Goal: Task Accomplishment & Management: Use online tool/utility

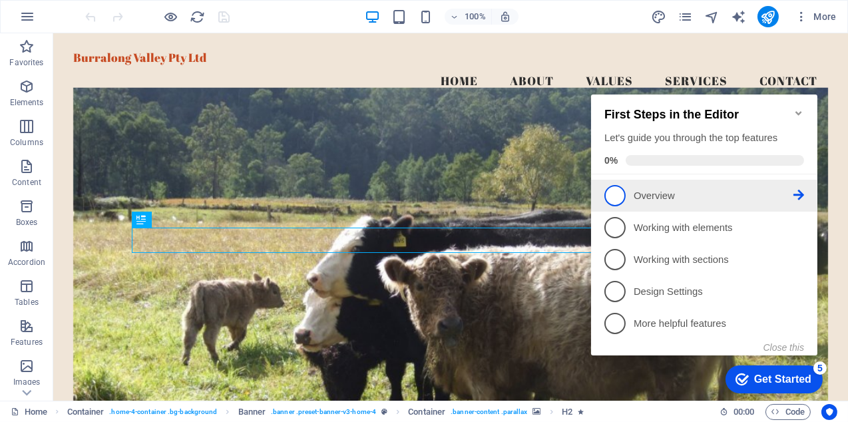
click at [621, 192] on span "1" at bounding box center [614, 194] width 21 height 21
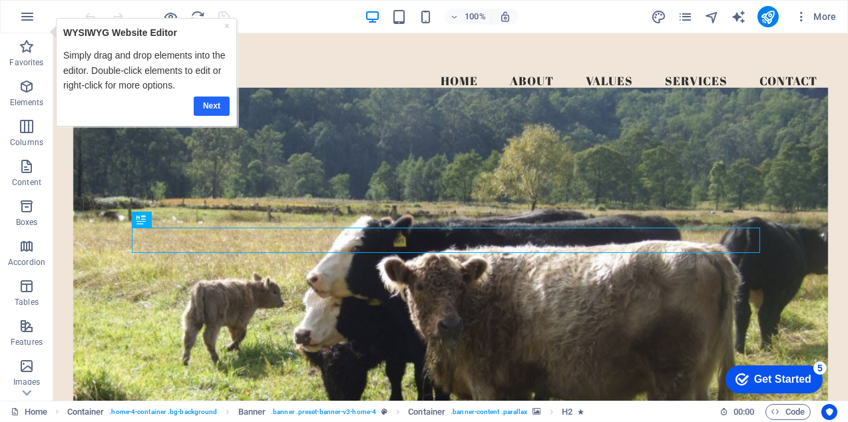
click at [209, 103] on link "Next" at bounding box center [212, 105] width 36 height 19
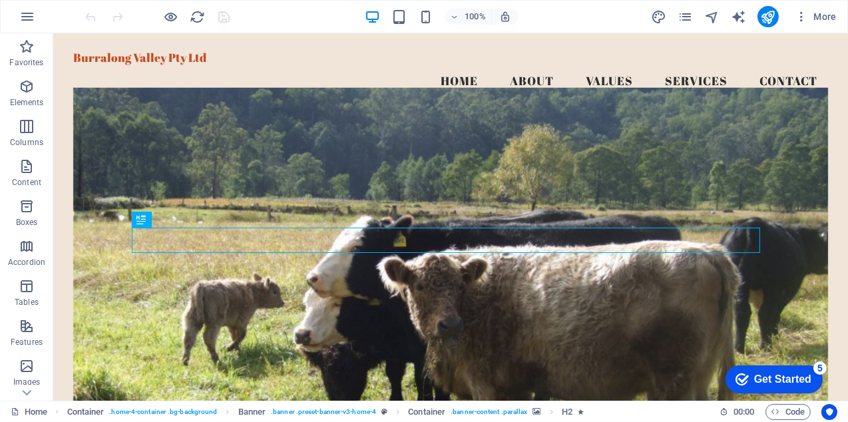
click at [779, 378] on div "Get Started" at bounding box center [782, 379] width 57 height 12
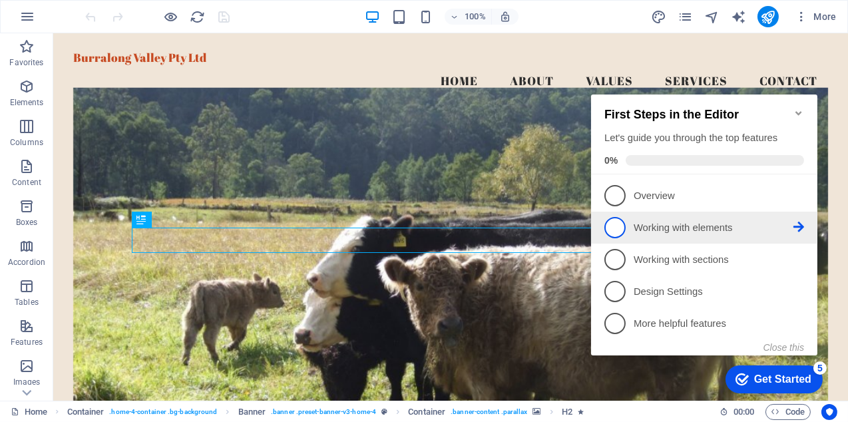
click at [617, 226] on span "2" at bounding box center [614, 226] width 21 height 21
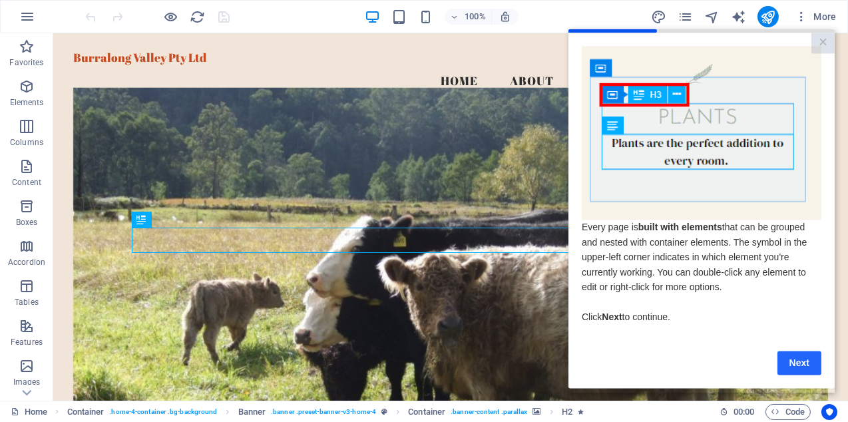
click at [799, 368] on link "Next" at bounding box center [799, 363] width 44 height 24
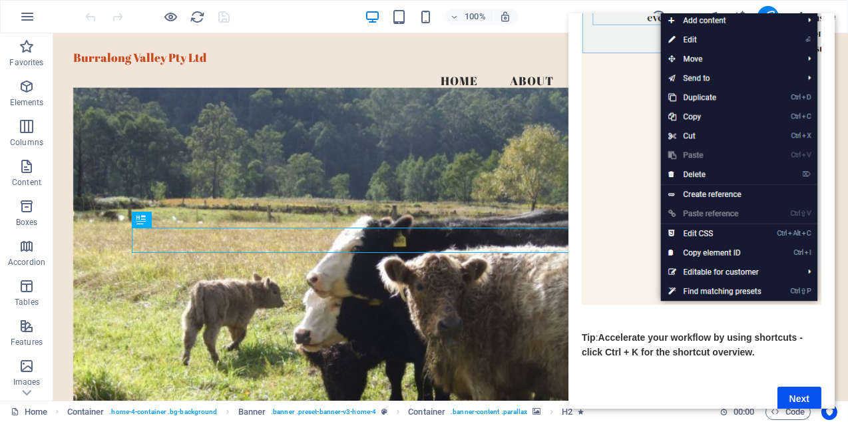
scroll to position [182, 0]
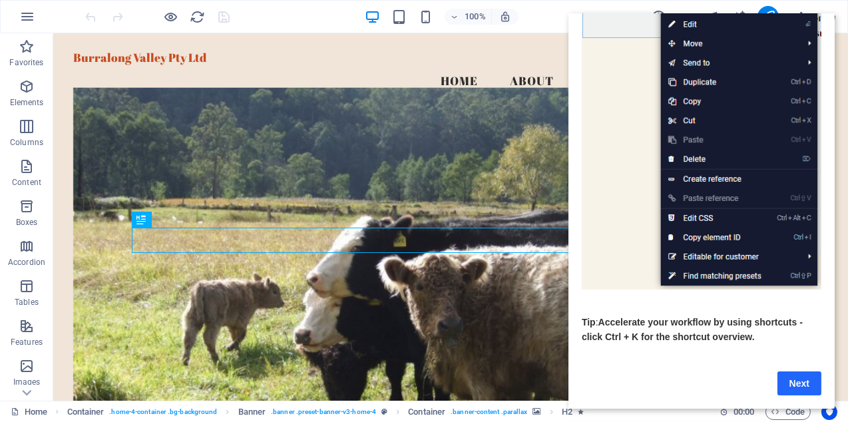
click at [798, 372] on link "Next" at bounding box center [799, 384] width 44 height 24
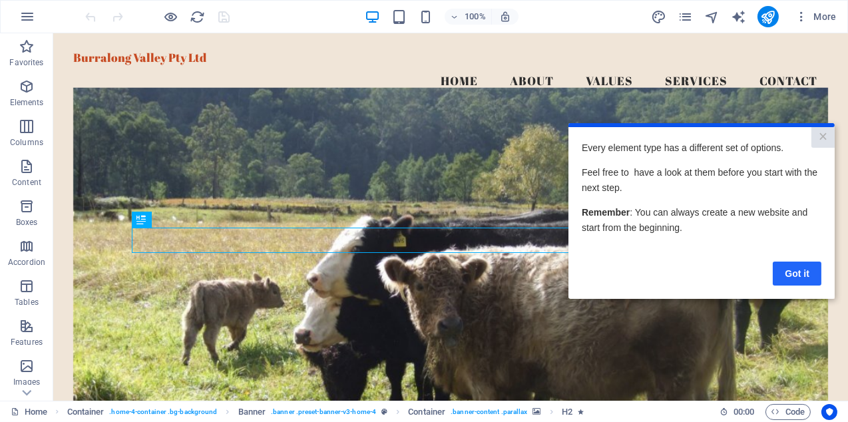
click at [800, 271] on link "Got it" at bounding box center [797, 273] width 49 height 24
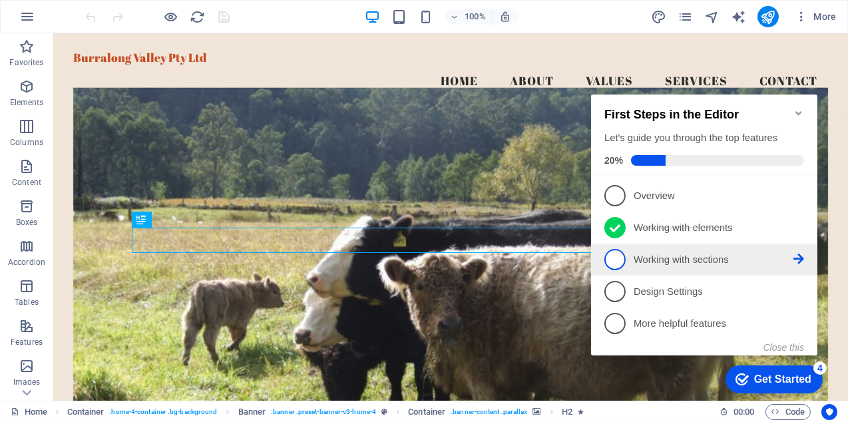
click at [617, 256] on span "3" at bounding box center [614, 258] width 21 height 21
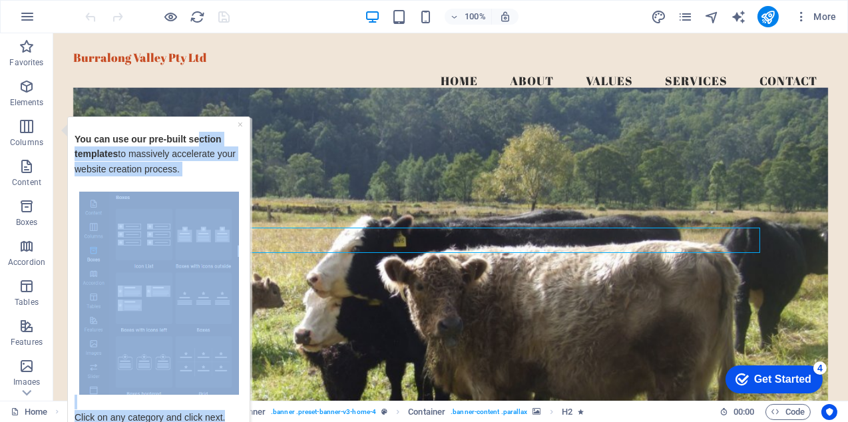
drag, startPoint x: 199, startPoint y: 129, endPoint x: 216, endPoint y: 98, distance: 34.9
click at [216, 116] on html "× You can use our pre-built section templates to massively accelerate your webs…" at bounding box center [154, 288] width 195 height 344
click at [216, 166] on p "You can use our pre-built section templates to massively accelerate your websit…" at bounding box center [158, 161] width 168 height 60
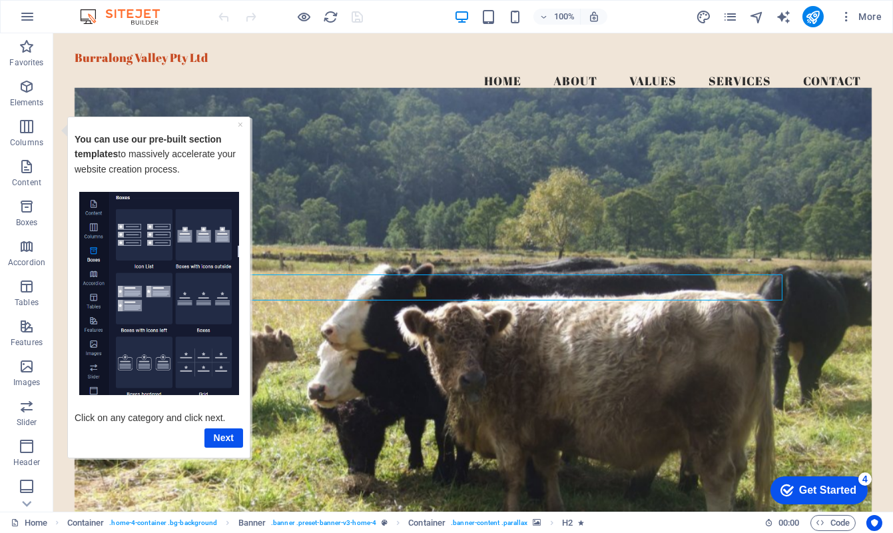
click at [133, 353] on img "Tooltip" at bounding box center [159, 293] width 160 height 204
click at [226, 422] on link "Next" at bounding box center [223, 437] width 39 height 19
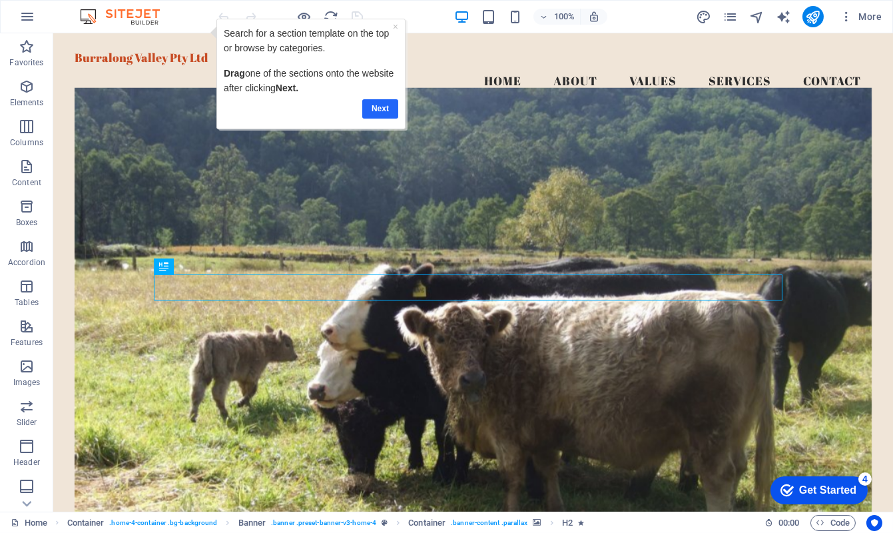
click at [377, 106] on link "Next" at bounding box center [380, 108] width 36 height 19
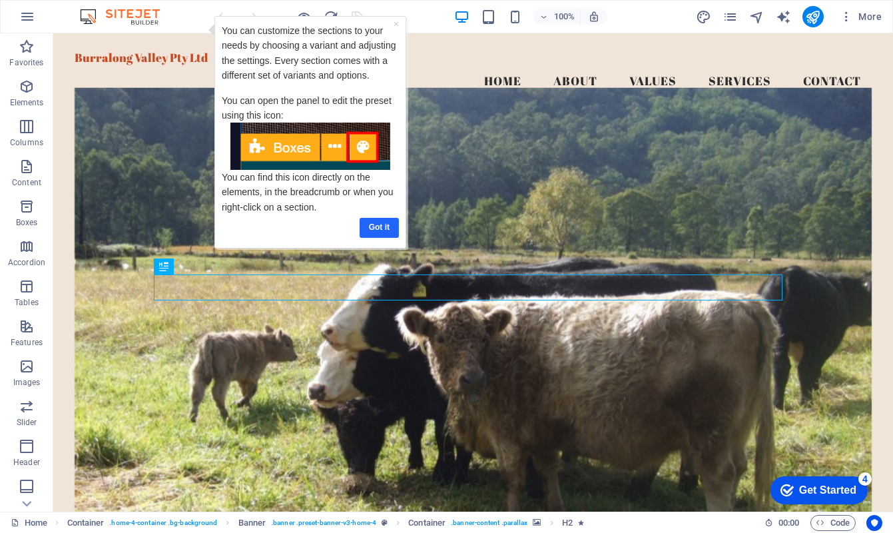
click at [378, 228] on link "Got it" at bounding box center [378, 226] width 39 height 19
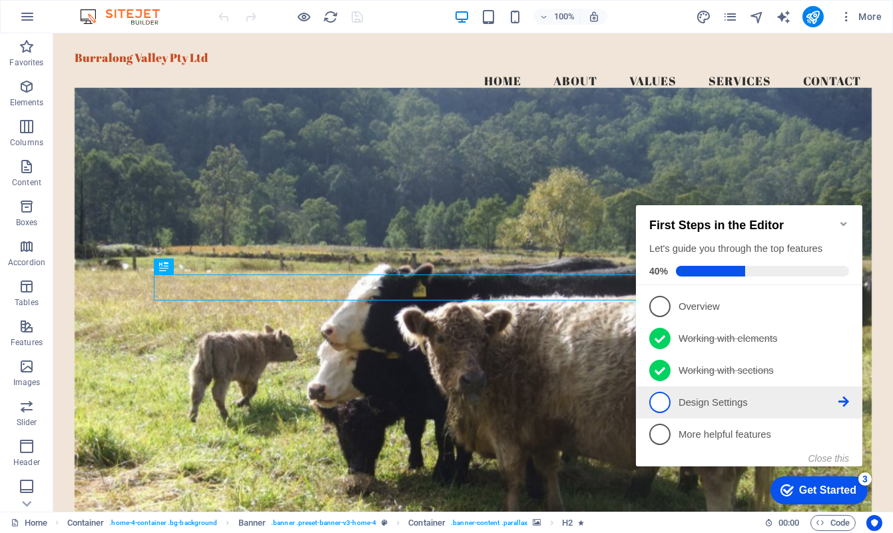
click at [661, 400] on span "4" at bounding box center [659, 401] width 21 height 21
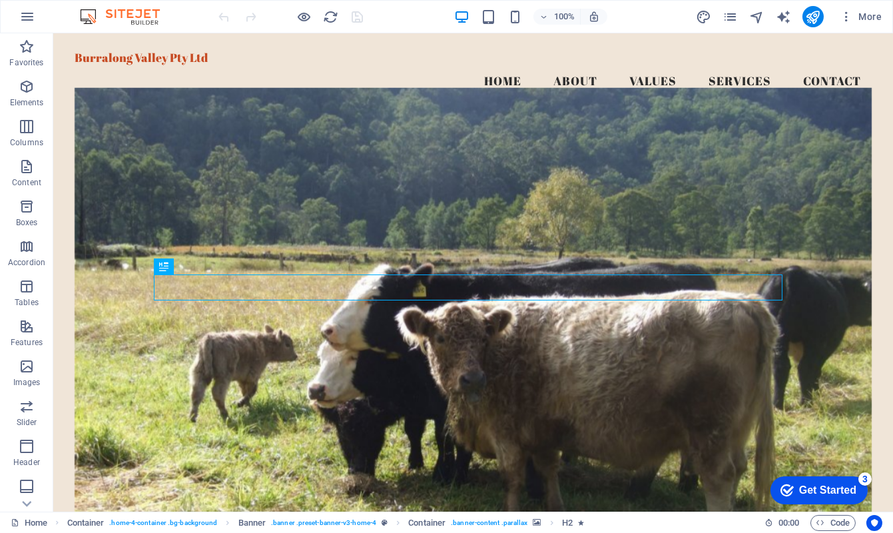
click at [829, 422] on div "Get Started" at bounding box center [827, 490] width 57 height 12
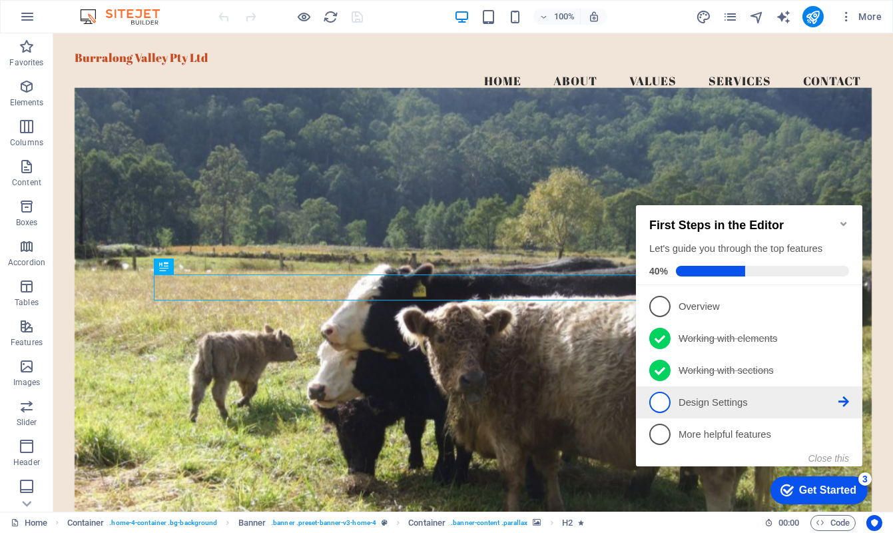
click at [843, 399] on icon at bounding box center [843, 401] width 11 height 11
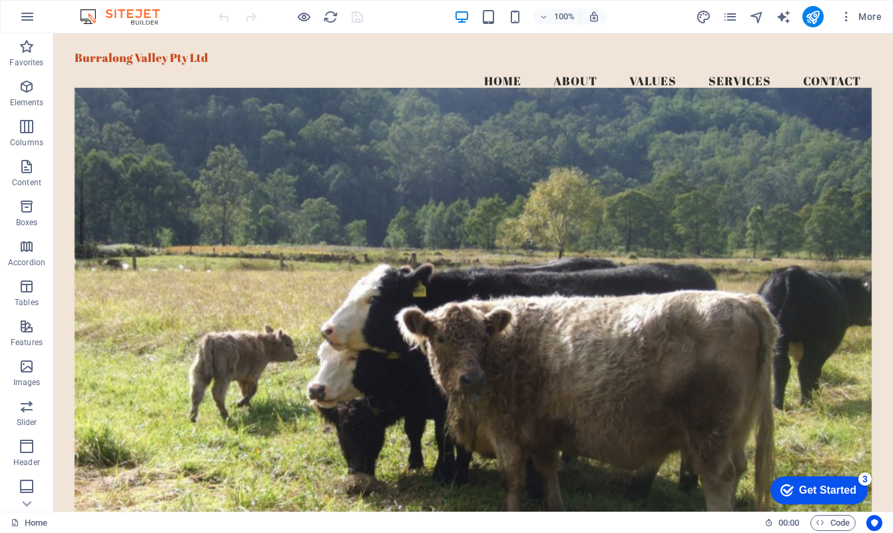
click at [848, 422] on div "Get Started" at bounding box center [827, 490] width 57 height 12
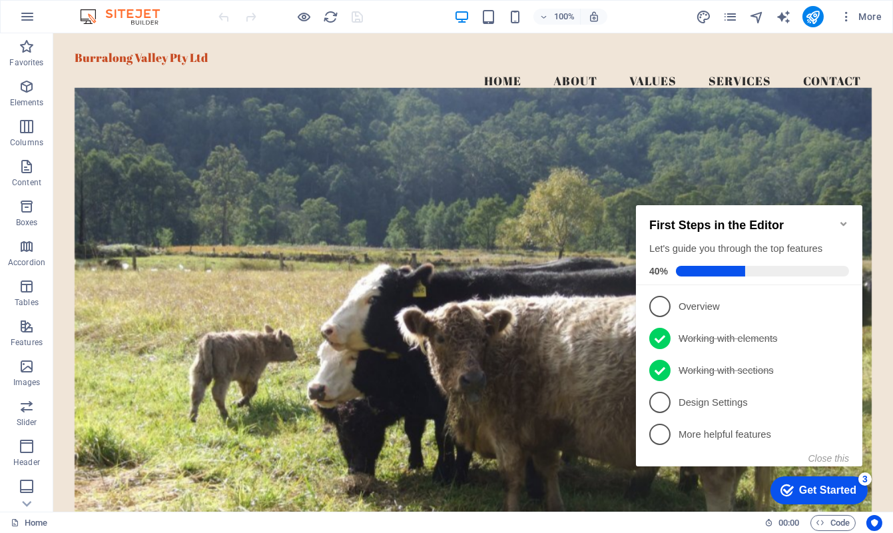
click at [662, 403] on span "4" at bounding box center [659, 401] width 21 height 21
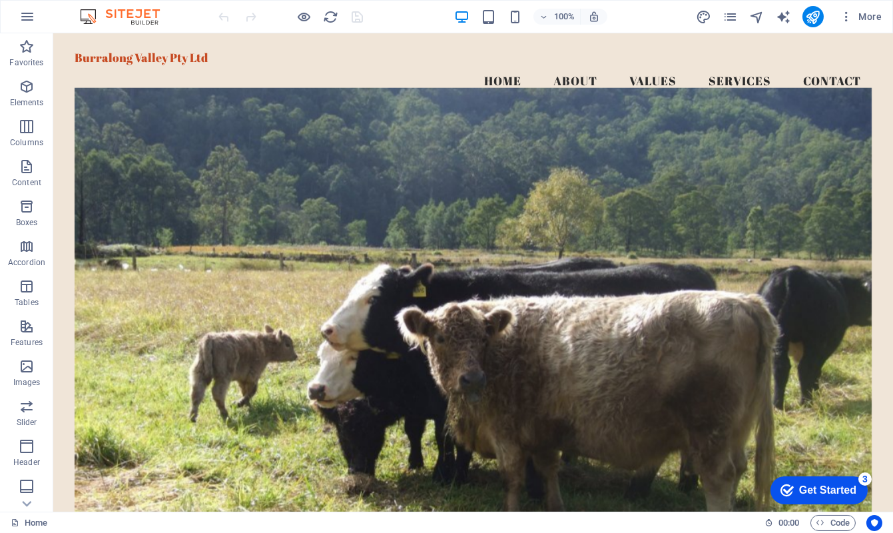
click at [836, 422] on div "Get Started" at bounding box center [827, 490] width 57 height 12
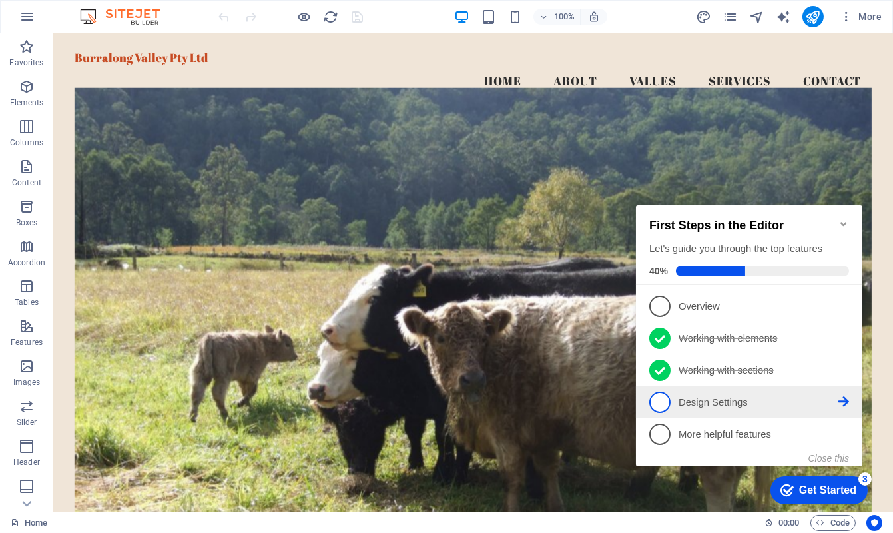
click at [844, 398] on icon at bounding box center [843, 401] width 11 height 11
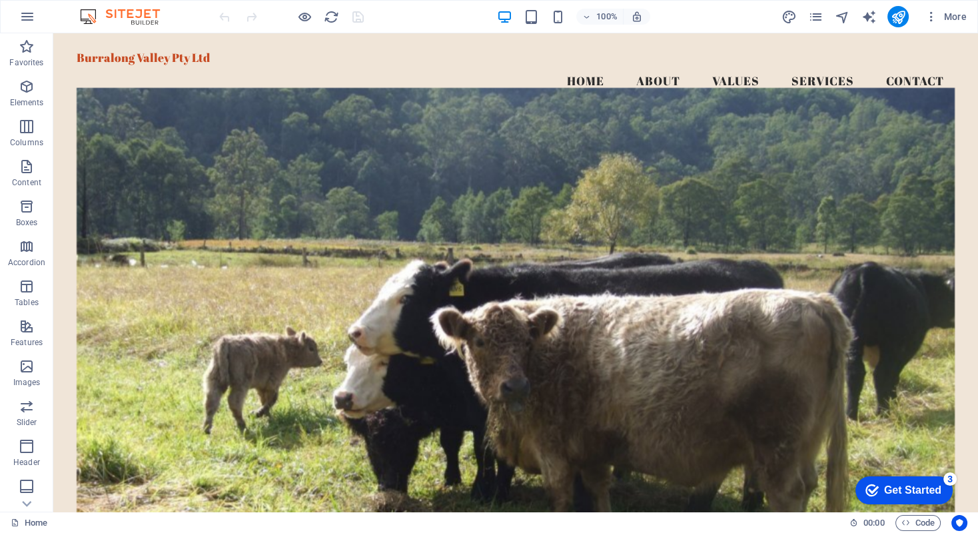
click at [848, 422] on div "Get Started" at bounding box center [912, 490] width 57 height 12
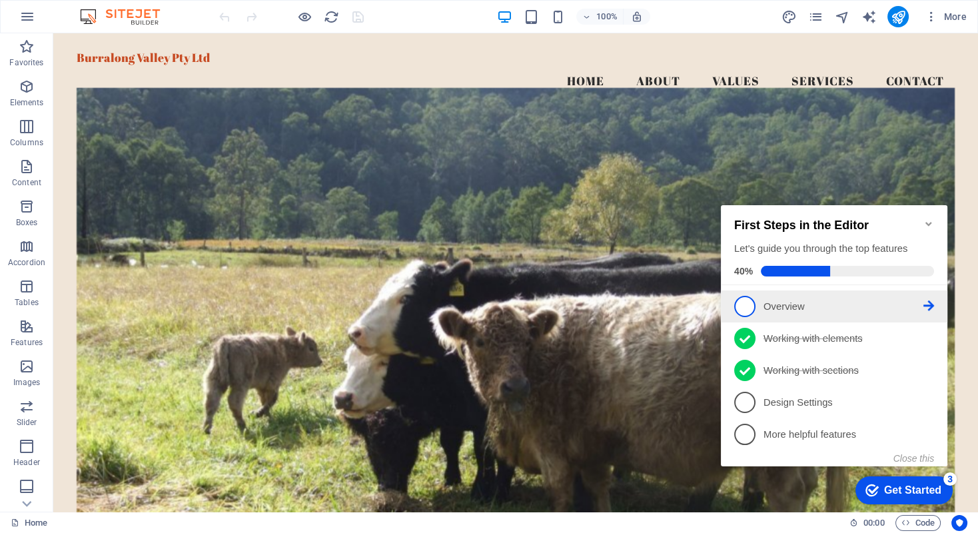
click at [747, 302] on span "1" at bounding box center [744, 306] width 21 height 21
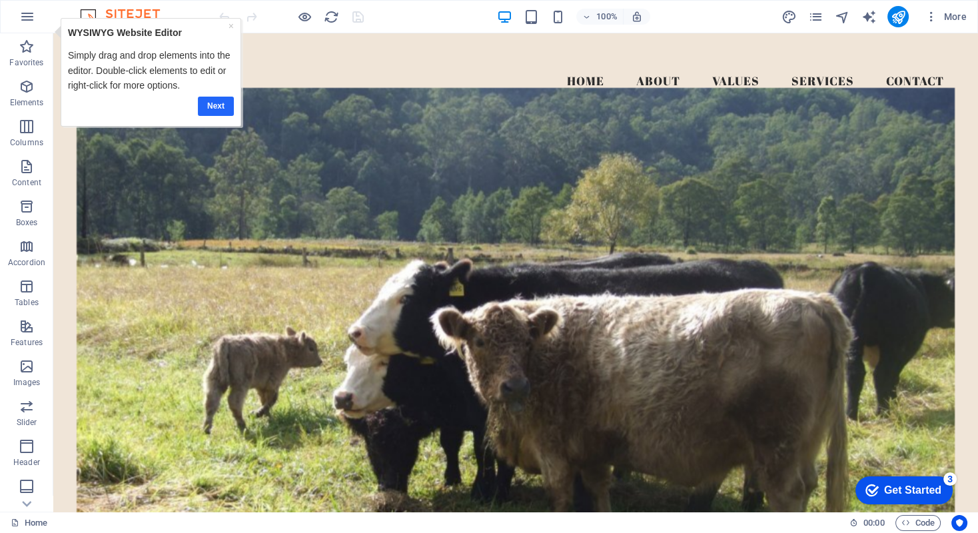
click at [214, 104] on link "Next" at bounding box center [216, 105] width 36 height 19
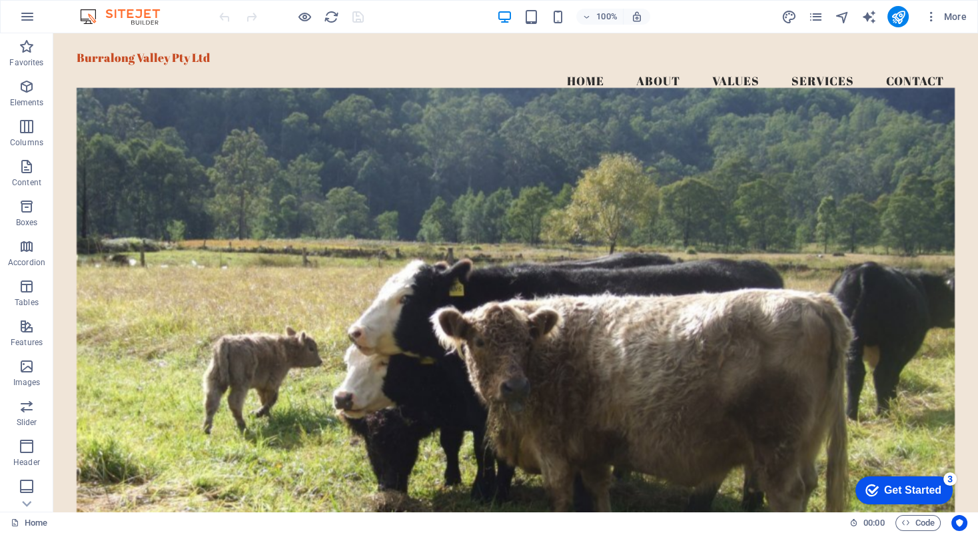
click at [848, 422] on div "Get Started" at bounding box center [912, 490] width 57 height 12
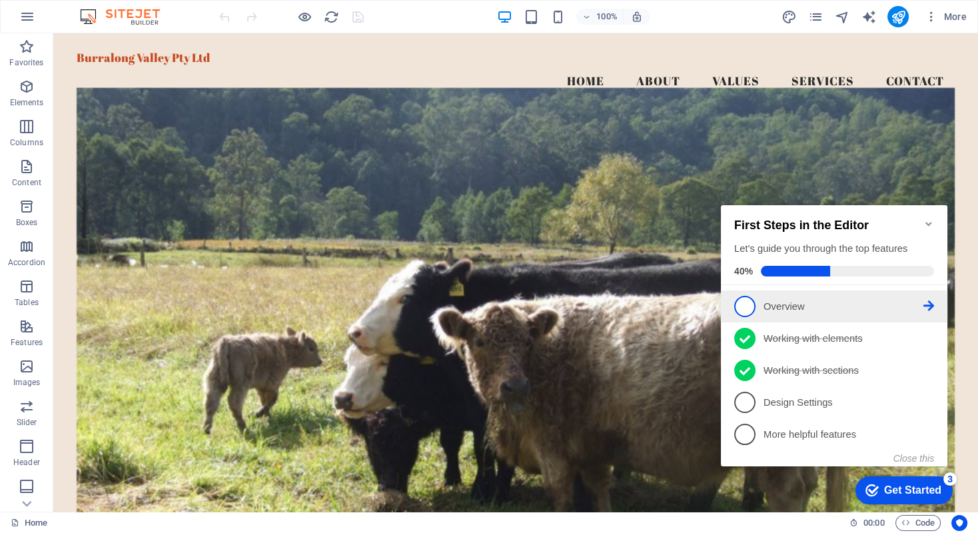
click at [848, 300] on icon at bounding box center [928, 305] width 11 height 11
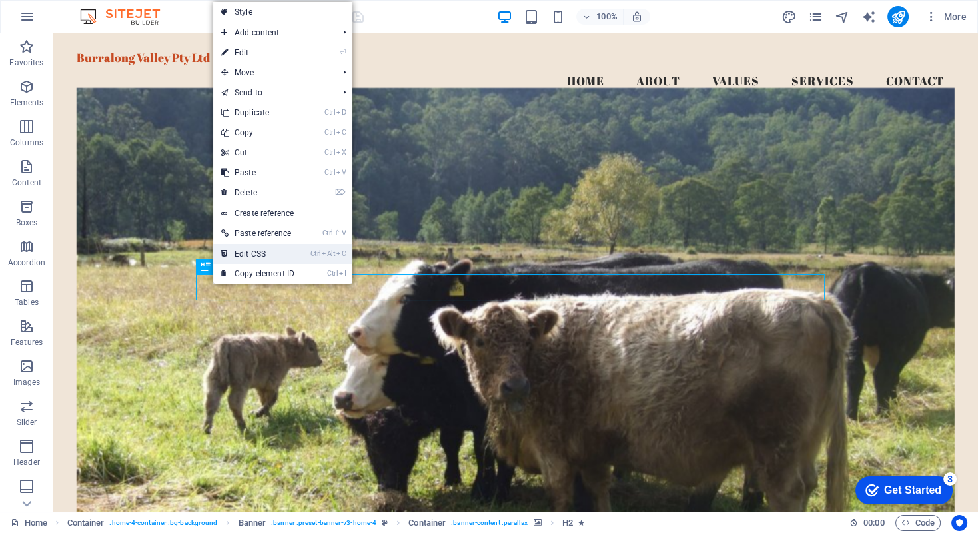
click at [238, 254] on link "Ctrl Alt C Edit CSS" at bounding box center [257, 254] width 89 height 20
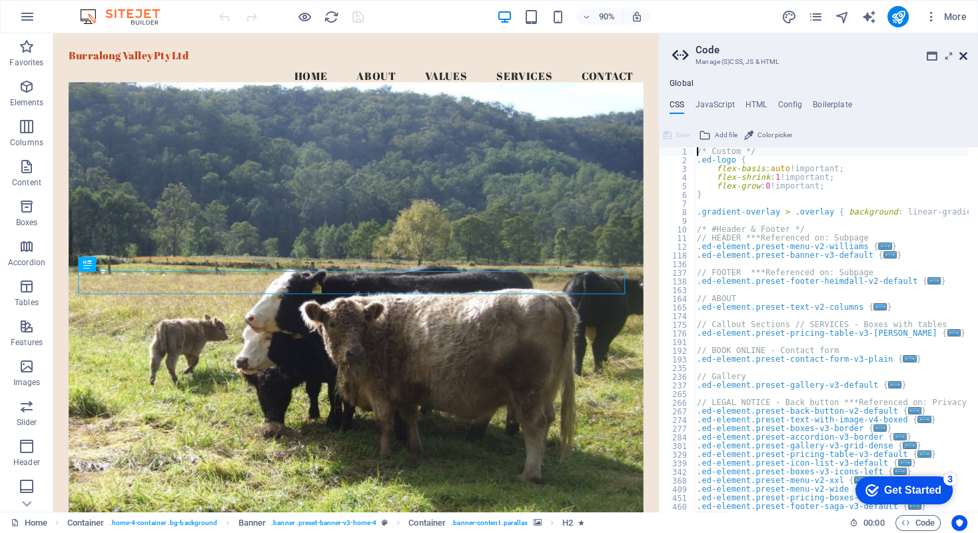
click at [848, 54] on icon at bounding box center [963, 56] width 8 height 11
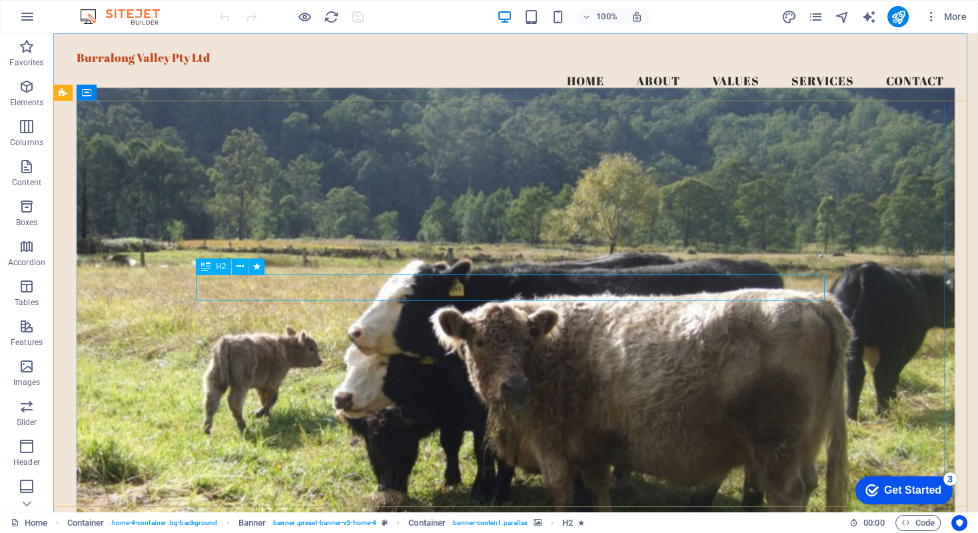
click at [210, 266] on icon at bounding box center [205, 266] width 9 height 16
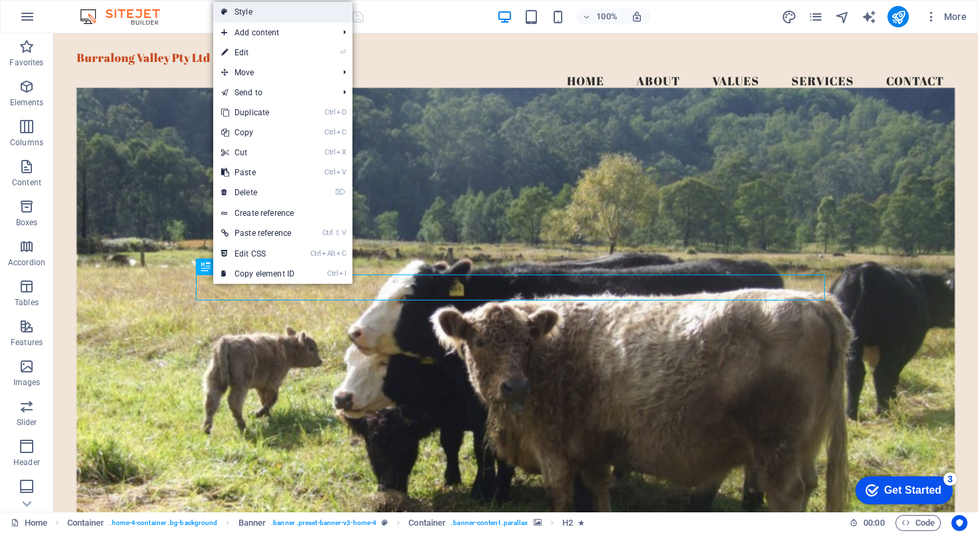
click at [238, 10] on link "Style" at bounding box center [282, 12] width 139 height 20
select select "preset-banner-v3-home-4"
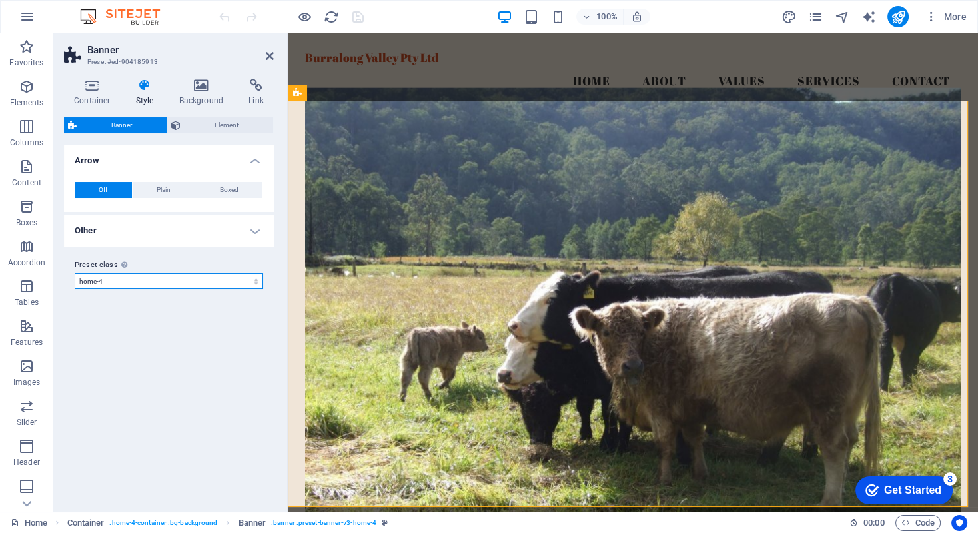
click at [254, 280] on select "default home-hero-logo-nav-h1-slogan home-hero-logo-nav-h1 home-logo-nav-h1-ima…" at bounding box center [169, 281] width 188 height 16
click at [175, 126] on icon at bounding box center [175, 125] width 9 height 16
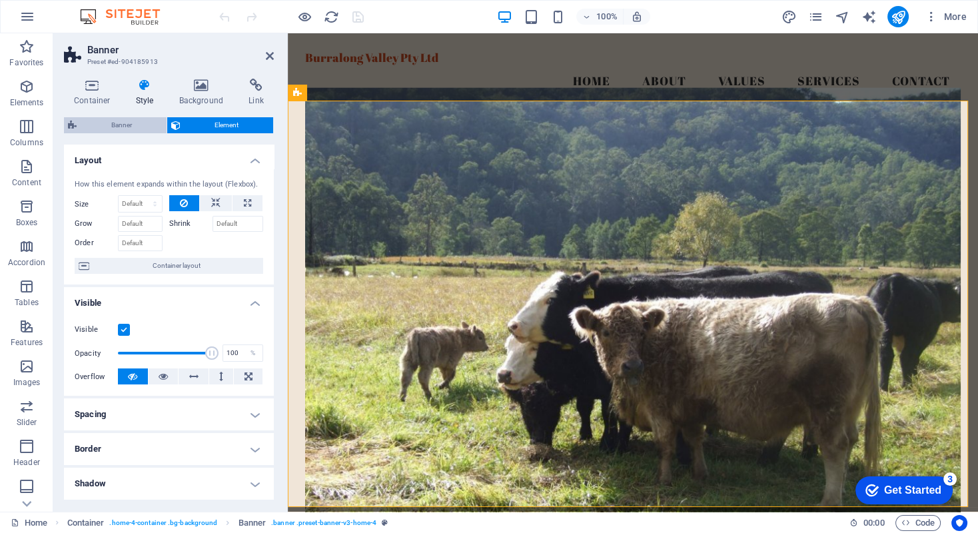
click at [103, 125] on span "Banner" at bounding box center [122, 125] width 82 height 16
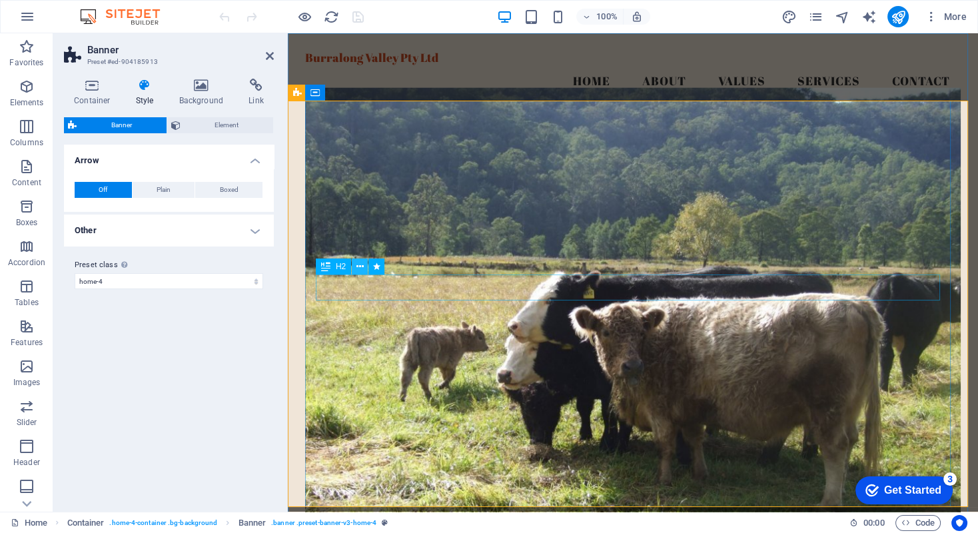
click at [360, 268] on icon at bounding box center [359, 267] width 7 height 14
click at [331, 267] on div "H2" at bounding box center [333, 266] width 35 height 16
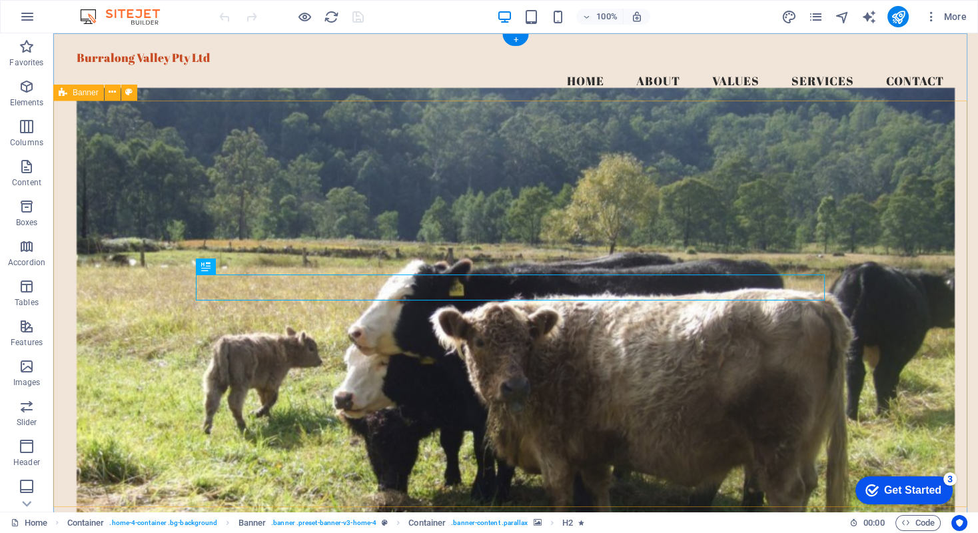
click at [81, 258] on figure at bounding box center [516, 306] width 878 height 436
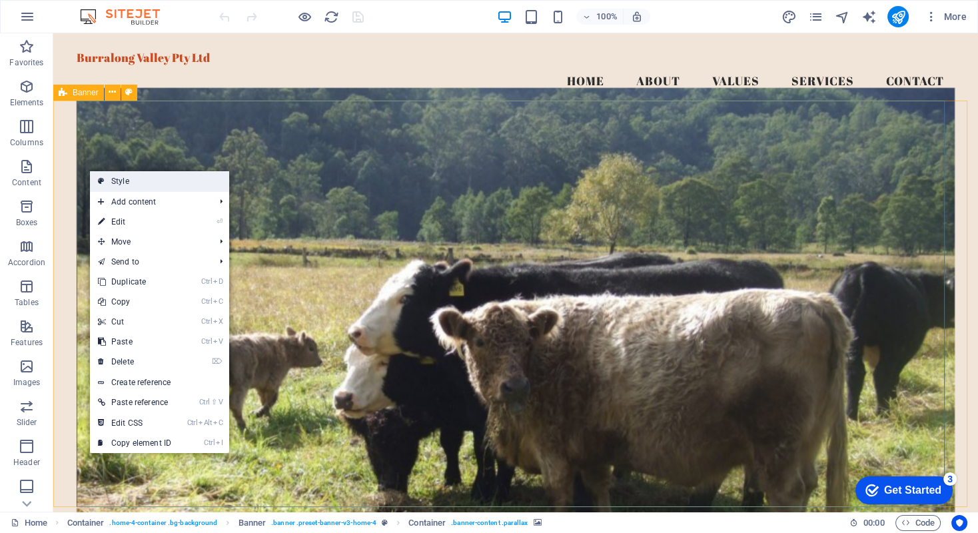
click at [117, 180] on link "Style" at bounding box center [159, 181] width 139 height 20
select select "preset-banner-v3-home-4"
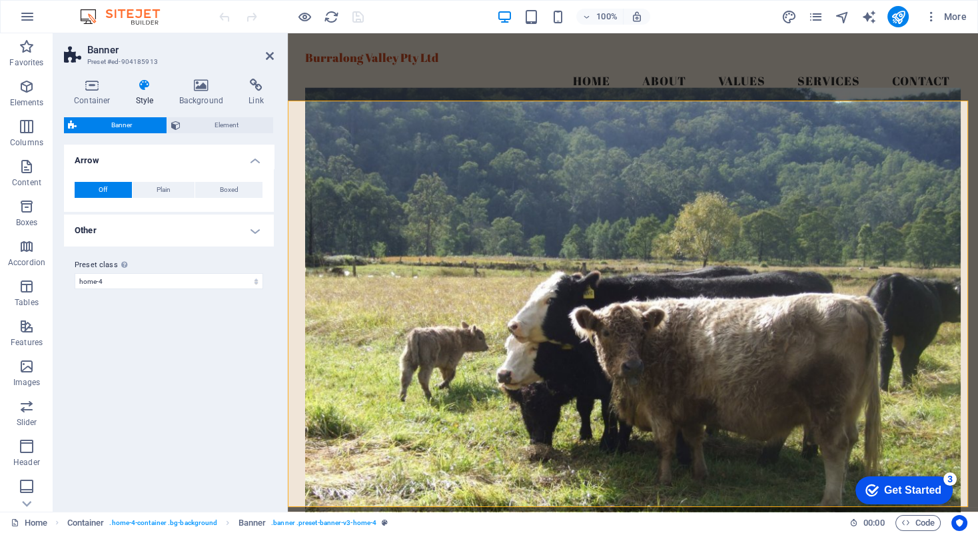
click at [354, 147] on figure at bounding box center [632, 306] width 655 height 436
click at [352, 141] on figure at bounding box center [632, 306] width 655 height 436
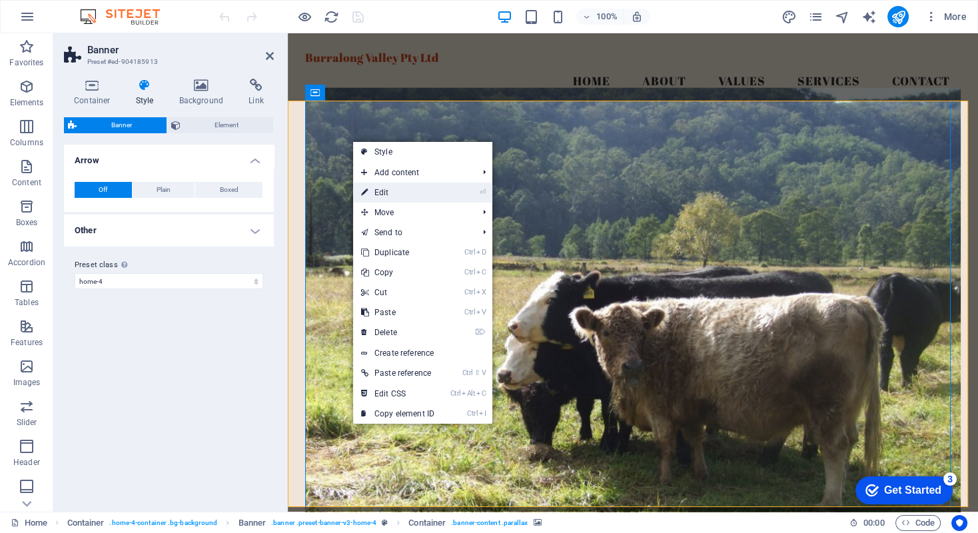
click at [394, 193] on link "⏎ Edit" at bounding box center [397, 192] width 89 height 20
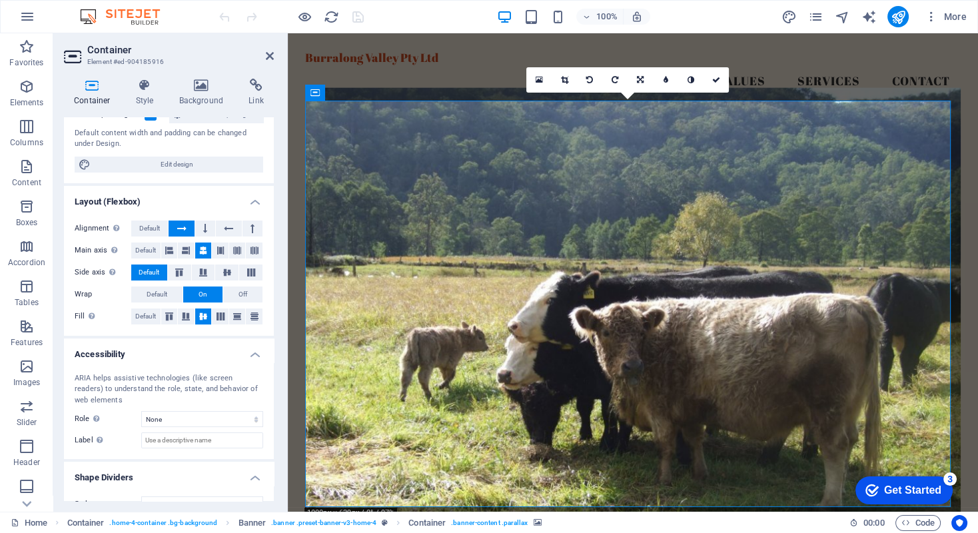
scroll to position [132, 0]
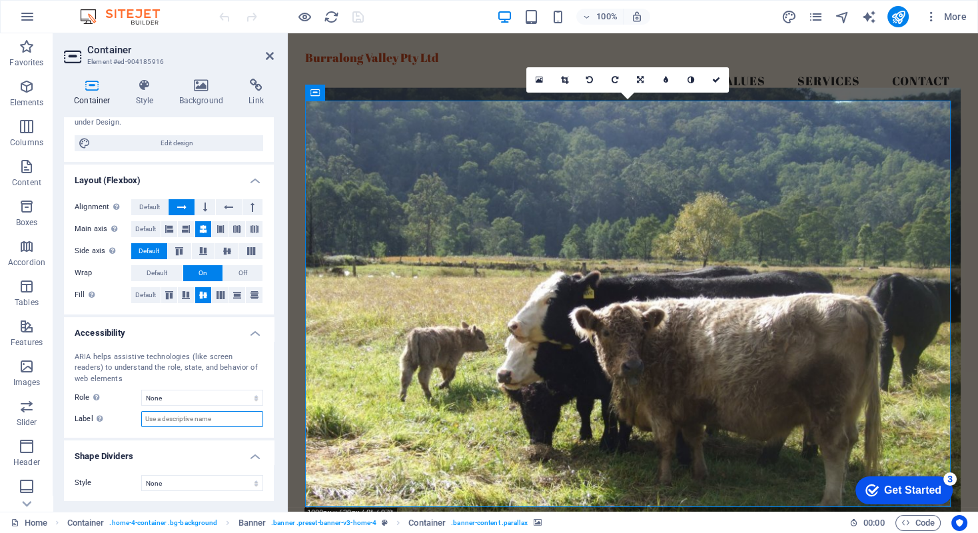
click at [155, 420] on input "Label Use the ARIA label to provide a clear and descriptive name for elements t…" at bounding box center [202, 419] width 122 height 16
type input "Photo of cows together"
click at [222, 378] on div "ARIA helps assistive technologies (like screen readers) to understand the role,…" at bounding box center [169, 368] width 188 height 33
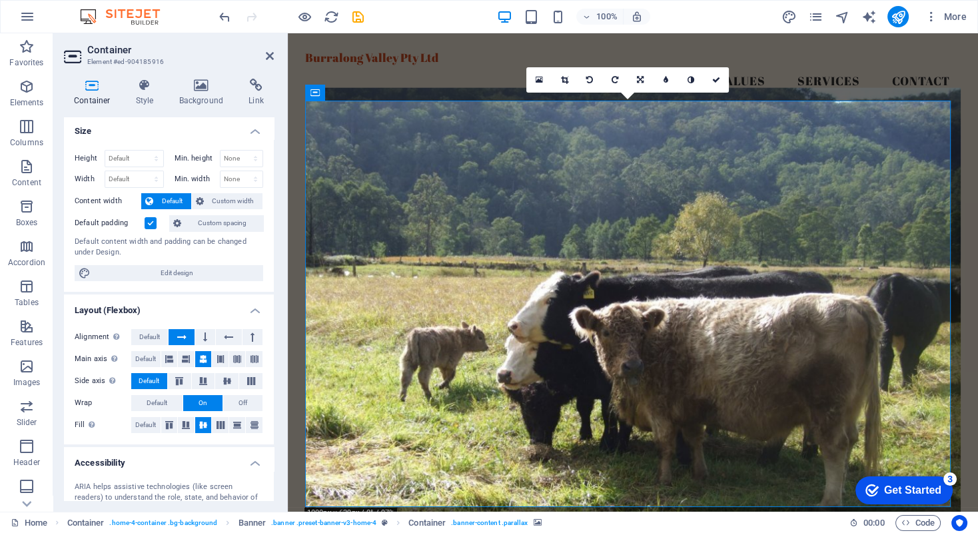
scroll to position [0, 0]
click at [144, 85] on icon at bounding box center [145, 85] width 38 height 13
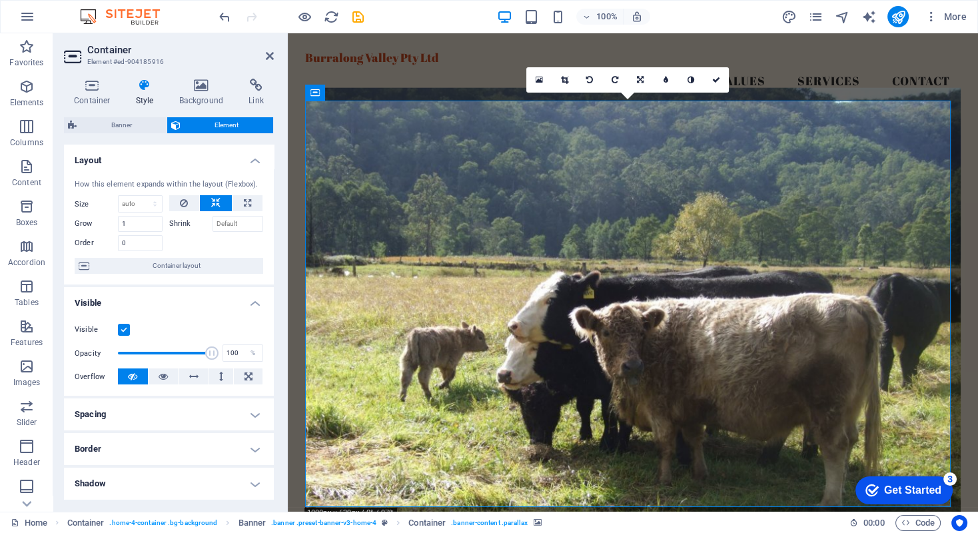
click at [209, 353] on span at bounding box center [211, 352] width 13 height 13
drag, startPoint x: 209, startPoint y: 353, endPoint x: 176, endPoint y: 354, distance: 32.6
click at [176, 354] on span at bounding box center [177, 352] width 13 height 13
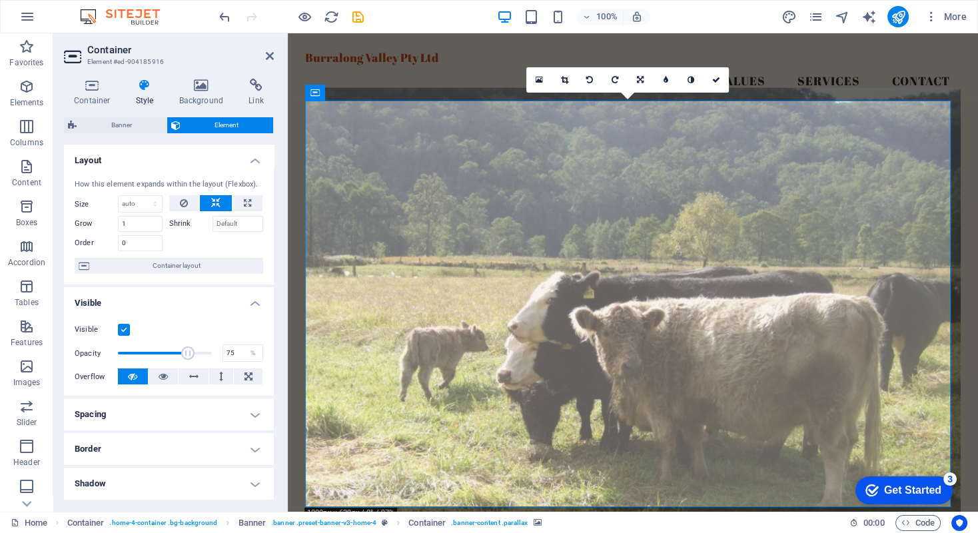
drag, startPoint x: 175, startPoint y: 352, endPoint x: 186, endPoint y: 351, distance: 11.4
click at [186, 351] on span at bounding box center [187, 352] width 13 height 13
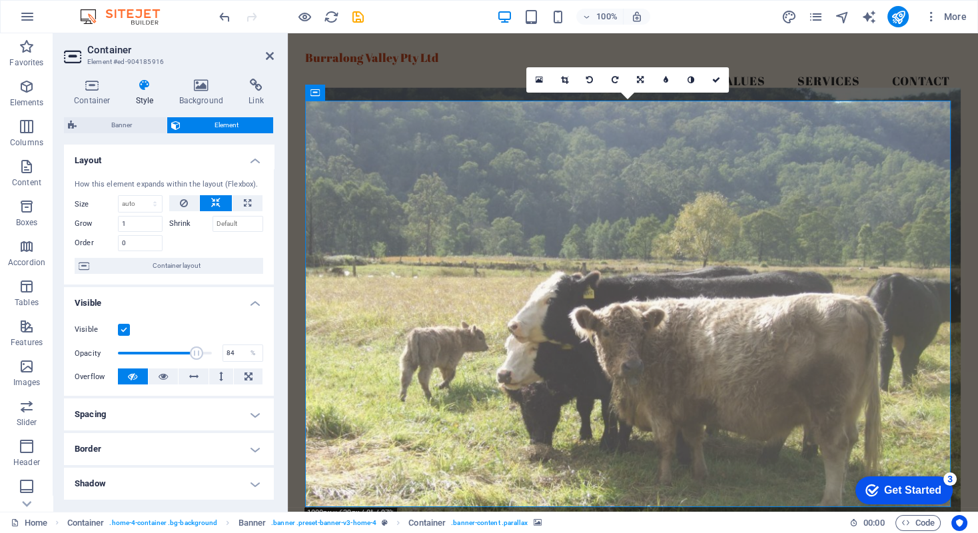
drag, startPoint x: 183, startPoint y: 352, endPoint x: 194, endPoint y: 352, distance: 11.3
click at [194, 352] on span at bounding box center [196, 352] width 13 height 13
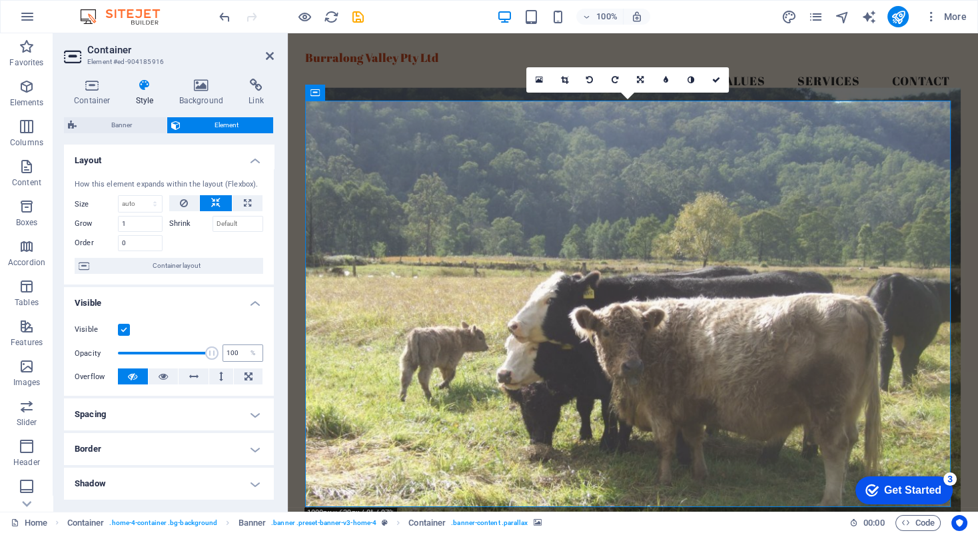
drag, startPoint x: 196, startPoint y: 352, endPoint x: 226, endPoint y: 356, distance: 29.5
click at [226, 356] on div "Opacity 100 %" at bounding box center [169, 353] width 188 height 20
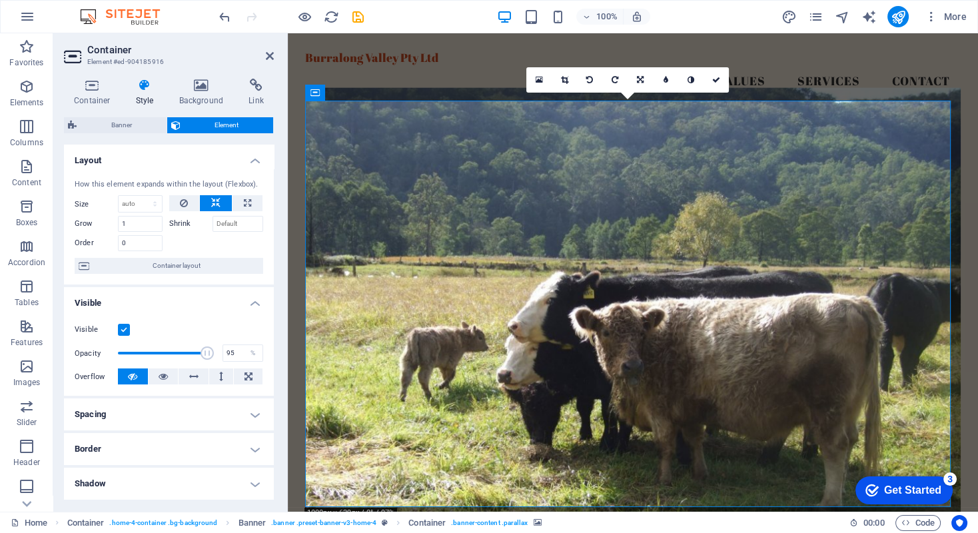
click at [205, 352] on span at bounding box center [206, 352] width 13 height 13
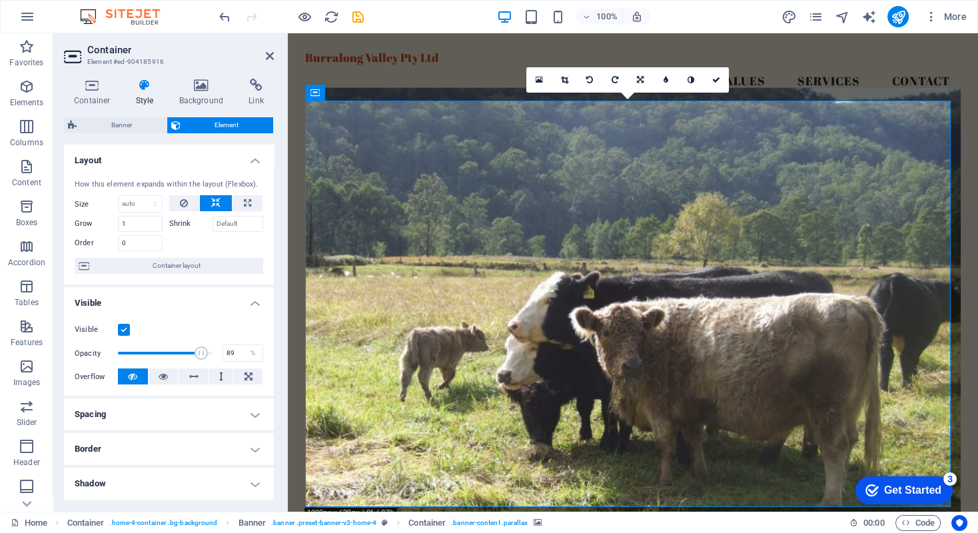
type input "90"
drag, startPoint x: 208, startPoint y: 351, endPoint x: 200, endPoint y: 352, distance: 7.4
click at [200, 352] on span at bounding box center [202, 352] width 13 height 13
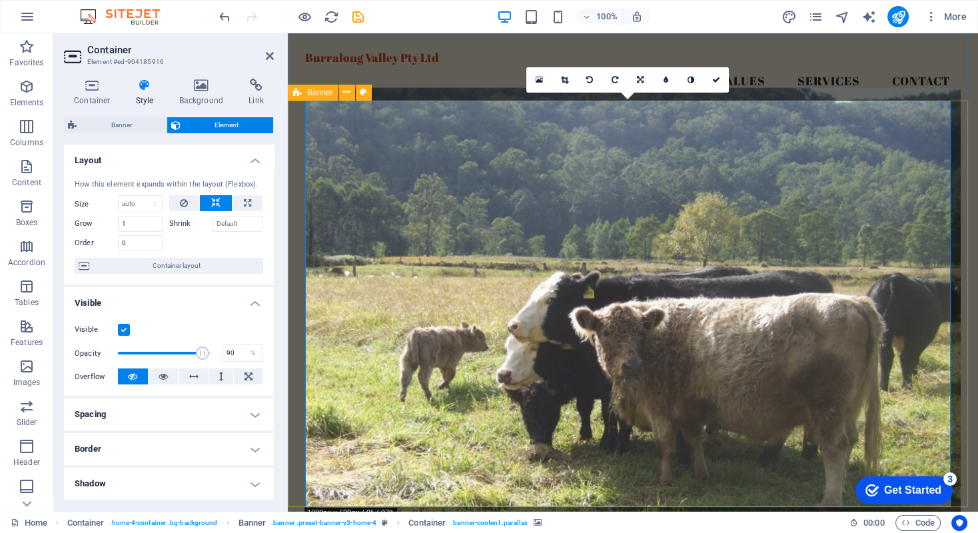
click at [349, 394] on figure at bounding box center [632, 306] width 655 height 436
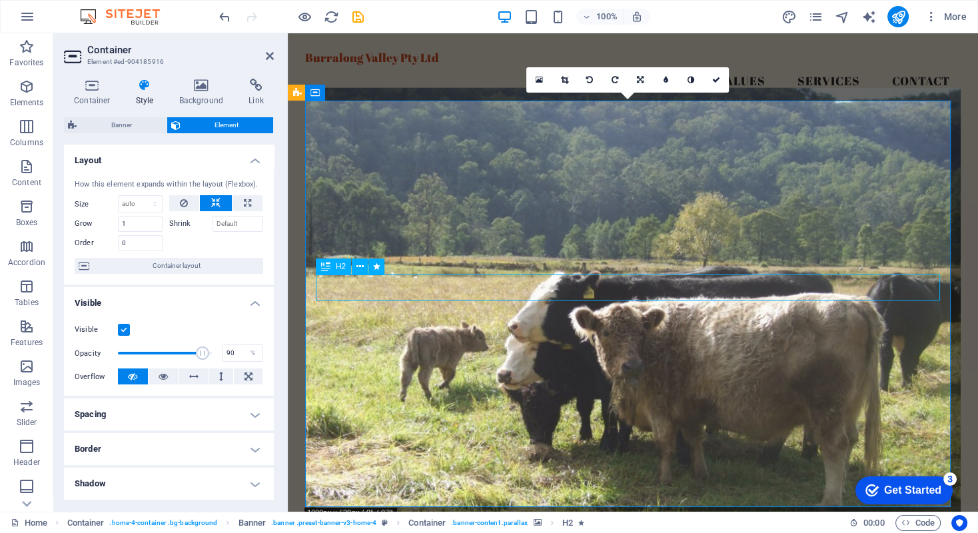
click at [463, 73] on nav "Home About Values Services Contact" at bounding box center [632, 81] width 655 height 33
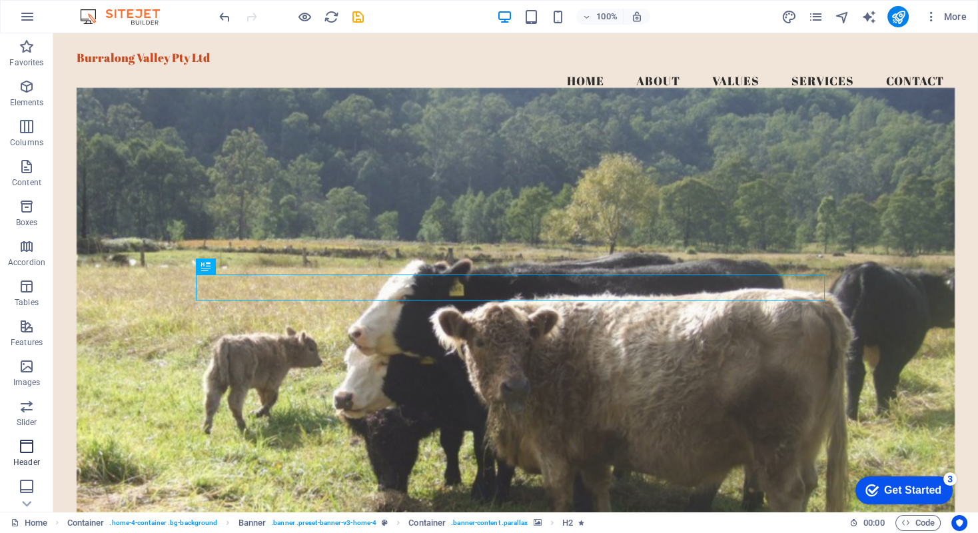
click at [25, 422] on icon "button" at bounding box center [27, 446] width 16 height 16
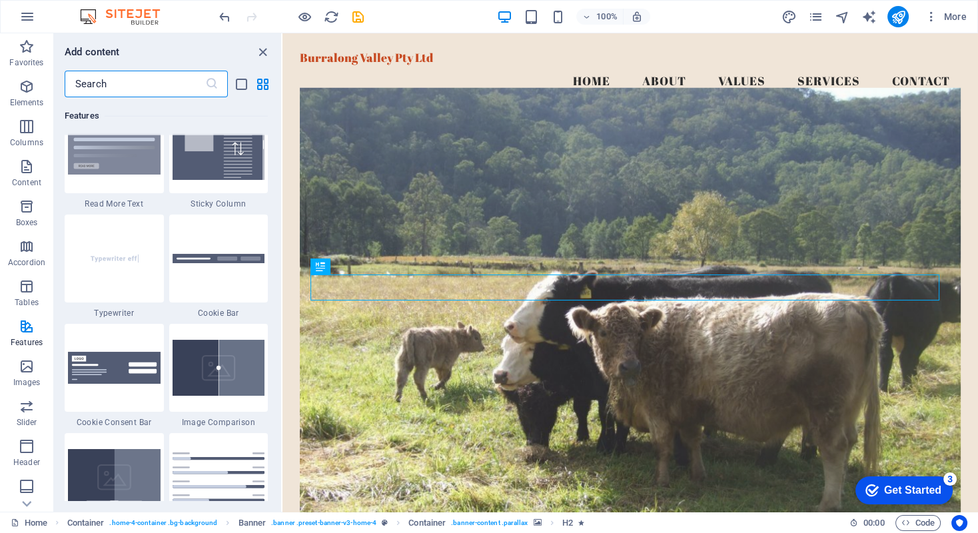
scroll to position [4822, 0]
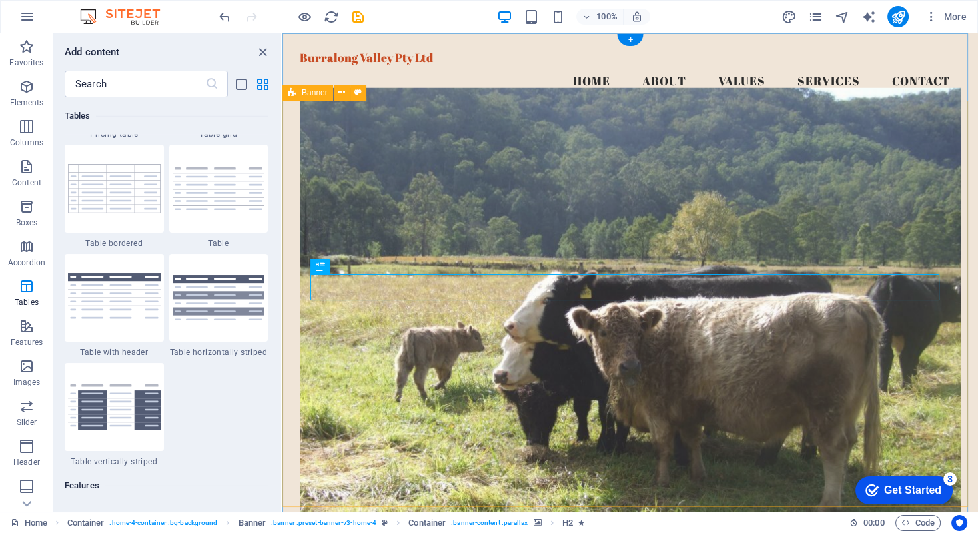
drag, startPoint x: 559, startPoint y: 285, endPoint x: 288, endPoint y: 152, distance: 302.6
drag, startPoint x: 277, startPoint y: 248, endPoint x: 272, endPoint y: 182, distance: 65.4
click at [277, 179] on div "Favorites 1 Star Headline 1 Star Container Elements 1 Star Headline 1 Star Text…" at bounding box center [167, 299] width 227 height 404
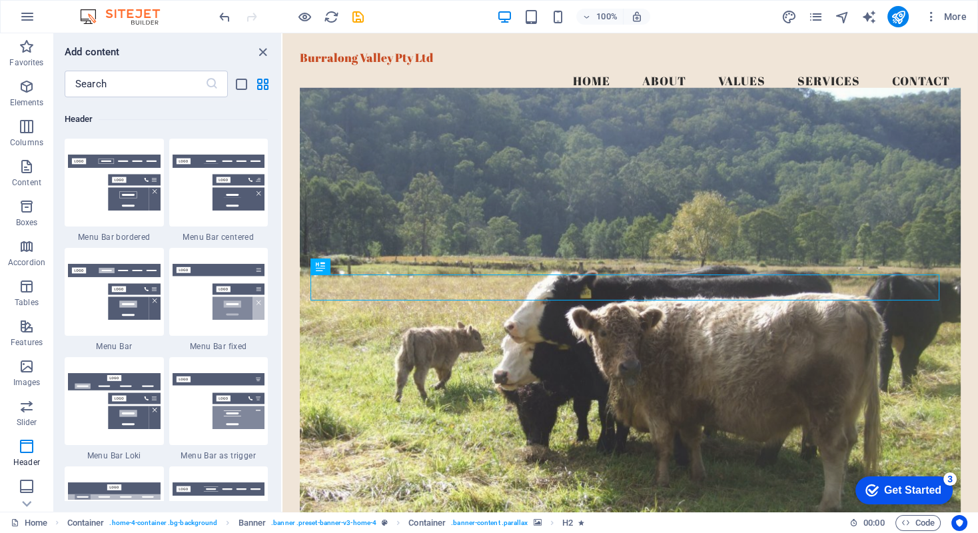
scroll to position [8018, 0]
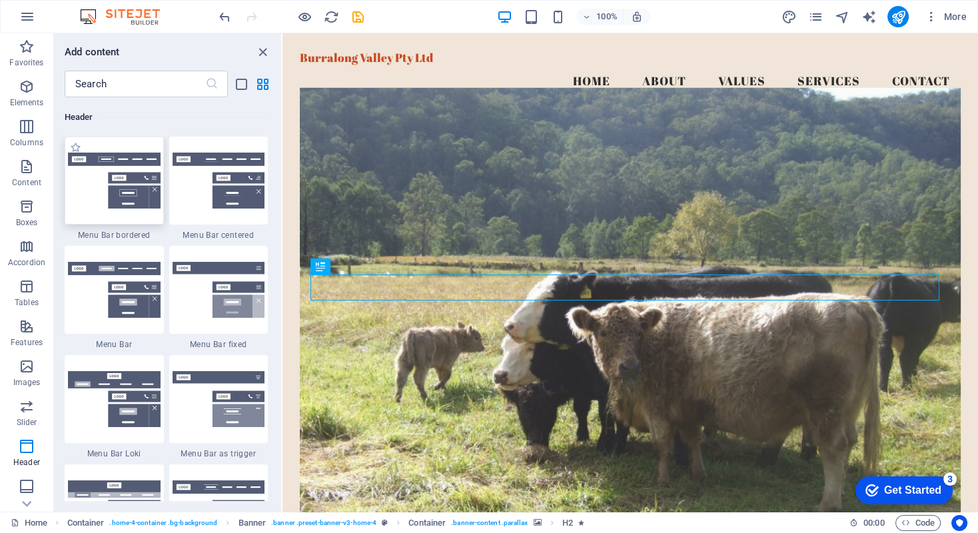
click at [115, 194] on img at bounding box center [114, 181] width 93 height 56
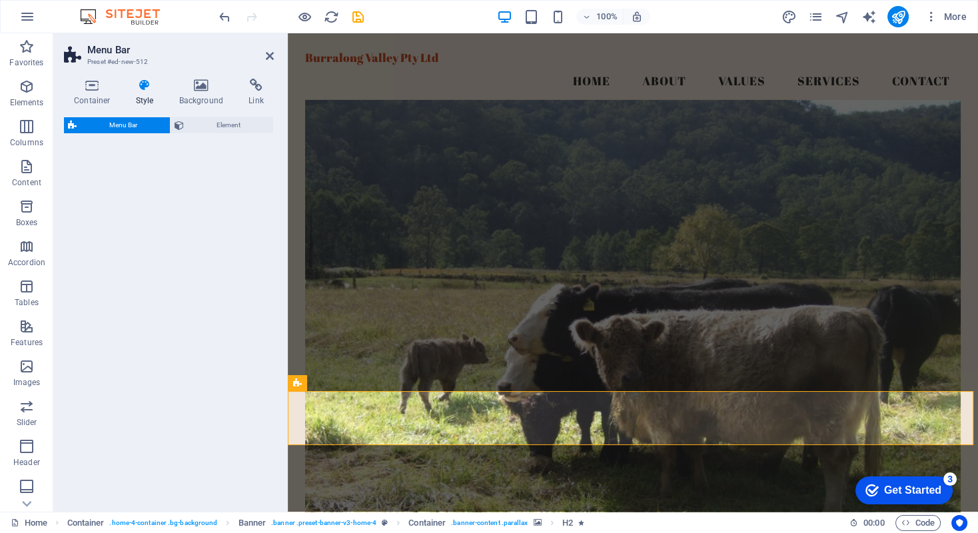
select select "rem"
select select "preset-menu-v2-border"
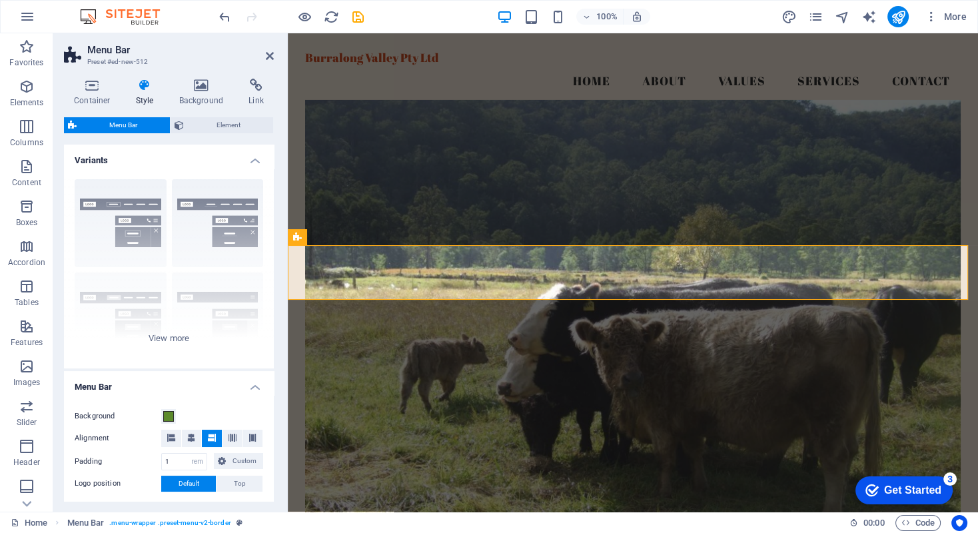
scroll to position [414, 0]
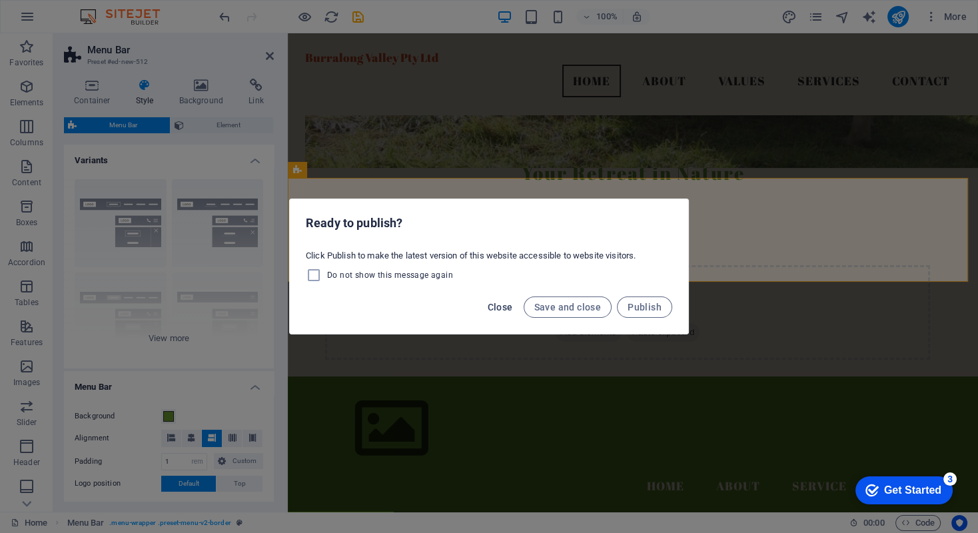
click at [501, 306] on span "Close" at bounding box center [499, 307] width 25 height 11
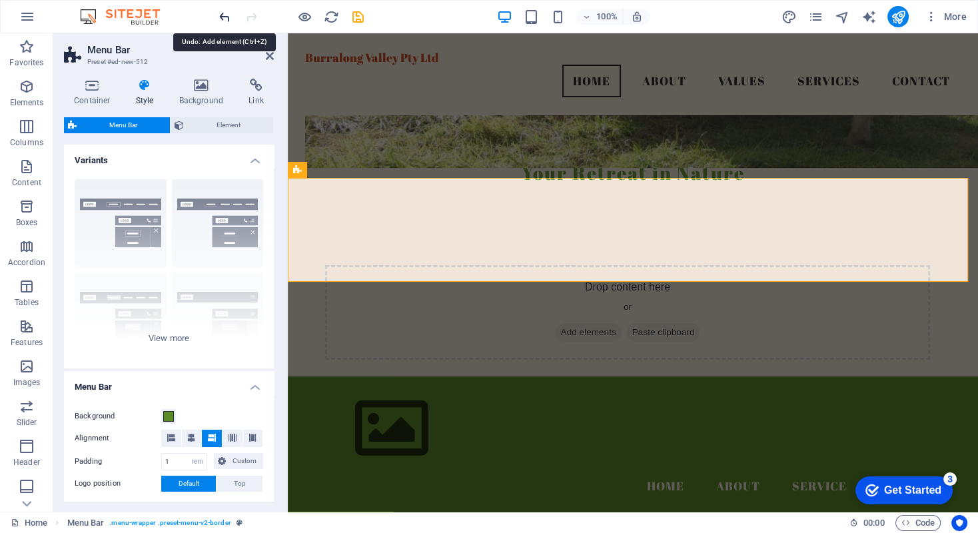
click at [225, 17] on icon "undo" at bounding box center [224, 16] width 15 height 15
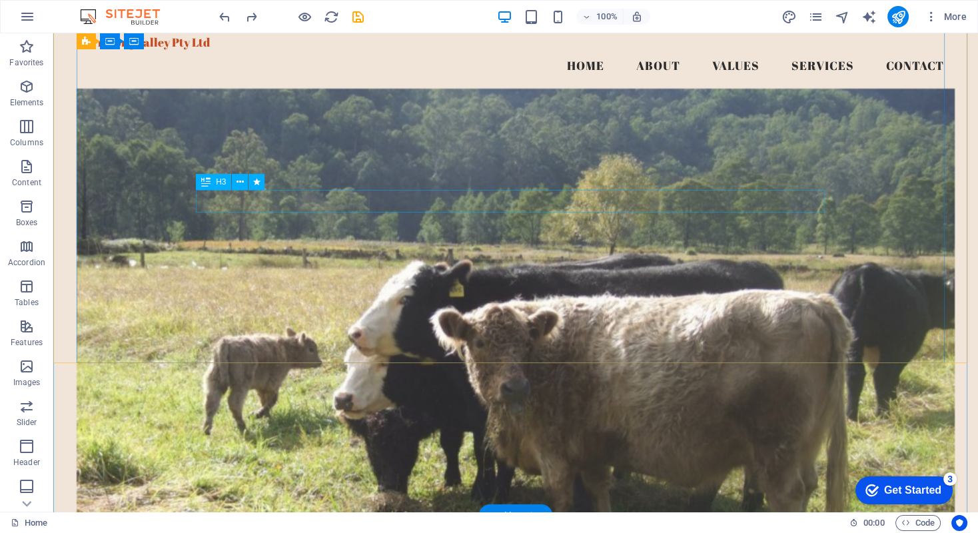
scroll to position [14, 0]
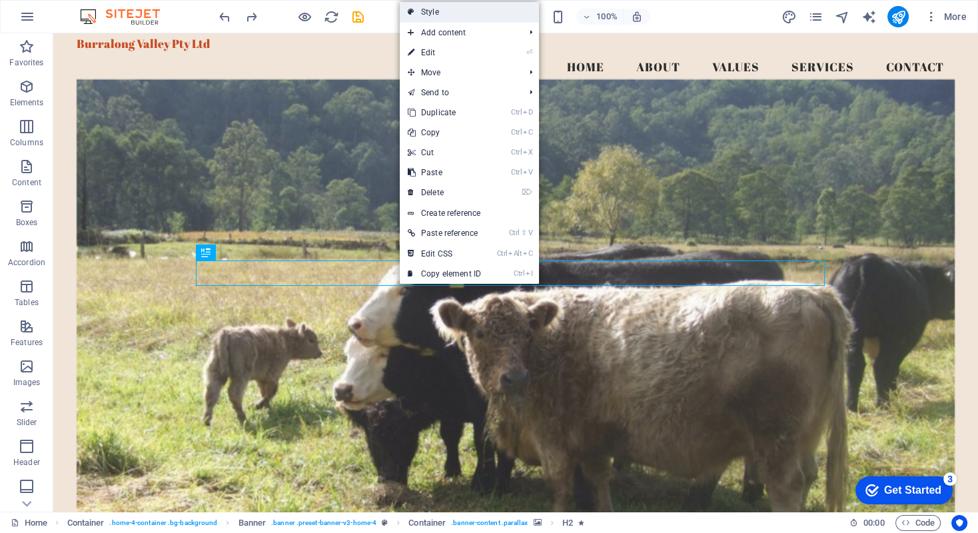
click at [442, 12] on link "Style" at bounding box center [469, 12] width 139 height 20
select select "preset-banner-v3-home-4"
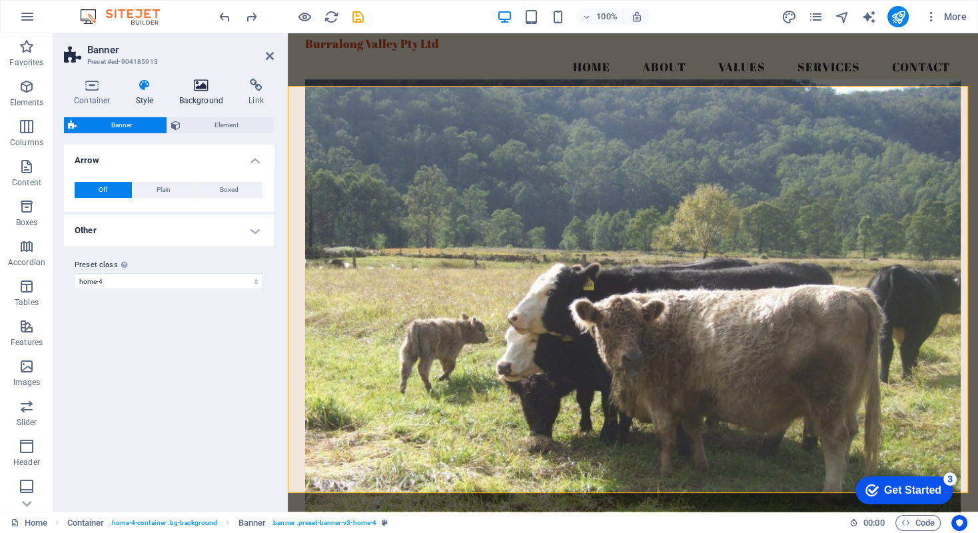
click at [202, 84] on icon at bounding box center [201, 85] width 65 height 13
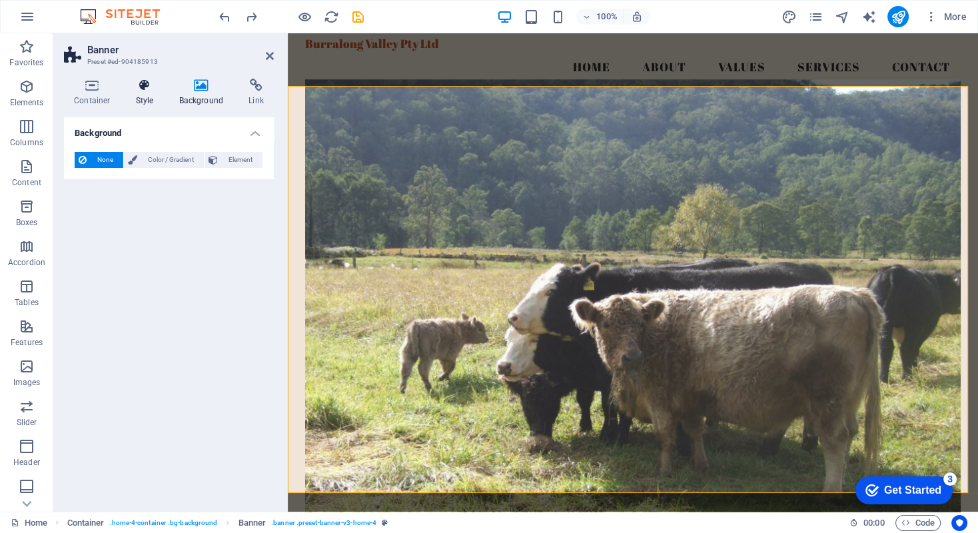
click at [148, 82] on icon at bounding box center [145, 85] width 38 height 13
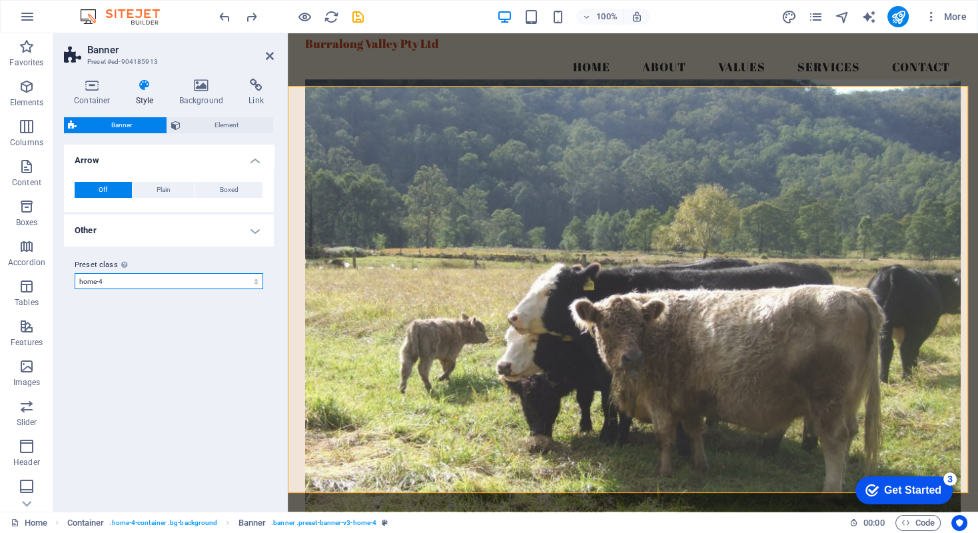
click at [256, 281] on select "default home-hero-logo-nav-h1-slogan home-hero-logo-nav-h1 home-logo-nav-h1-ima…" at bounding box center [169, 281] width 188 height 16
click at [75, 273] on select "default home-hero-logo-nav-h1-slogan home-hero-logo-nav-h1 home-logo-nav-h1-ima…" at bounding box center [169, 281] width 188 height 16
select select "preset-banner-v3-home-4"
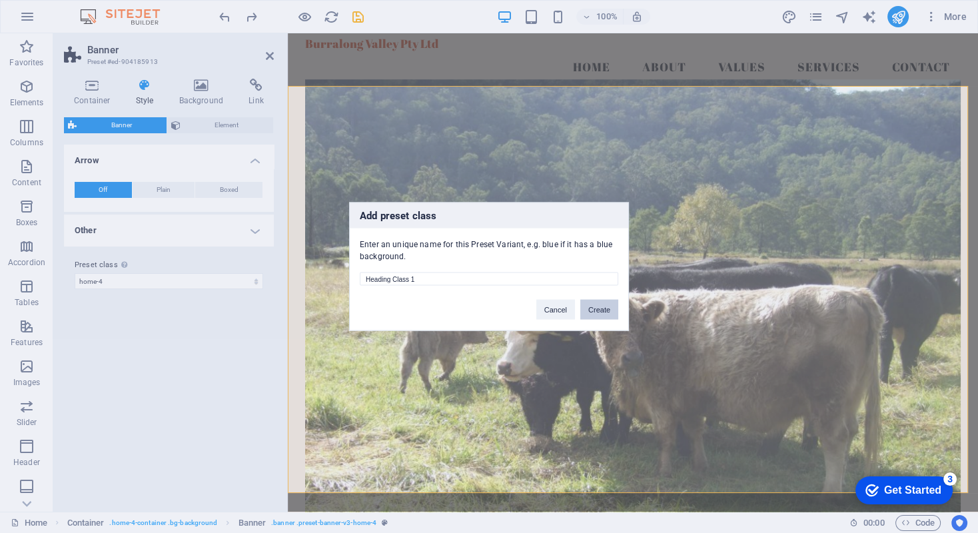
type input "Heading Class 1"
click at [608, 310] on button "Create" at bounding box center [599, 310] width 38 height 20
select select "preset-banner-v3-heading-class-1"
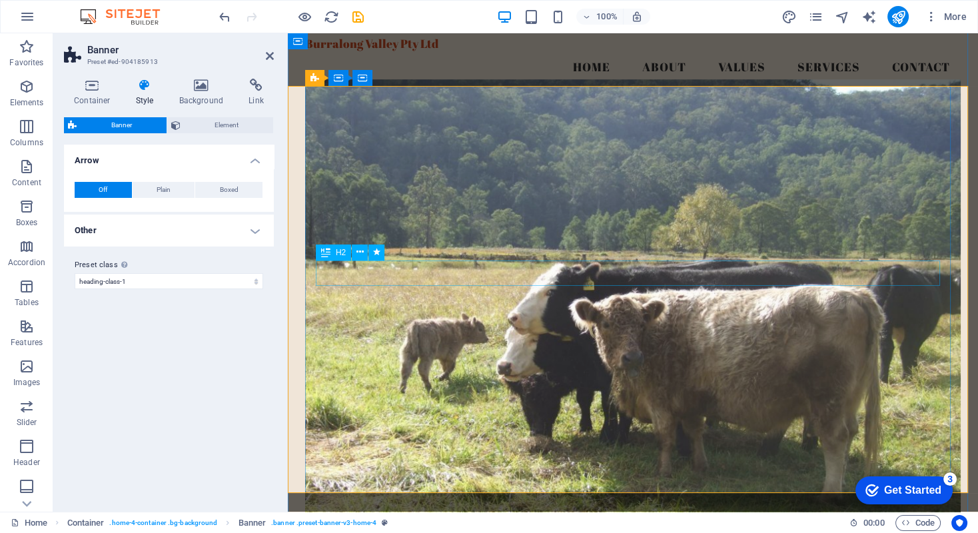
click at [339, 253] on span "H2" at bounding box center [341, 252] width 10 height 8
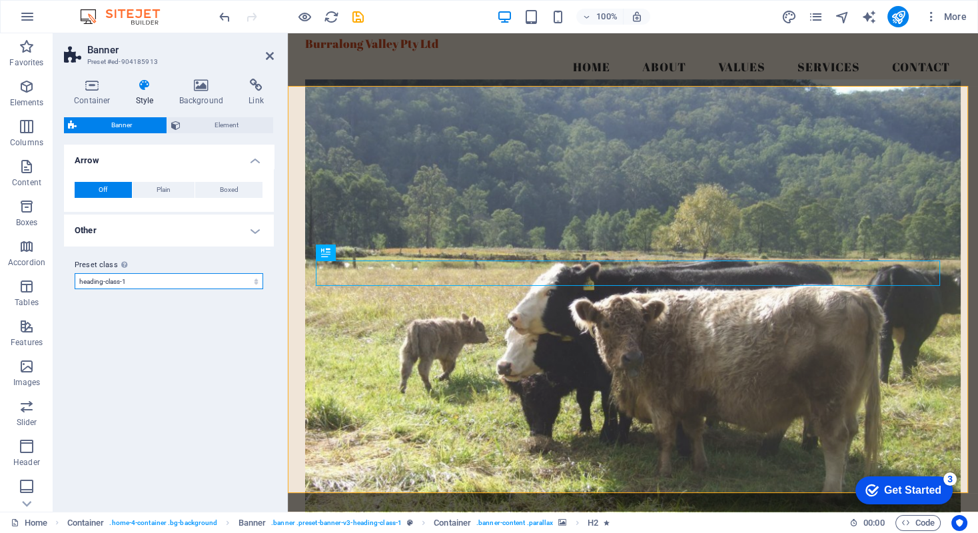
click at [255, 280] on select "default home-hero-logo-nav-h1-slogan home-hero-logo-nav-h1 home-logo-nav-h1-ima…" at bounding box center [169, 281] width 188 height 16
click at [75, 273] on select "default home-hero-logo-nav-h1-slogan home-hero-logo-nav-h1 home-logo-nav-h1-ima…" at bounding box center [169, 281] width 188 height 16
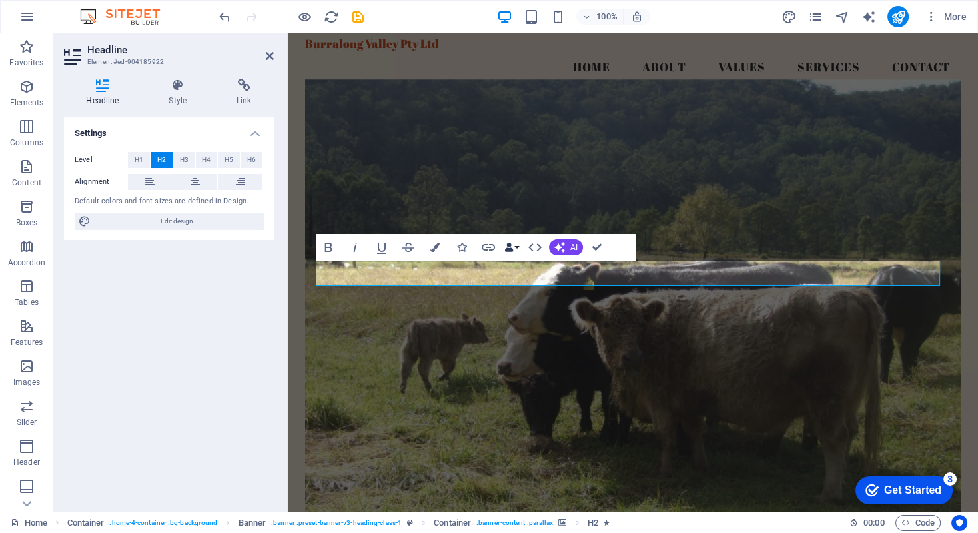
click at [517, 246] on button "Data Bindings" at bounding box center [511, 247] width 19 height 27
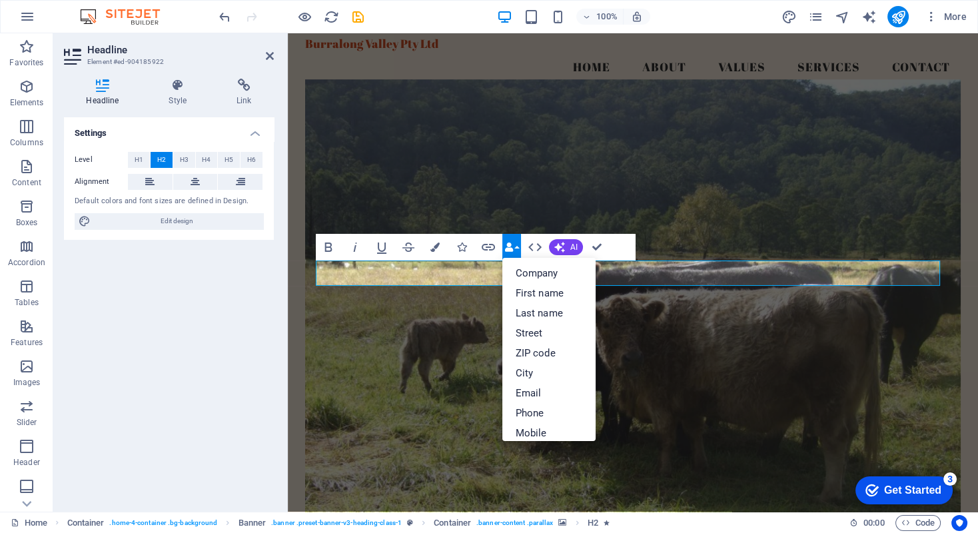
click at [517, 246] on button "Data Bindings" at bounding box center [511, 247] width 19 height 27
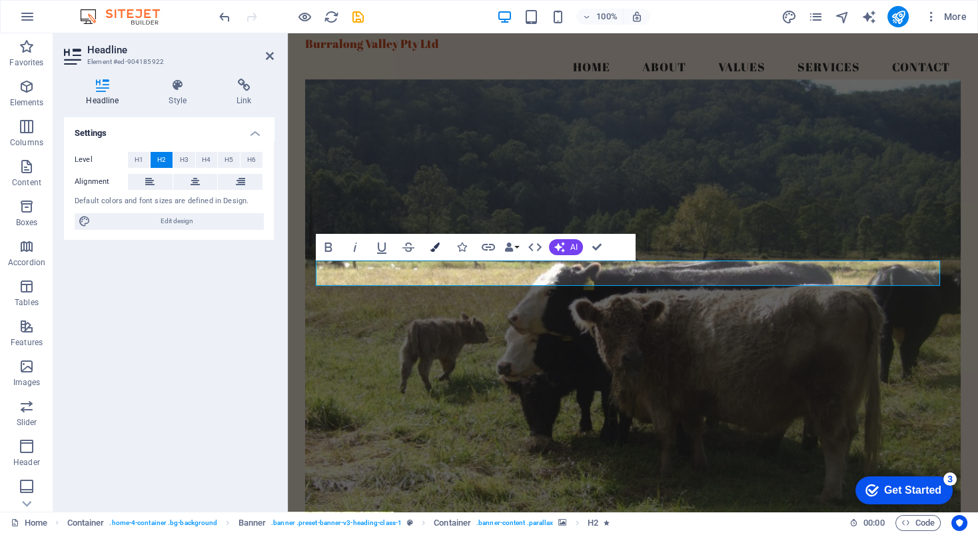
click at [434, 245] on icon "button" at bounding box center [434, 246] width 9 height 9
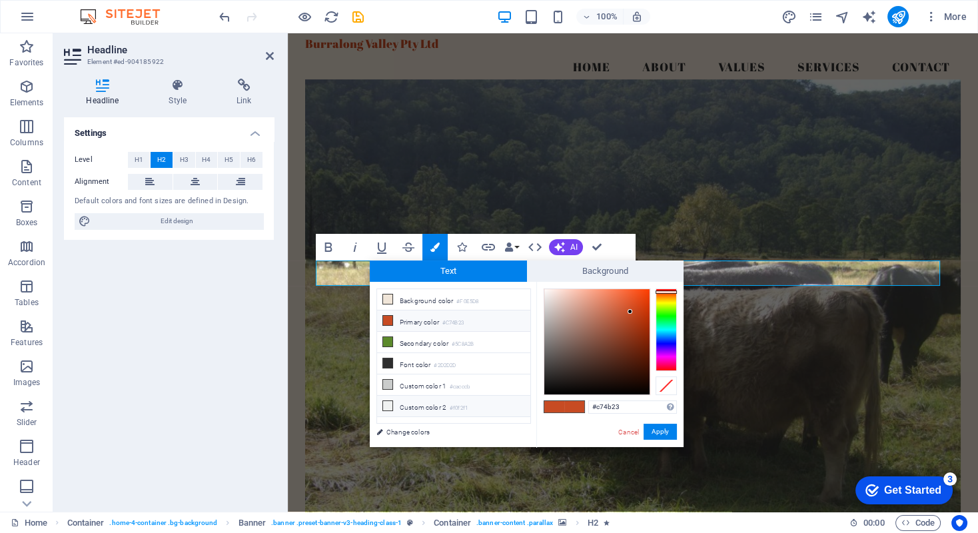
click at [387, 401] on icon at bounding box center [387, 405] width 9 height 9
type input "#f0f2f1"
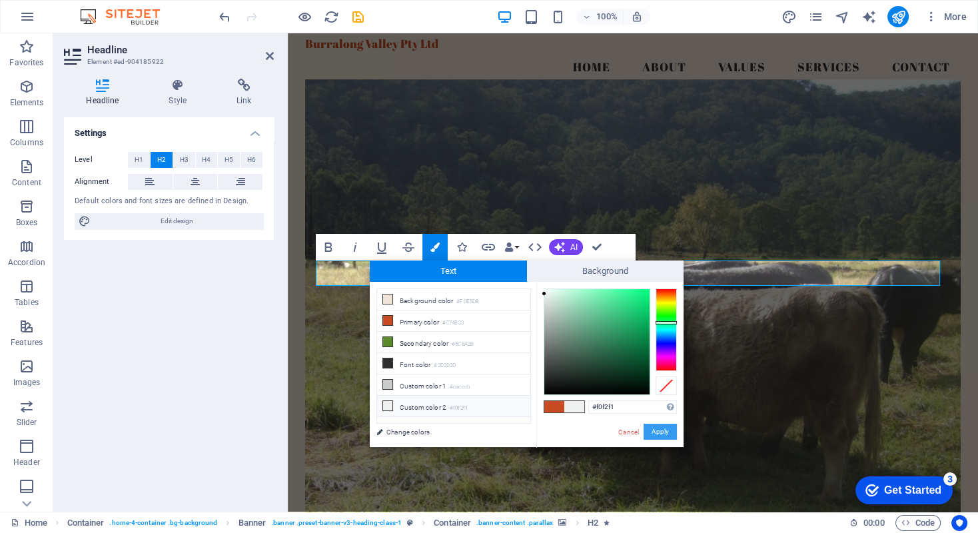
click at [655, 422] on button "Apply" at bounding box center [659, 432] width 33 height 16
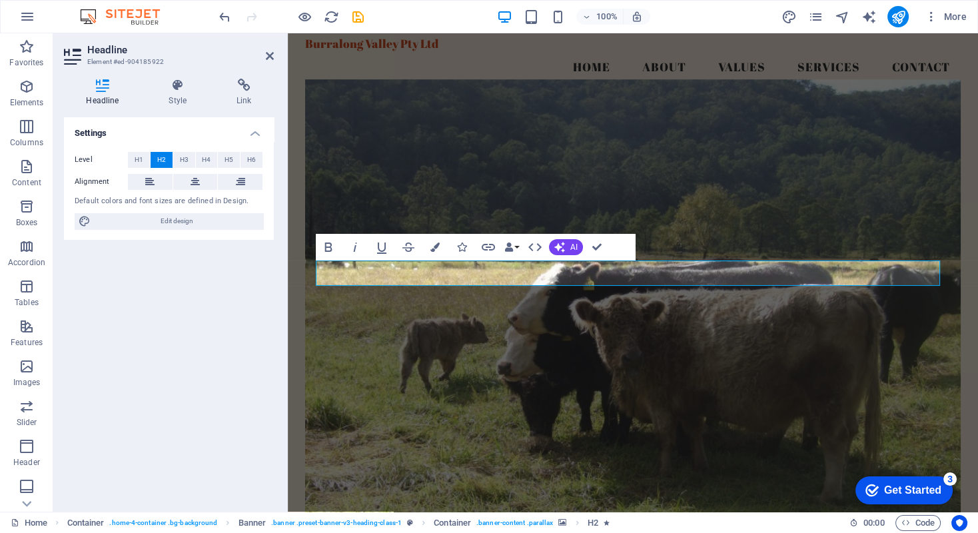
click at [436, 212] on figure at bounding box center [632, 297] width 655 height 436
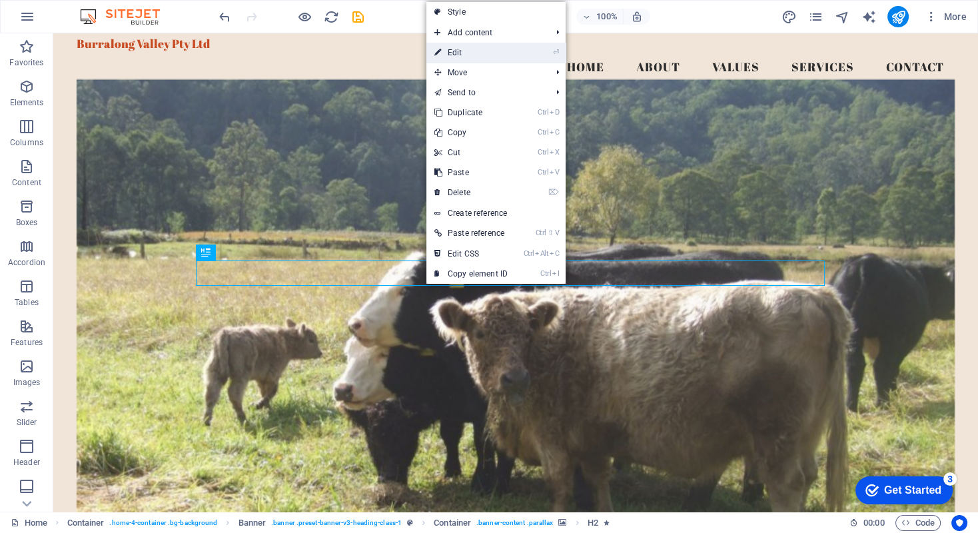
click at [485, 53] on link "⏎ Edit" at bounding box center [470, 53] width 89 height 20
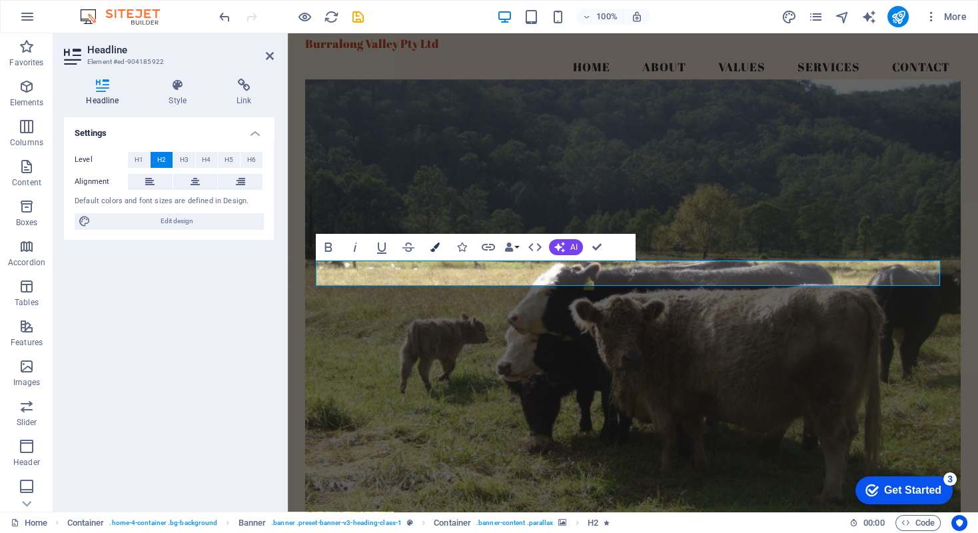
click at [433, 246] on icon "button" at bounding box center [434, 246] width 9 height 9
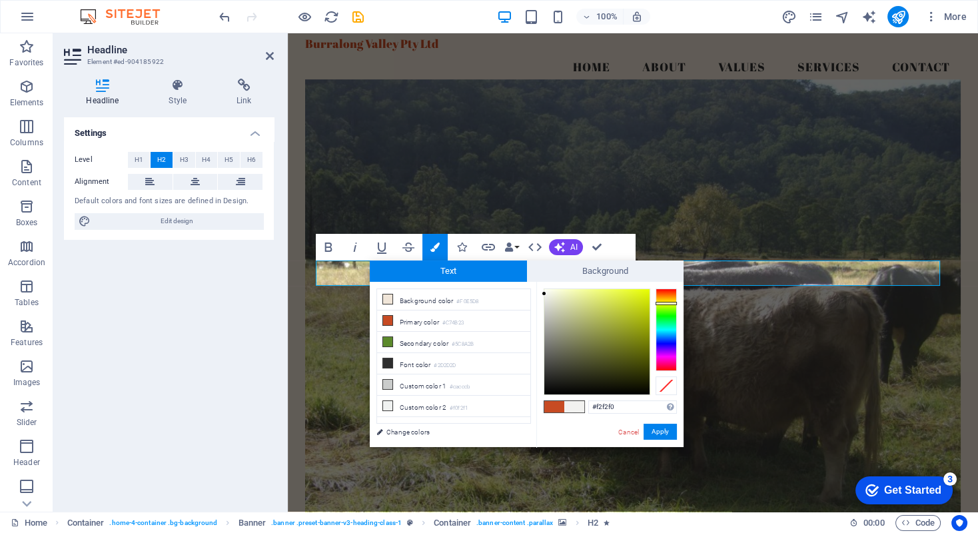
drag, startPoint x: 666, startPoint y: 322, endPoint x: 665, endPoint y: 303, distance: 18.7
click at [665, 303] on div at bounding box center [665, 303] width 21 height 3
click at [583, 295] on div at bounding box center [596, 341] width 105 height 105
type input "#eaf84d"
click at [616, 291] on div at bounding box center [596, 341] width 105 height 105
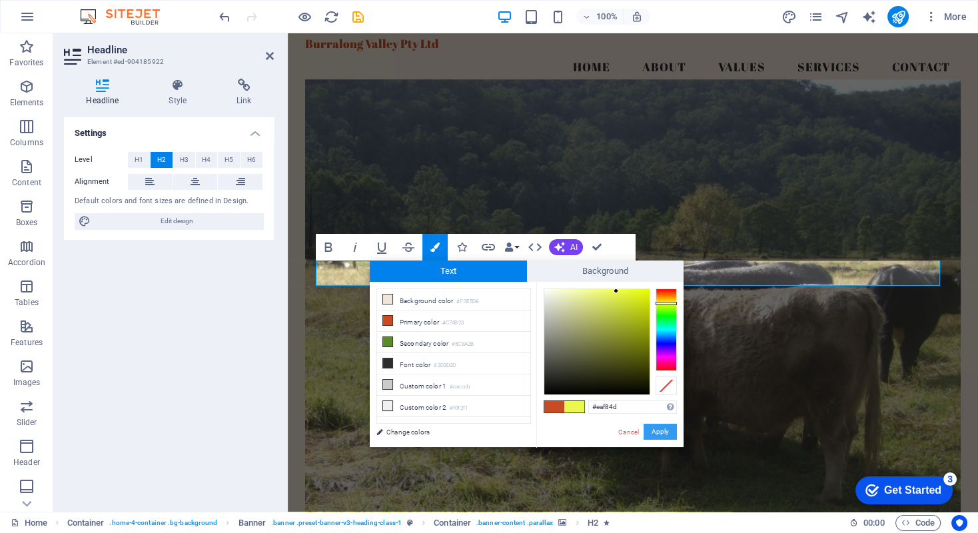
click at [659, 422] on button "Apply" at bounding box center [659, 432] width 33 height 16
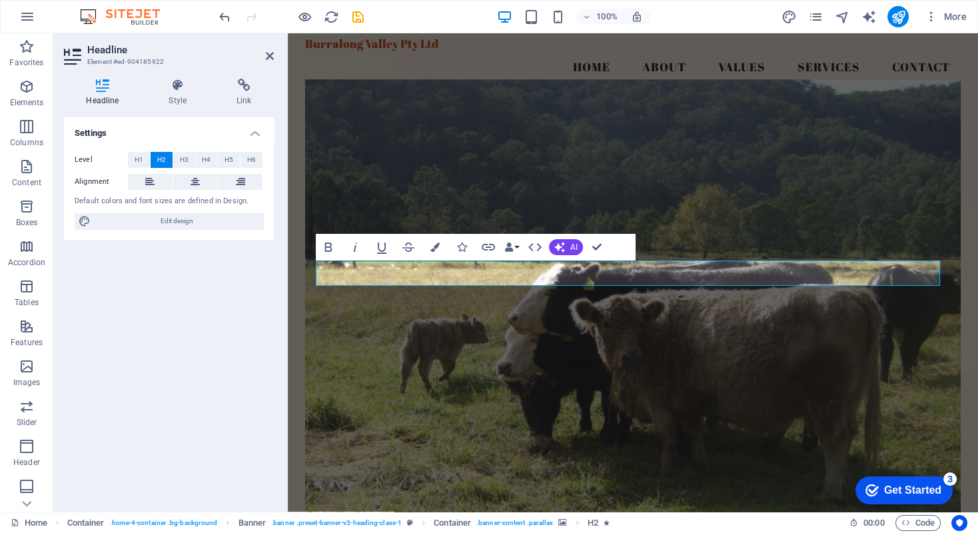
click at [455, 334] on figure at bounding box center [632, 297] width 655 height 436
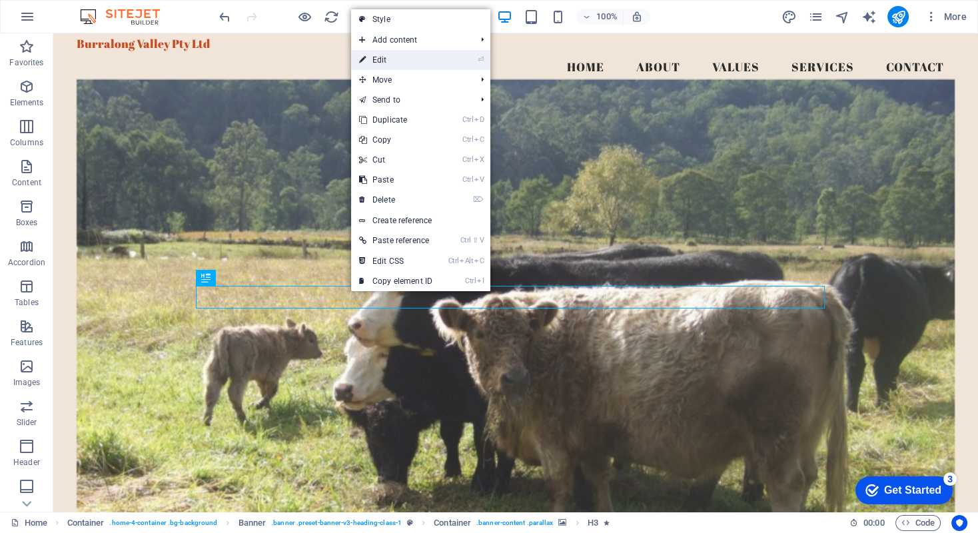
click at [377, 58] on link "⏎ Edit" at bounding box center [395, 60] width 89 height 20
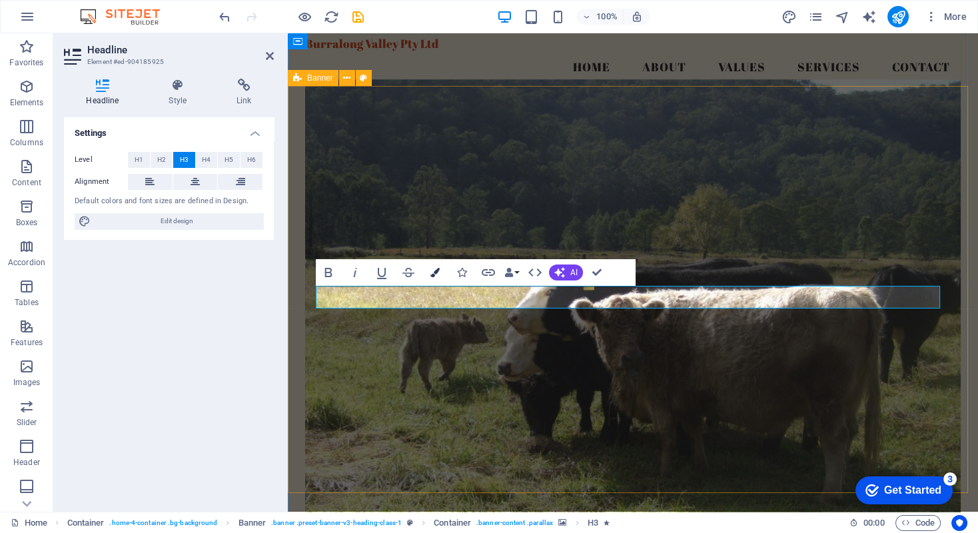
click at [436, 274] on icon "button" at bounding box center [434, 272] width 9 height 9
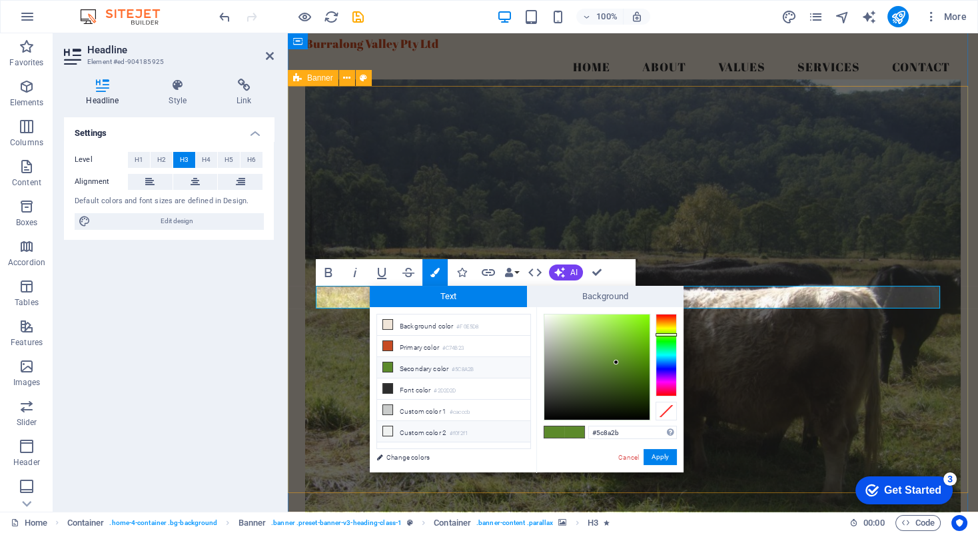
click at [391, 422] on icon at bounding box center [387, 430] width 9 height 9
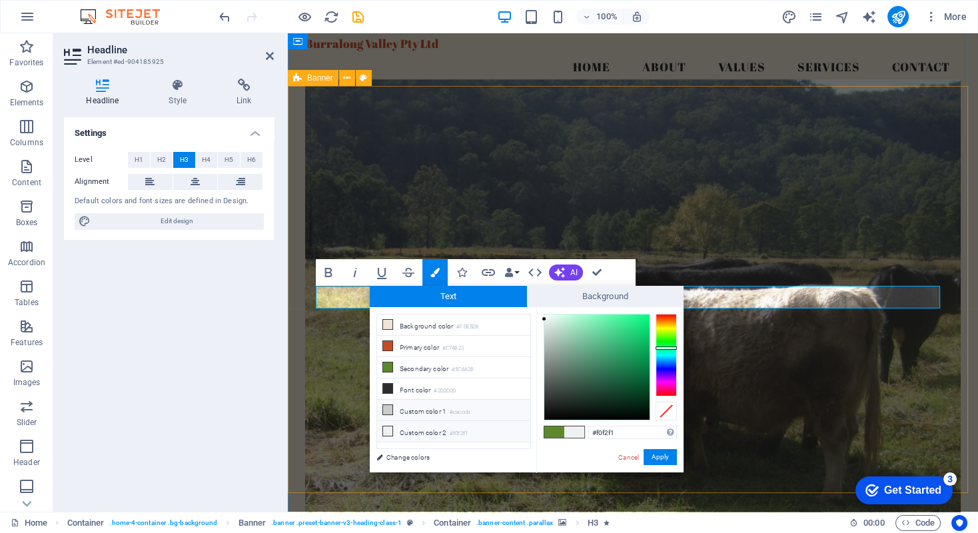
click at [413, 406] on li "Custom color 1 #cacccb" at bounding box center [453, 410] width 153 height 21
type input "#cacccb"
click at [662, 422] on button "Apply" at bounding box center [659, 457] width 33 height 16
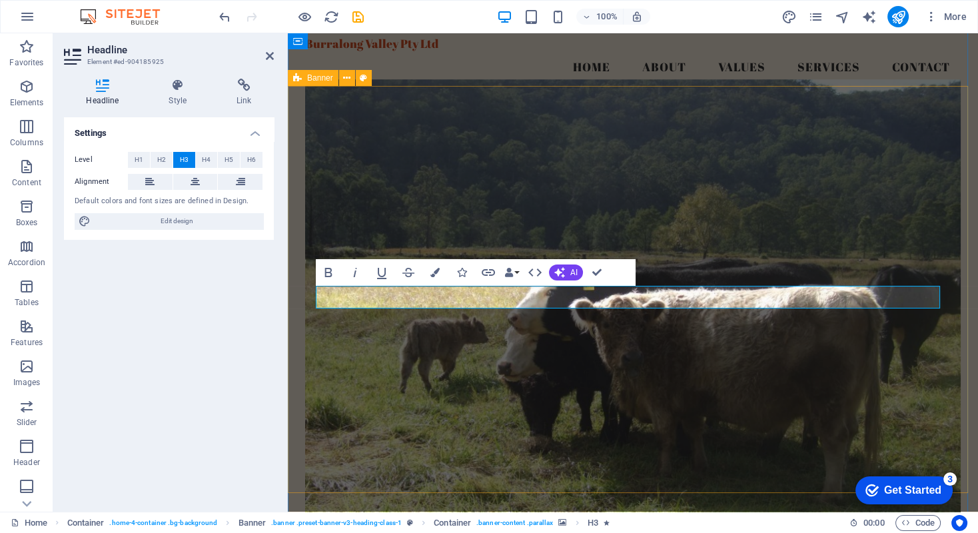
click at [491, 351] on figure at bounding box center [632, 297] width 655 height 436
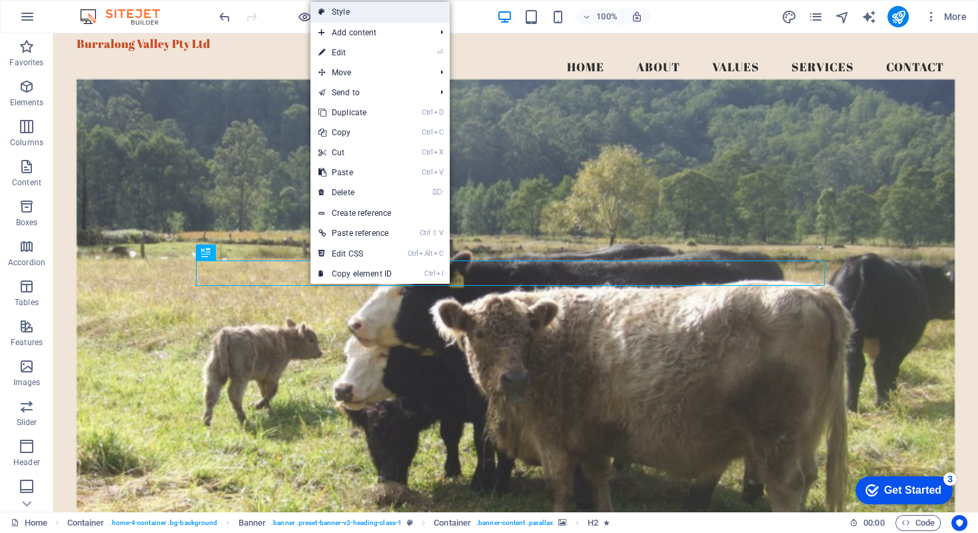
click at [347, 9] on link "Style" at bounding box center [379, 12] width 139 height 20
select select "preset-banner-v3-heading-class-1"
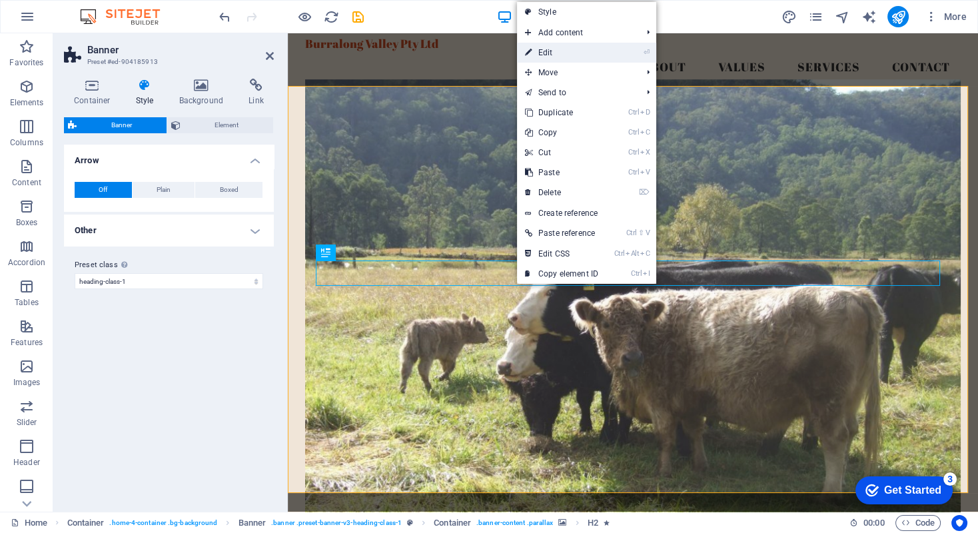
click at [571, 56] on link "⏎ Edit" at bounding box center [561, 53] width 89 height 20
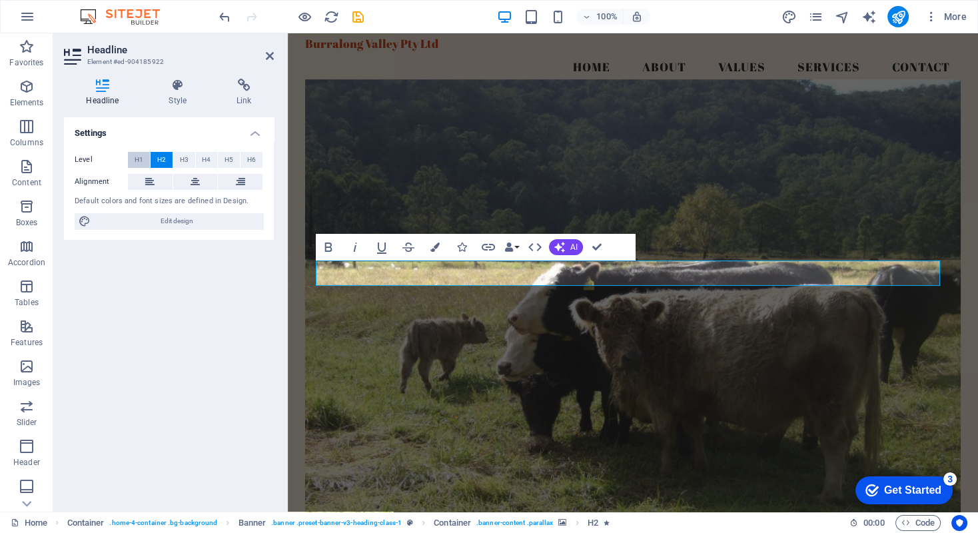
click at [137, 160] on span "H1" at bounding box center [139, 160] width 9 height 16
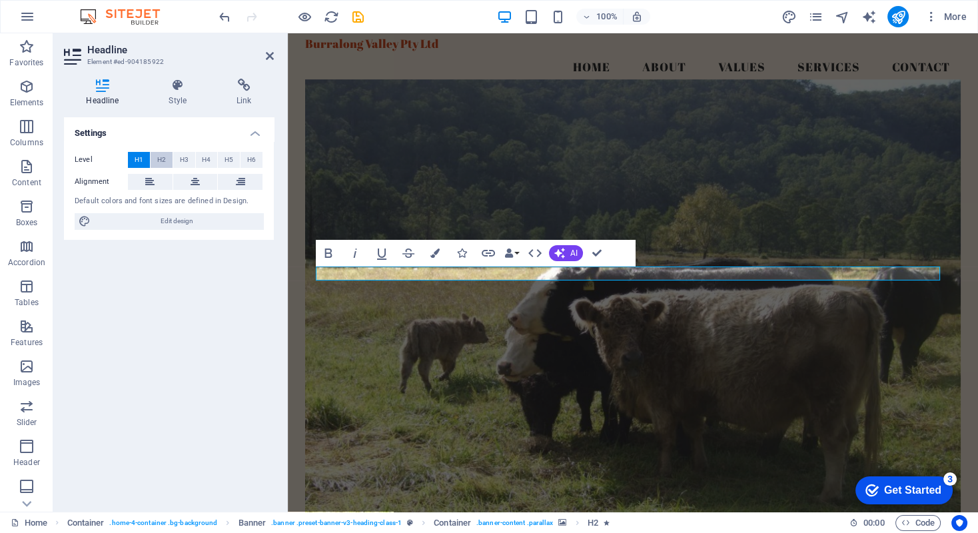
click at [159, 156] on span "H2" at bounding box center [161, 160] width 9 height 16
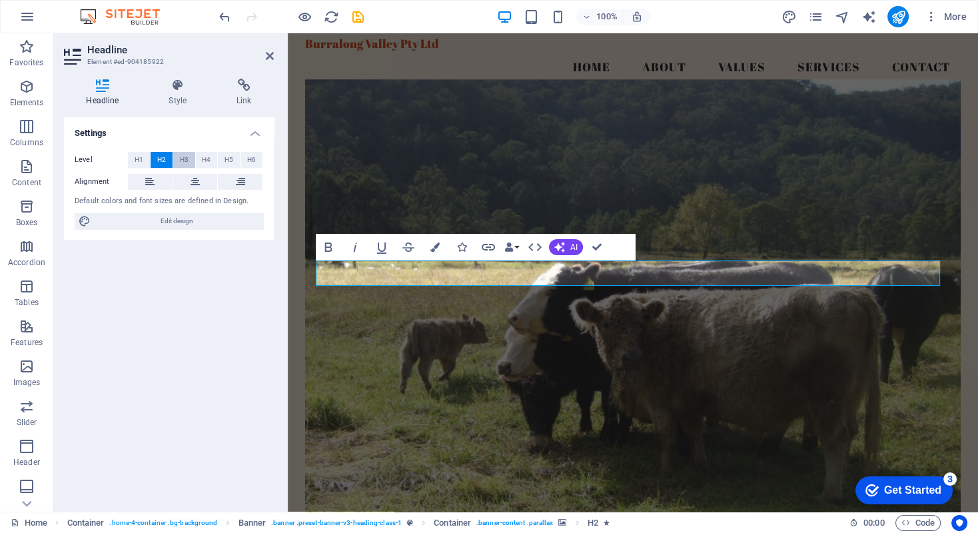
click at [180, 159] on span "H3" at bounding box center [184, 160] width 9 height 16
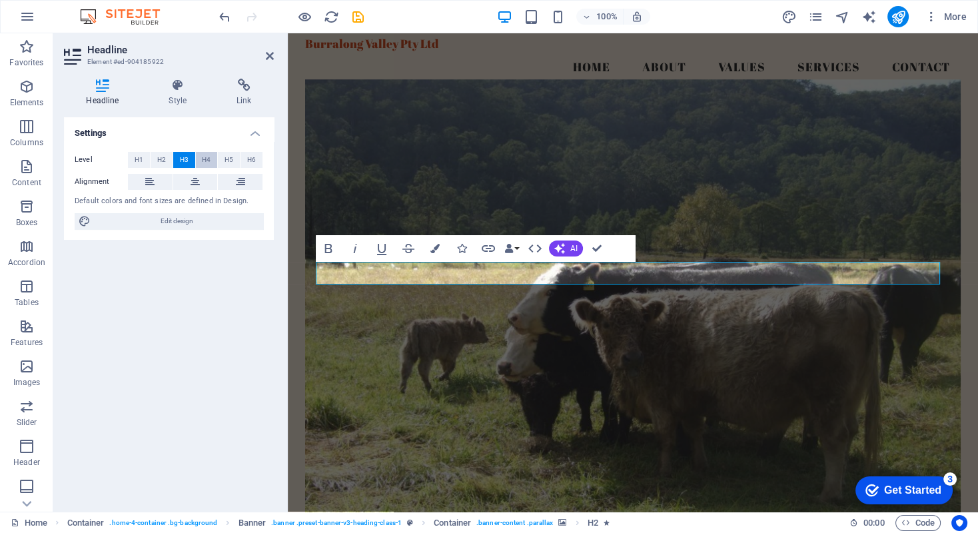
click at [204, 160] on span "H4" at bounding box center [206, 160] width 9 height 16
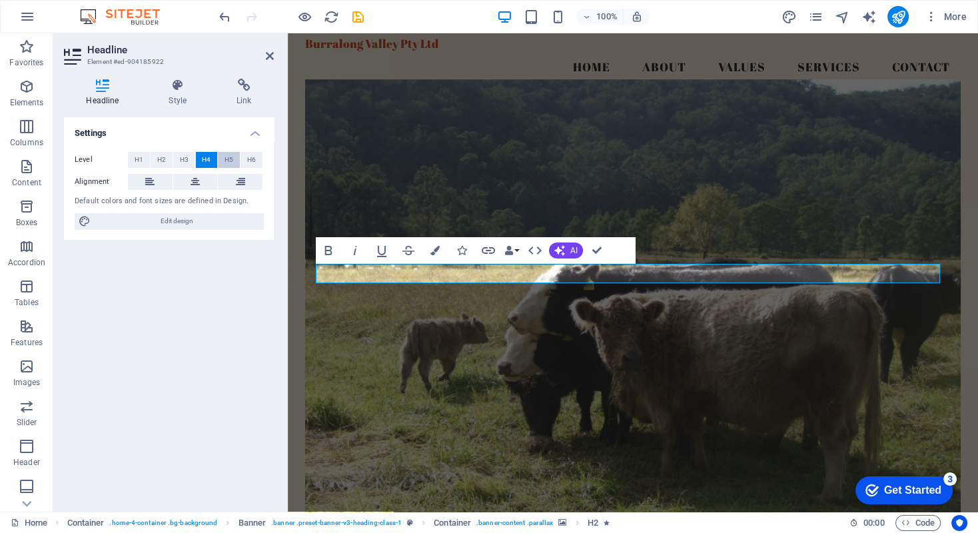
click at [224, 159] on span "H5" at bounding box center [228, 160] width 9 height 16
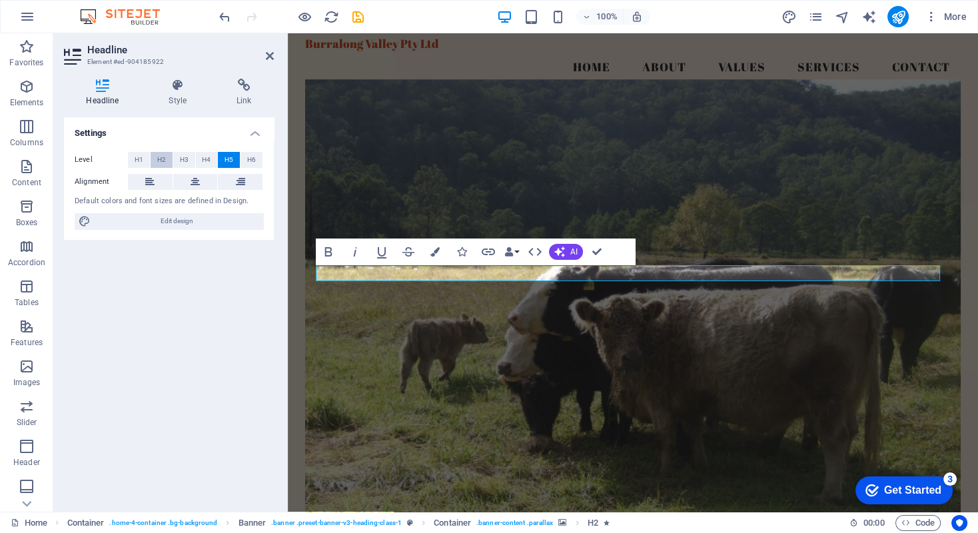
click at [161, 159] on span "H2" at bounding box center [161, 160] width 9 height 16
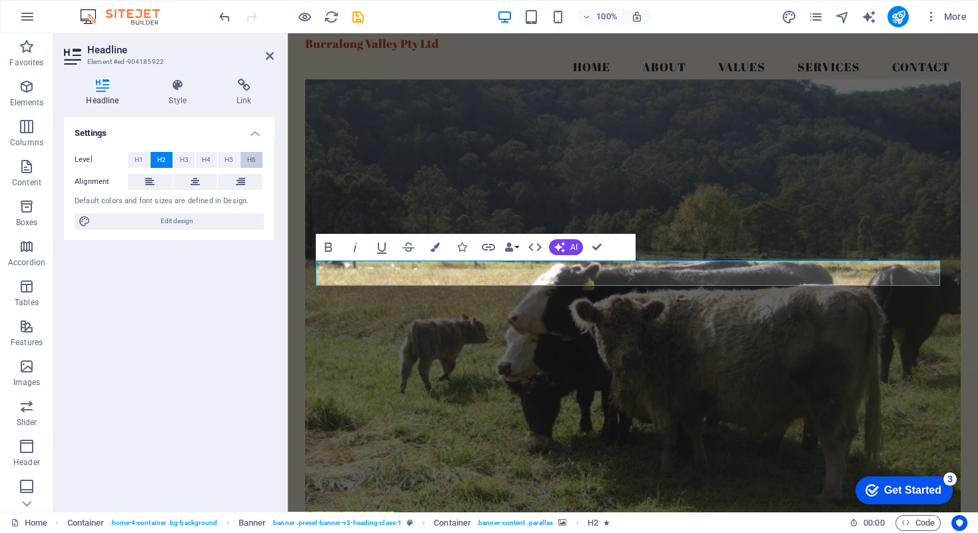
click at [253, 161] on span "H6" at bounding box center [251, 160] width 9 height 16
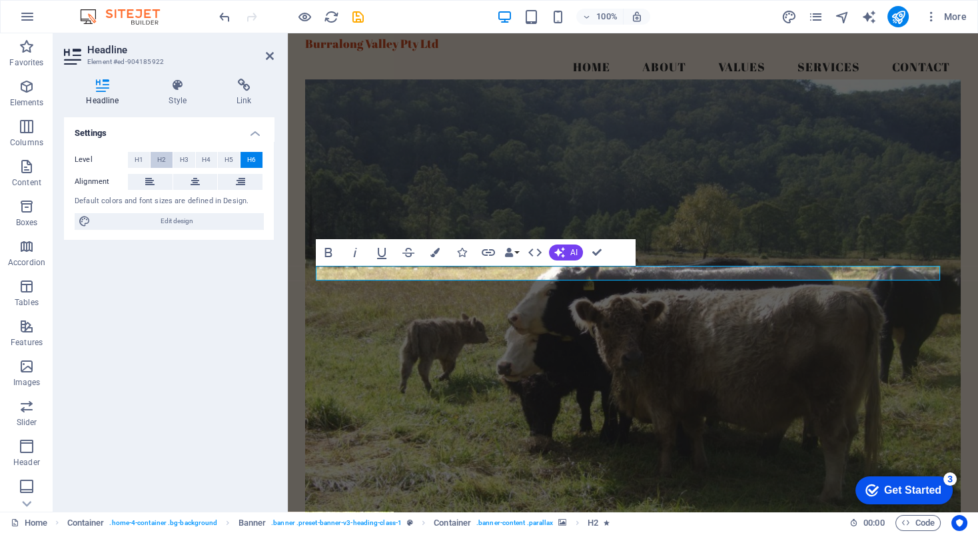
click at [161, 159] on span "H2" at bounding box center [161, 160] width 9 height 16
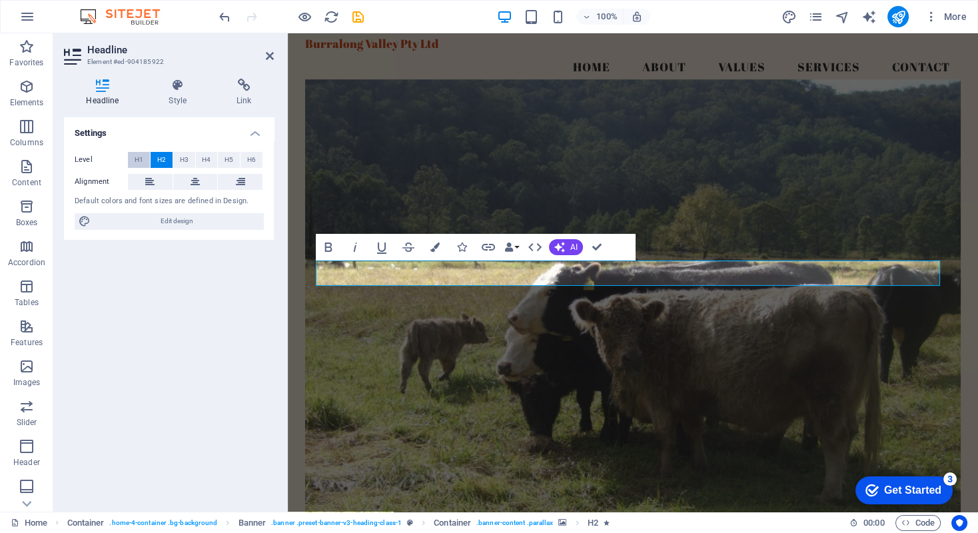
click at [135, 160] on span "H1" at bounding box center [139, 160] width 9 height 16
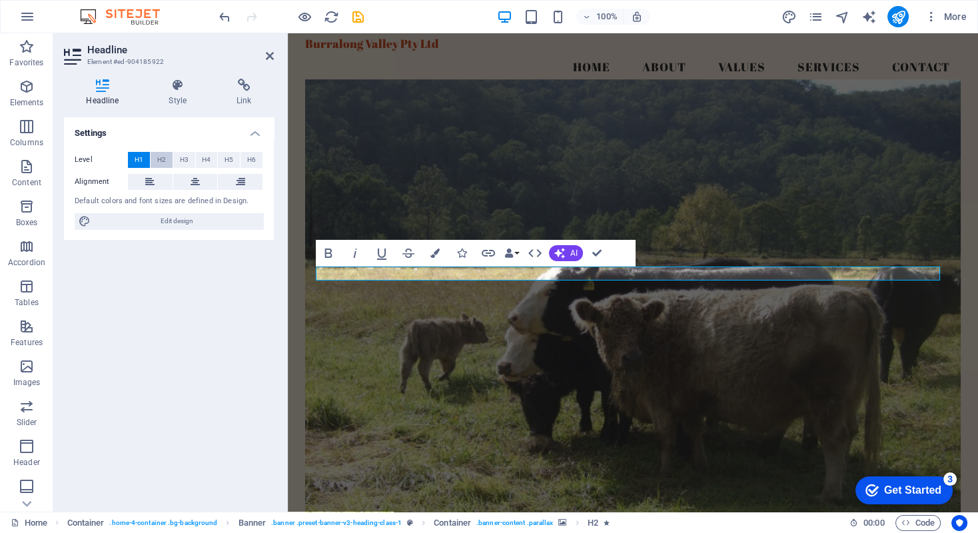
click at [158, 160] on span "H2" at bounding box center [161, 160] width 9 height 16
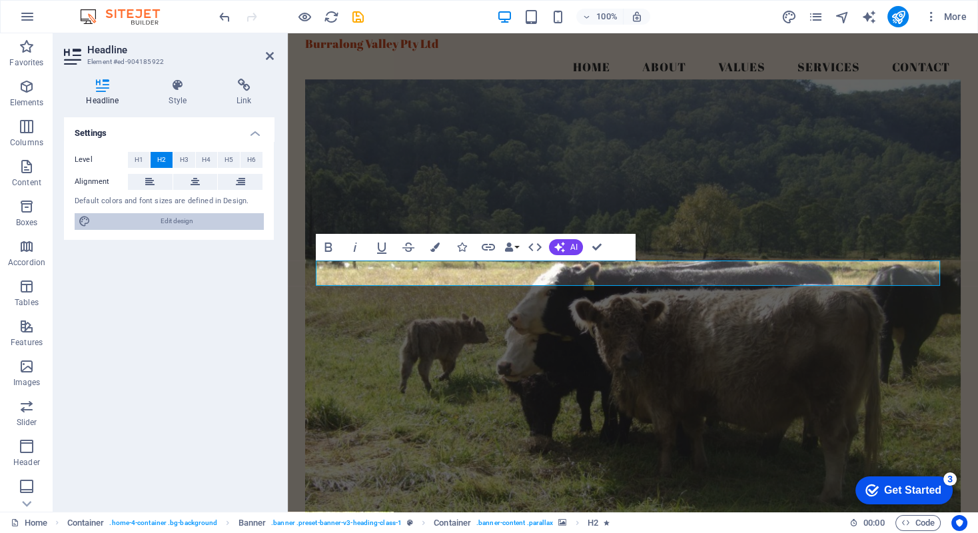
click at [164, 215] on span "Edit design" at bounding box center [177, 221] width 164 height 16
select select "px"
select select "200"
select select "px"
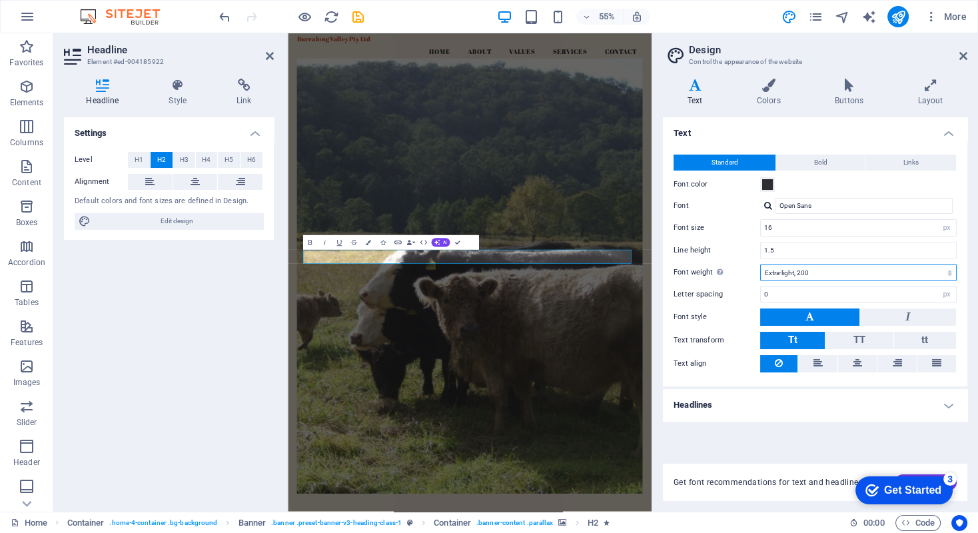
click at [848, 272] on select "Thin, 100 Extra-light, 200 Light, 300 Regular, 400 Medium, 500 Semi-bold, 600 B…" at bounding box center [858, 272] width 196 height 16
select select "700"
click at [760, 264] on select "Thin, 100 Extra-light, 200 Light, 300 Regular, 400 Medium, 500 Semi-bold, 600 B…" at bounding box center [858, 272] width 196 height 16
click at [846, 314] on button at bounding box center [809, 316] width 99 height 17
click at [810, 162] on button "Bold" at bounding box center [820, 163] width 89 height 16
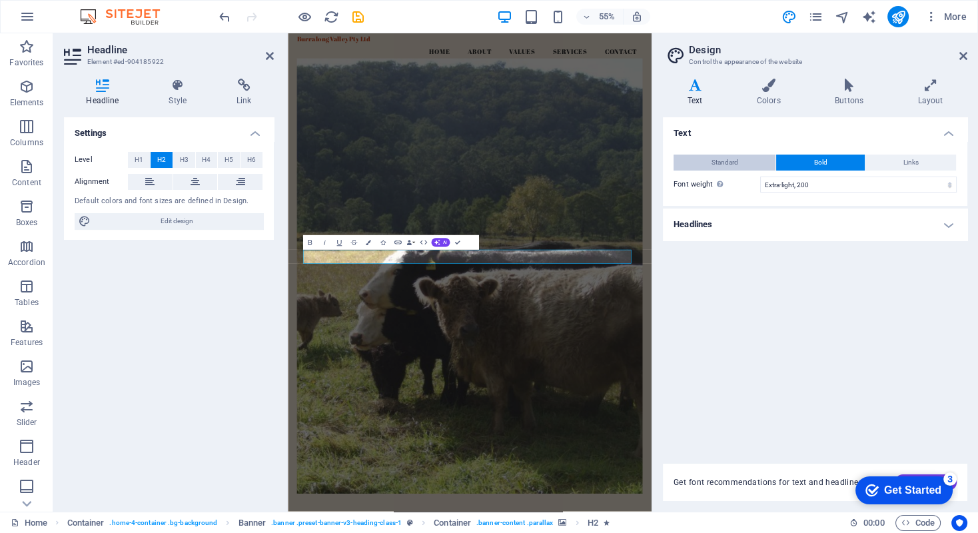
click at [750, 161] on button "Standard" at bounding box center [724, 163] width 102 height 16
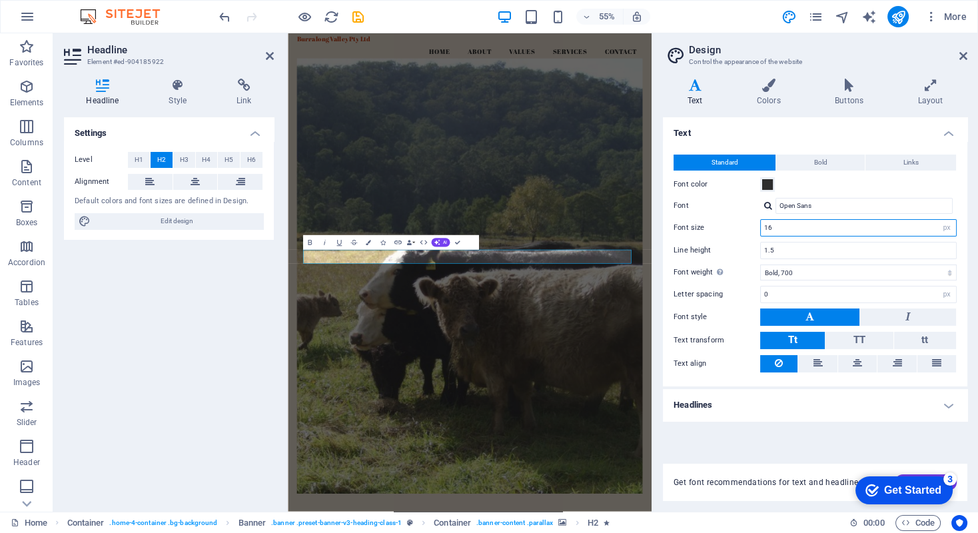
click at [794, 225] on input "16" at bounding box center [858, 228] width 195 height 16
drag, startPoint x: 794, startPoint y: 225, endPoint x: 758, endPoint y: 224, distance: 36.0
click at [758, 224] on div "Font size 16 rem px" at bounding box center [814, 227] width 283 height 17
type input "20"
click at [721, 422] on div "Text Standard Bold Links Font color Font Open Sans Font size 20 rem px Line hei…" at bounding box center [815, 282] width 304 height 330
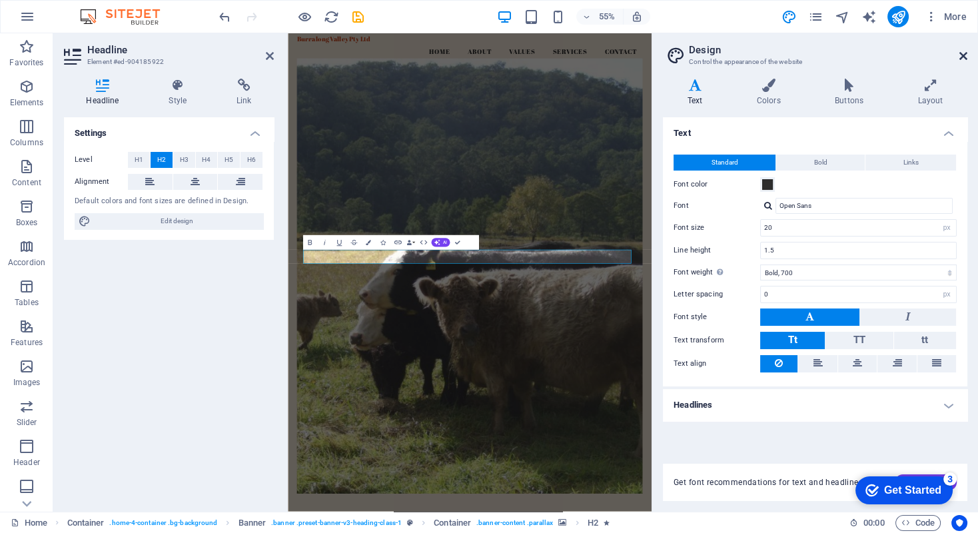
click at [848, 52] on icon at bounding box center [963, 56] width 8 height 11
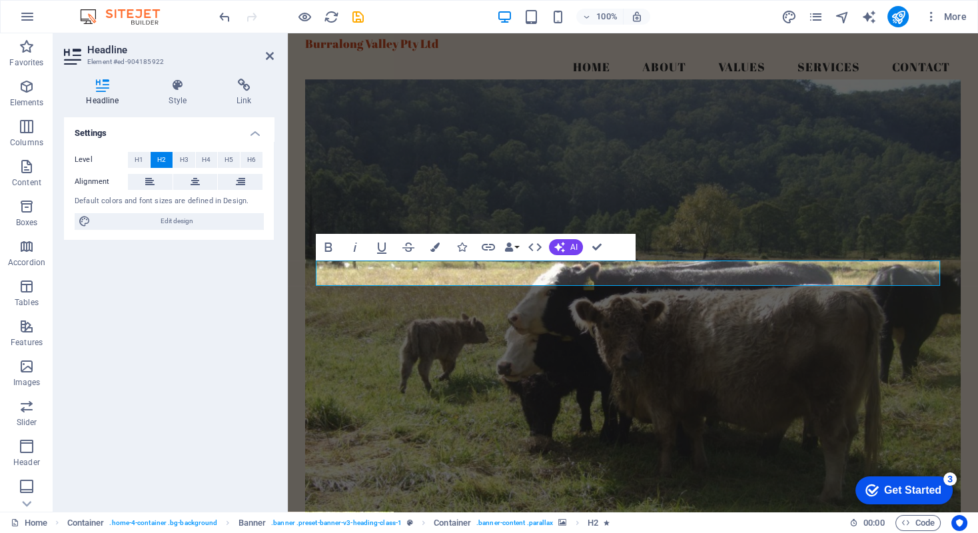
click at [599, 176] on figure at bounding box center [632, 297] width 655 height 436
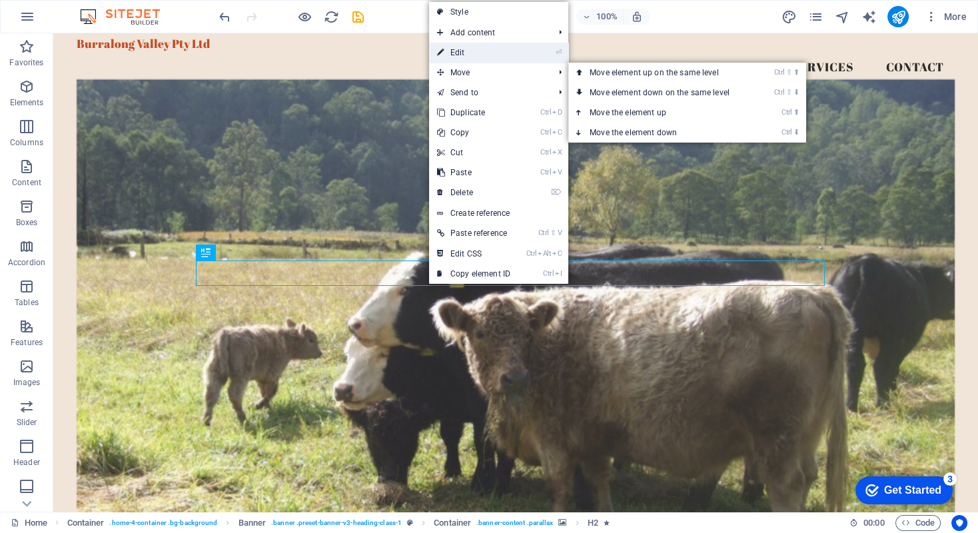
click at [464, 48] on link "⏎ Edit" at bounding box center [473, 53] width 89 height 20
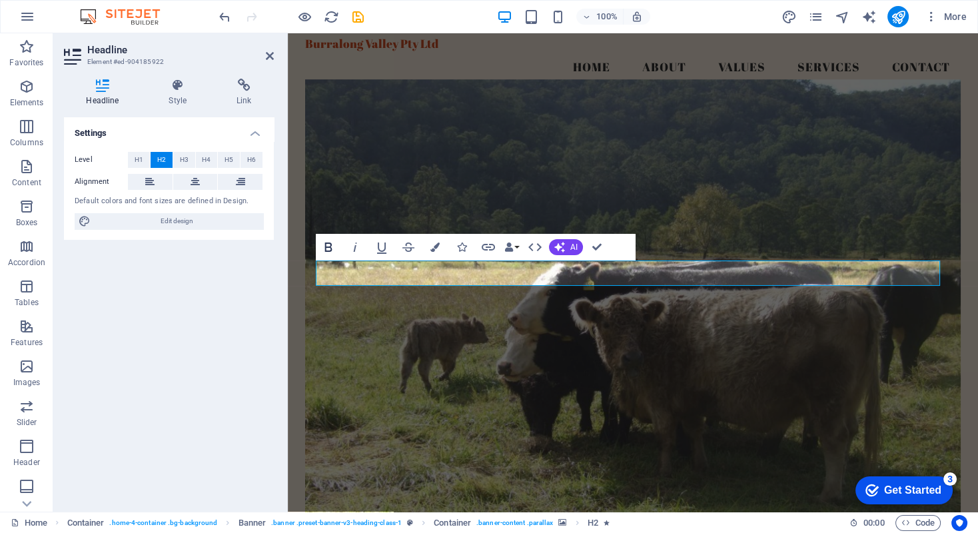
click at [329, 249] on icon "button" at bounding box center [328, 247] width 16 height 16
drag, startPoint x: 149, startPoint y: 236, endPoint x: 182, endPoint y: 276, distance: 52.5
click at [182, 276] on div "Settings Level H1 H2 H3 H4 H5 H6 Alignment Default colors and font sizes are de…" at bounding box center [169, 309] width 210 height 384
click at [317, 326] on figure at bounding box center [632, 297] width 655 height 436
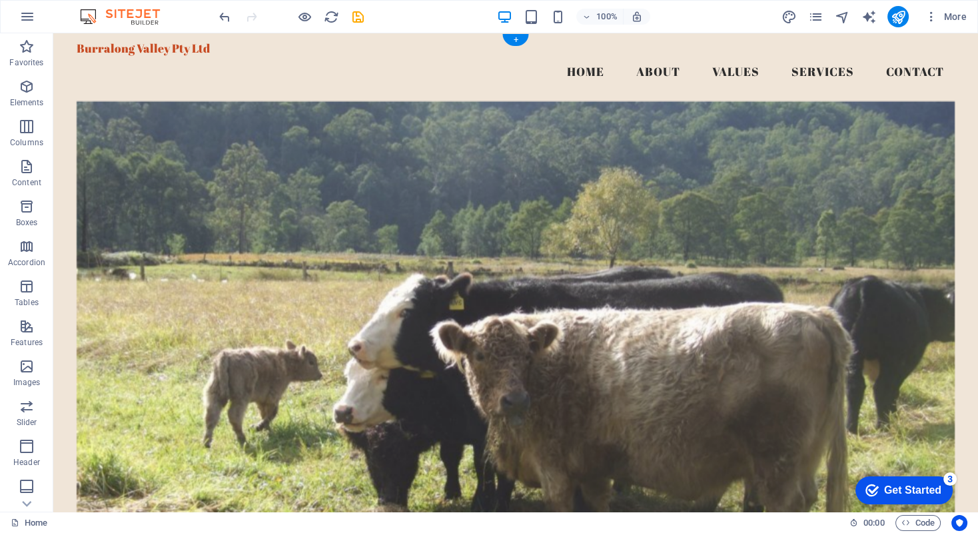
scroll to position [0, 0]
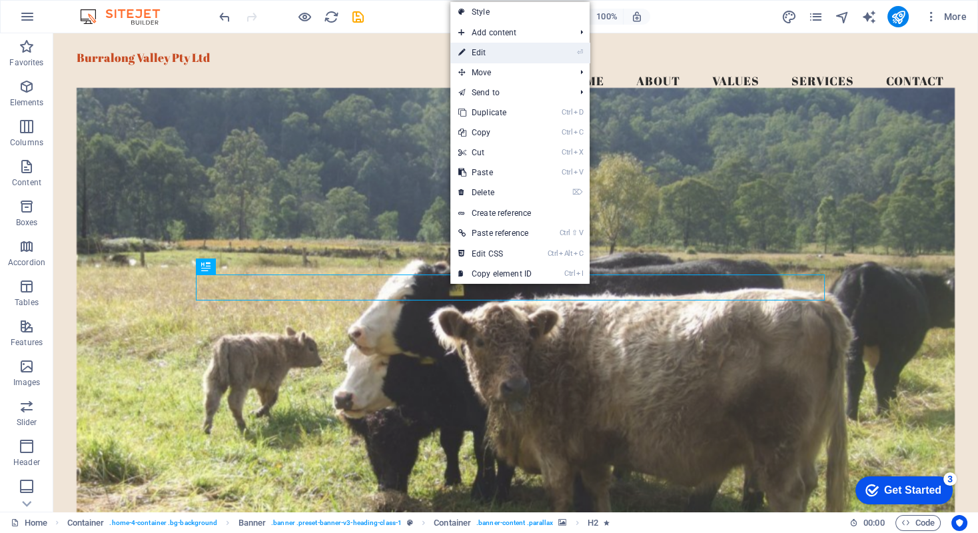
click at [500, 47] on link "⏎ Edit" at bounding box center [494, 53] width 89 height 20
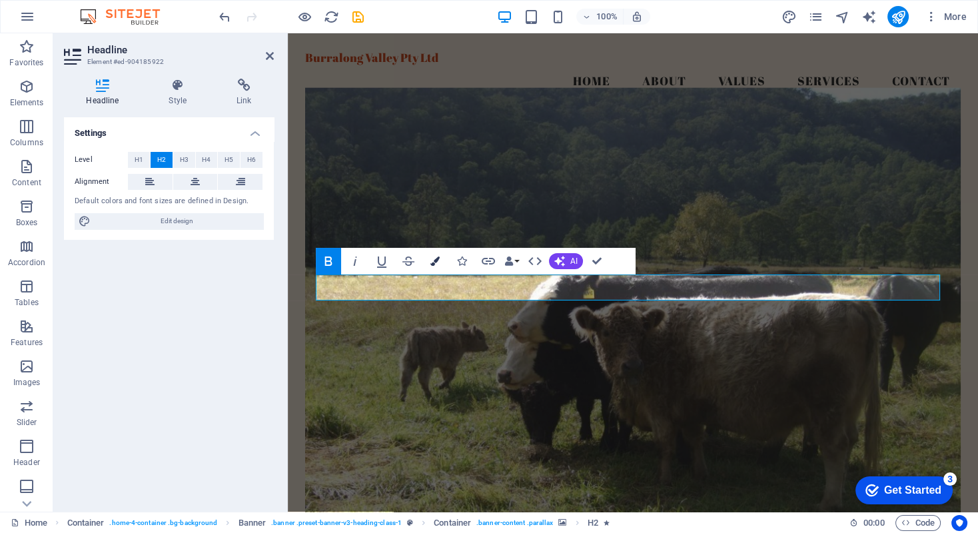
click at [437, 260] on icon "button" at bounding box center [434, 260] width 9 height 9
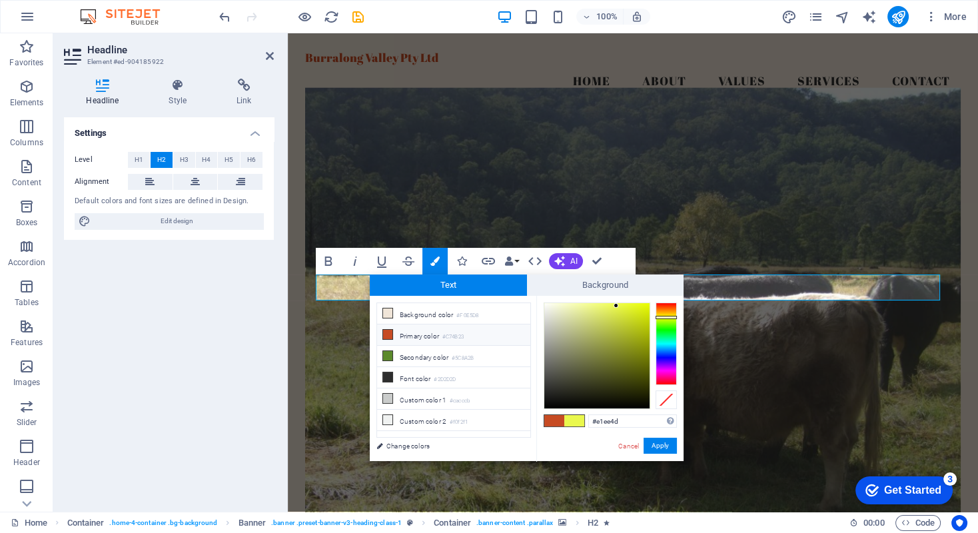
click at [615, 310] on div at bounding box center [596, 355] width 105 height 105
click at [625, 307] on div at bounding box center [596, 355] width 105 height 105
click at [637, 305] on div at bounding box center [596, 355] width 105 height 105
type input "#d7e71a"
click at [637, 312] on div at bounding box center [596, 355] width 105 height 105
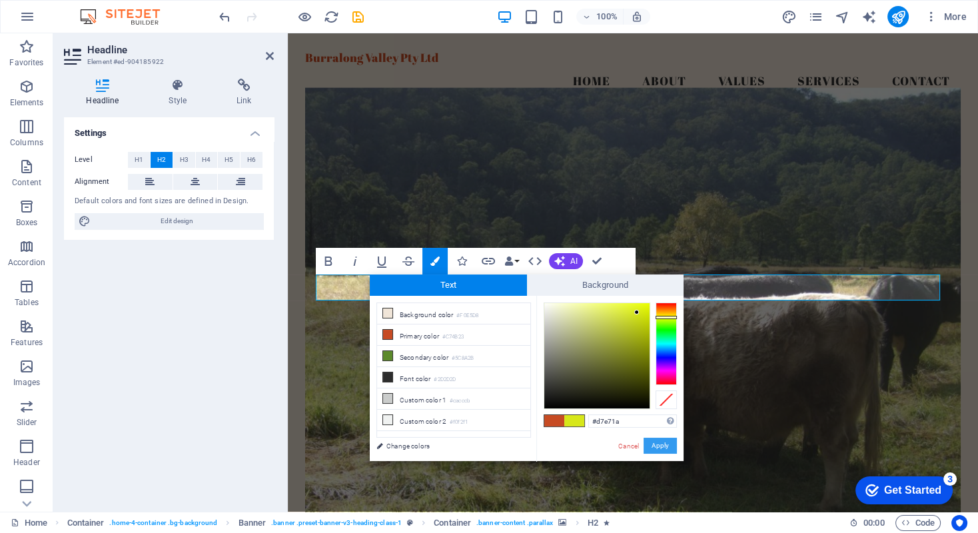
click at [660, 422] on button "Apply" at bounding box center [659, 446] width 33 height 16
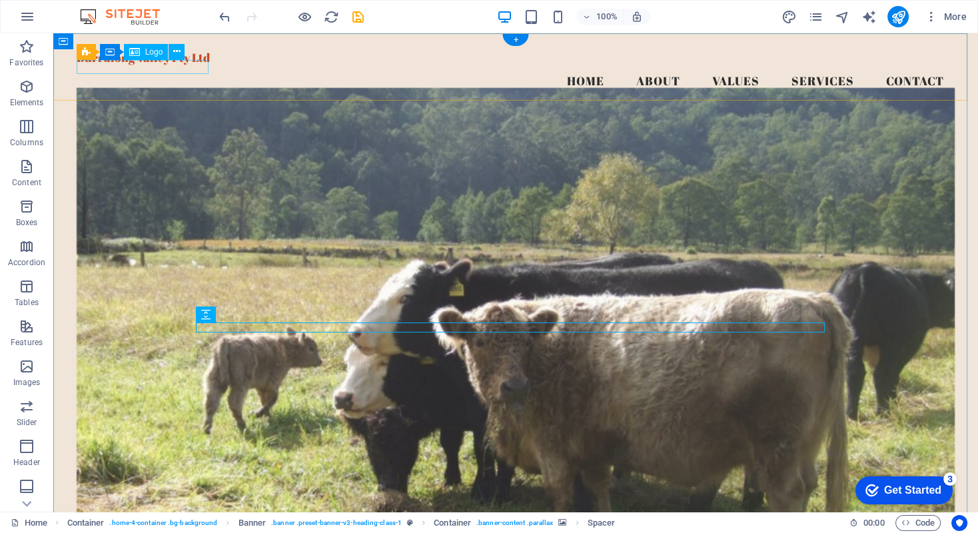
click at [137, 65] on div "Burralong Valley Pty Ltd" at bounding box center [516, 58] width 878 height 14
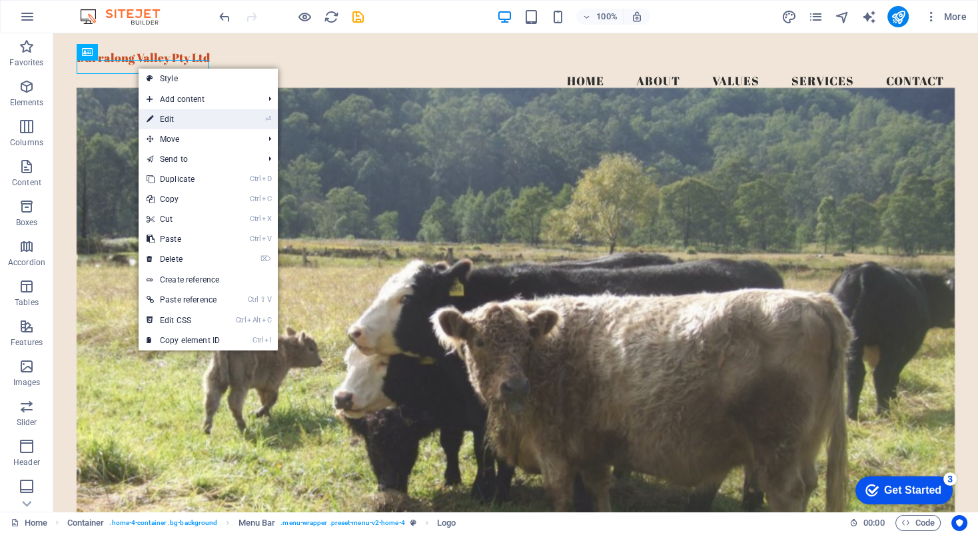
click at [166, 119] on link "⏎ Edit" at bounding box center [183, 119] width 89 height 20
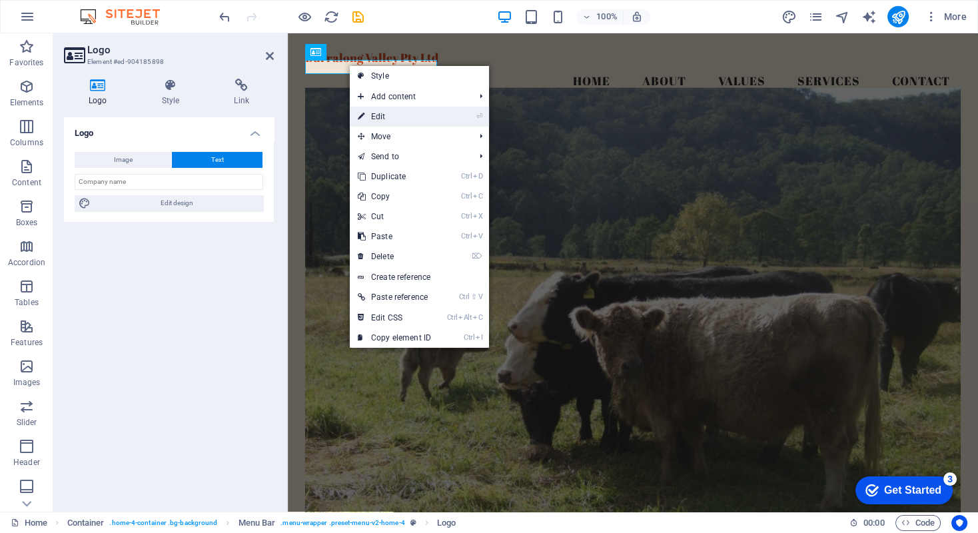
click at [383, 113] on link "⏎ Edit" at bounding box center [394, 117] width 89 height 20
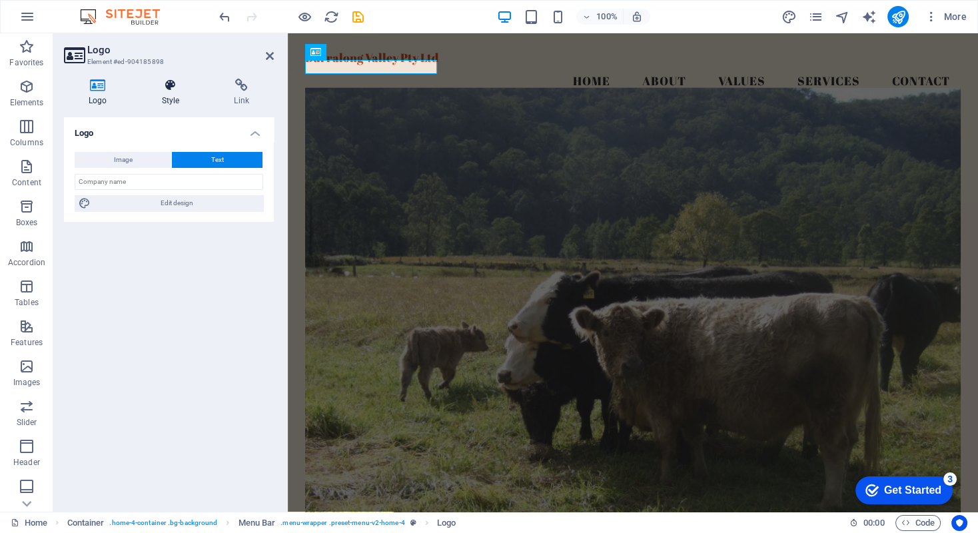
click at [172, 85] on icon at bounding box center [170, 85] width 67 height 13
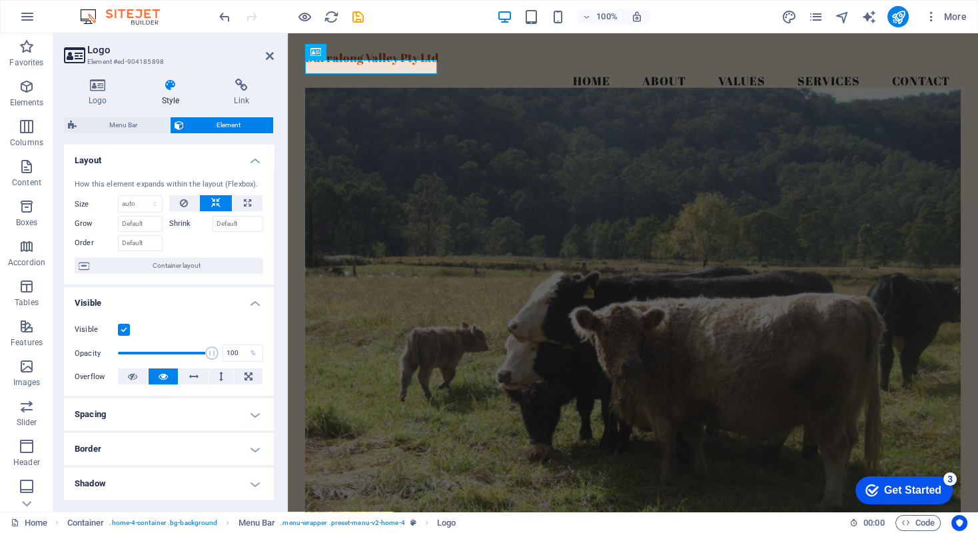
click at [397, 11] on div "100% More" at bounding box center [593, 16] width 755 height 21
click at [502, 65] on nav "Home About Values Services Contact" at bounding box center [632, 81] width 655 height 33
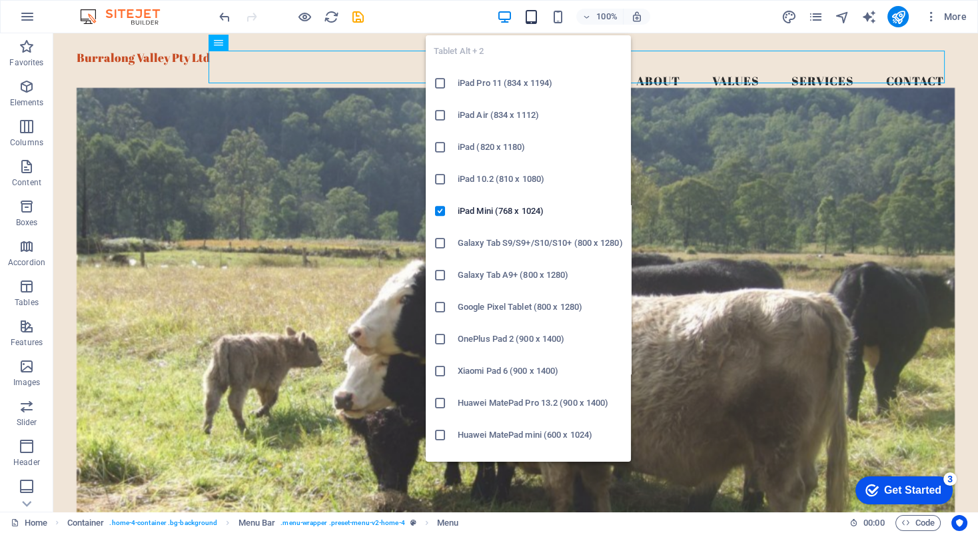
click at [531, 18] on icon "button" at bounding box center [530, 16] width 15 height 15
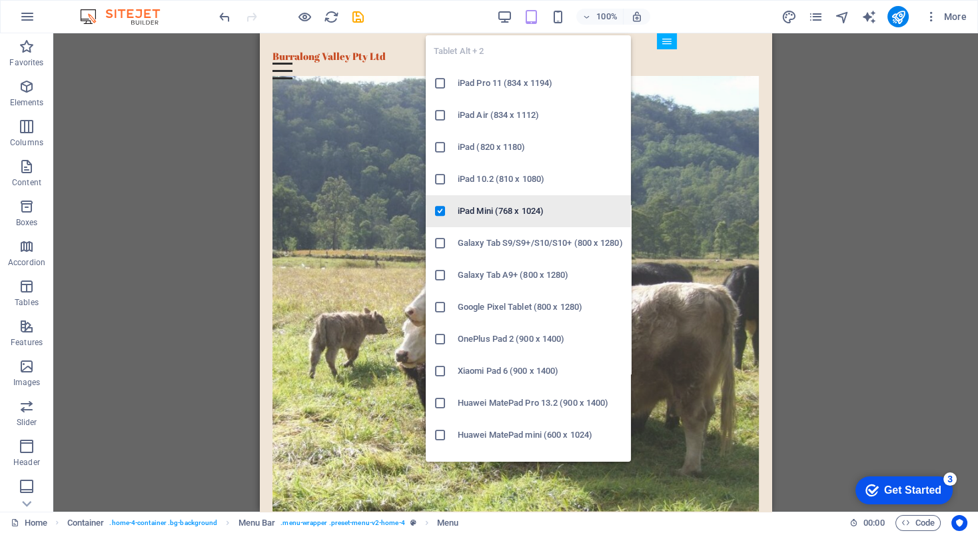
click at [478, 210] on h6 "iPad Mini (768 x 1024)" at bounding box center [540, 211] width 165 height 16
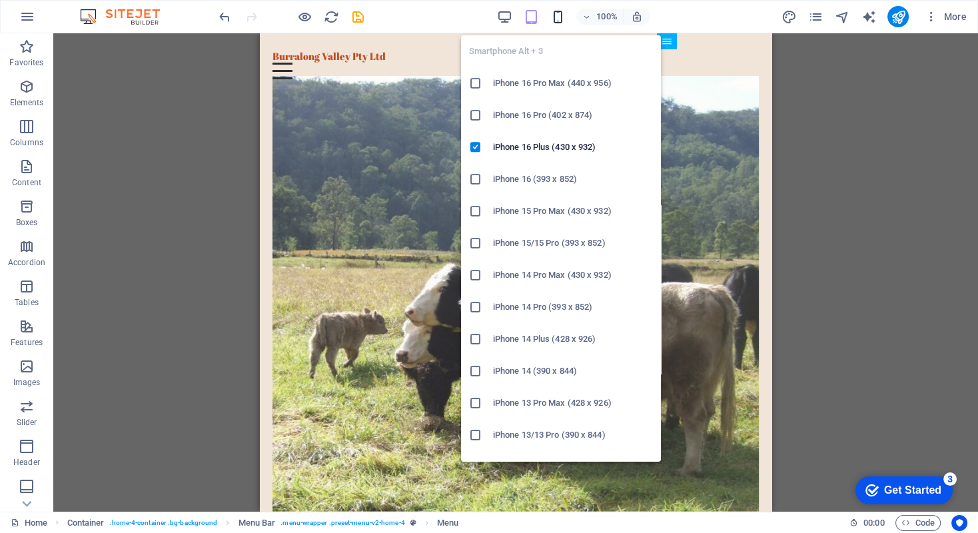
click at [555, 19] on icon "button" at bounding box center [556, 16] width 15 height 15
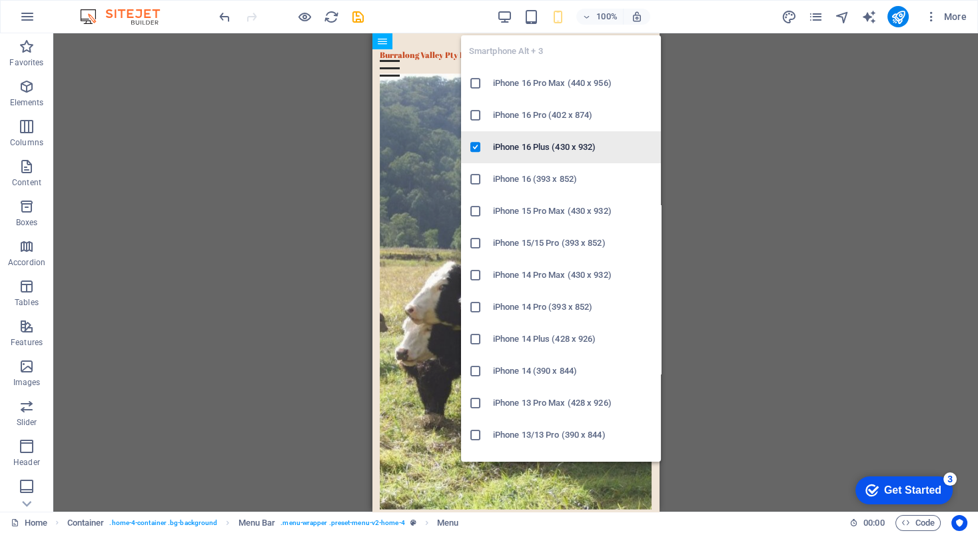
click at [516, 149] on h6 "iPhone 16 Plus (430 x 932)" at bounding box center [573, 147] width 160 height 16
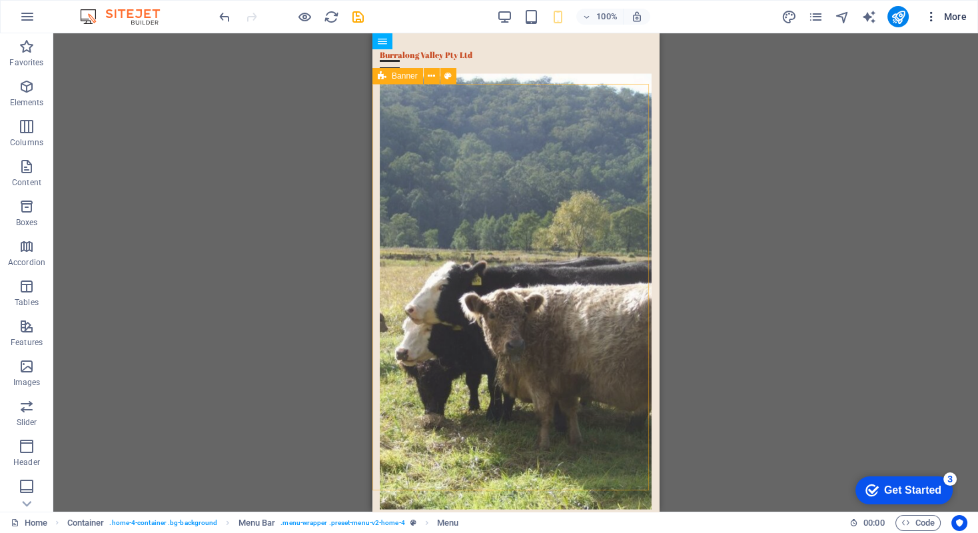
click at [848, 15] on icon "button" at bounding box center [930, 16] width 13 height 13
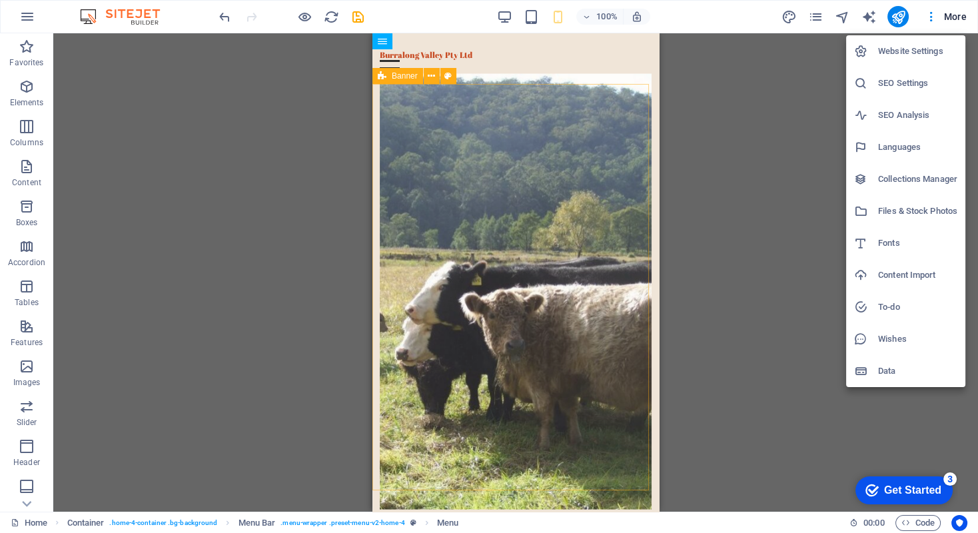
click at [848, 47] on h6 "Website Settings" at bounding box center [917, 51] width 79 height 16
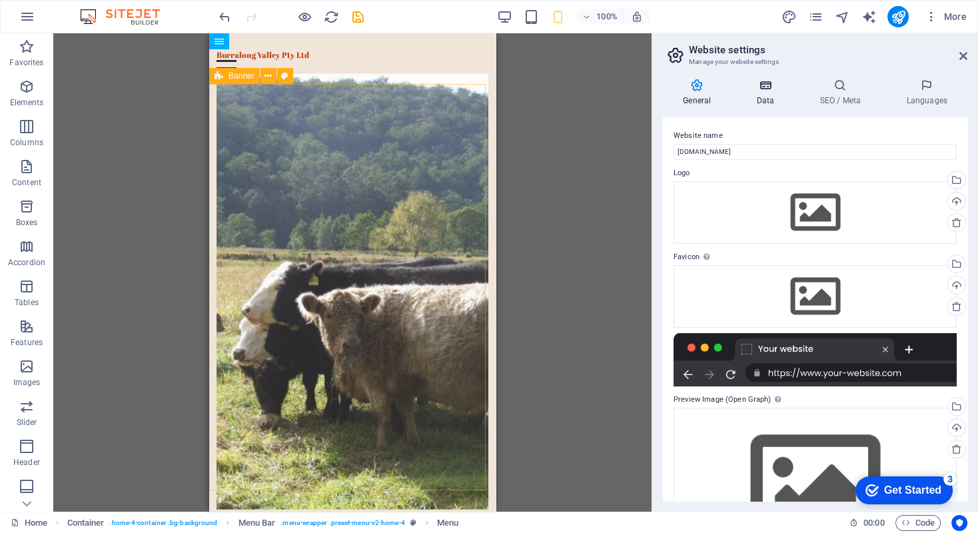
click at [765, 83] on icon at bounding box center [765, 85] width 58 height 13
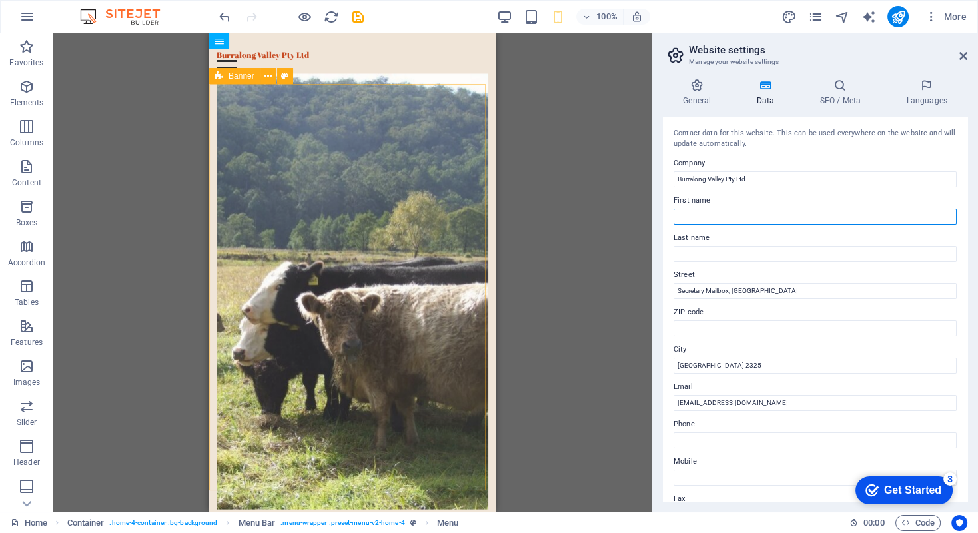
click at [691, 216] on input "First name" at bounding box center [814, 216] width 283 height 16
type input "Secretary Mailbox"
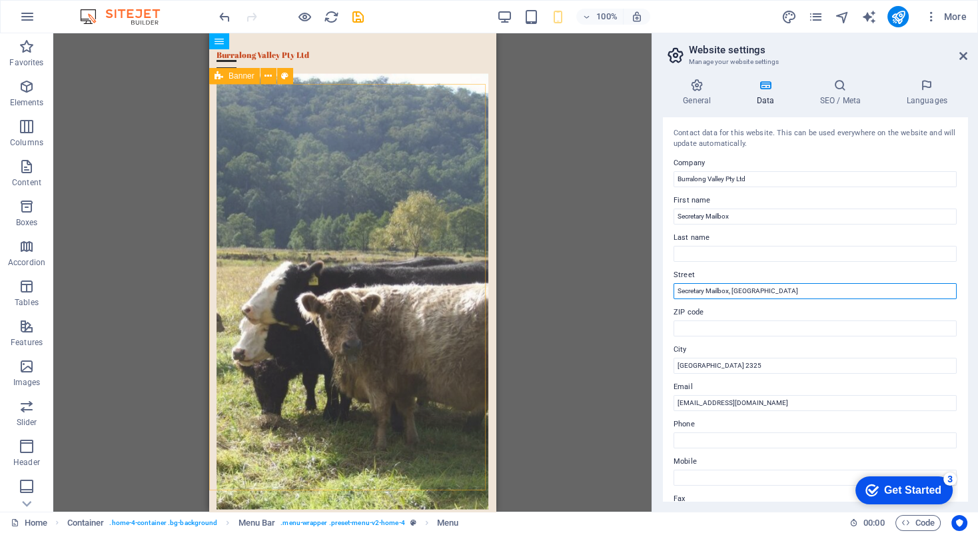
click at [734, 292] on input "Secretary Mailbox, Murrays Run Road" at bounding box center [814, 291] width 283 height 16
drag, startPoint x: 734, startPoint y: 291, endPoint x: 667, endPoint y: 291, distance: 66.6
click at [667, 291] on div "Contact data for this website. This can be used everywhere on the website and w…" at bounding box center [815, 309] width 304 height 384
type input "Murrays Run Road"
click at [834, 89] on icon at bounding box center [839, 85] width 81 height 13
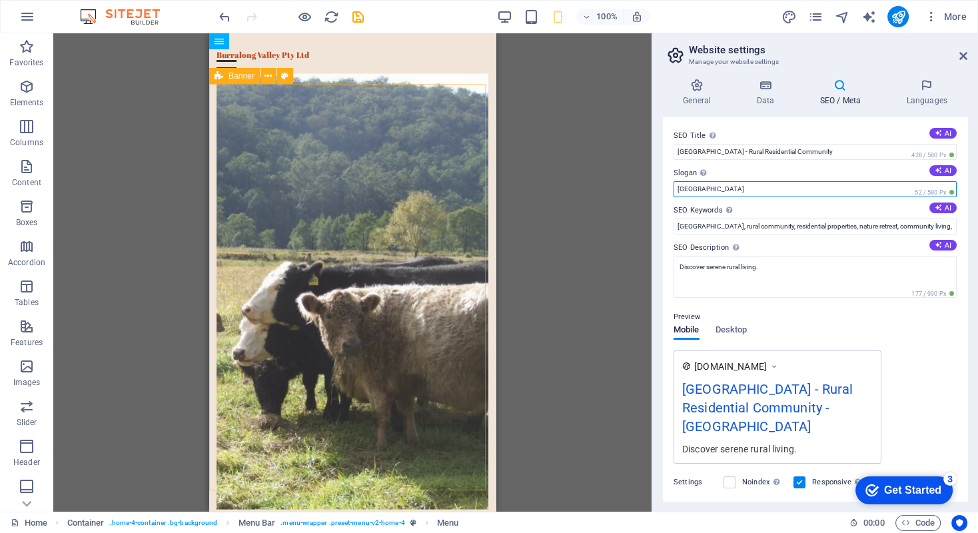
click at [848, 190] on input "Berlin" at bounding box center [814, 189] width 283 height 16
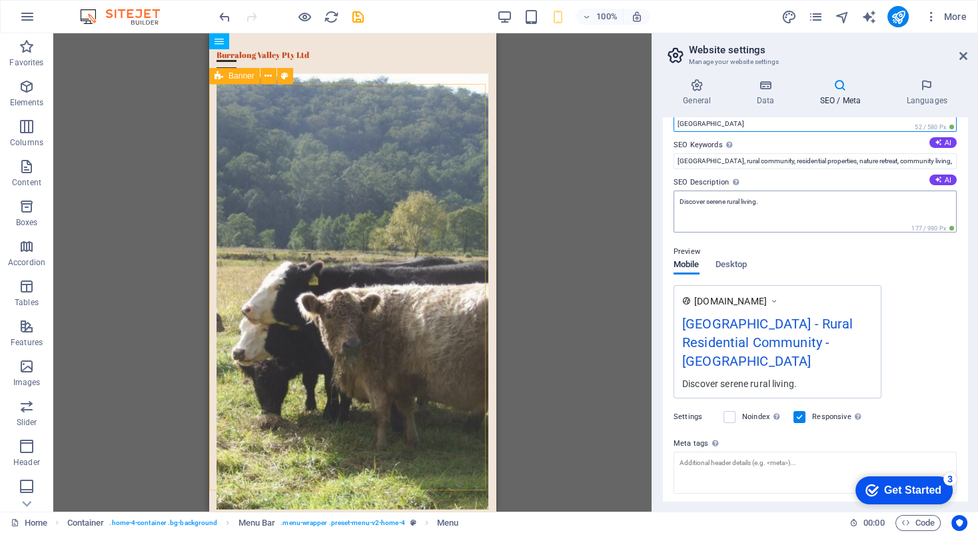
scroll to position [67, 0]
click at [848, 342] on div "Burralong Valley - Rural Residential Community - Berlin" at bounding box center [777, 343] width 190 height 63
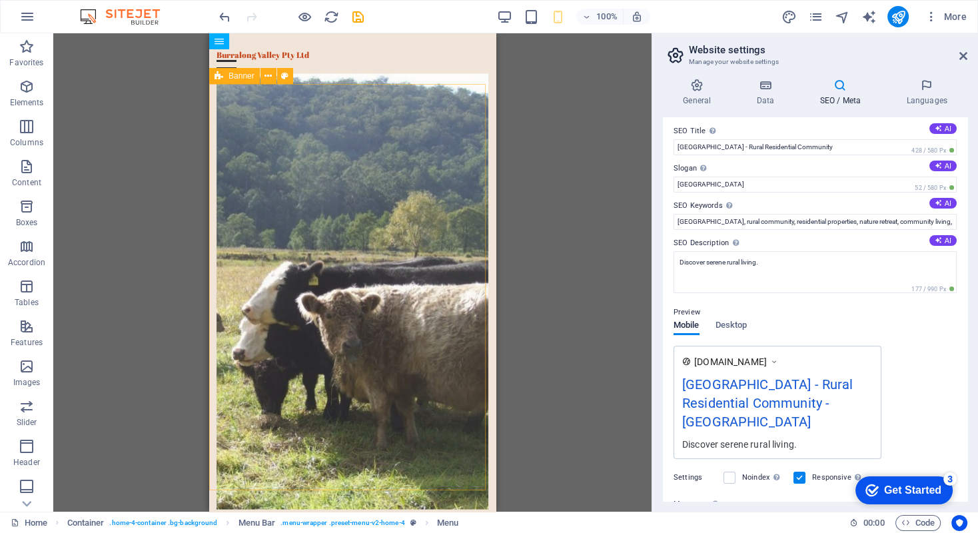
scroll to position [0, 0]
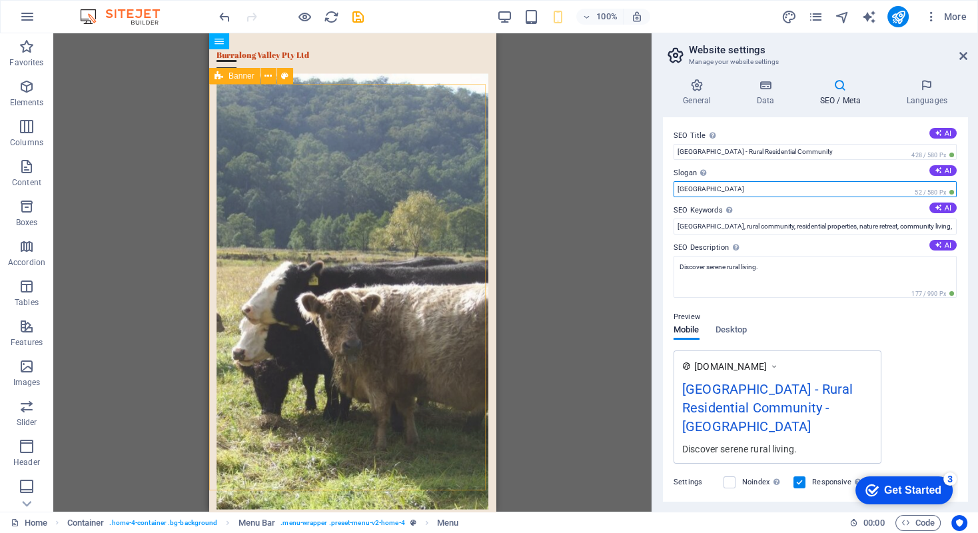
drag, startPoint x: 710, startPoint y: 190, endPoint x: 651, endPoint y: 191, distance: 59.3
click at [651, 191] on aside "Website settings Manage your website settings General Data SEO / Meta Languages…" at bounding box center [814, 272] width 326 height 478
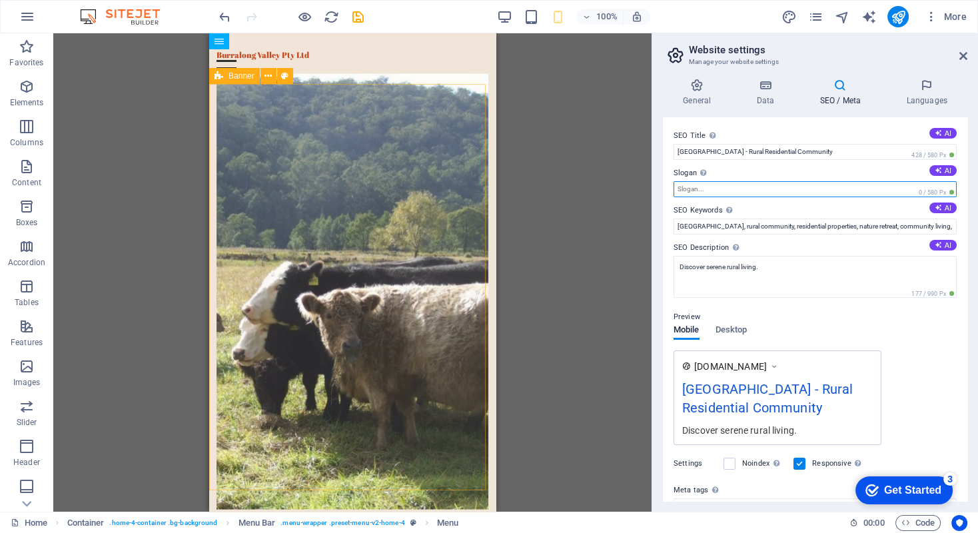
click at [702, 189] on input "Slogan The slogan of your website. AI" at bounding box center [814, 189] width 283 height 16
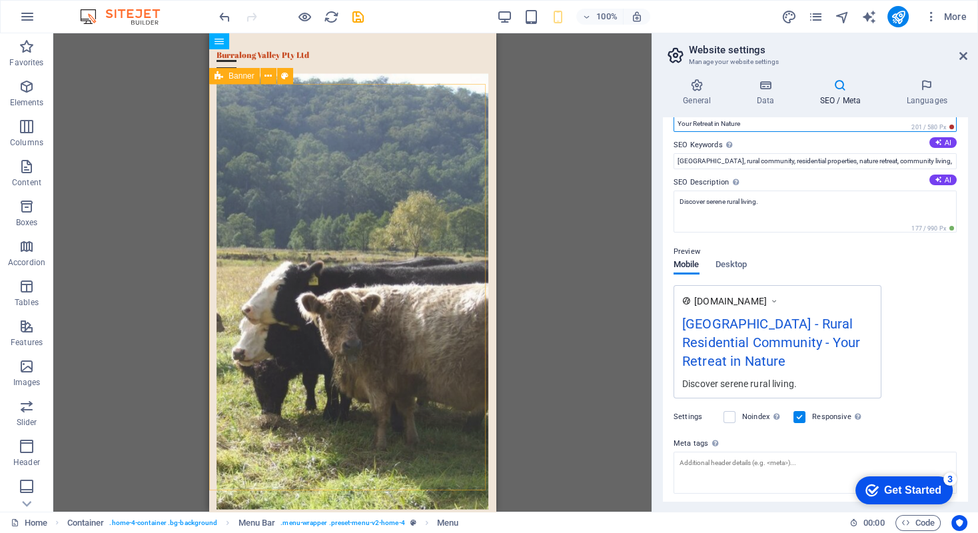
scroll to position [67, 0]
type input "Your Retreat in Nature"
click at [733, 266] on span "Desktop" at bounding box center [731, 264] width 32 height 19
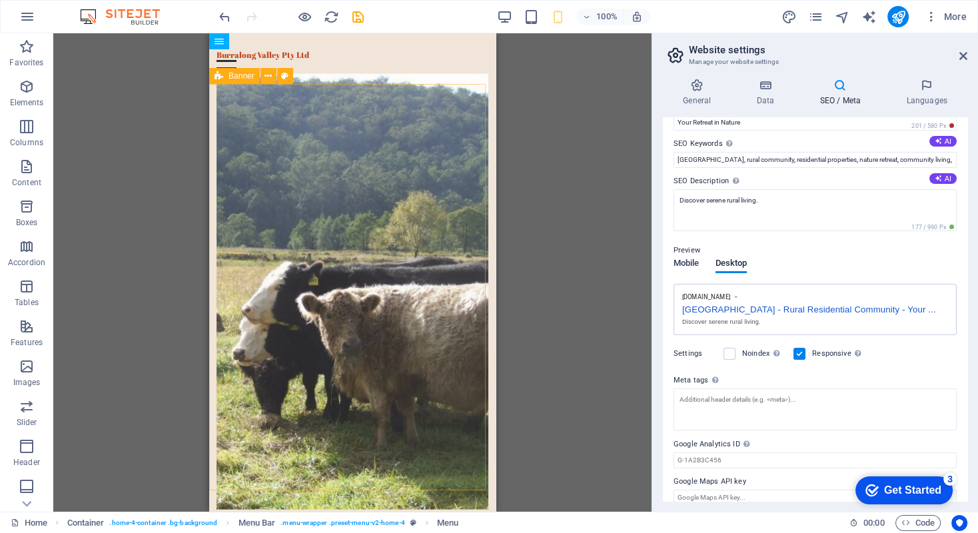
click at [690, 262] on span "Mobile" at bounding box center [686, 264] width 26 height 19
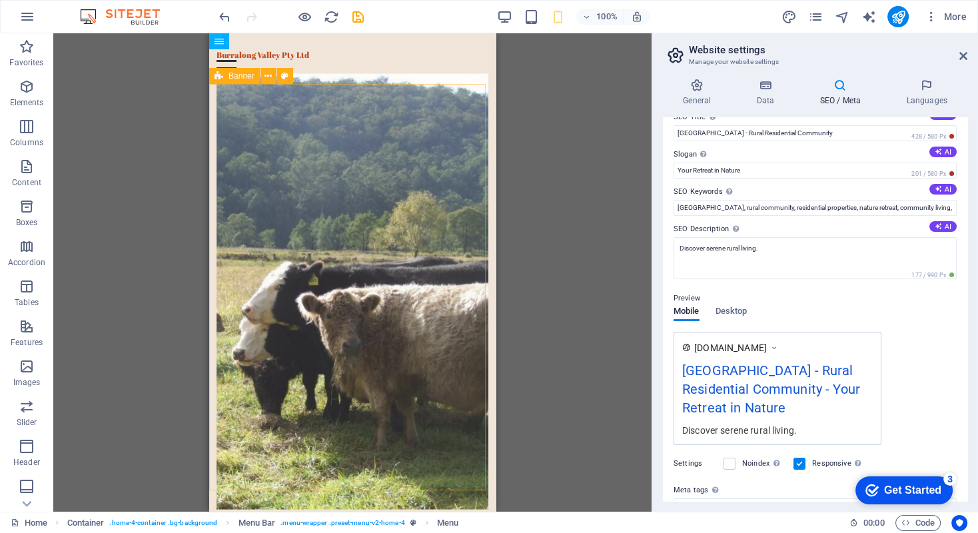
scroll to position [0, 0]
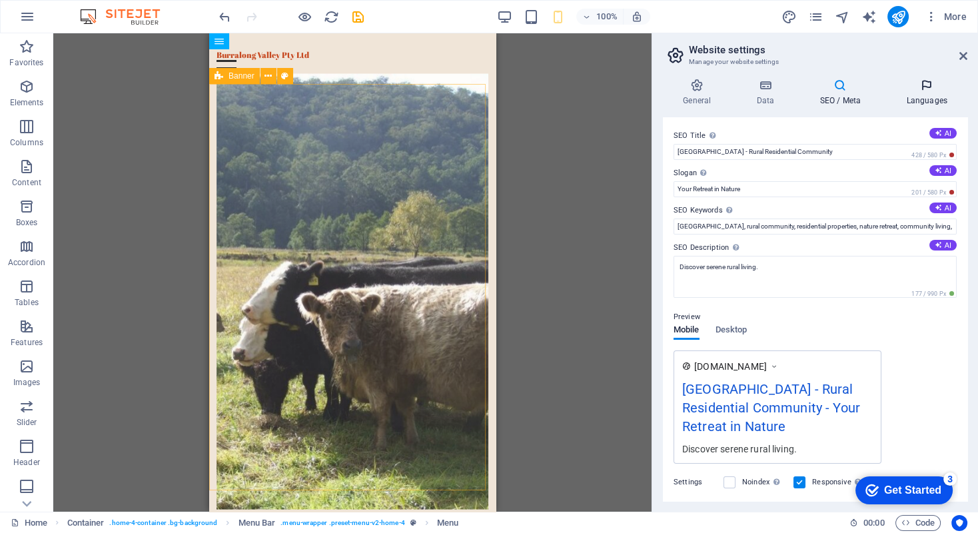
click at [848, 85] on icon at bounding box center [926, 85] width 81 height 13
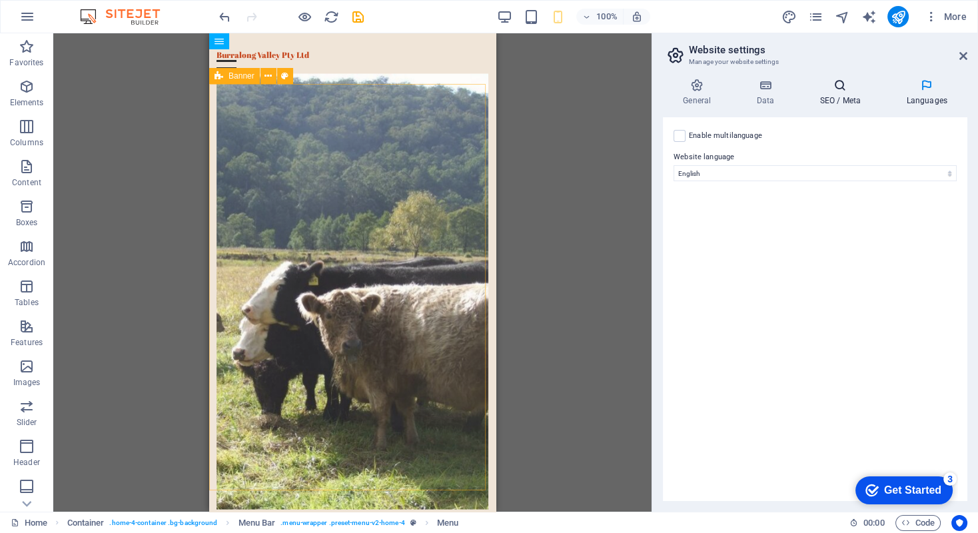
click at [841, 84] on icon at bounding box center [839, 85] width 81 height 13
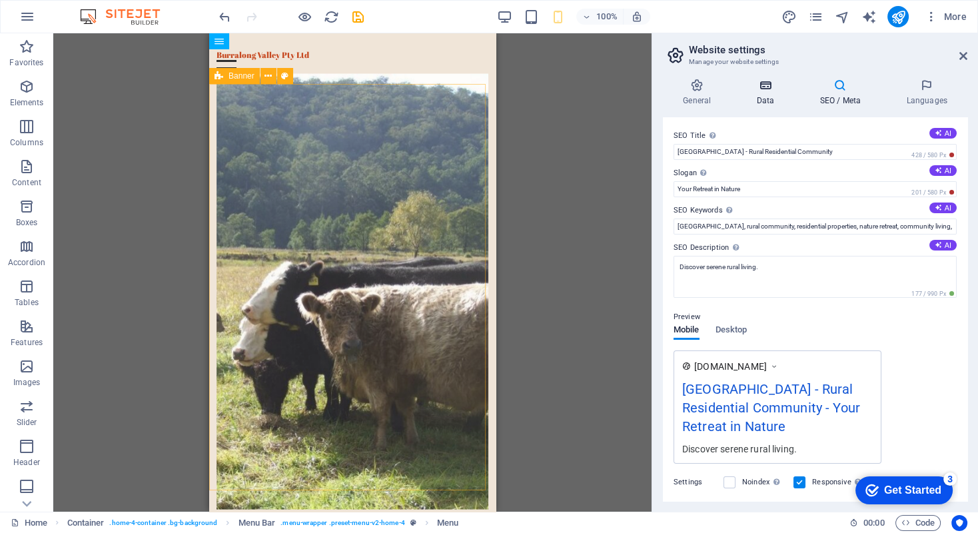
click at [770, 86] on icon at bounding box center [765, 85] width 58 height 13
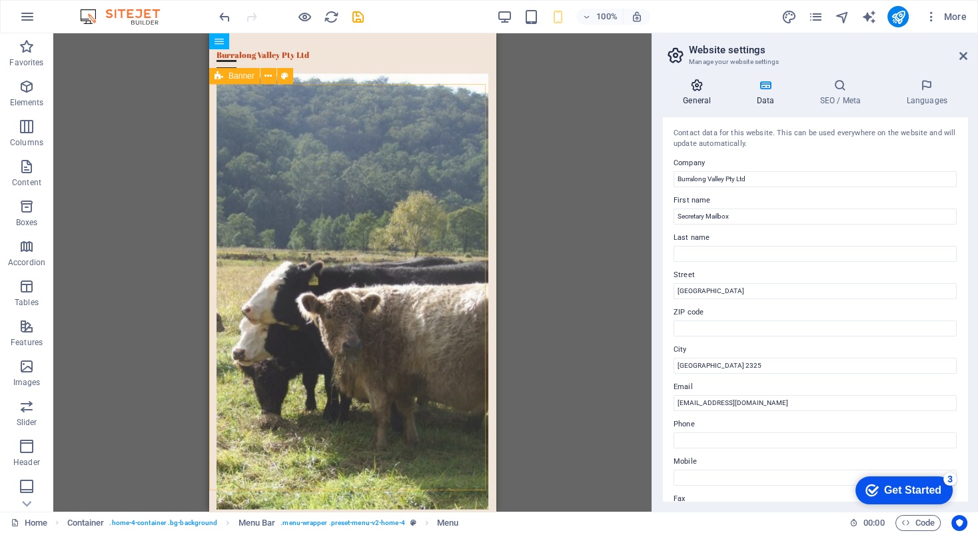
click at [701, 87] on icon at bounding box center [697, 85] width 68 height 13
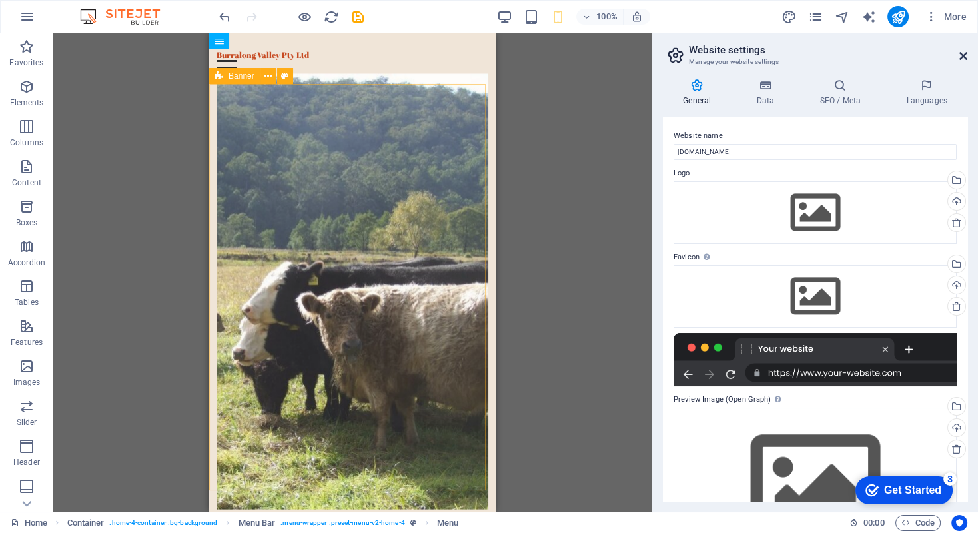
click at [848, 55] on icon at bounding box center [963, 56] width 8 height 11
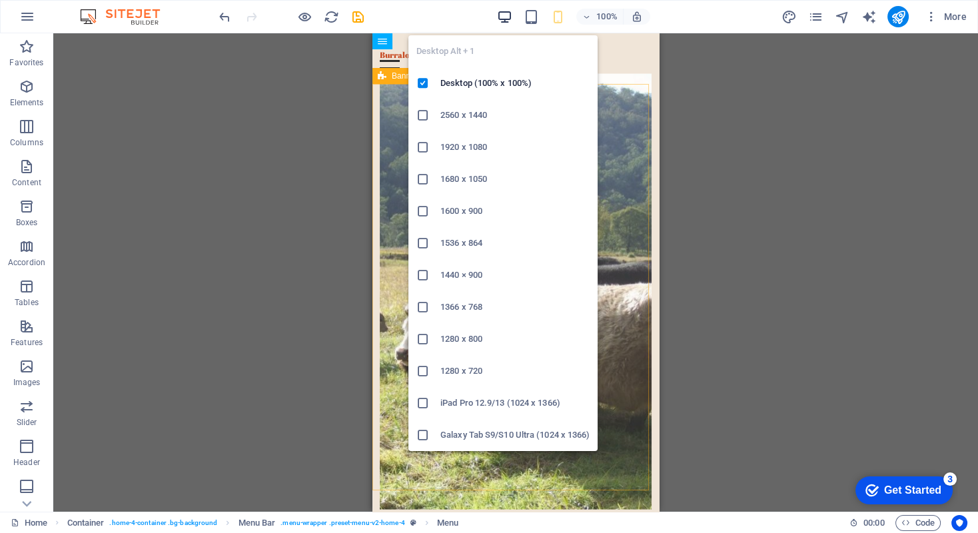
click at [501, 19] on icon "button" at bounding box center [503, 16] width 15 height 15
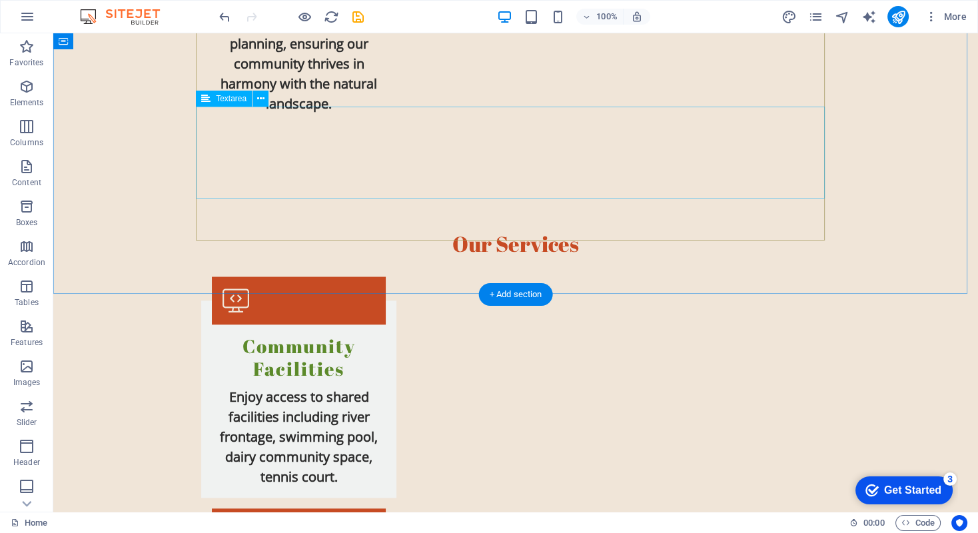
scroll to position [1871, 0]
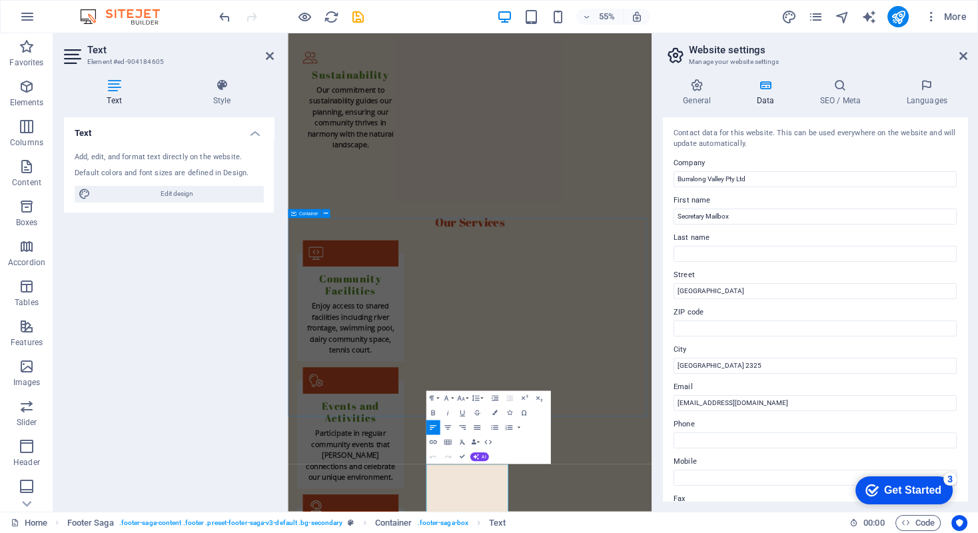
scroll to position [1813, 0]
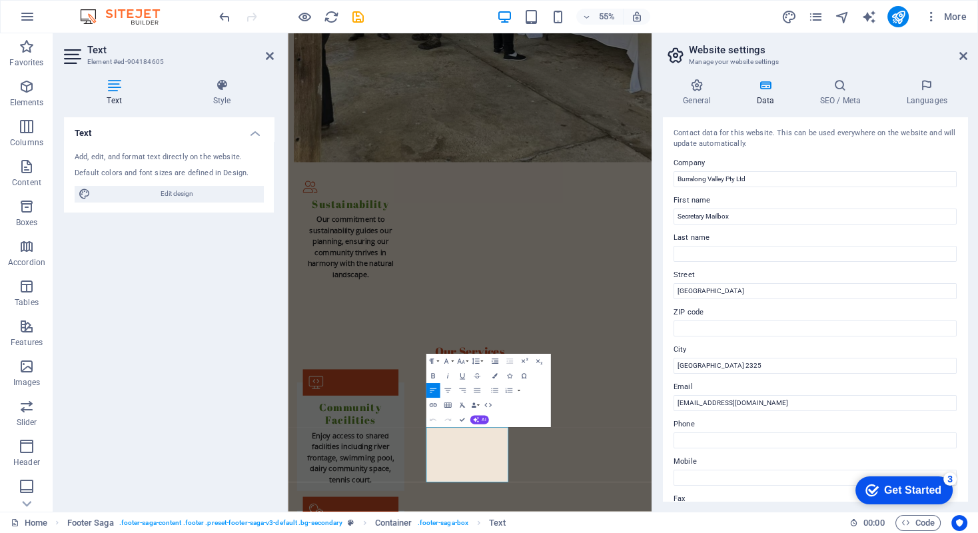
click at [190, 320] on div "Text Add, edit, and format text directly on the website. Default colors and fon…" at bounding box center [169, 309] width 210 height 384
click at [848, 51] on icon at bounding box center [963, 56] width 8 height 11
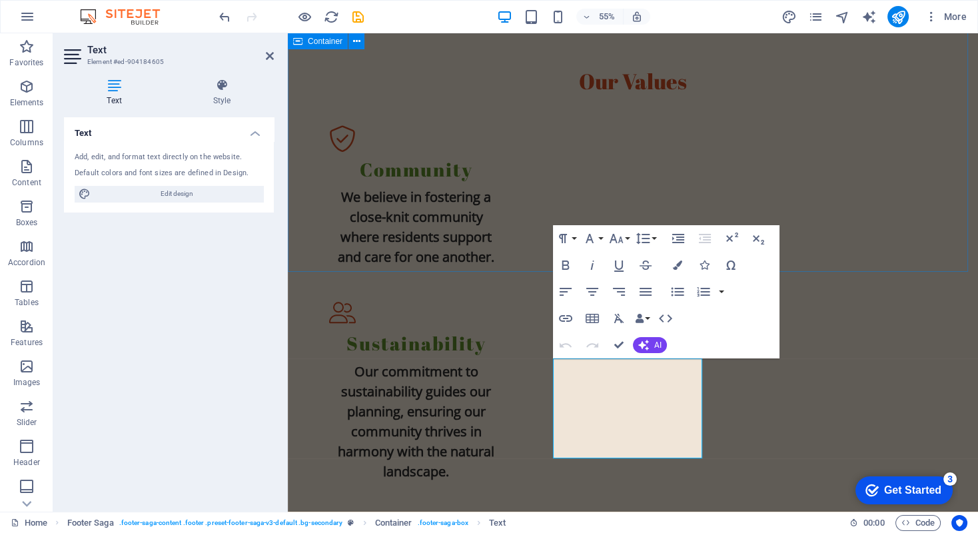
scroll to position [1871, 0]
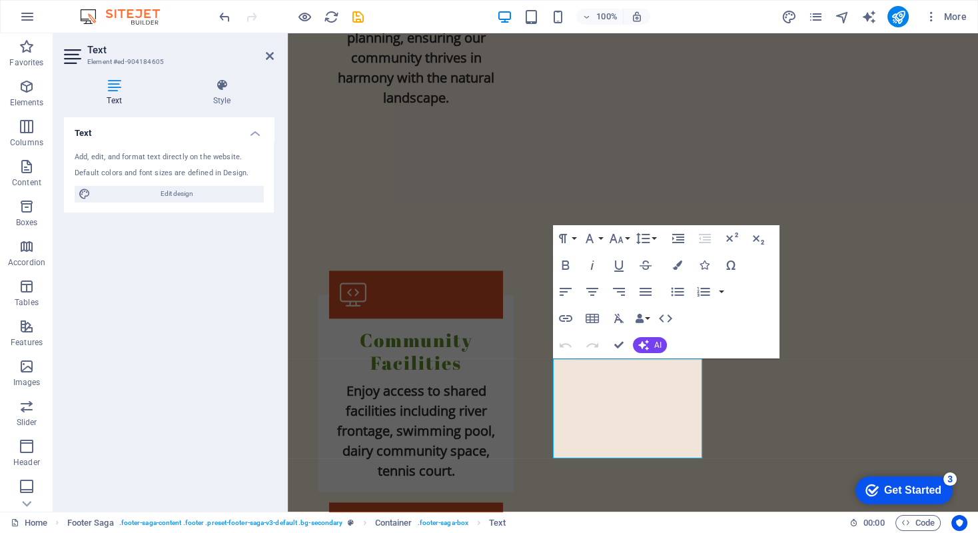
click at [250, 321] on div "Text Add, edit, and format text directly on the website. Default colors and fon…" at bounding box center [169, 309] width 210 height 384
click at [266, 53] on icon at bounding box center [270, 56] width 8 height 11
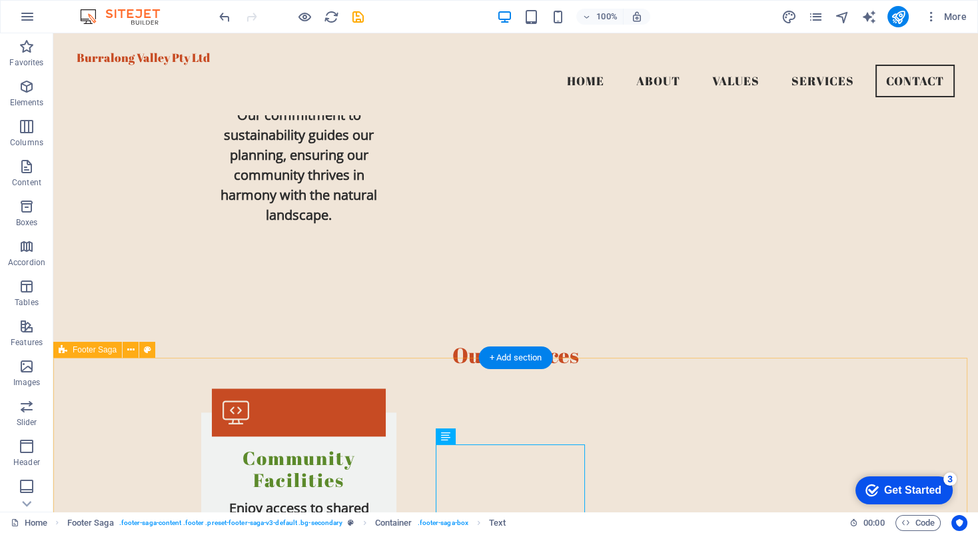
scroll to position [1738, 0]
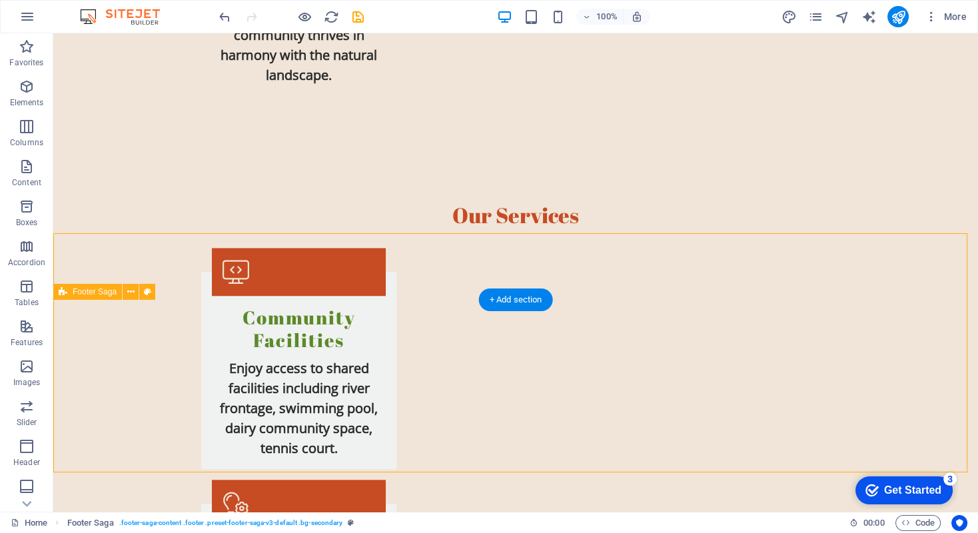
scroll to position [1871, 0]
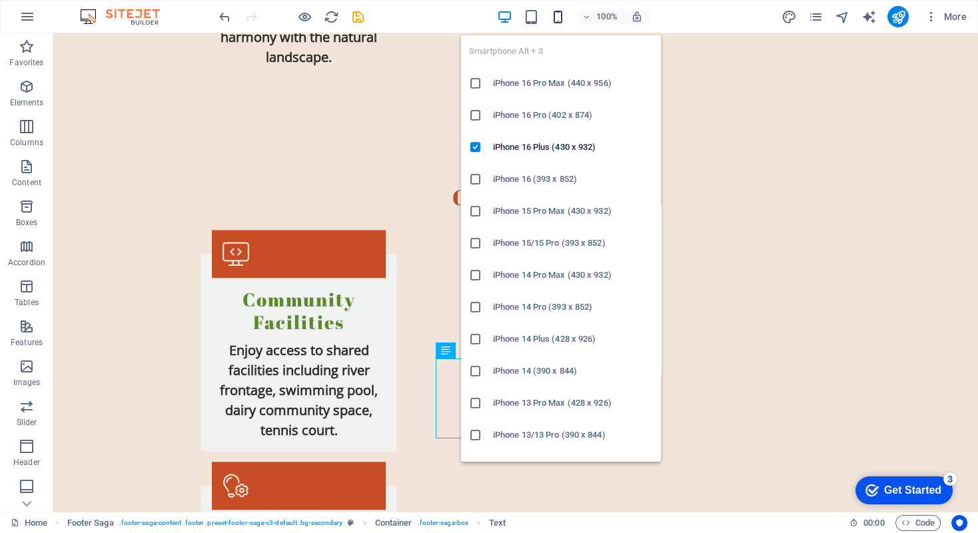
click at [560, 14] on icon "button" at bounding box center [556, 16] width 15 height 15
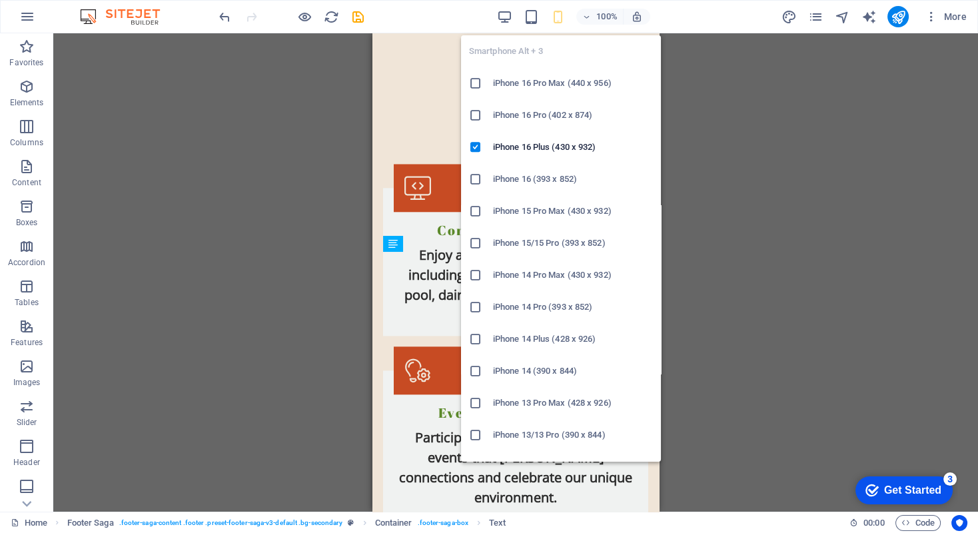
scroll to position [2498, 0]
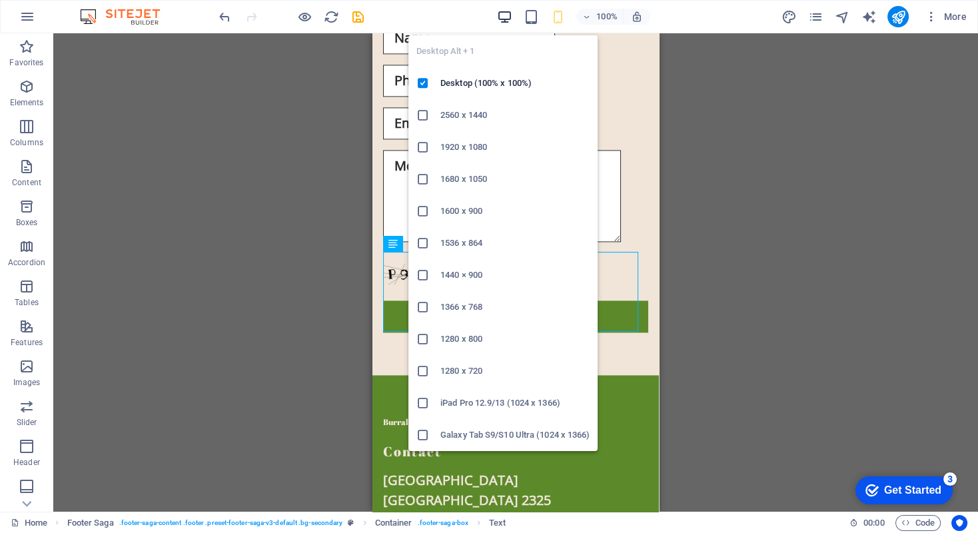
click at [501, 17] on icon "button" at bounding box center [503, 16] width 15 height 15
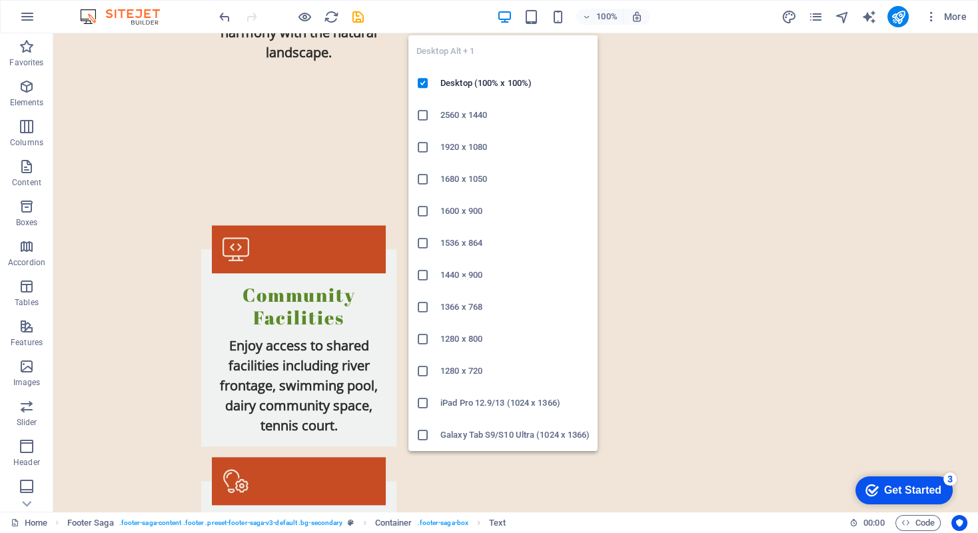
scroll to position [1871, 0]
click at [465, 180] on h6 "1680 x 1050" at bounding box center [514, 179] width 149 height 16
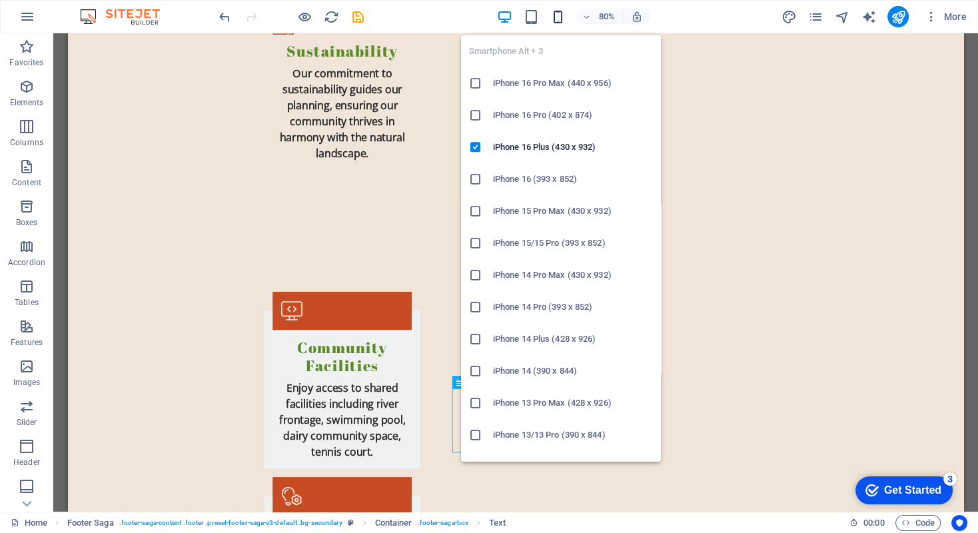
click at [559, 12] on icon "button" at bounding box center [556, 16] width 15 height 15
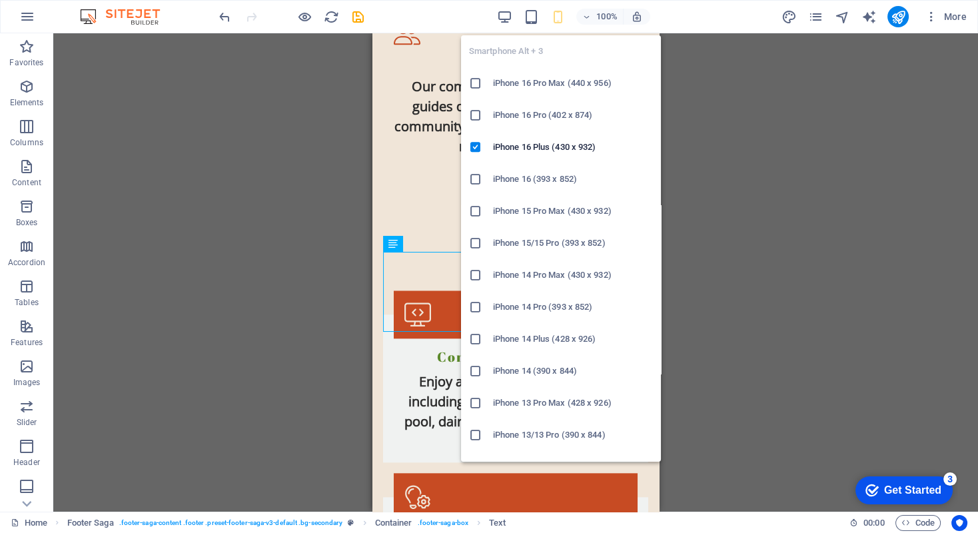
scroll to position [2498, 0]
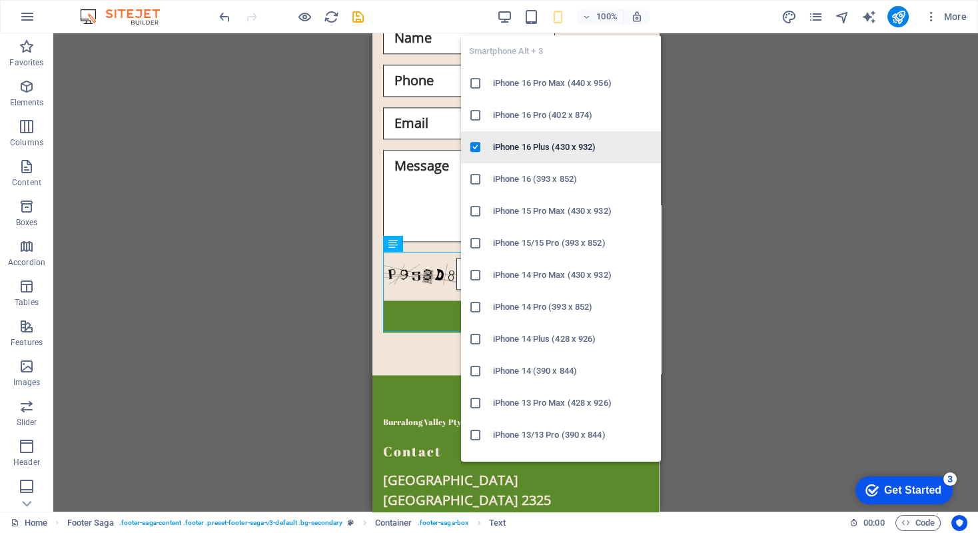
click at [538, 142] on h6 "iPhone 16 Plus (430 x 932)" at bounding box center [573, 147] width 160 height 16
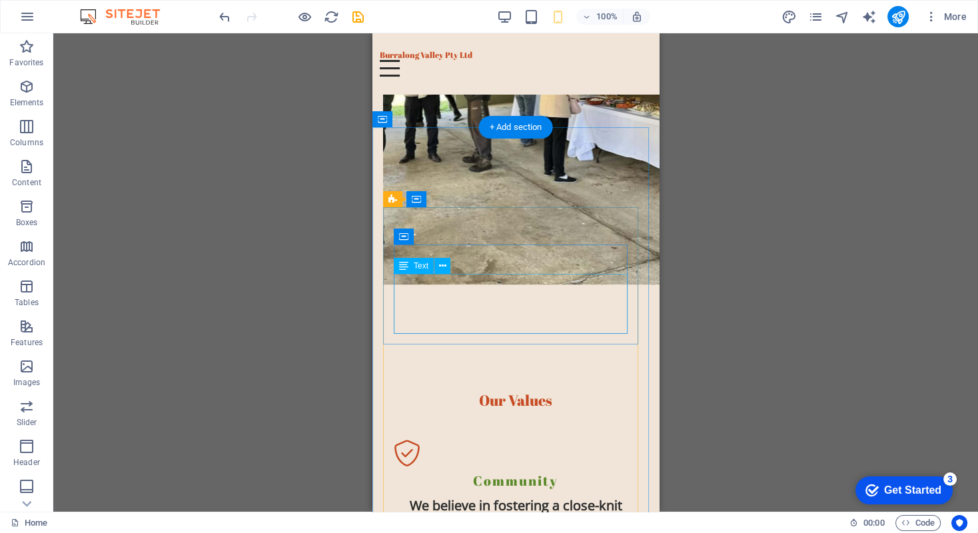
scroll to position [982, 0]
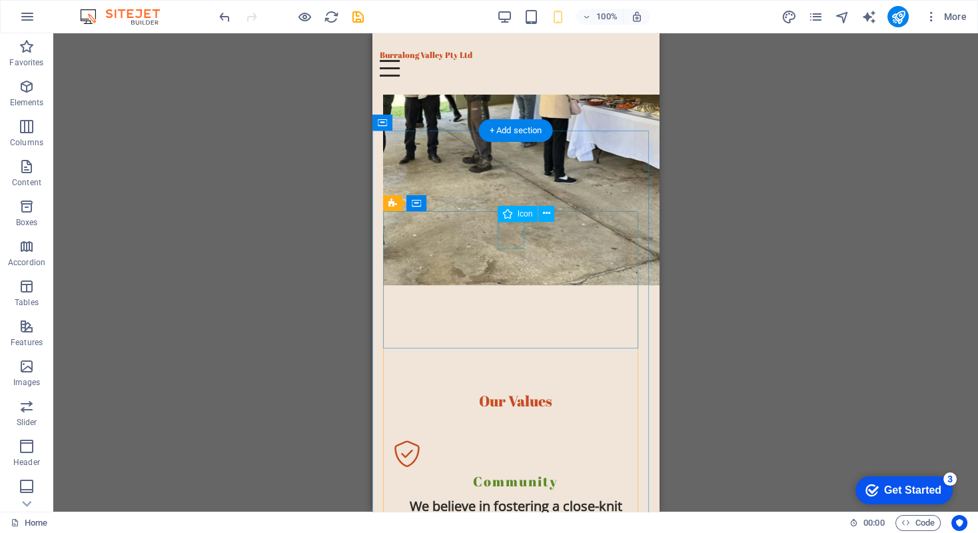
click at [515, 422] on figure at bounding box center [516, 453] width 244 height 27
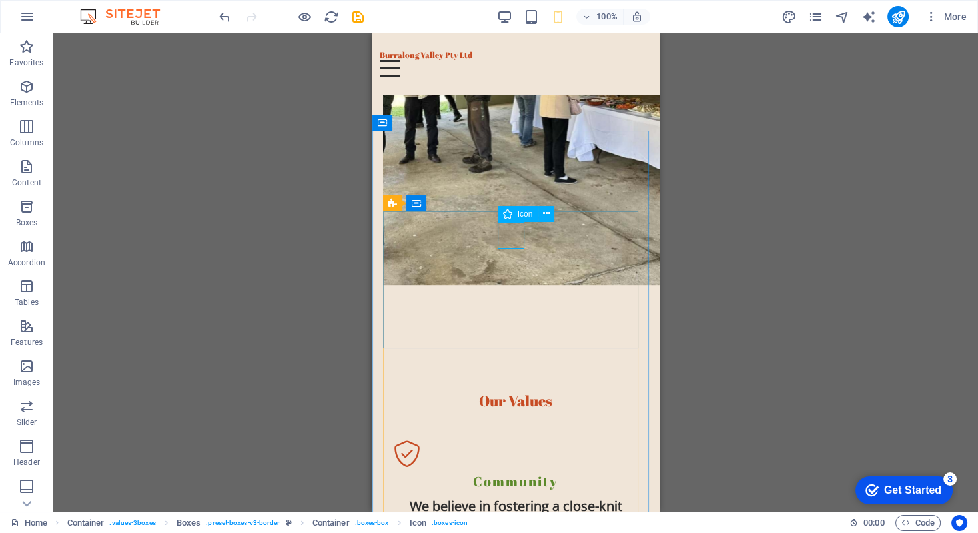
click at [519, 213] on span "Icon" at bounding box center [524, 214] width 15 height 8
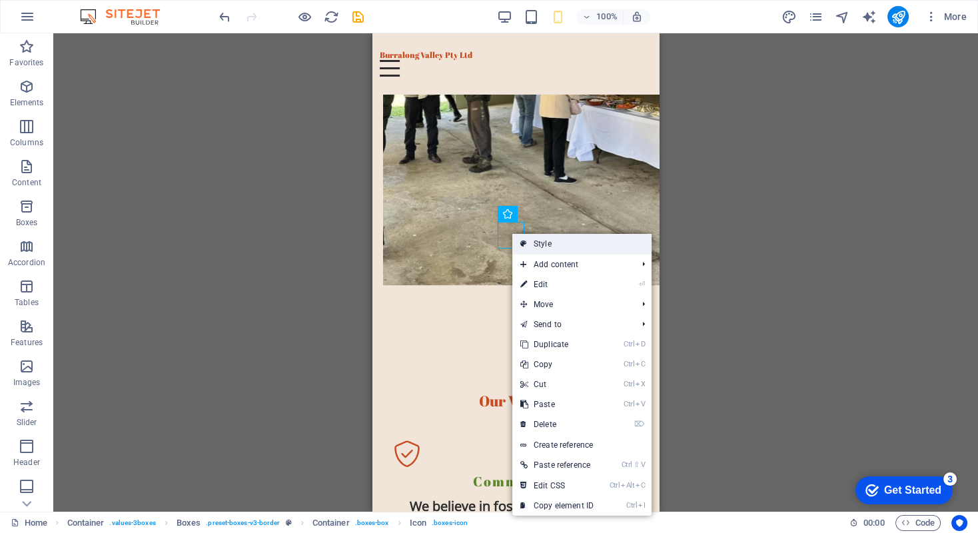
click at [546, 239] on link "Style" at bounding box center [581, 244] width 139 height 20
select select "rem"
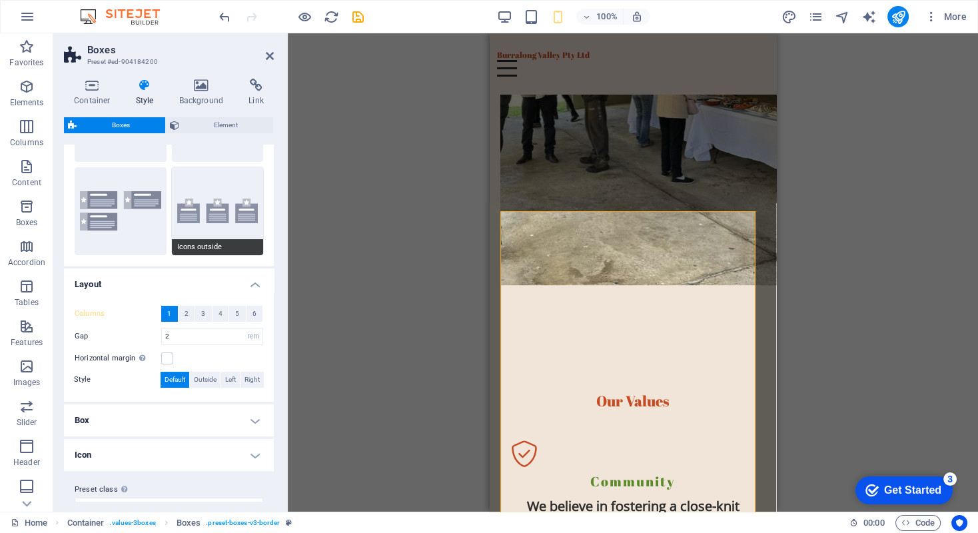
scroll to position [127, 0]
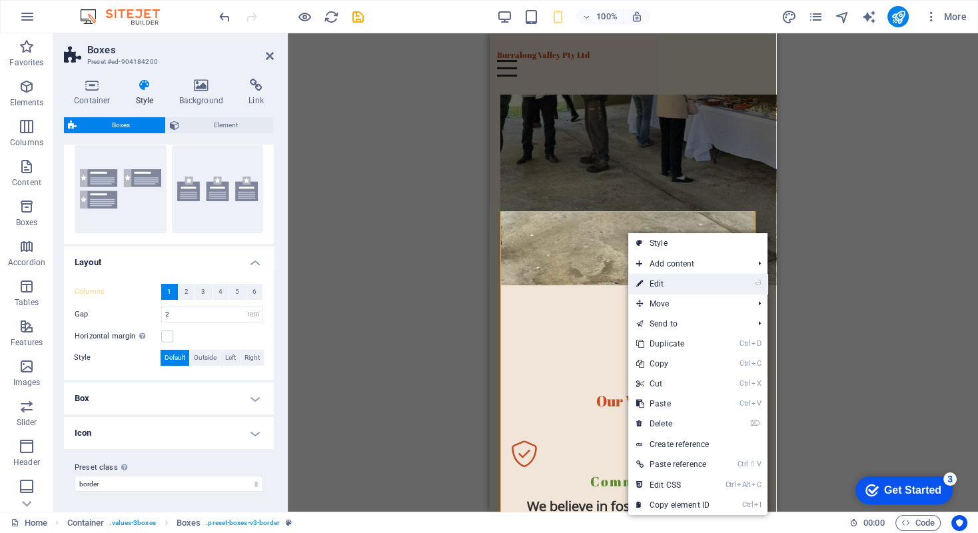
click at [645, 282] on link "⏎ Edit" at bounding box center [672, 284] width 89 height 20
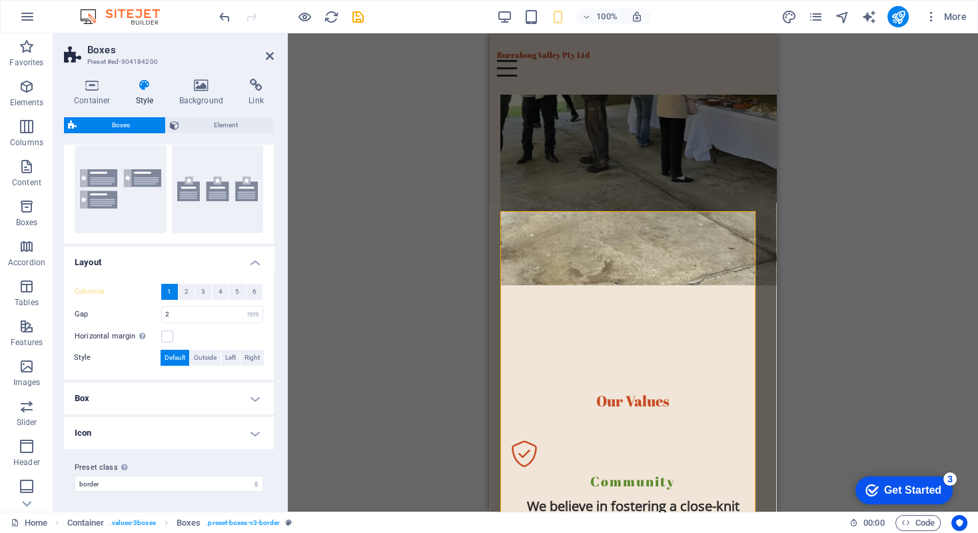
click at [250, 422] on h4 "Icon" at bounding box center [169, 433] width 210 height 32
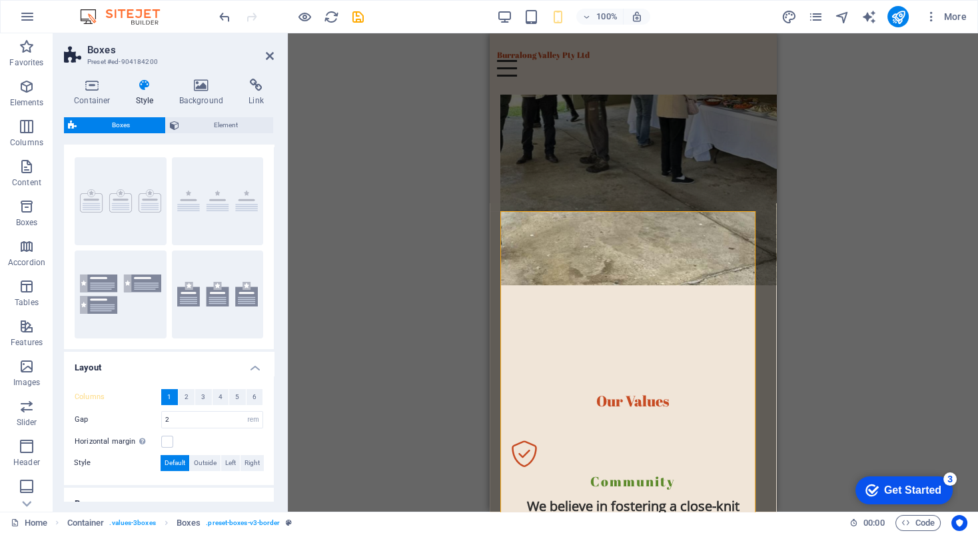
scroll to position [0, 0]
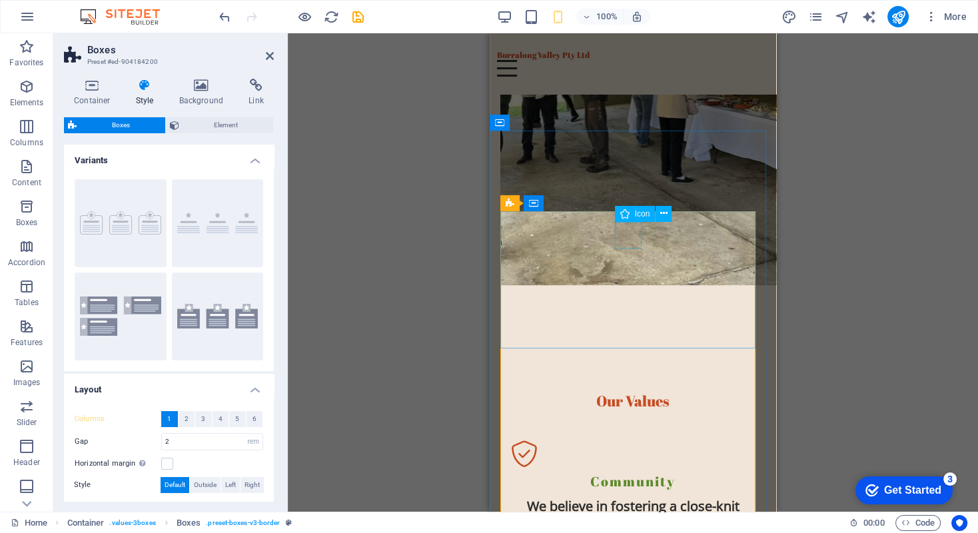
click at [625, 422] on figure at bounding box center [633, 453] width 244 height 27
select select "xMidYMid"
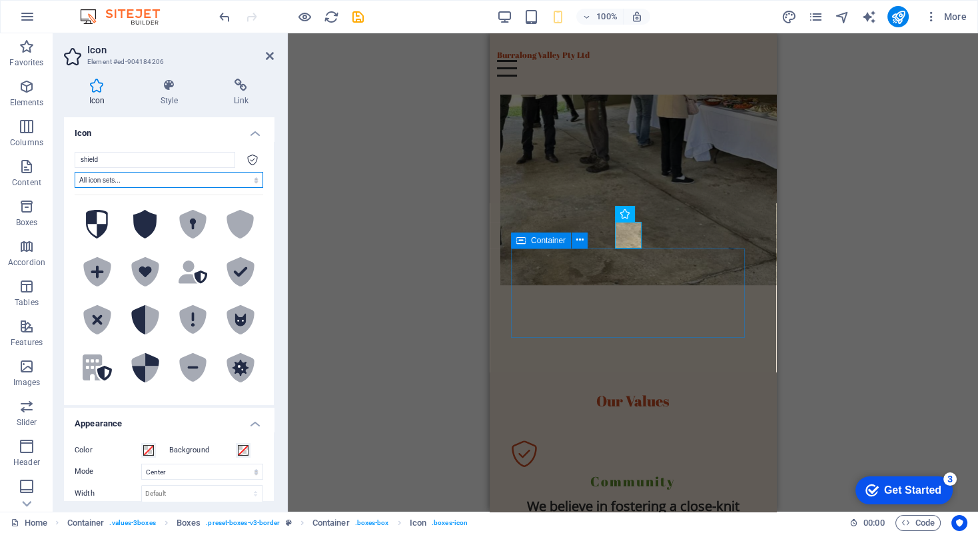
click at [250, 178] on select "All icon sets... IcoFont Ionicons FontAwesome Brands FontAwesome Duotone FontAw…" at bounding box center [169, 180] width 188 height 16
click at [260, 165] on div at bounding box center [252, 160] width 21 height 16
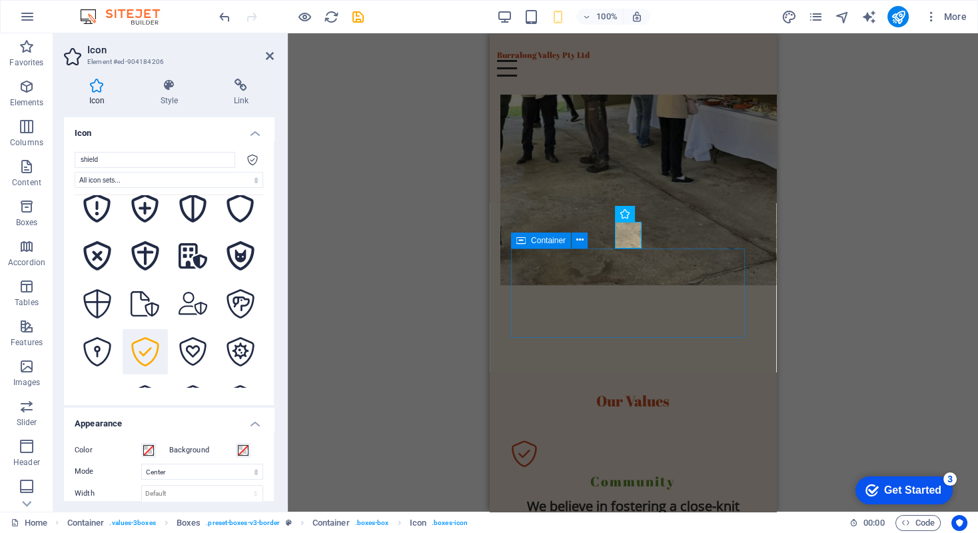
scroll to position [590, 0]
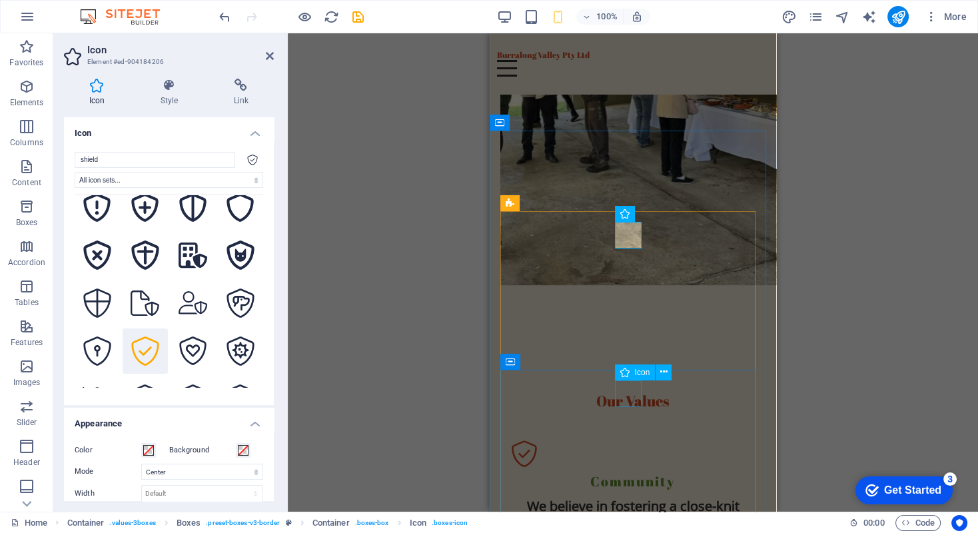
select select "xMidYMid"
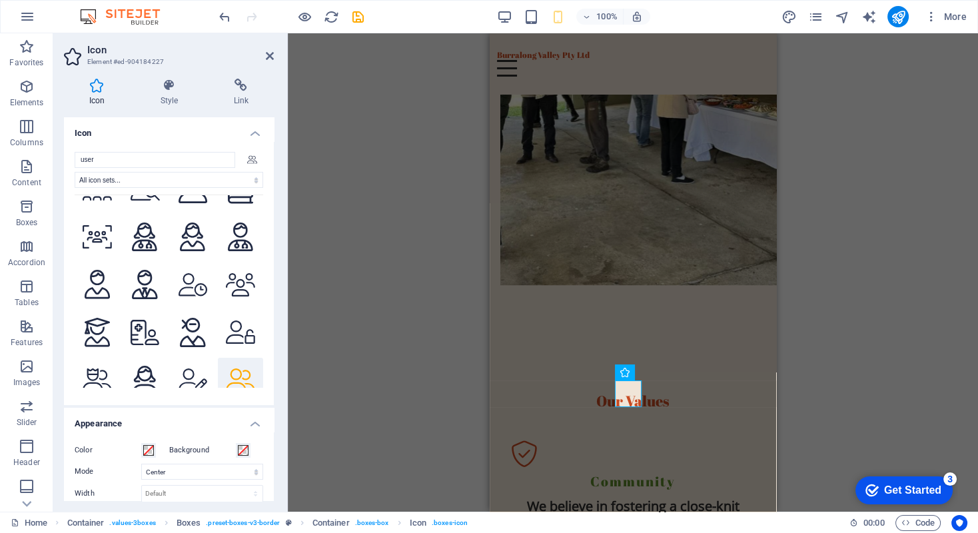
scroll to position [4196, 0]
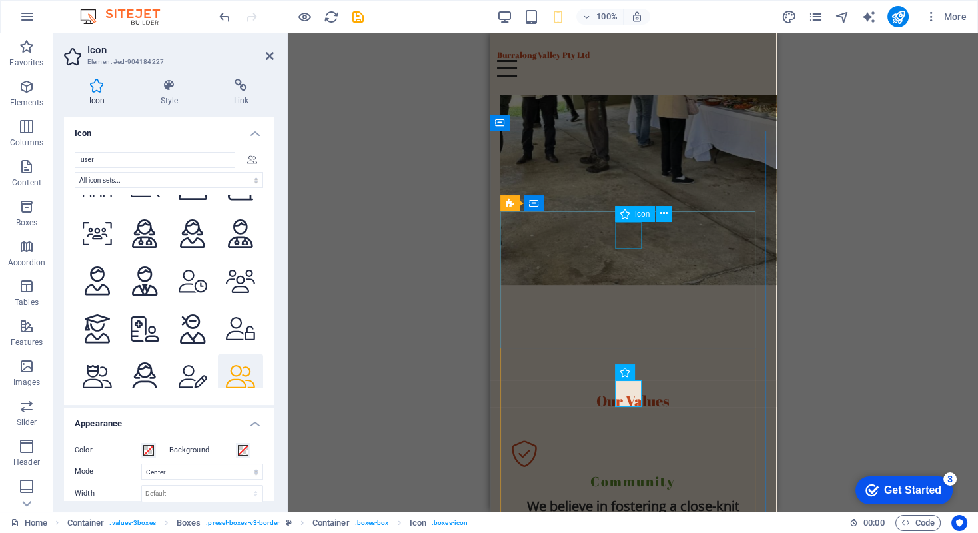
click at [626, 422] on figure at bounding box center [633, 453] width 244 height 27
select select "xMidYMid"
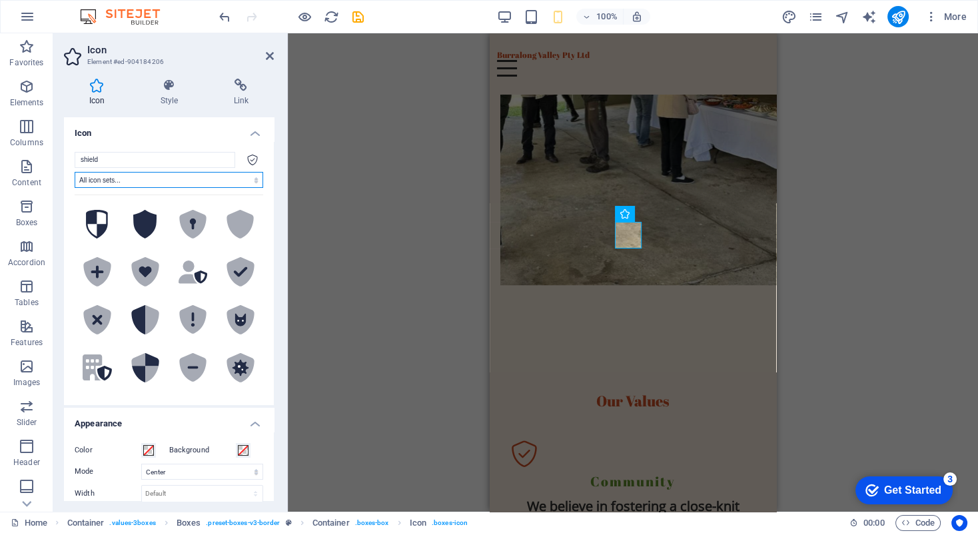
click at [255, 178] on select "All icon sets... IcoFont Ionicons FontAwesome Brands FontAwesome Duotone FontAw…" at bounding box center [169, 180] width 188 height 16
click at [75, 172] on select "All icon sets... IcoFont Ionicons FontAwesome Brands FontAwesome Duotone FontAw…" at bounding box center [169, 180] width 188 height 16
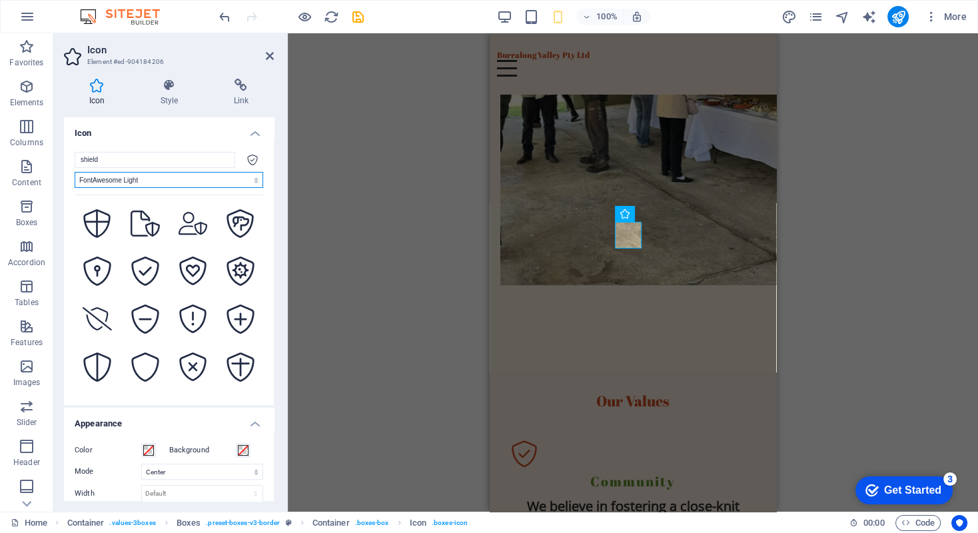
scroll to position [0, 0]
click at [251, 179] on select "All icon sets... IcoFont Ionicons FontAwesome Brands FontAwesome Duotone FontAw…" at bounding box center [169, 180] width 188 height 16
select select "font-awesome-regular"
click at [75, 172] on select "All icon sets... IcoFont Ionicons FontAwesome Brands FontAwesome Duotone FontAw…" at bounding box center [169, 180] width 188 height 16
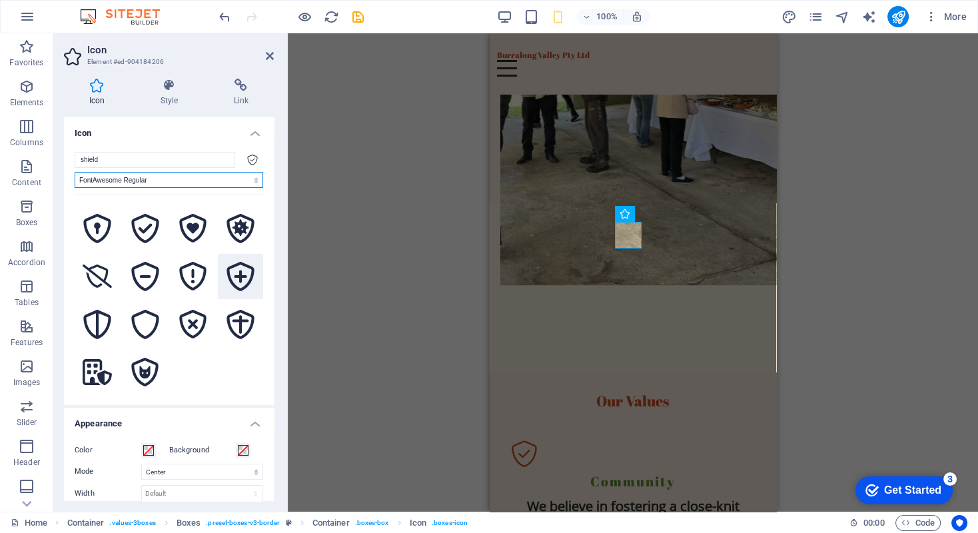
scroll to position [44, 0]
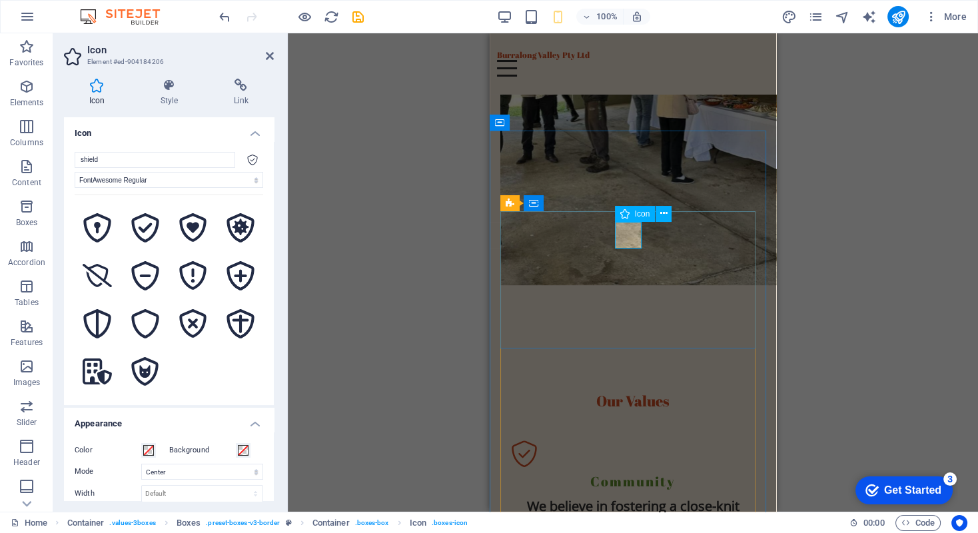
click at [620, 422] on figure at bounding box center [633, 453] width 244 height 27
click at [625, 422] on figure at bounding box center [633, 453] width 244 height 27
click at [623, 422] on figure at bounding box center [633, 453] width 244 height 27
click at [624, 422] on figure at bounding box center [633, 453] width 244 height 27
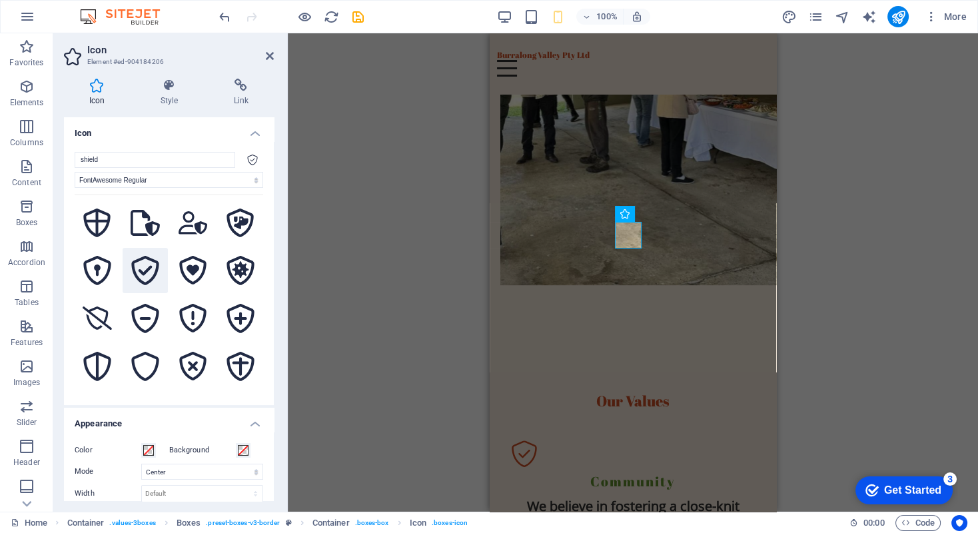
scroll to position [0, 0]
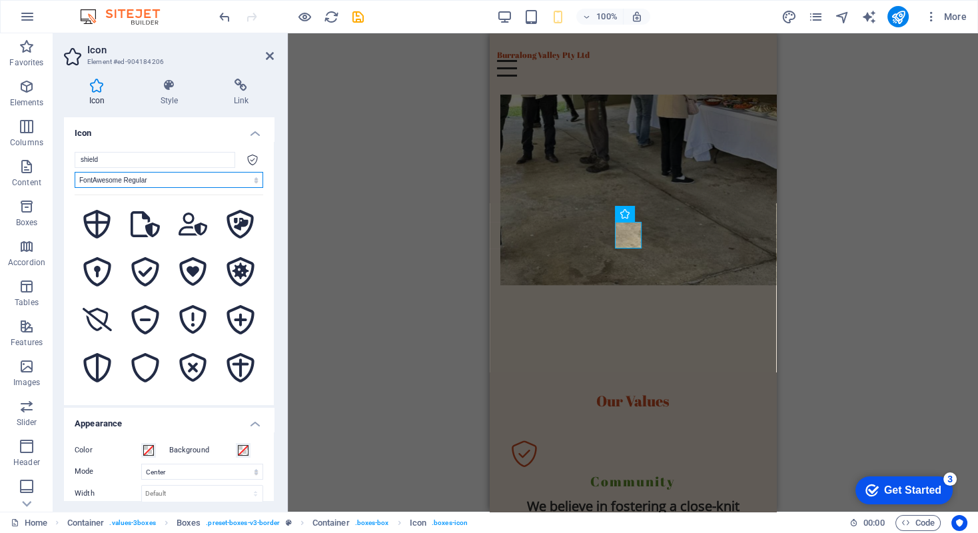
click at [250, 174] on select "All icon sets... IcoFont Ionicons FontAwesome Brands FontAwesome Duotone FontAw…" at bounding box center [169, 180] width 188 height 16
select select
click at [75, 172] on select "All icon sets... IcoFont Ionicons FontAwesome Brands FontAwesome Duotone FontAw…" at bounding box center [169, 180] width 188 height 16
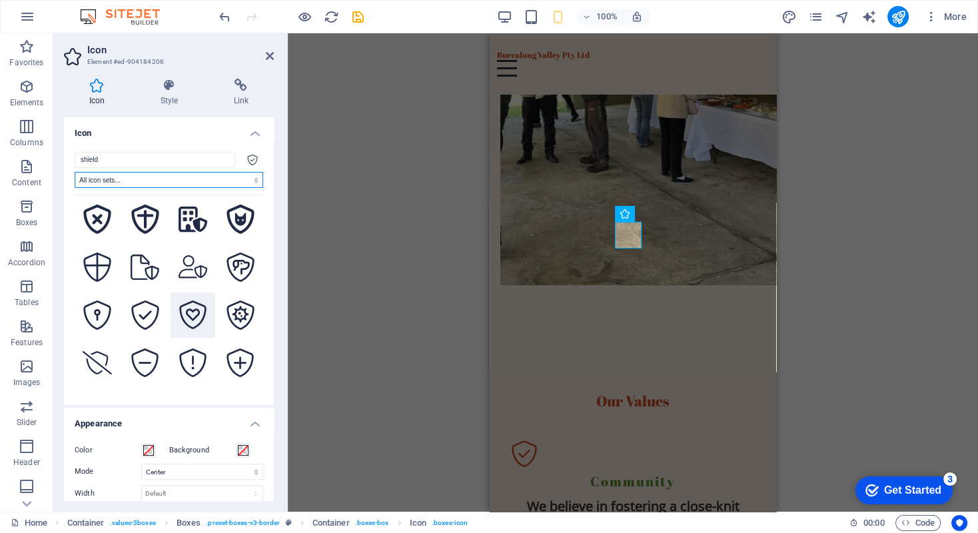
scroll to position [591, 0]
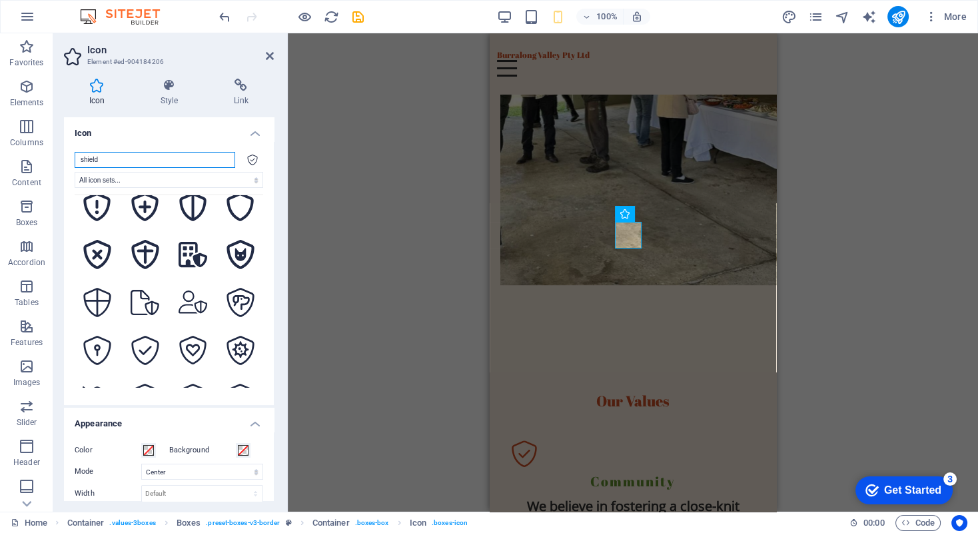
drag, startPoint x: 104, startPoint y: 159, endPoint x: 75, endPoint y: 159, distance: 28.6
click at [75, 159] on input "shield" at bounding box center [155, 160] width 161 height 16
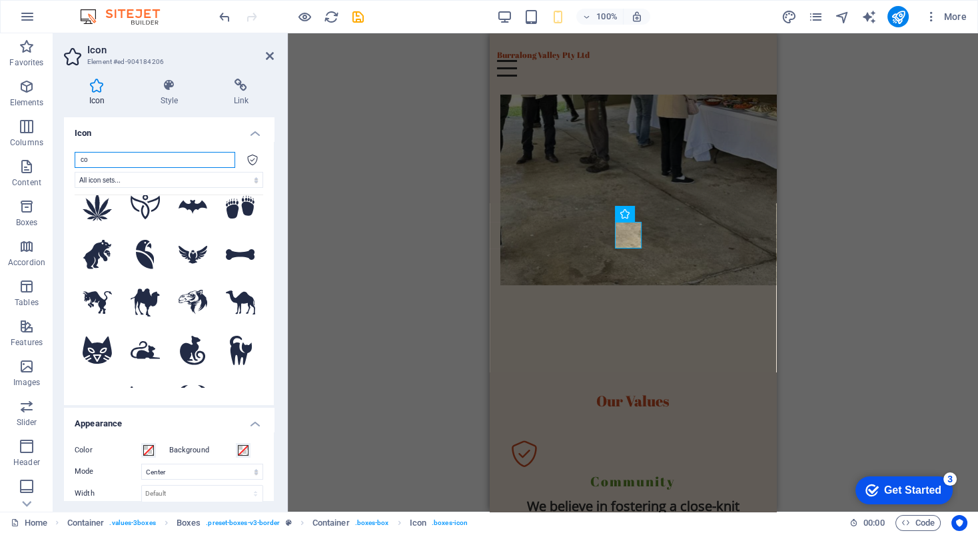
type input "com"
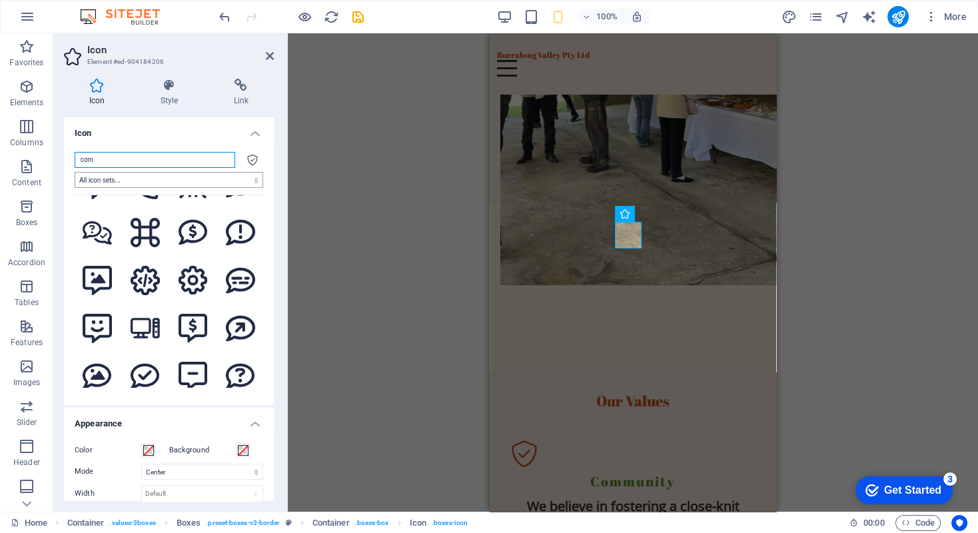
scroll to position [2522, 0]
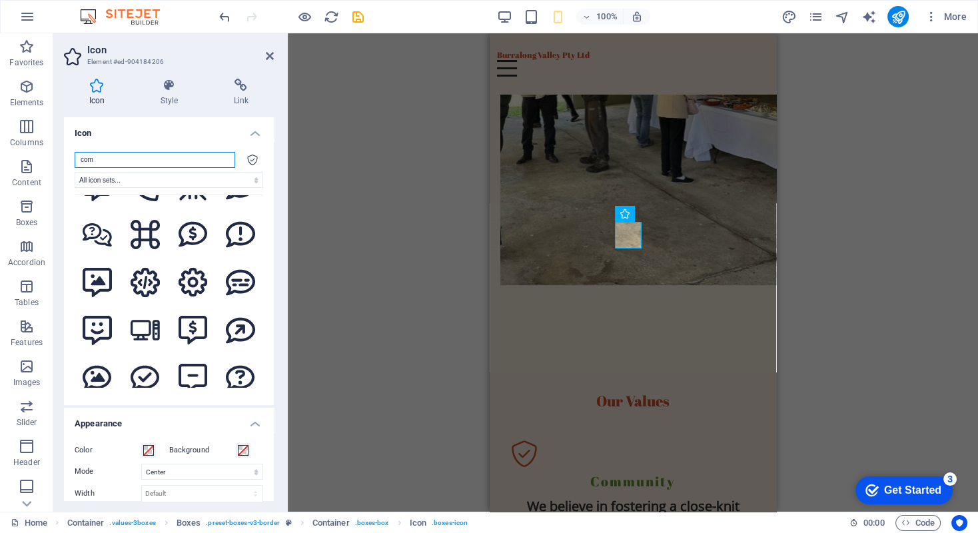
drag, startPoint x: 103, startPoint y: 156, endPoint x: 55, endPoint y: 156, distance: 47.3
click at [55, 156] on div "Icon Style Link Icon com All icon sets... IcoFont Ionicons FontAwesome Brands F…" at bounding box center [168, 290] width 231 height 444
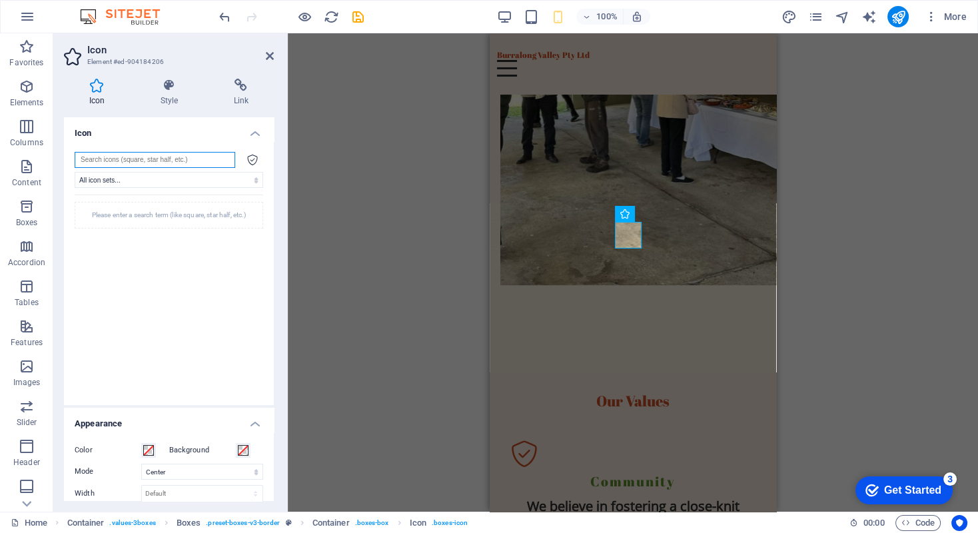
click at [100, 161] on input "search" at bounding box center [155, 160] width 161 height 16
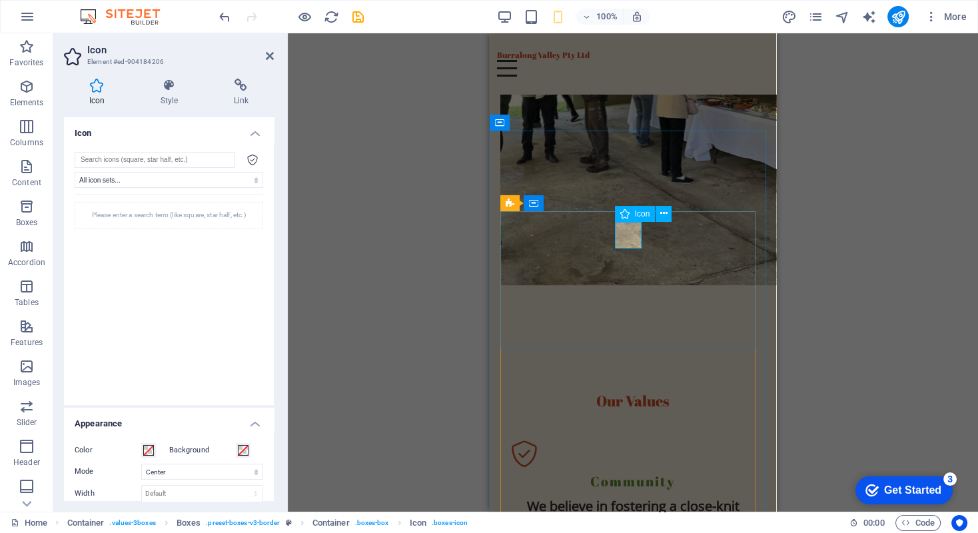
click at [628, 422] on figure at bounding box center [633, 453] width 244 height 27
click at [249, 158] on icon at bounding box center [252, 160] width 11 height 11
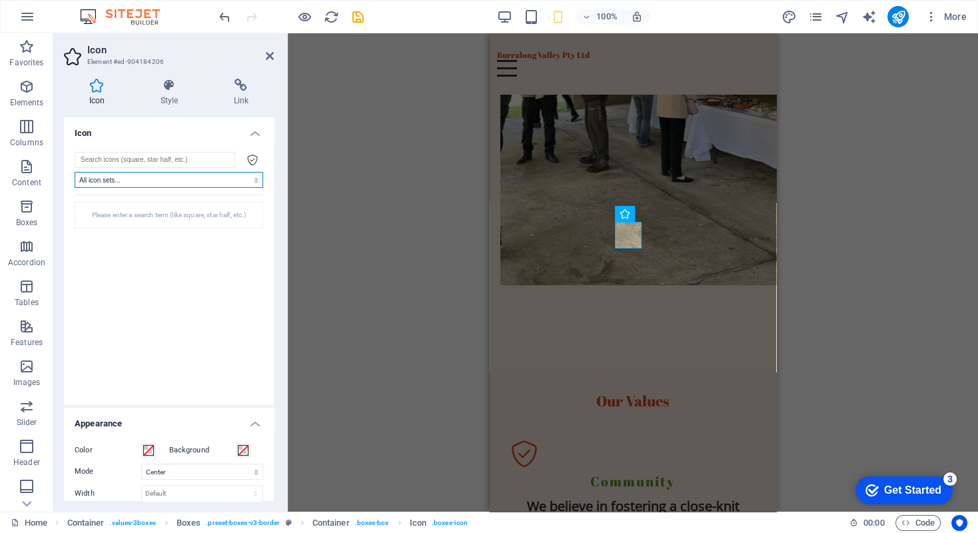
click at [252, 176] on select "All icon sets... IcoFont Ionicons FontAwesome Brands FontAwesome Duotone FontAw…" at bounding box center [169, 180] width 188 height 16
select select "font-awesome-light"
click at [75, 172] on select "All icon sets... IcoFont Ionicons FontAwesome Brands FontAwesome Duotone FontAw…" at bounding box center [169, 180] width 188 height 16
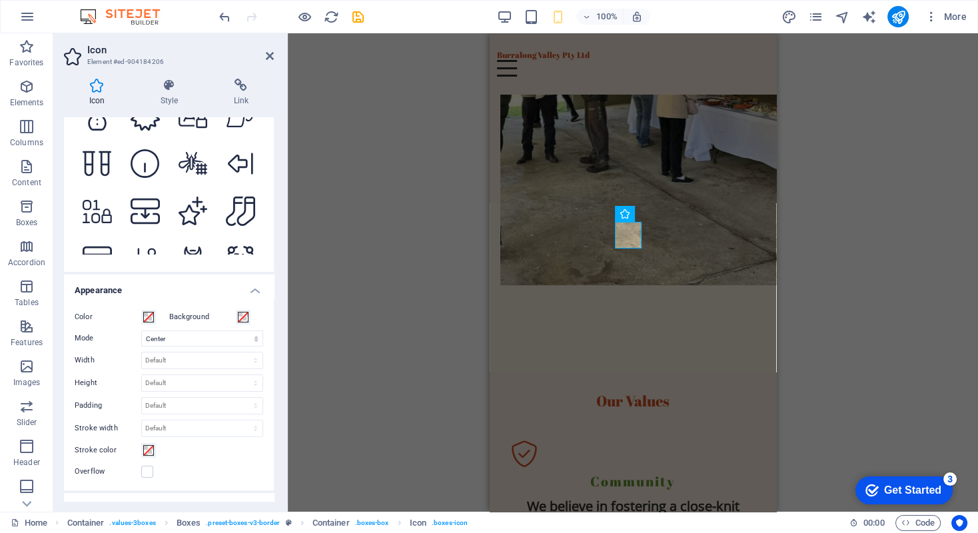
scroll to position [5354, 0]
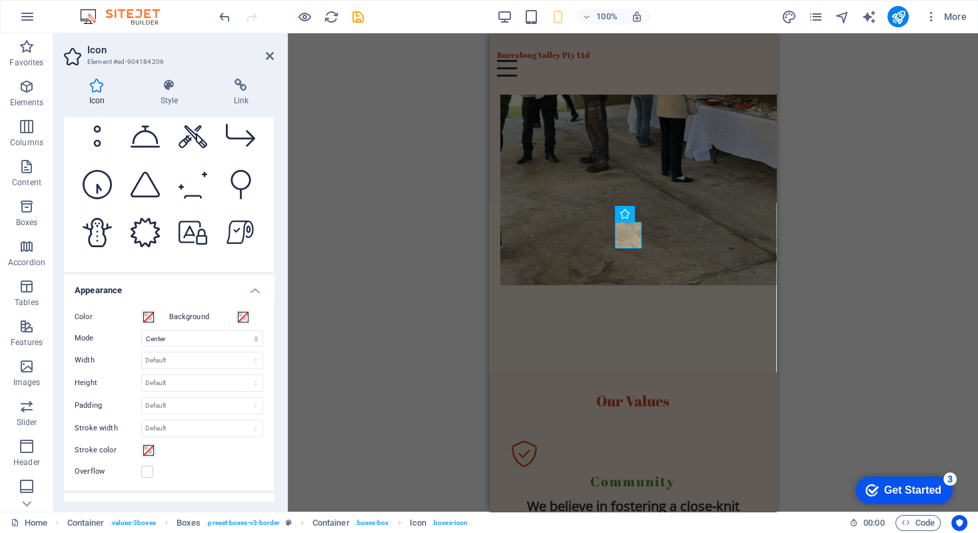
drag, startPoint x: 270, startPoint y: 271, endPoint x: 277, endPoint y: 238, distance: 33.4
click at [277, 238] on div "Icon Style Link Icon All icon sets... IcoFont Ionicons FontAwesome Brands FontA…" at bounding box center [168, 290] width 231 height 444
drag, startPoint x: 270, startPoint y: 232, endPoint x: 270, endPoint y: 196, distance: 36.0
click at [270, 196] on div "All icon sets... IcoFont Ionicons FontAwesome Brands FontAwesome Duotone FontAw…" at bounding box center [169, 140] width 210 height 264
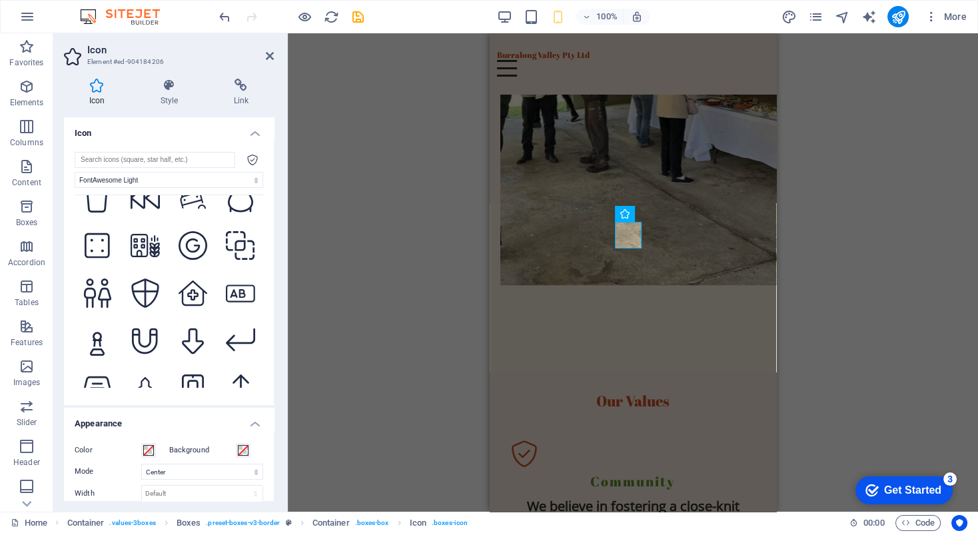
scroll to position [3223, 0]
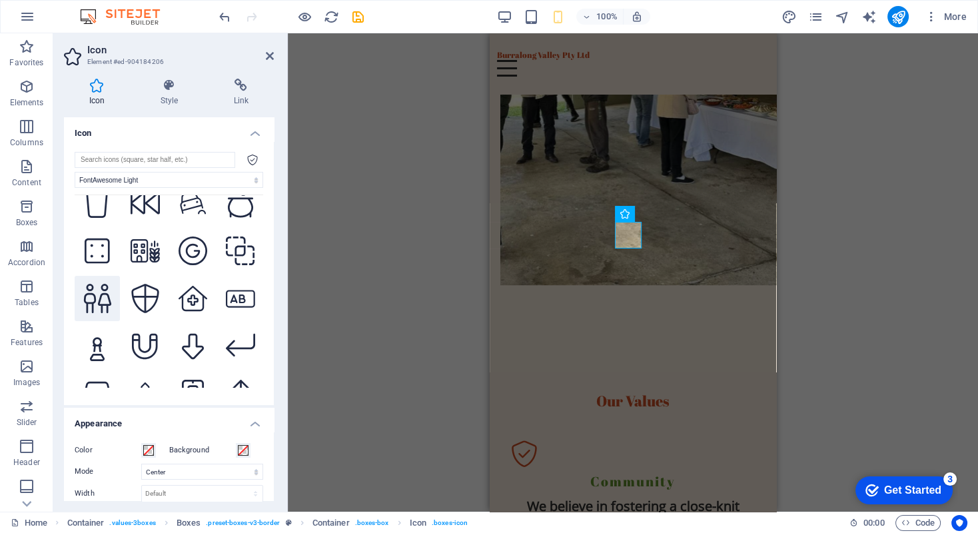
click at [95, 284] on icon at bounding box center [97, 298] width 29 height 29
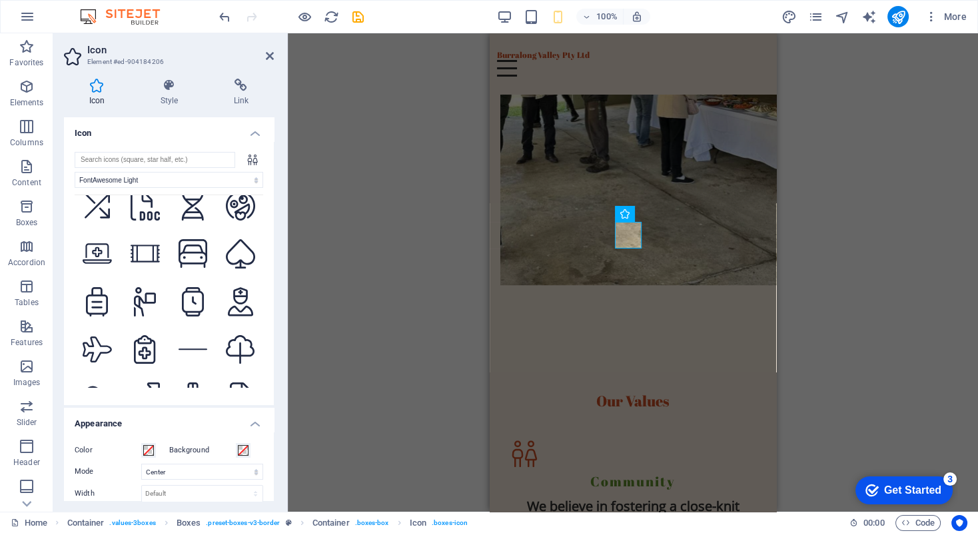
scroll to position [67, 0]
select select "xMidYMid"
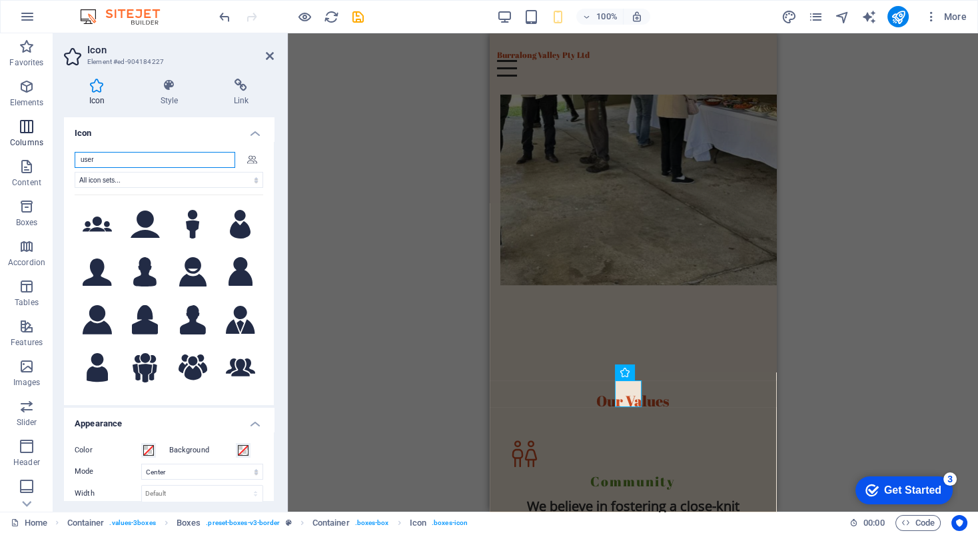
drag, startPoint x: 98, startPoint y: 159, endPoint x: 33, endPoint y: 152, distance: 65.0
click at [33, 152] on section "Favorites Elements Columns Content Boxes Accordion Tables Features Images Slide…" at bounding box center [489, 272] width 978 height 478
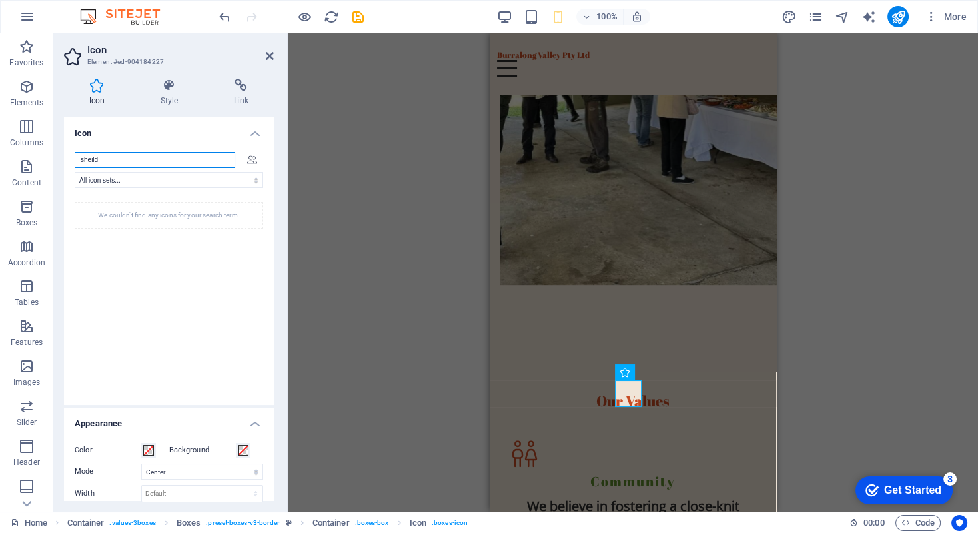
click at [86, 158] on input "sheild" at bounding box center [155, 160] width 161 height 16
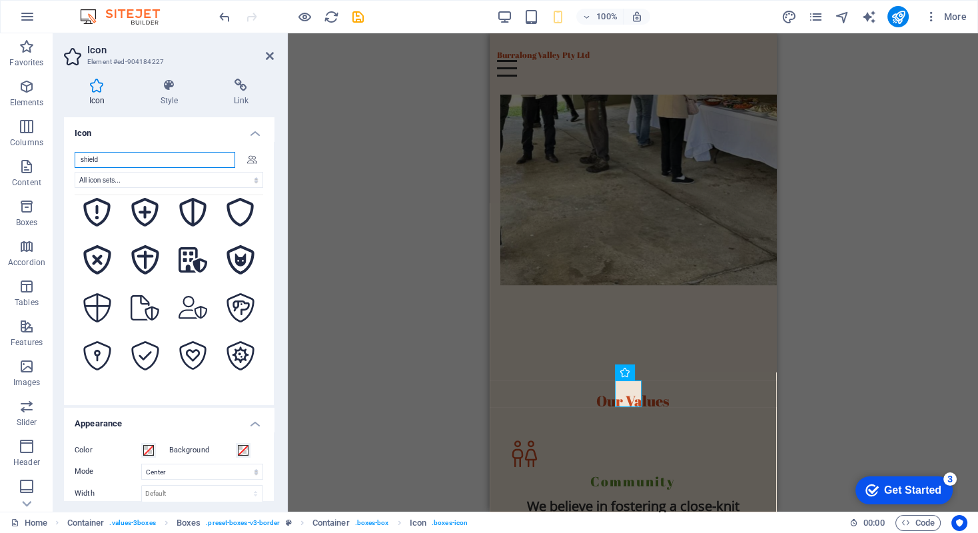
scroll to position [604, 0]
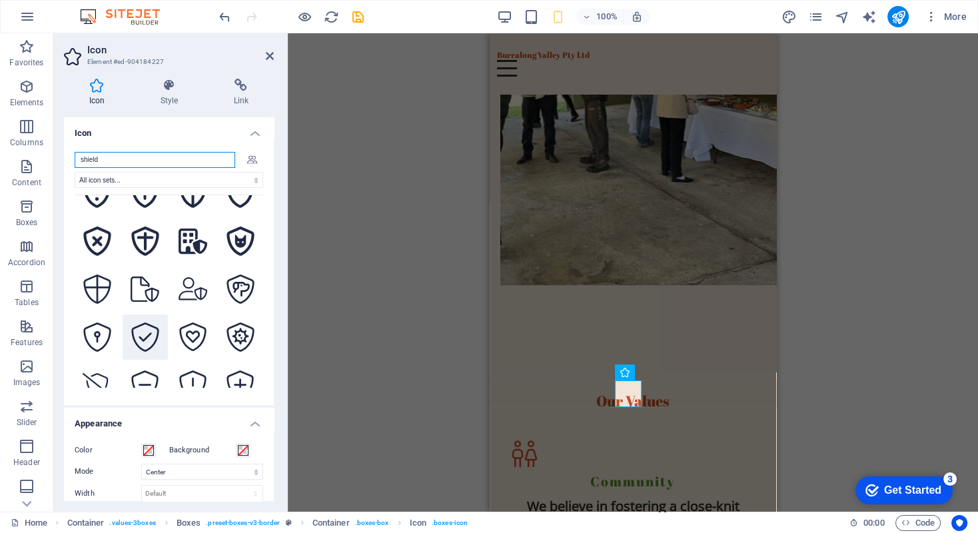
type input "shield"
click at [140, 322] on icon at bounding box center [144, 336] width 27 height 29
click at [416, 204] on div "H2 Container Banner Container Menu Container Menu Bar Spacer H3 Info Bar Preset…" at bounding box center [633, 272] width 690 height 478
click at [831, 292] on div "H2 Container Banner Container Menu Container Menu Bar Spacer H3 Info Bar Preset…" at bounding box center [633, 272] width 690 height 478
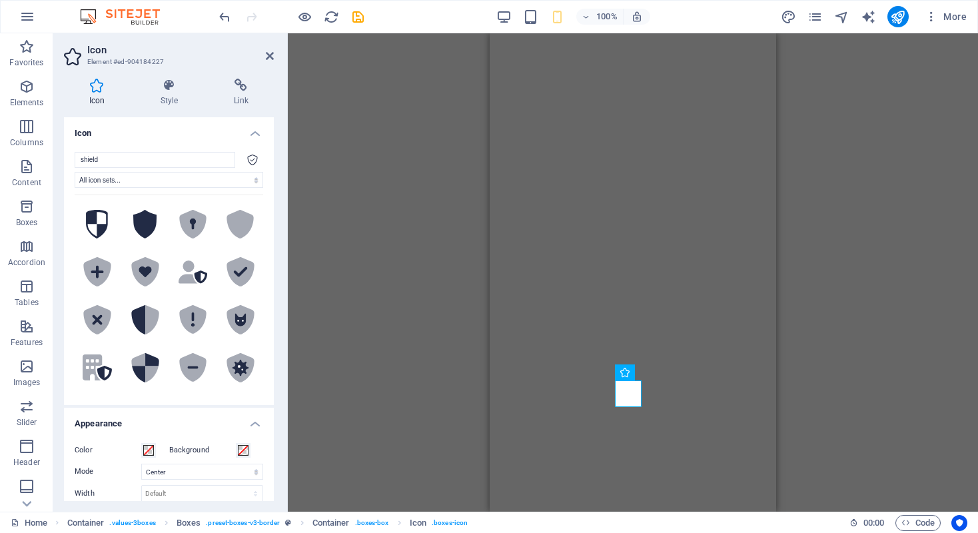
select select "xMidYMid"
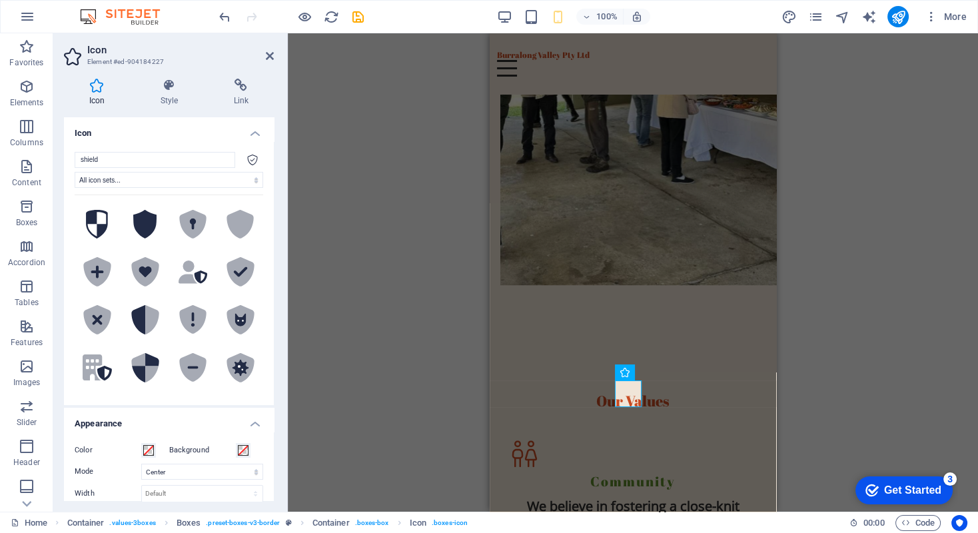
scroll to position [604, 0]
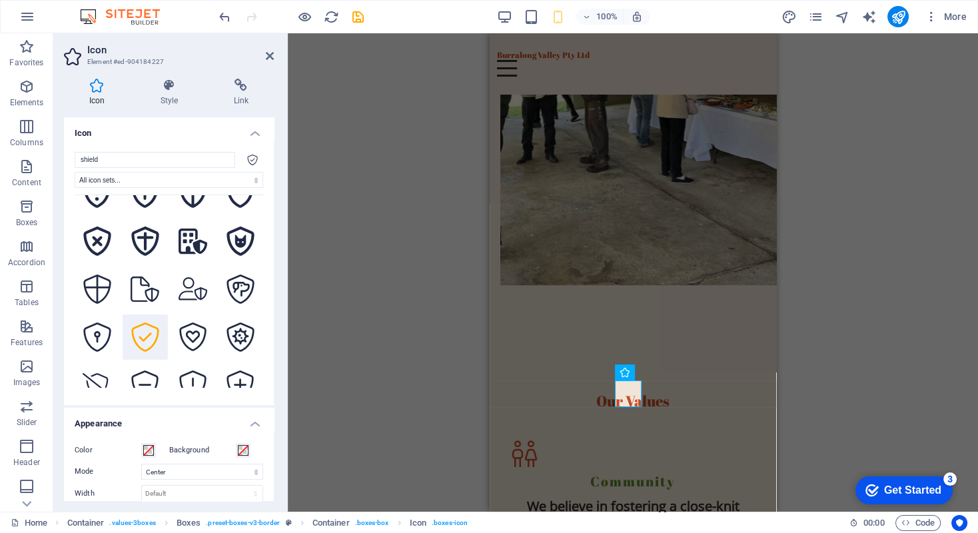
click at [268, 57] on icon at bounding box center [270, 56] width 8 height 11
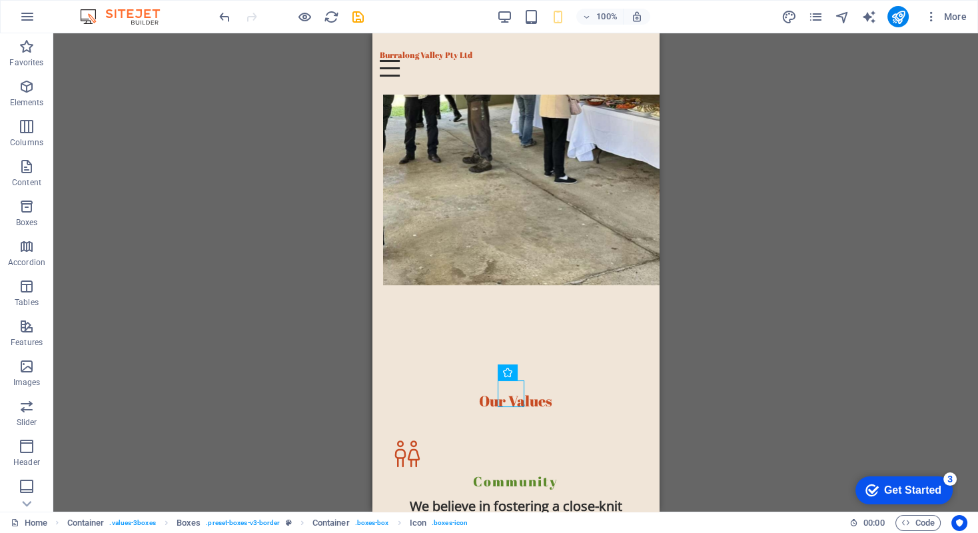
click at [777, 296] on div "H2 Container Banner Container Menu Container Menu Bar Spacer H3 Info Bar Preset…" at bounding box center [515, 272] width 924 height 478
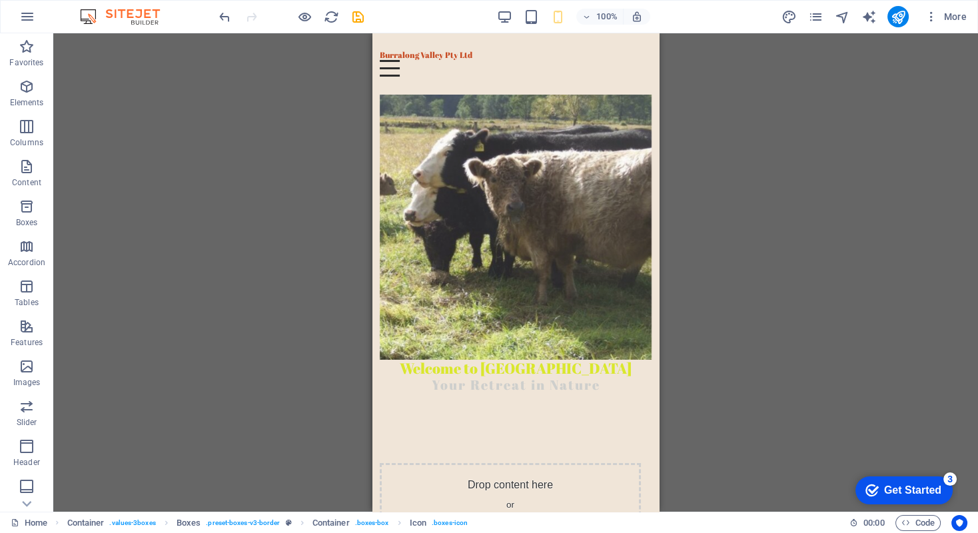
scroll to position [88, 0]
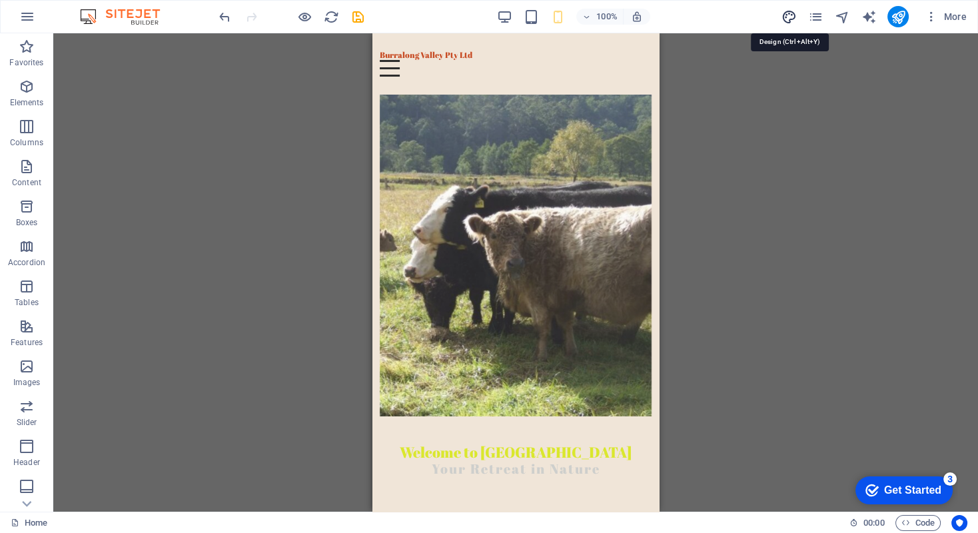
click at [785, 15] on icon "design" at bounding box center [788, 16] width 15 height 15
select select "px"
select select "700"
select select "px"
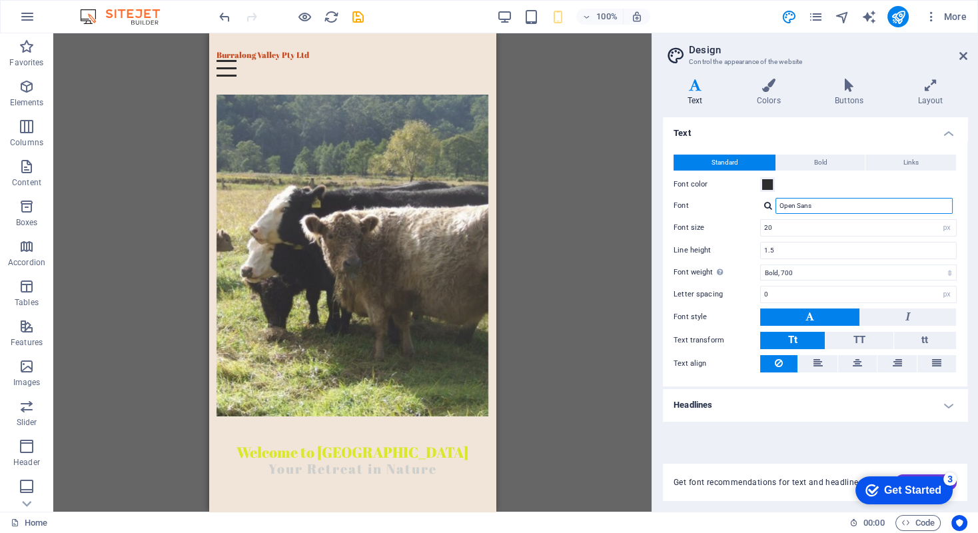
click at [943, 208] on input "Open Sans" at bounding box center [863, 206] width 177 height 16
click at [862, 200] on input "Open Sans" at bounding box center [863, 206] width 177 height 16
click at [941, 202] on input "Open Sans" at bounding box center [863, 206] width 177 height 16
click at [836, 203] on input "Open Sans" at bounding box center [863, 206] width 177 height 16
click at [822, 157] on span "Bold" at bounding box center [820, 163] width 13 height 16
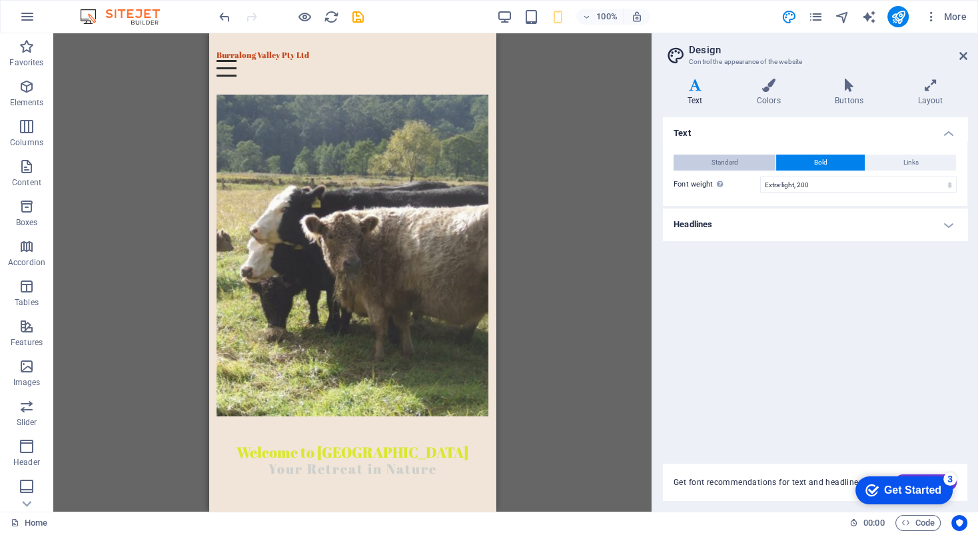
click at [744, 159] on button "Standard" at bounding box center [724, 163] width 102 height 16
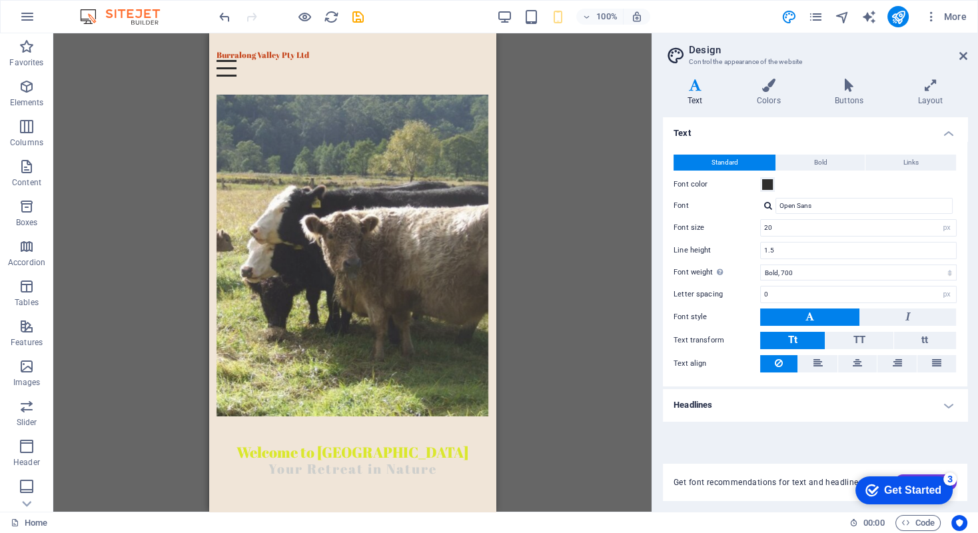
click at [845, 316] on button at bounding box center [809, 316] width 99 height 17
click at [826, 310] on button at bounding box center [809, 316] width 99 height 17
click at [826, 202] on input "Open Sans" at bounding box center [863, 206] width 177 height 16
click at [822, 204] on input "Open Sans" at bounding box center [863, 206] width 177 height 16
click at [817, 240] on div "Manage fonts →" at bounding box center [867, 241] width 176 height 17
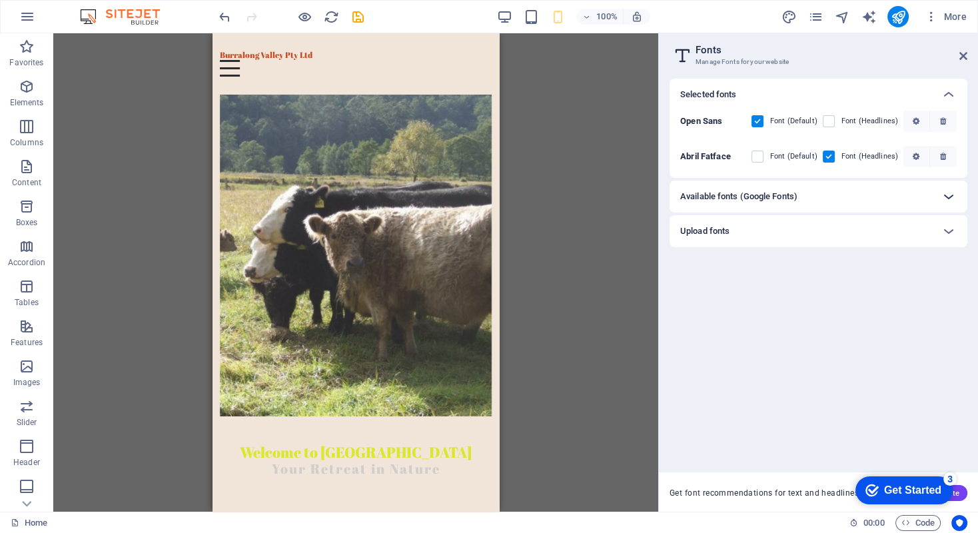
click at [947, 194] on icon at bounding box center [948, 196] width 16 height 16
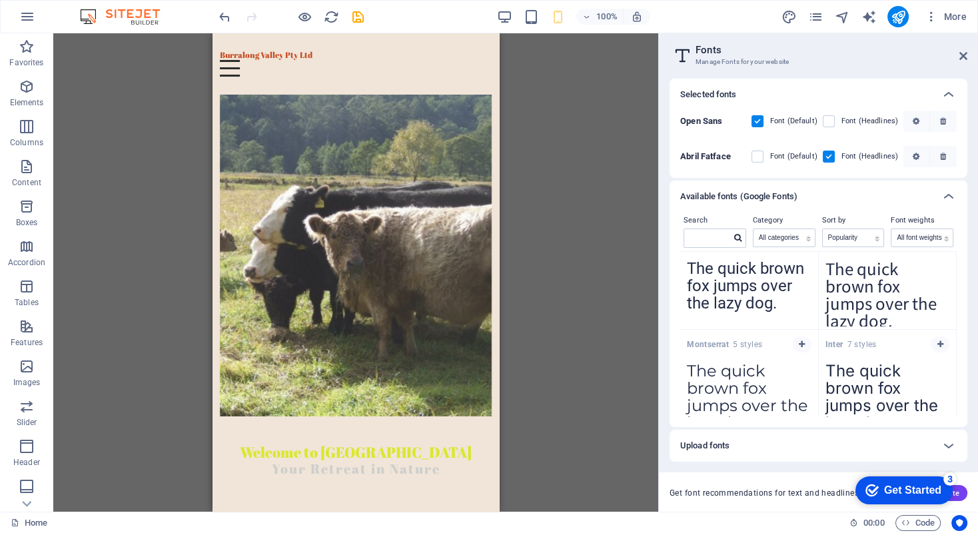
scroll to position [0, 0]
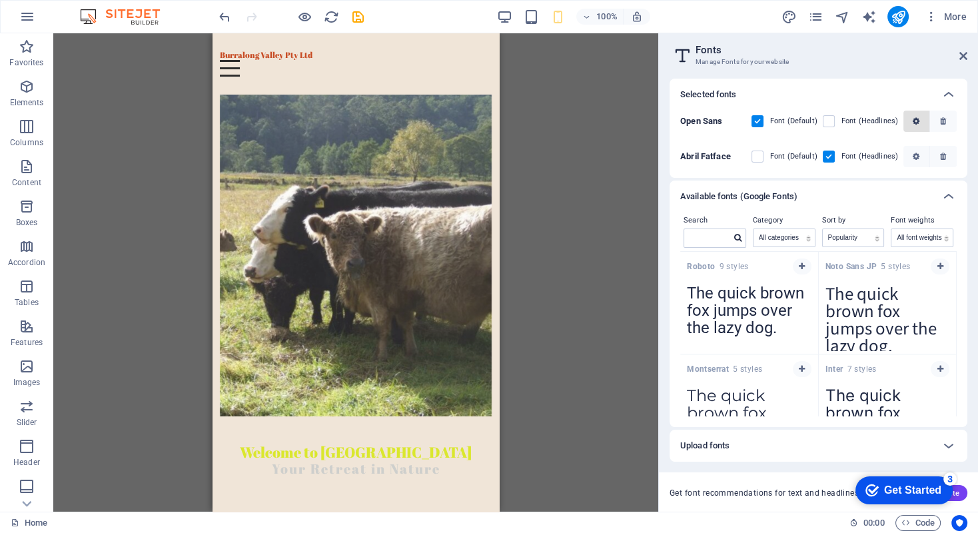
click at [912, 117] on icon "button" at bounding box center [915, 121] width 7 height 8
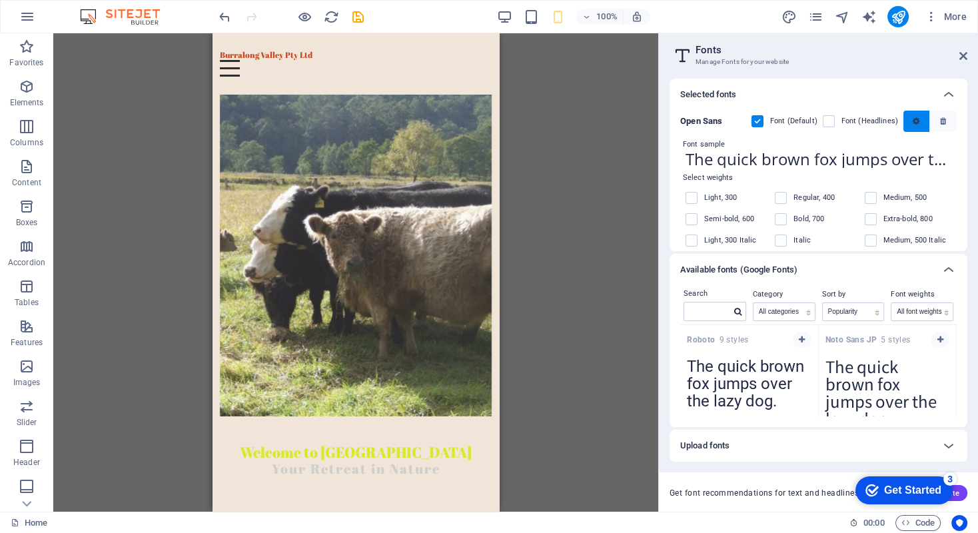
click at [912, 119] on icon "button" at bounding box center [915, 121] width 7 height 8
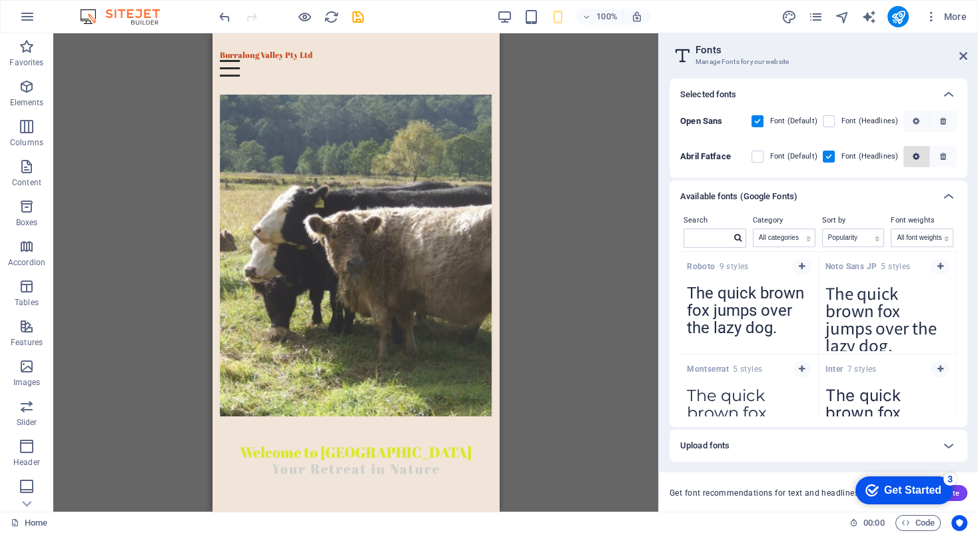
click at [916, 155] on icon "button" at bounding box center [915, 157] width 7 height 8
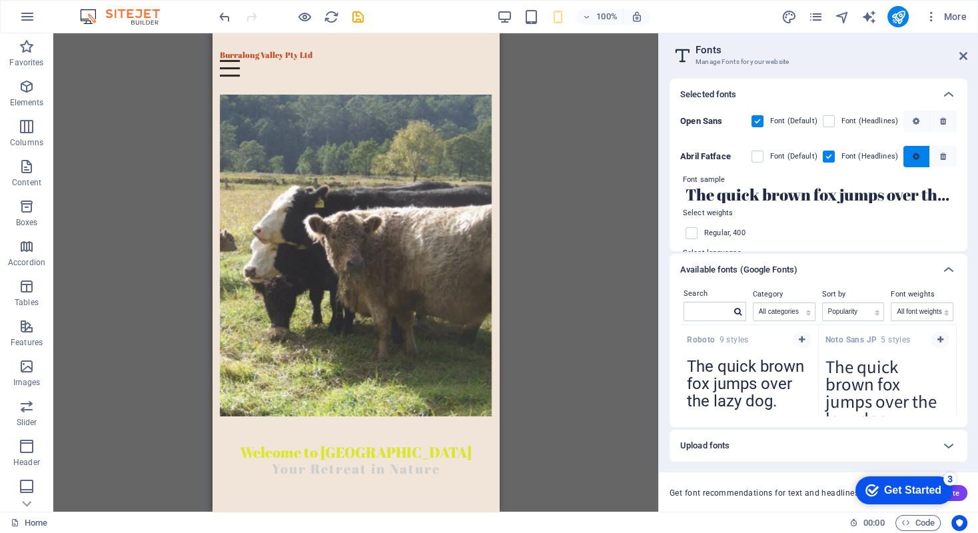
click at [916, 155] on icon "button" at bounding box center [915, 157] width 7 height 8
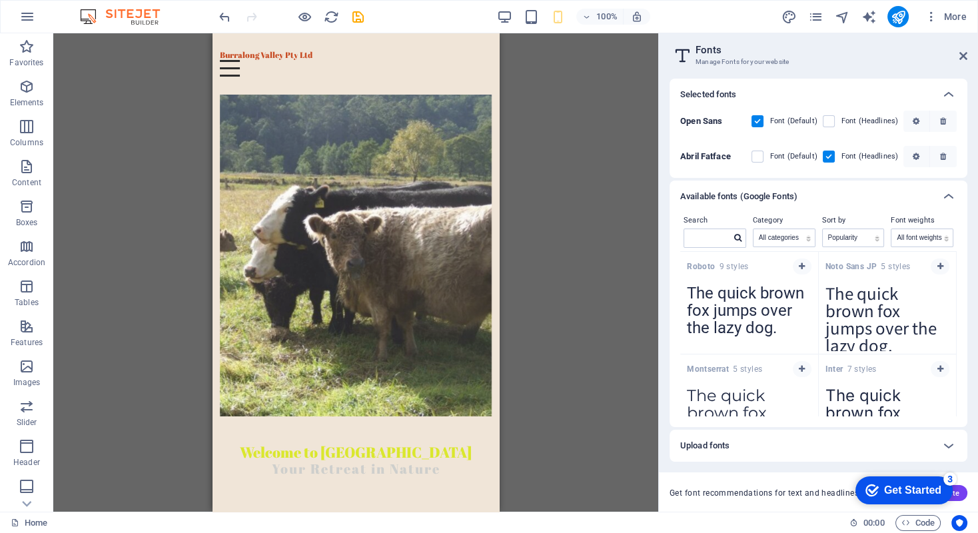
click at [719, 153] on b "Abril Fatface" at bounding box center [705, 156] width 51 height 10
click at [878, 119] on label "Font (Headlines)" at bounding box center [869, 121] width 57 height 16
click at [0, 0] on Sans "checkbox" at bounding box center [0, 0] width 0 height 0
click at [914, 120] on icon "button" at bounding box center [915, 121] width 7 height 8
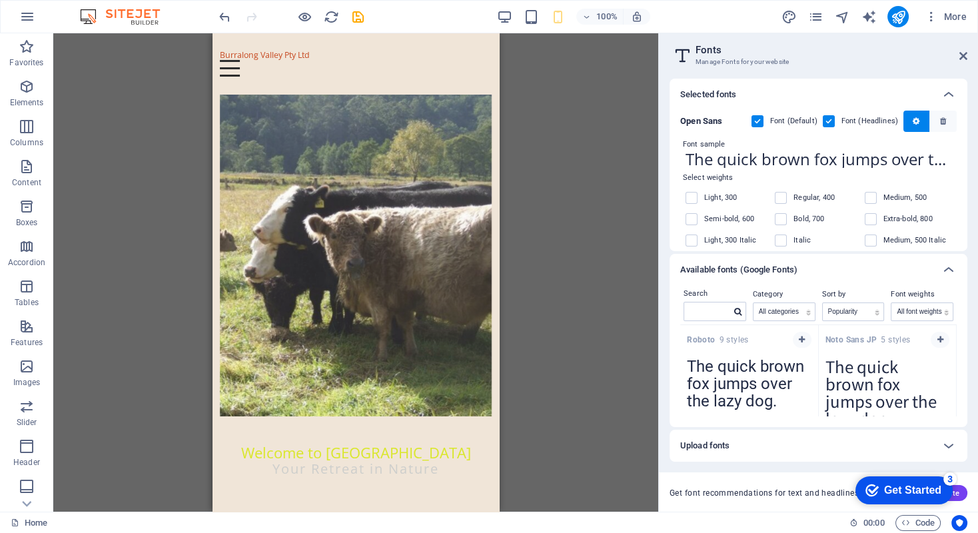
drag, startPoint x: 963, startPoint y: 166, endPoint x: 960, endPoint y: 186, distance: 20.9
click at [960, 186] on div "Open Sans Font (Default) Font (Headlines) Font sample The quick brown fox jumps…" at bounding box center [818, 181] width 298 height 141
click at [797, 81] on div "Selected fonts" at bounding box center [818, 95] width 298 height 32
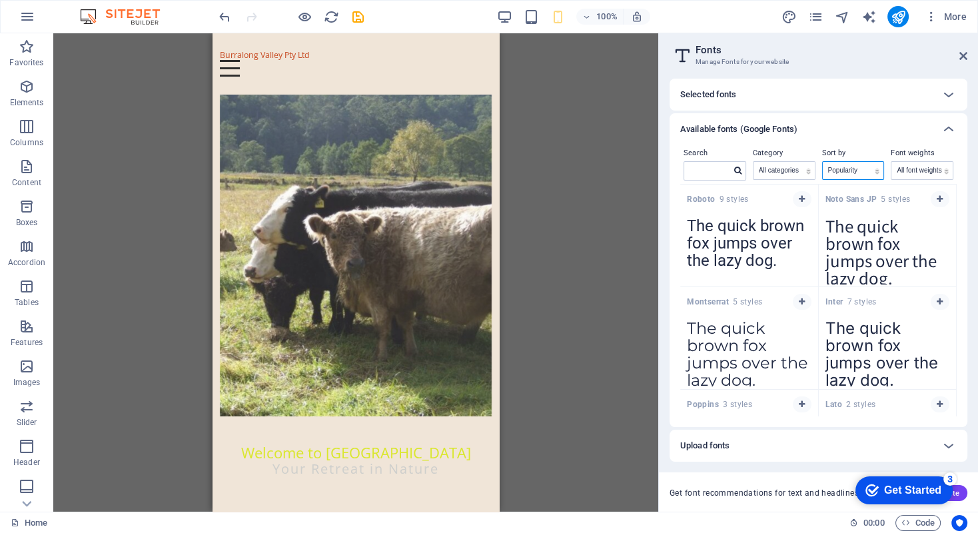
click at [876, 169] on select "Name Category Popularity" at bounding box center [852, 170] width 61 height 17
select select "name"
click at [822, 162] on select "Name Category Popularity" at bounding box center [852, 170] width 61 height 17
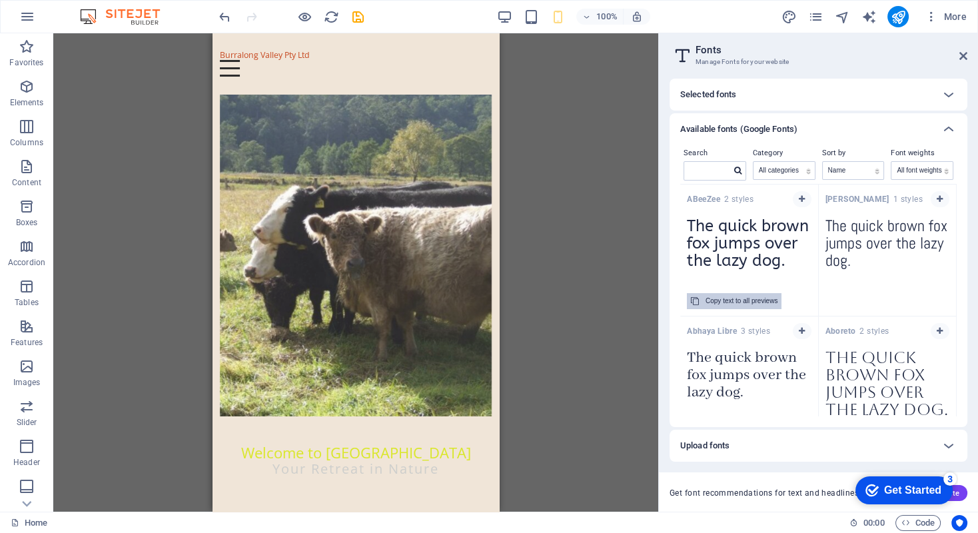
click at [747, 298] on div "Copy text to all previews" at bounding box center [741, 301] width 72 height 16
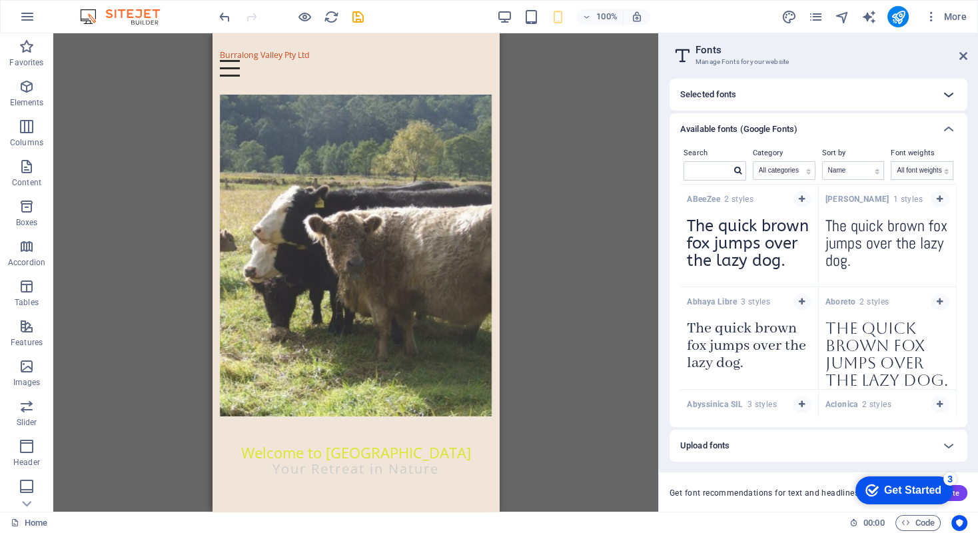
click at [948, 93] on icon at bounding box center [948, 95] width 16 height 16
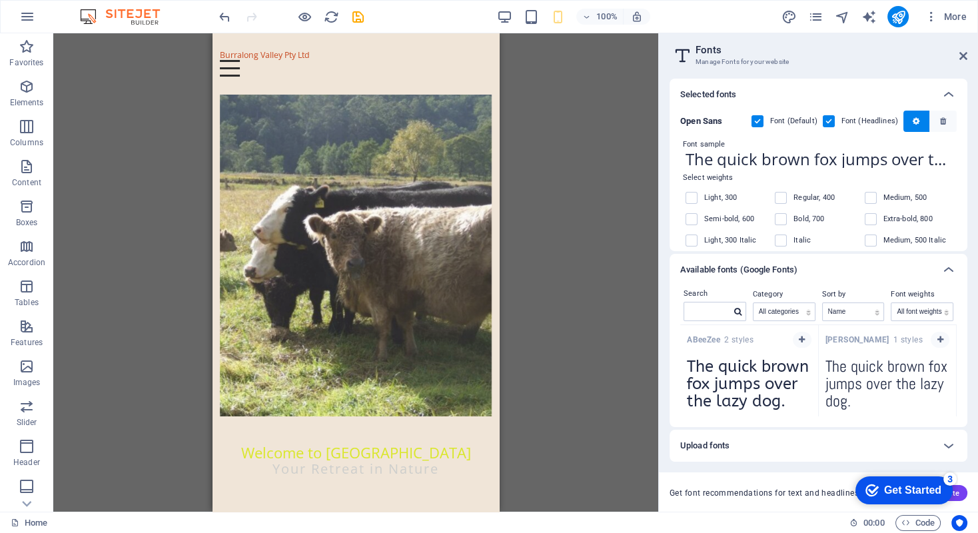
click at [611, 234] on div "H2 Container Banner Container Menu Container Menu Bar Spacer H3 Info Bar Preset…" at bounding box center [355, 272] width 605 height 478
click at [964, 55] on icon at bounding box center [963, 56] width 8 height 11
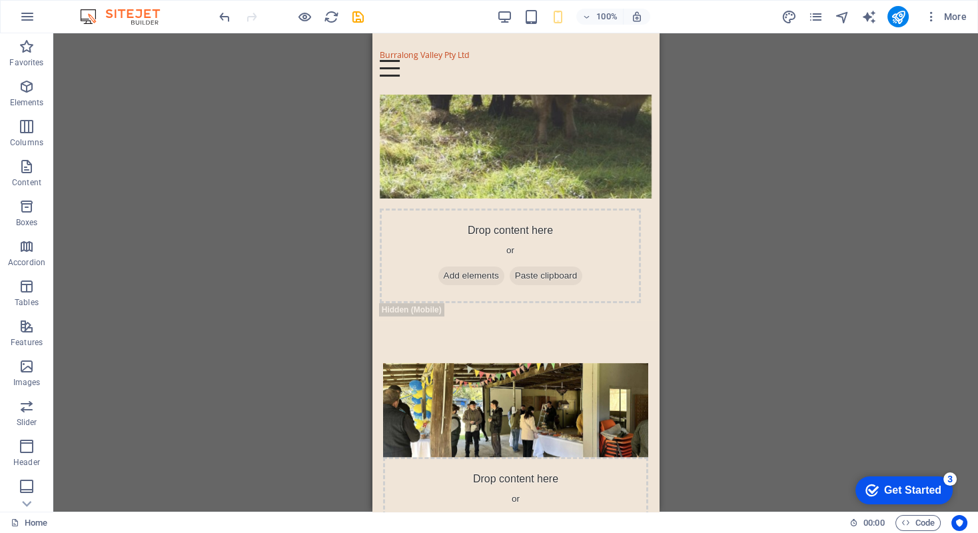
scroll to position [410, 0]
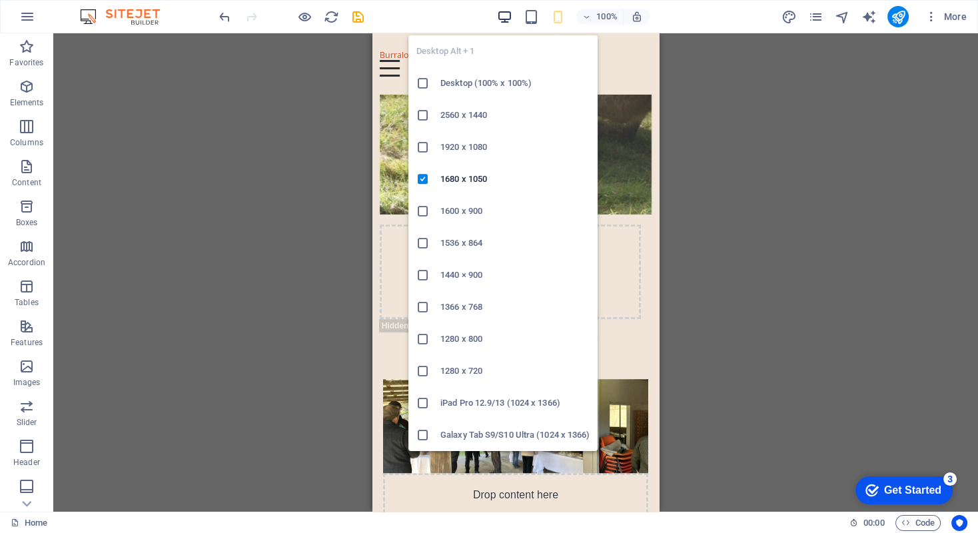
click at [498, 16] on icon "button" at bounding box center [503, 16] width 15 height 15
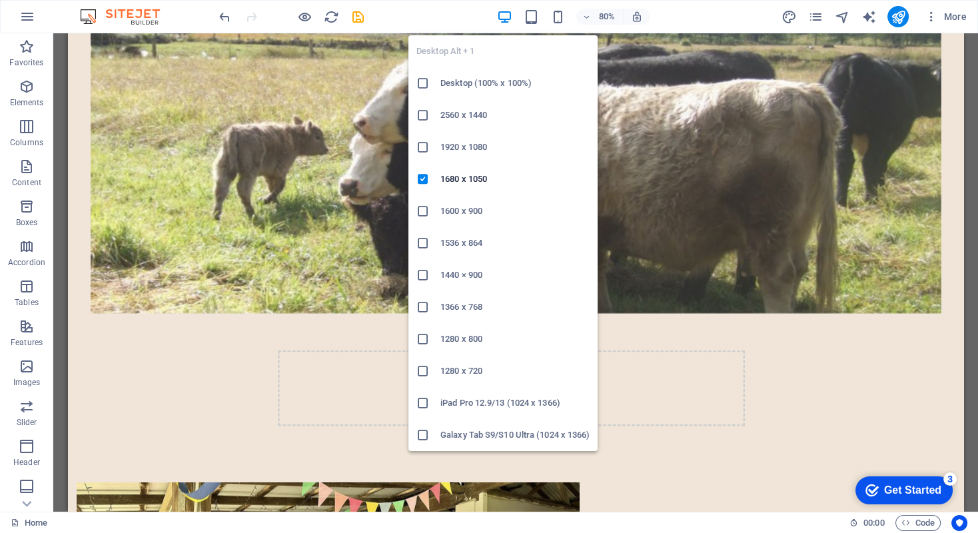
click at [460, 82] on h6 "Desktop (100% x 100%)" at bounding box center [514, 83] width 149 height 16
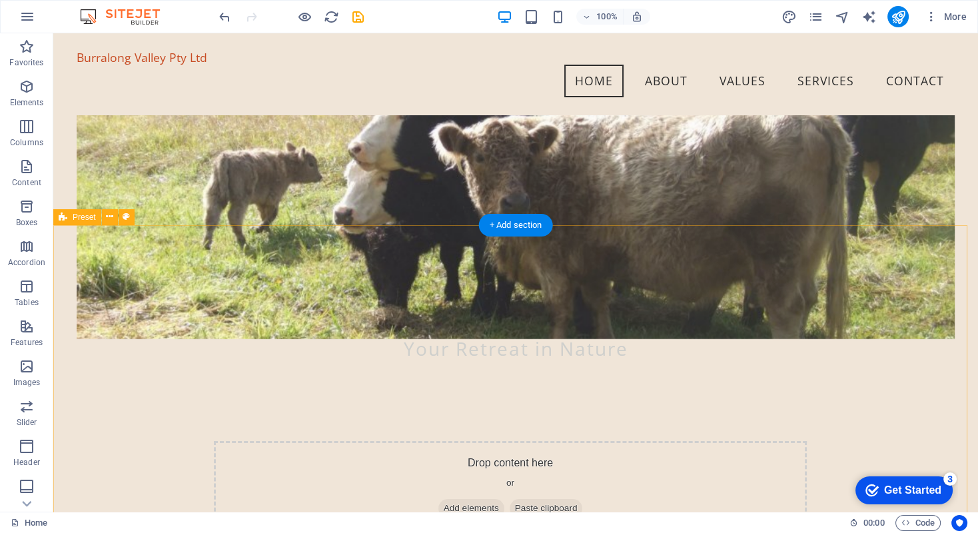
scroll to position [266, 0]
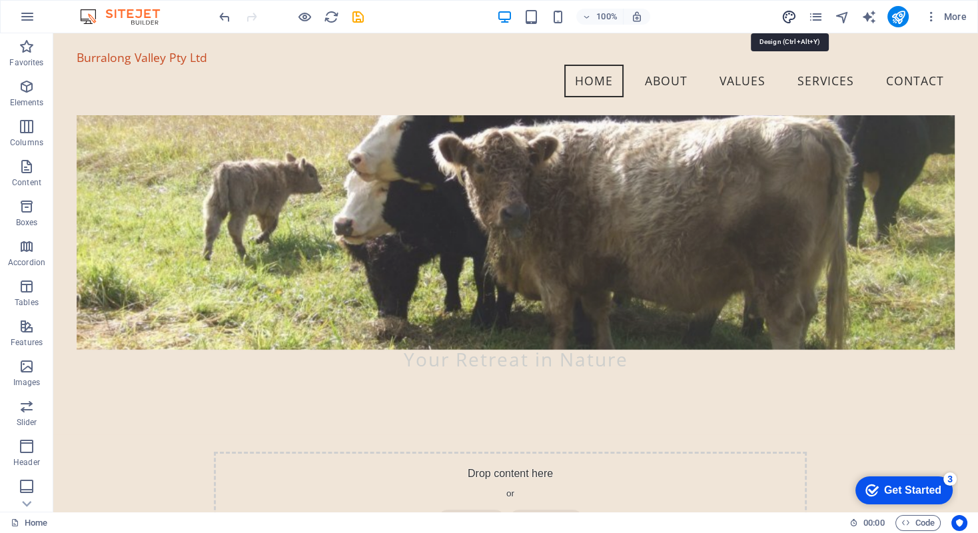
click at [788, 15] on icon "design" at bounding box center [788, 16] width 15 height 15
select select "px"
select select "700"
select select "px"
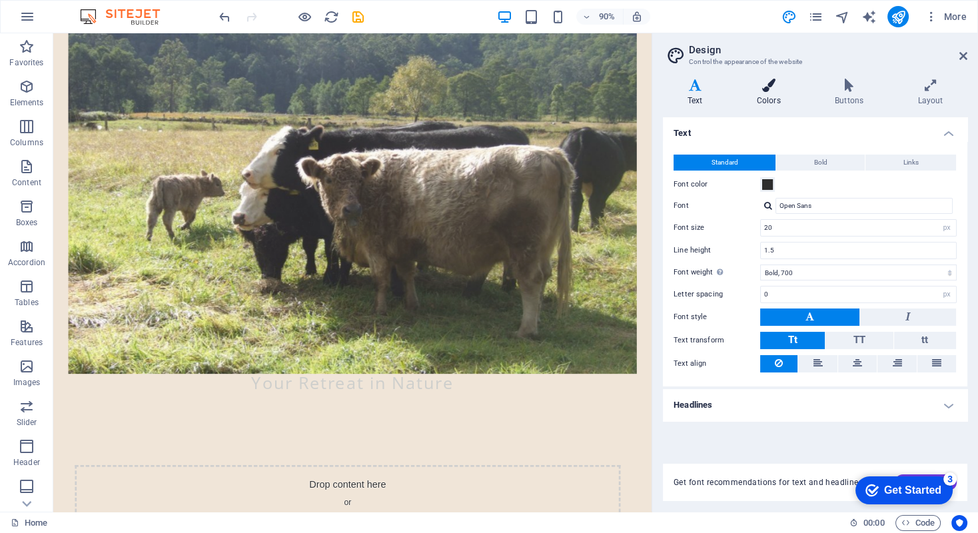
click at [767, 89] on icon at bounding box center [768, 85] width 73 height 13
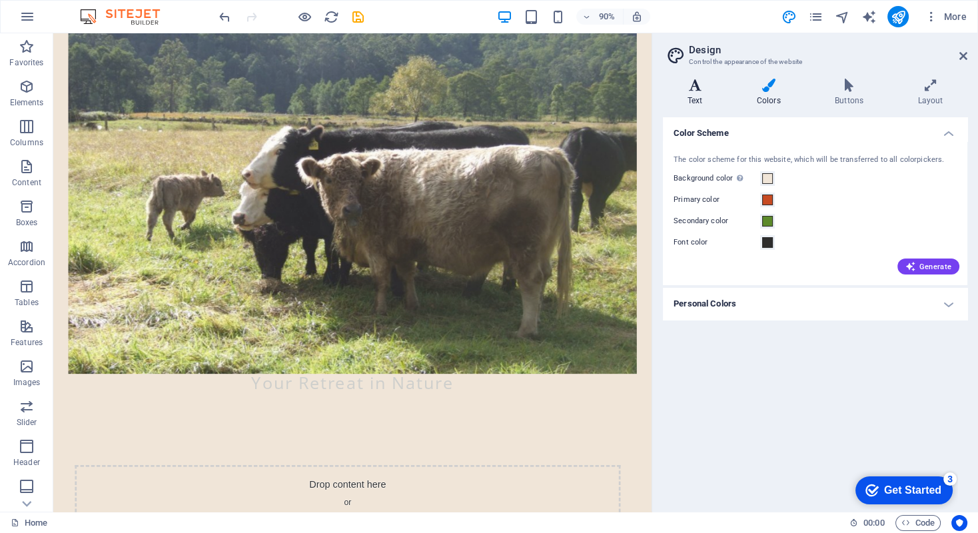
click at [692, 89] on icon at bounding box center [695, 85] width 64 height 13
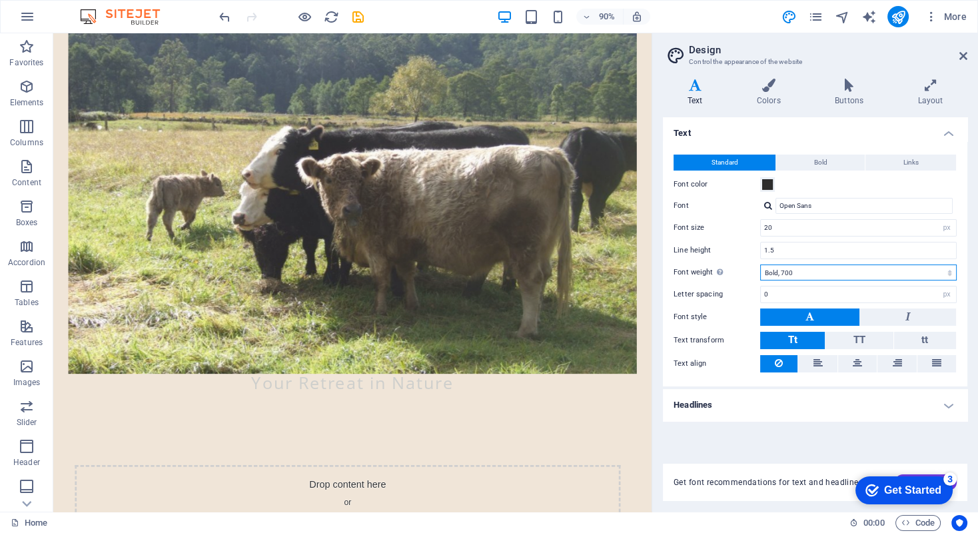
click at [948, 271] on select "Thin, 100 Extra-light, 200 Light, 300 Regular, 400 Medium, 500 Semi-bold, 600 B…" at bounding box center [858, 272] width 196 height 16
select select "400"
click at [760, 264] on select "Thin, 100 Extra-light, 200 Light, 300 Regular, 400 Medium, 500 Semi-bold, 600 B…" at bounding box center [858, 272] width 196 height 16
click at [944, 402] on h4 "Headlines" at bounding box center [815, 405] width 304 height 32
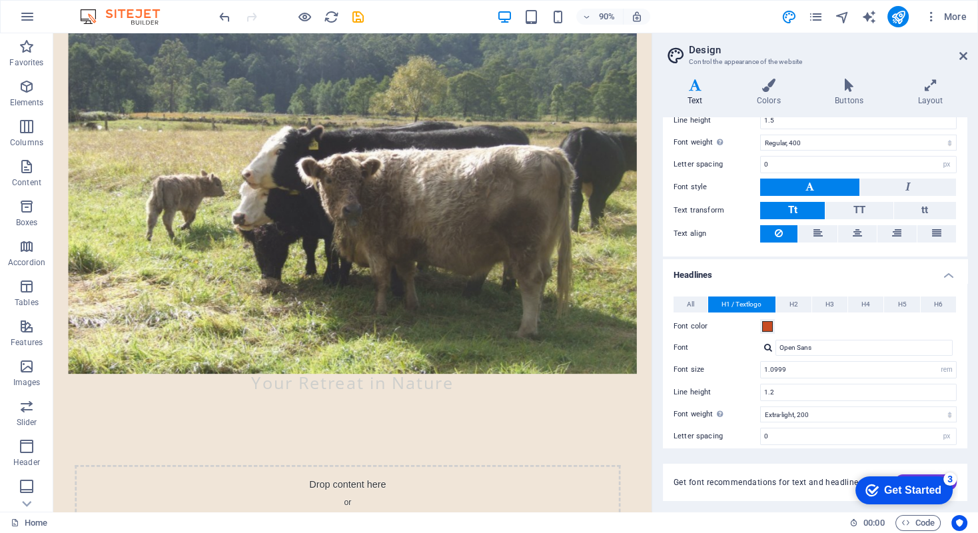
scroll to position [50, 0]
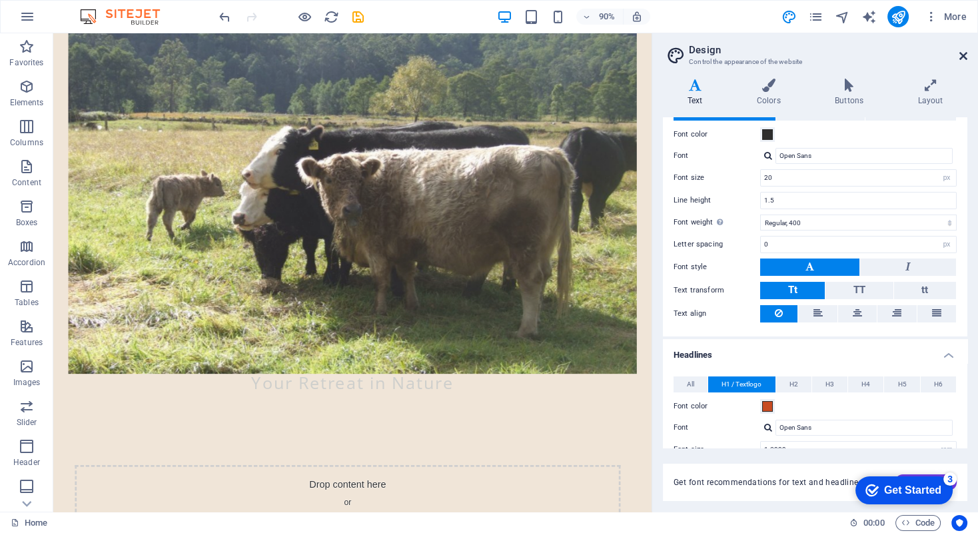
click at [960, 55] on icon at bounding box center [963, 56] width 8 height 11
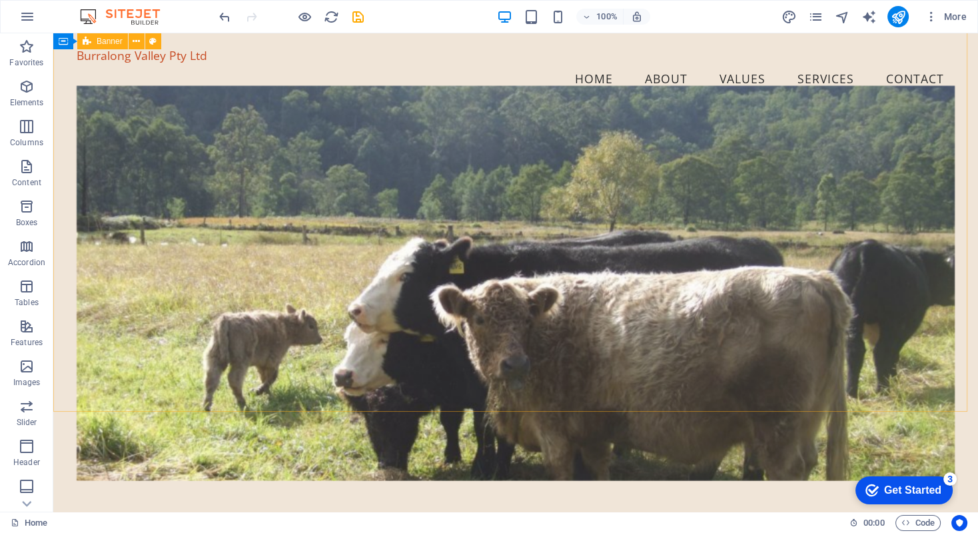
scroll to position [0, 0]
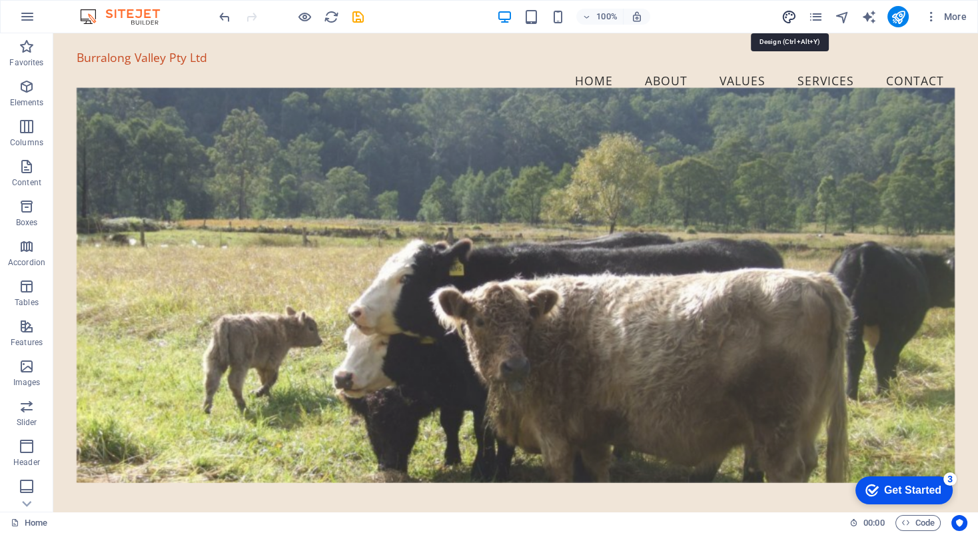
click at [788, 14] on icon "design" at bounding box center [788, 16] width 15 height 15
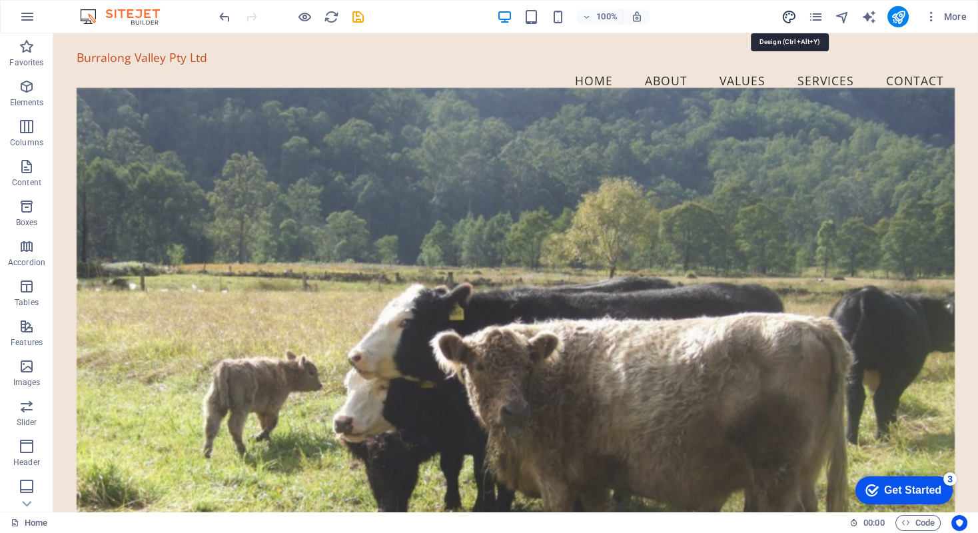
select select "px"
select select "400"
select select "px"
select select "rem"
select select "200"
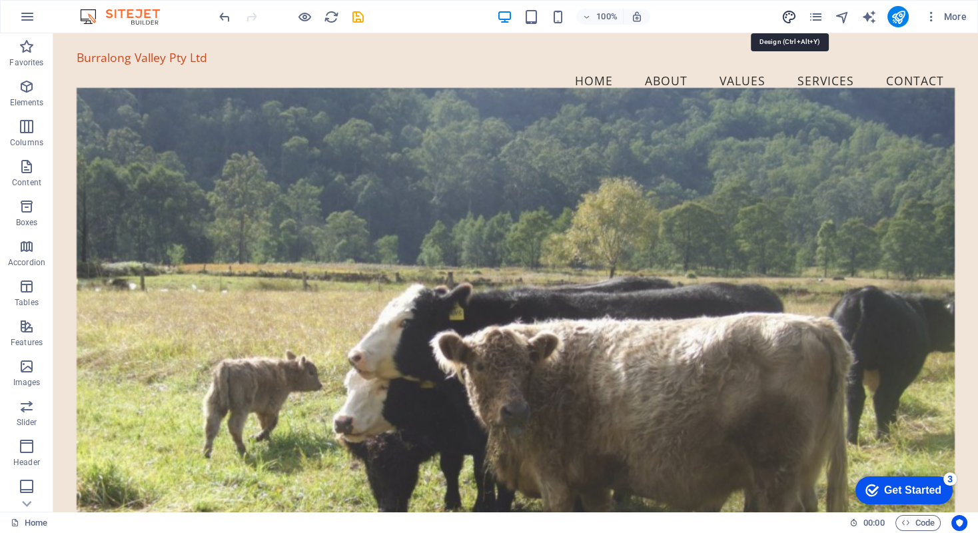
select select "px"
select select "rem"
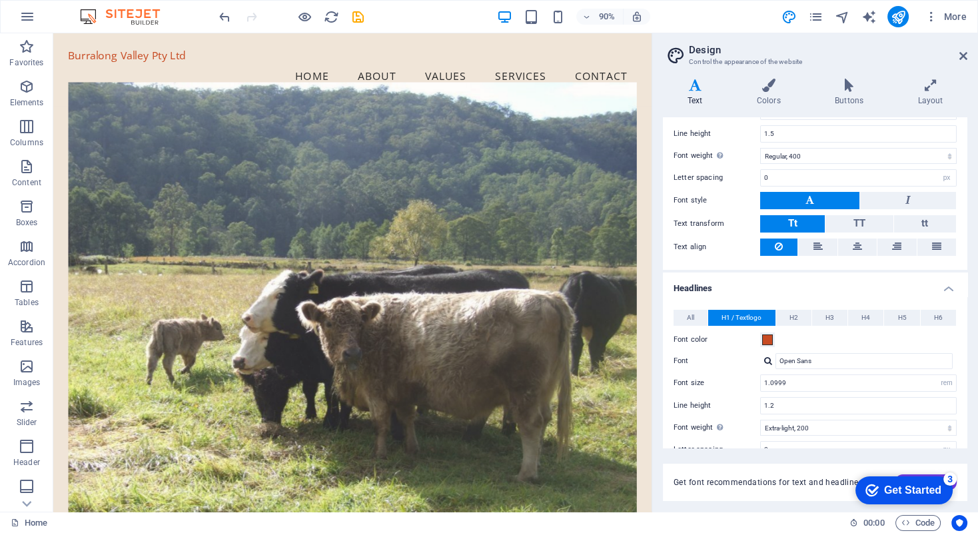
scroll to position [200, 0]
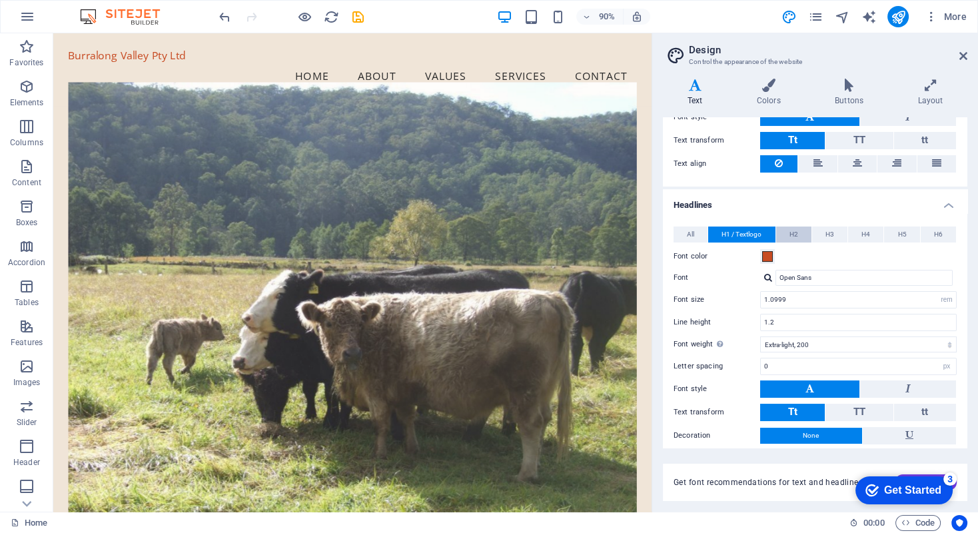
click at [795, 230] on span "H2" at bounding box center [793, 234] width 9 height 16
click at [850, 296] on input "32" at bounding box center [858, 300] width 195 height 16
drag, startPoint x: 784, startPoint y: 295, endPoint x: 762, endPoint y: 295, distance: 22.0
click at [762, 295] on input "32" at bounding box center [858, 300] width 195 height 16
type input "40"
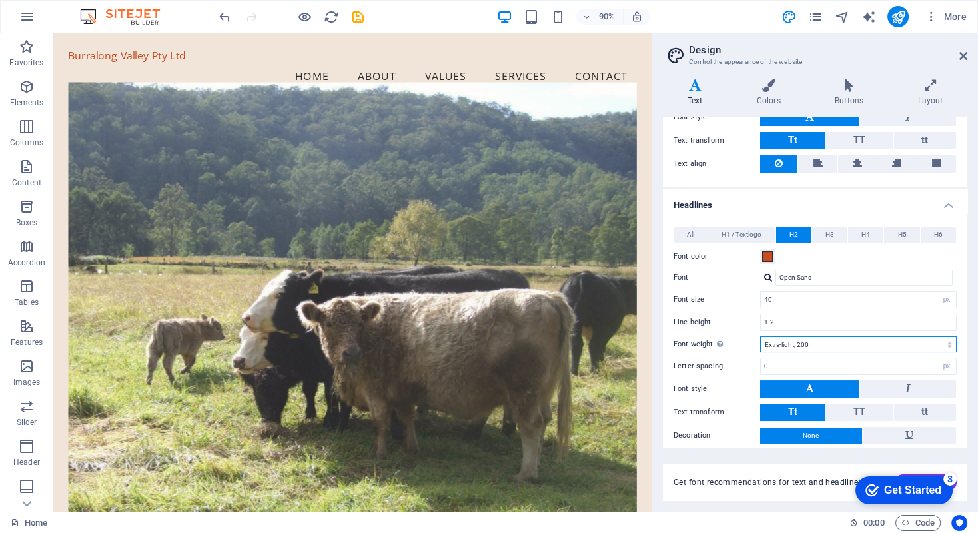
click at [944, 341] on select "Thin, 100 Extra-light, 200 Light, 300 Regular, 400 Medium, 500 Semi-bold, 600 B…" at bounding box center [858, 344] width 196 height 16
click at [760, 336] on select "Thin, 100 Extra-light, 200 Light, 300 Regular, 400 Medium, 500 Semi-bold, 600 B…" at bounding box center [858, 344] width 196 height 16
click at [944, 341] on select "Thin, 100 Extra-light, 200 Light, 300 Regular, 400 Medium, 500 Semi-bold, 600 B…" at bounding box center [858, 344] width 196 height 16
select select "700"
click at [760, 336] on select "Thin, 100 Extra-light, 200 Light, 300 Regular, 400 Medium, 500 Semi-bold, 600 B…" at bounding box center [858, 344] width 196 height 16
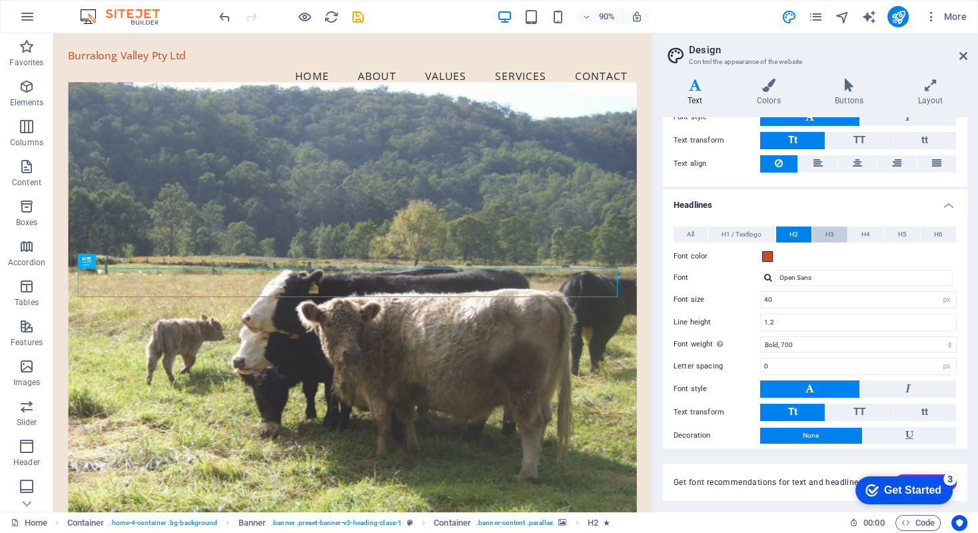
click at [825, 230] on span "H3" at bounding box center [829, 234] width 9 height 16
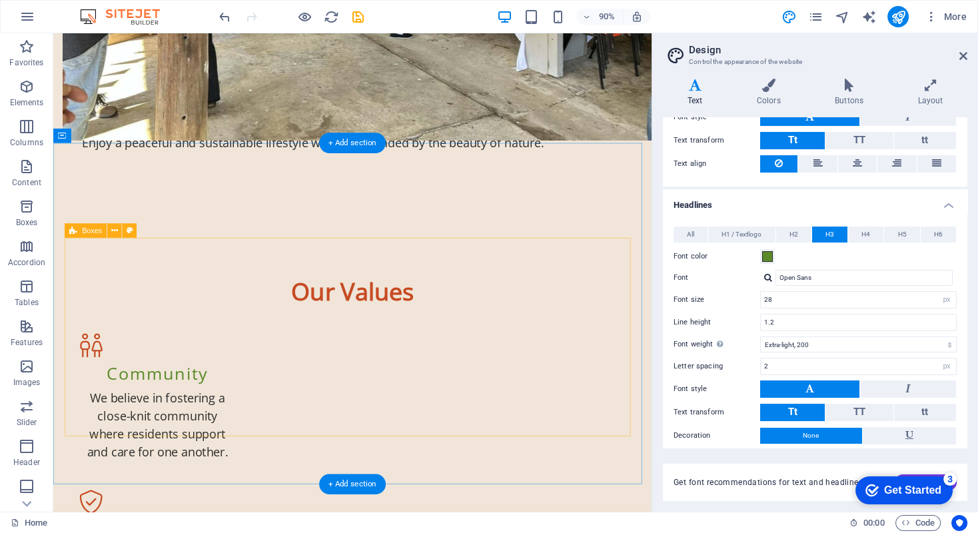
scroll to position [1332, 0]
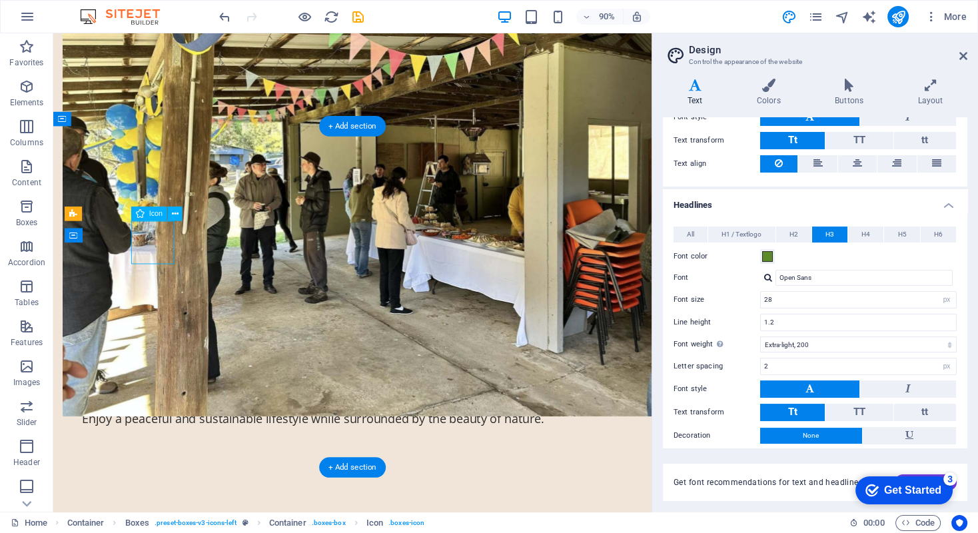
scroll to position [1619, 0]
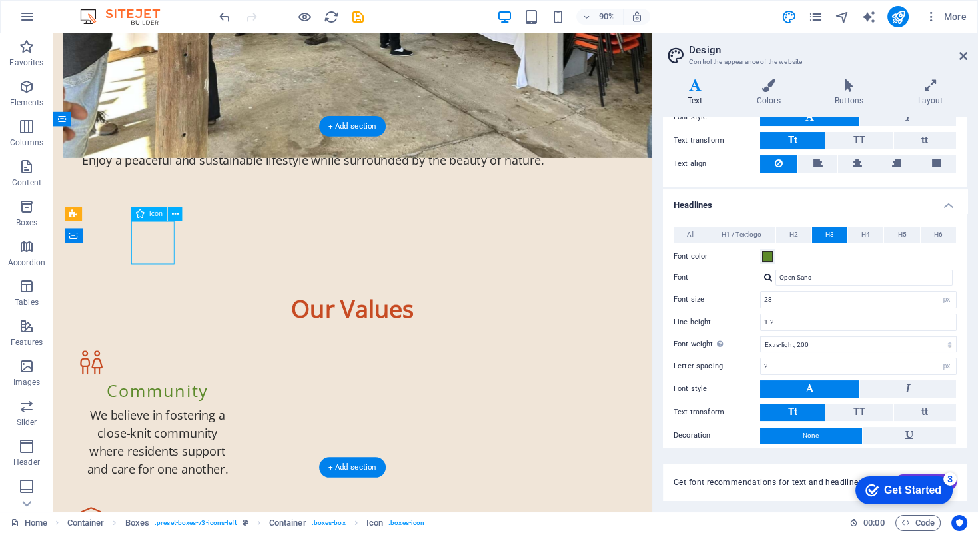
select select "xMidYMid"
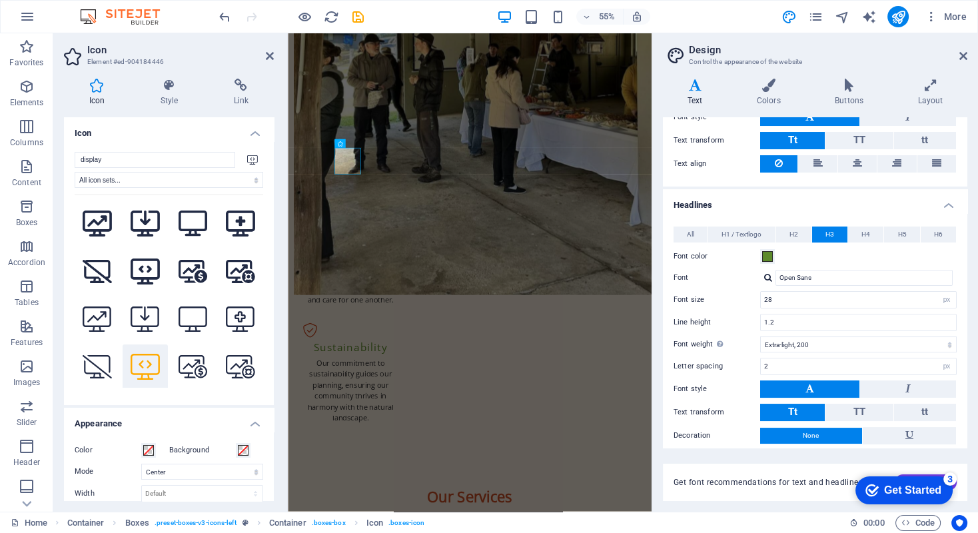
scroll to position [208, 0]
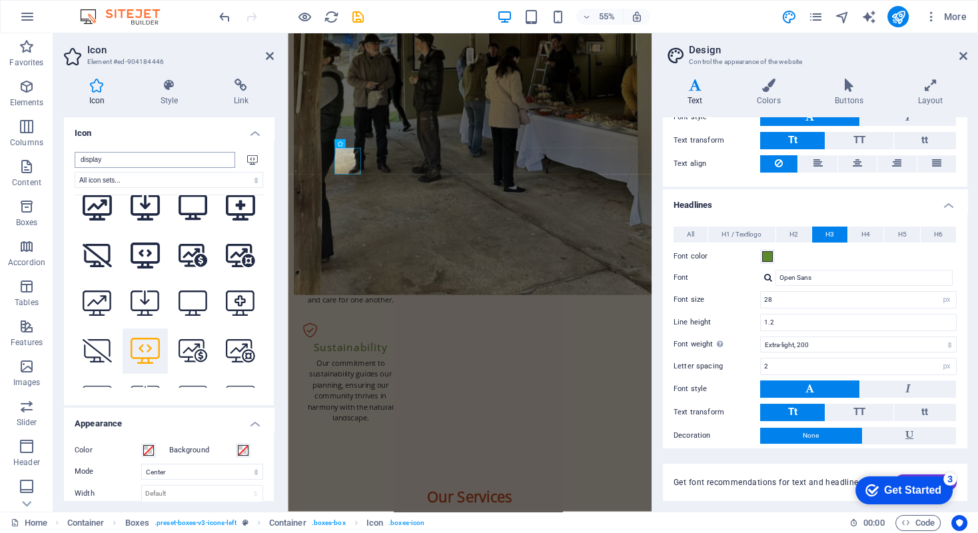
click at [104, 155] on input "display" at bounding box center [155, 160] width 161 height 16
drag, startPoint x: 122, startPoint y: 156, endPoint x: 58, endPoint y: 153, distance: 64.0
click at [58, 153] on div "Icon Style Link Icon display All icon sets... IcoFont Ionicons FontAwesome Bran…" at bounding box center [168, 290] width 231 height 444
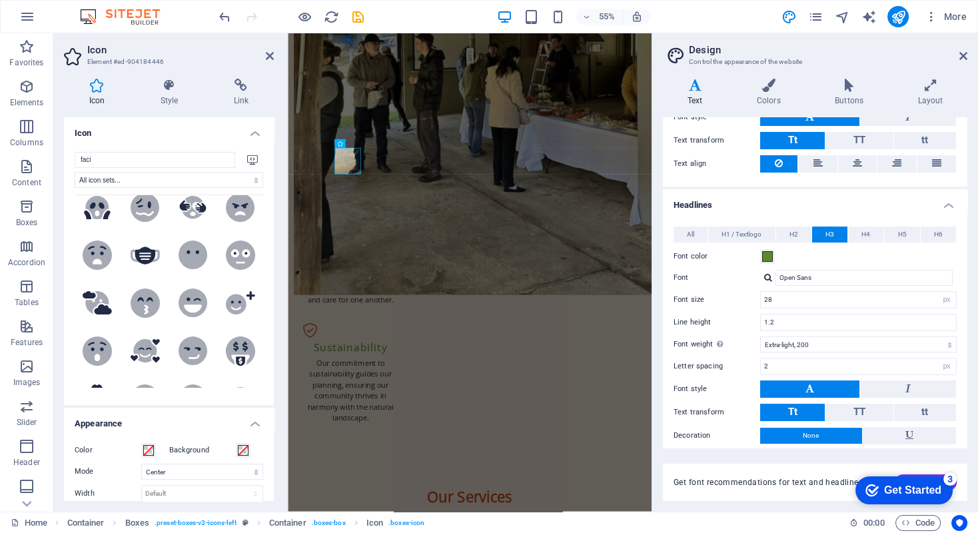
scroll to position [0, 0]
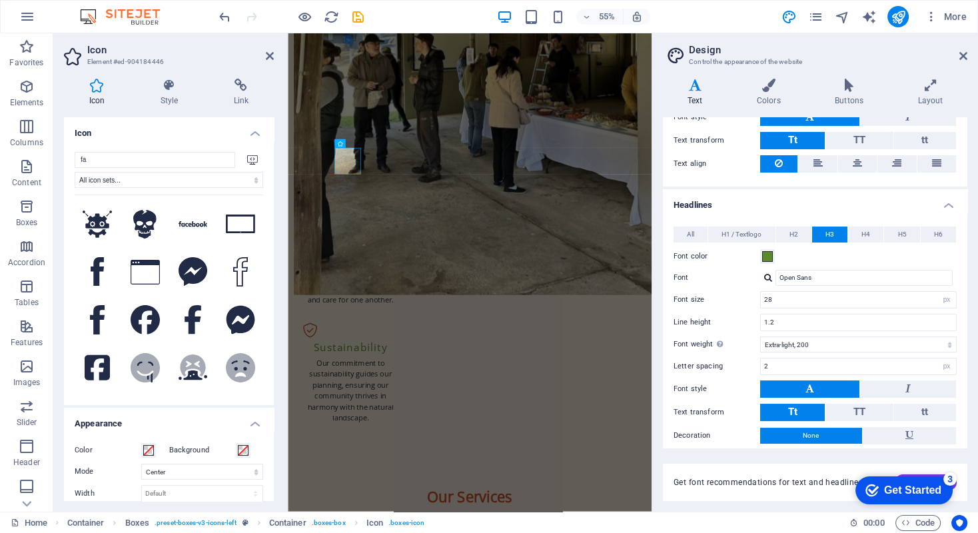
type input "f"
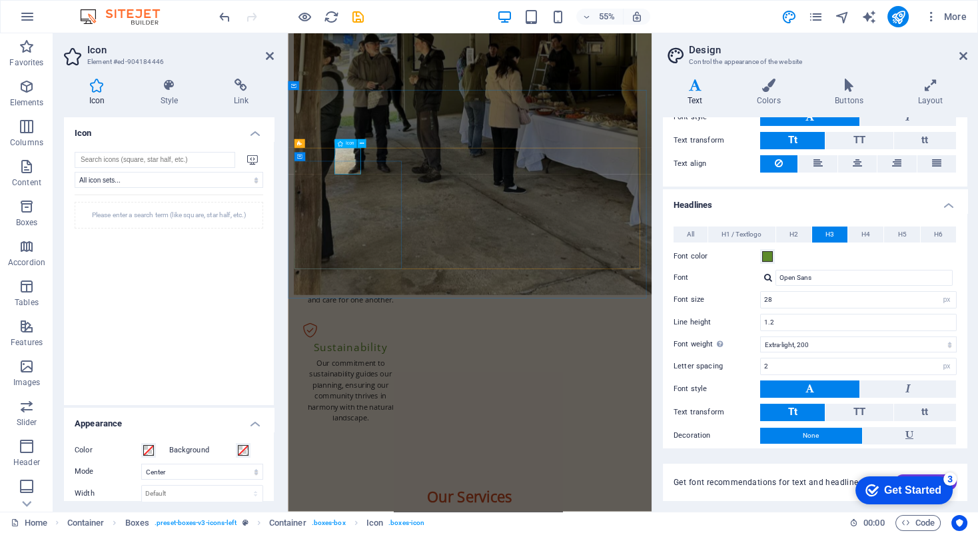
click at [269, 58] on icon at bounding box center [270, 56] width 8 height 11
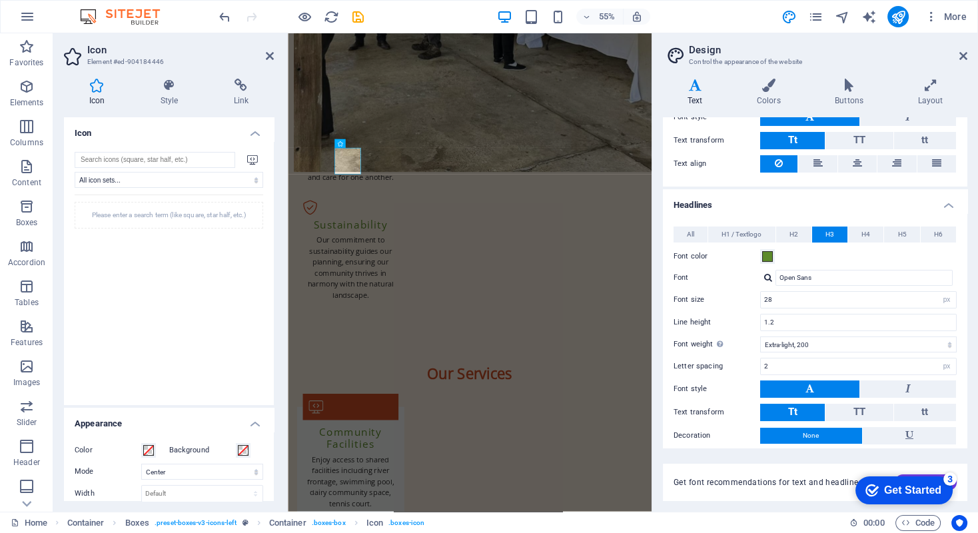
scroll to position [1332, 0]
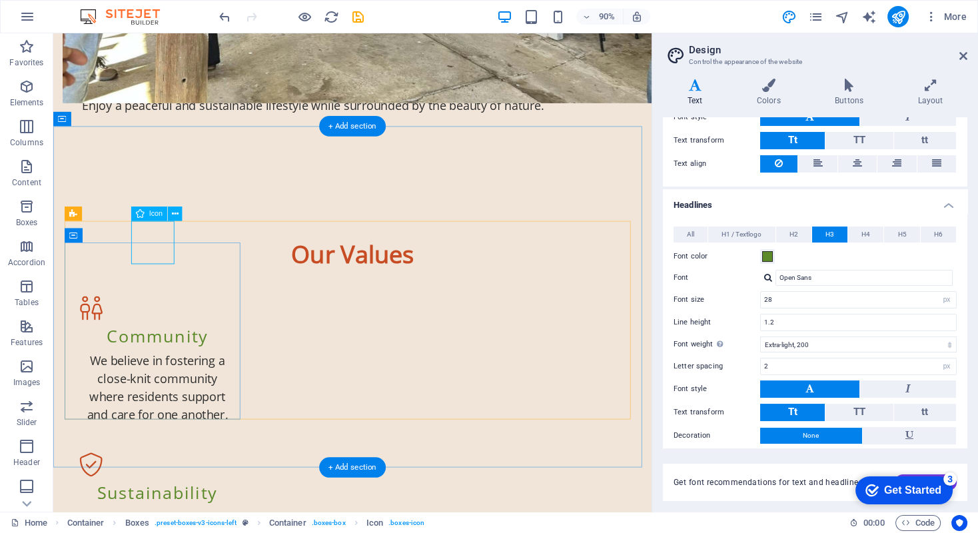
select select "xMidYMid"
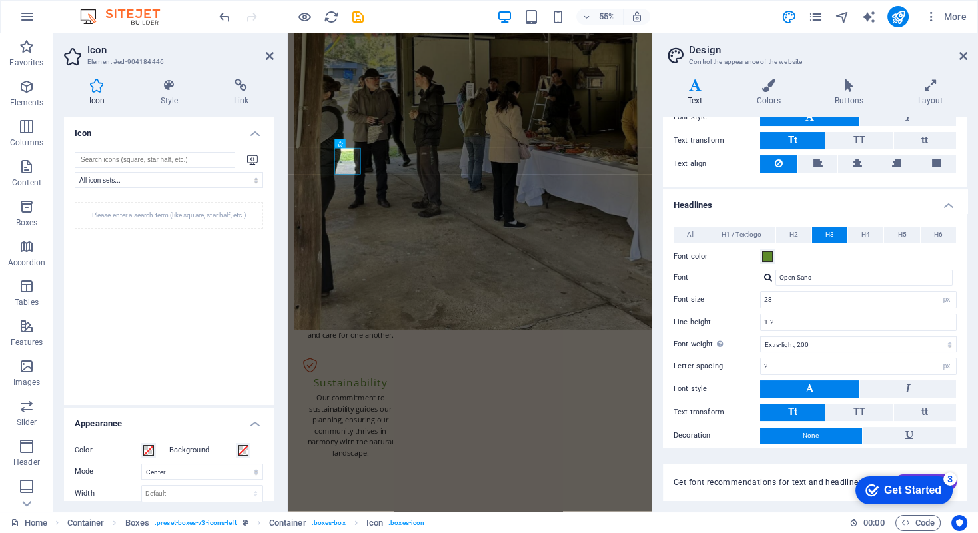
scroll to position [1619, 0]
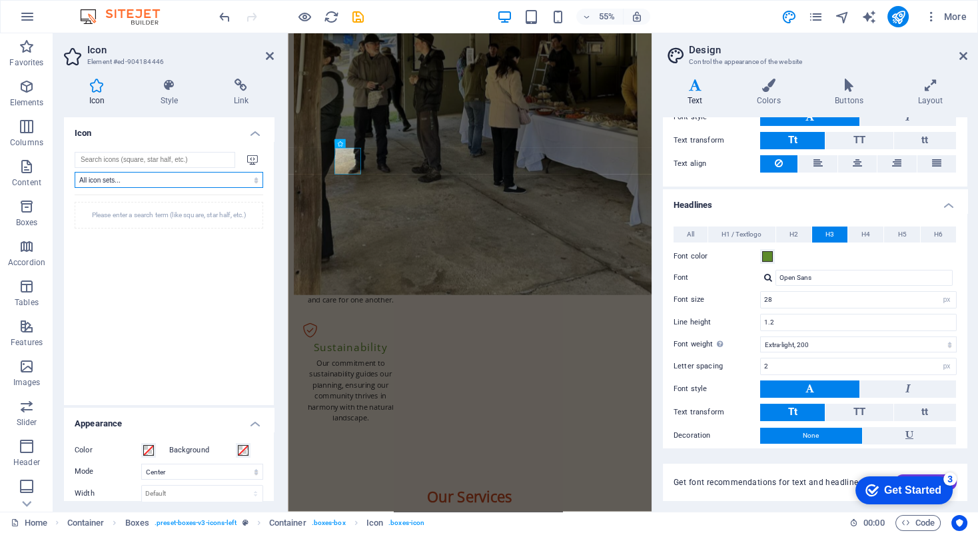
click at [255, 180] on select "All icon sets... IcoFont Ionicons FontAwesome Brands FontAwesome Duotone FontAw…" at bounding box center [169, 180] width 188 height 16
select select "font-awesome-light"
click at [75, 172] on select "All icon sets... IcoFont Ionicons FontAwesome Brands FontAwesome Duotone FontAw…" at bounding box center [169, 180] width 188 height 16
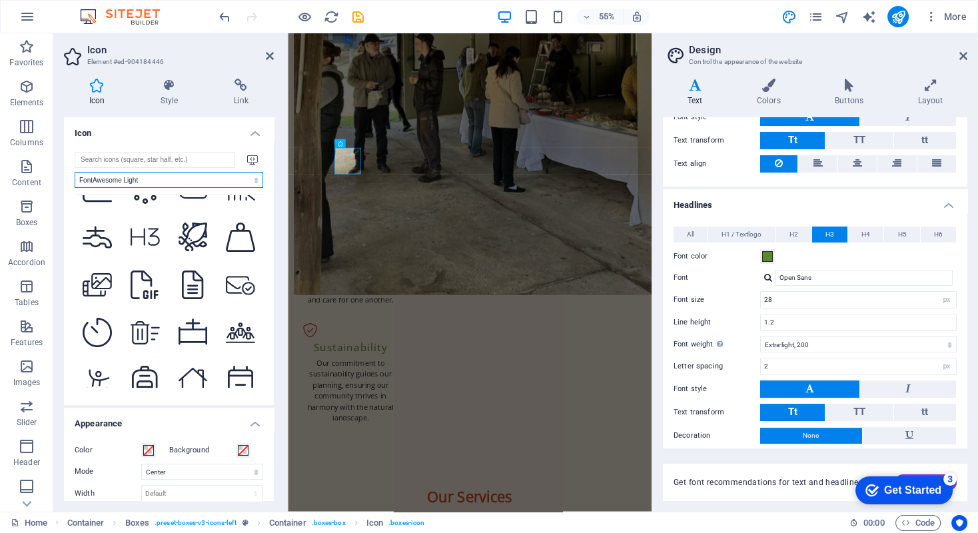
scroll to position [3596, 0]
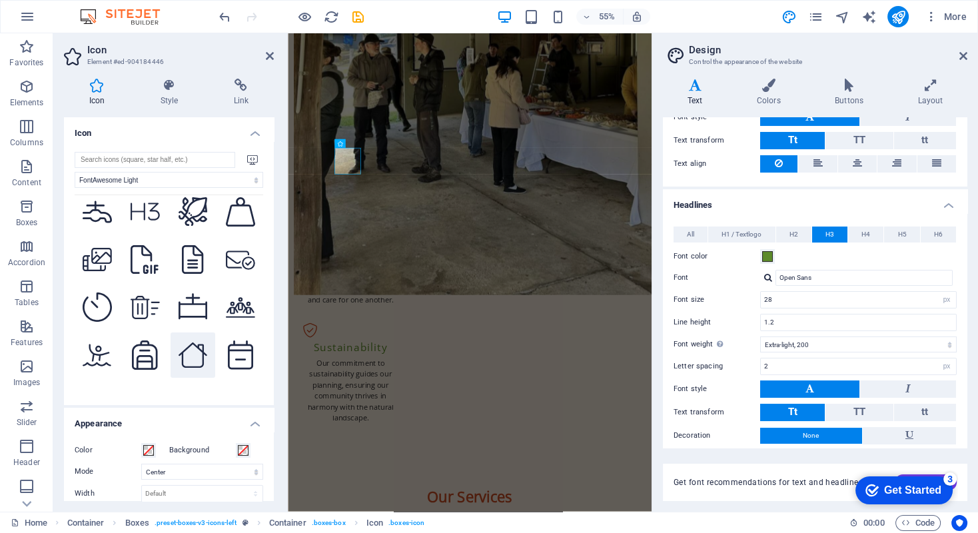
click at [194, 342] on icon at bounding box center [192, 355] width 29 height 26
select select "xMidYMid"
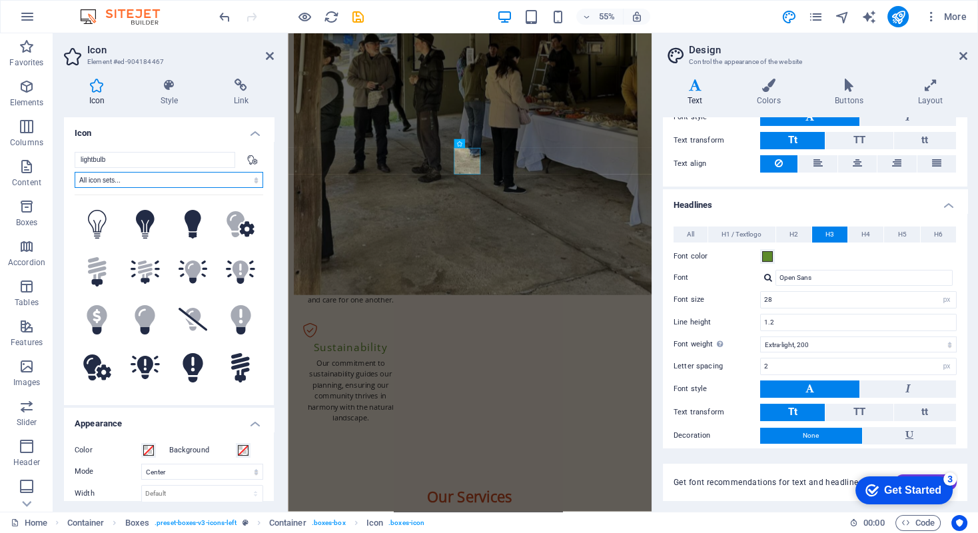
click at [254, 174] on select "All icon sets... IcoFont Ionicons FontAwesome Brands FontAwesome Duotone FontAw…" at bounding box center [169, 180] width 188 height 16
select select "font-awesome-light"
click at [75, 172] on select "All icon sets... IcoFont Ionicons FontAwesome Brands FontAwesome Duotone FontAw…" at bounding box center [169, 180] width 188 height 16
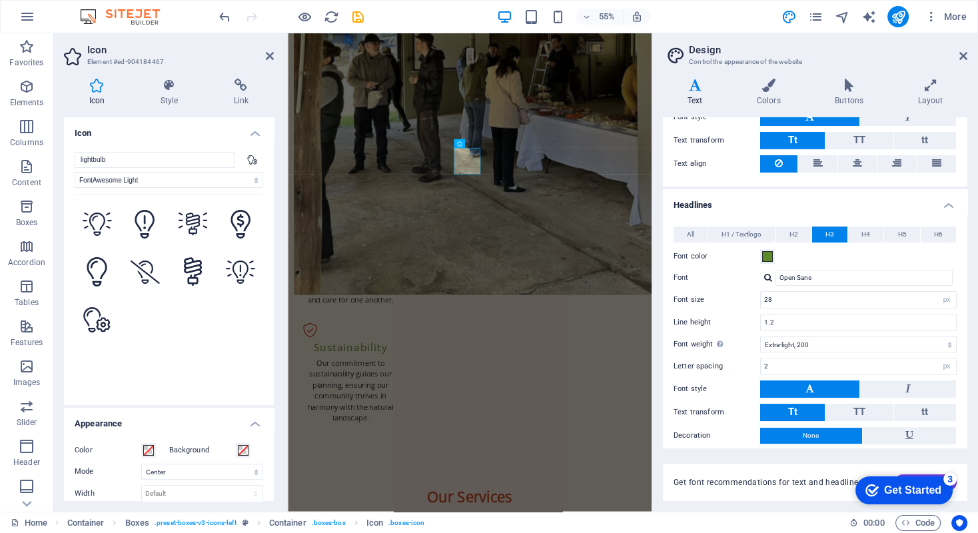
click at [188, 304] on div at bounding box center [169, 290] width 188 height 193
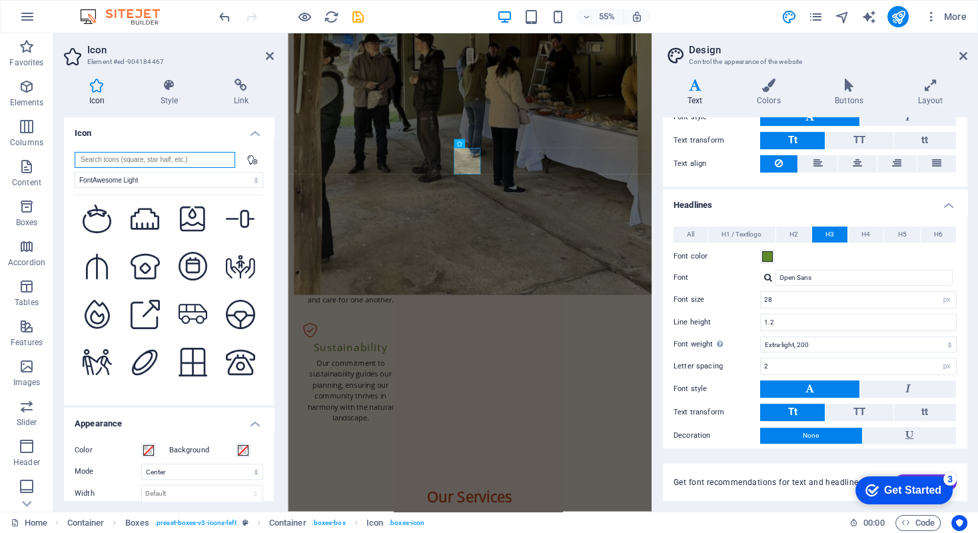
scroll to position [4003, 0]
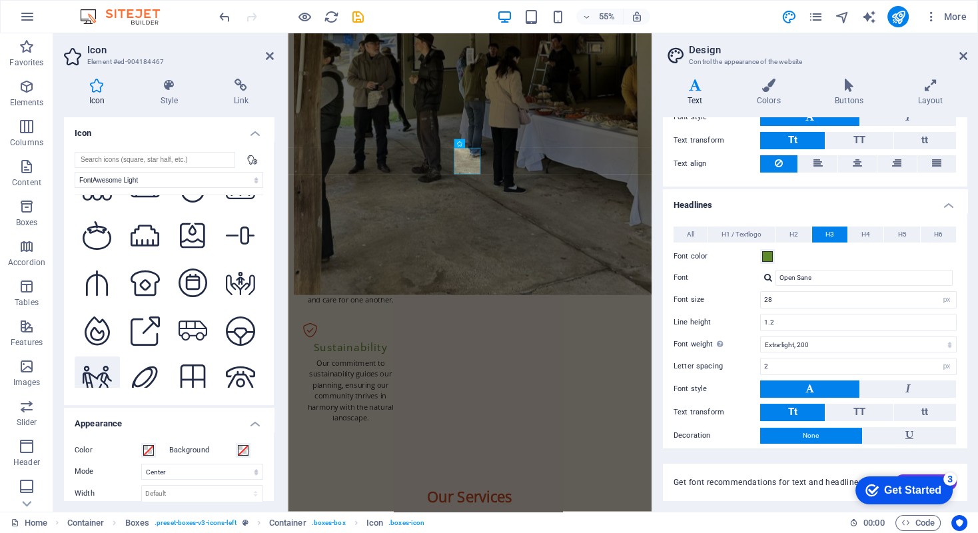
click at [87, 366] on icon at bounding box center [97, 379] width 29 height 26
select select "xMidYMid"
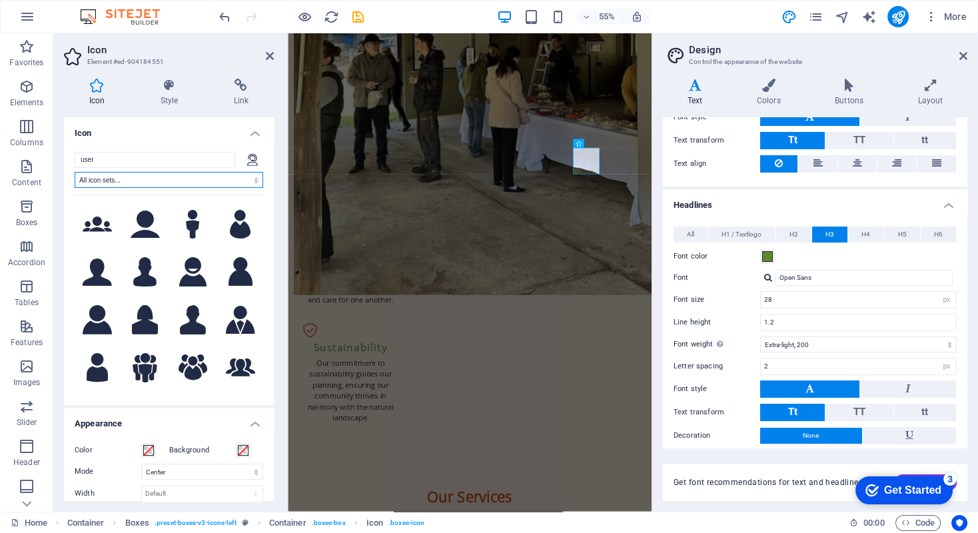
click at [252, 174] on select "All icon sets... IcoFont Ionicons FontAwesome Brands FontAwesome Duotone FontAw…" at bounding box center [169, 180] width 188 height 16
select select "font-awesome-light"
click at [75, 172] on select "All icon sets... IcoFont Ionicons FontAwesome Brands FontAwesome Duotone FontAw…" at bounding box center [169, 180] width 188 height 16
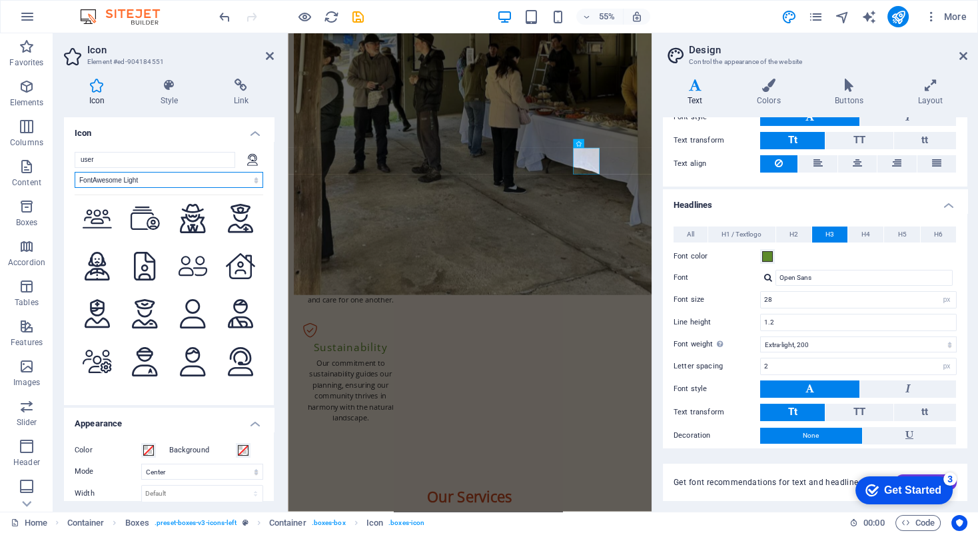
scroll to position [533, 0]
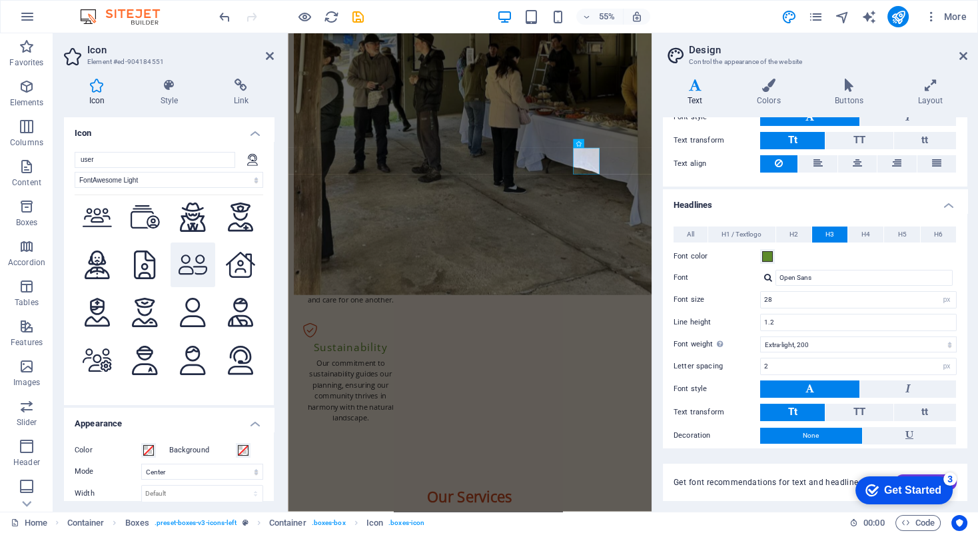
click at [192, 254] on icon at bounding box center [192, 264] width 29 height 23
click at [267, 51] on icon at bounding box center [270, 56] width 8 height 11
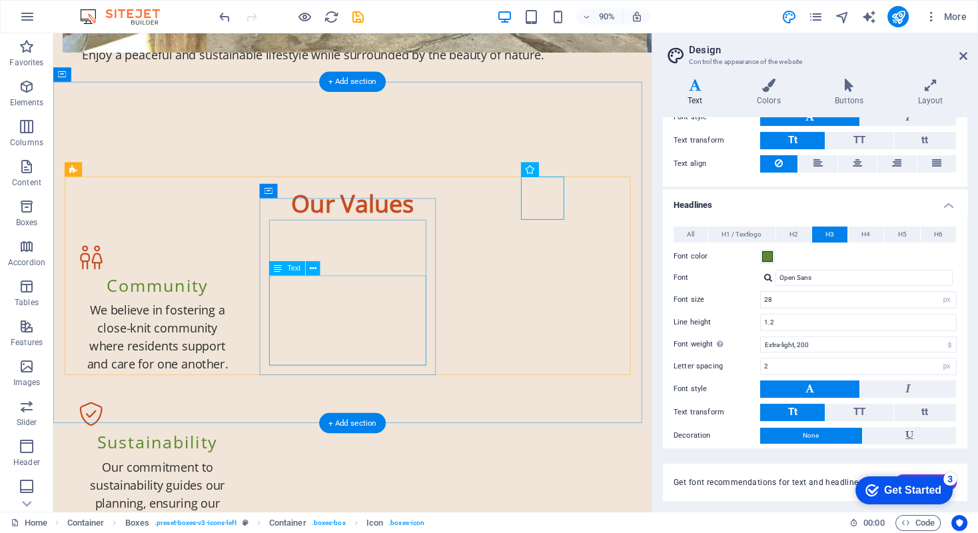
scroll to position [1532, 0]
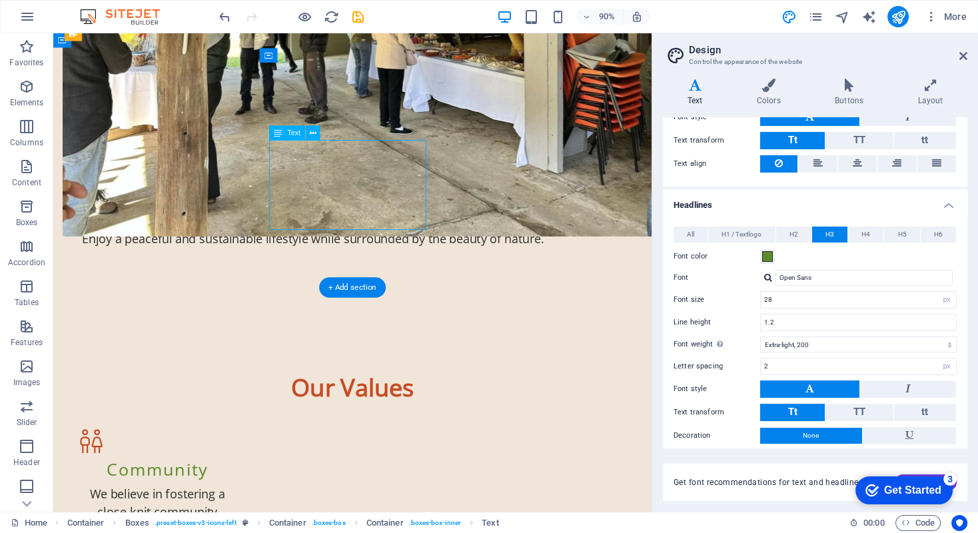
scroll to position [1819, 0]
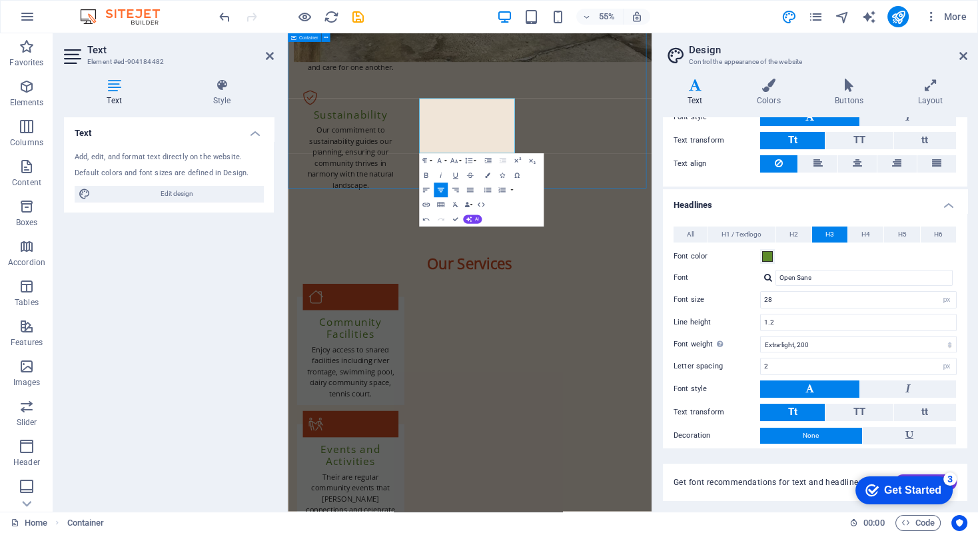
scroll to position [1532, 0]
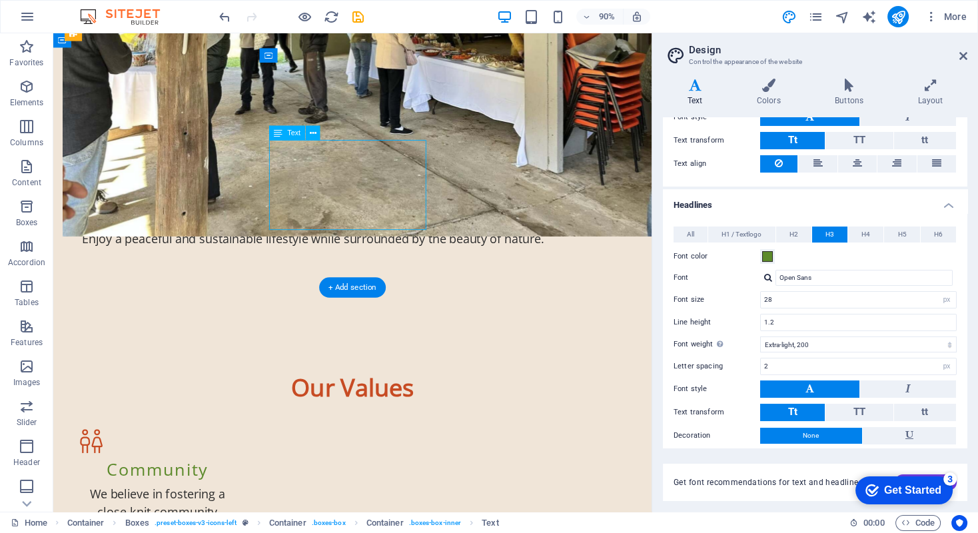
scroll to position [1819, 0]
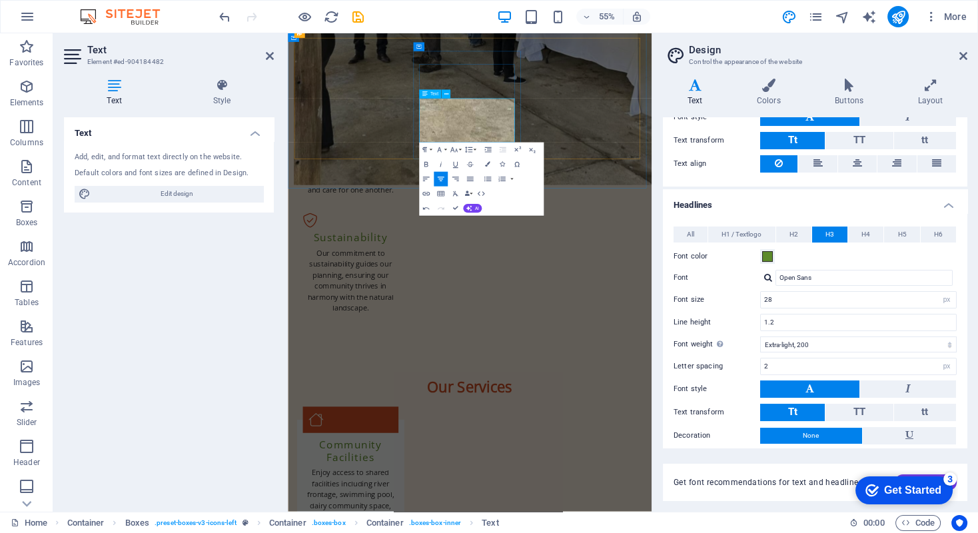
click at [259, 254] on div "Text Add, edit, and format text directly on the website. Default colors and fon…" at bounding box center [169, 309] width 210 height 384
click at [266, 53] on icon at bounding box center [270, 56] width 8 height 11
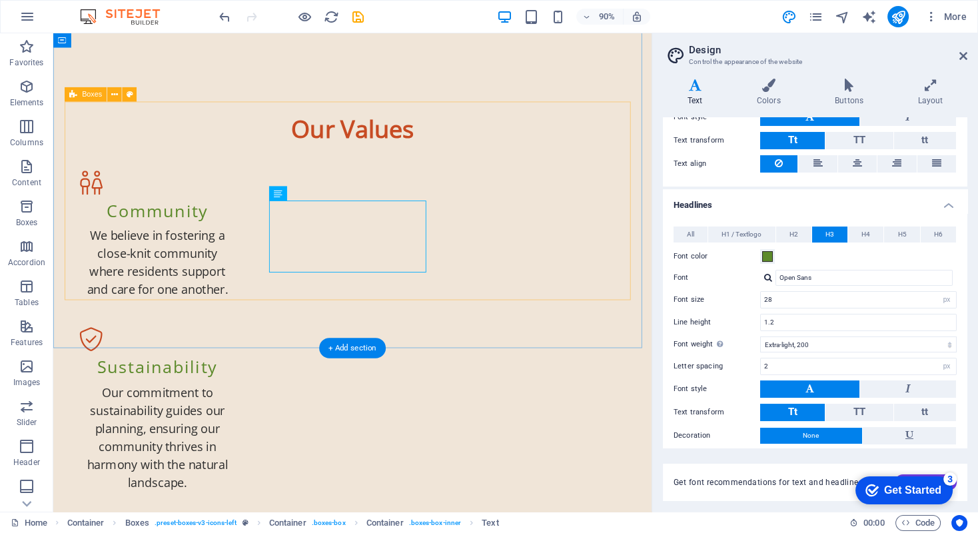
scroll to position [1532, 0]
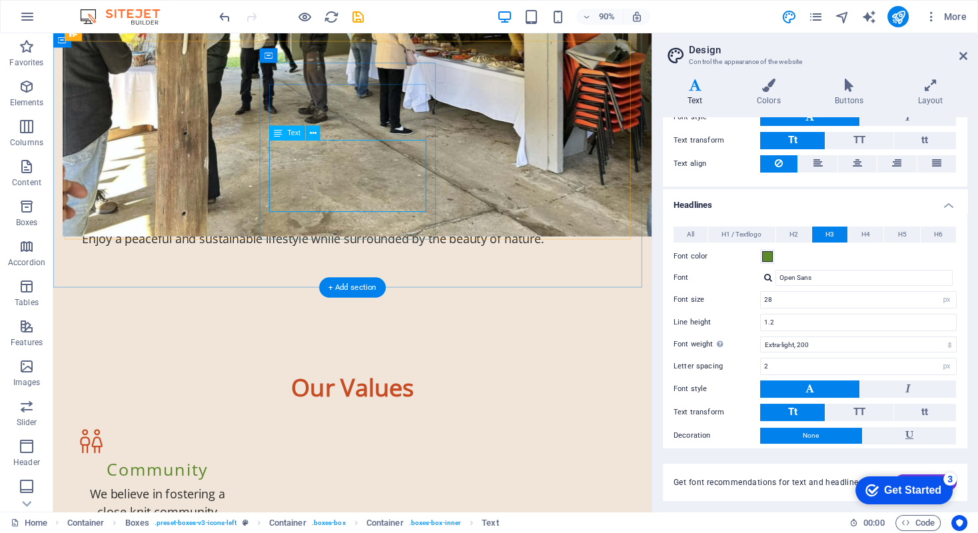
scroll to position [1819, 0]
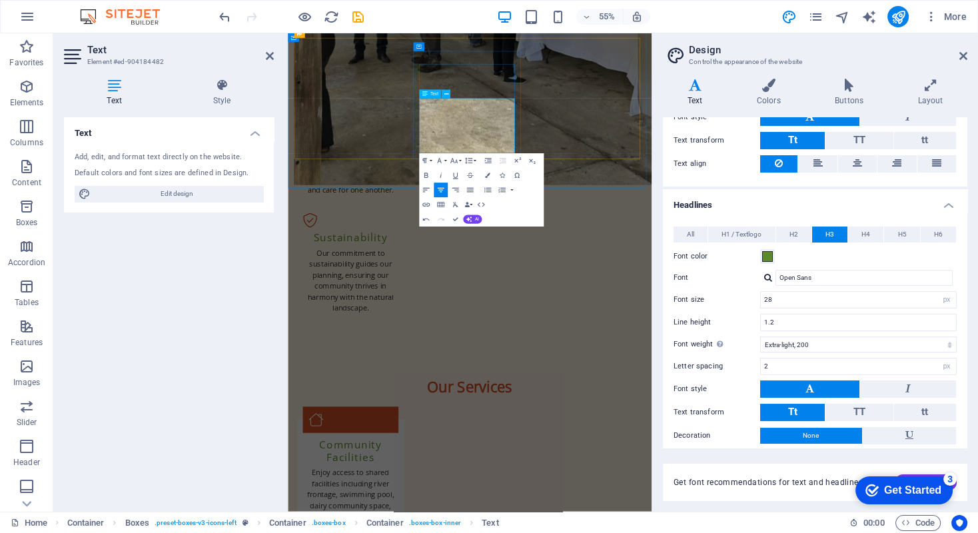
drag, startPoint x: 657, startPoint y: 239, endPoint x: 567, endPoint y: 240, distance: 90.6
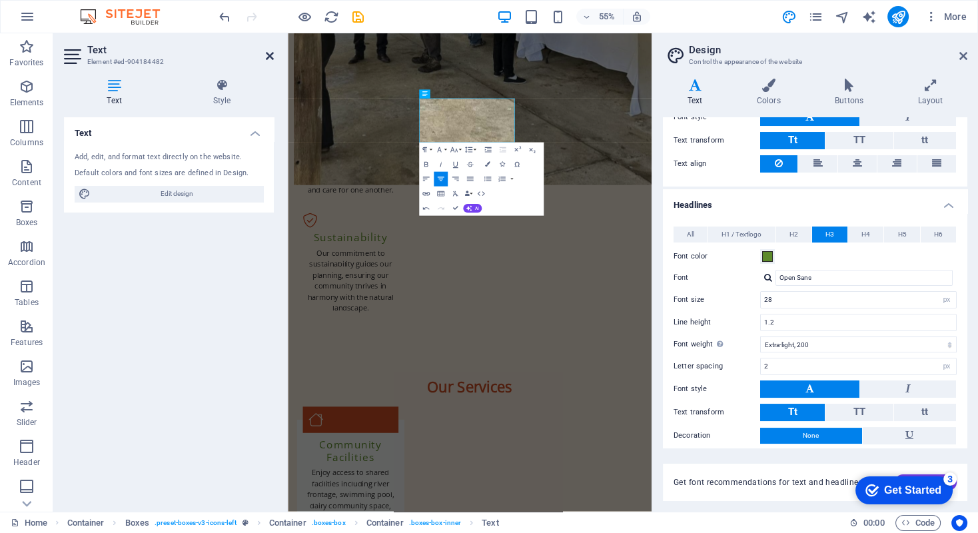
click at [266, 55] on icon at bounding box center [270, 56] width 8 height 11
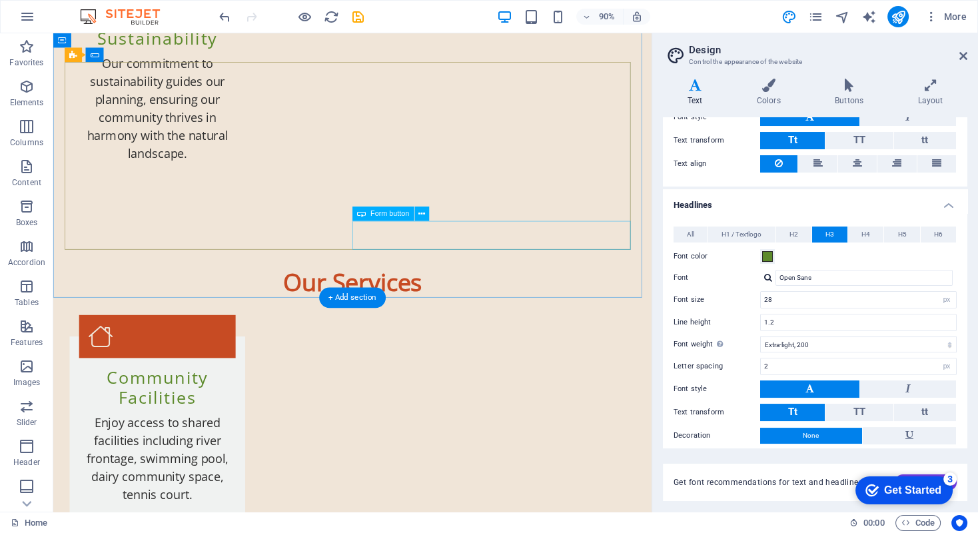
scroll to position [1889, 0]
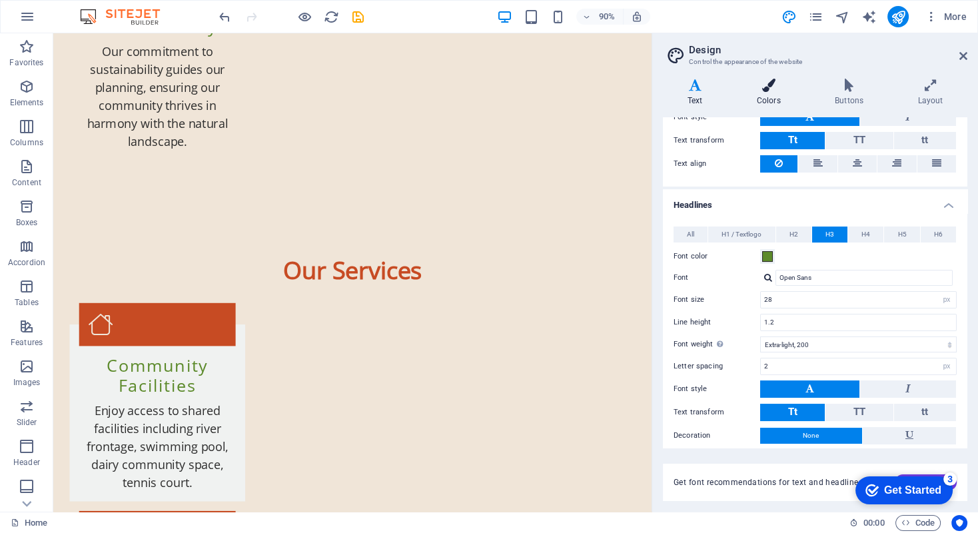
click at [768, 88] on icon at bounding box center [768, 85] width 73 height 13
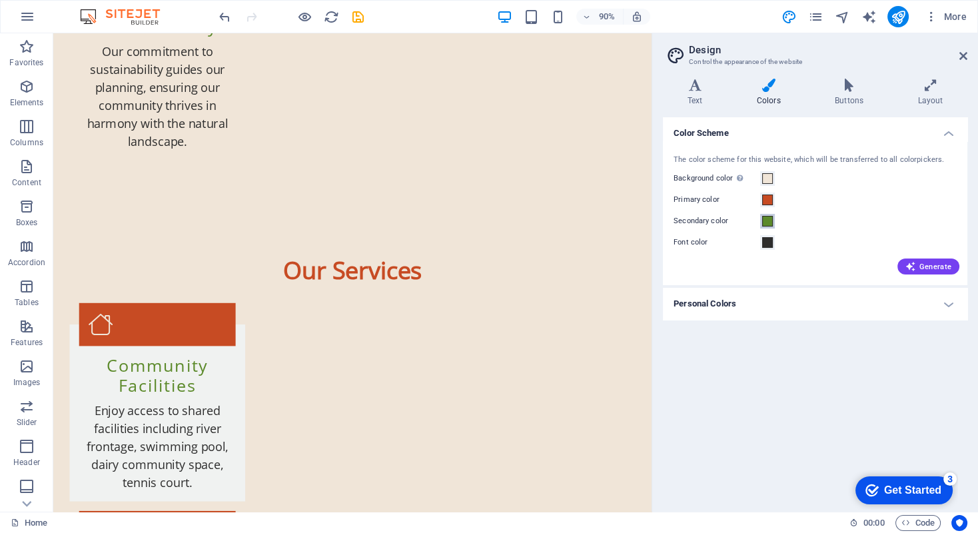
click at [767, 219] on span at bounding box center [767, 221] width 11 height 11
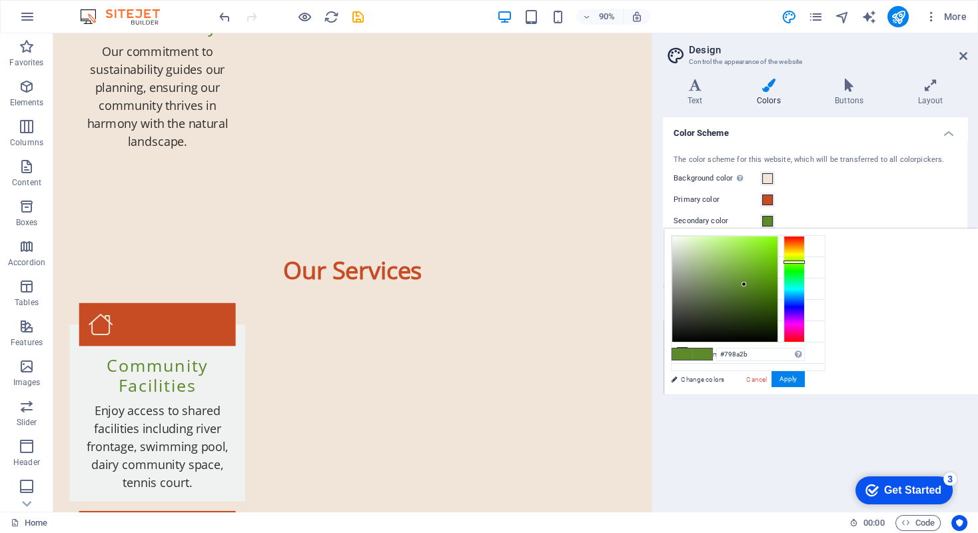
click at [790, 256] on div at bounding box center [793, 289] width 21 height 107
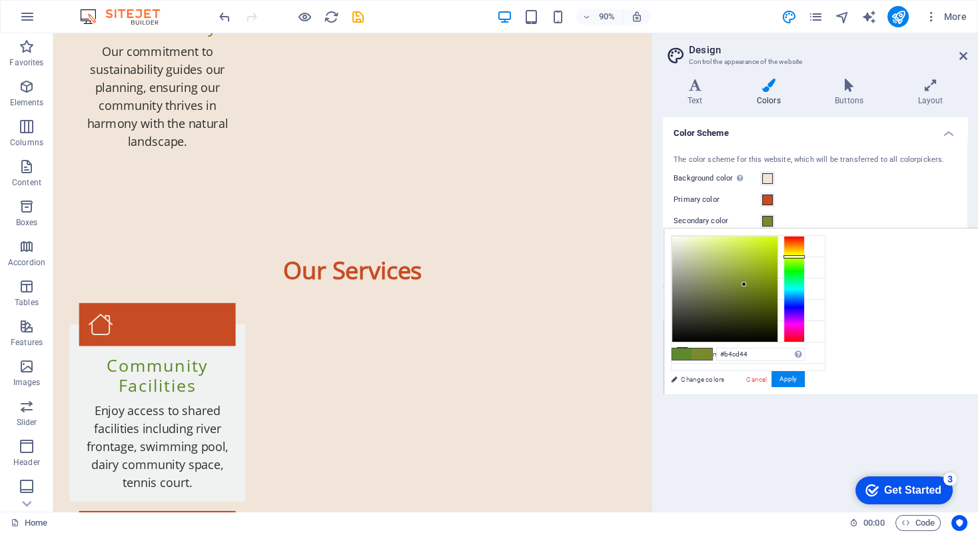
click at [742, 256] on div at bounding box center [724, 288] width 105 height 105
click at [743, 246] on div at bounding box center [724, 288] width 105 height 105
click at [757, 245] on div at bounding box center [724, 288] width 105 height 105
type input "#c6e82b"
click at [761, 264] on div at bounding box center [724, 288] width 105 height 105
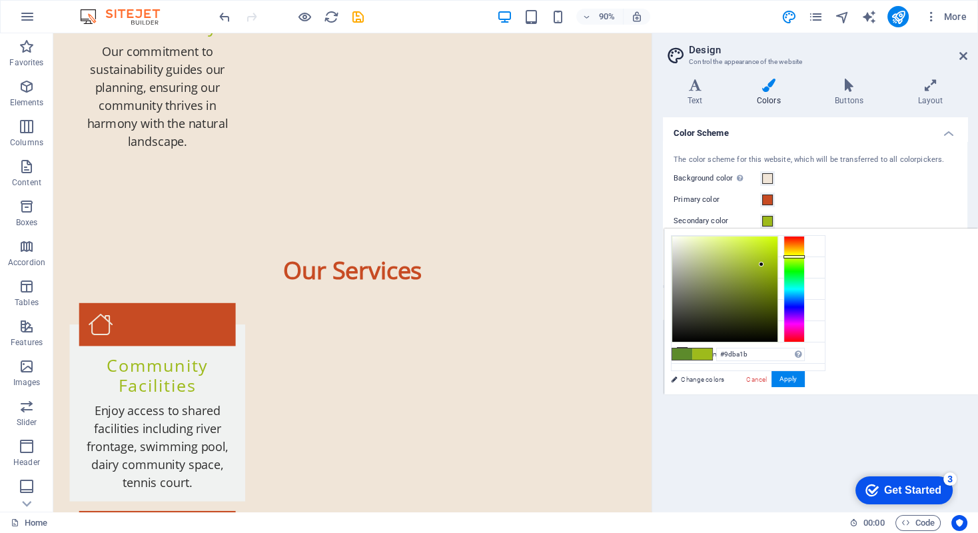
type input "#505e14"
click at [755, 302] on div at bounding box center [724, 288] width 105 height 105
click at [757, 374] on link "Cancel" at bounding box center [756, 379] width 23 height 10
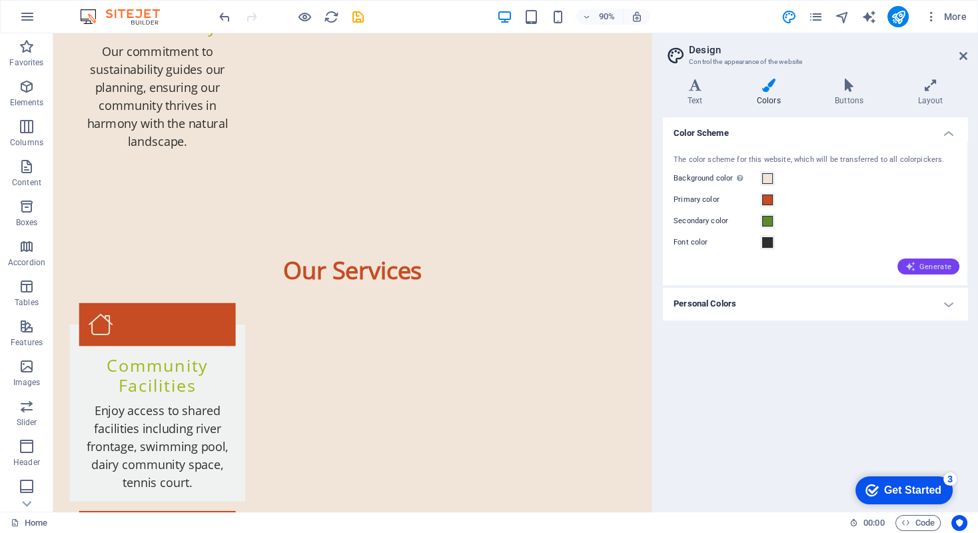
click at [928, 267] on span "Generate" at bounding box center [928, 266] width 46 height 11
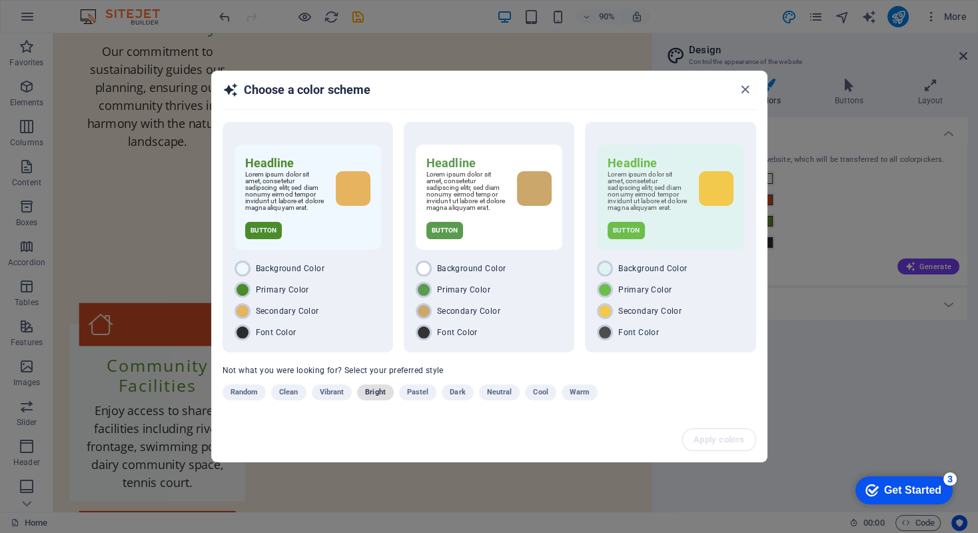
click at [374, 396] on span "Bright" at bounding box center [375, 392] width 21 height 16
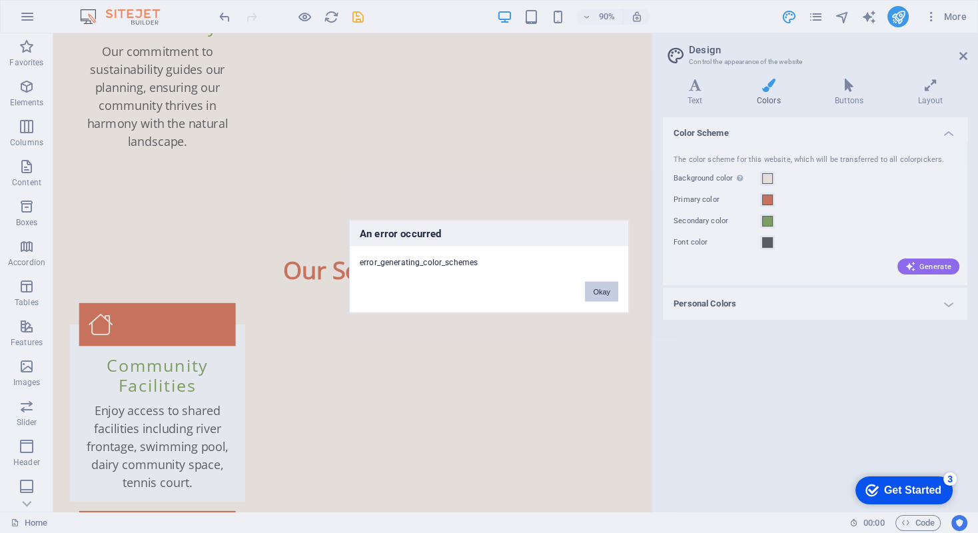
click at [596, 291] on button "Okay" at bounding box center [601, 292] width 33 height 20
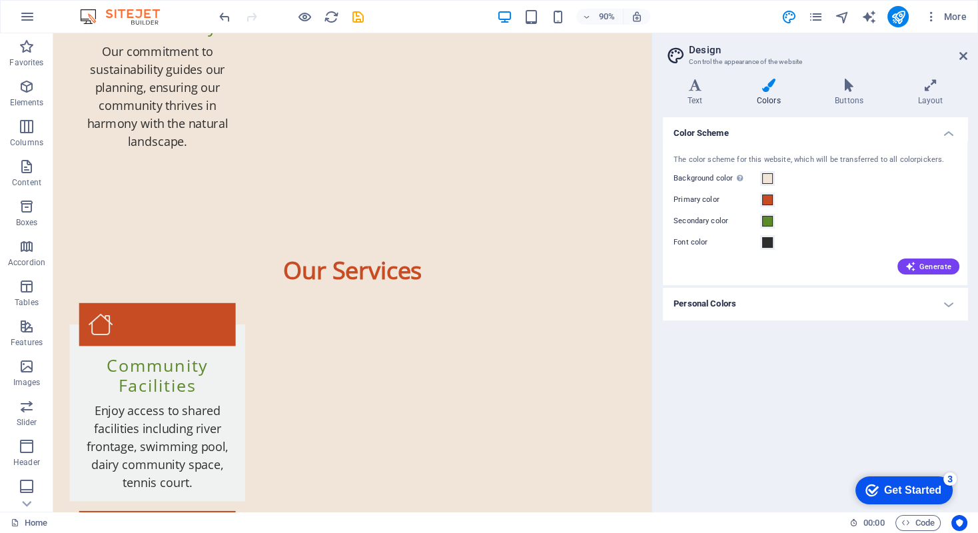
click at [946, 304] on h4 "Personal Colors" at bounding box center [815, 304] width 304 height 32
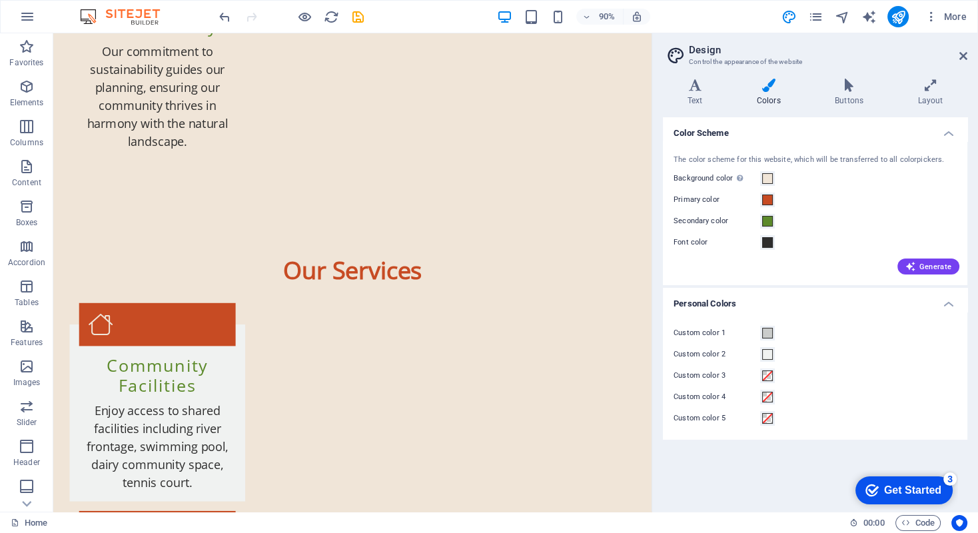
click at [946, 304] on h4 "Personal Colors" at bounding box center [815, 300] width 304 height 24
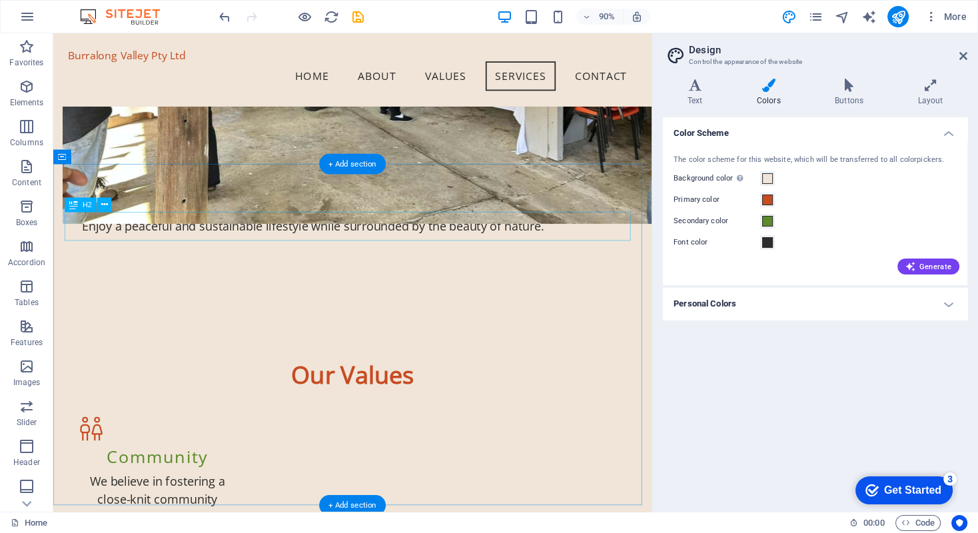
scroll to position [1223, 0]
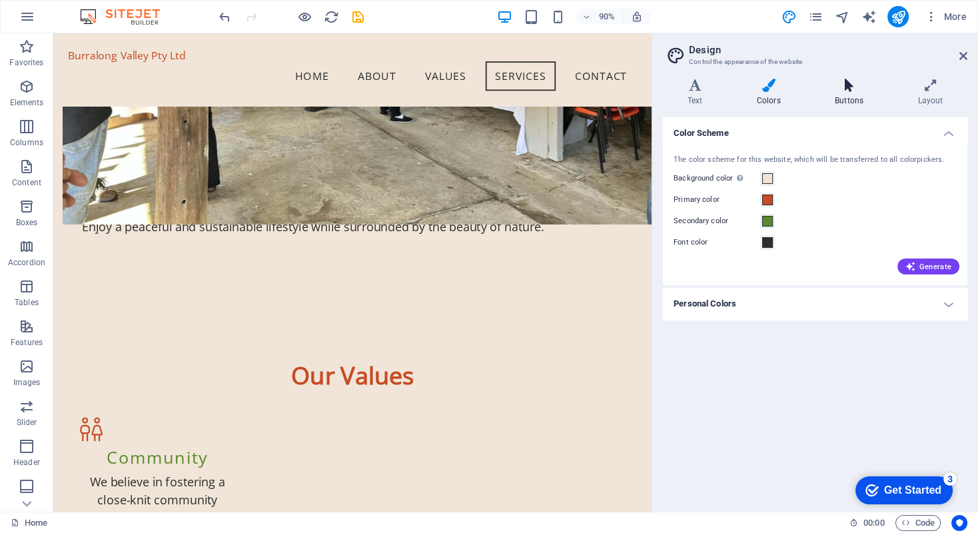
click at [846, 87] on icon at bounding box center [848, 85] width 77 height 13
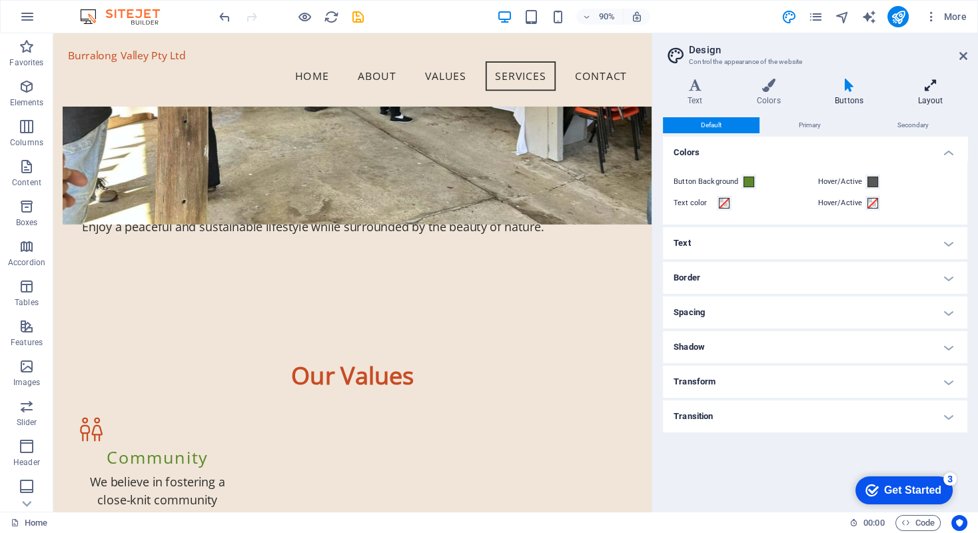
click at [926, 87] on icon at bounding box center [930, 85] width 74 height 13
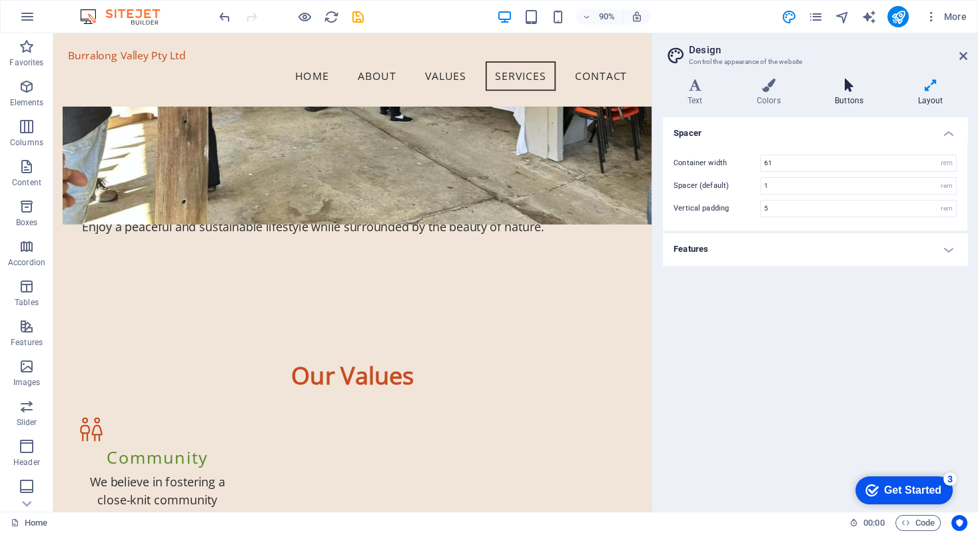
click at [851, 87] on icon at bounding box center [848, 85] width 77 height 13
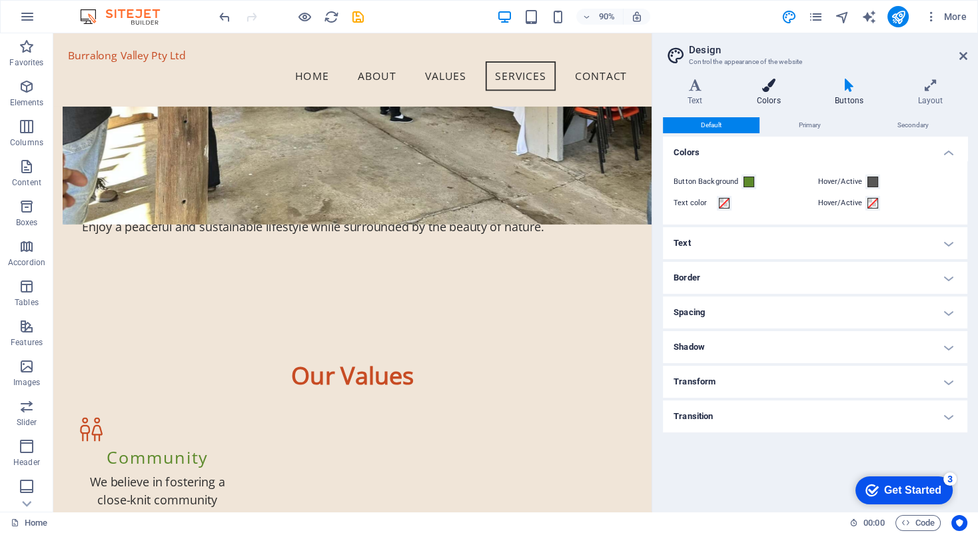
click at [773, 83] on icon at bounding box center [768, 85] width 73 height 13
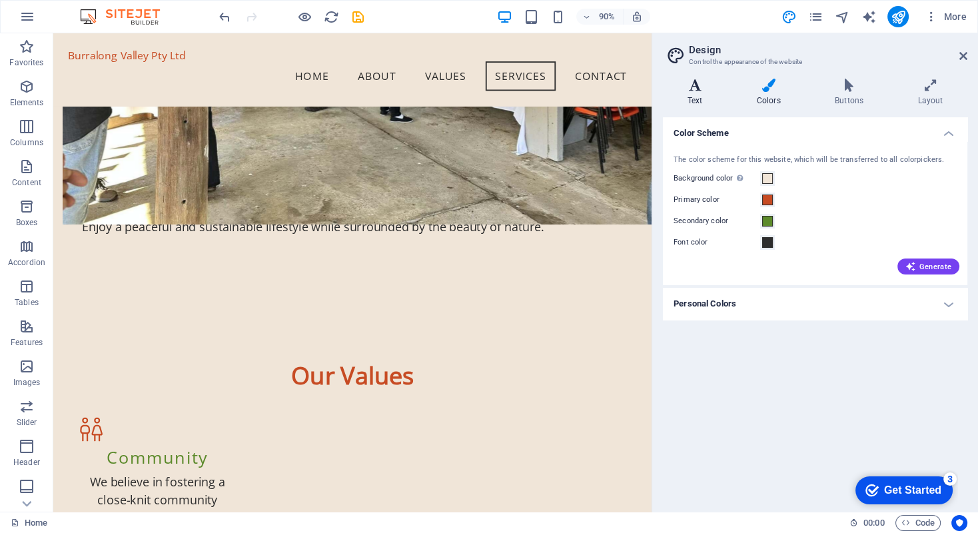
click at [699, 79] on icon at bounding box center [695, 85] width 64 height 13
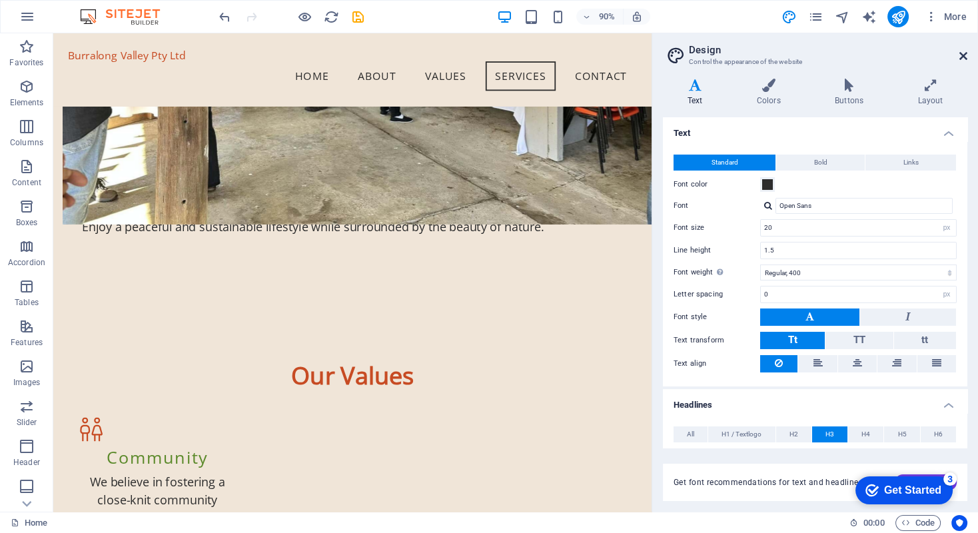
click at [960, 55] on icon at bounding box center [963, 56] width 8 height 11
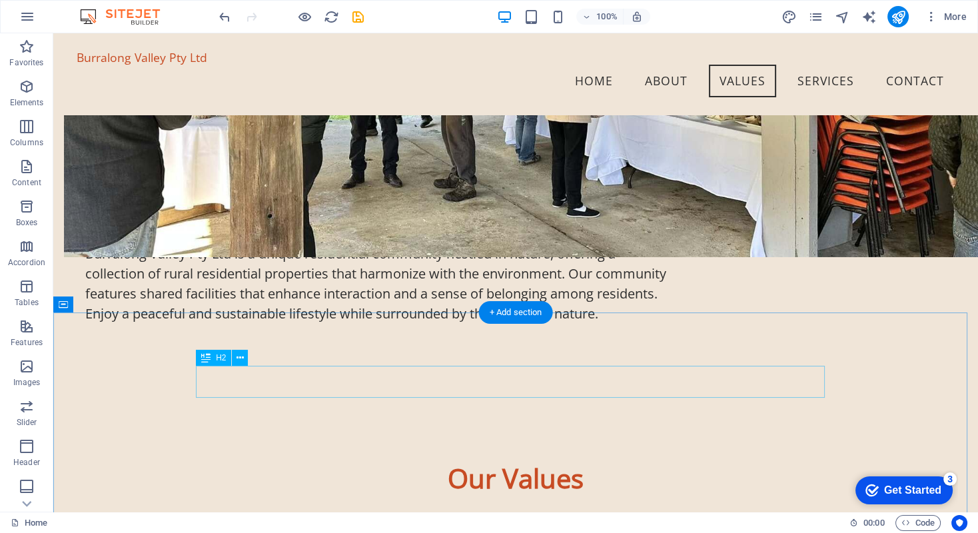
scroll to position [910, 0]
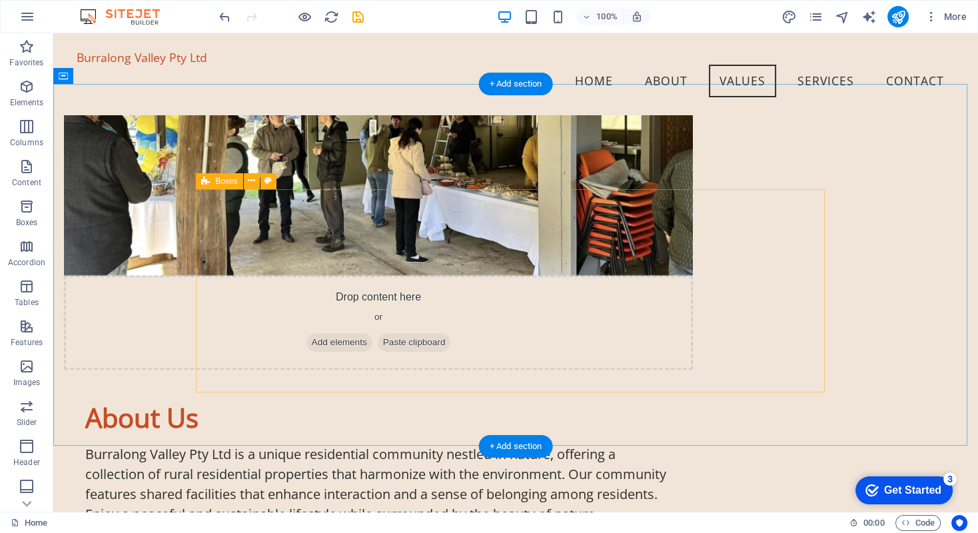
select select "rem"
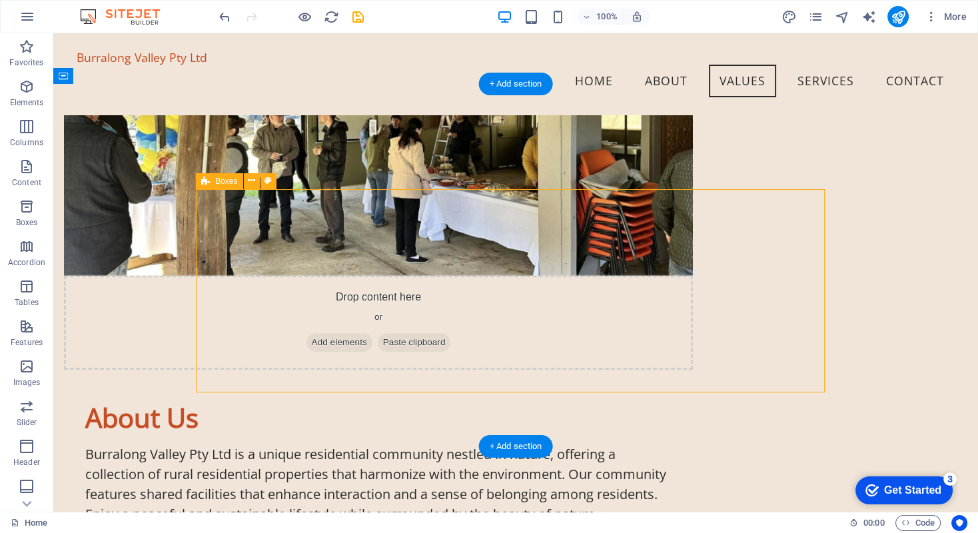
select select "px"
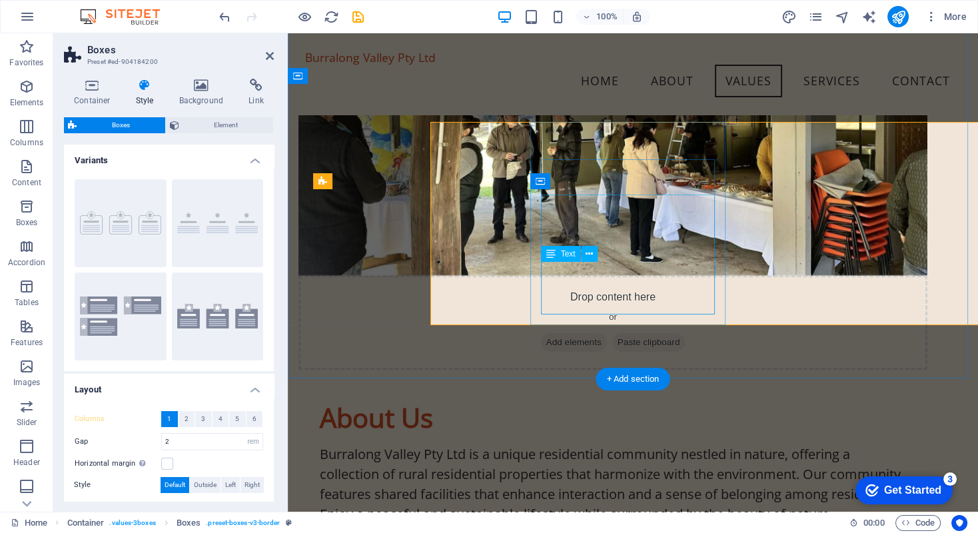
scroll to position [977, 0]
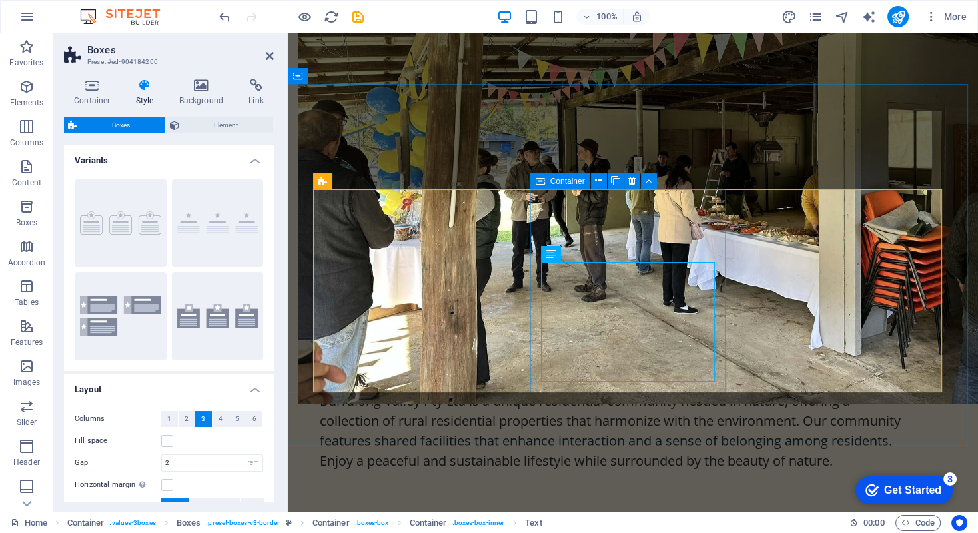
click at [598, 178] on icon at bounding box center [598, 181] width 7 height 14
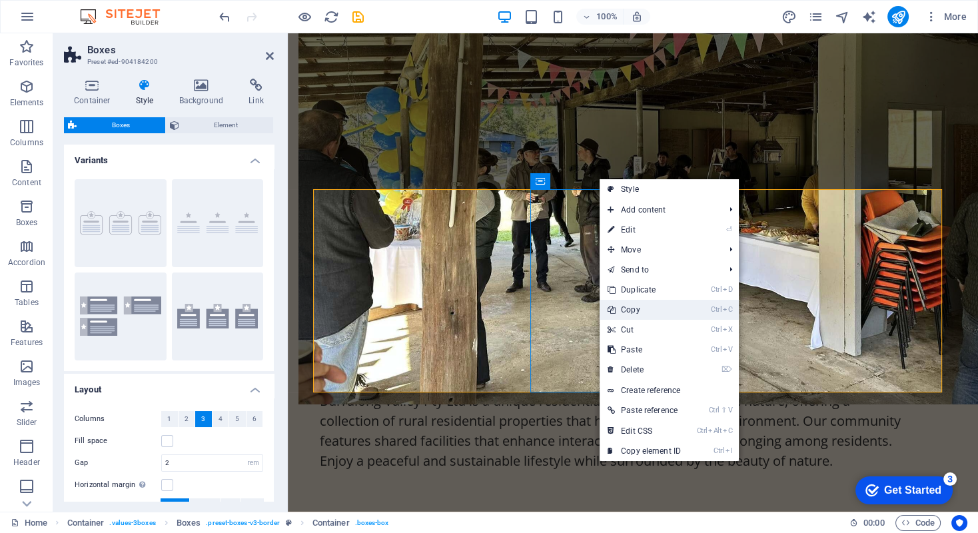
click at [636, 308] on link "Ctrl C Copy" at bounding box center [643, 310] width 89 height 20
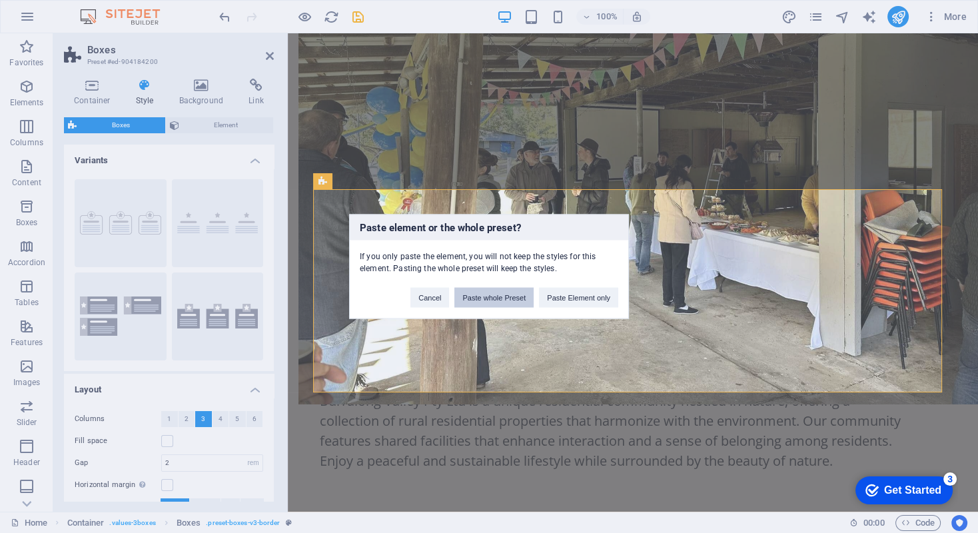
click at [491, 296] on button "Paste whole Preset" at bounding box center [493, 298] width 79 height 20
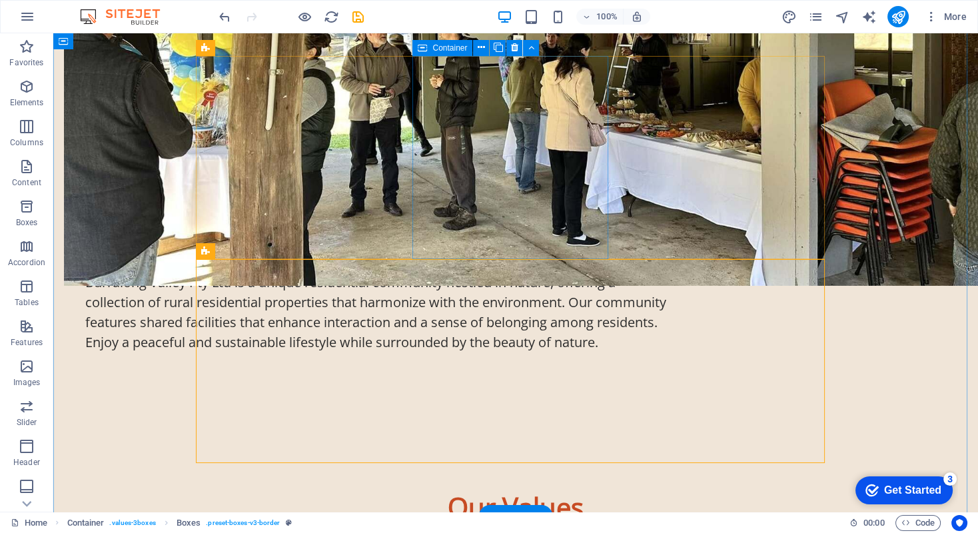
scroll to position [1110, 0]
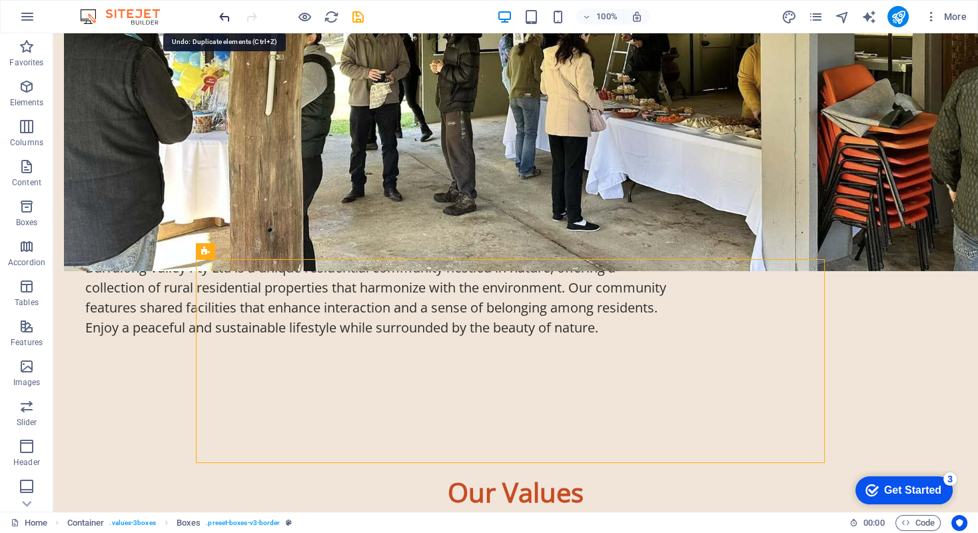
click at [222, 16] on icon "undo" at bounding box center [224, 16] width 15 height 15
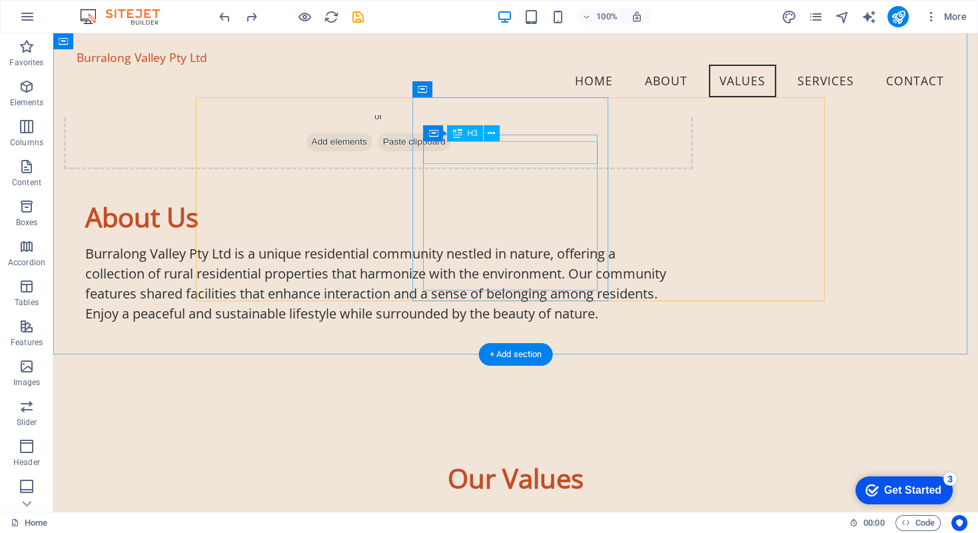
scroll to position [910, 0]
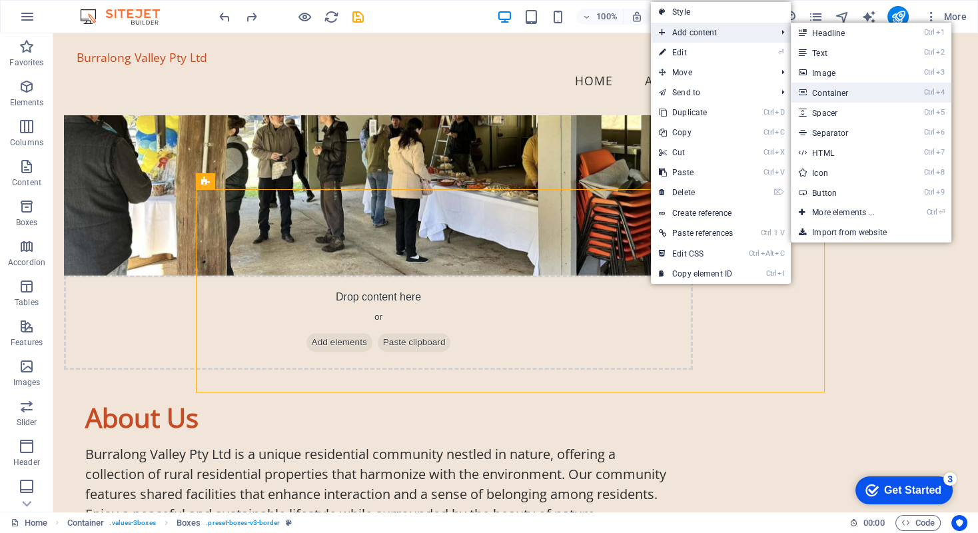
click at [823, 93] on link "Ctrl 4 Container" at bounding box center [846, 93] width 110 height 20
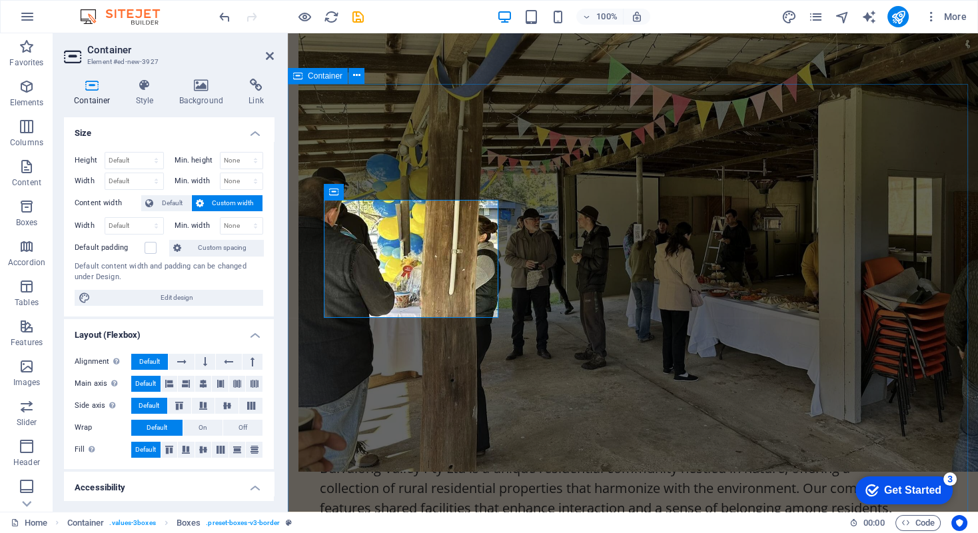
scroll to position [977, 0]
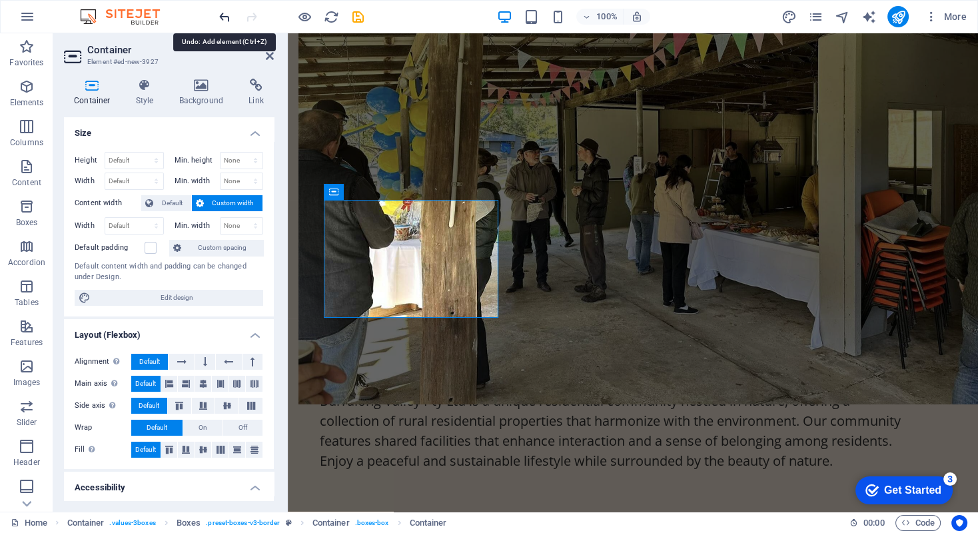
click at [223, 15] on icon "undo" at bounding box center [224, 16] width 15 height 15
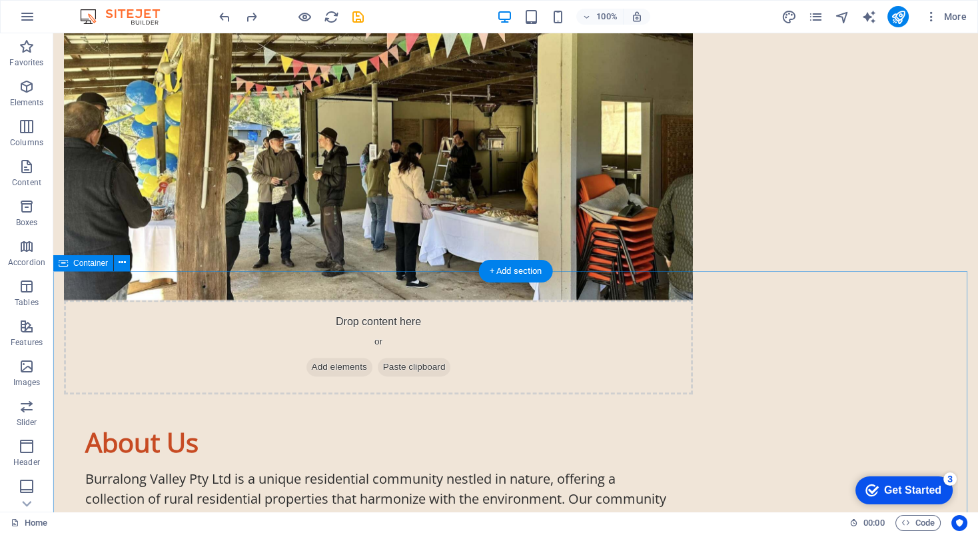
scroll to position [910, 0]
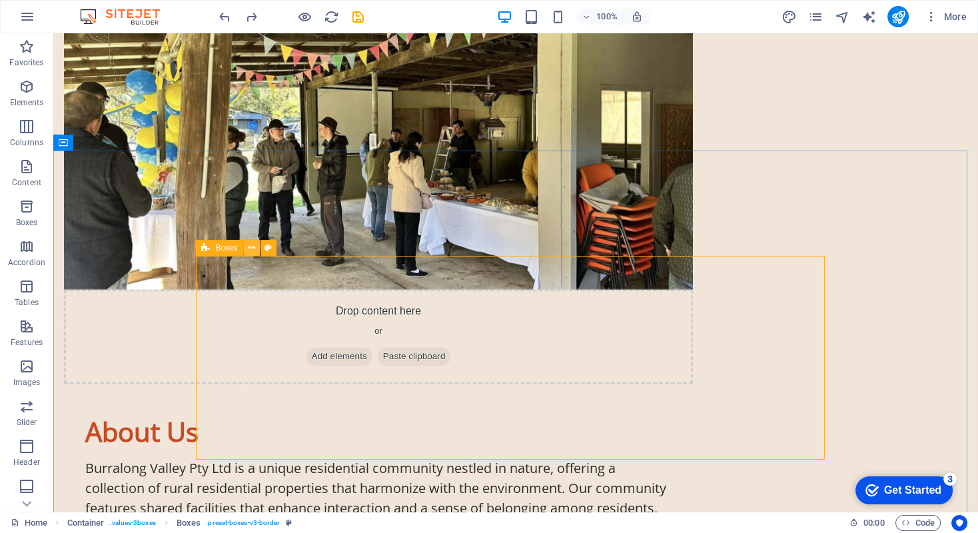
click at [251, 250] on icon at bounding box center [251, 248] width 7 height 14
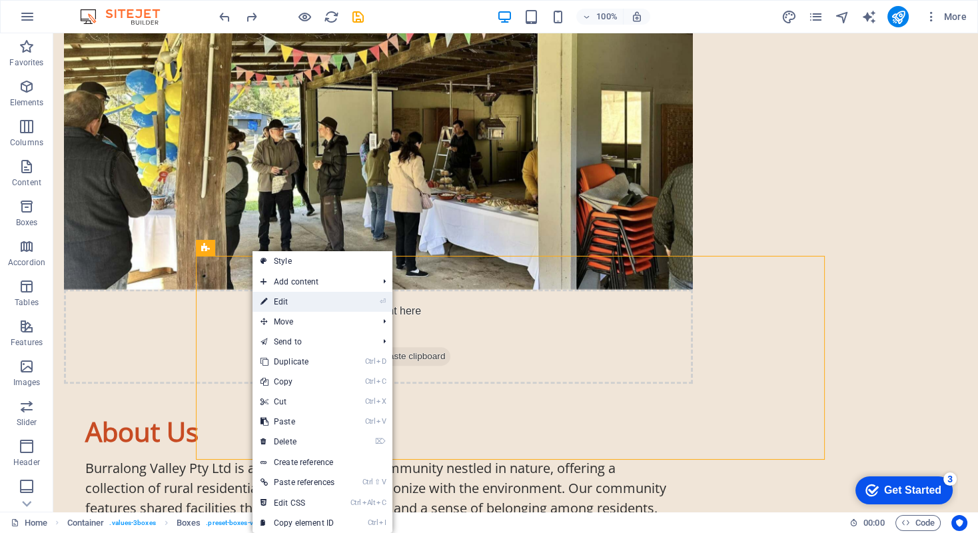
click at [274, 302] on link "⏎ Edit" at bounding box center [297, 302] width 90 height 20
select select "rem"
select select "px"
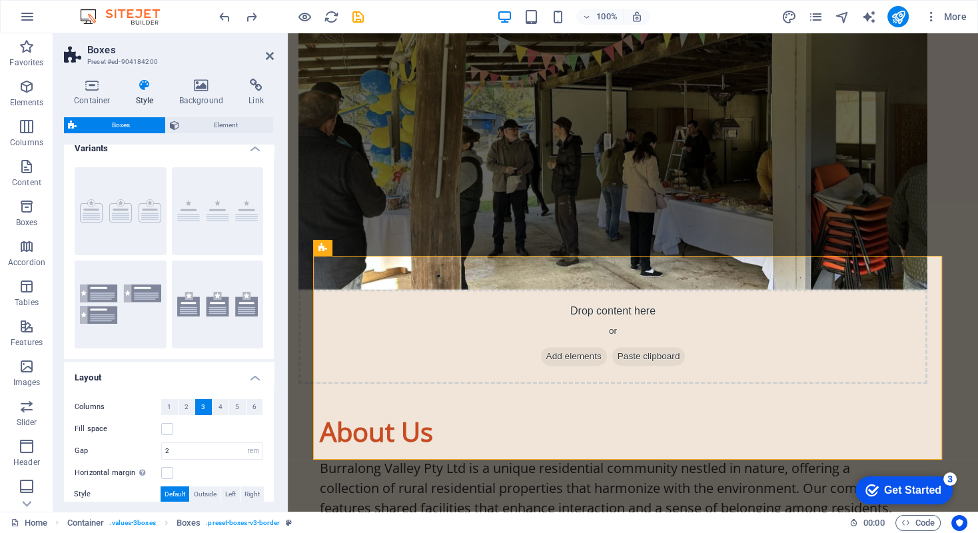
scroll to position [0, 0]
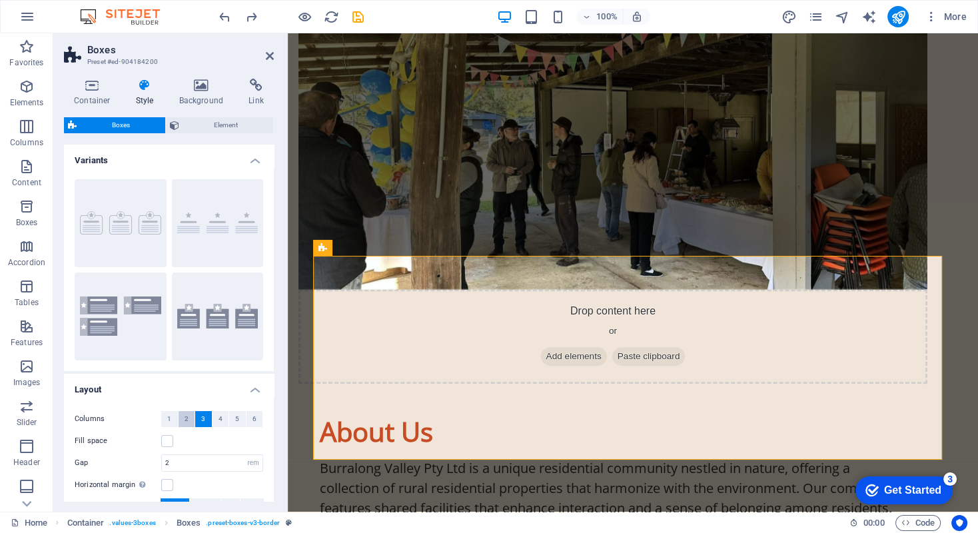
click at [187, 420] on span "2" at bounding box center [186, 419] width 4 height 16
click at [268, 56] on icon at bounding box center [270, 56] width 8 height 11
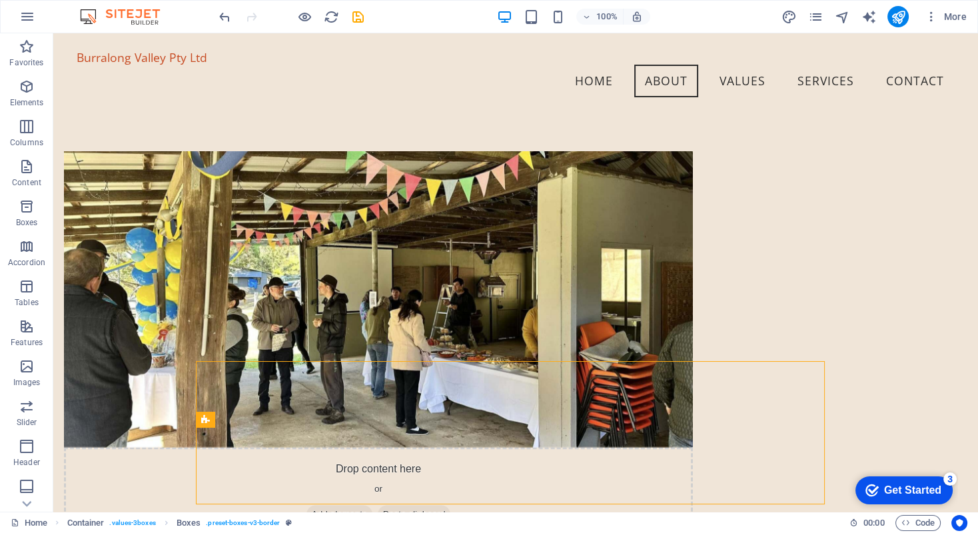
scroll to position [738, 0]
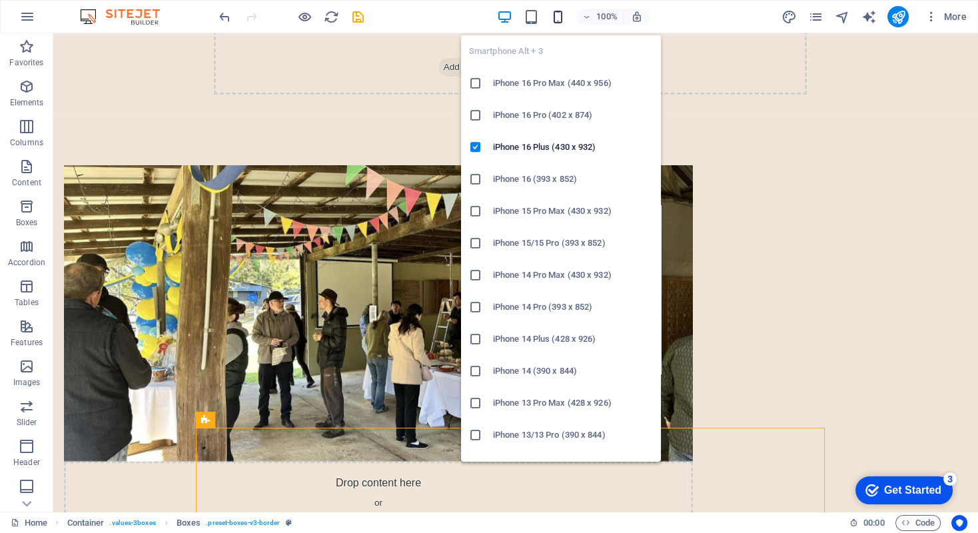
click at [557, 17] on icon "button" at bounding box center [556, 16] width 15 height 15
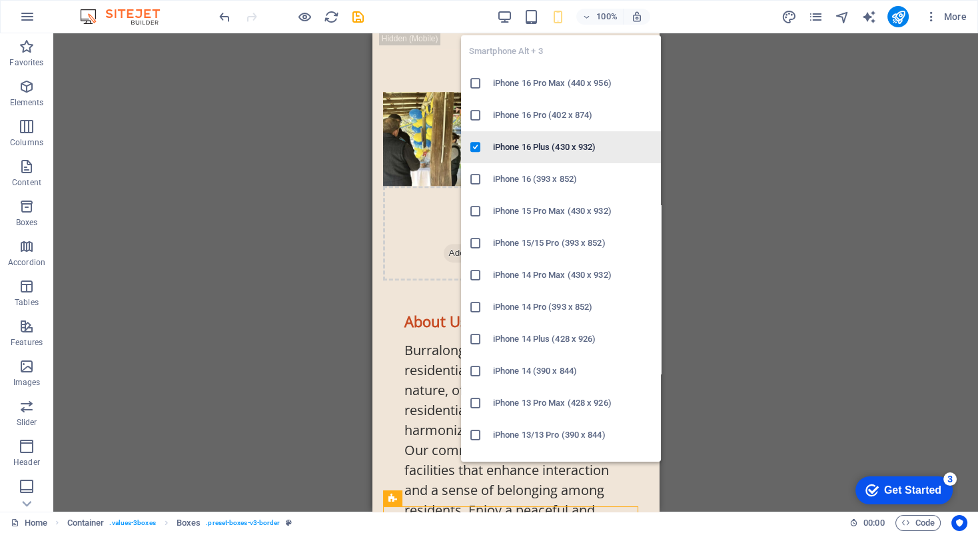
click at [522, 145] on h6 "iPhone 16 Plus (430 x 932)" at bounding box center [573, 147] width 160 height 16
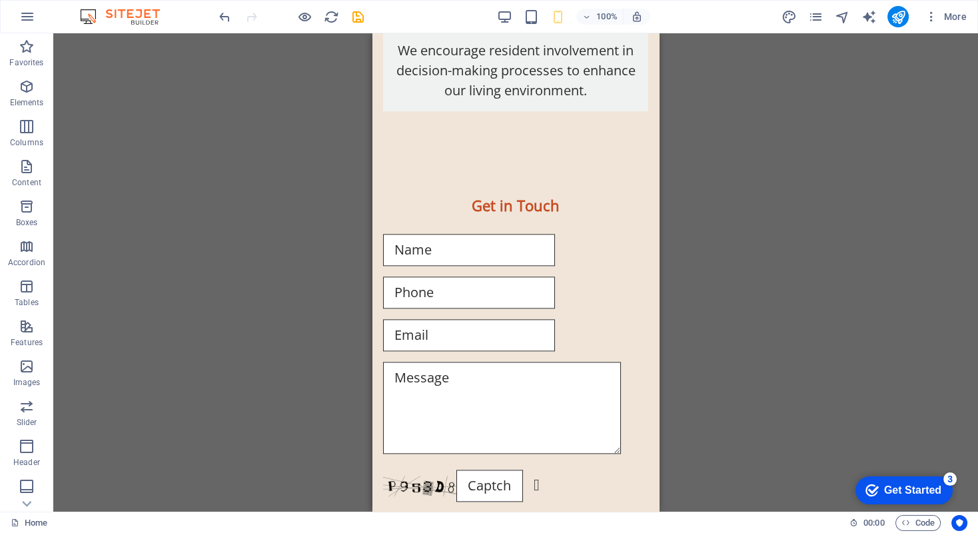
scroll to position [2498, 0]
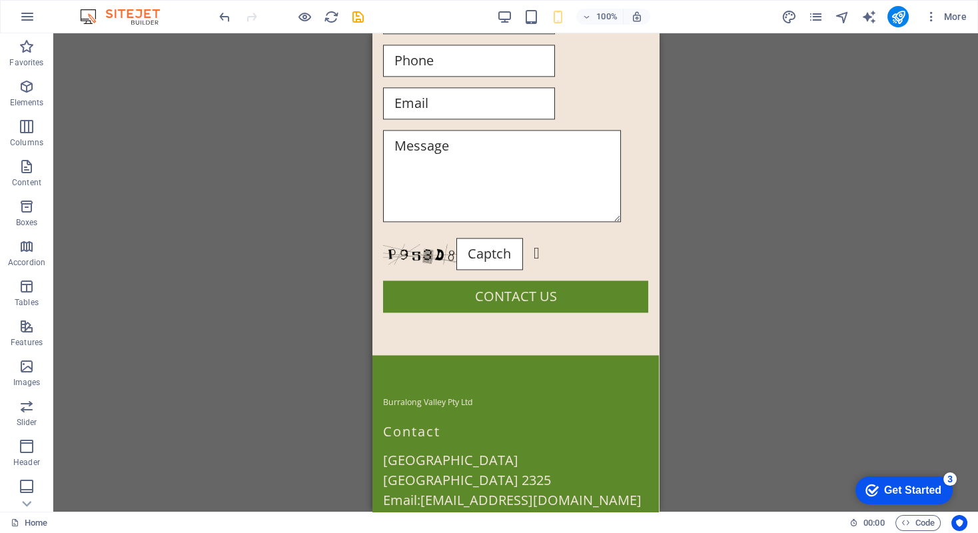
drag, startPoint x: 653, startPoint y: 174, endPoint x: 1043, endPoint y: 467, distance: 487.1
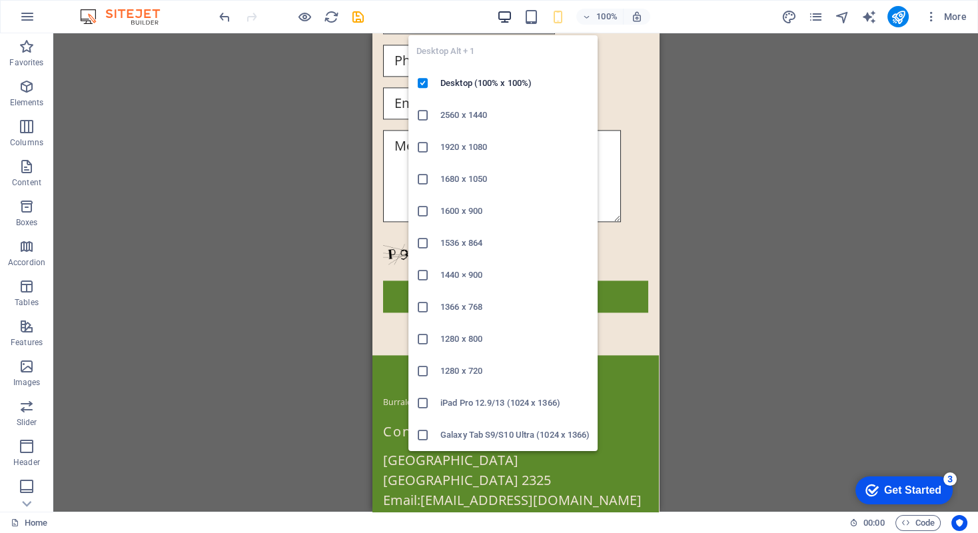
click at [498, 15] on icon "button" at bounding box center [503, 16] width 15 height 15
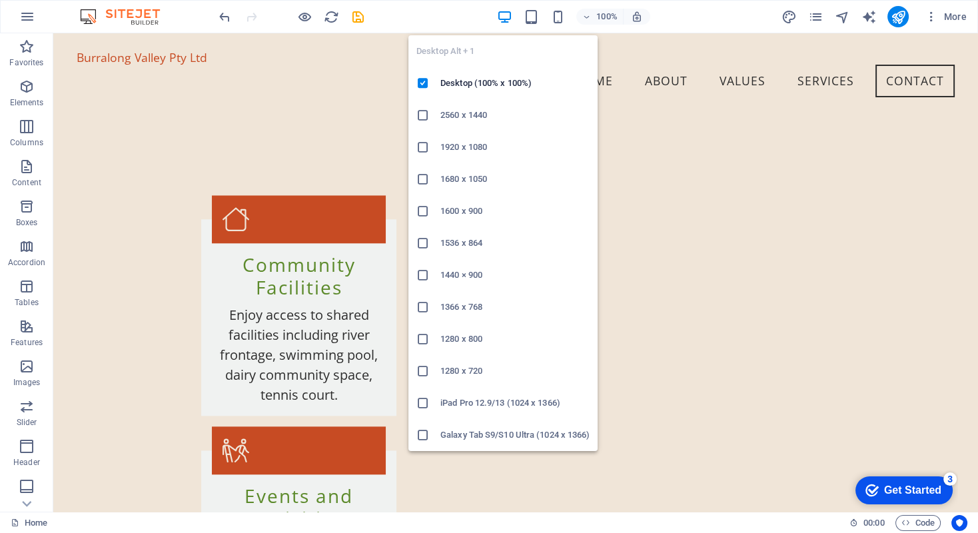
scroll to position [1837, 0]
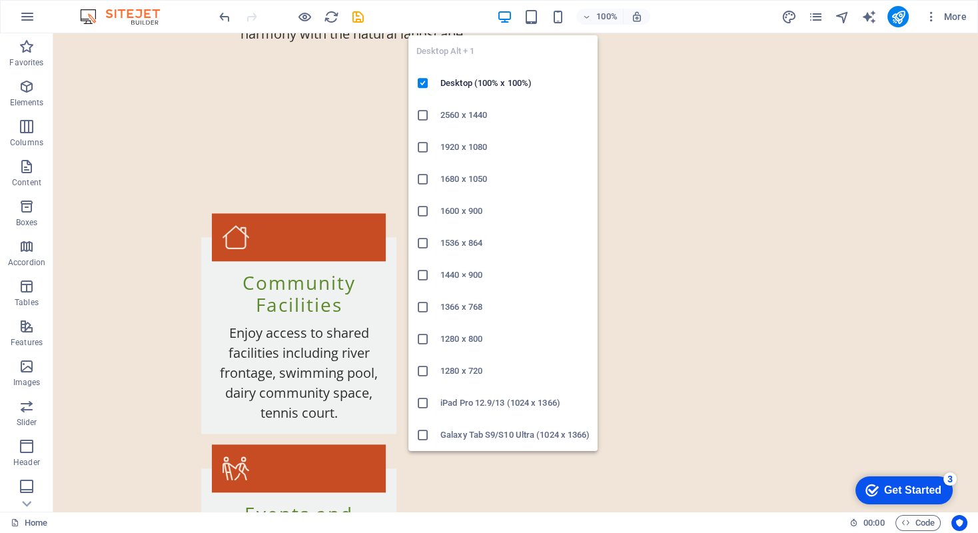
click at [476, 179] on h6 "1680 x 1050" at bounding box center [514, 179] width 149 height 16
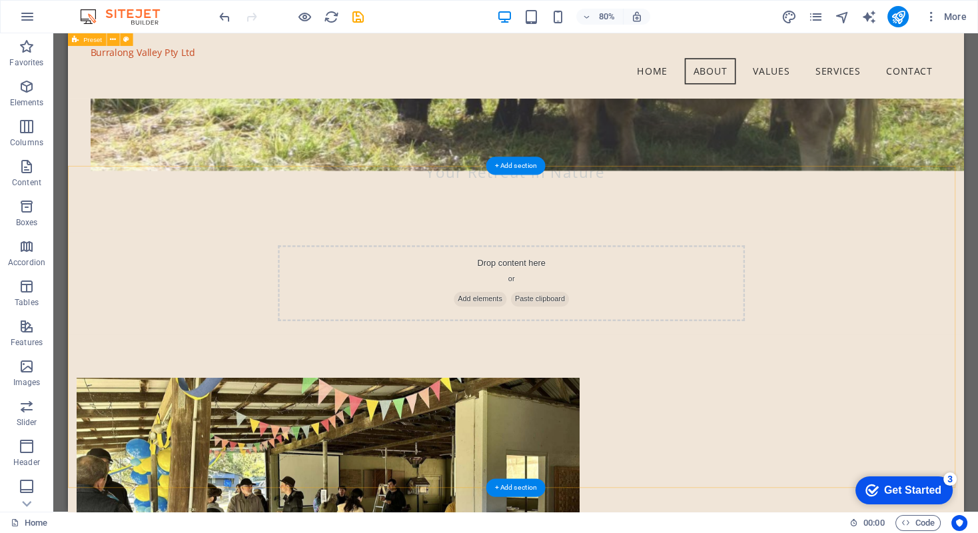
scroll to position [420, 0]
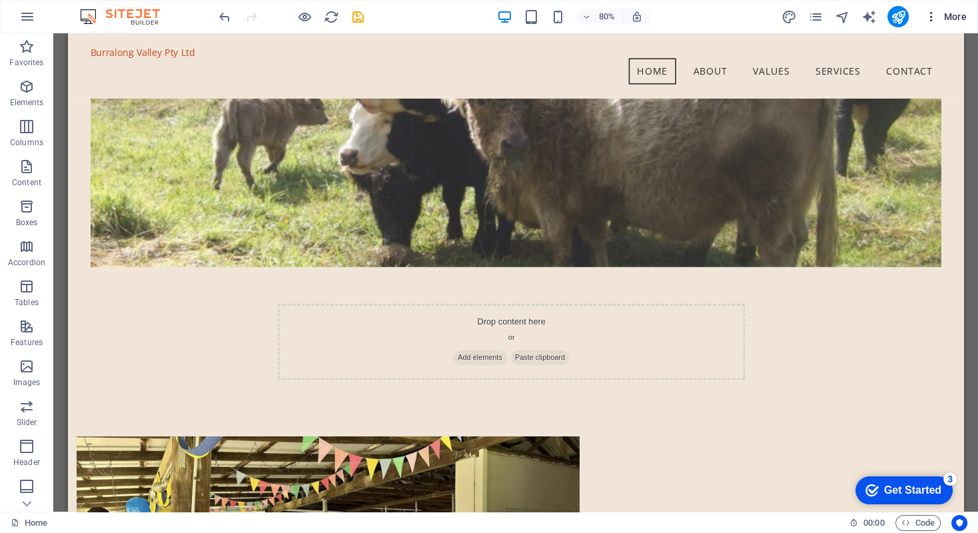
click at [929, 13] on icon "button" at bounding box center [930, 16] width 13 height 13
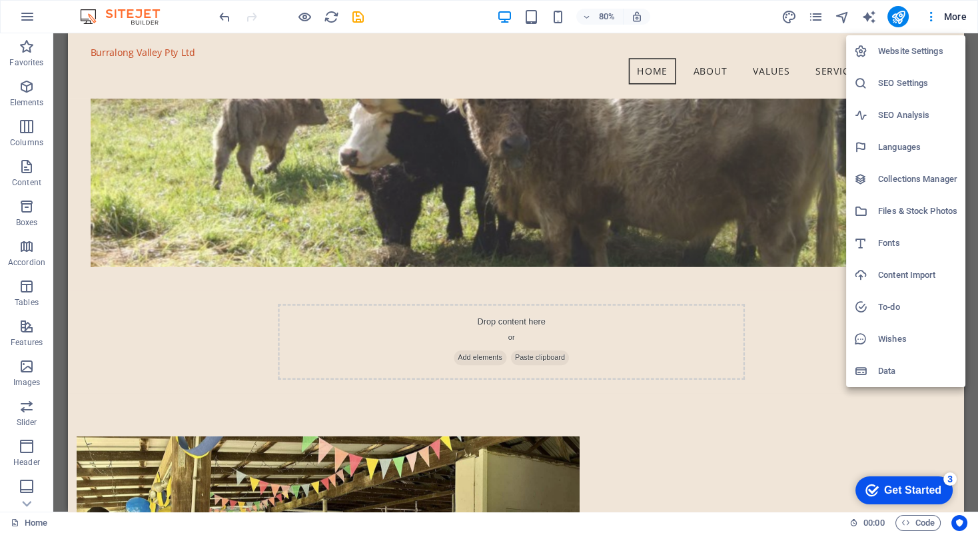
click at [906, 50] on h6 "Website Settings" at bounding box center [917, 51] width 79 height 16
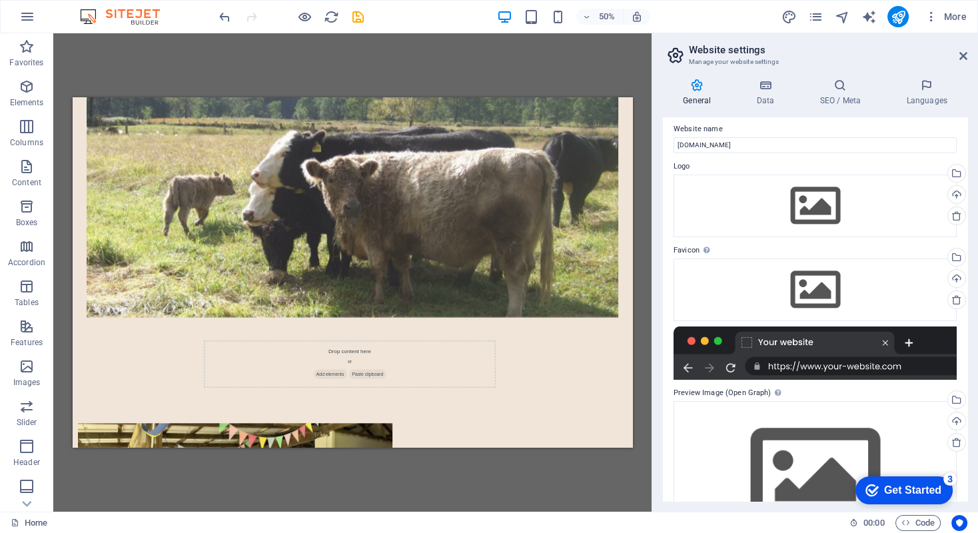
scroll to position [0, 0]
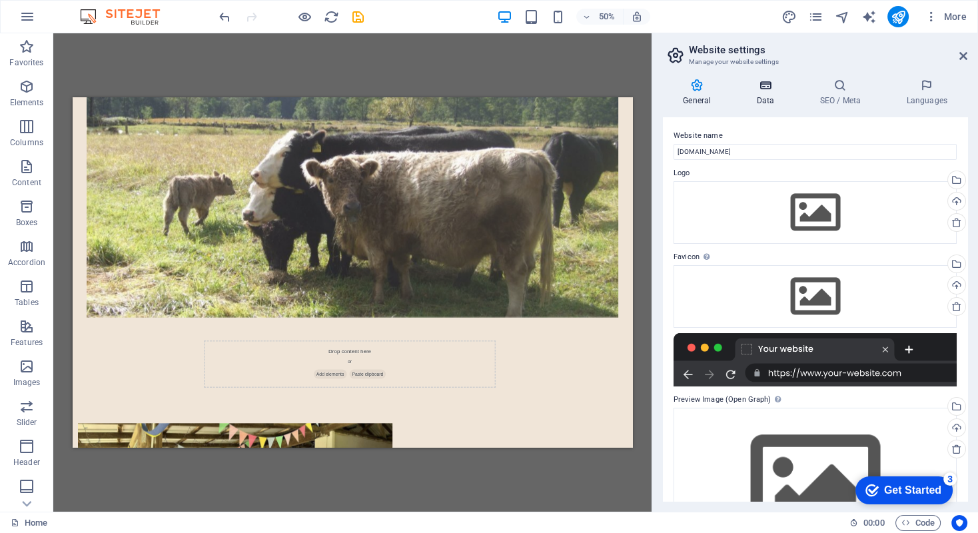
click at [765, 90] on icon at bounding box center [765, 85] width 58 height 13
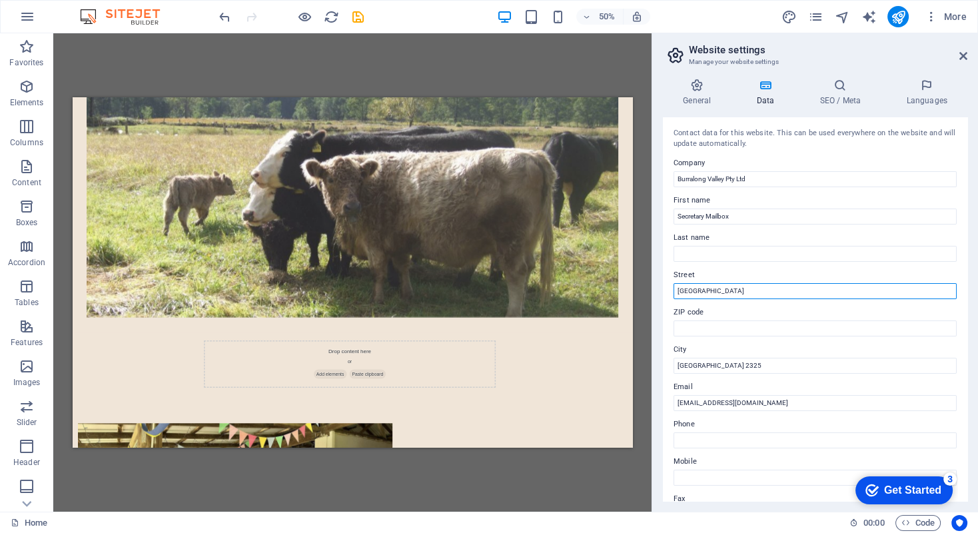
click at [677, 289] on input "Murrays Run Road" at bounding box center [814, 291] width 283 height 16
type input "Secretary Mailbox [GEOGRAPHIC_DATA]"
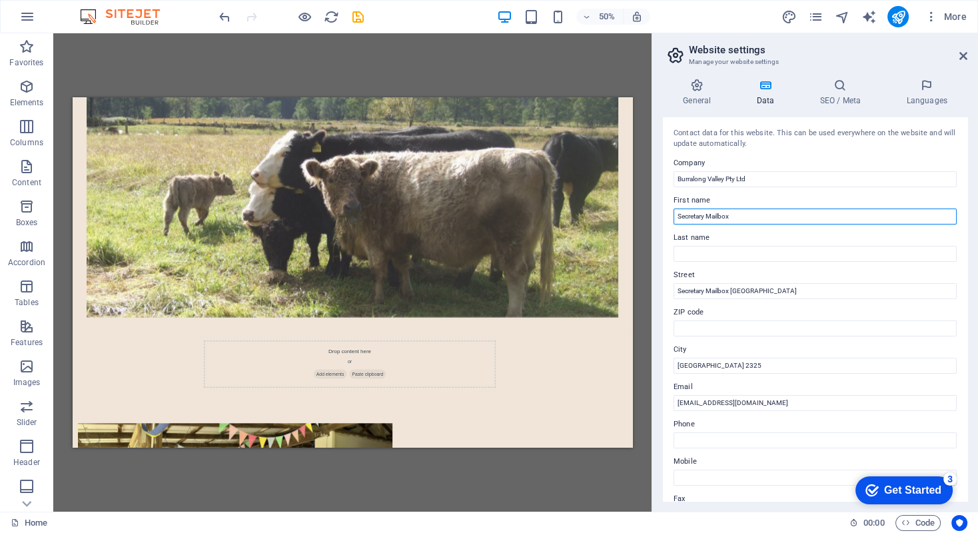
drag, startPoint x: 738, startPoint y: 212, endPoint x: 674, endPoint y: 229, distance: 66.1
click at [655, 216] on div "General Data SEO / Meta Languages Website name burralongvalley.com.au Logo Drag…" at bounding box center [815, 290] width 326 height 444
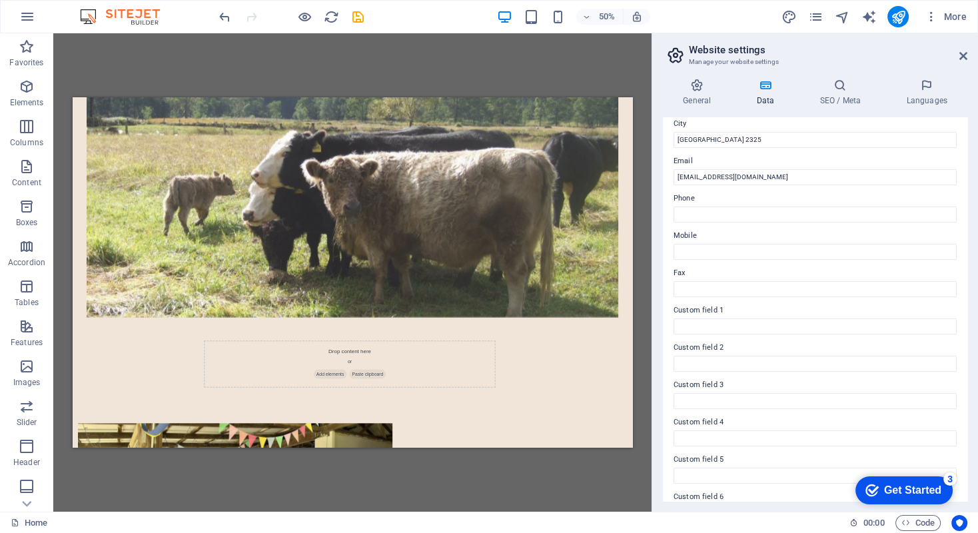
scroll to position [255, 0]
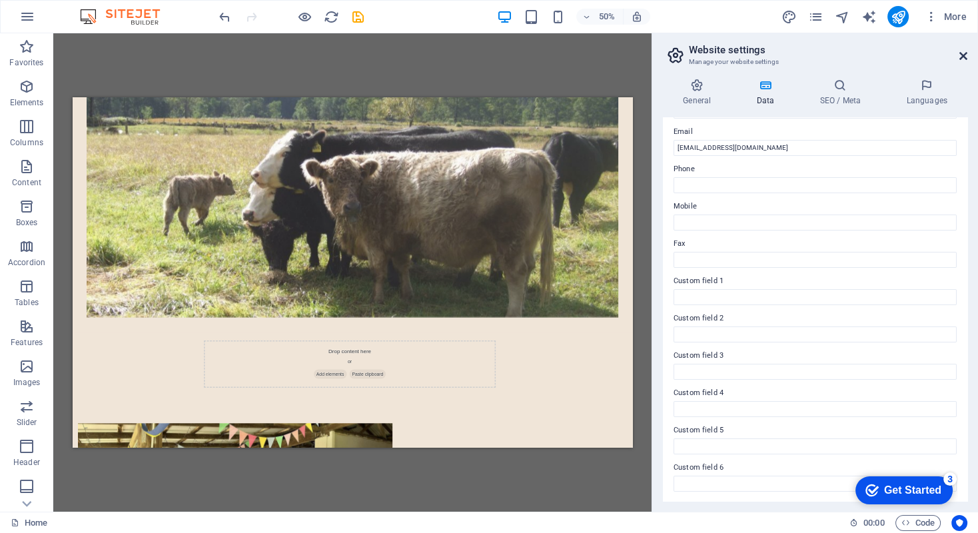
drag, startPoint x: 960, startPoint y: 54, endPoint x: 1116, endPoint y: 25, distance: 158.4
click at [960, 53] on icon at bounding box center [963, 56] width 8 height 11
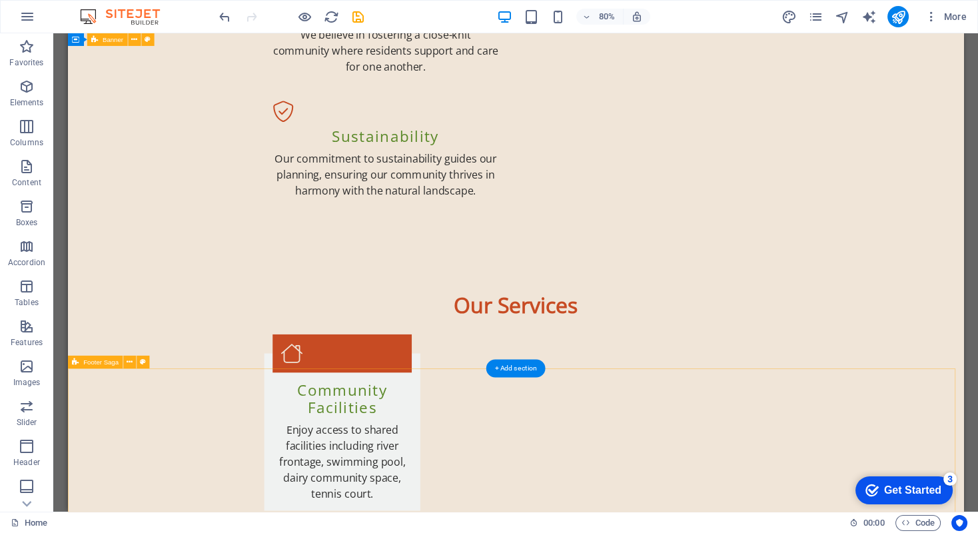
scroll to position [1819, 0]
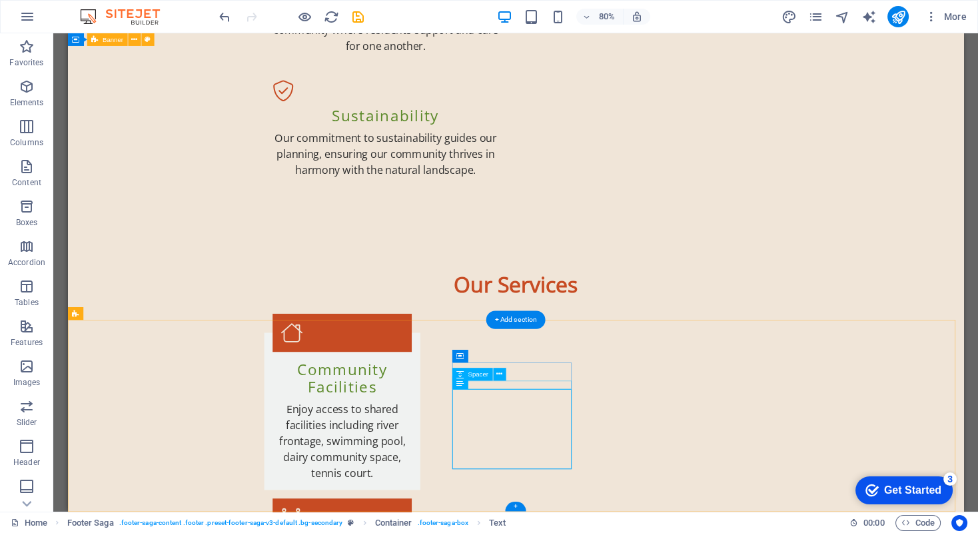
click at [491, 384] on icon at bounding box center [490, 382] width 6 height 11
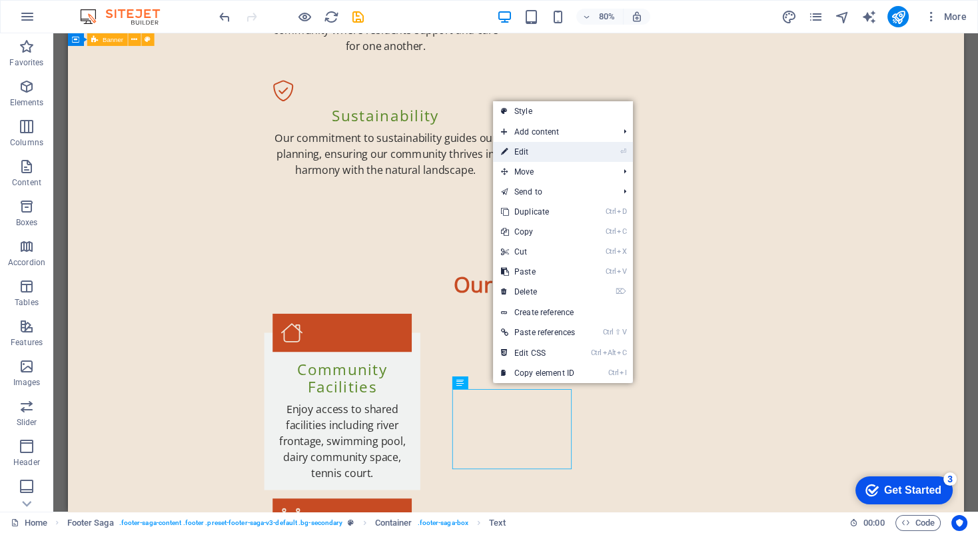
click at [513, 149] on link "⏎ Edit" at bounding box center [538, 152] width 90 height 20
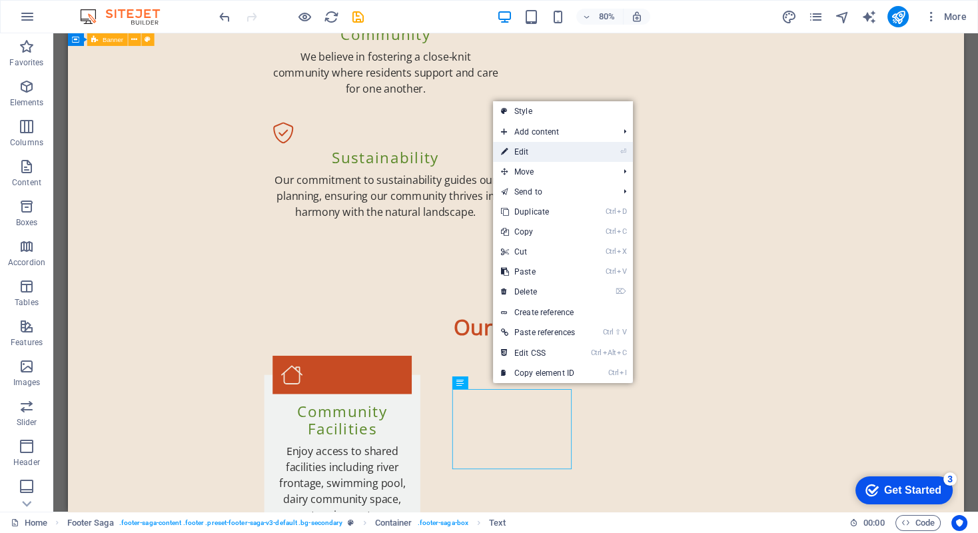
scroll to position [1824, 0]
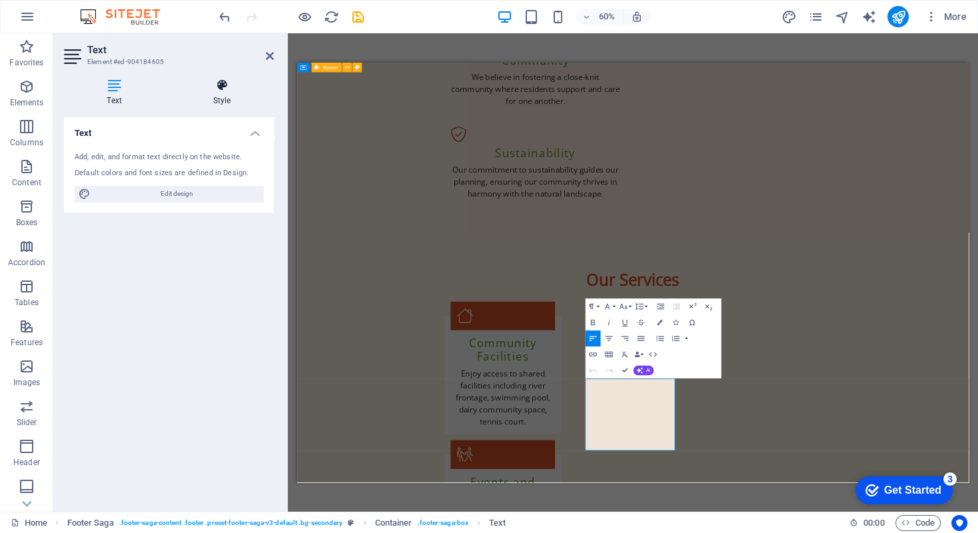
click at [215, 86] on icon at bounding box center [222, 85] width 104 height 13
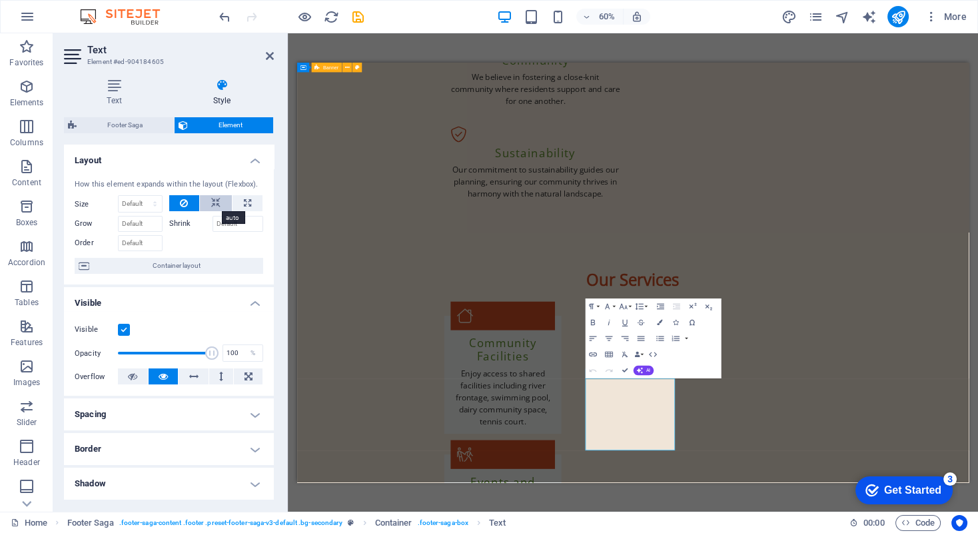
click at [211, 205] on icon at bounding box center [215, 203] width 9 height 16
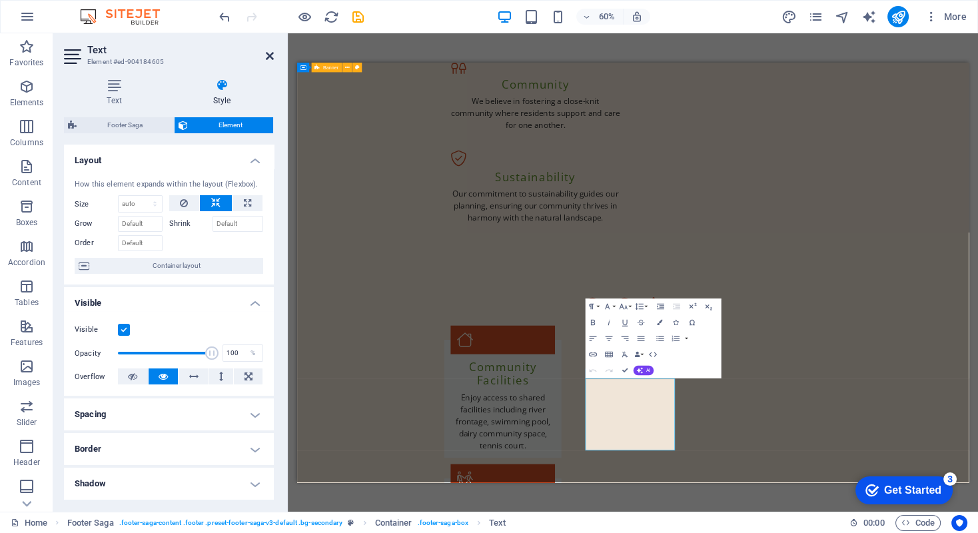
click at [268, 53] on icon at bounding box center [270, 56] width 8 height 11
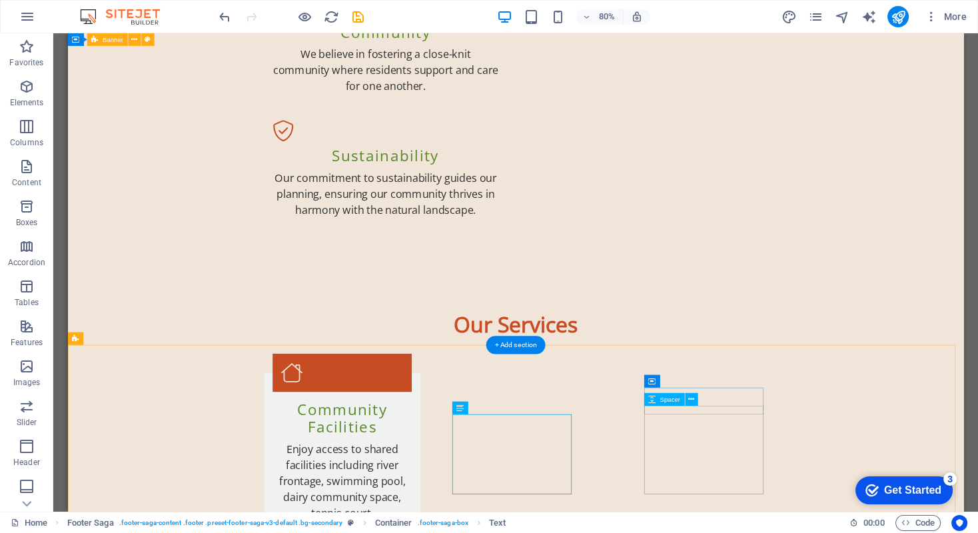
scroll to position [1819, 0]
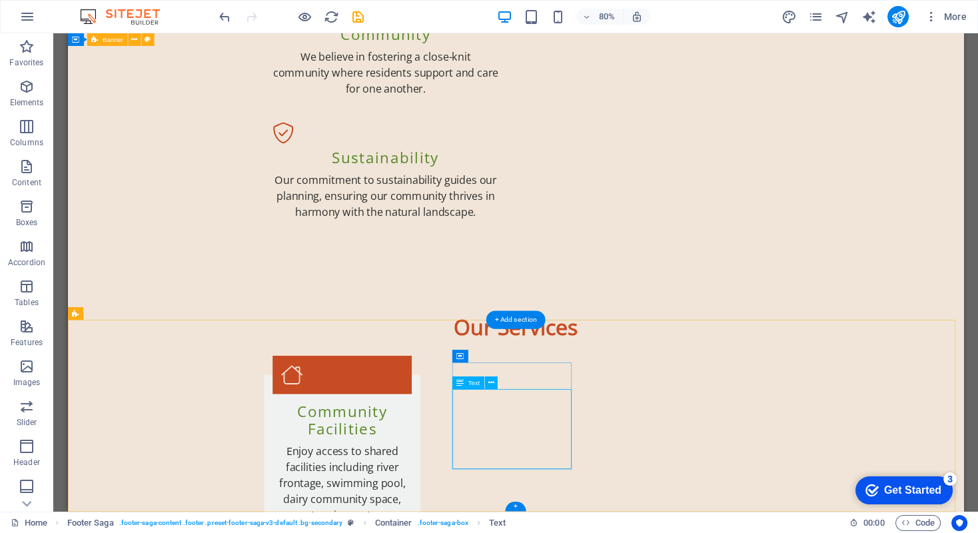
scroll to position [1824, 0]
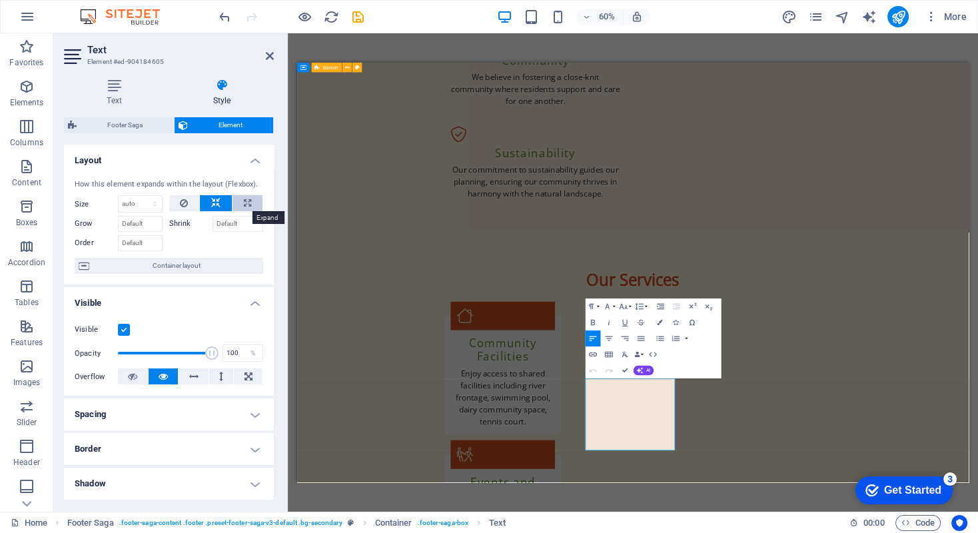
click at [245, 200] on icon at bounding box center [247, 203] width 7 height 16
select select "%"
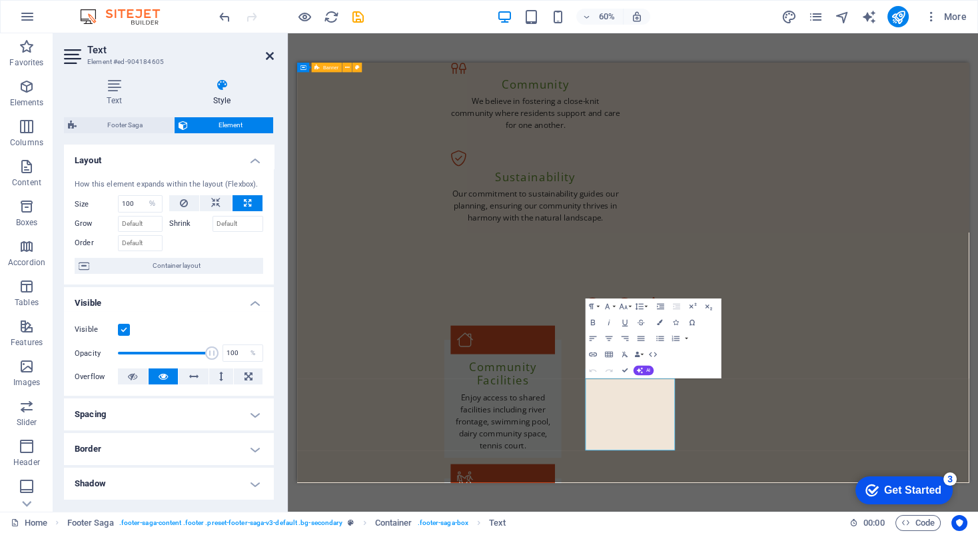
click at [268, 57] on icon at bounding box center [270, 56] width 8 height 11
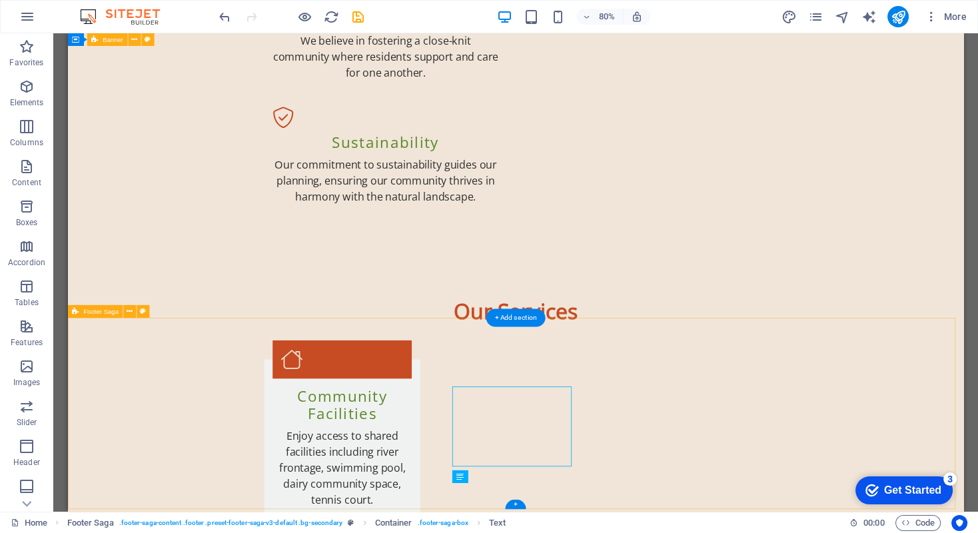
scroll to position [1819, 0]
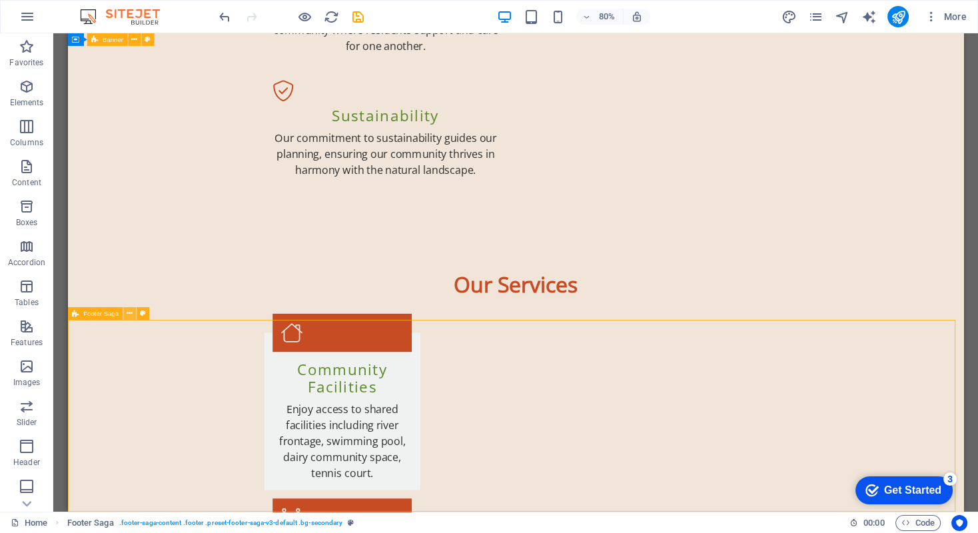
click at [127, 315] on icon at bounding box center [130, 313] width 6 height 11
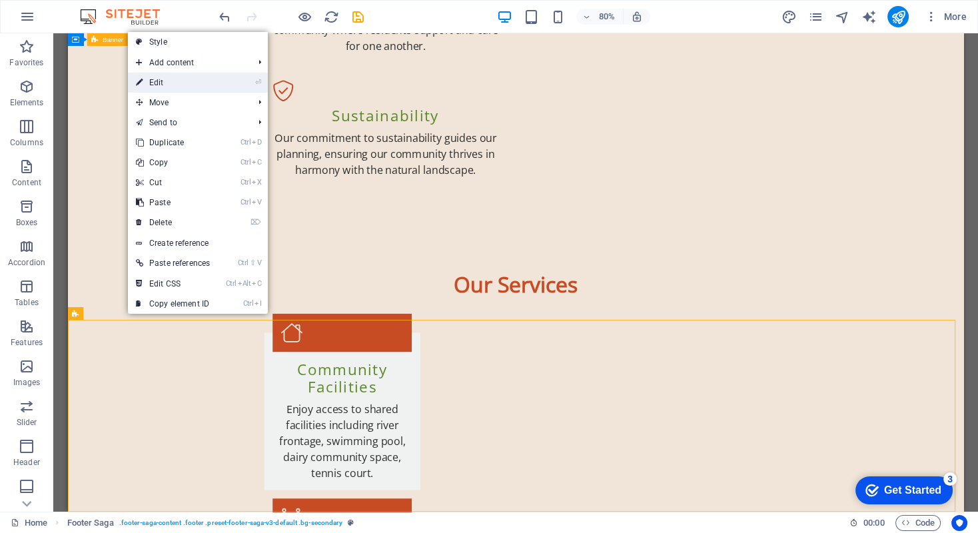
click at [174, 83] on link "⏎ Edit" at bounding box center [173, 83] width 90 height 20
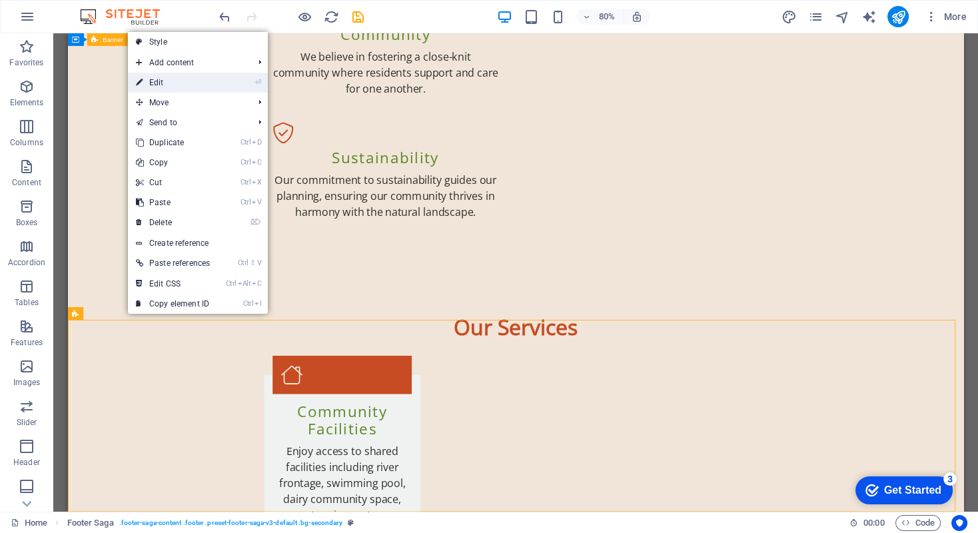
select select "footer"
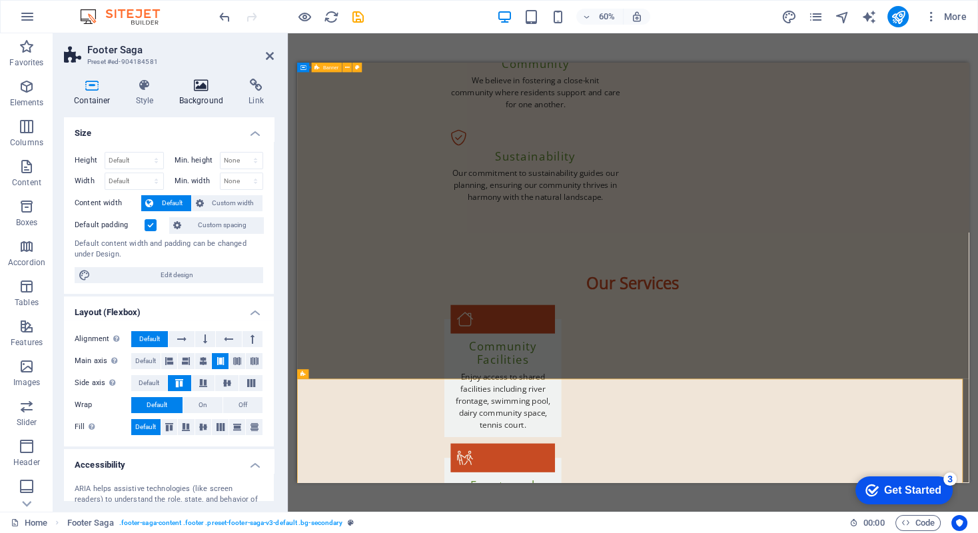
scroll to position [1804, 0]
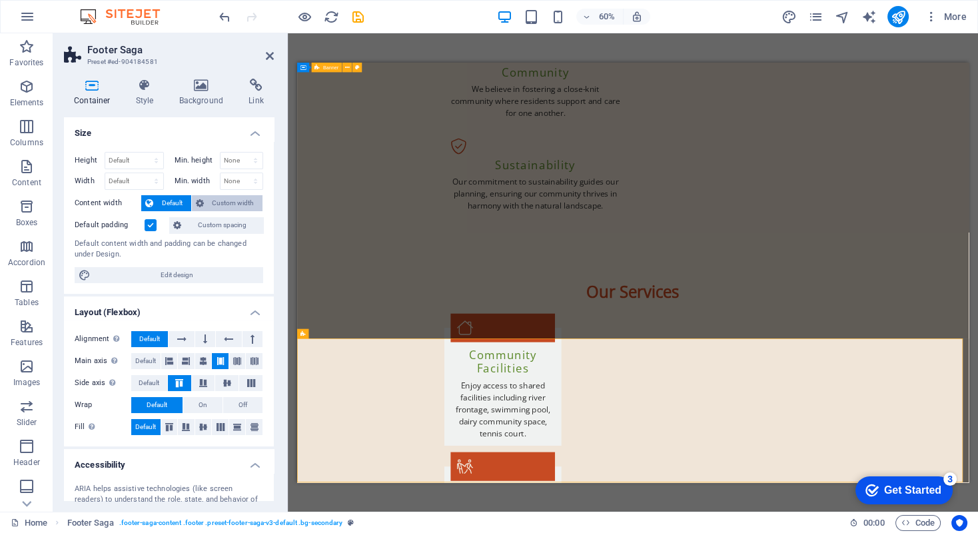
click at [222, 201] on span "Custom width" at bounding box center [233, 203] width 51 height 16
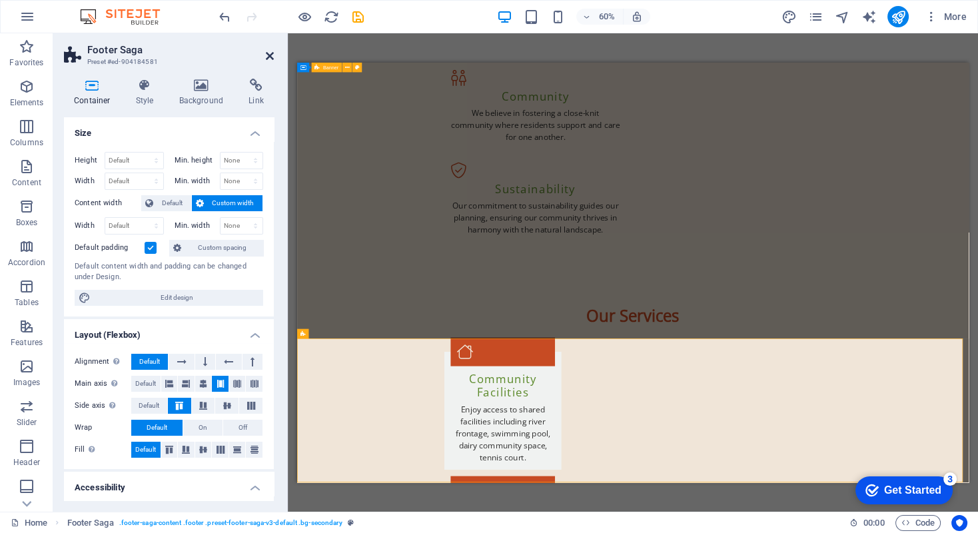
click at [270, 52] on icon at bounding box center [270, 56] width 8 height 11
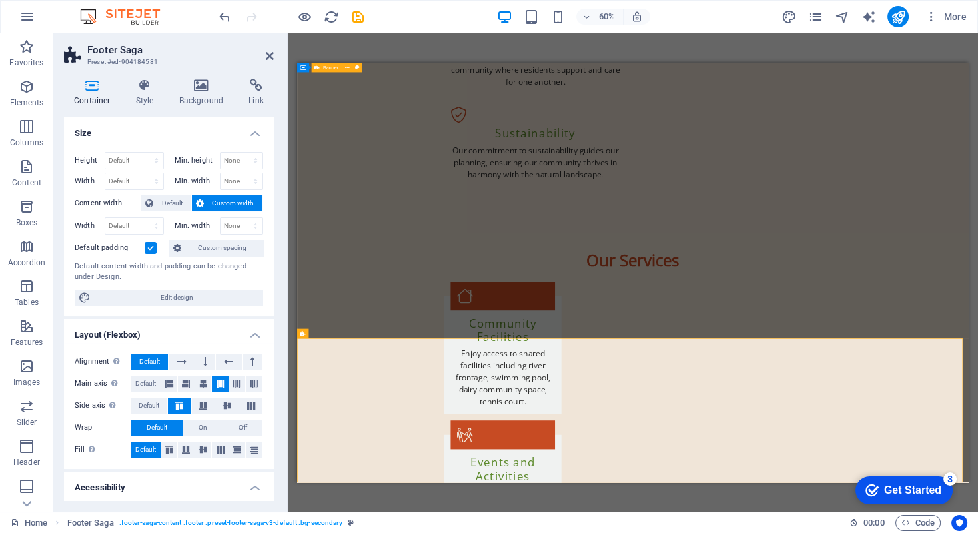
scroll to position [1819, 0]
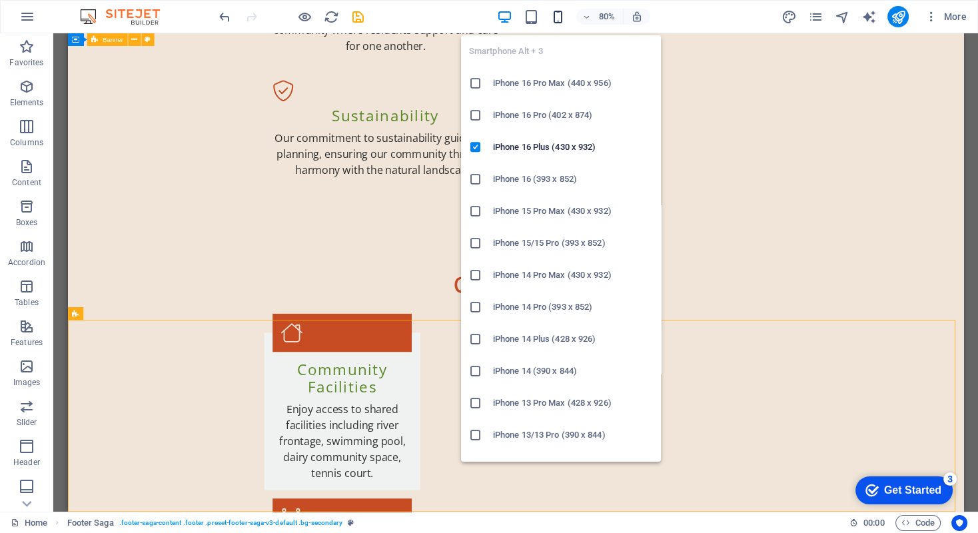
click at [557, 13] on icon "button" at bounding box center [556, 16] width 15 height 15
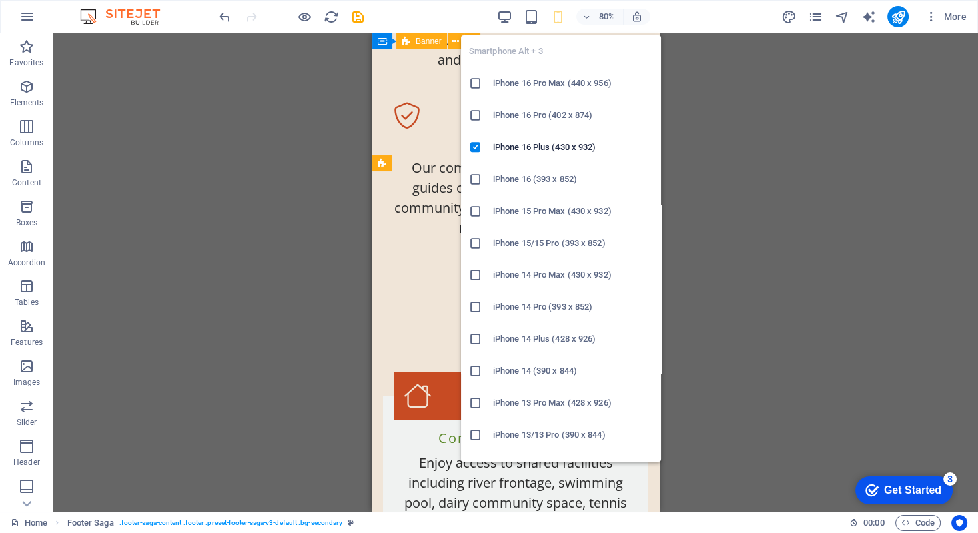
scroll to position [2478, 0]
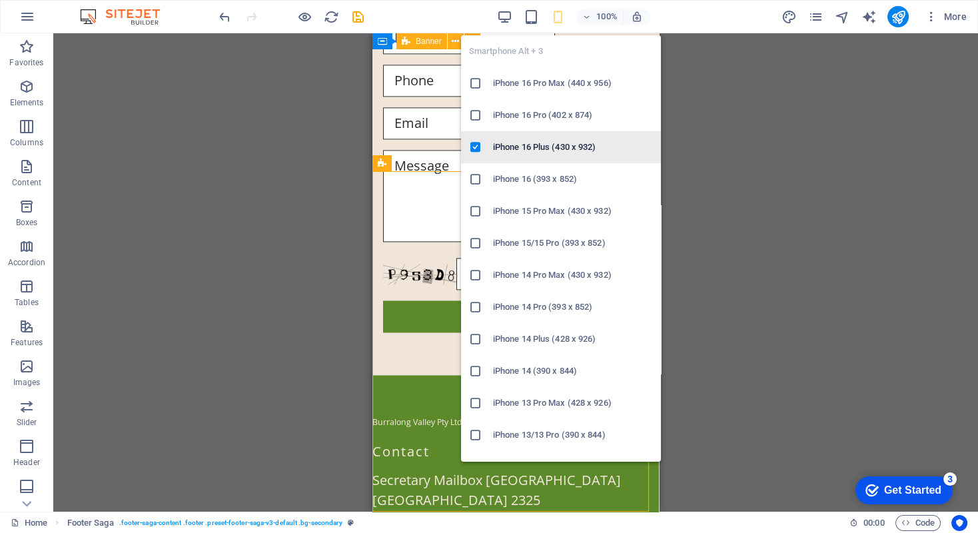
click at [515, 143] on h6 "iPhone 16 Plus (430 x 932)" at bounding box center [573, 147] width 160 height 16
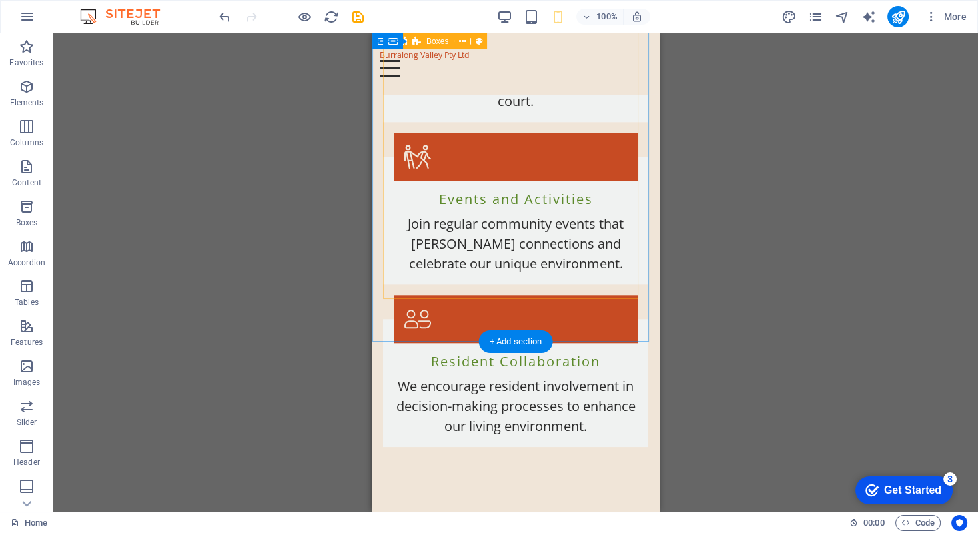
scroll to position [1762, 0]
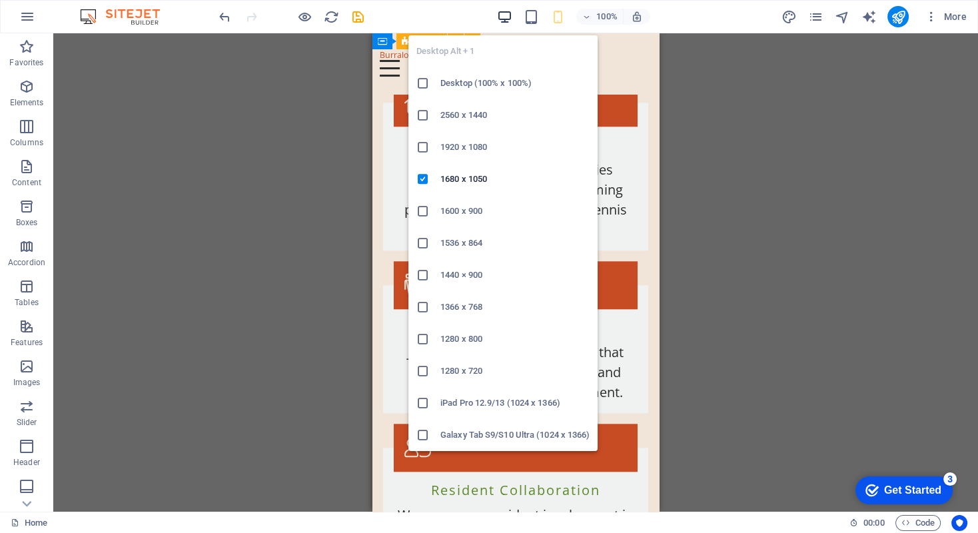
click at [503, 17] on icon "button" at bounding box center [503, 16] width 15 height 15
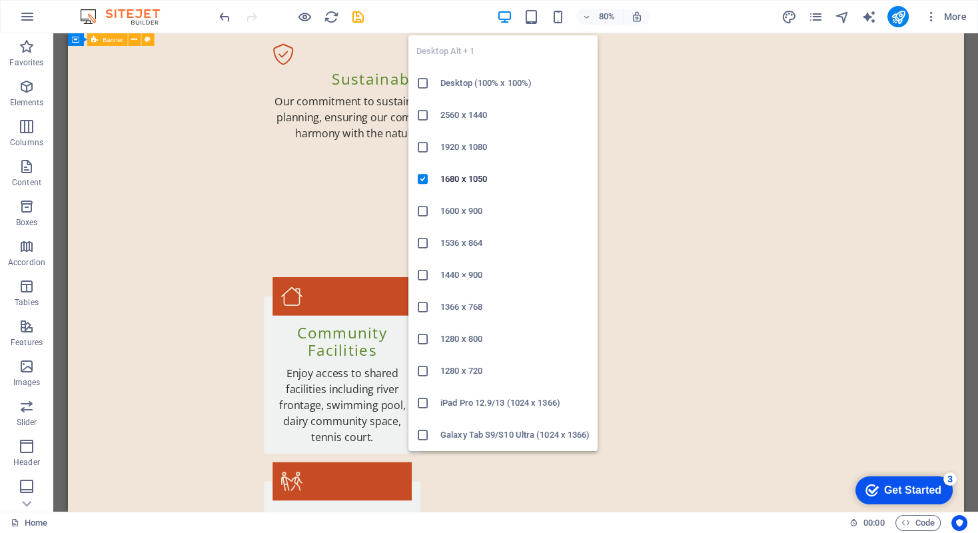
scroll to position [1819, 0]
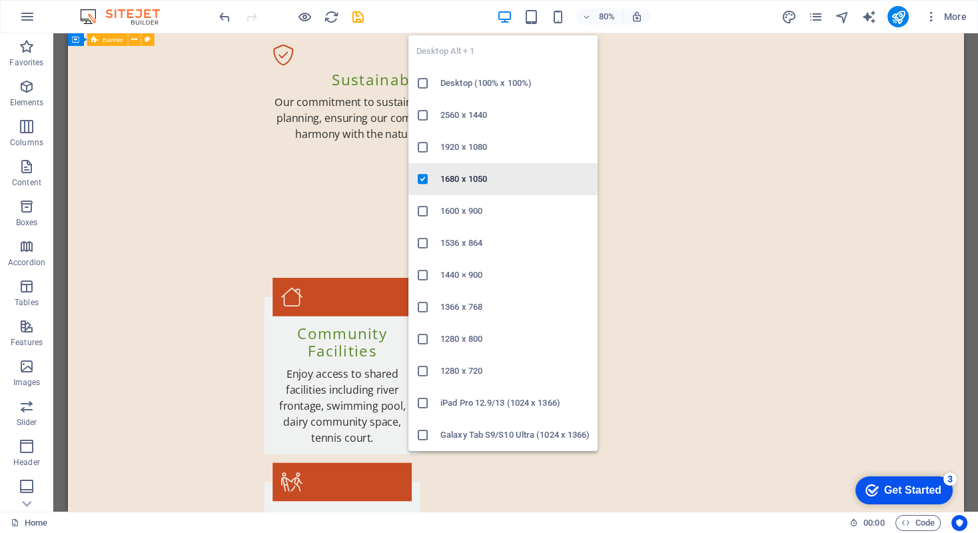
drag, startPoint x: 452, startPoint y: 178, endPoint x: 480, endPoint y: 182, distance: 27.5
click at [452, 178] on h6 "1680 x 1050" at bounding box center [514, 179] width 149 height 16
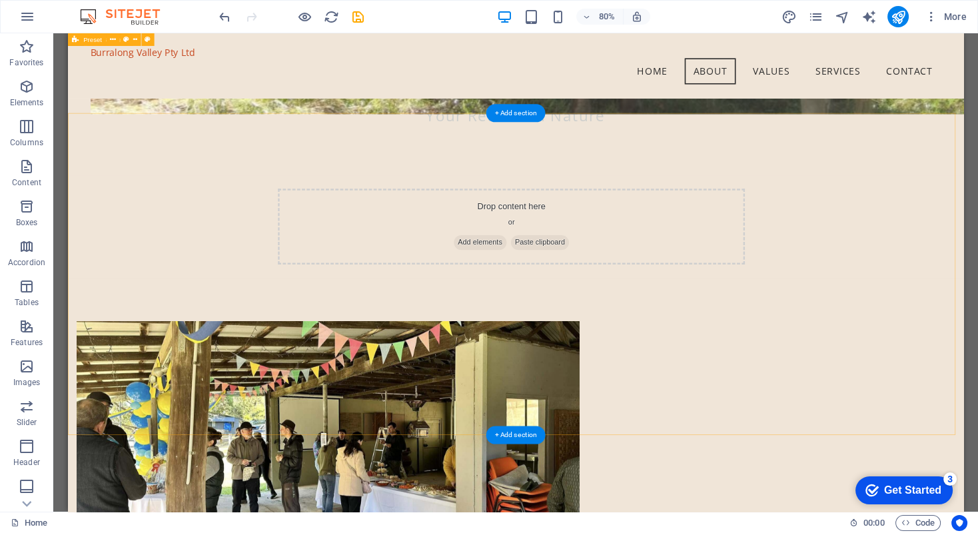
scroll to position [553, 0]
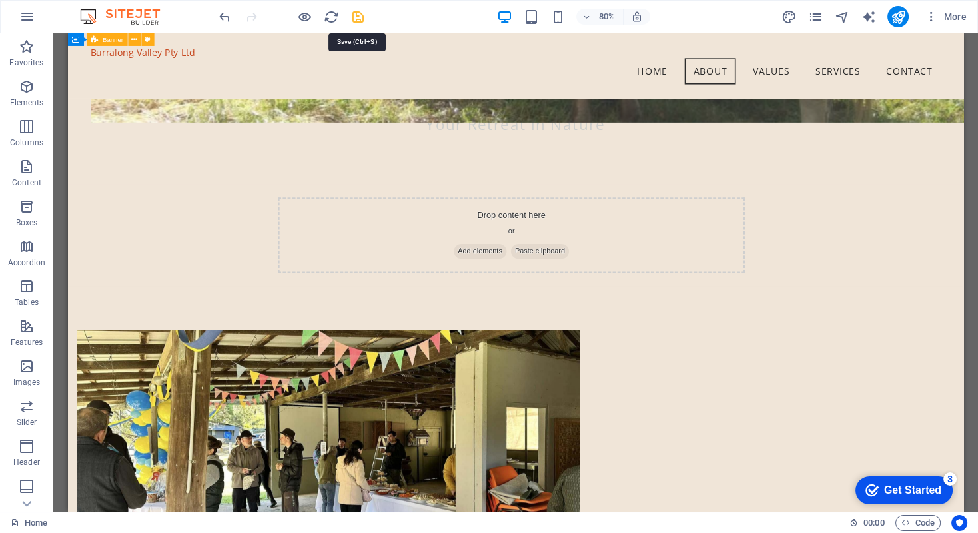
click at [355, 17] on icon "save" at bounding box center [357, 16] width 15 height 15
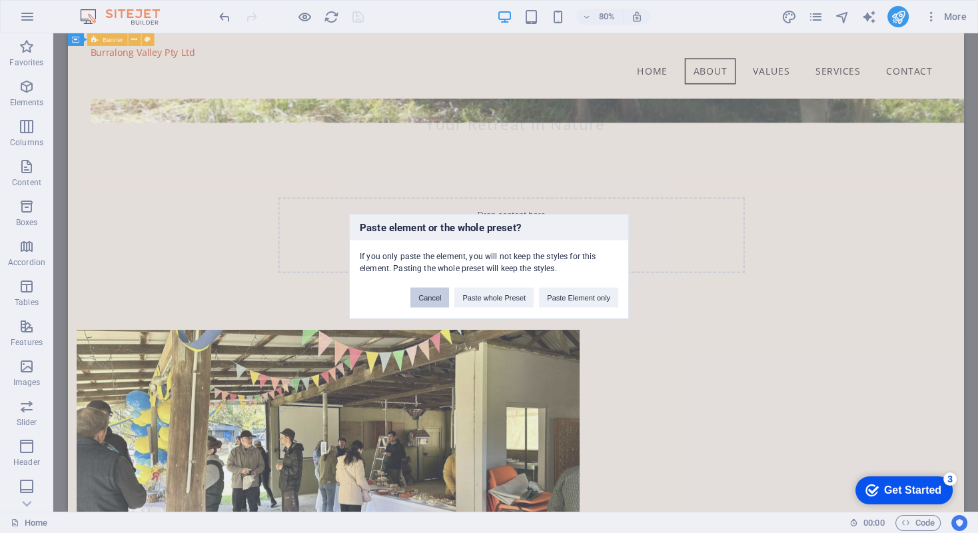
drag, startPoint x: 430, startPoint y: 294, endPoint x: 467, endPoint y: 303, distance: 37.6
click at [430, 294] on button "Cancel" at bounding box center [429, 298] width 39 height 20
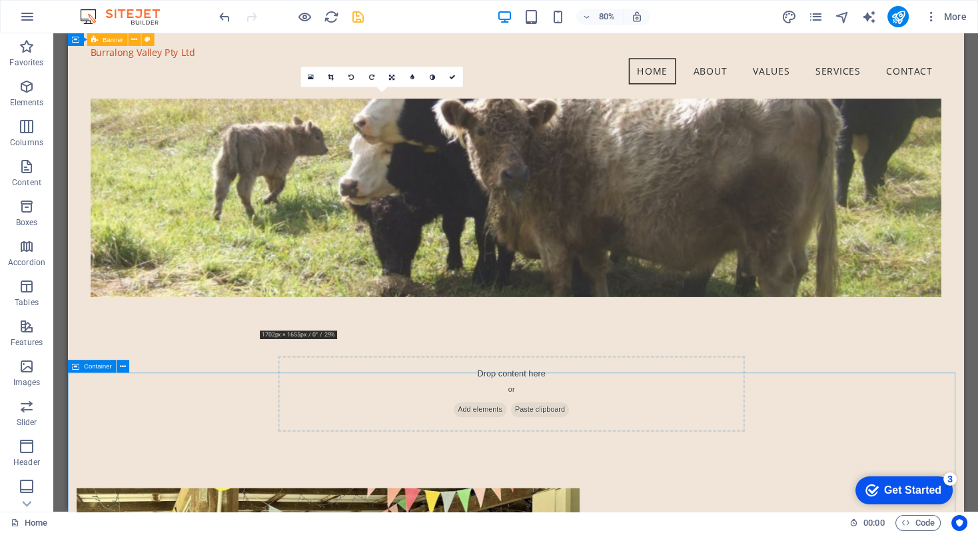
scroll to position [353, 0]
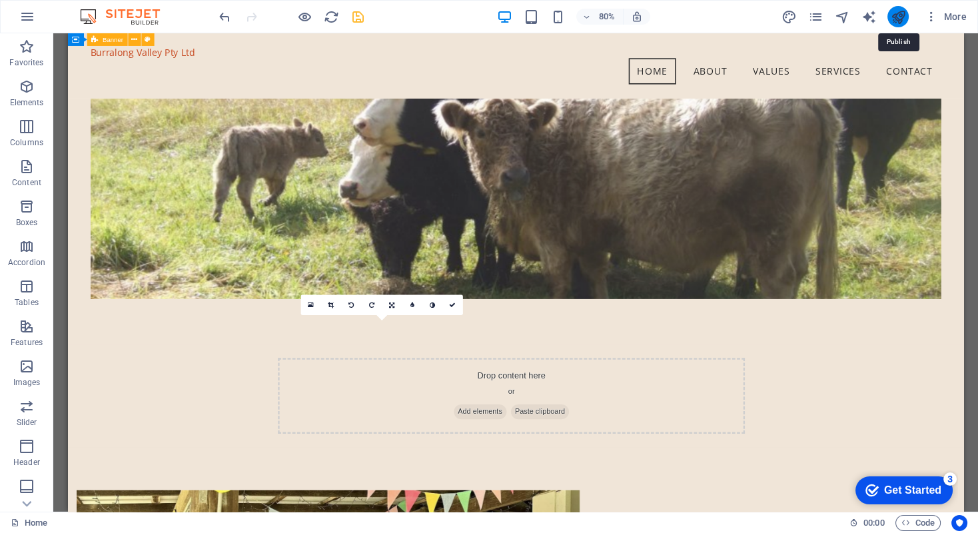
click at [899, 14] on icon "publish" at bounding box center [897, 16] width 15 height 15
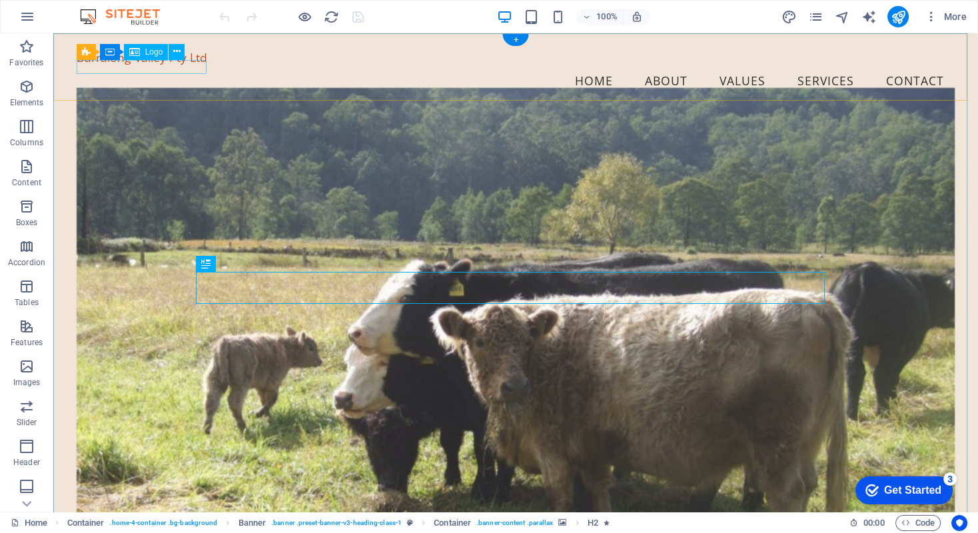
click at [172, 65] on div "Burralong Valley Pty Ltd" at bounding box center [516, 58] width 878 height 14
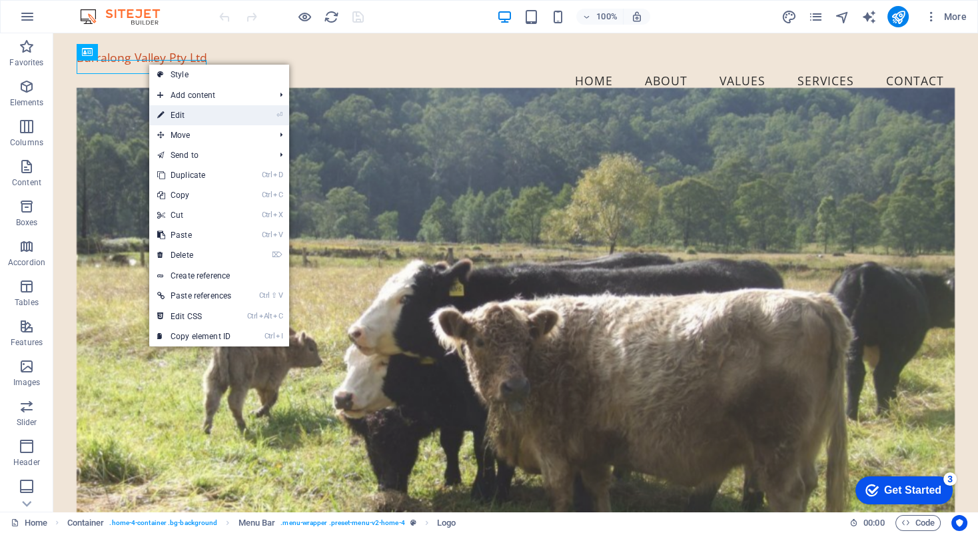
click at [175, 112] on link "⏎ Edit" at bounding box center [194, 115] width 90 height 20
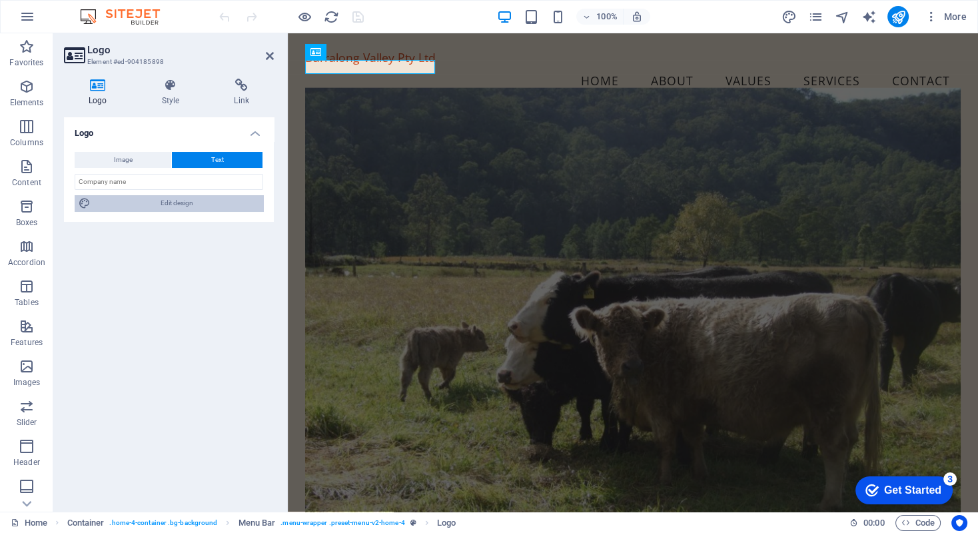
click at [255, 202] on span "Edit design" at bounding box center [177, 203] width 164 height 16
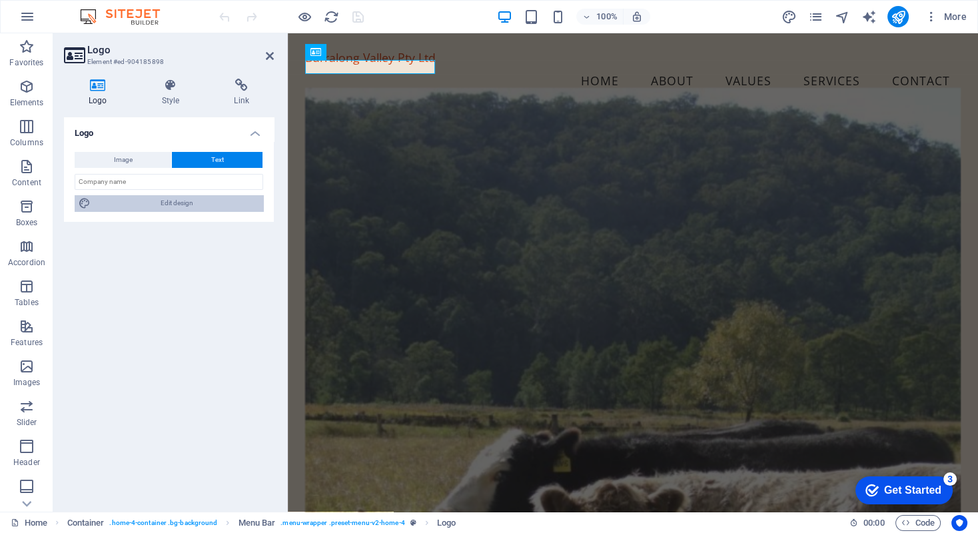
select select "px"
select select "400"
select select "px"
select select "rem"
select select "200"
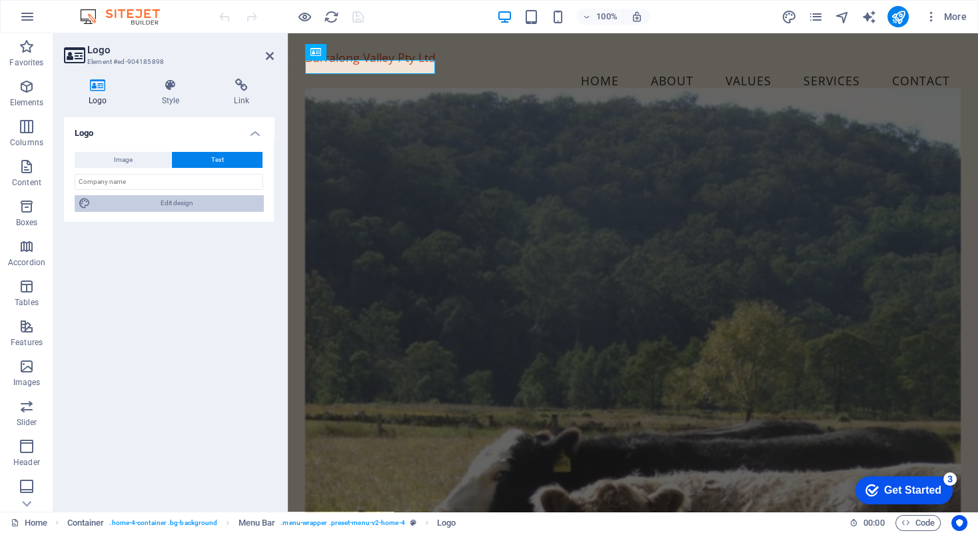
select select "px"
select select "rem"
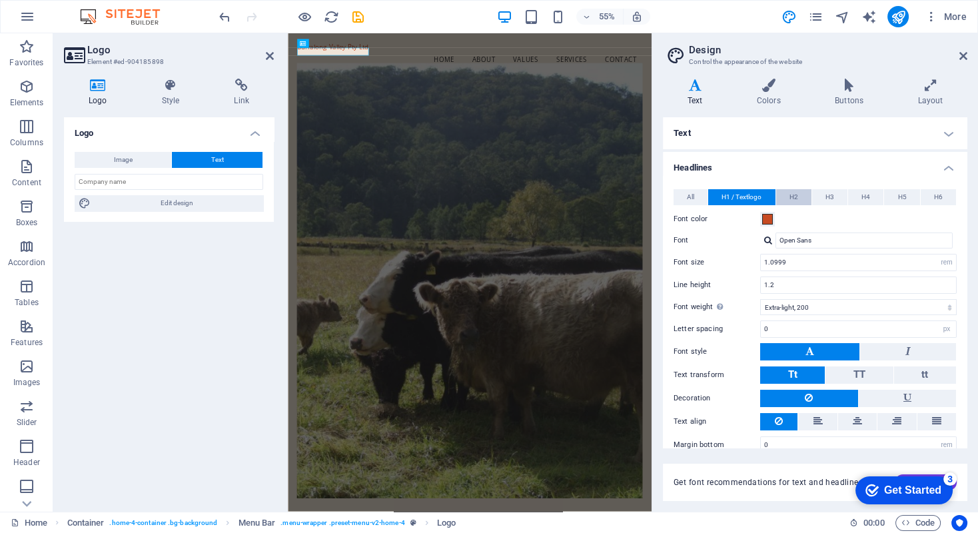
click at [790, 196] on span "H2" at bounding box center [793, 197] width 9 height 16
click at [962, 53] on icon at bounding box center [963, 56] width 8 height 11
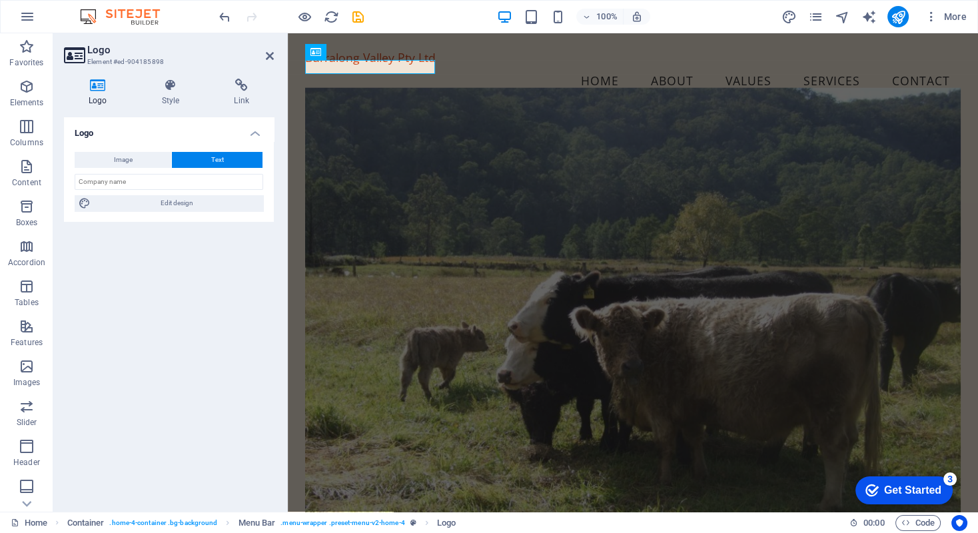
click at [260, 291] on div "Logo Image Text Drag files here, click to choose files or select files from Fil…" at bounding box center [169, 309] width 210 height 384
click at [268, 53] on icon at bounding box center [270, 56] width 8 height 11
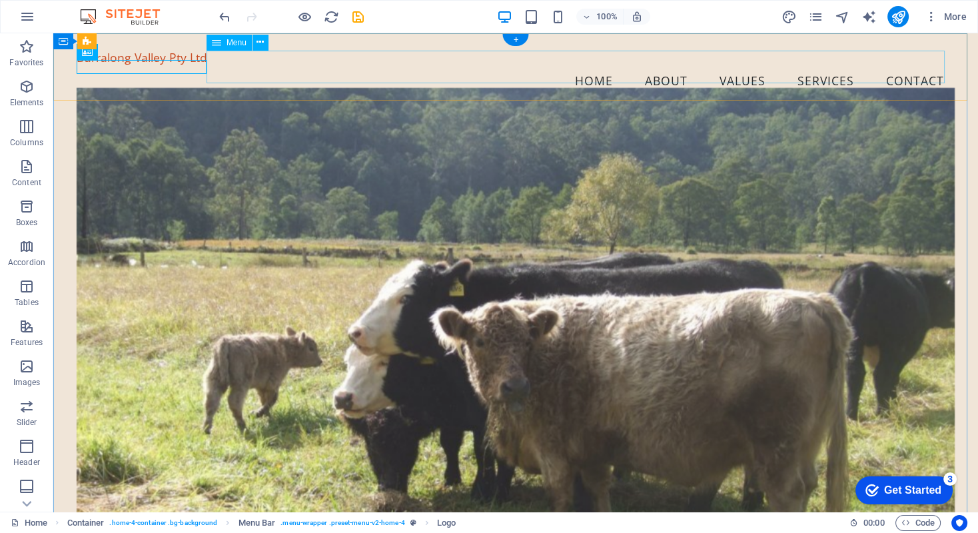
click at [407, 69] on nav "Home About Values Services Contact" at bounding box center [516, 81] width 878 height 33
click at [255, 41] on button at bounding box center [260, 43] width 16 height 16
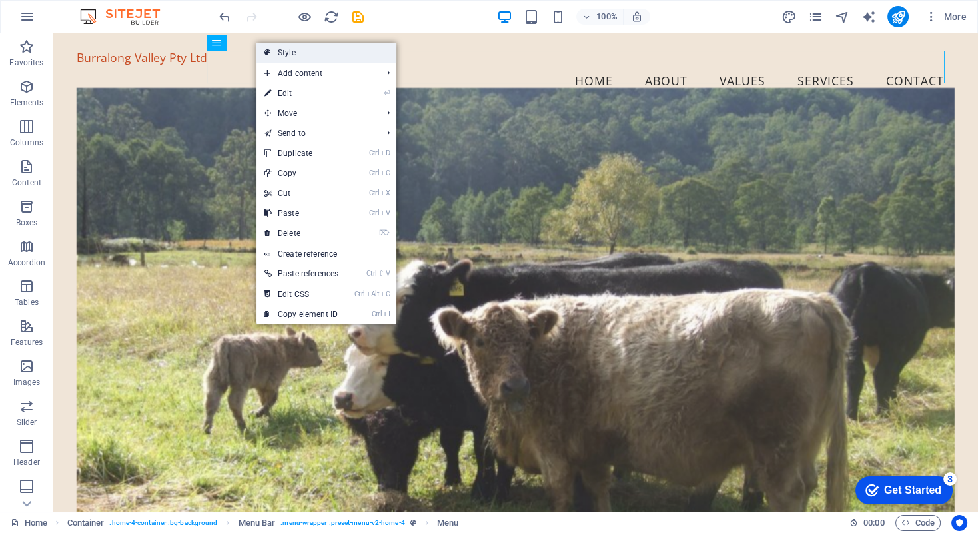
click at [278, 53] on link "Style" at bounding box center [326, 53] width 140 height 20
select select "vw"
select select "rem"
select select "vw"
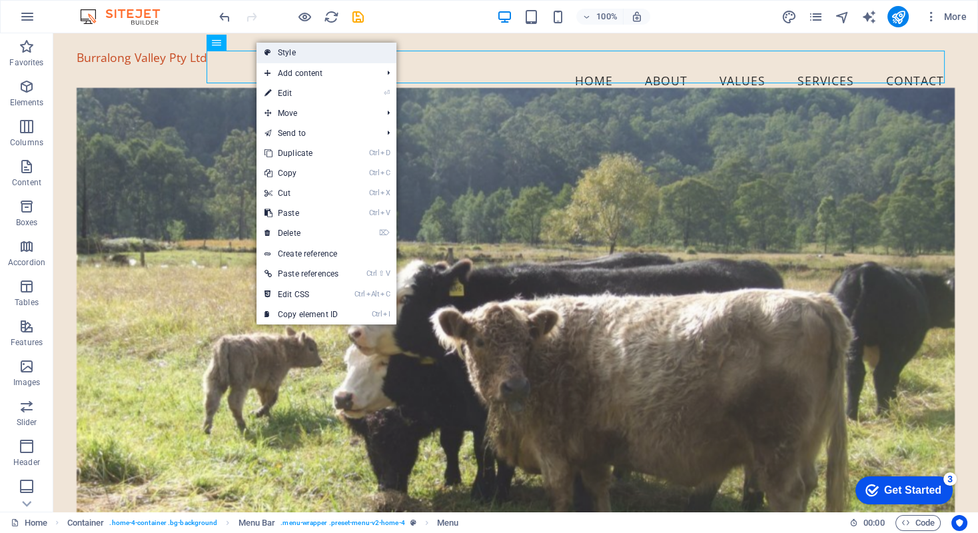
select select "preset-menu-v2-home-4"
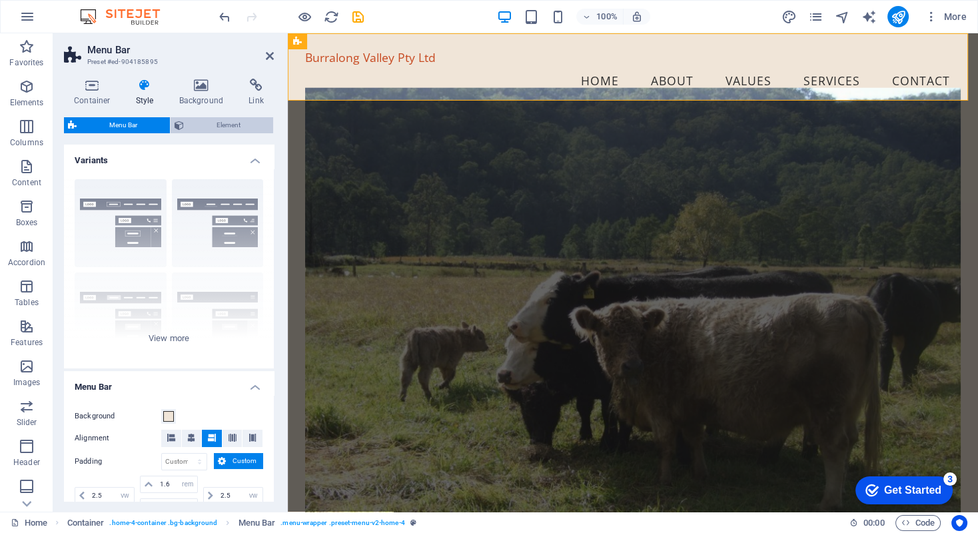
click at [214, 126] on span "Element" at bounding box center [228, 125] width 81 height 16
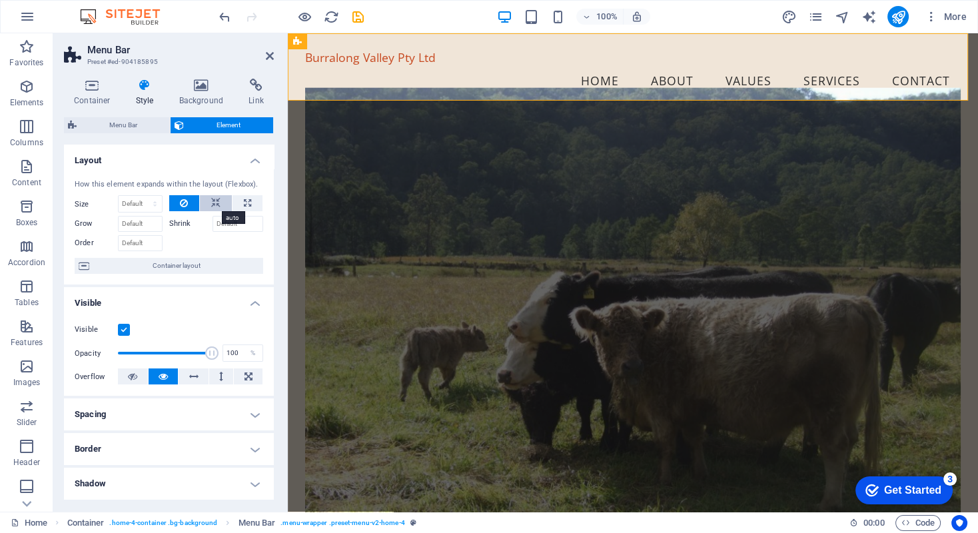
click at [216, 202] on icon at bounding box center [215, 203] width 9 height 16
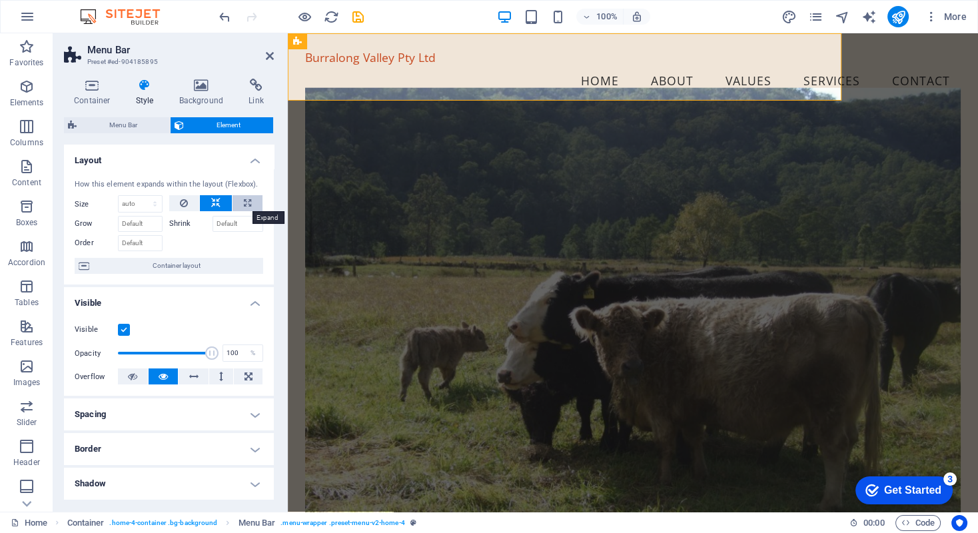
click at [244, 201] on icon at bounding box center [247, 203] width 7 height 16
type input "100"
select select "%"
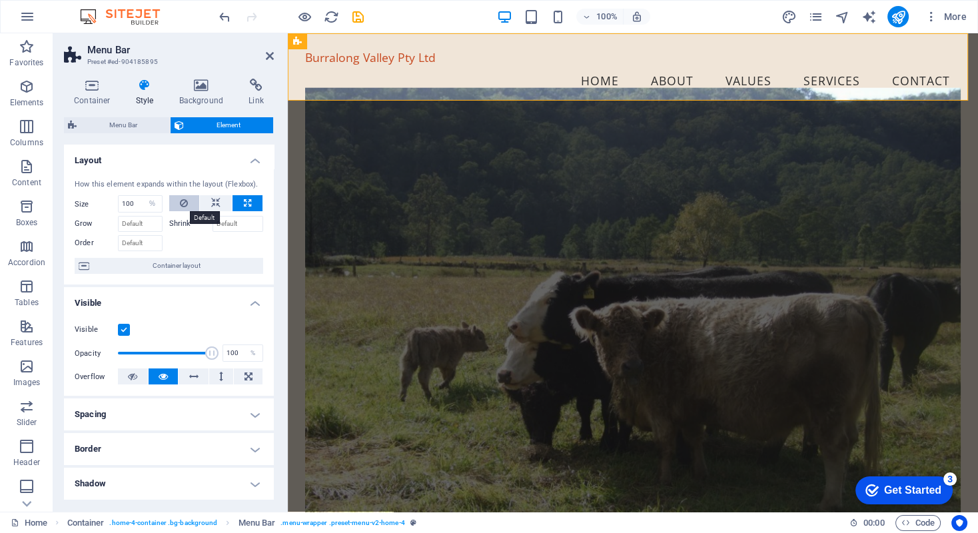
click at [180, 202] on icon at bounding box center [184, 203] width 8 height 16
select select "DISABLED_OPTION_VALUE"
click at [266, 57] on icon at bounding box center [270, 56] width 8 height 11
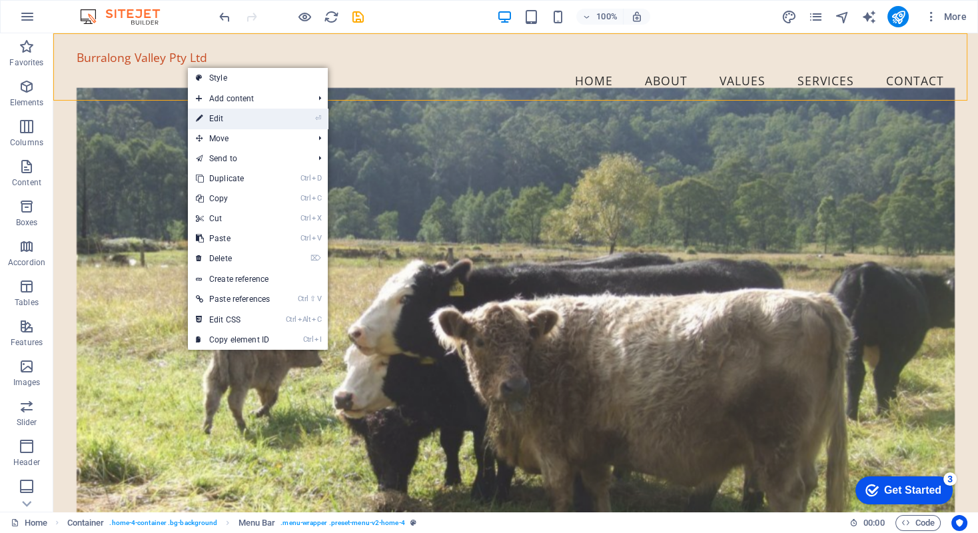
click at [218, 119] on link "⏎ Edit" at bounding box center [233, 119] width 90 height 20
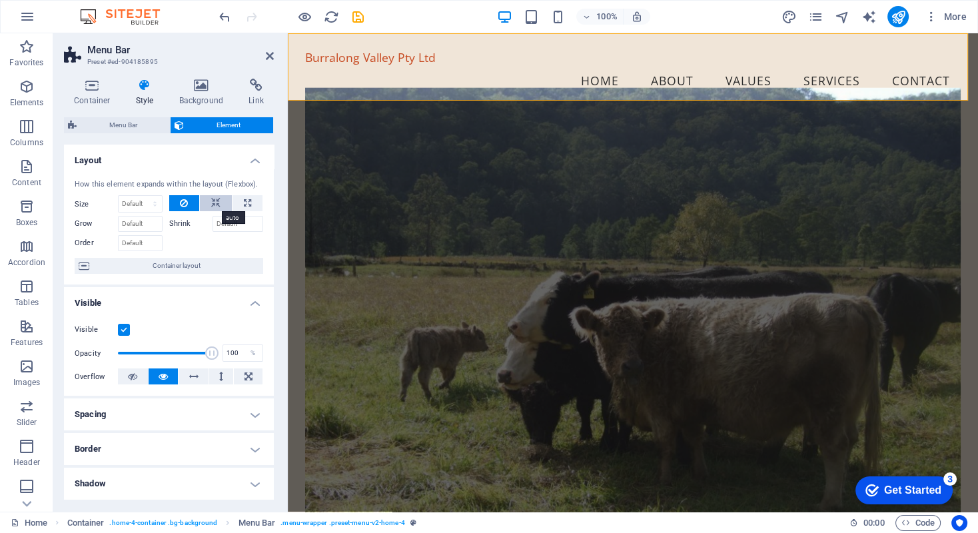
click at [212, 196] on icon at bounding box center [215, 203] width 9 height 16
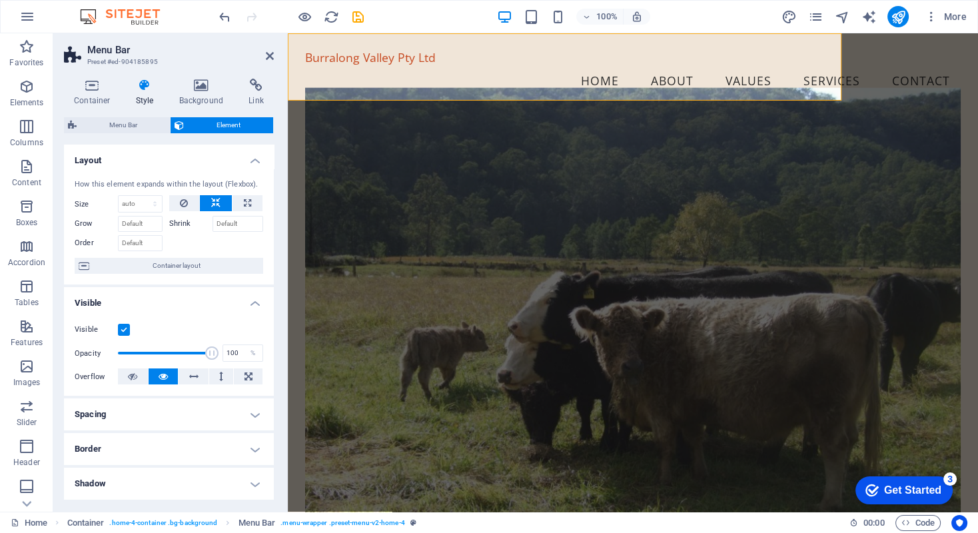
click at [211, 197] on icon at bounding box center [215, 203] width 9 height 16
click at [181, 202] on icon at bounding box center [184, 203] width 8 height 16
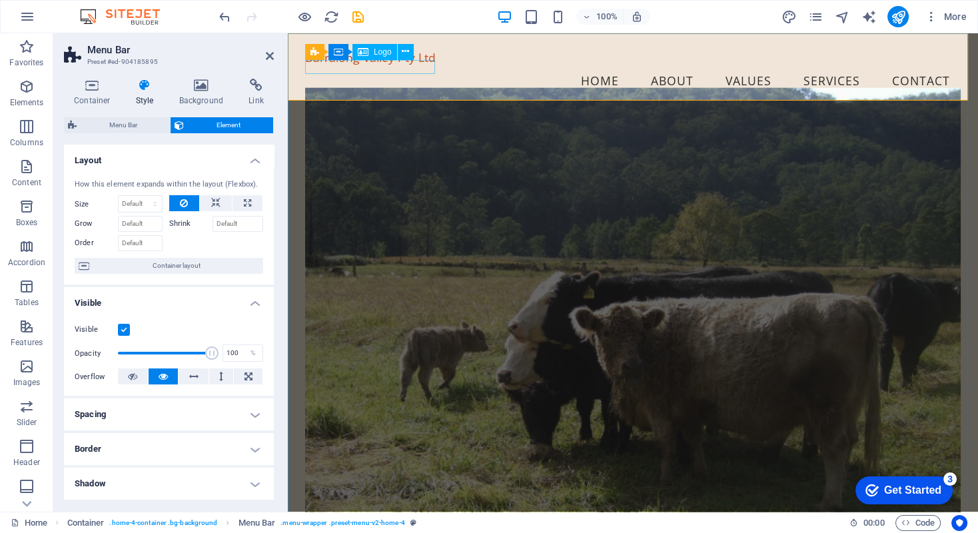
click at [364, 65] on div "Burralong Valley Pty Ltd" at bounding box center [632, 58] width 655 height 14
click at [402, 50] on icon at bounding box center [405, 52] width 7 height 14
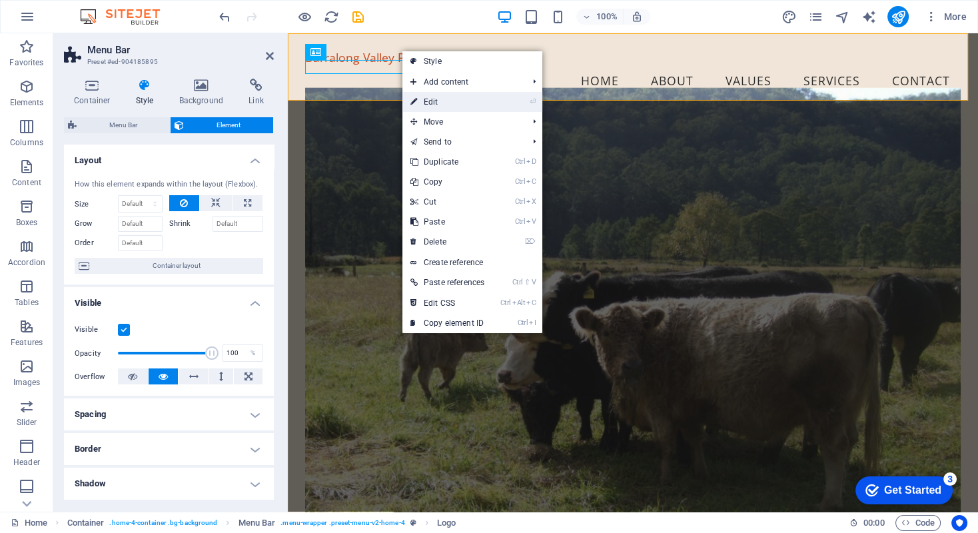
click at [424, 99] on link "⏎ Edit" at bounding box center [447, 102] width 90 height 20
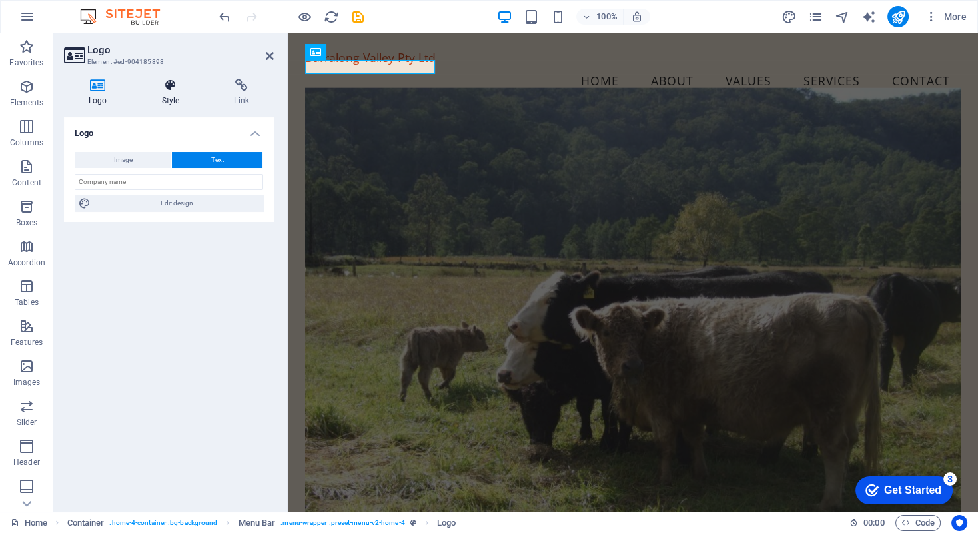
click at [168, 89] on icon at bounding box center [170, 85] width 67 height 13
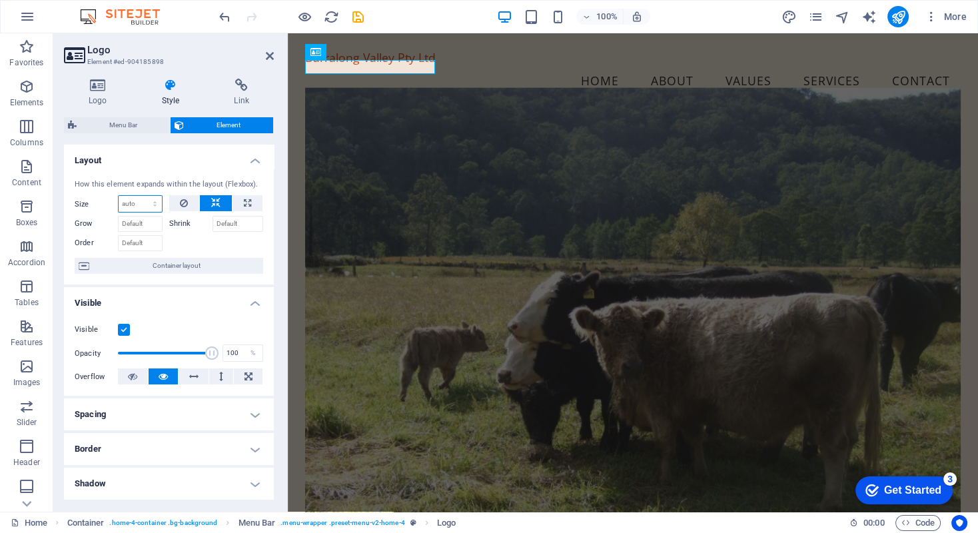
click at [154, 201] on select "Default auto px % 1/1 1/2 1/3 1/4 1/5 1/6 1/7 1/8 1/9 1/10" at bounding box center [140, 204] width 43 height 16
click at [119, 196] on select "Default auto px % 1/1 1/2 1/3 1/4 1/5 1/6 1/7 1/8 1/9 1/10" at bounding box center [140, 204] width 43 height 16
click at [157, 200] on select "Default auto px % 1/1 1/2 1/3 1/4 1/5 1/6 1/7 1/8 1/9 1/10" at bounding box center [140, 204] width 43 height 16
select select "1/1"
click at [141, 196] on select "Default auto px % 1/1 1/2 1/3 1/4 1/5 1/6 1/7 1/8 1/9 1/10" at bounding box center [140, 204] width 43 height 16
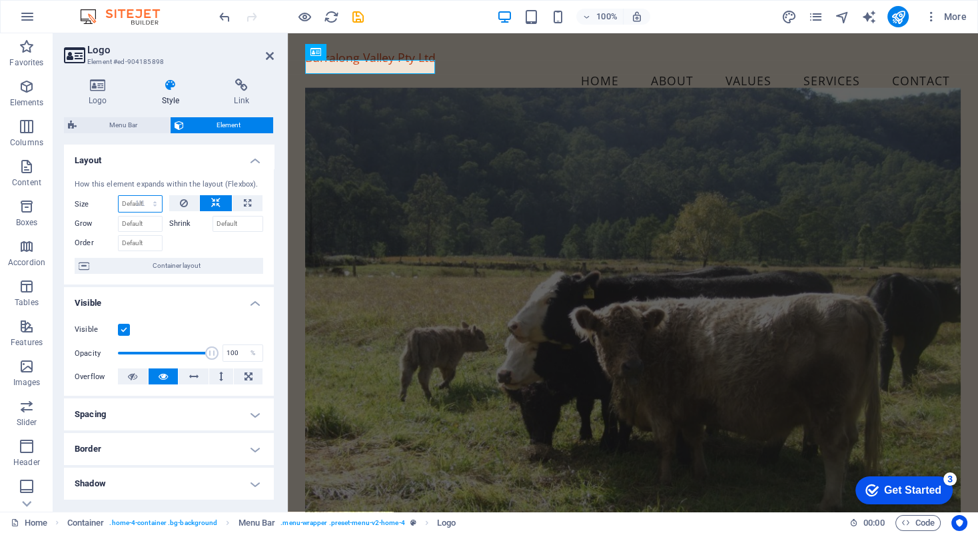
type input "100"
click at [153, 205] on select "Default auto px % 1/1 1/2 1/3 1/4 1/5 1/6 1/7 1/8 1/9 1/10" at bounding box center [152, 204] width 19 height 16
select select "1/2"
click at [143, 196] on select "Default auto px % 1/1 1/2 1/3 1/4 1/5 1/6 1/7 1/8 1/9 1/10" at bounding box center [152, 204] width 19 height 16
type input "50"
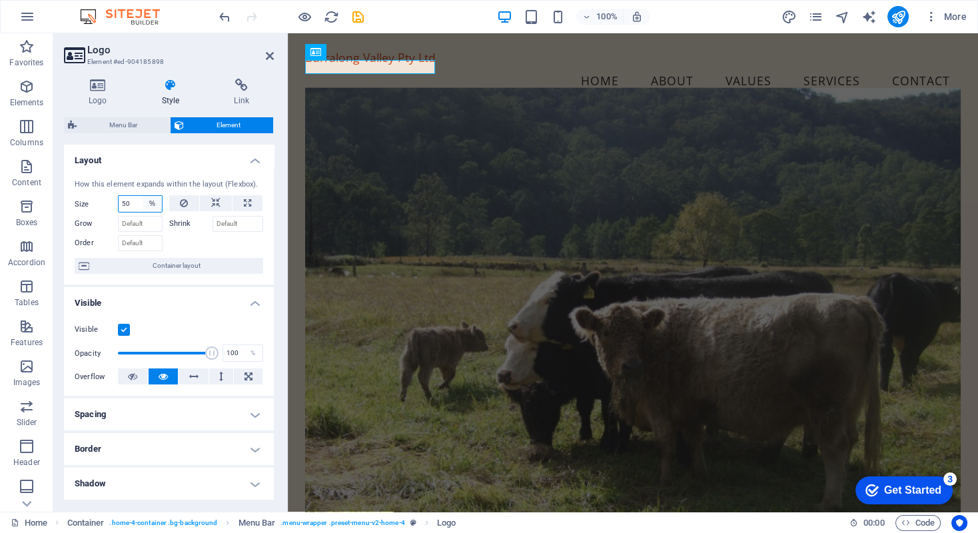
click at [155, 201] on select "Default auto px % 1/1 1/2 1/3 1/4 1/5 1/6 1/7 1/8 1/9 1/10" at bounding box center [152, 204] width 19 height 16
select select "auto"
click at [143, 196] on select "Default auto px % 1/1 1/2 1/3 1/4 1/5 1/6 1/7 1/8 1/9 1/10" at bounding box center [152, 204] width 19 height 16
select select "DISABLED_OPTION_VALUE"
click at [246, 202] on icon at bounding box center [247, 203] width 7 height 16
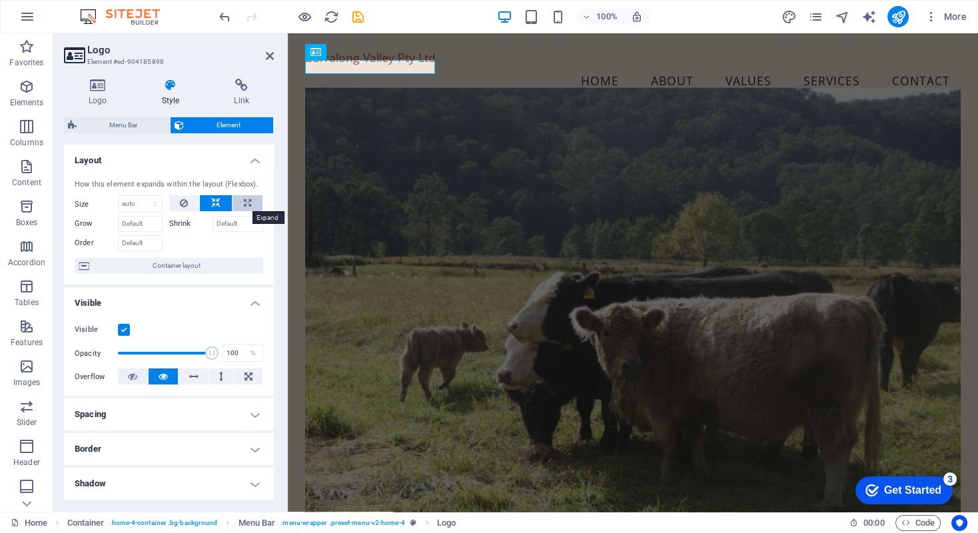
type input "100"
select select "%"
click at [214, 202] on icon at bounding box center [215, 203] width 9 height 16
click at [183, 203] on icon at bounding box center [184, 203] width 8 height 16
click at [155, 202] on select "Default auto px % 1/1 1/2 1/3 1/4 1/5 1/6 1/7 1/8 1/9 1/10" at bounding box center [140, 204] width 43 height 16
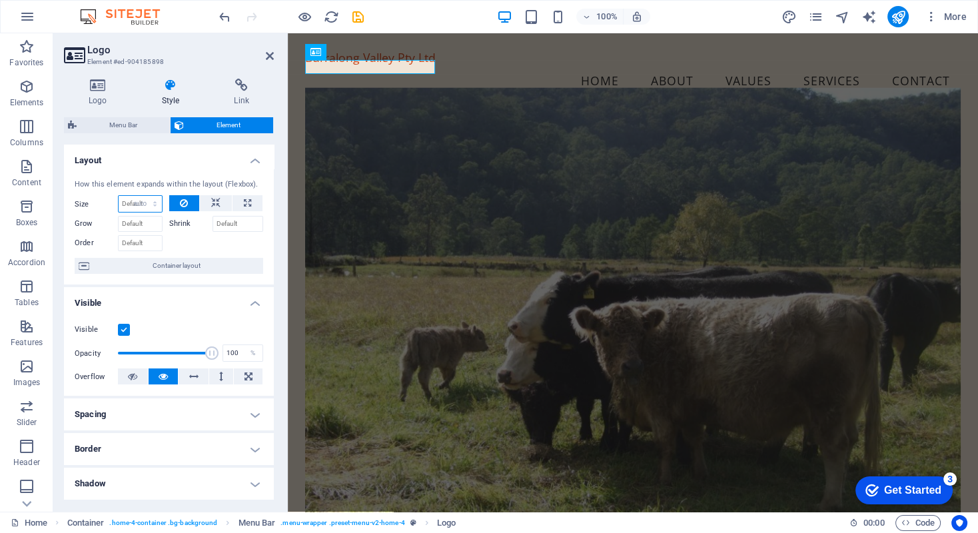
click at [119, 196] on select "Default auto px % 1/1 1/2 1/3 1/4 1/5 1/6 1/7 1/8 1/9 1/10" at bounding box center [140, 204] width 43 height 16
click at [156, 204] on select "Default auto px % 1/1 1/2 1/3 1/4 1/5 1/6 1/7 1/8 1/9 1/10" at bounding box center [140, 204] width 43 height 16
click at [119, 196] on select "Default auto px % 1/1 1/2 1/3 1/4 1/5 1/6 1/7 1/8 1/9 1/10" at bounding box center [140, 204] width 43 height 16
select select "DISABLED_OPTION_VALUE"
click at [270, 53] on icon at bounding box center [270, 56] width 8 height 11
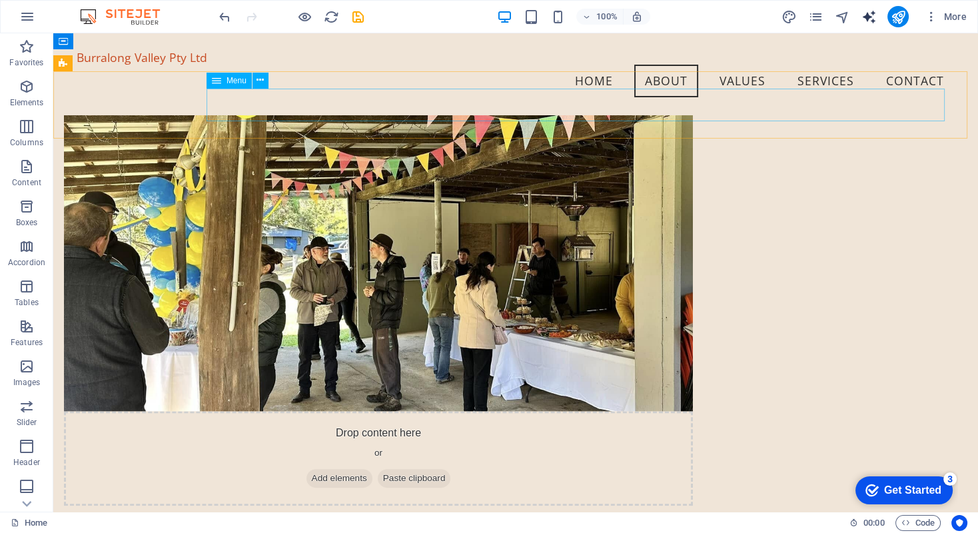
scroll to position [771, 0]
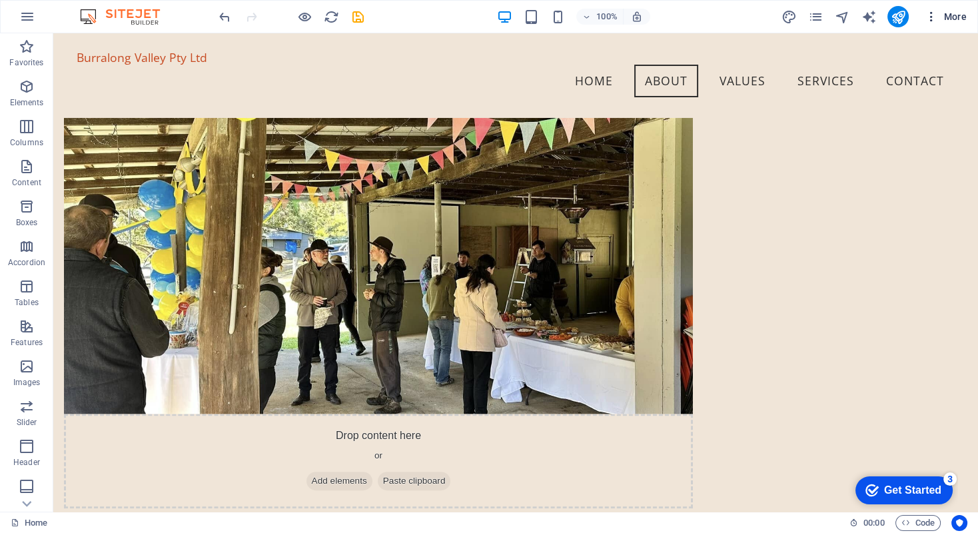
click at [932, 17] on icon "button" at bounding box center [930, 16] width 13 height 13
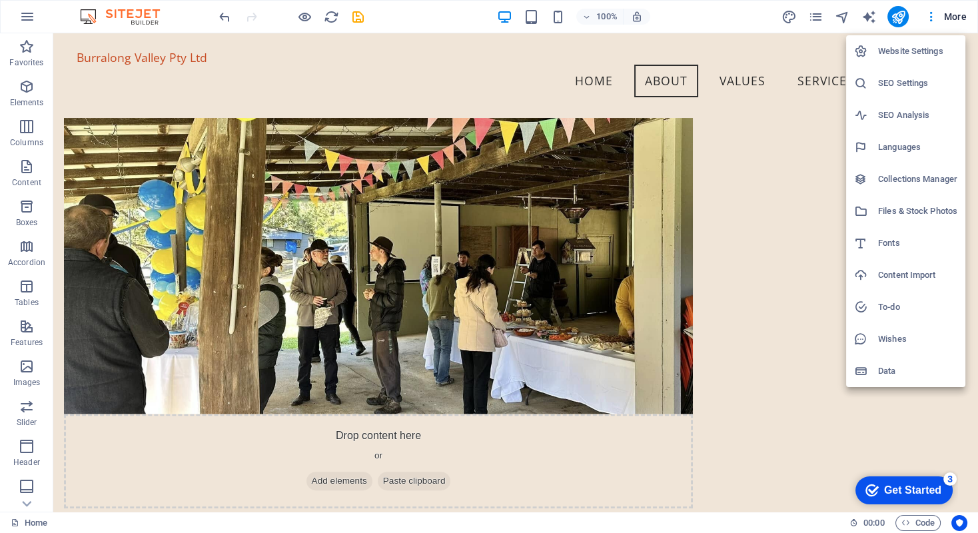
click at [907, 46] on h6 "Website Settings" at bounding box center [917, 51] width 79 height 16
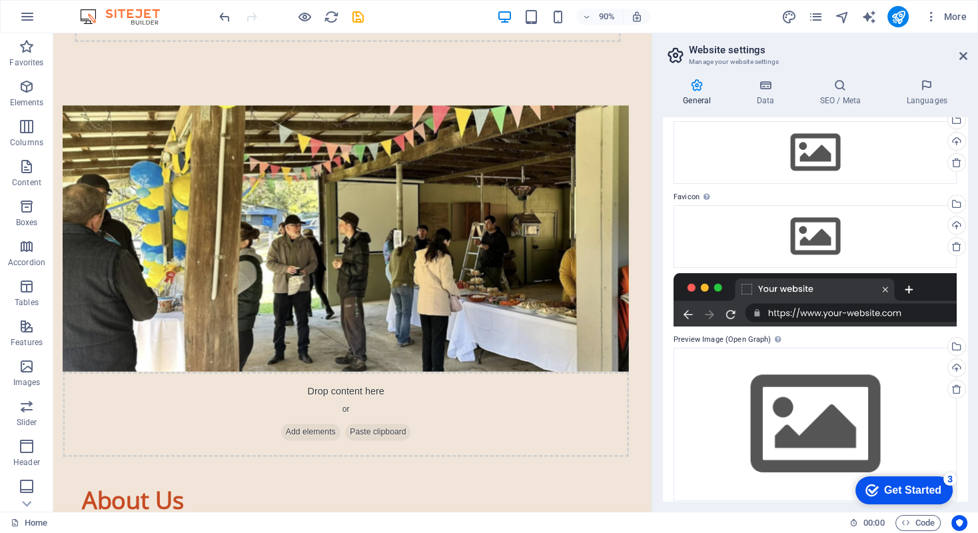
scroll to position [70, 0]
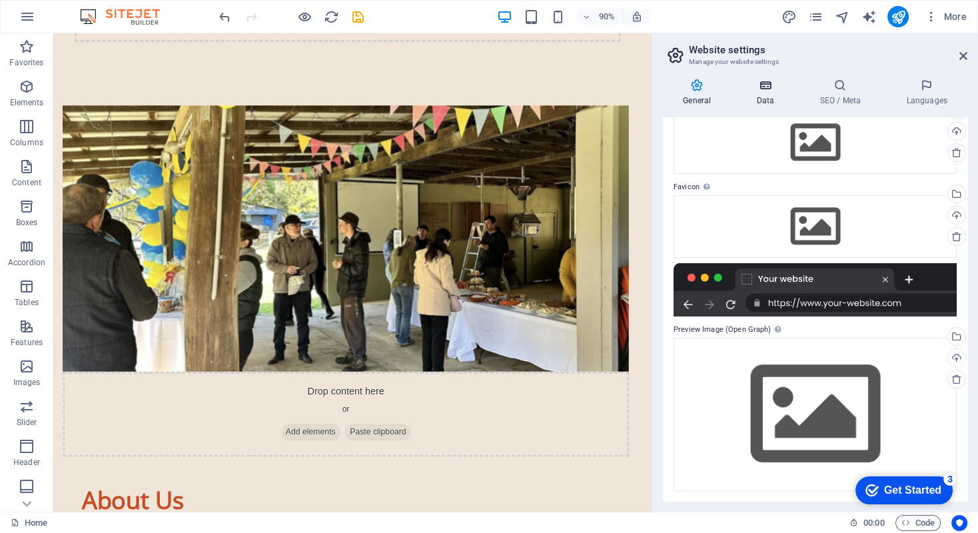
click at [762, 87] on icon at bounding box center [765, 85] width 58 height 13
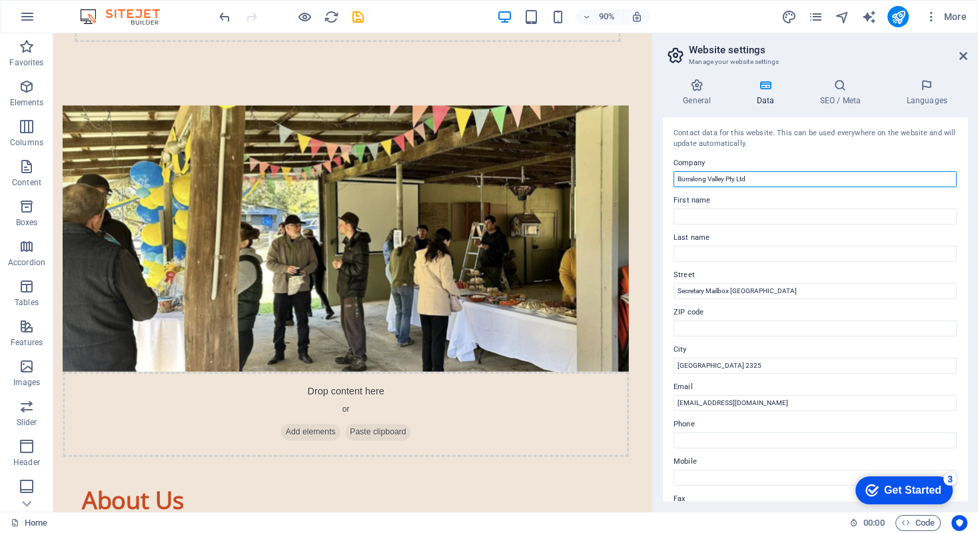
drag, startPoint x: 761, startPoint y: 178, endPoint x: 666, endPoint y: 177, distance: 95.2
click at [666, 177] on div "Contact data for this website. This can be used everywhere on the website and w…" at bounding box center [815, 309] width 304 height 384
type input "BURRALONG VALLEY PTY LTD"
click at [960, 55] on icon at bounding box center [963, 56] width 8 height 11
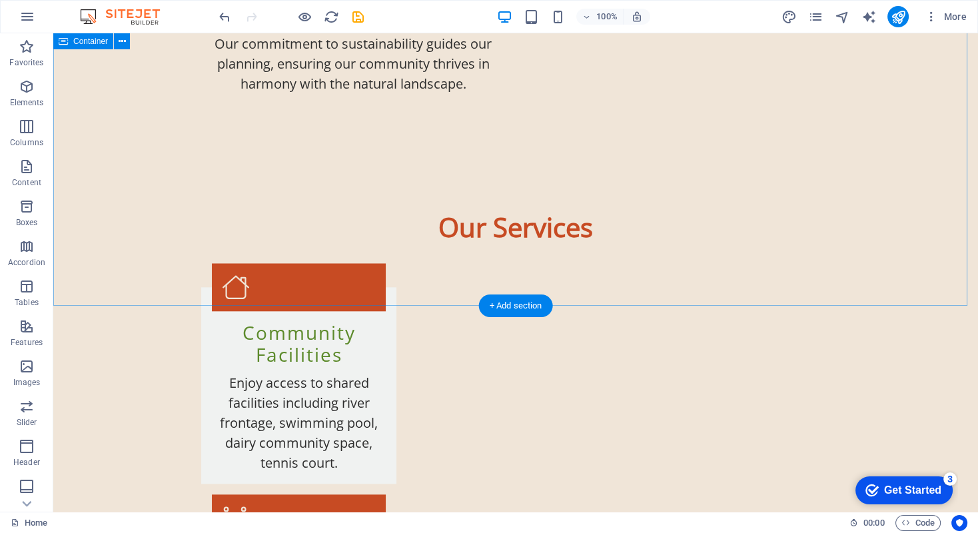
scroll to position [1837, 0]
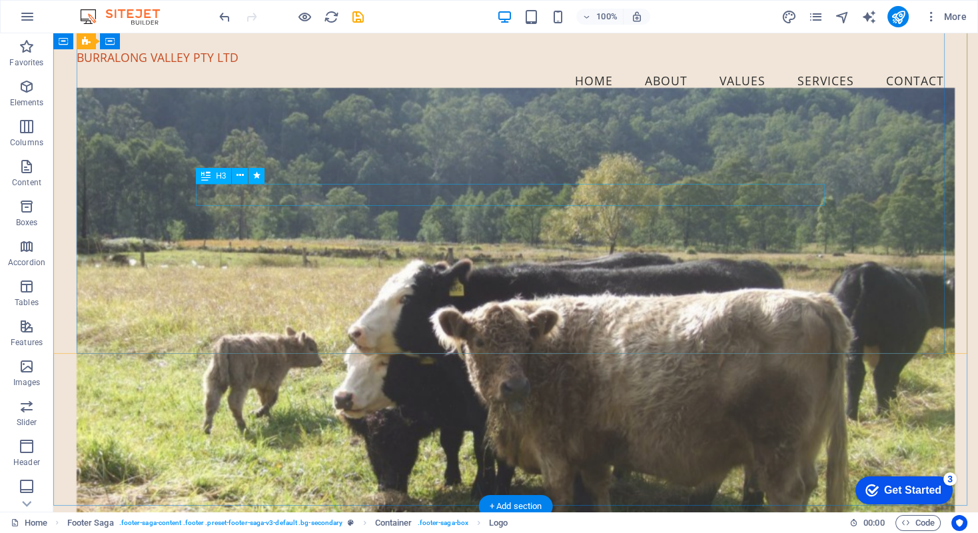
scroll to position [0, 0]
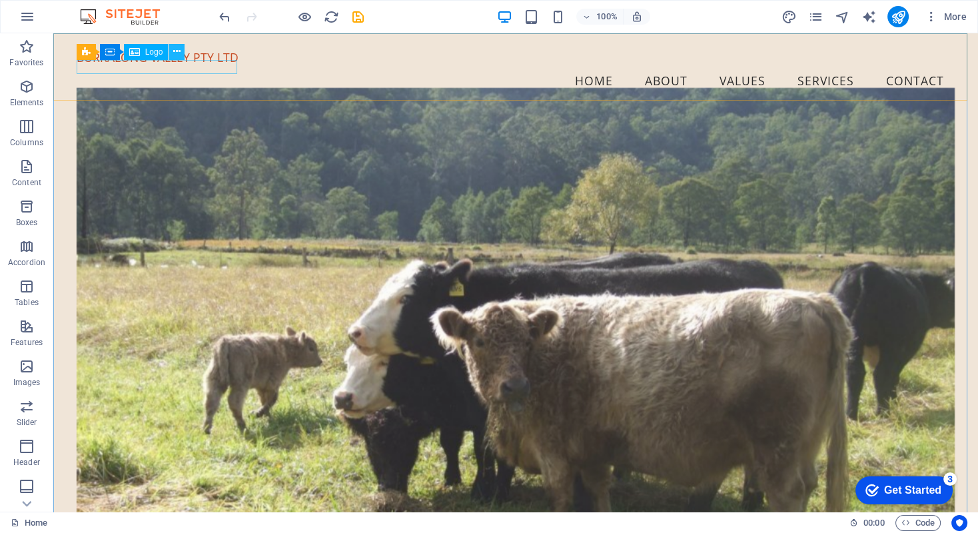
click at [175, 50] on icon at bounding box center [176, 52] width 7 height 14
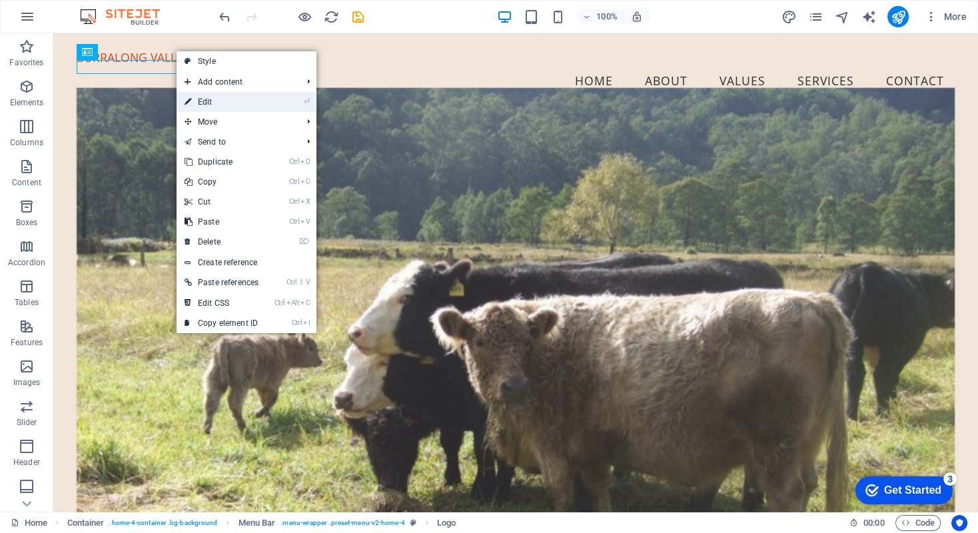
click at [212, 101] on link "⏎ Edit" at bounding box center [221, 102] width 90 height 20
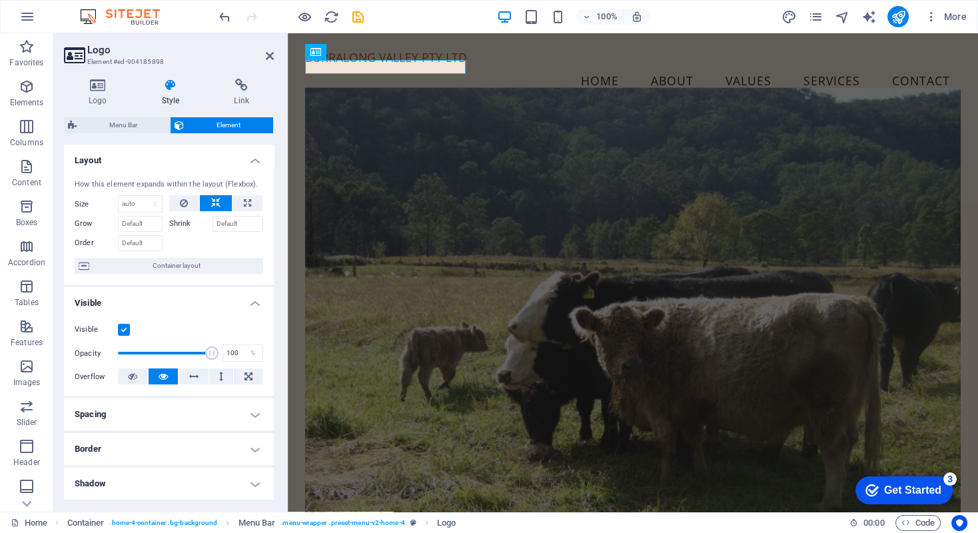
click at [172, 85] on icon at bounding box center [170, 85] width 67 height 13
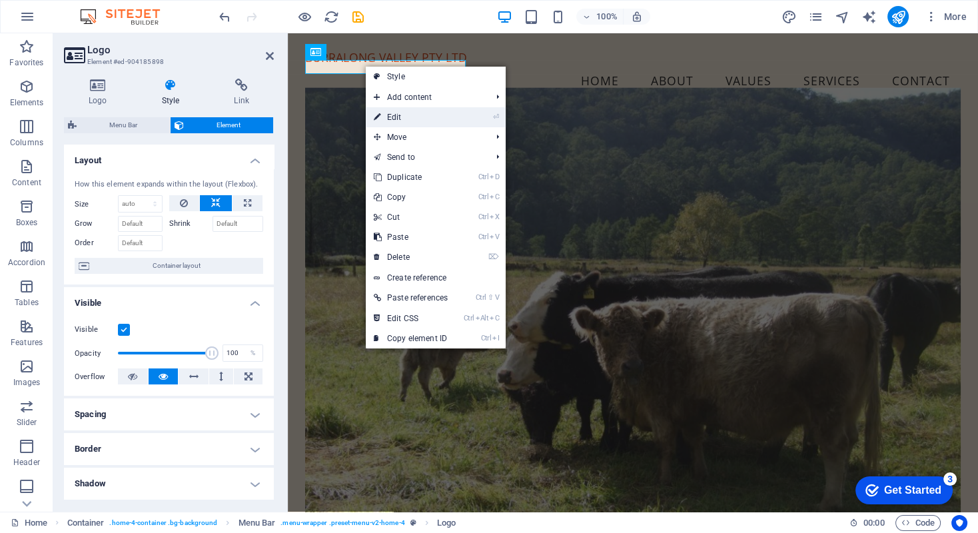
click at [394, 117] on link "⏎ Edit" at bounding box center [411, 117] width 90 height 20
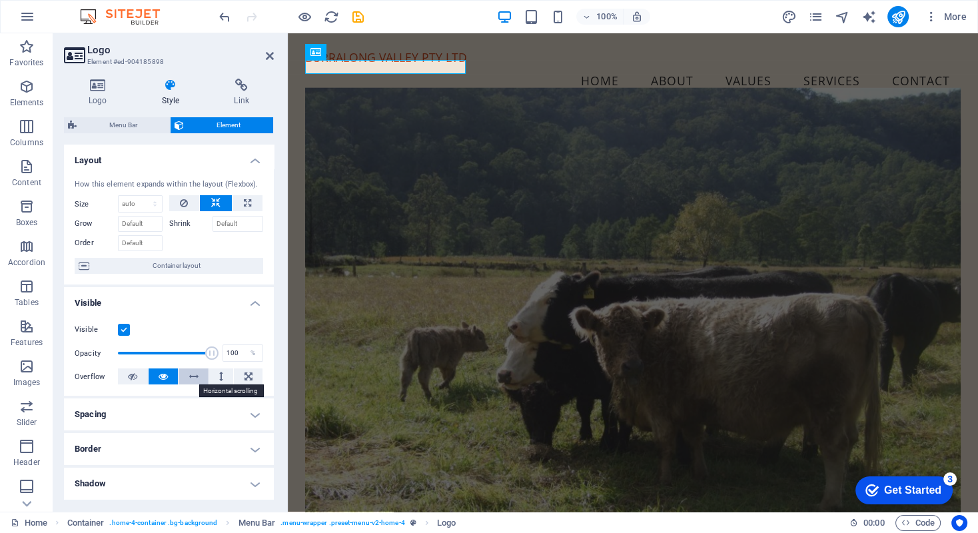
click at [190, 377] on icon at bounding box center [193, 376] width 9 height 16
click at [220, 377] on icon at bounding box center [221, 376] width 4 height 16
click at [196, 375] on button at bounding box center [193, 376] width 30 height 16
click at [244, 377] on icon at bounding box center [248, 376] width 8 height 16
click at [129, 374] on icon at bounding box center [132, 376] width 9 height 16
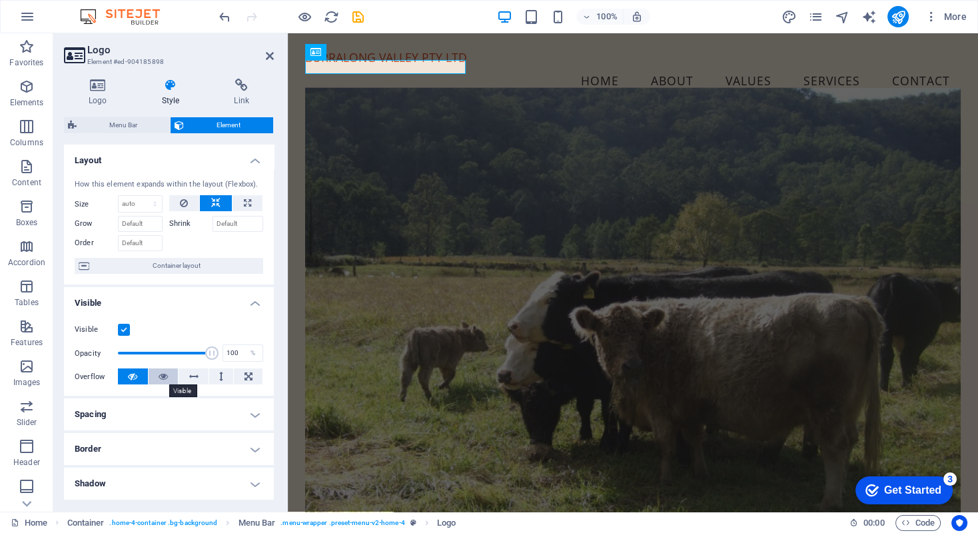
click at [163, 376] on icon at bounding box center [163, 376] width 9 height 16
click at [268, 54] on icon at bounding box center [270, 56] width 8 height 11
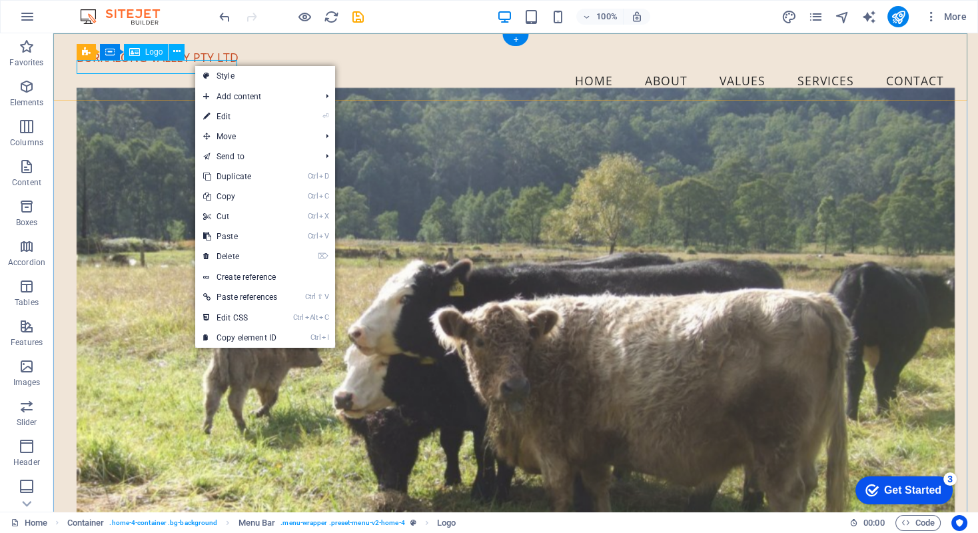
click at [161, 63] on div "BURRALONG VALLEY PTY LTD" at bounding box center [516, 58] width 878 height 14
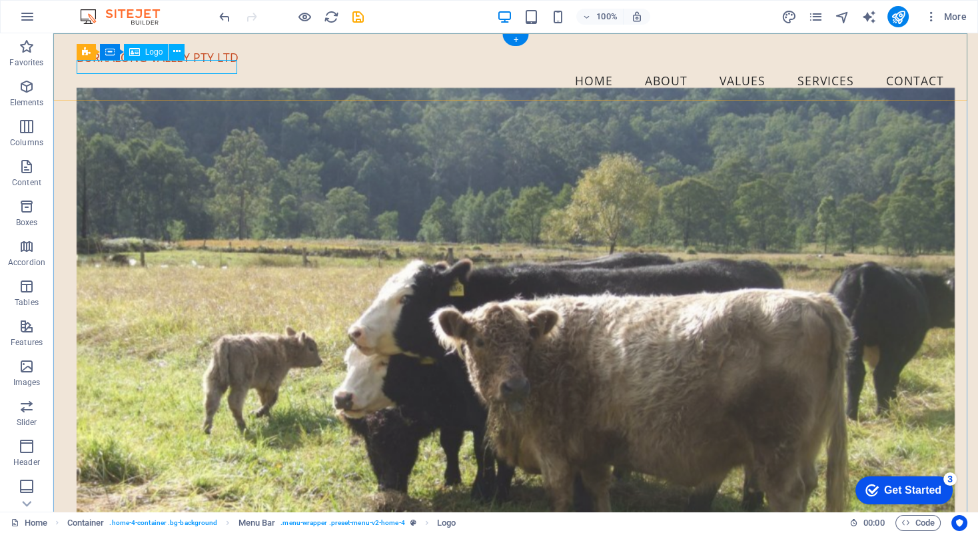
click at [161, 63] on div "BURRALONG VALLEY PTY LTD" at bounding box center [516, 58] width 878 height 14
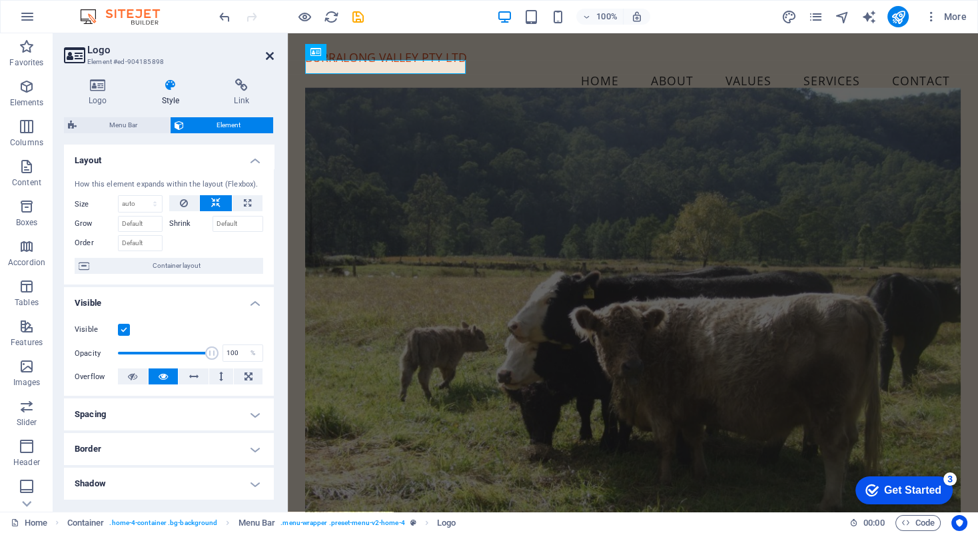
click at [266, 53] on icon at bounding box center [270, 56] width 8 height 11
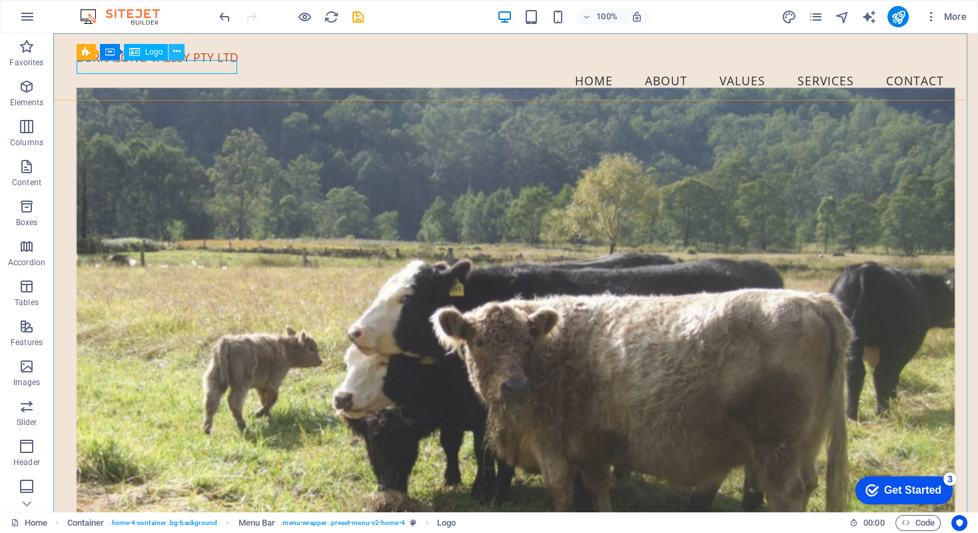
click at [174, 51] on icon at bounding box center [176, 52] width 7 height 14
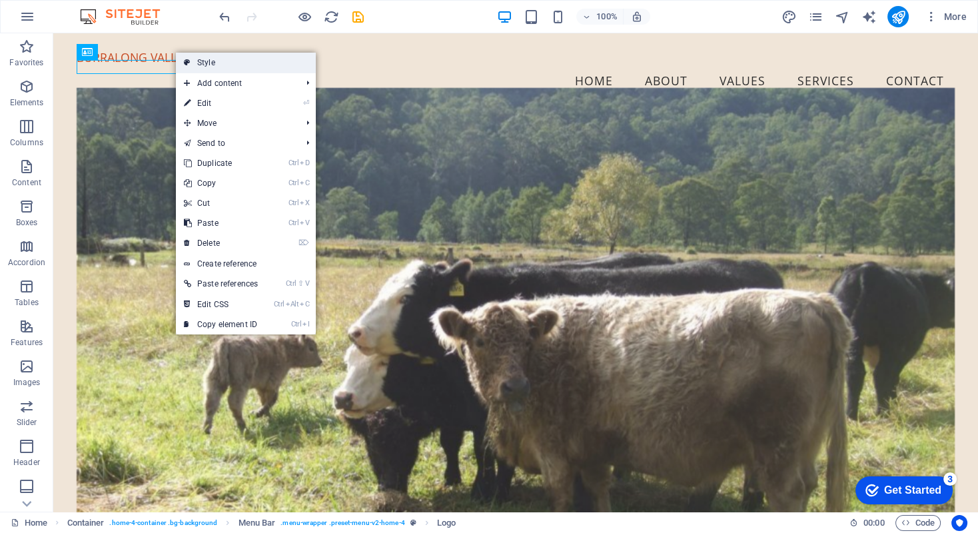
click at [192, 61] on link "Style" at bounding box center [246, 63] width 140 height 20
select select "vw"
select select "rem"
select select "vw"
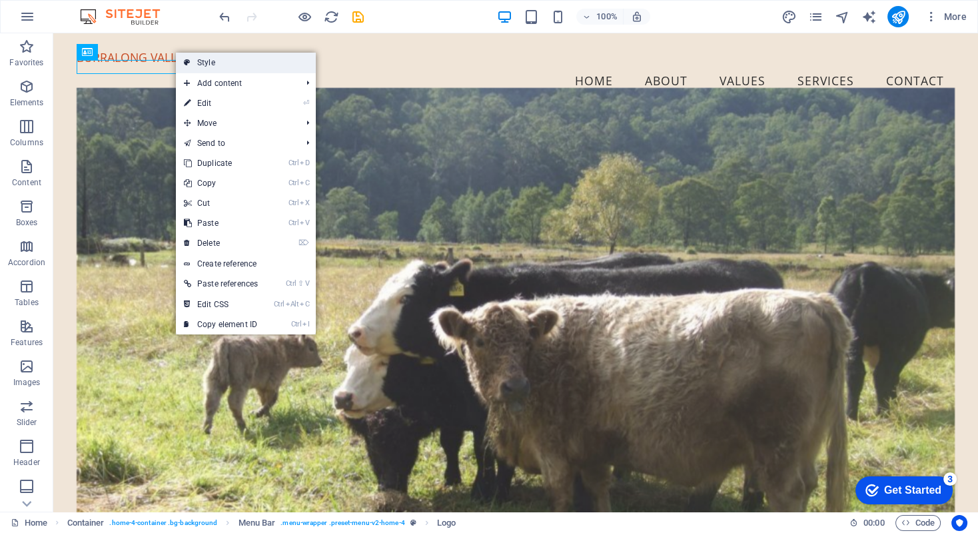
select select "preset-menu-v2-home-4"
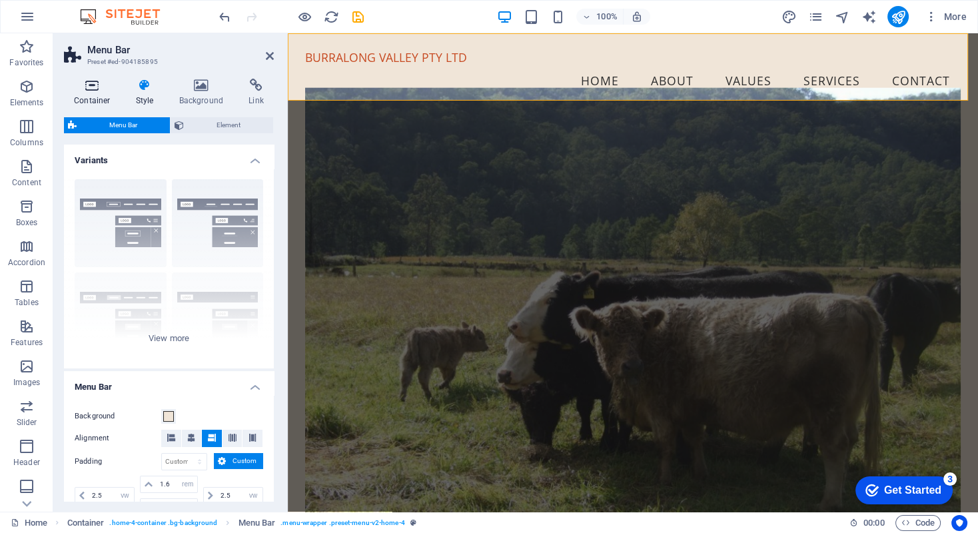
click at [95, 87] on icon at bounding box center [92, 85] width 57 height 13
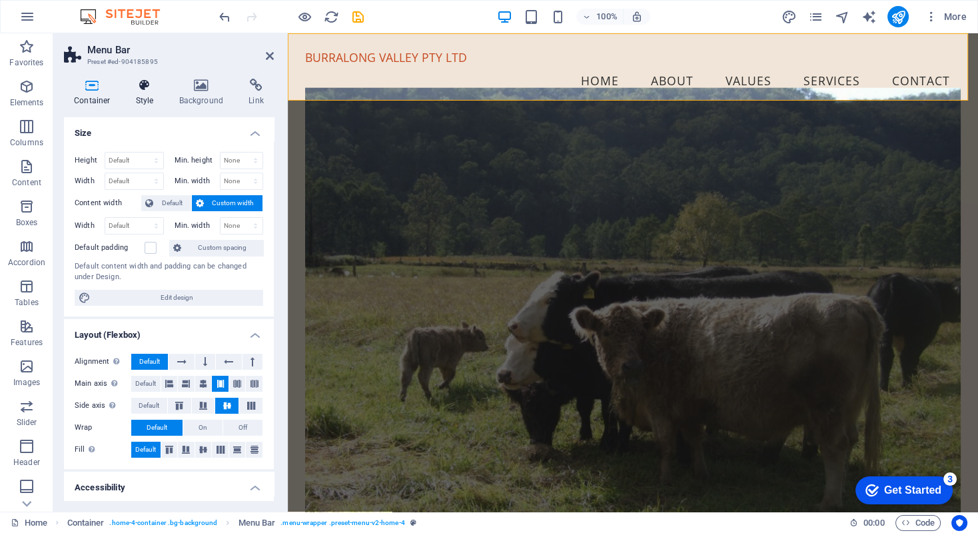
click at [143, 82] on icon at bounding box center [145, 85] width 38 height 13
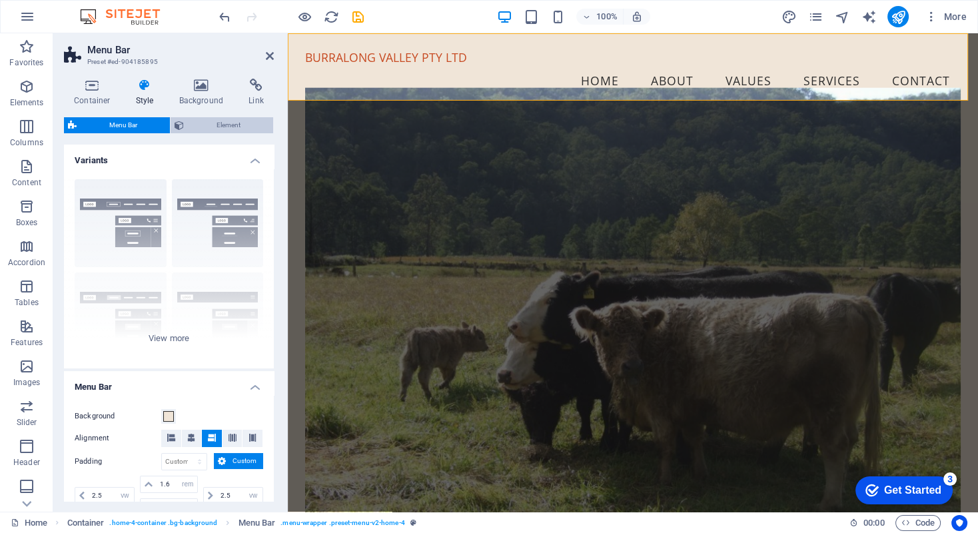
click at [200, 120] on span "Element" at bounding box center [228, 125] width 81 height 16
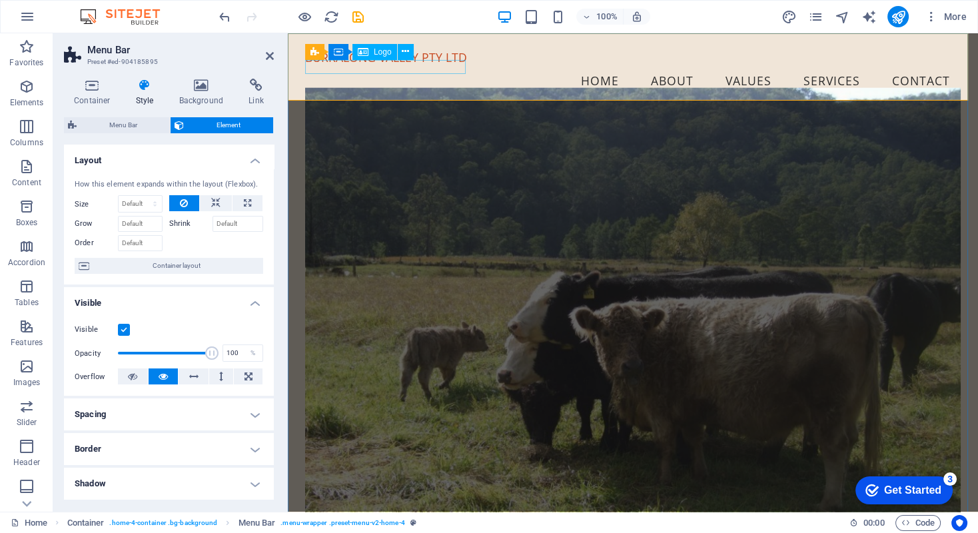
click at [350, 65] on div "BURRALONG VALLEY PTY LTD" at bounding box center [632, 58] width 655 height 14
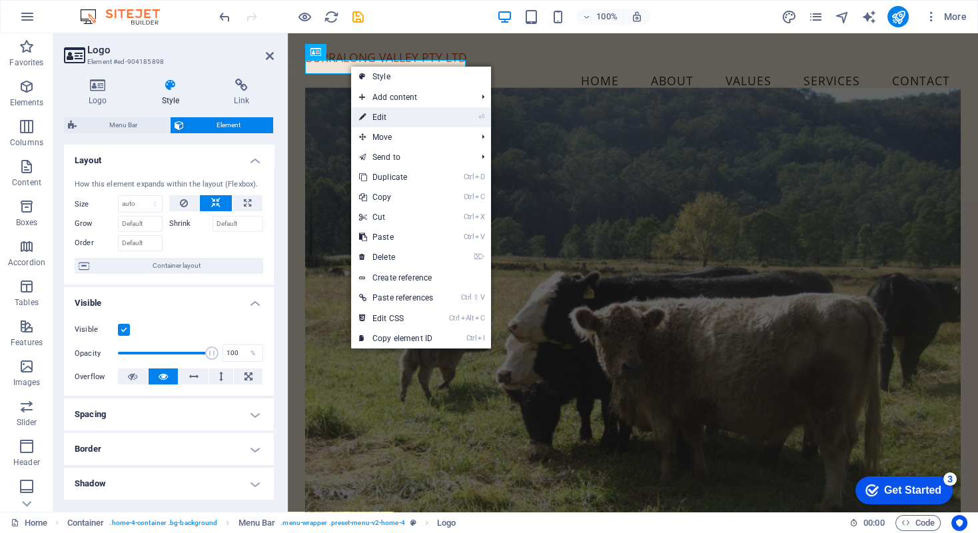
click at [374, 114] on link "⏎ Edit" at bounding box center [396, 117] width 90 height 20
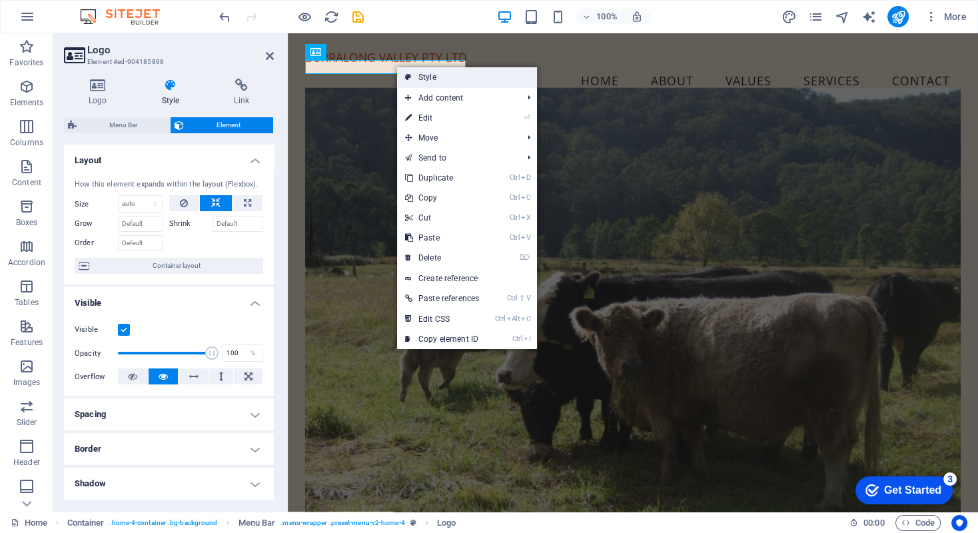
click at [417, 77] on link "Style" at bounding box center [467, 77] width 140 height 20
select select "vw"
select select "rem"
select select "vw"
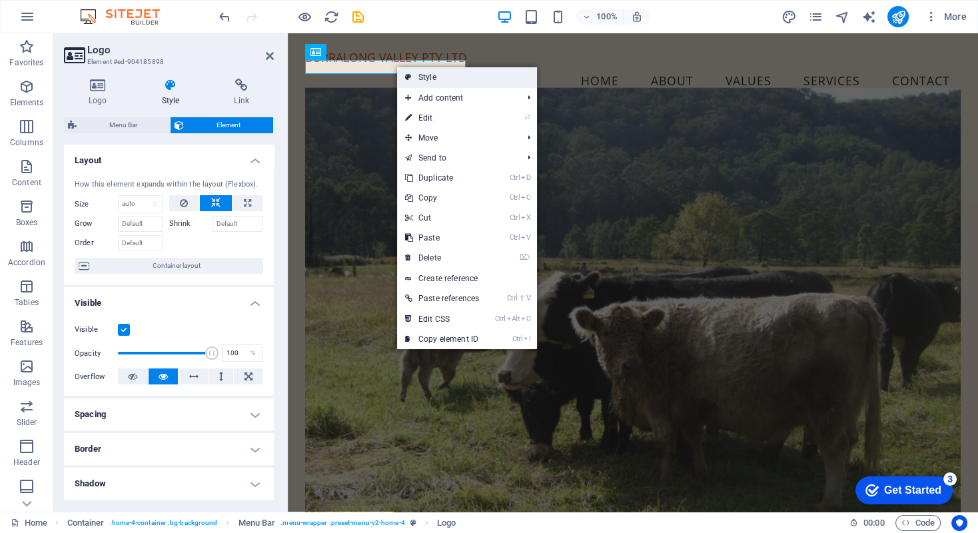
select select "preset-menu-v2-home-4"
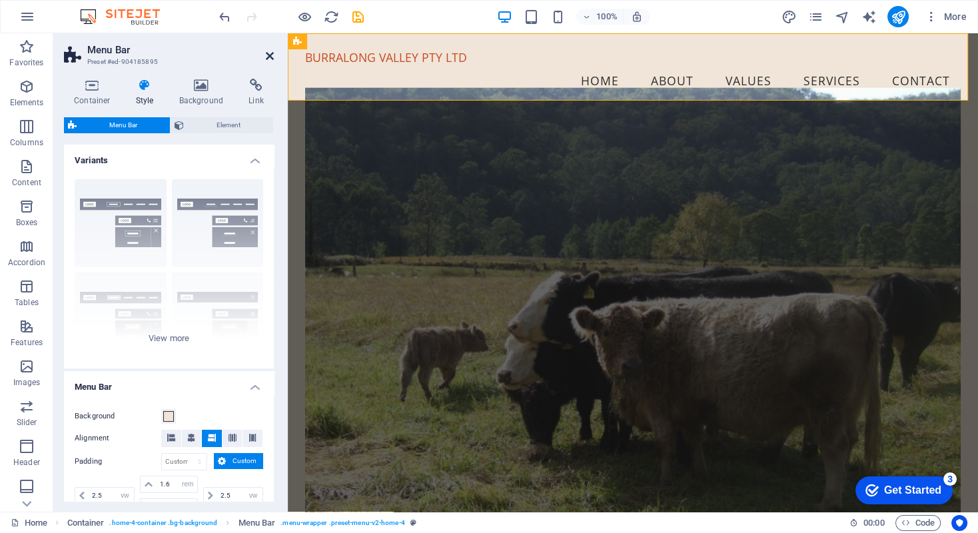
click at [267, 55] on icon at bounding box center [270, 56] width 8 height 11
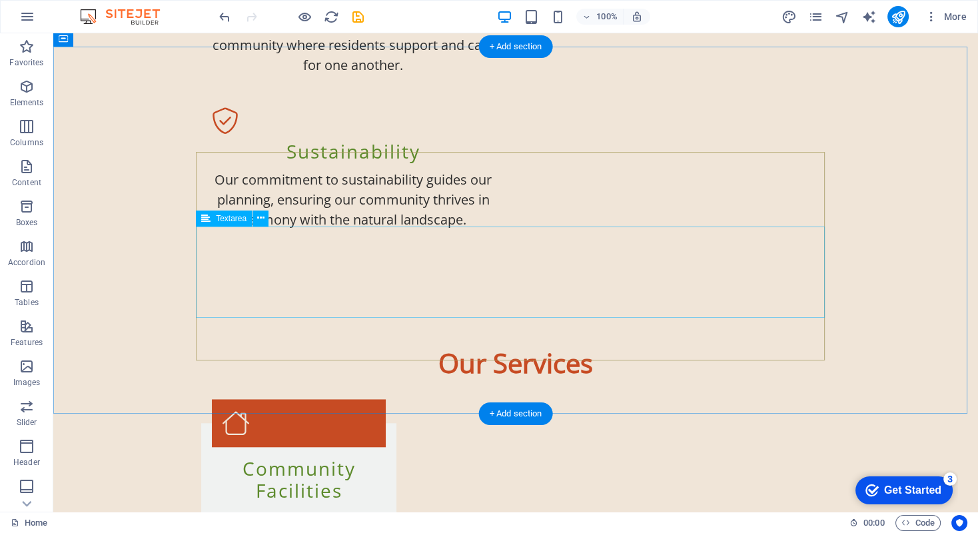
scroll to position [1837, 0]
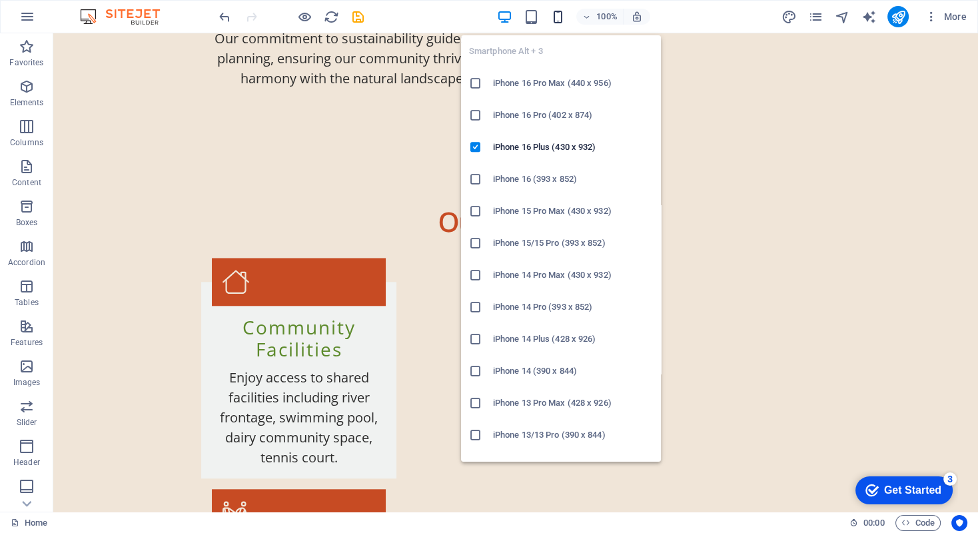
click at [558, 13] on icon "button" at bounding box center [556, 16] width 15 height 15
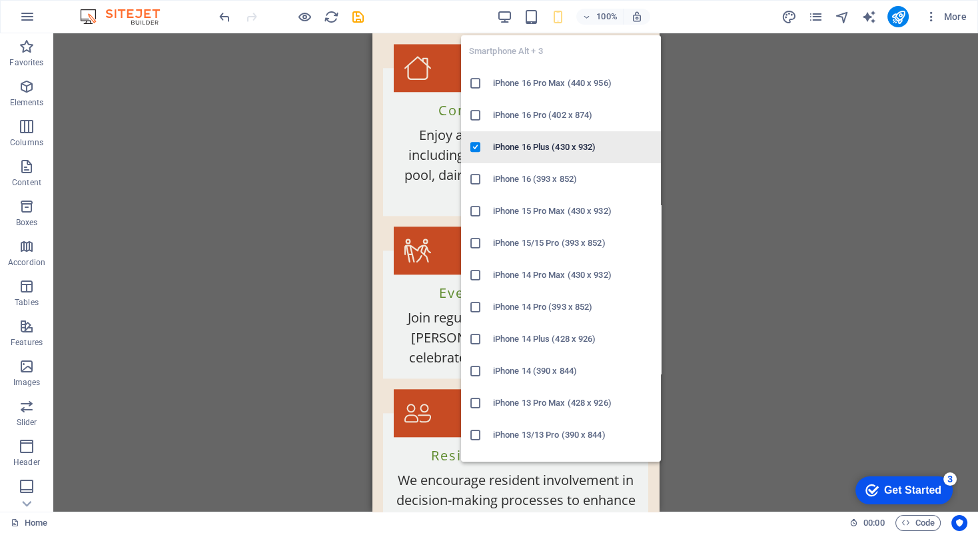
drag, startPoint x: 516, startPoint y: 144, endPoint x: 141, endPoint y: 109, distance: 376.5
click at [516, 144] on h6 "iPhone 16 Plus (430 x 932)" at bounding box center [573, 147] width 160 height 16
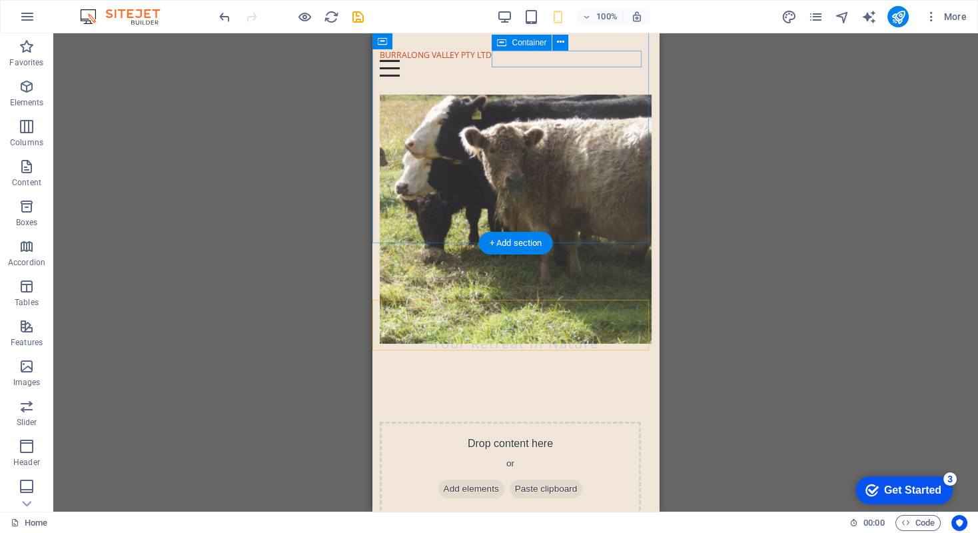
scroll to position [83, 0]
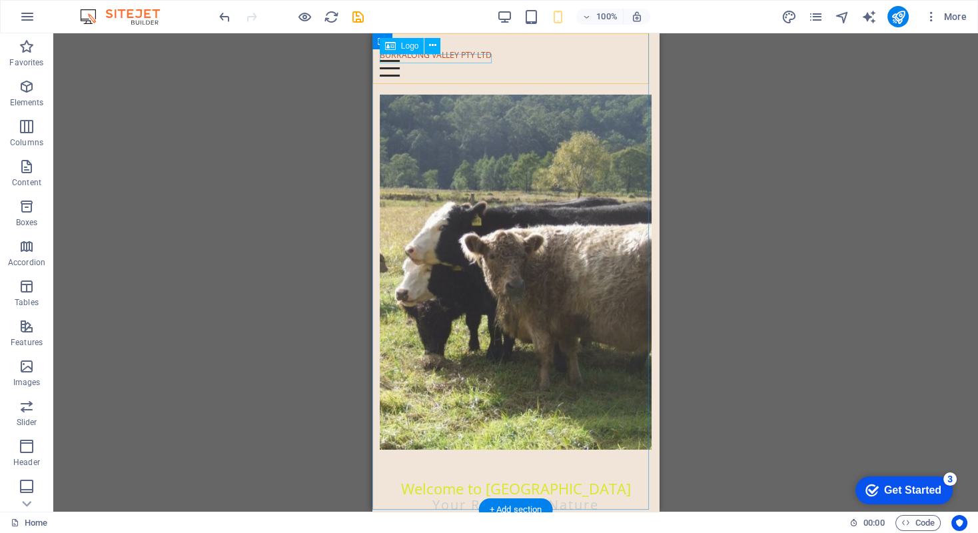
click at [424, 57] on div "BURRALONG VALLEY PTY LTD" at bounding box center [516, 56] width 272 height 10
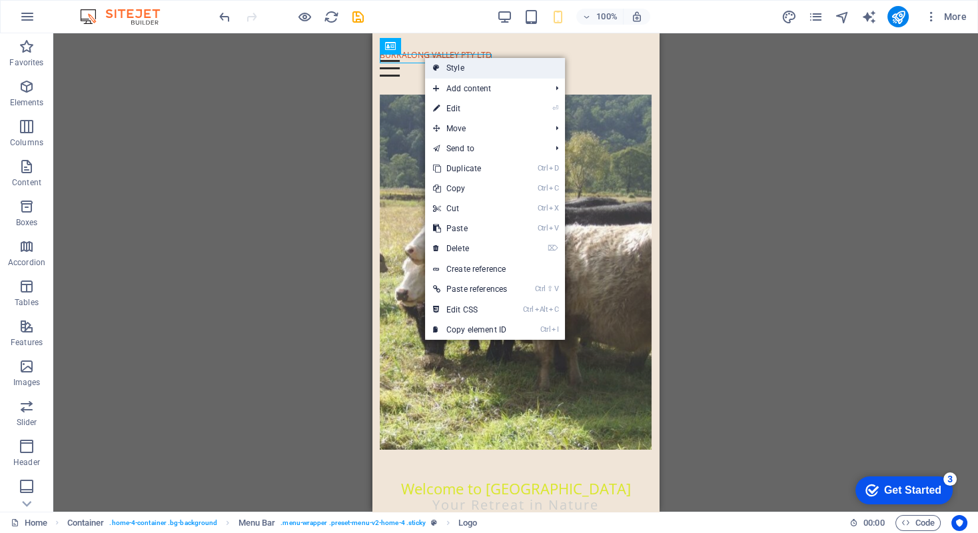
click at [455, 65] on link "Style" at bounding box center [495, 68] width 140 height 20
select select "vw"
select select "rem"
select select "vw"
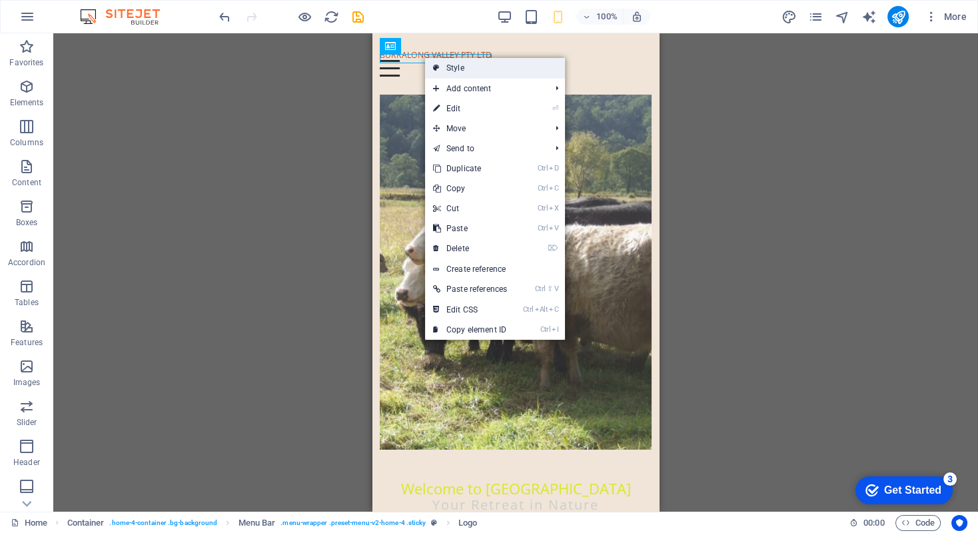
select select "preset-menu-v2-home-4"
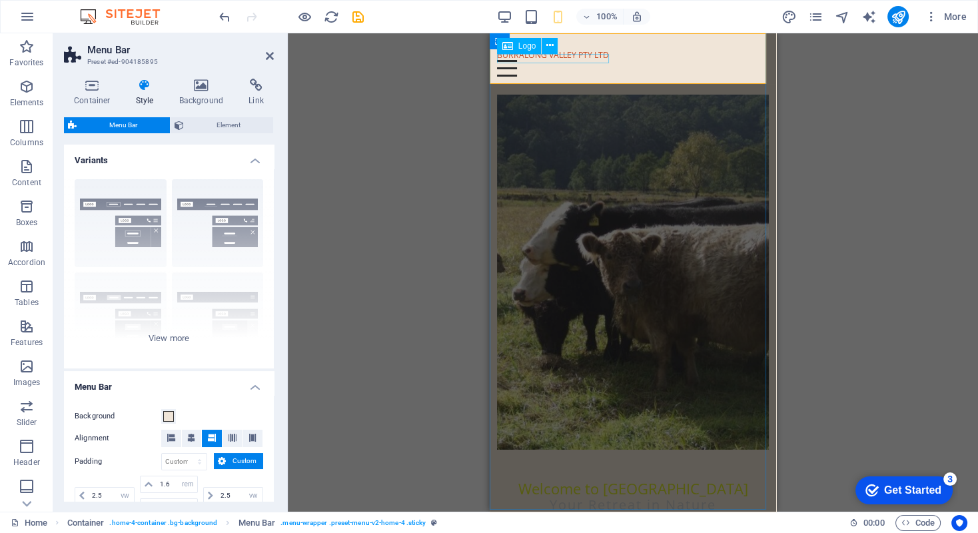
click at [518, 47] on span "Logo" at bounding box center [527, 46] width 18 height 8
click at [551, 49] on icon at bounding box center [549, 46] width 7 height 14
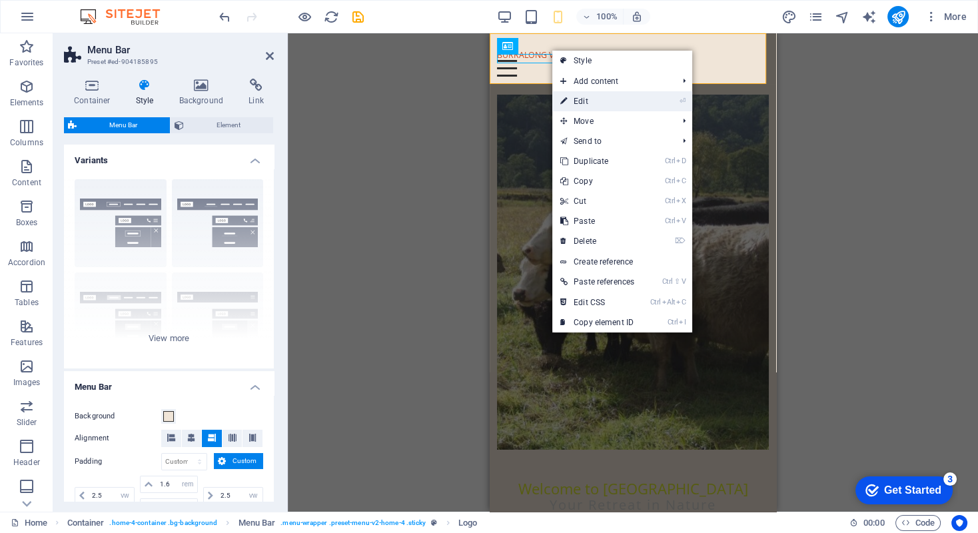
click at [573, 97] on link "⏎ Edit" at bounding box center [597, 101] width 90 height 20
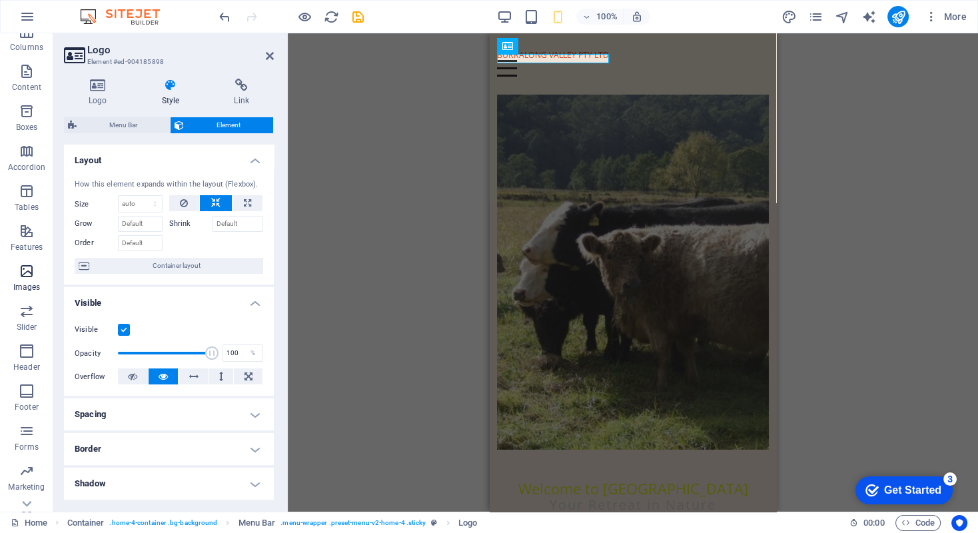
scroll to position [121, 0]
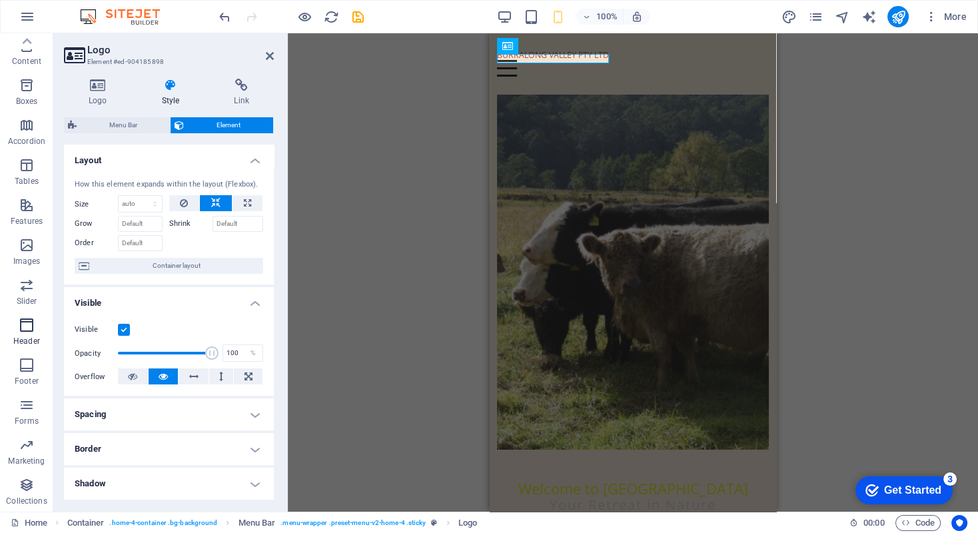
click at [28, 328] on icon "button" at bounding box center [27, 325] width 16 height 16
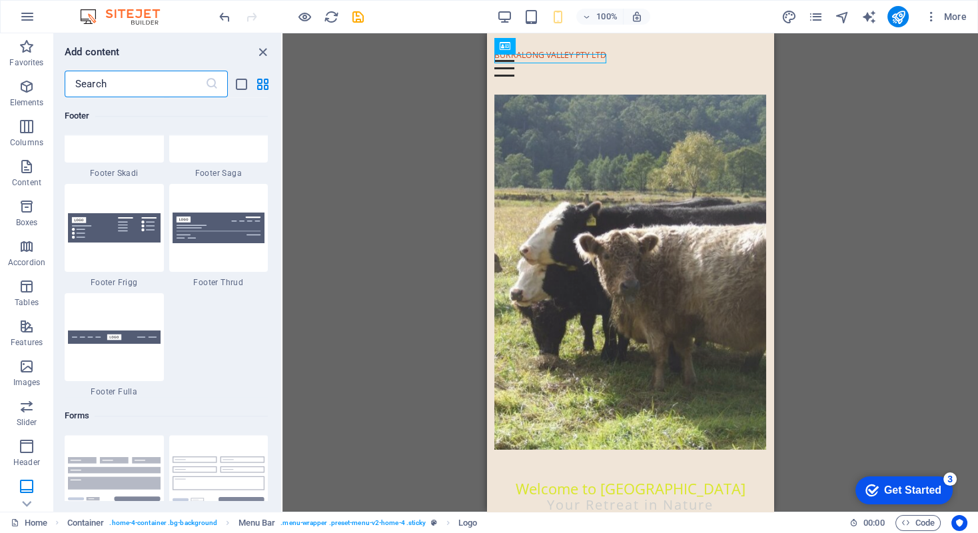
scroll to position [9417, 0]
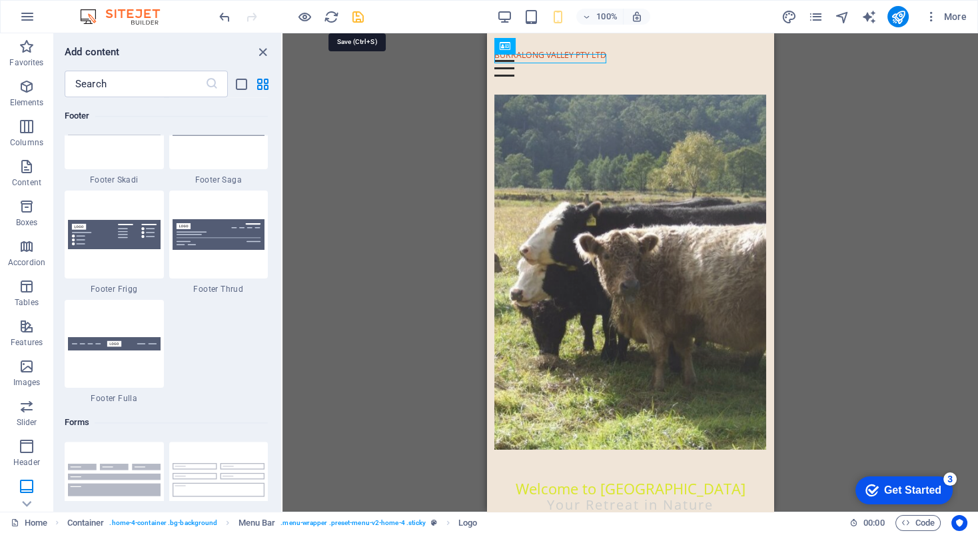
click at [356, 14] on icon "save" at bounding box center [357, 16] width 15 height 15
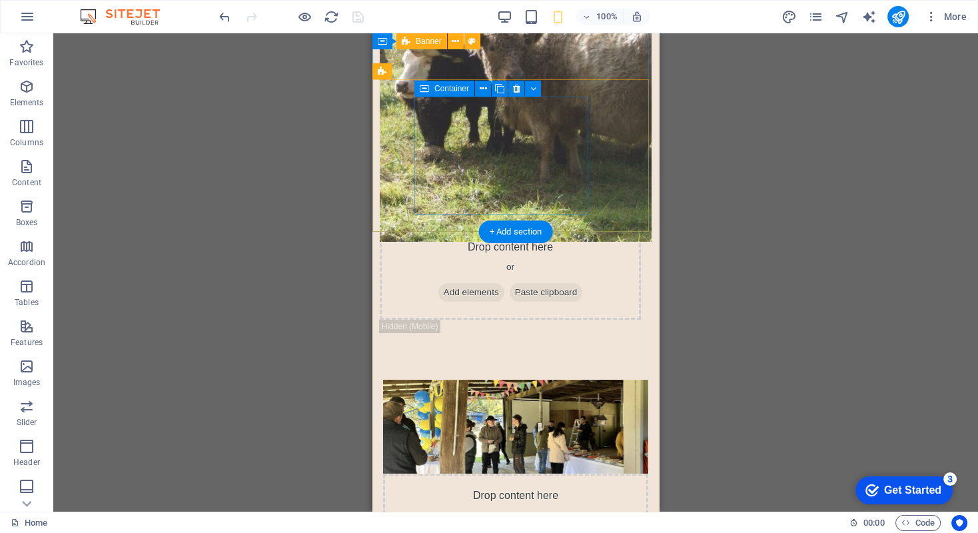
scroll to position [466, 0]
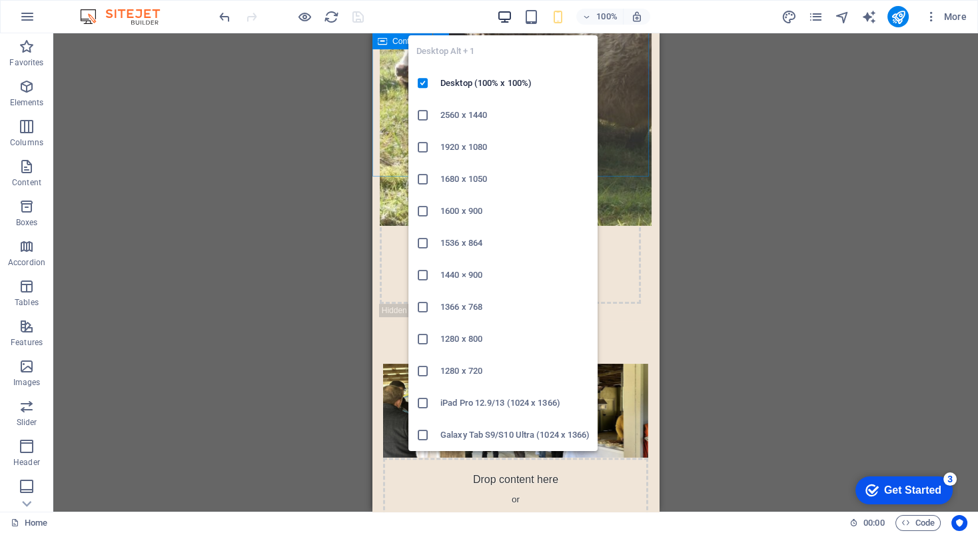
click at [497, 14] on icon "button" at bounding box center [503, 16] width 15 height 15
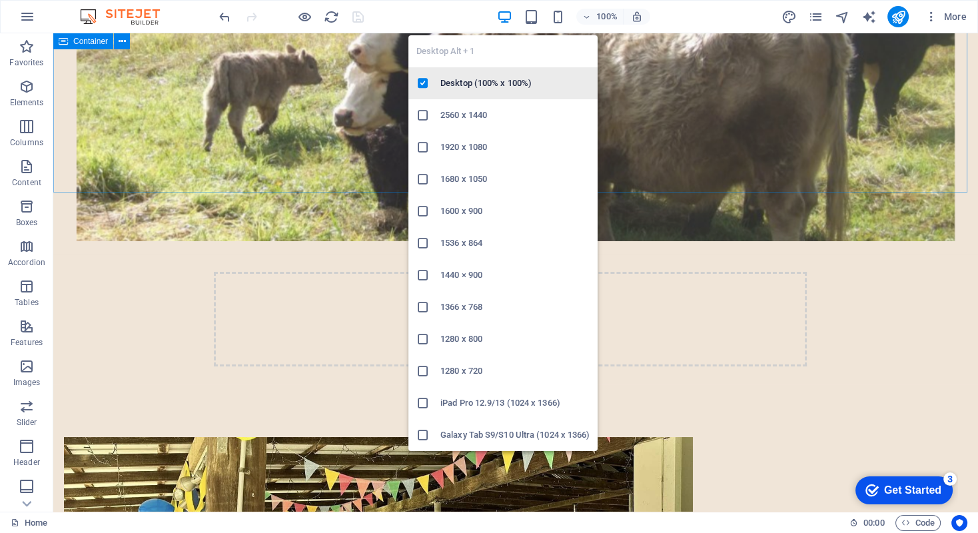
click at [452, 81] on h6 "Desktop (100% x 100%)" at bounding box center [514, 83] width 149 height 16
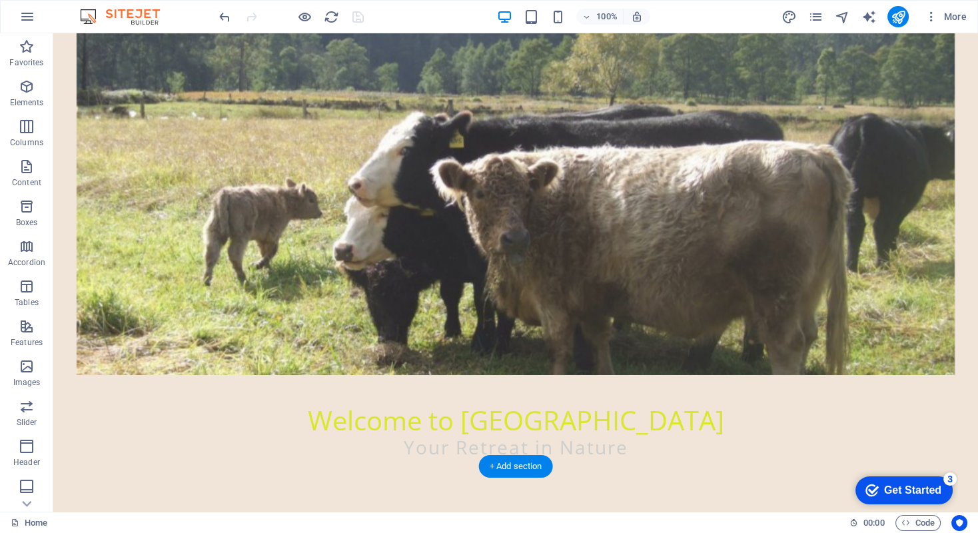
scroll to position [200, 0]
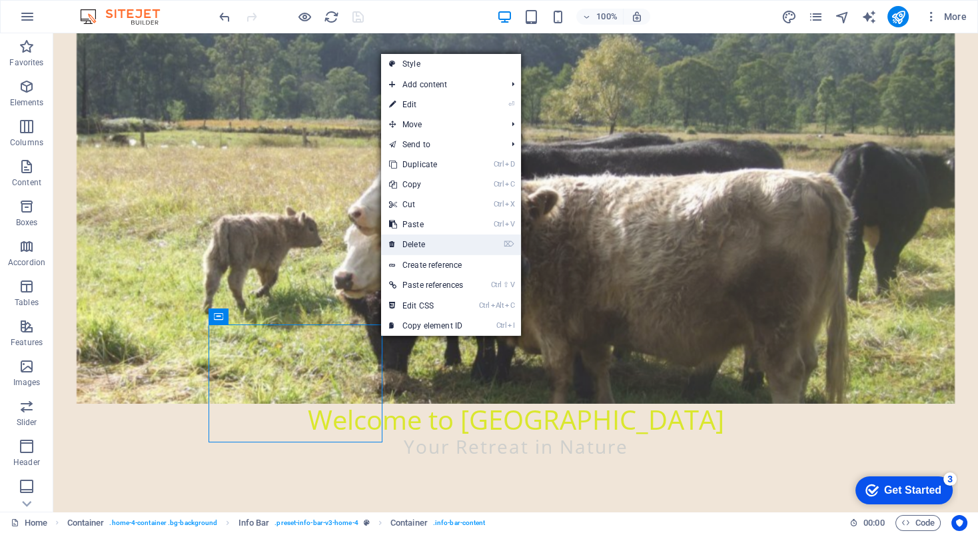
click at [422, 241] on link "⌦ Delete" at bounding box center [426, 244] width 90 height 20
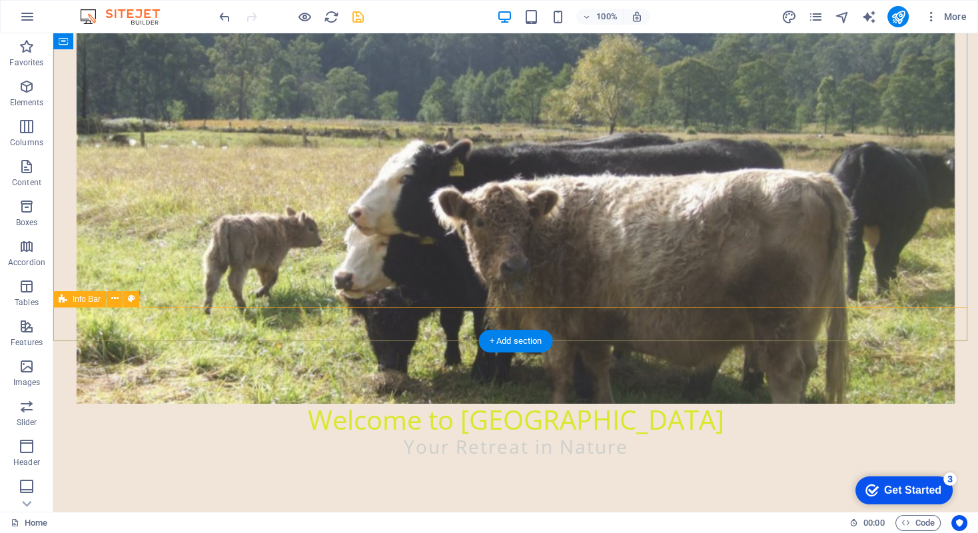
click at [623, 521] on div at bounding box center [515, 538] width 924 height 34
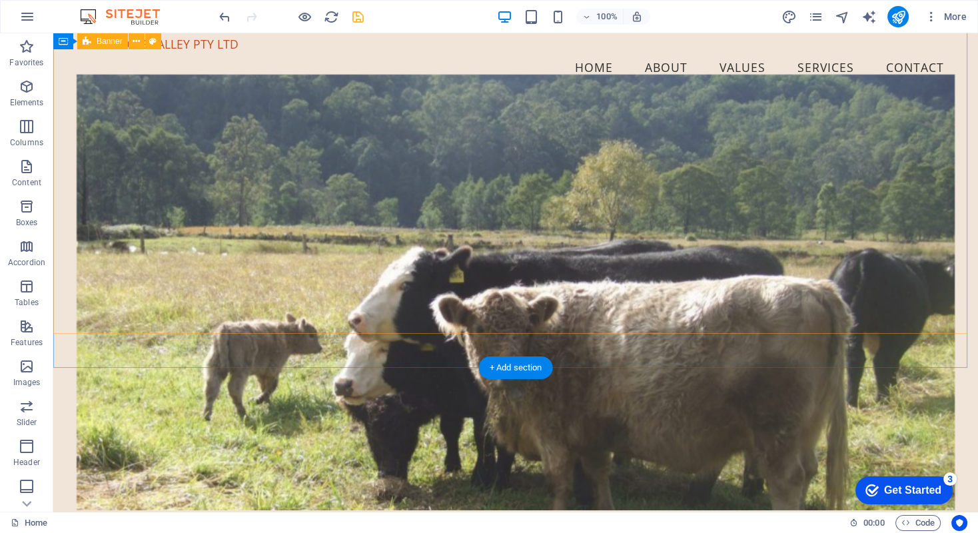
scroll to position [0, 0]
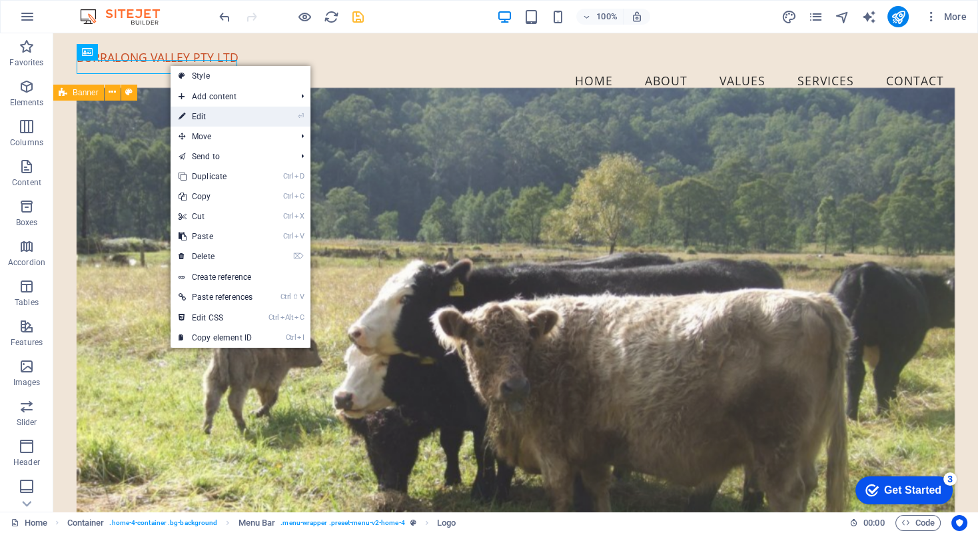
click at [196, 112] on link "⏎ Edit" at bounding box center [215, 117] width 90 height 20
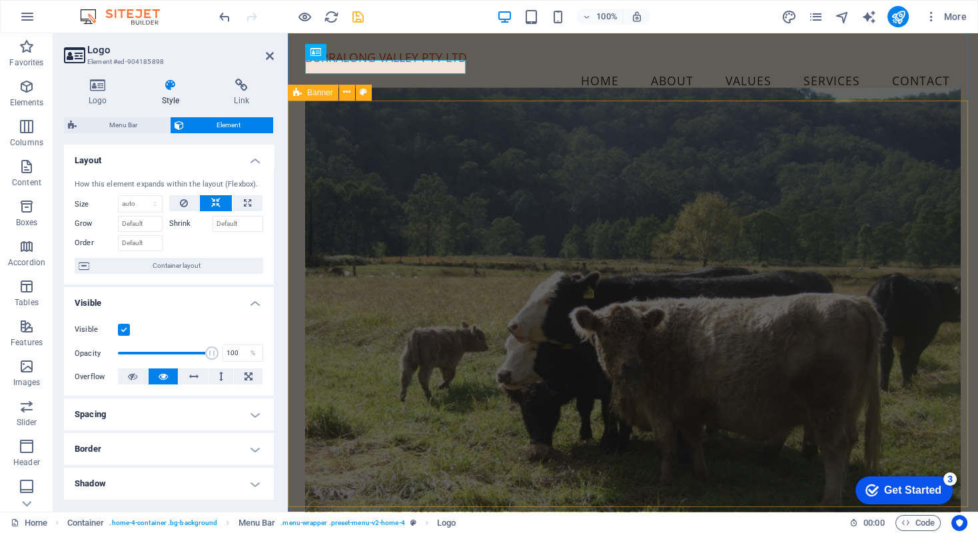
click at [322, 90] on span "Banner" at bounding box center [320, 93] width 26 height 8
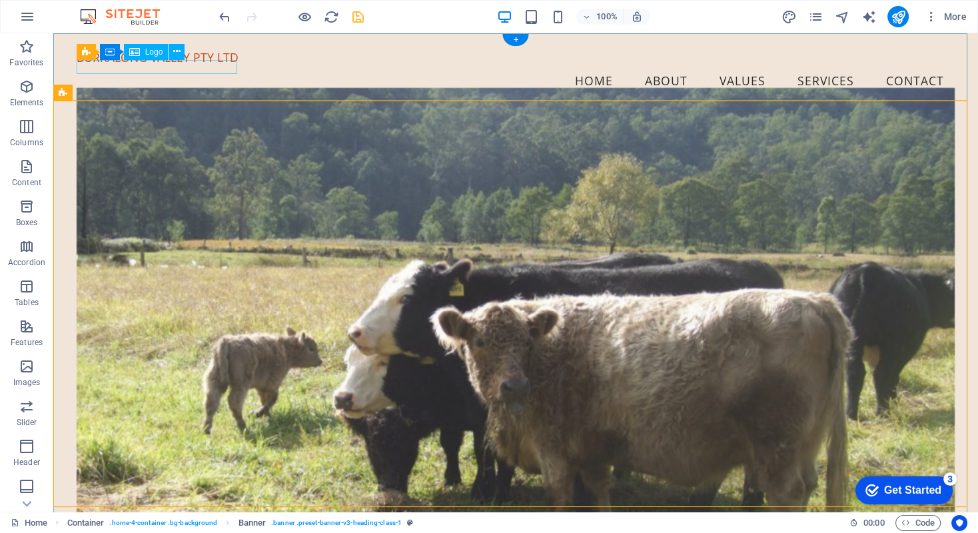
click at [196, 65] on div "BURRALONG VALLEY PTY LTD" at bounding box center [516, 58] width 878 height 14
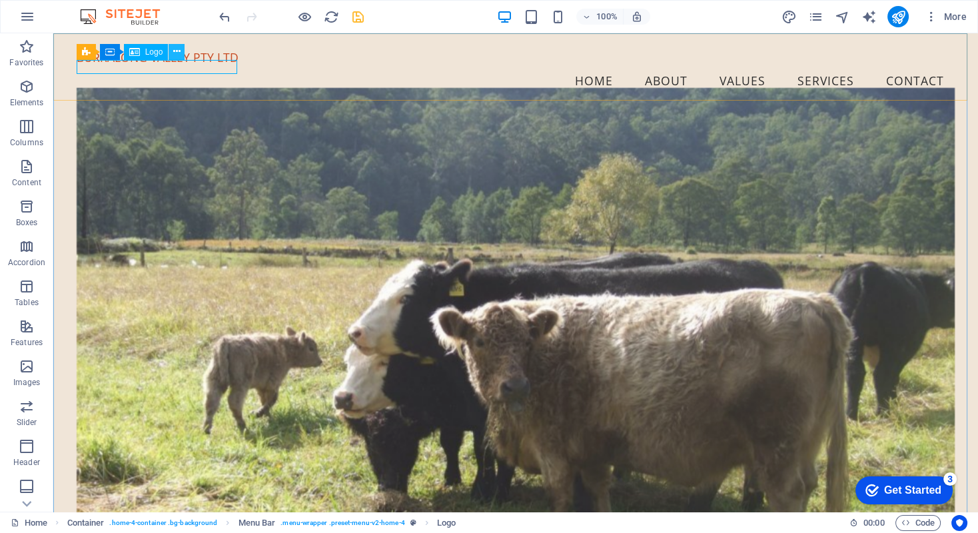
click at [175, 53] on icon at bounding box center [176, 52] width 7 height 14
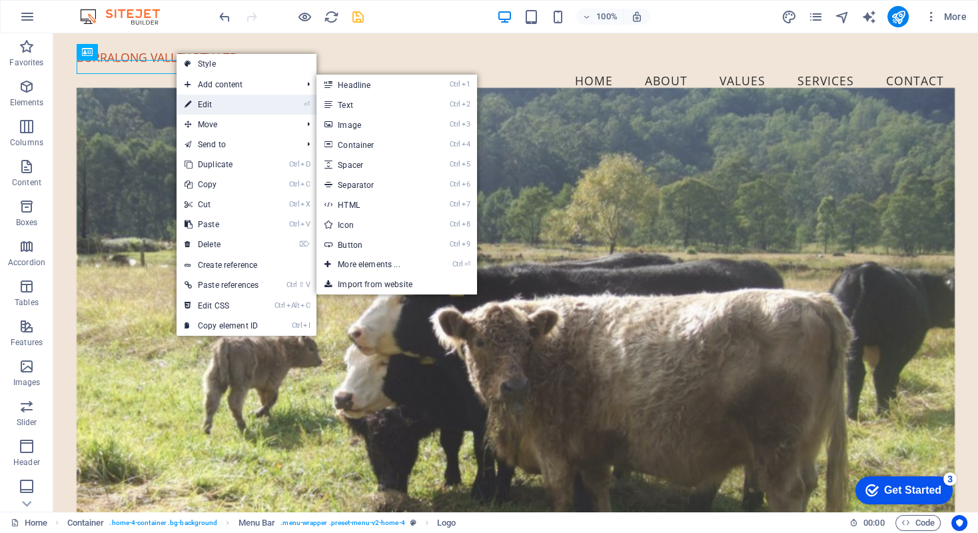
click at [205, 103] on link "⏎ Edit" at bounding box center [221, 105] width 90 height 20
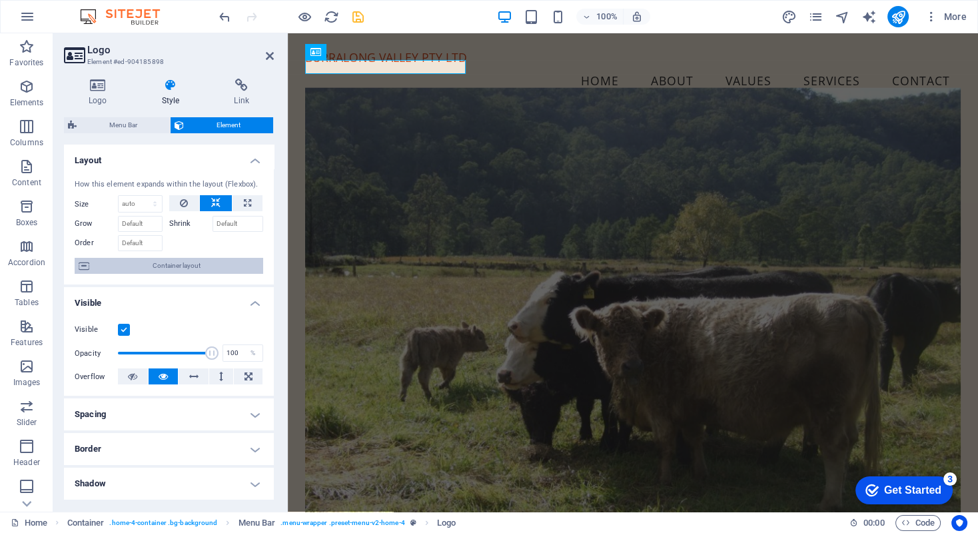
click at [161, 263] on span "Container layout" at bounding box center [176, 266] width 166 height 16
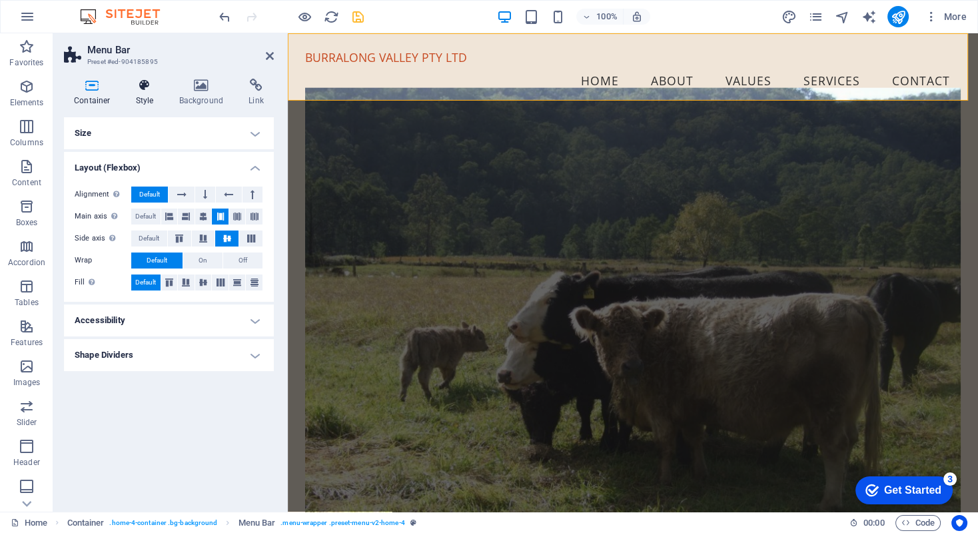
click at [146, 86] on icon at bounding box center [145, 85] width 38 height 13
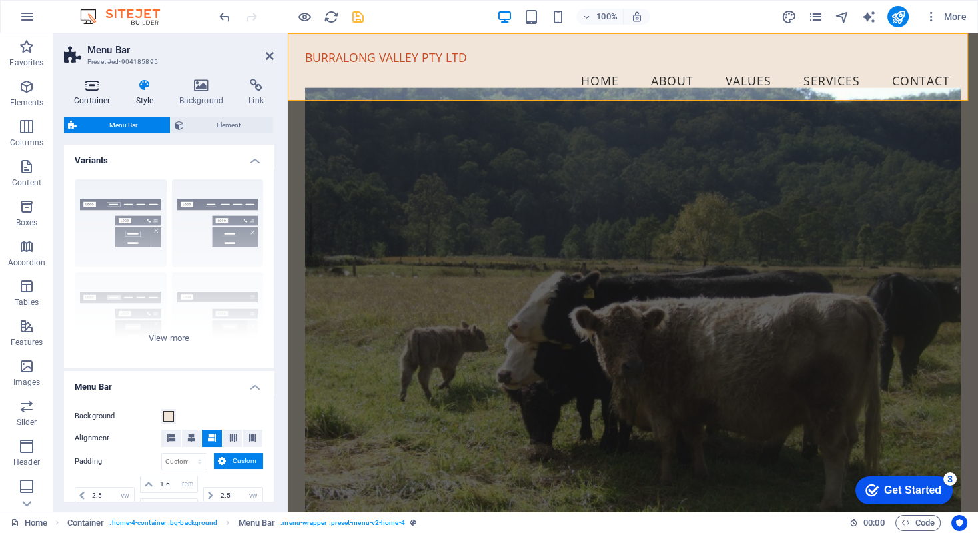
click at [94, 92] on h4 "Container" at bounding box center [95, 93] width 62 height 28
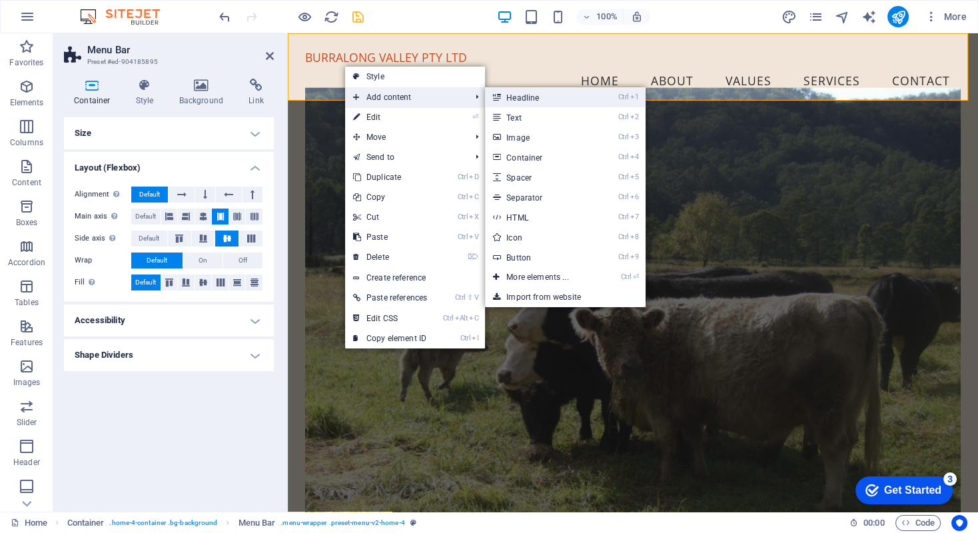
click at [527, 98] on link "Ctrl 1 Headline" at bounding box center [540, 97] width 110 height 20
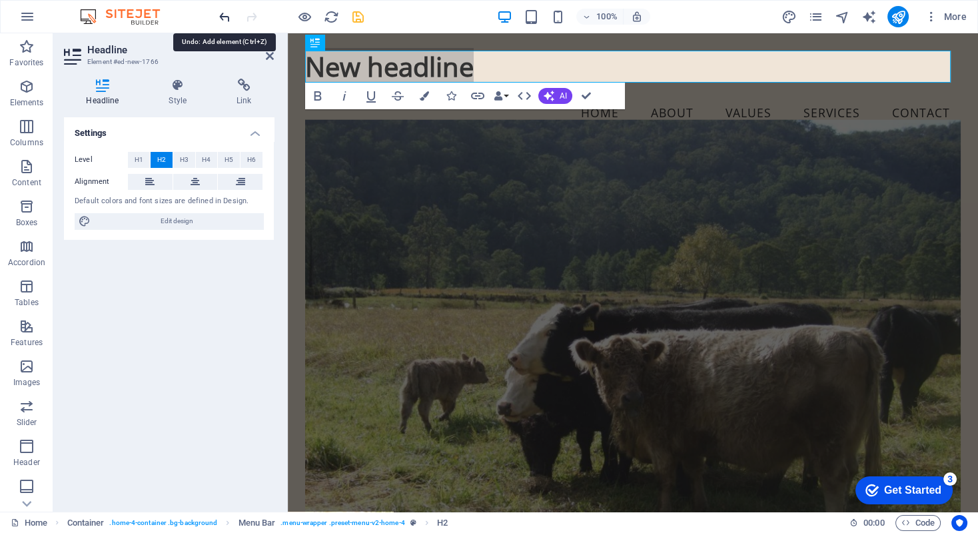
click at [223, 17] on icon "undo" at bounding box center [224, 16] width 15 height 15
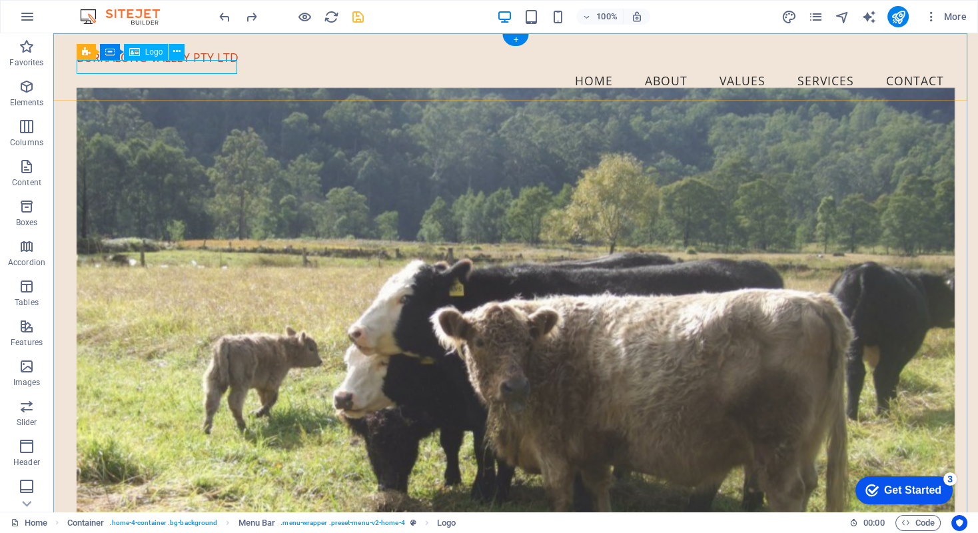
drag, startPoint x: 232, startPoint y: 92, endPoint x: 178, endPoint y: 65, distance: 60.5
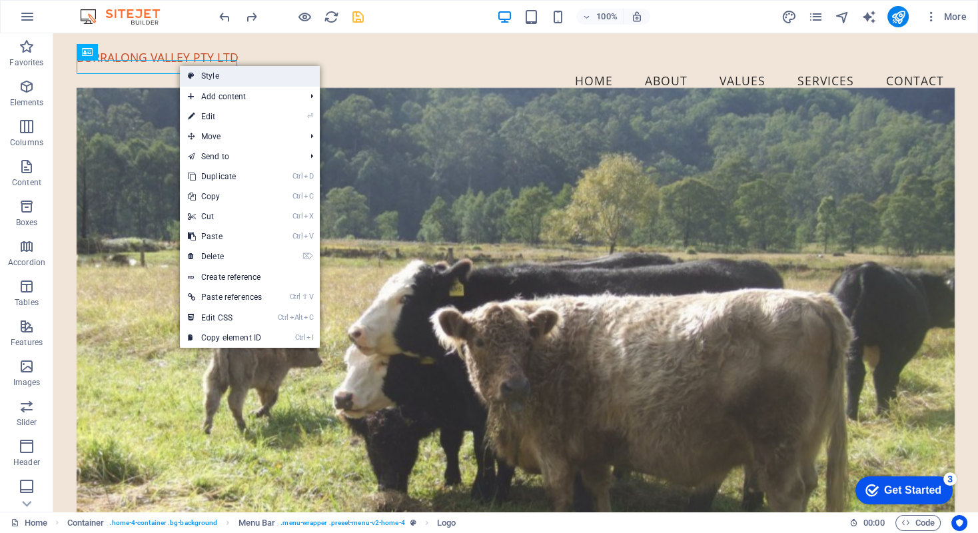
click at [208, 73] on link "Style" at bounding box center [250, 76] width 140 height 20
select select "vw"
select select "rem"
select select "vw"
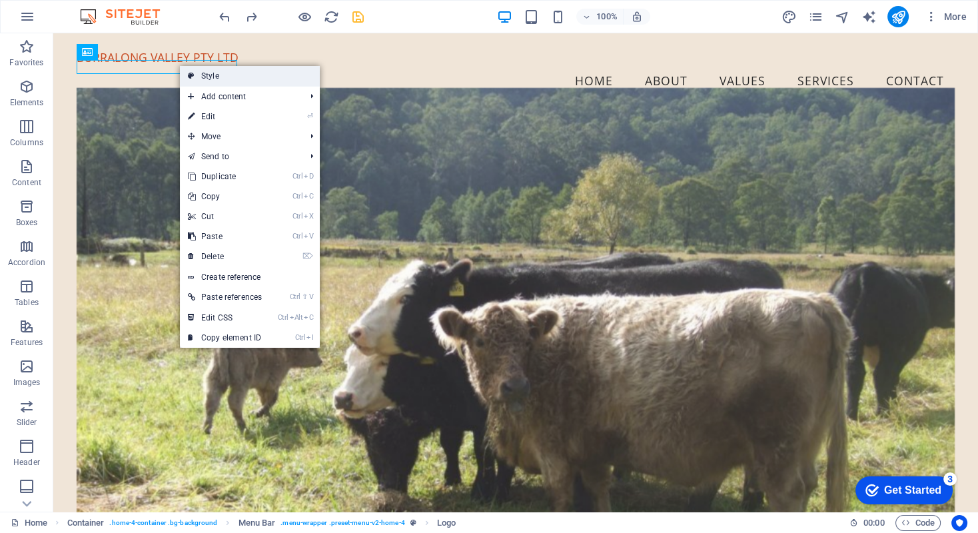
select select "preset-menu-v2-home-4"
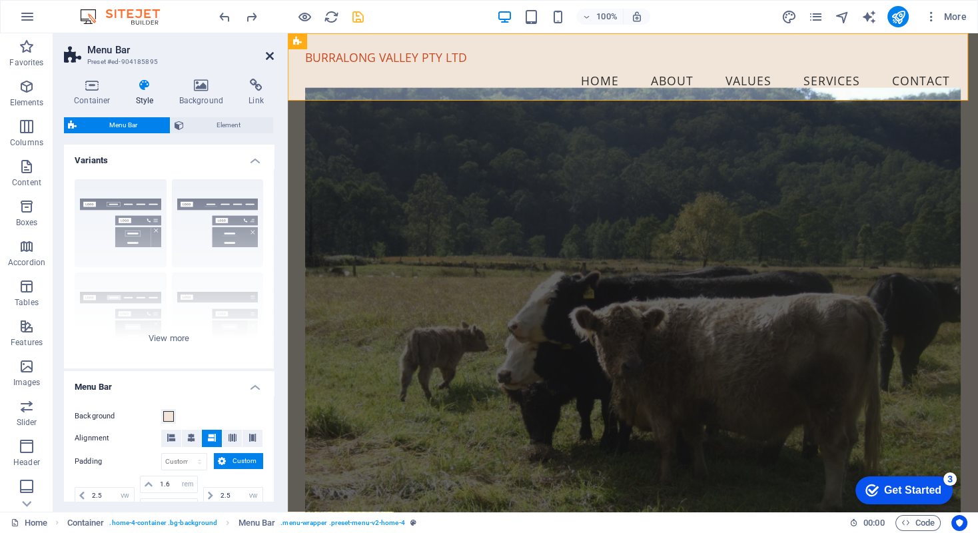
click at [268, 55] on icon at bounding box center [270, 56] width 8 height 11
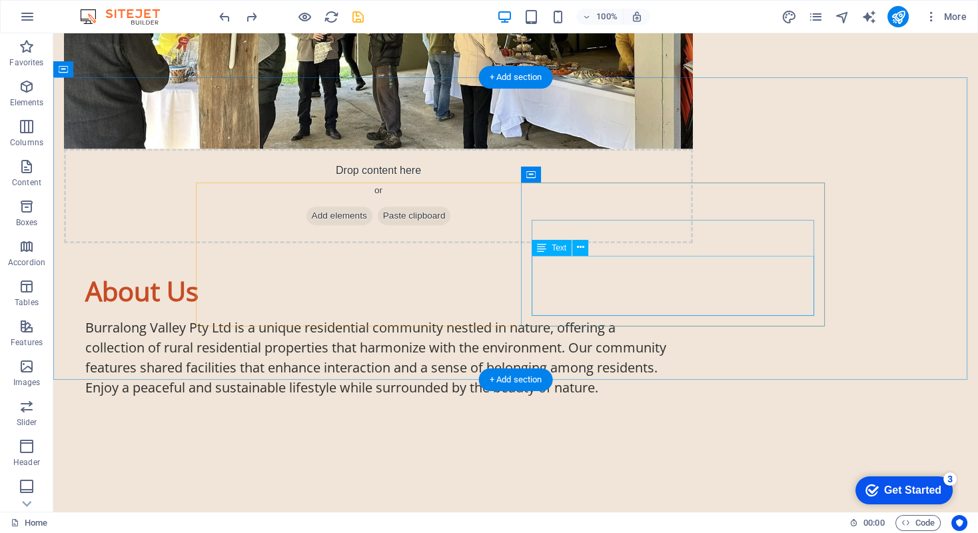
scroll to position [1066, 0]
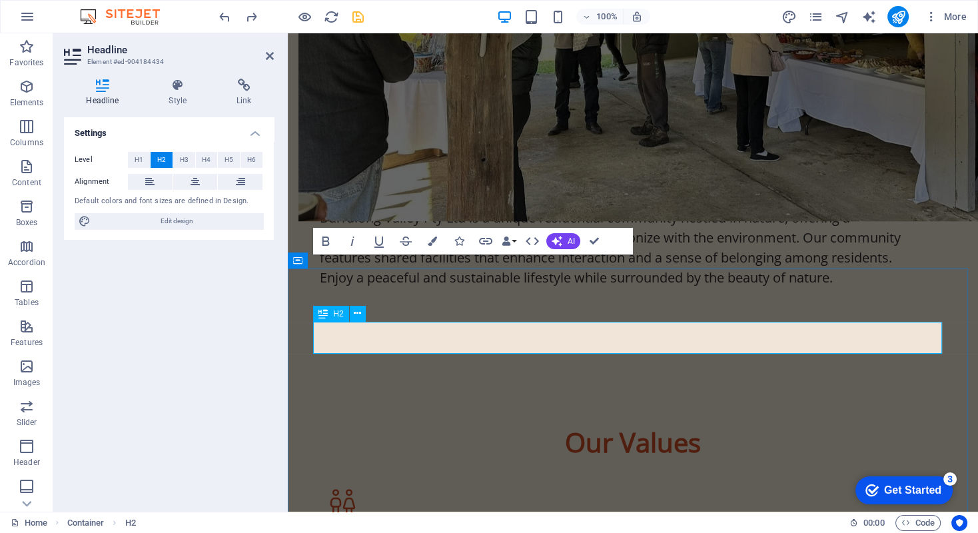
scroll to position [932, 0]
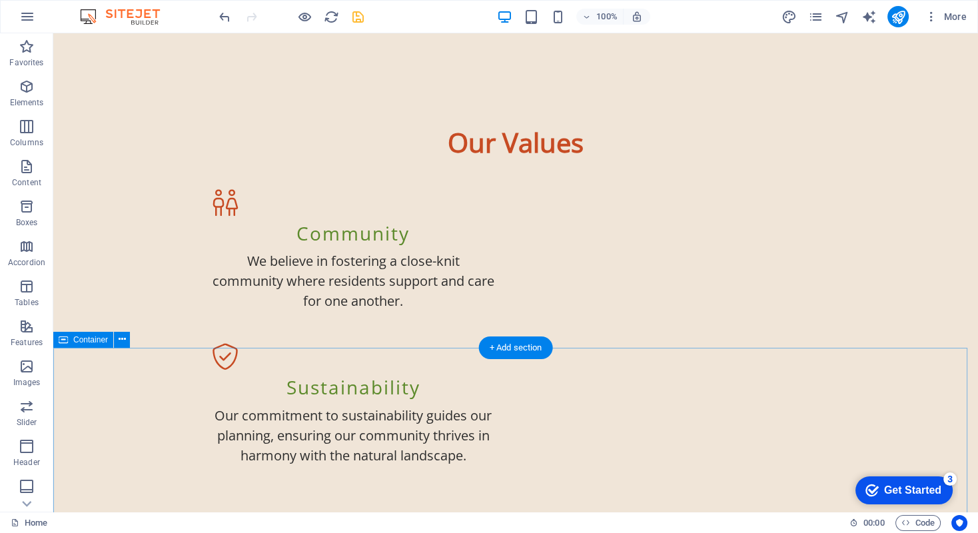
scroll to position [1530, 0]
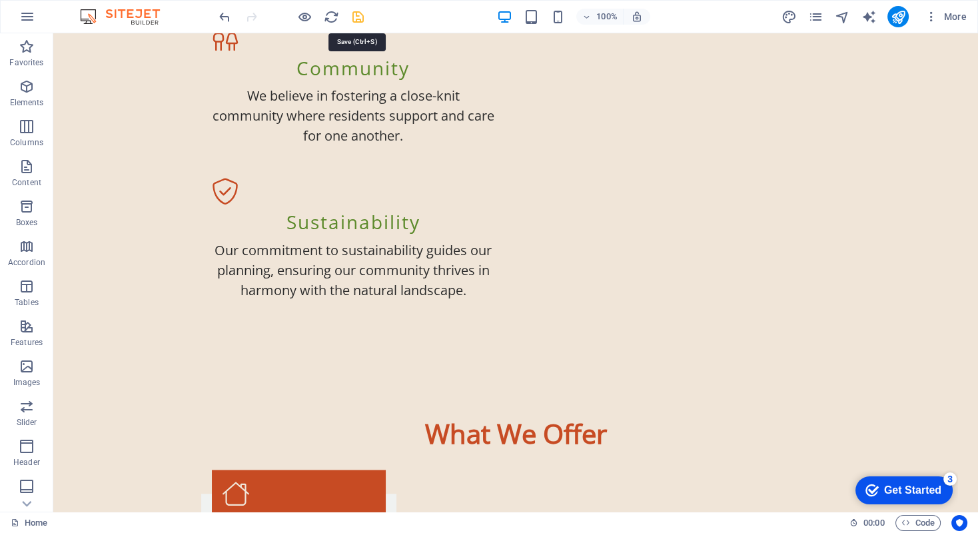
click at [356, 14] on icon "save" at bounding box center [357, 16] width 15 height 15
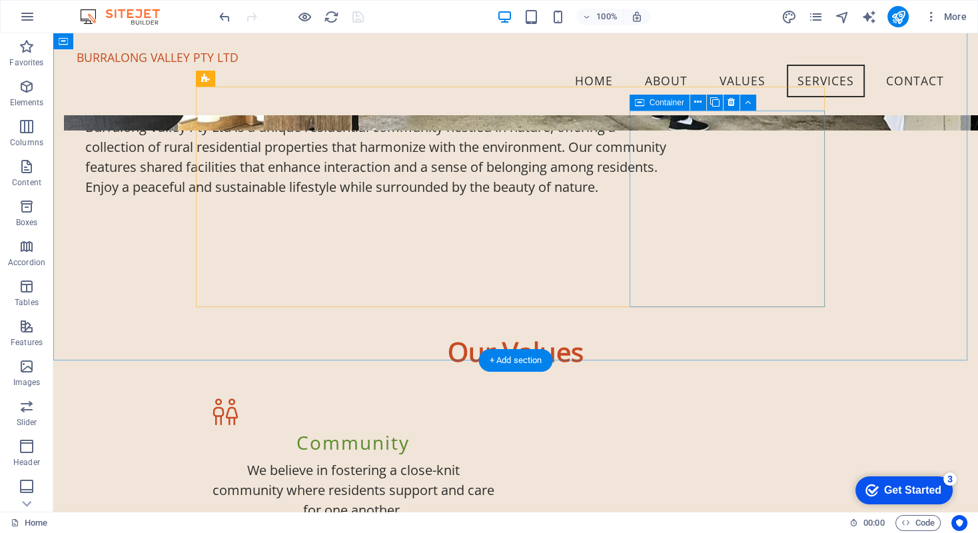
scroll to position [864, 0]
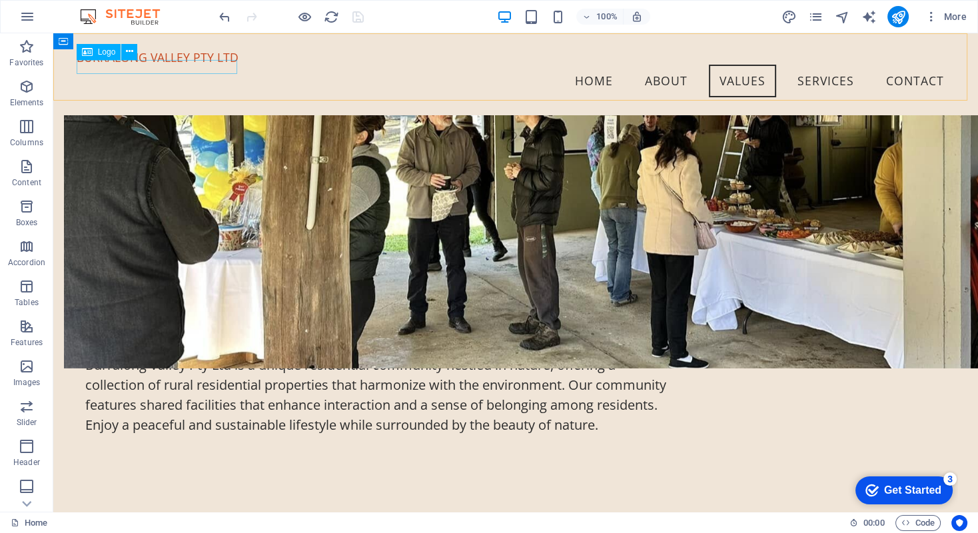
click at [188, 63] on div "BURRALONG VALLEY PTY LTD" at bounding box center [516, 58] width 878 height 14
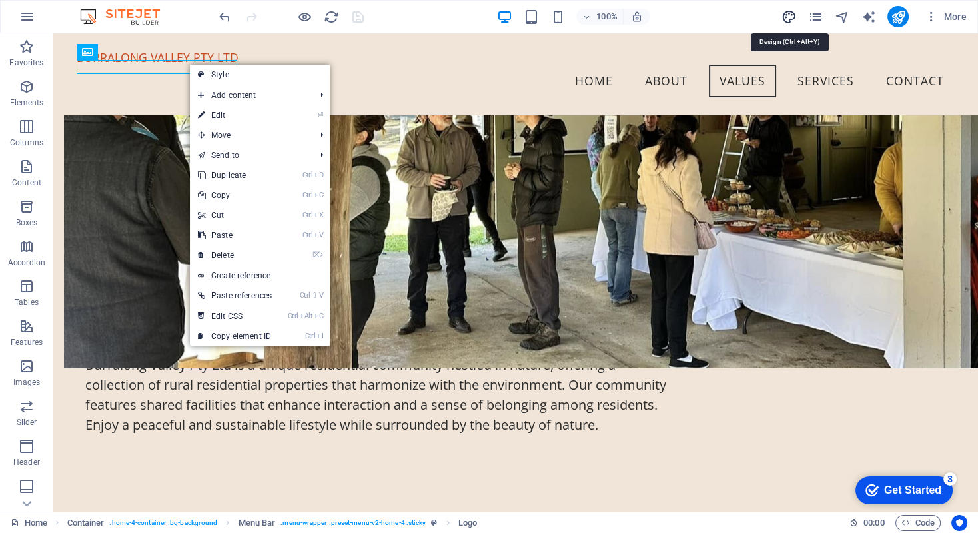
click at [791, 15] on icon "design" at bounding box center [788, 16] width 15 height 15
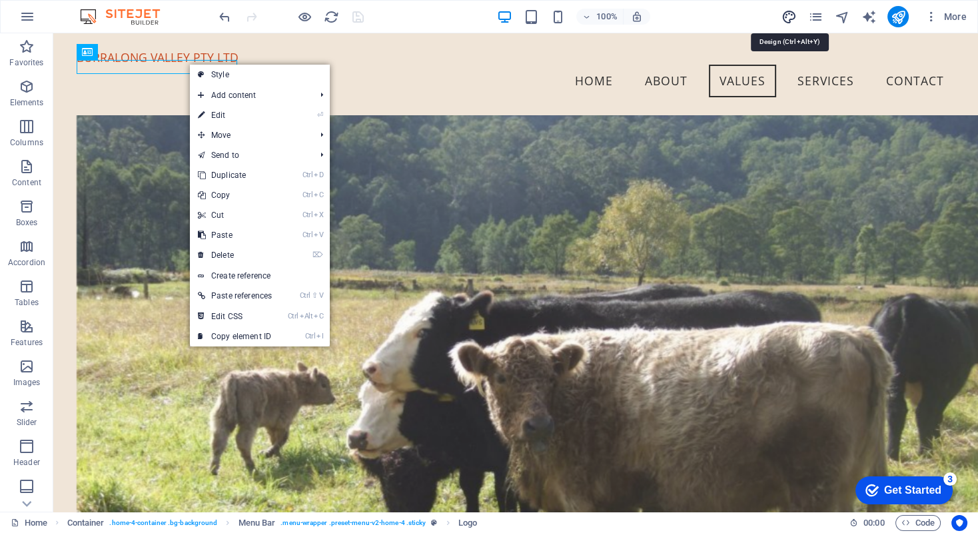
select select "px"
select select "700"
select select "px"
select select "rem"
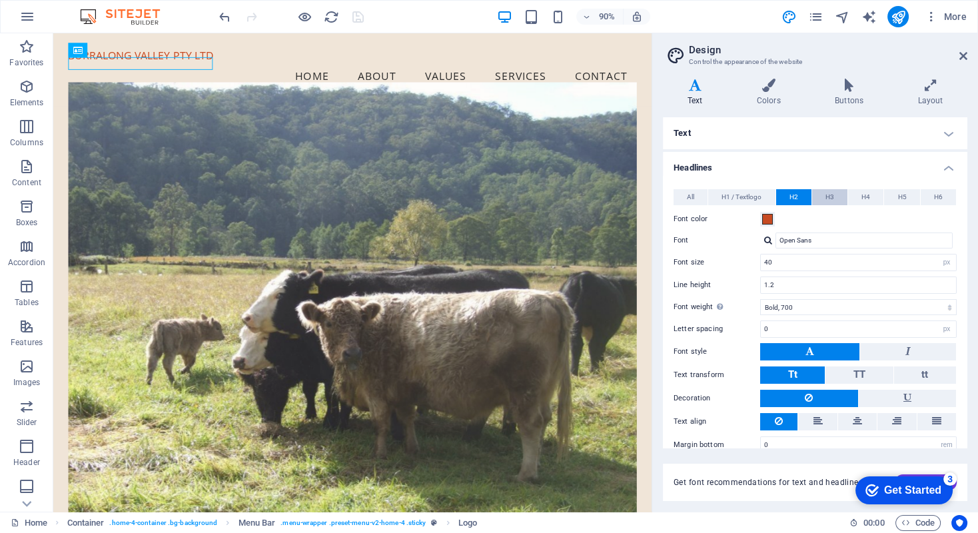
click at [825, 197] on span "H3" at bounding box center [829, 197] width 9 height 16
click at [747, 198] on span "H1 / Textlogo" at bounding box center [741, 197] width 40 height 16
click at [792, 196] on span "H2" at bounding box center [793, 197] width 9 height 16
click at [825, 194] on span "H3" at bounding box center [829, 197] width 9 height 16
click at [862, 197] on span "H4" at bounding box center [865, 197] width 9 height 16
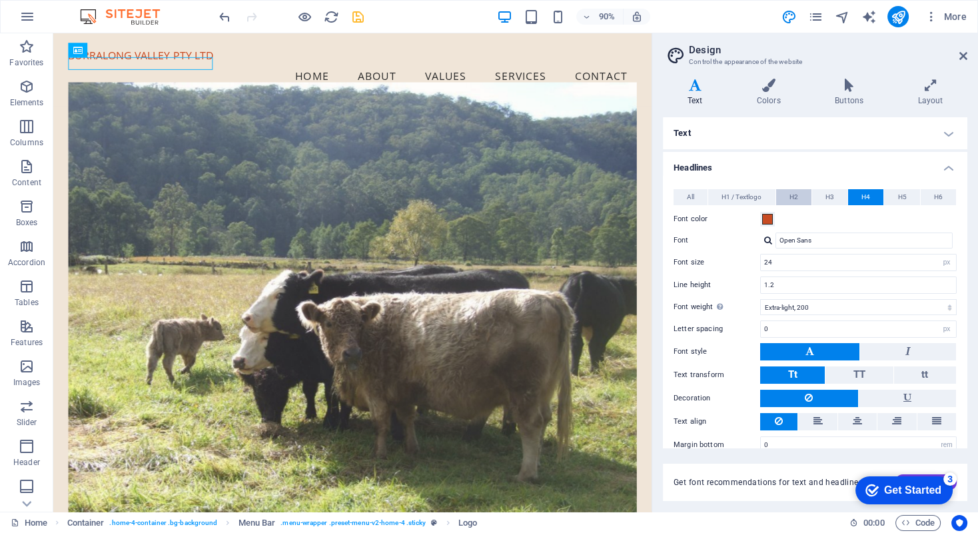
click at [796, 195] on span "H2" at bounding box center [793, 197] width 9 height 16
click at [862, 194] on span "H4" at bounding box center [865, 197] width 9 height 16
click at [898, 196] on span "H5" at bounding box center [902, 197] width 9 height 16
click at [934, 196] on span "H6" at bounding box center [938, 197] width 9 height 16
click at [906, 195] on button "H5" at bounding box center [901, 197] width 35 height 16
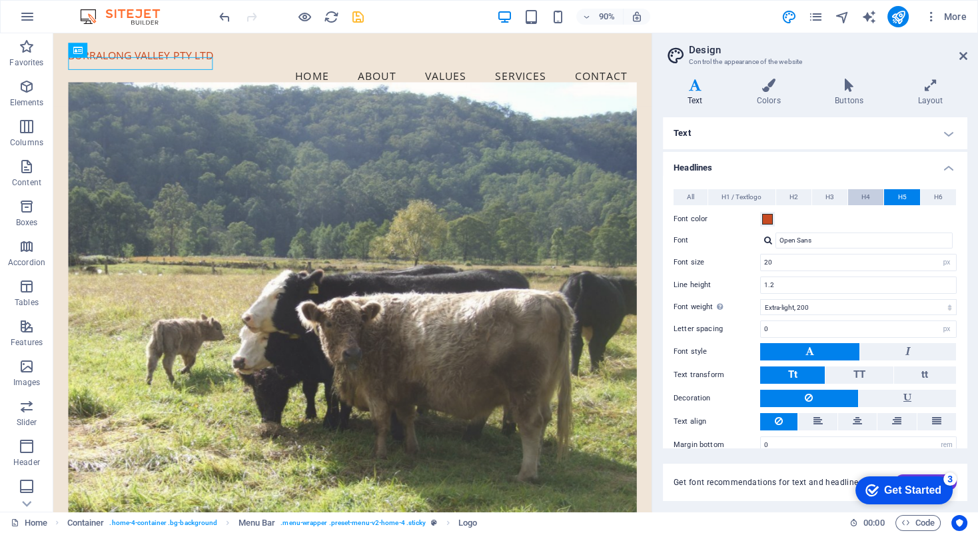
click at [868, 196] on button "H4" at bounding box center [865, 197] width 35 height 16
click at [830, 196] on span "H3" at bounding box center [829, 197] width 9 height 16
click at [792, 196] on span "H2" at bounding box center [793, 197] width 9 height 16
click at [826, 196] on span "H3" at bounding box center [829, 197] width 9 height 16
click at [793, 196] on span "H2" at bounding box center [793, 197] width 9 height 16
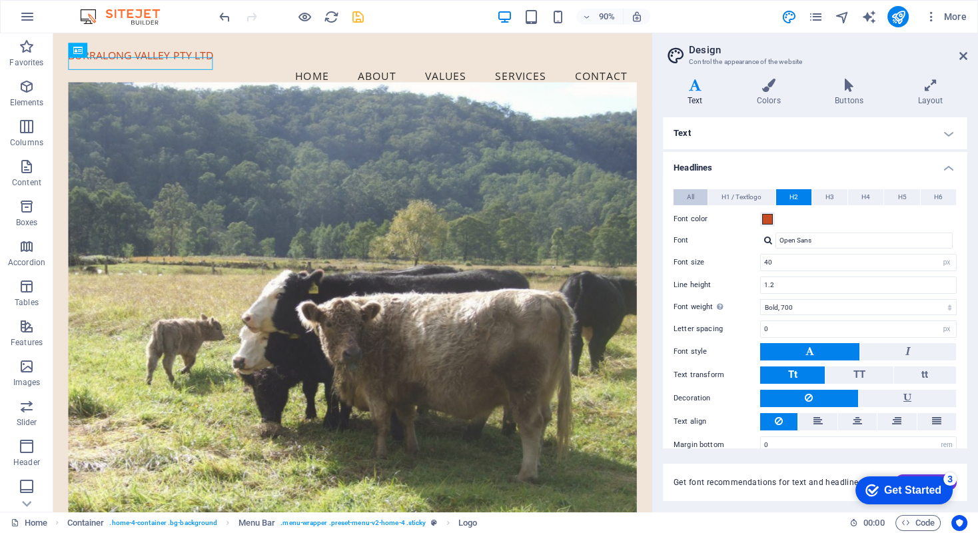
click at [691, 196] on span "All" at bounding box center [690, 197] width 7 height 16
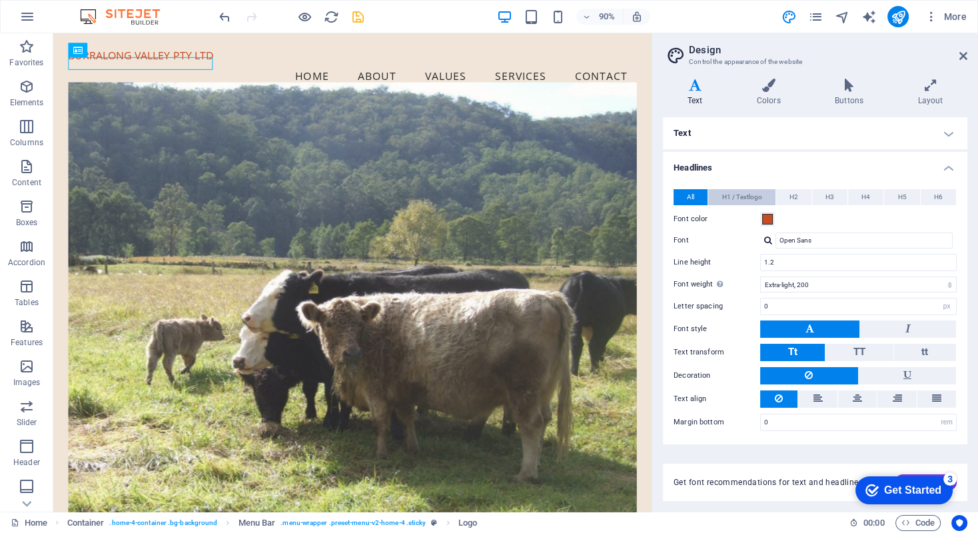
click at [741, 194] on span "H1 / Textlogo" at bounding box center [741, 197] width 40 height 16
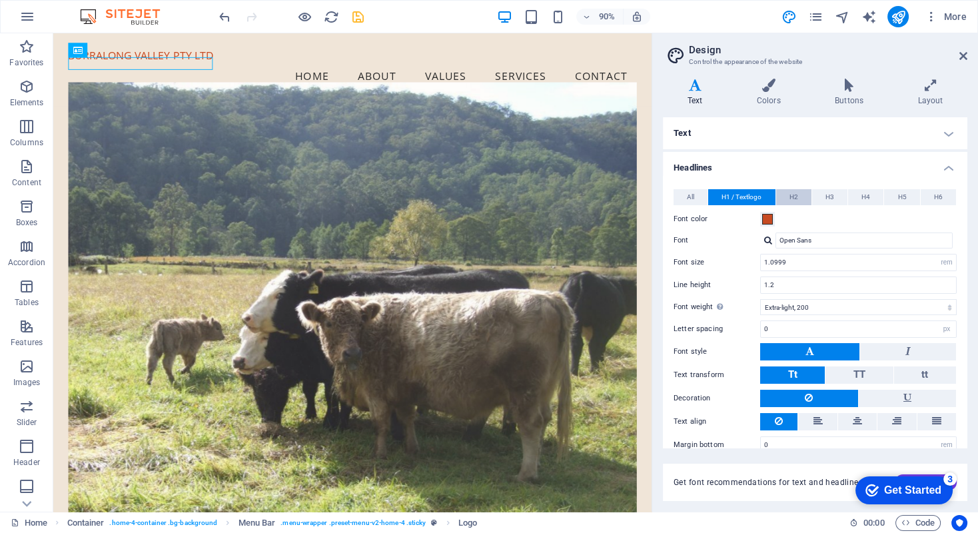
click at [784, 195] on button "H2" at bounding box center [793, 197] width 35 height 16
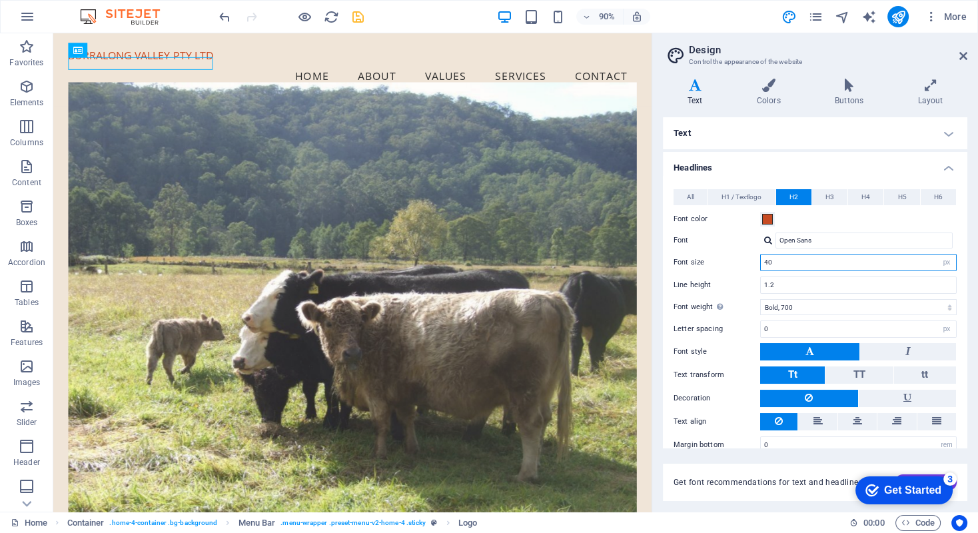
click at [783, 260] on input "40" at bounding box center [858, 262] width 195 height 16
type input "4"
type input "50"
click at [962, 57] on icon at bounding box center [963, 56] width 8 height 11
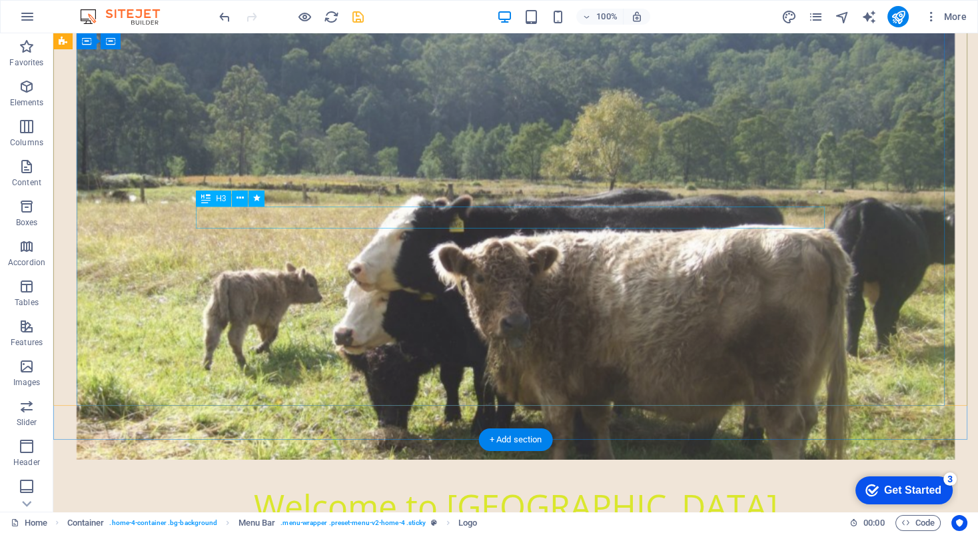
scroll to position [133, 0]
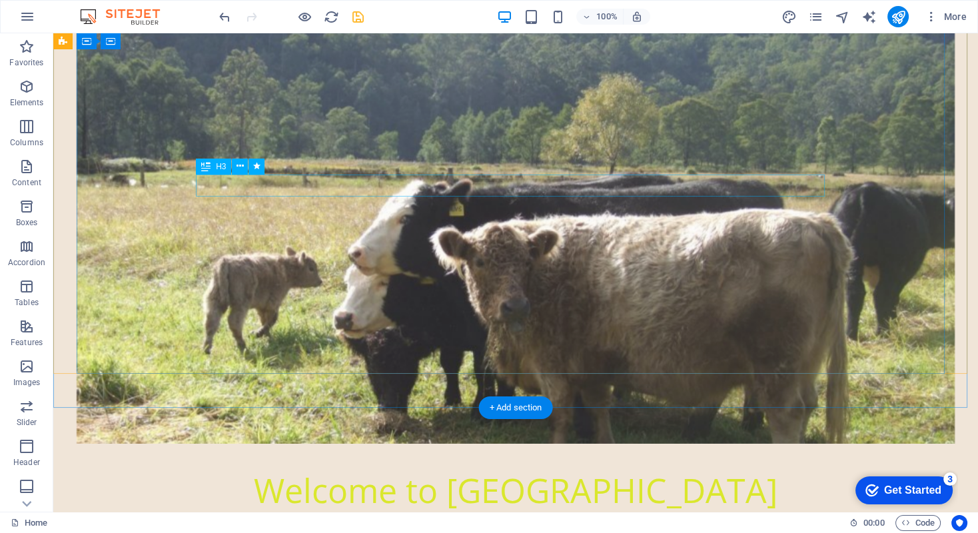
click at [467, 510] on div "Your Retreat in Nature" at bounding box center [515, 521] width 629 height 23
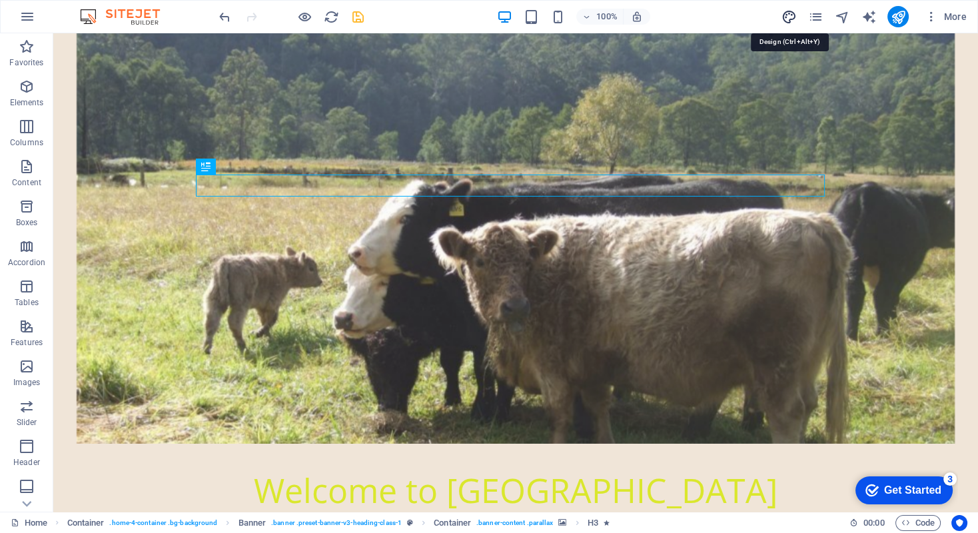
click at [789, 15] on icon "design" at bounding box center [788, 16] width 15 height 15
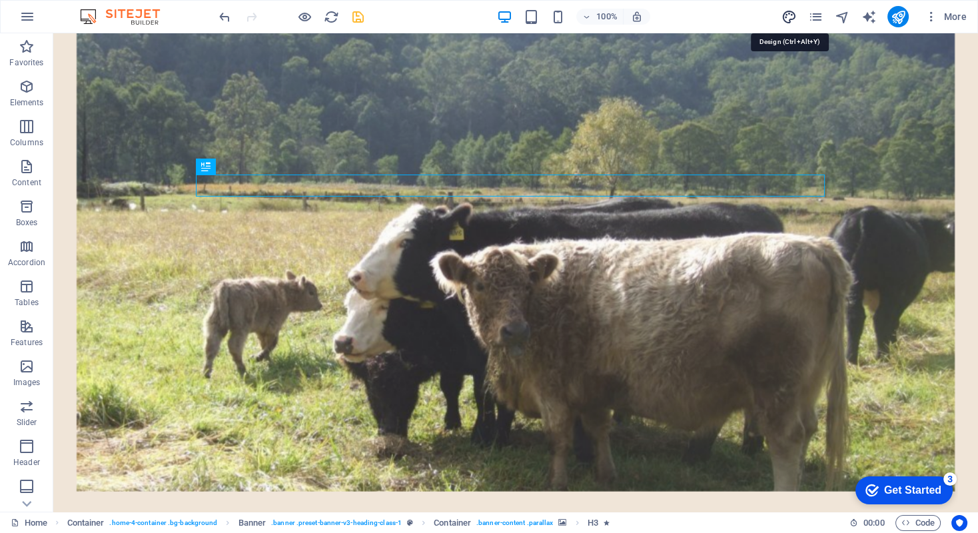
select select "px"
select select "700"
select select "px"
select select "rem"
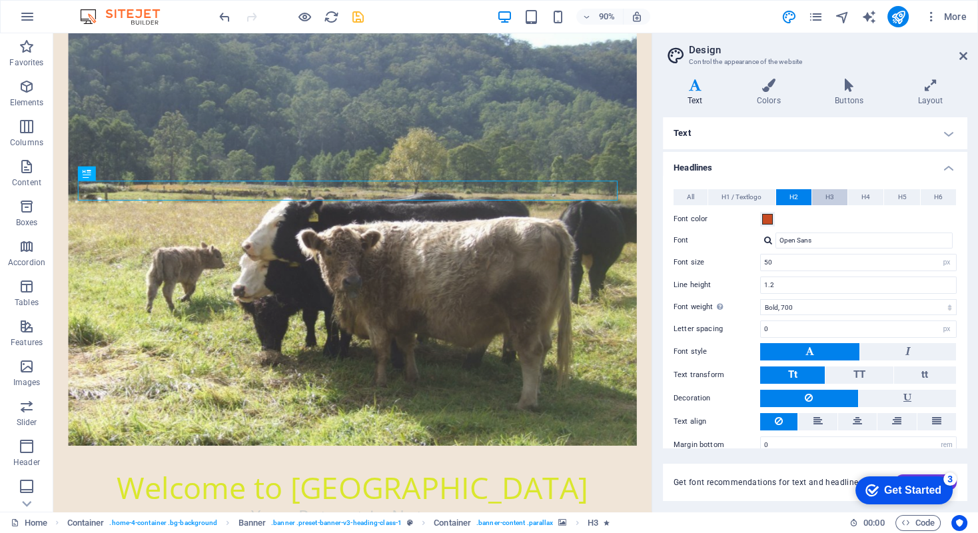
click at [826, 196] on span "H3" at bounding box center [829, 197] width 9 height 16
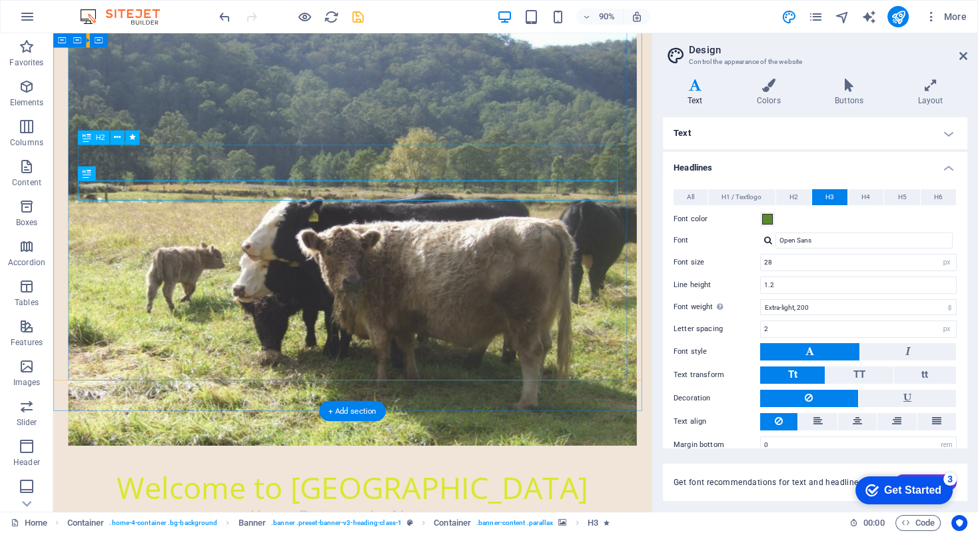
click at [548, 518] on div "Welcome to [GEOGRAPHIC_DATA]" at bounding box center [386, 538] width 610 height 40
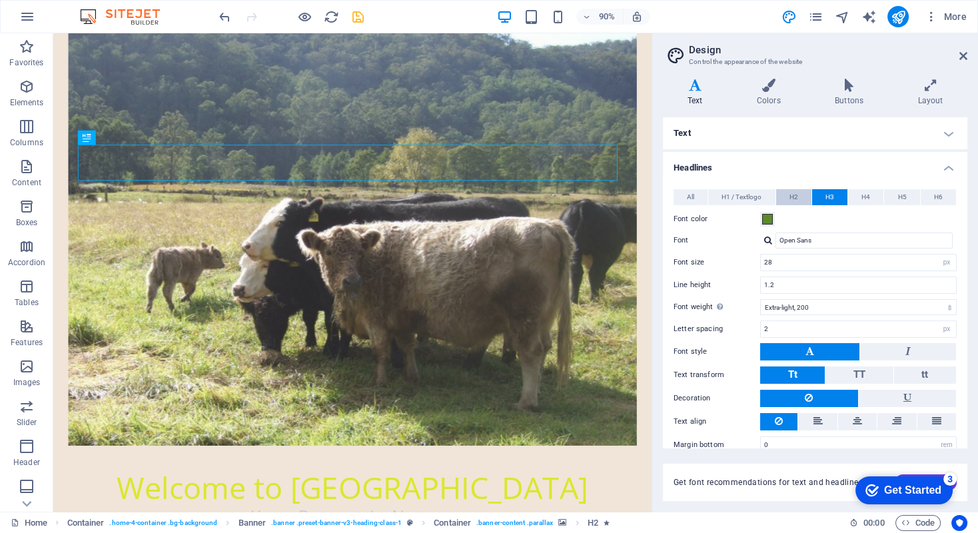
click at [789, 195] on span "H2" at bounding box center [793, 197] width 9 height 16
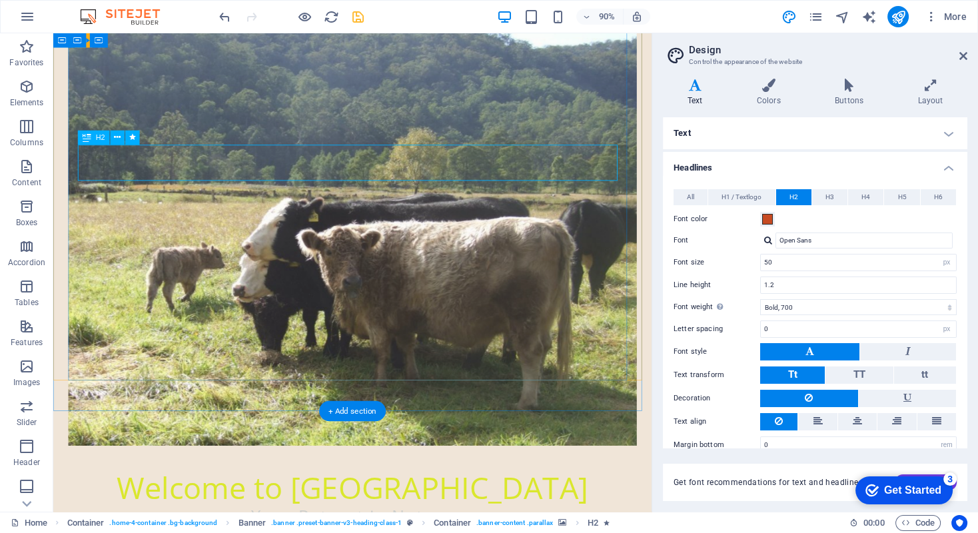
click at [574, 518] on div "Welcome to [GEOGRAPHIC_DATA]" at bounding box center [386, 538] width 610 height 40
click at [534, 518] on div "Welcome to [GEOGRAPHIC_DATA]" at bounding box center [386, 538] width 610 height 40
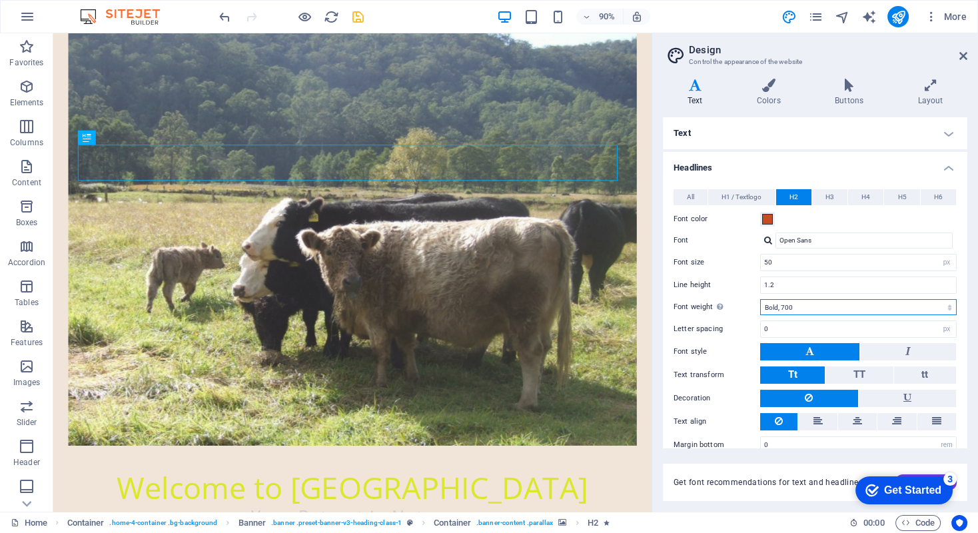
click at [944, 304] on select "Thin, 100 Extra-light, 200 Light, 300 Regular, 400 Medium, 500 Semi-bold, 600 B…" at bounding box center [858, 307] width 196 height 16
select select "800"
click at [760, 299] on select "Thin, 100 Extra-light, 200 Light, 300 Regular, 400 Medium, 500 Semi-bold, 600 B…" at bounding box center [858, 307] width 196 height 16
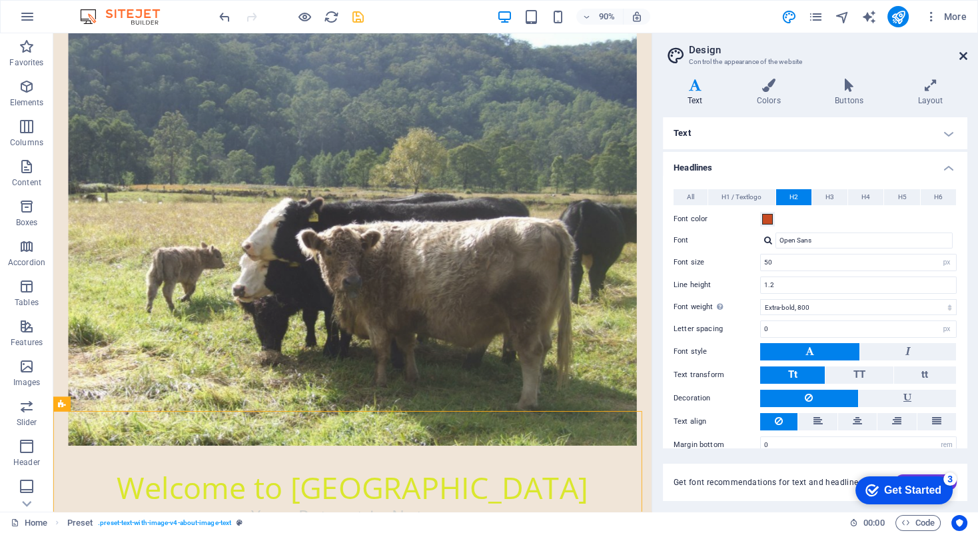
click at [961, 53] on icon at bounding box center [963, 56] width 8 height 11
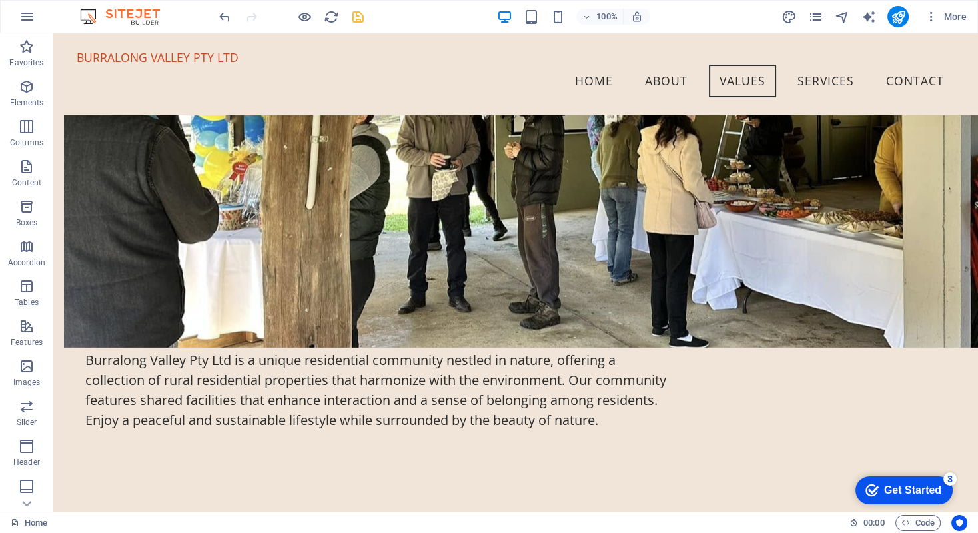
scroll to position [932, 0]
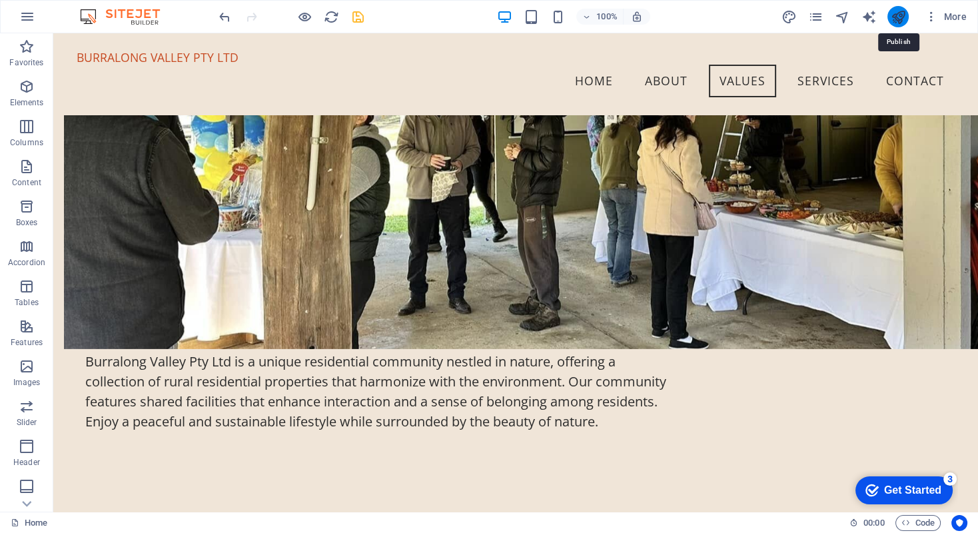
click at [896, 17] on icon "publish" at bounding box center [897, 16] width 15 height 15
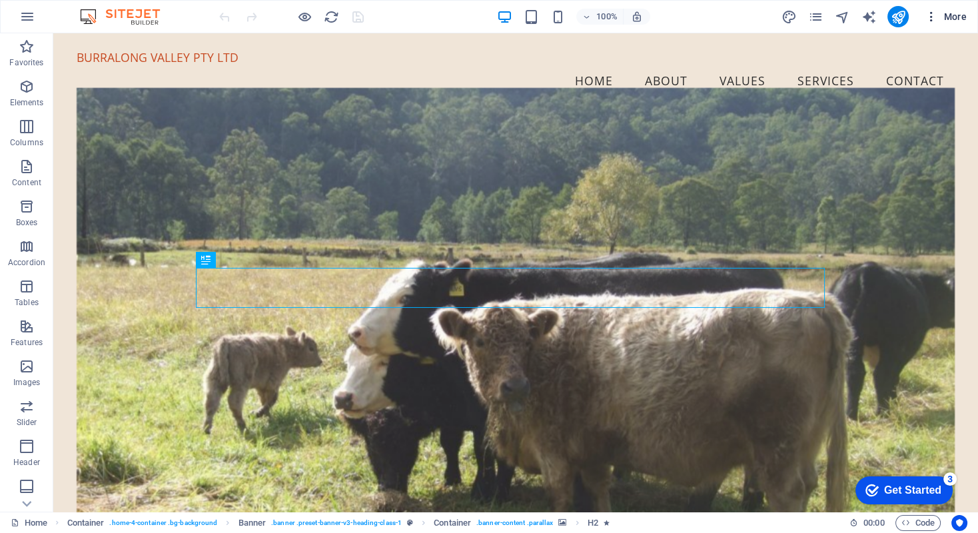
click at [930, 16] on icon "button" at bounding box center [930, 16] width 13 height 13
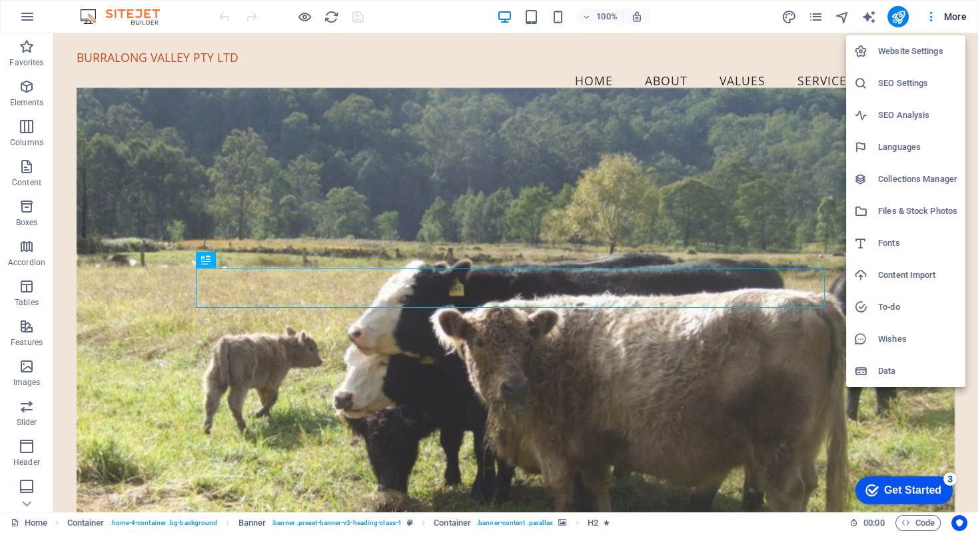
click at [906, 47] on h6 "Website Settings" at bounding box center [917, 51] width 79 height 16
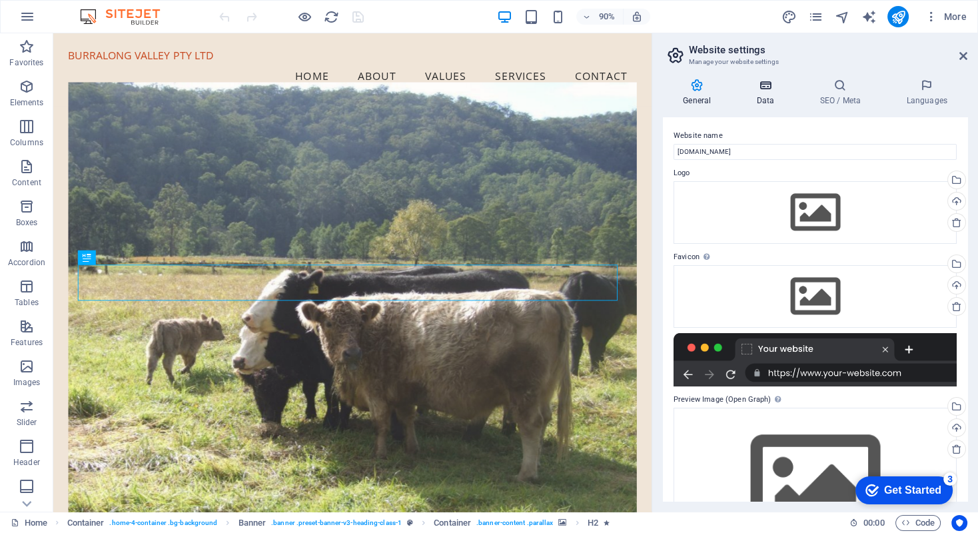
click at [765, 86] on icon at bounding box center [765, 85] width 58 height 13
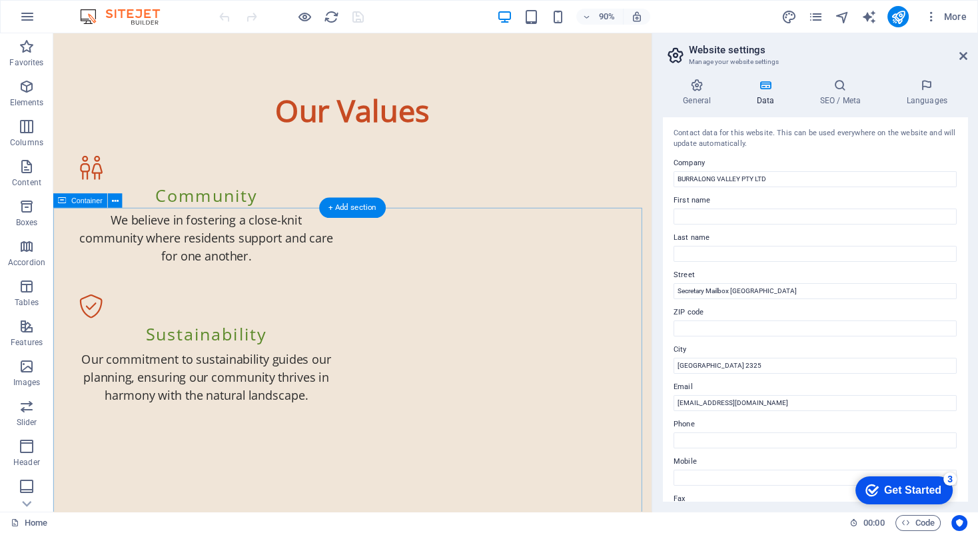
scroll to position [1743, 0]
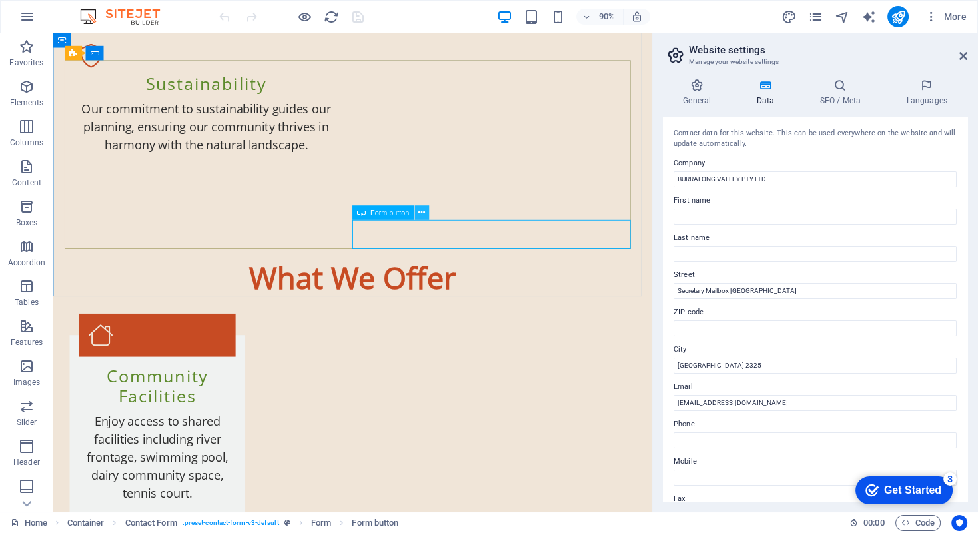
click at [420, 212] on icon at bounding box center [421, 212] width 7 height 13
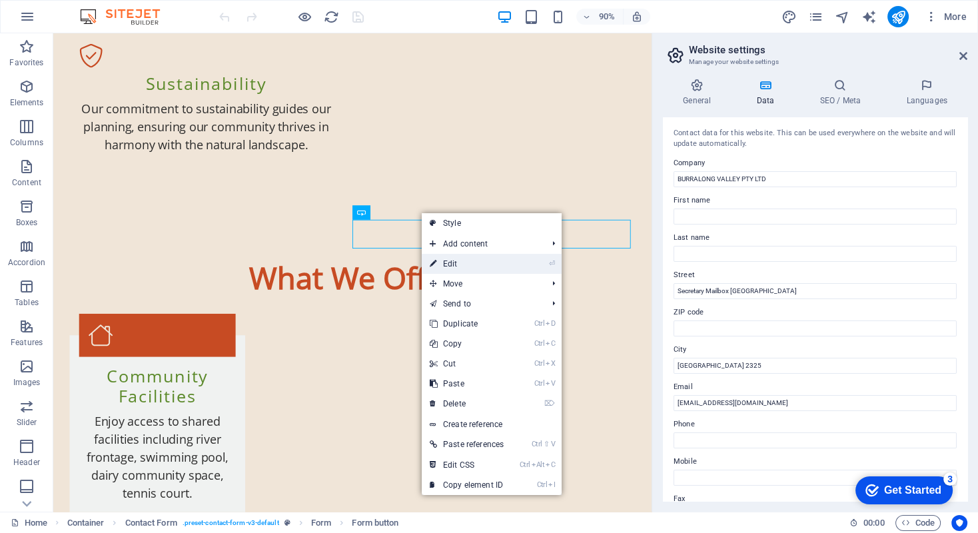
click at [444, 266] on link "⏎ Edit" at bounding box center [467, 264] width 90 height 20
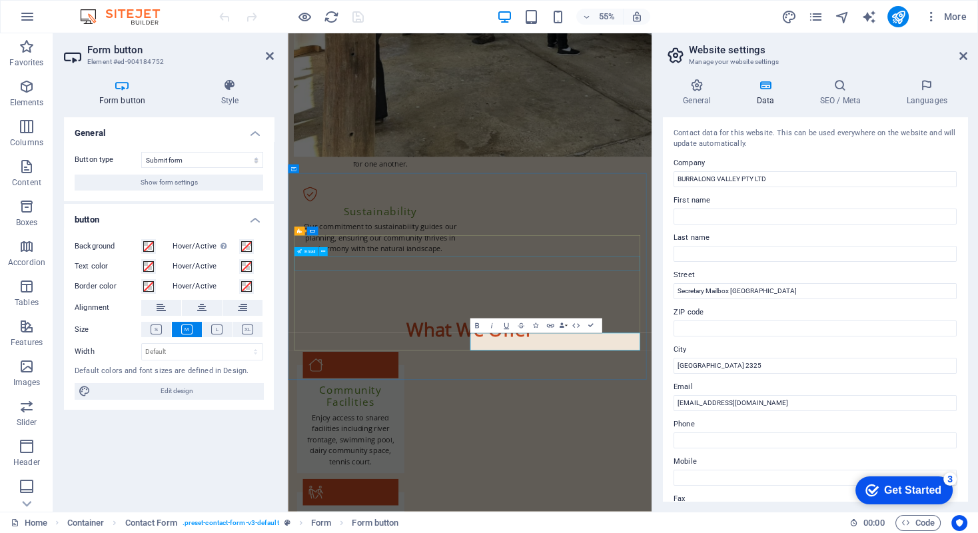
scroll to position [1692, 0]
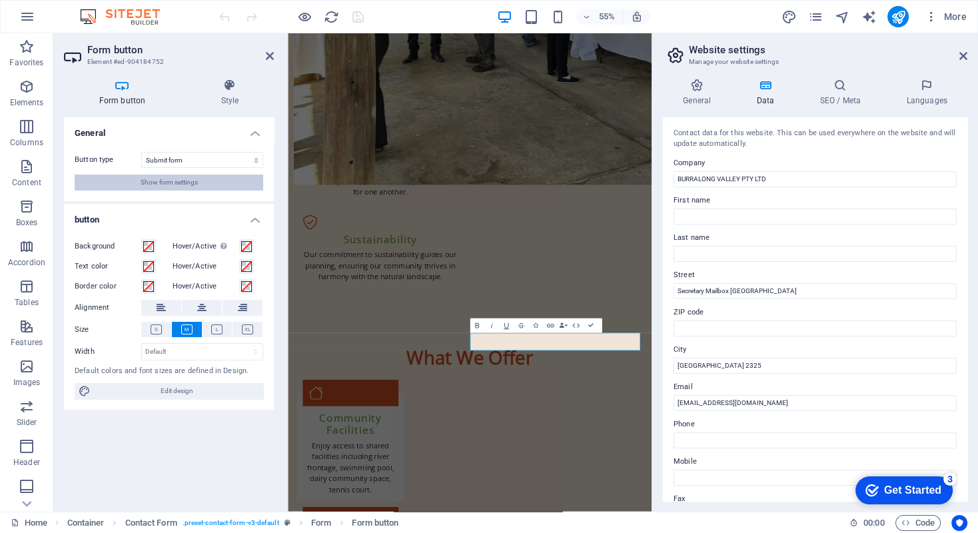
click at [164, 183] on span "Show form settings" at bounding box center [169, 182] width 57 height 16
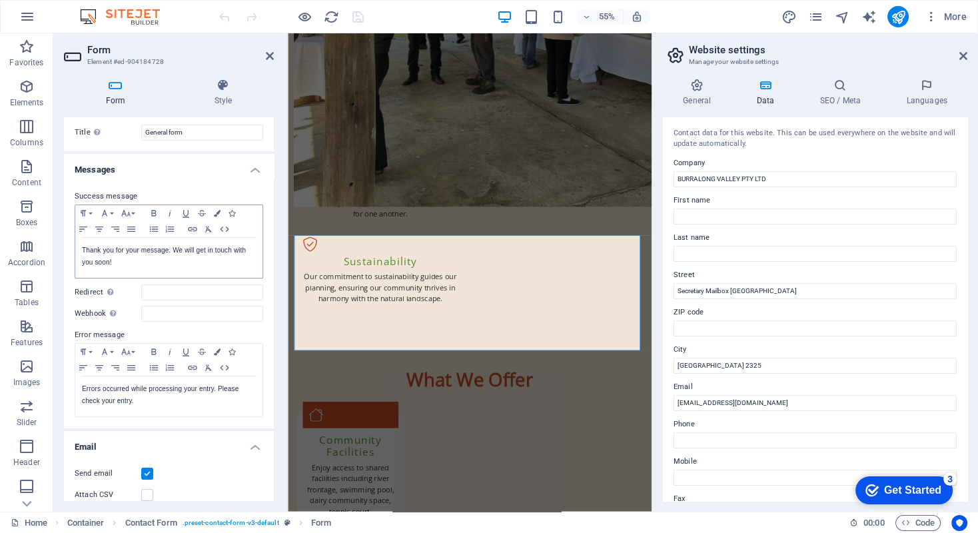
scroll to position [0, 0]
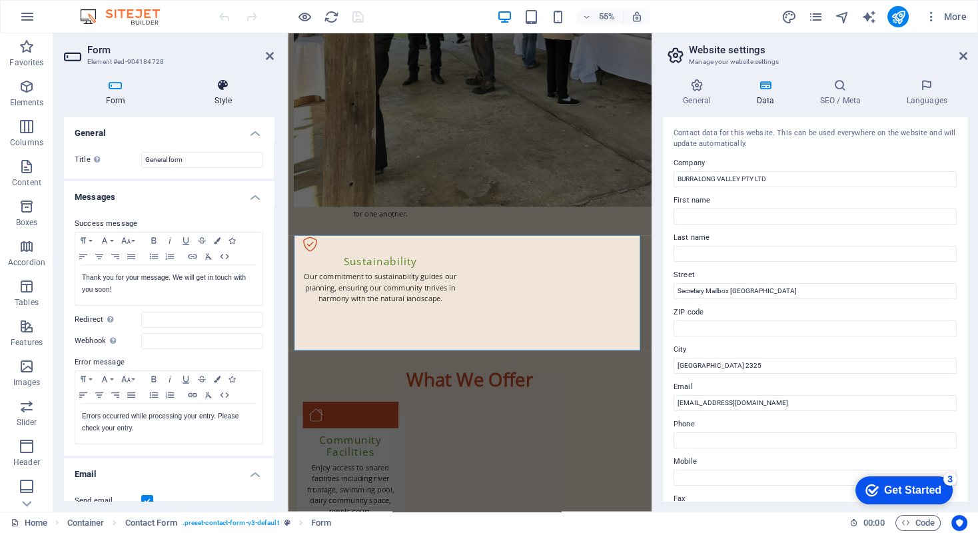
click at [223, 86] on icon at bounding box center [222, 85] width 101 height 13
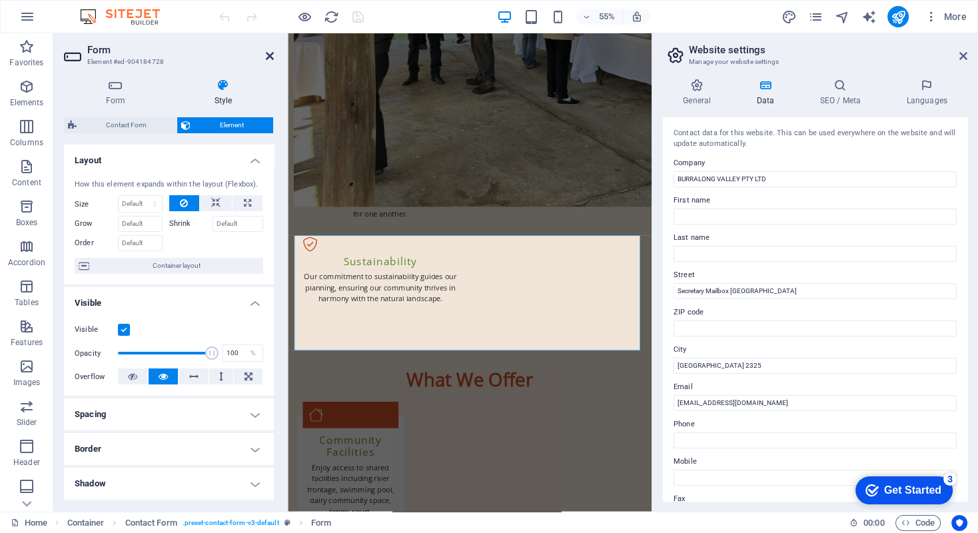
click at [268, 55] on icon at bounding box center [270, 56] width 8 height 11
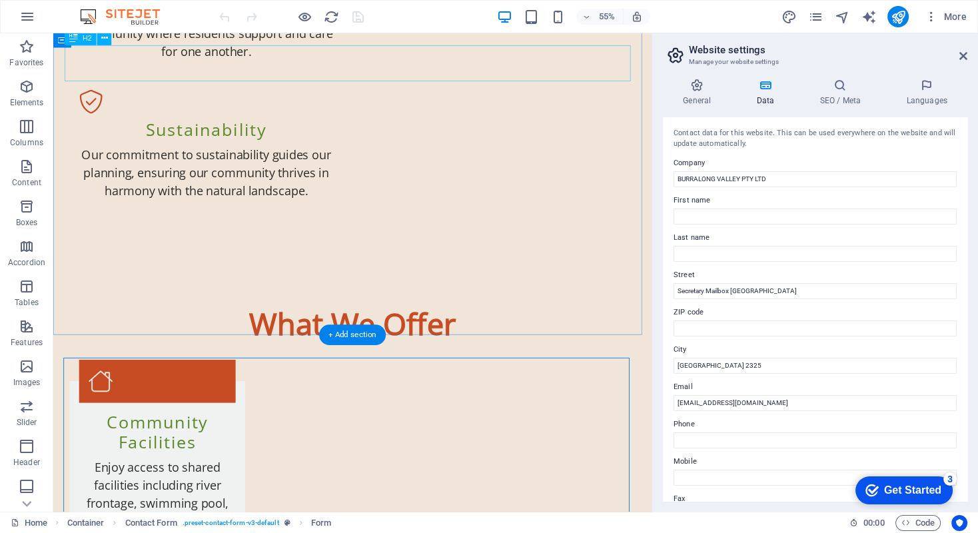
scroll to position [1700, 0]
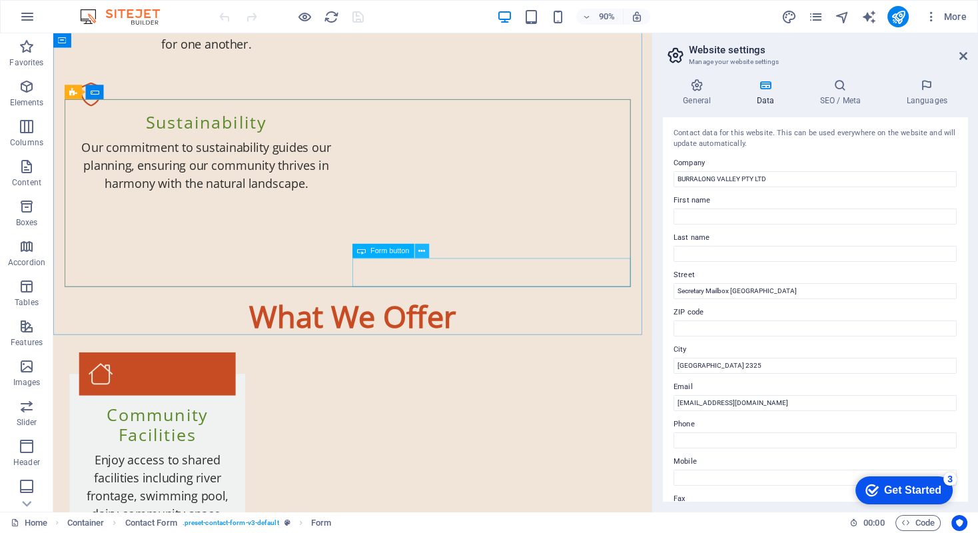
click at [422, 251] on icon at bounding box center [421, 250] width 7 height 13
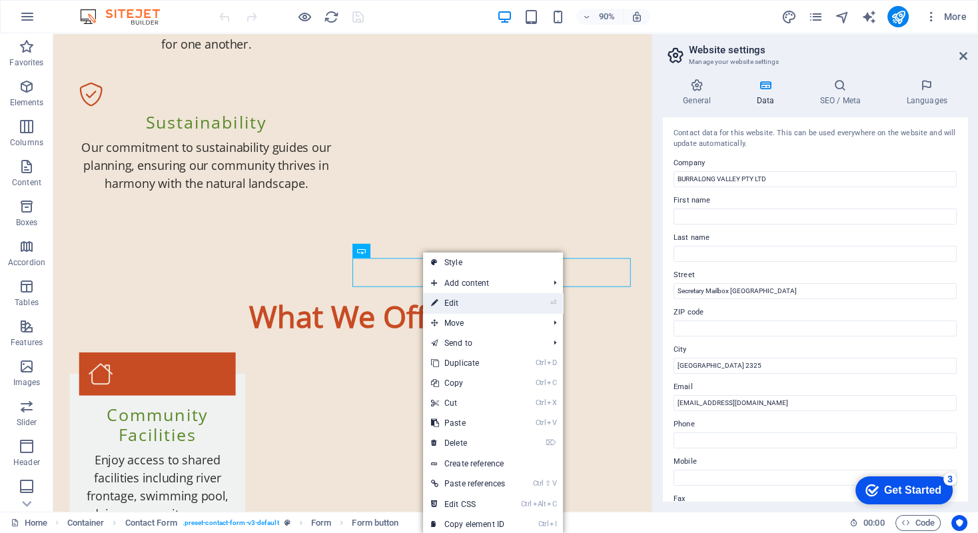
click at [450, 308] on link "⏎ Edit" at bounding box center [468, 303] width 90 height 20
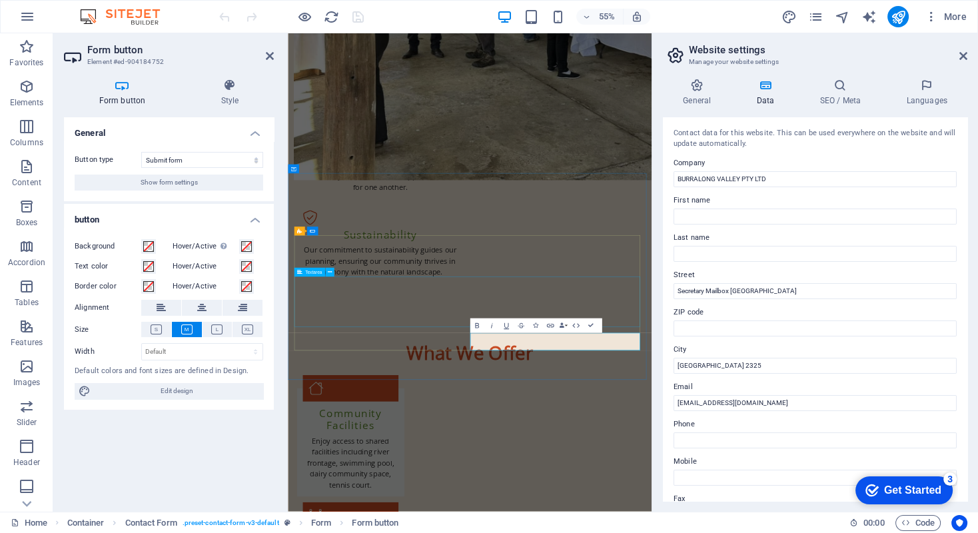
scroll to position [1692, 0]
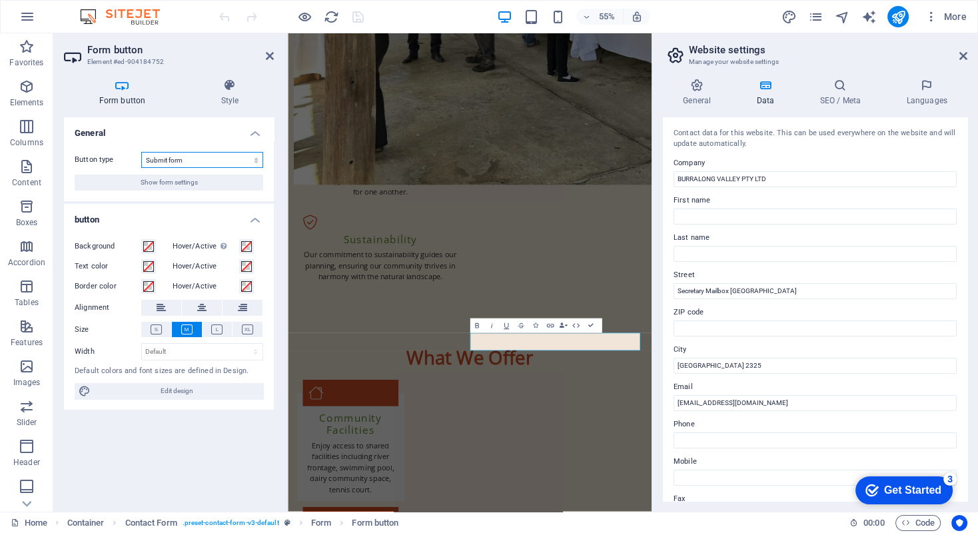
click at [256, 157] on select "Submit form Reset form No action" at bounding box center [202, 160] width 122 height 16
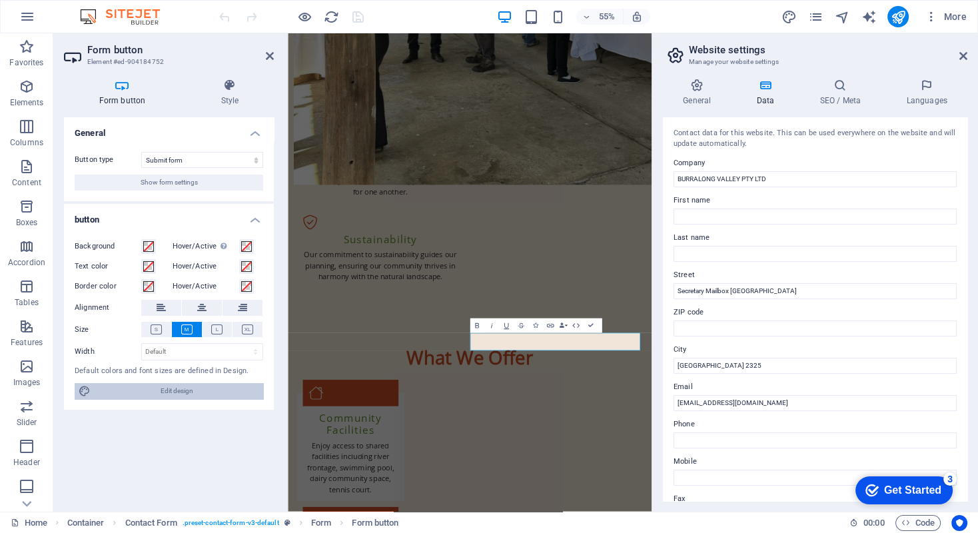
click at [172, 391] on span "Edit design" at bounding box center [177, 391] width 164 height 16
select select "px"
select select "400"
select select "px"
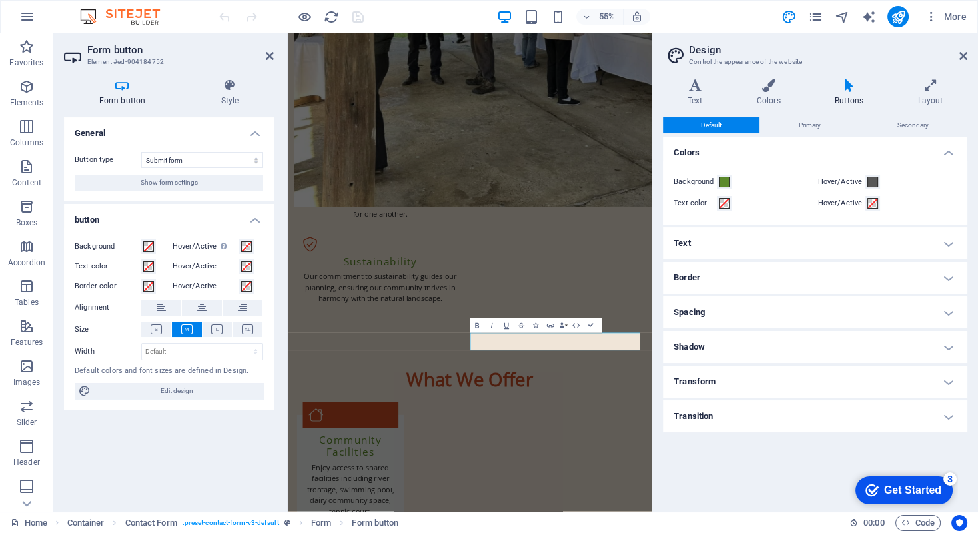
click at [849, 91] on icon at bounding box center [848, 85] width 77 height 13
click at [962, 53] on icon at bounding box center [963, 56] width 8 height 11
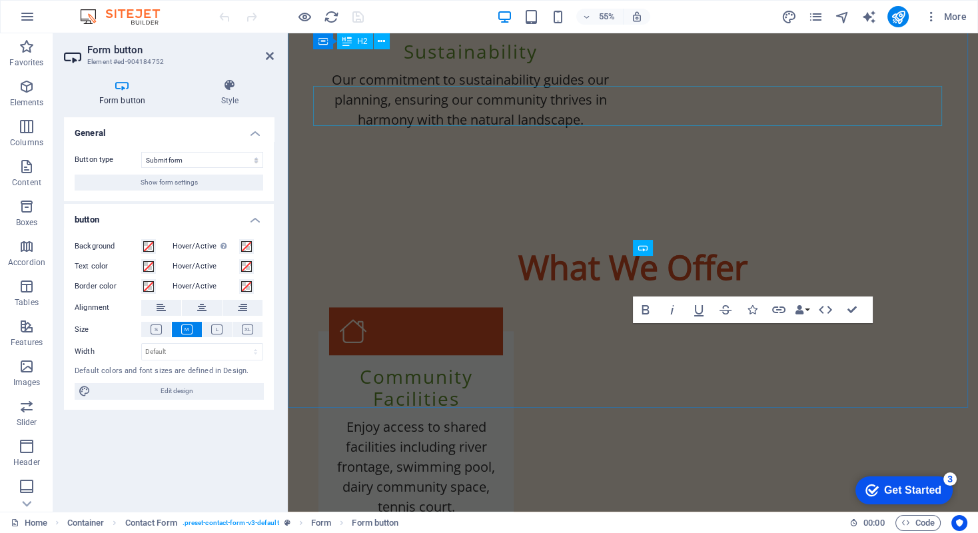
scroll to position [1682, 0]
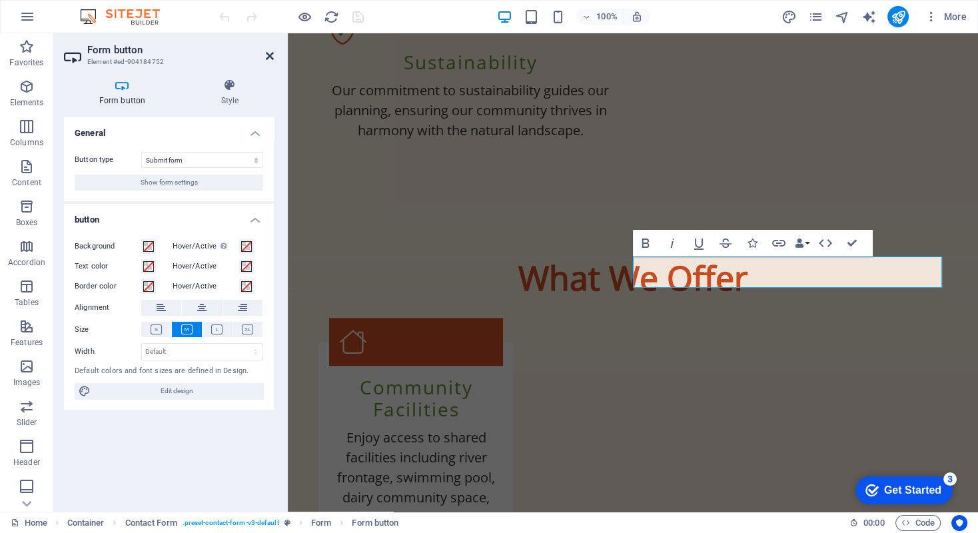
click at [267, 55] on icon at bounding box center [270, 56] width 8 height 11
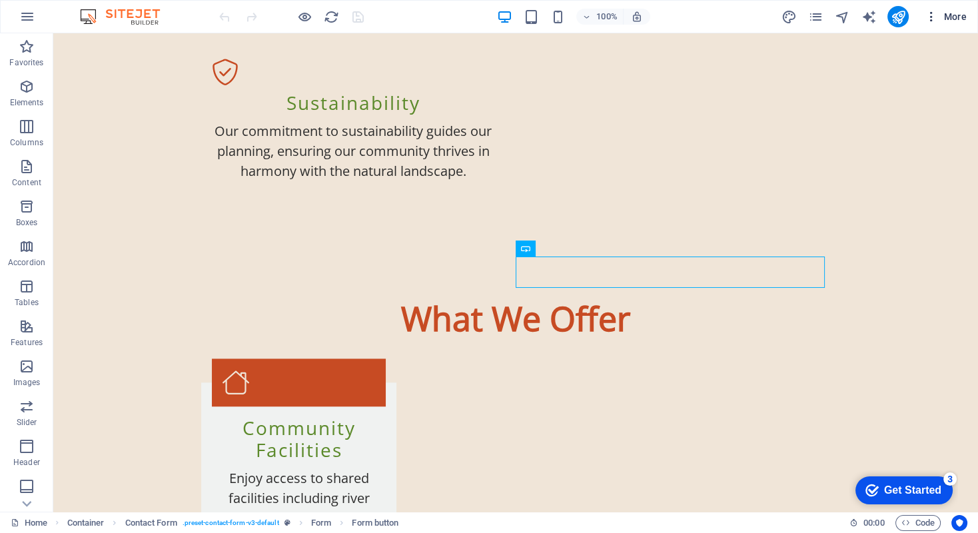
click at [927, 17] on icon "button" at bounding box center [930, 16] width 13 height 13
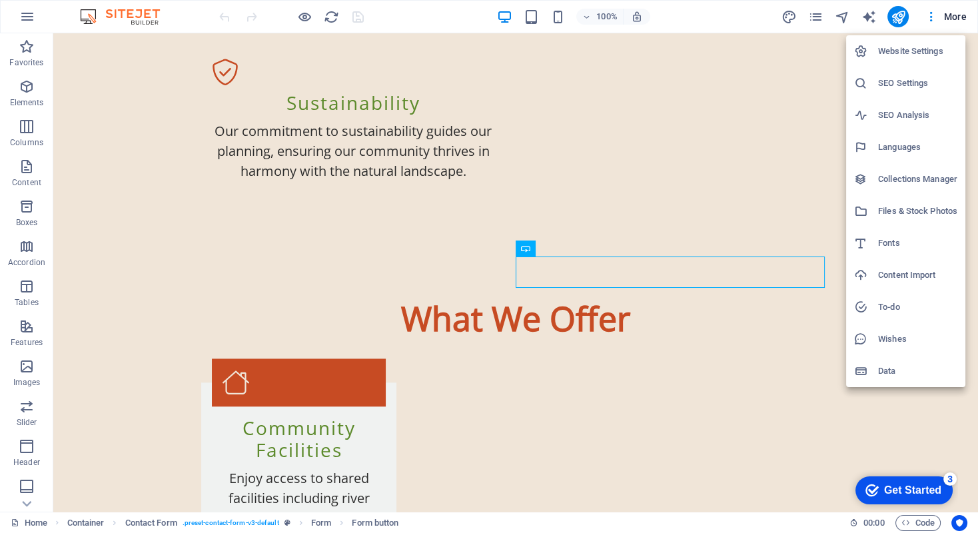
click at [883, 368] on h6 "Data" at bounding box center [917, 371] width 79 height 16
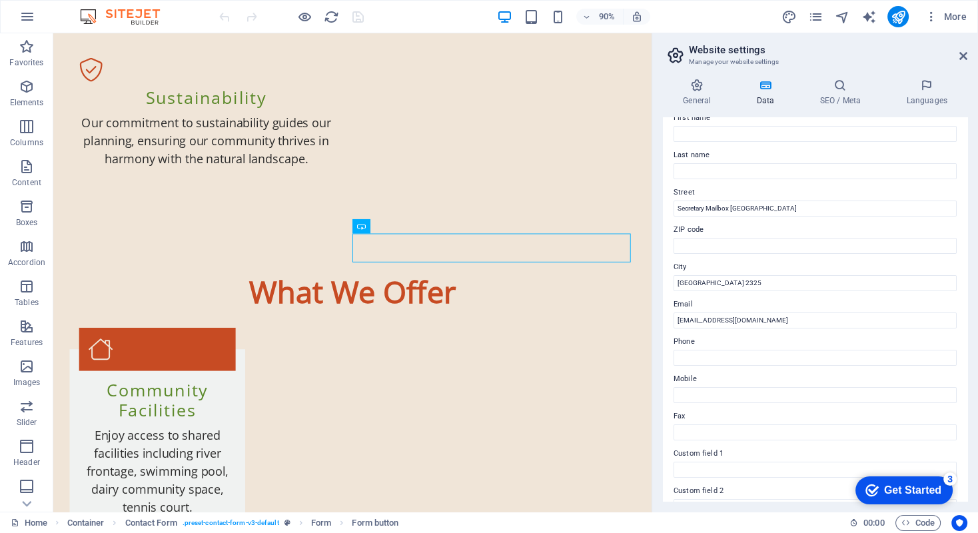
scroll to position [67, 0]
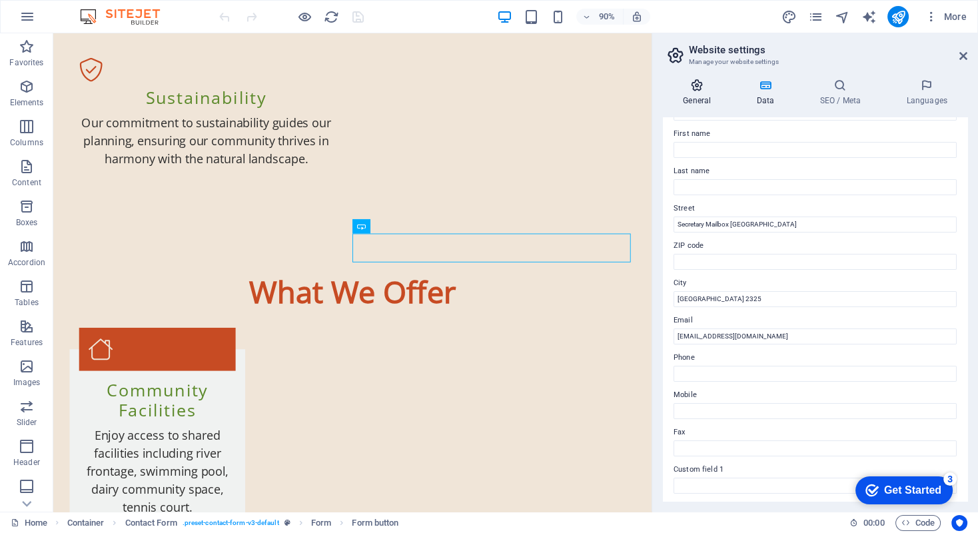
click at [697, 91] on icon at bounding box center [697, 85] width 68 height 13
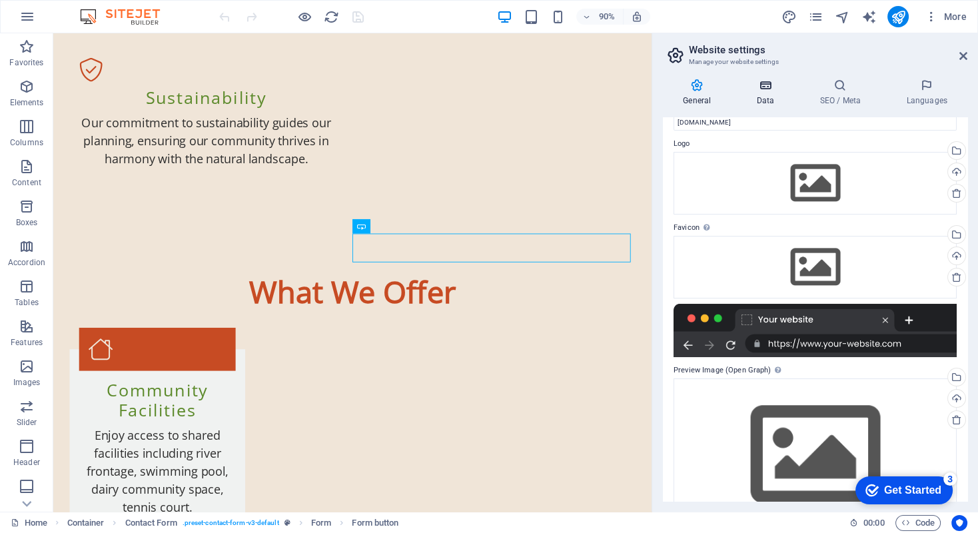
scroll to position [0, 0]
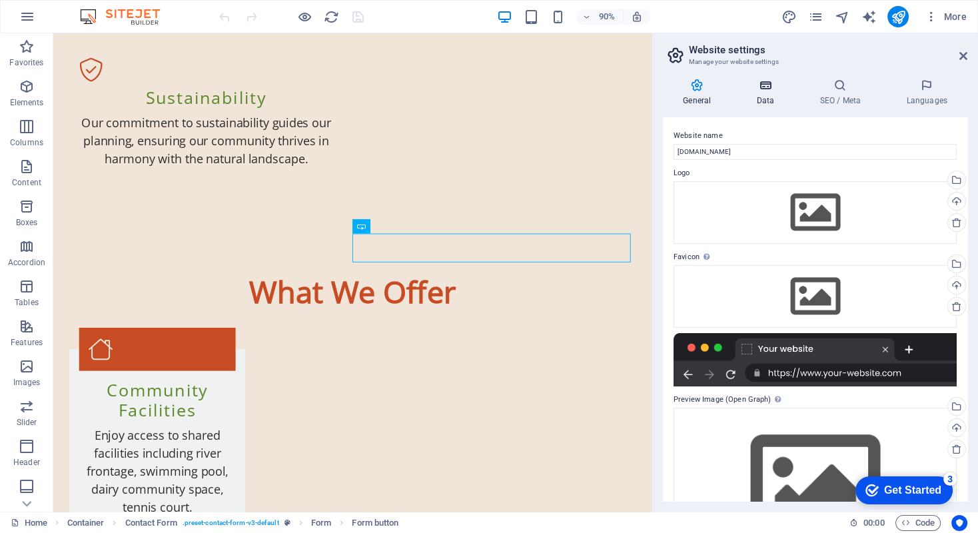
click at [767, 91] on icon at bounding box center [765, 85] width 58 height 13
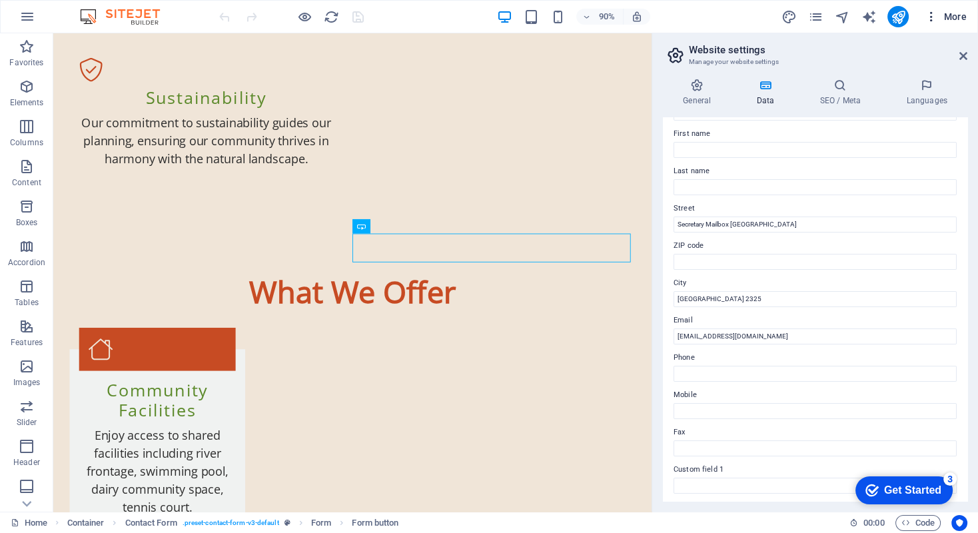
click at [930, 17] on icon "button" at bounding box center [930, 16] width 13 height 13
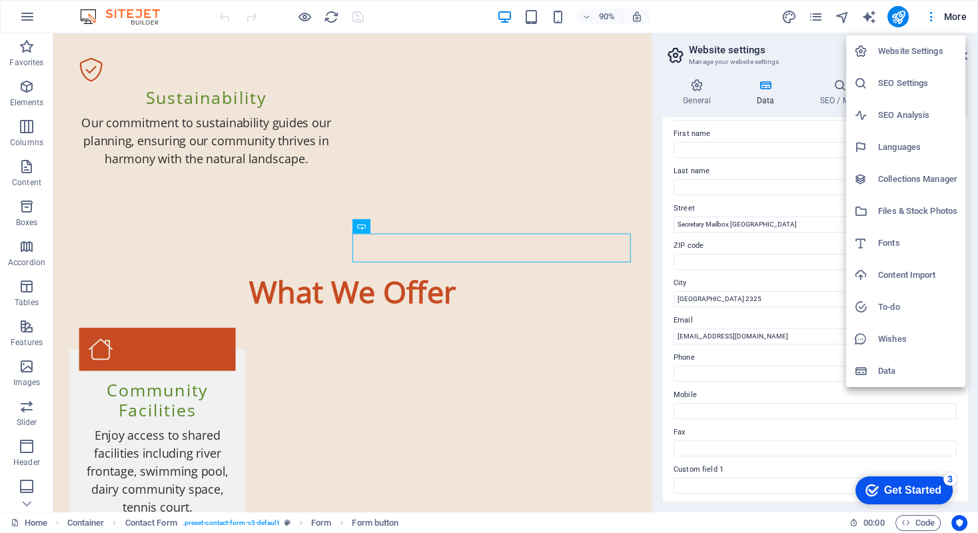
click at [777, 38] on div at bounding box center [489, 266] width 978 height 533
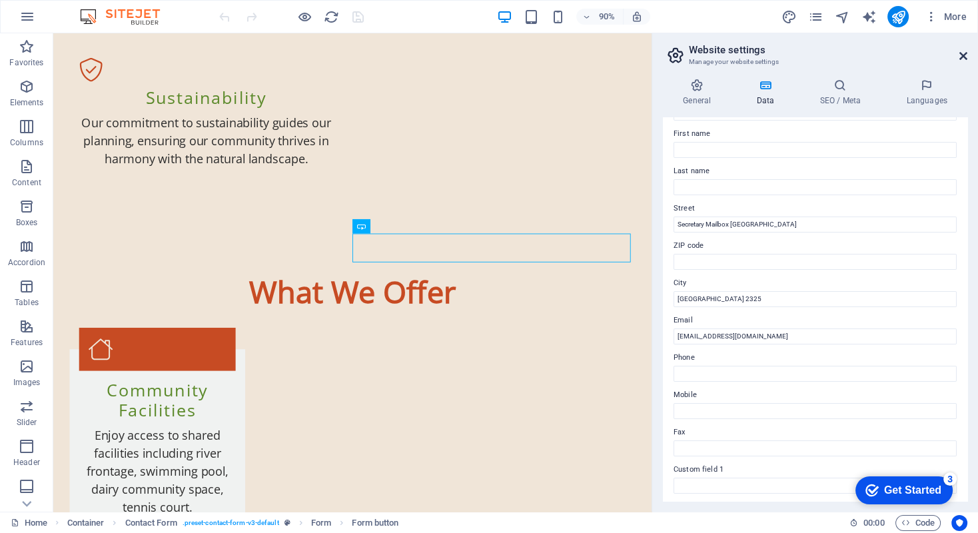
drag, startPoint x: 961, startPoint y: 51, endPoint x: 906, endPoint y: 21, distance: 62.3
click at [961, 51] on icon at bounding box center [963, 56] width 8 height 11
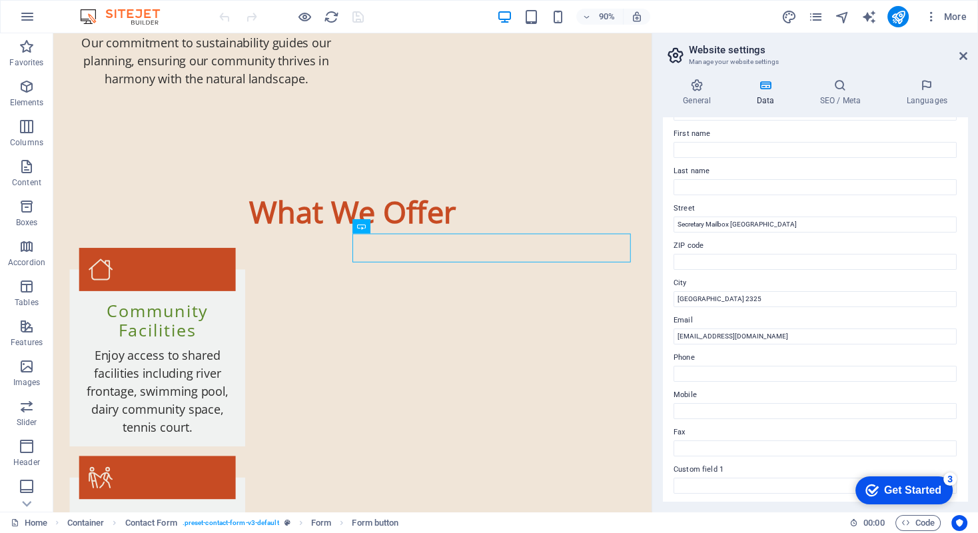
scroll to position [1682, 0]
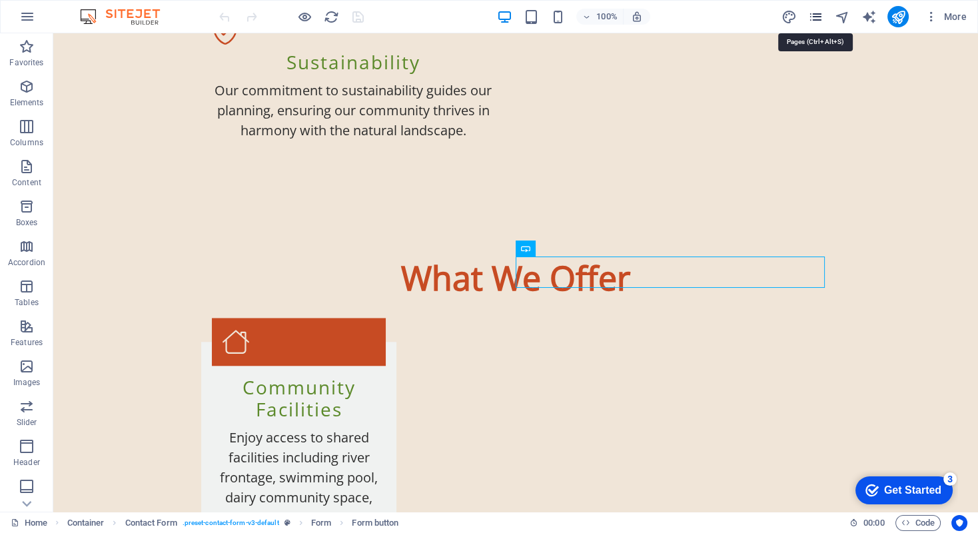
click at [809, 18] on icon "pages" at bounding box center [814, 16] width 15 height 15
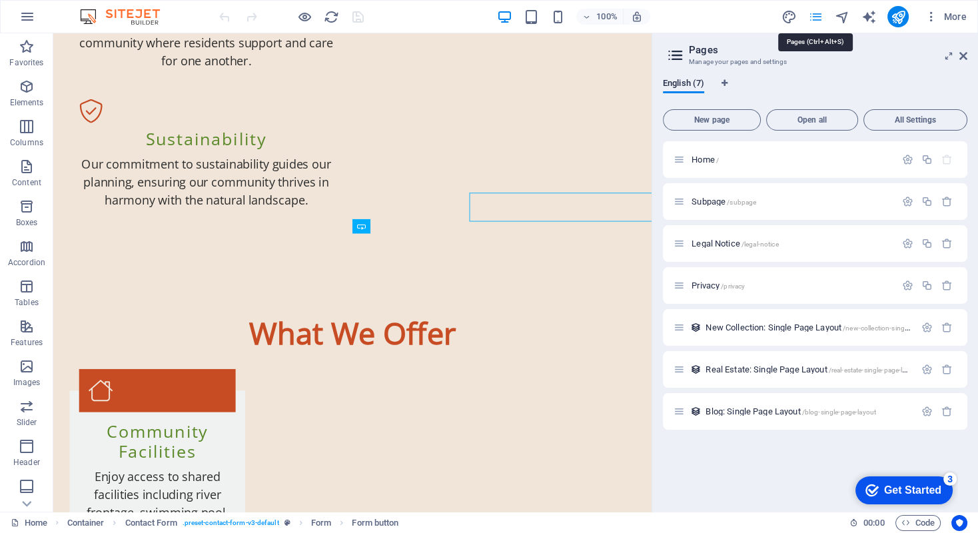
scroll to position [1728, 0]
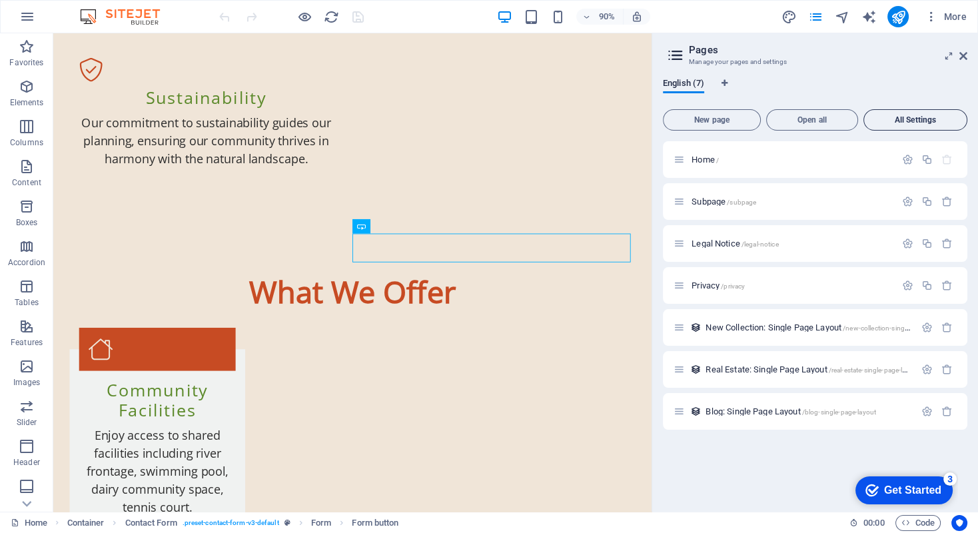
click at [910, 120] on span "All Settings" at bounding box center [915, 120] width 92 height 8
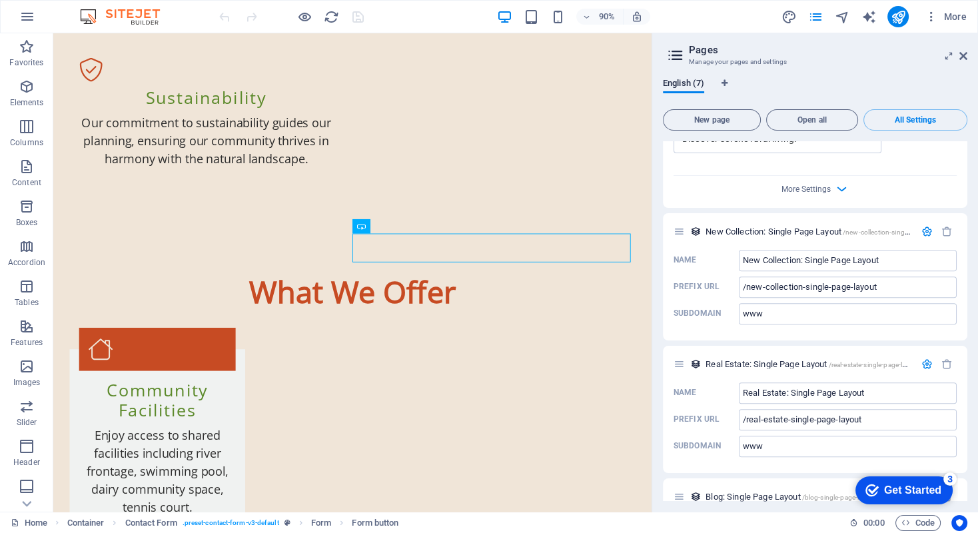
scroll to position [2149, 0]
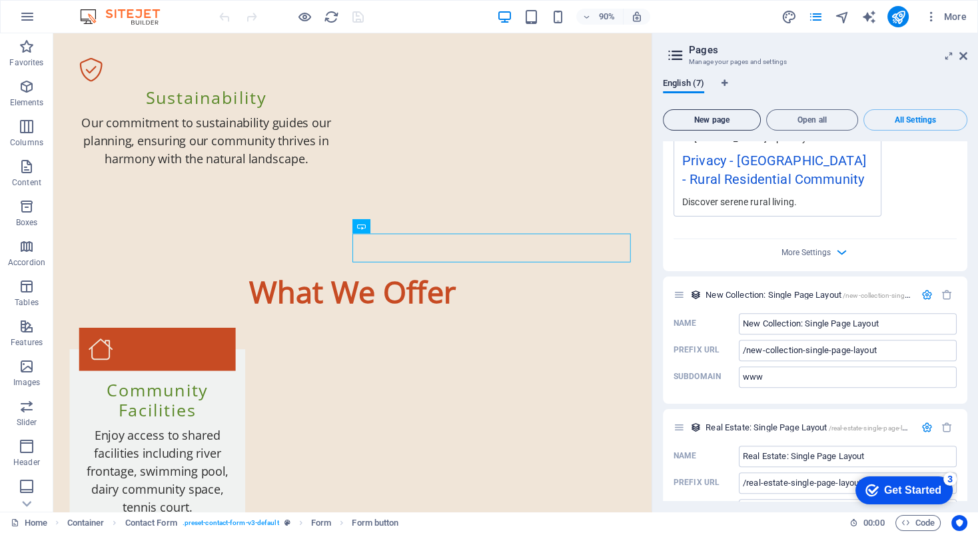
click at [716, 120] on span "New page" at bounding box center [712, 120] width 86 height 8
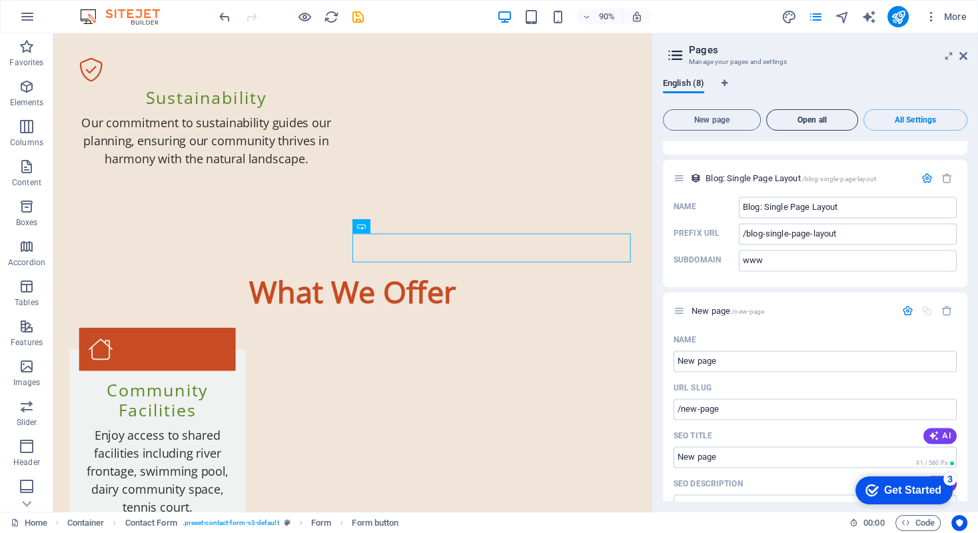
click at [796, 119] on span "Open all" at bounding box center [812, 120] width 80 height 8
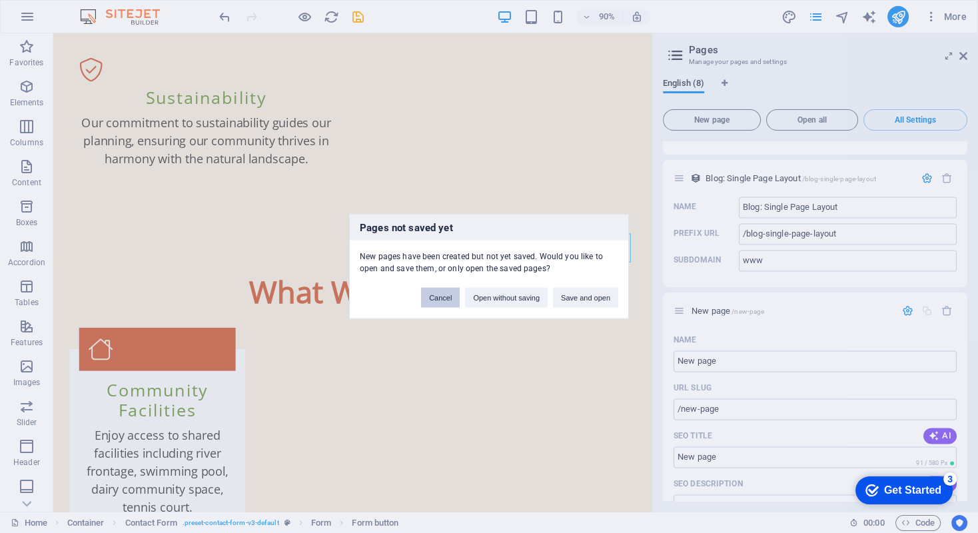
click at [440, 297] on button "Cancel" at bounding box center [440, 298] width 39 height 20
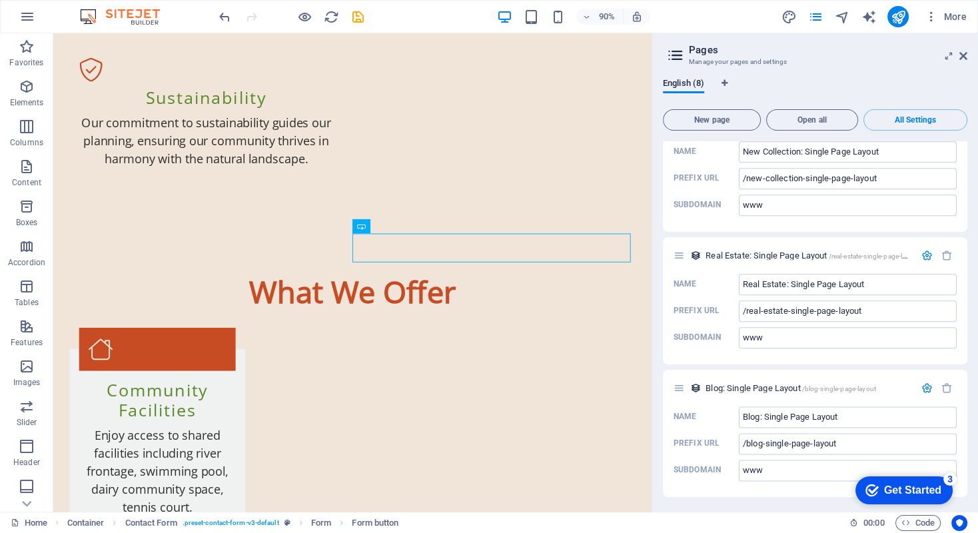
scroll to position [2198, 0]
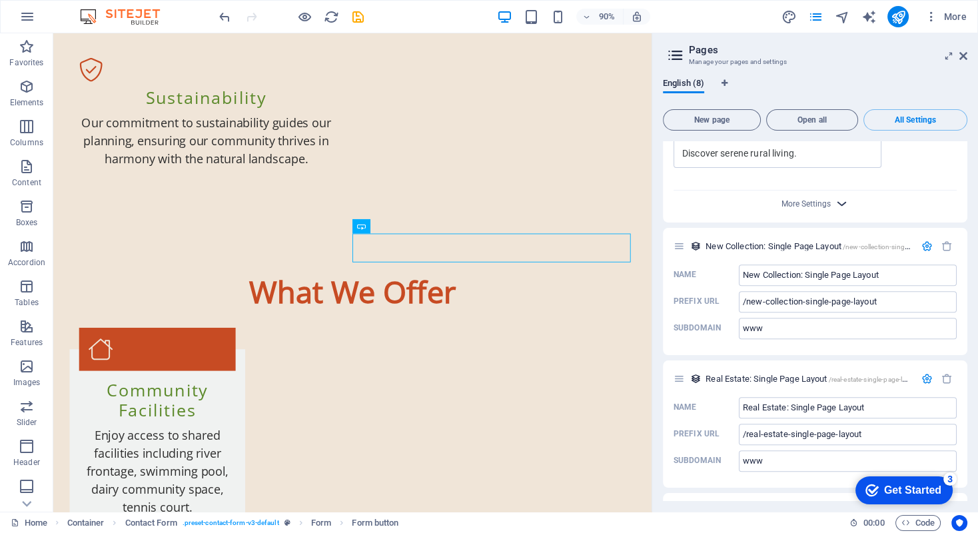
click at [836, 196] on icon "button" at bounding box center [841, 203] width 15 height 15
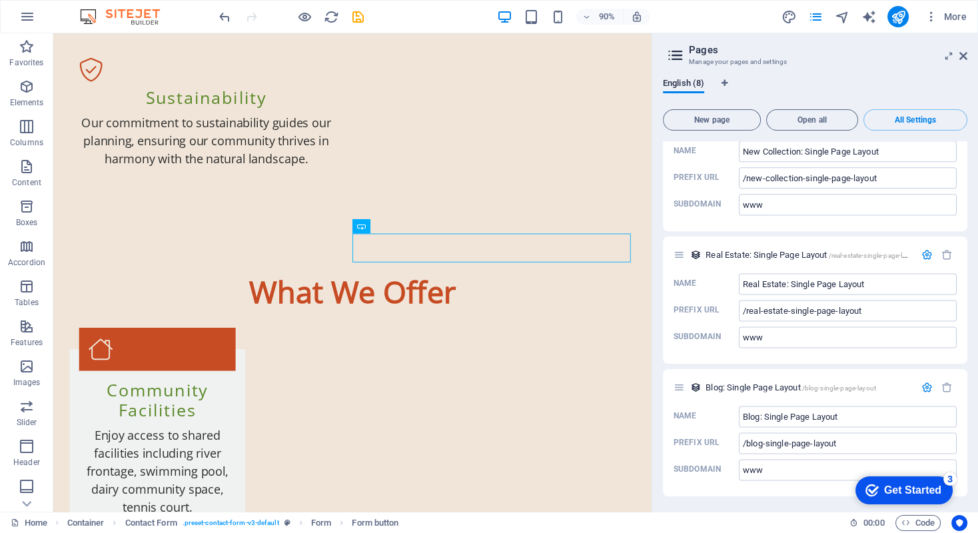
scroll to position [2314, 0]
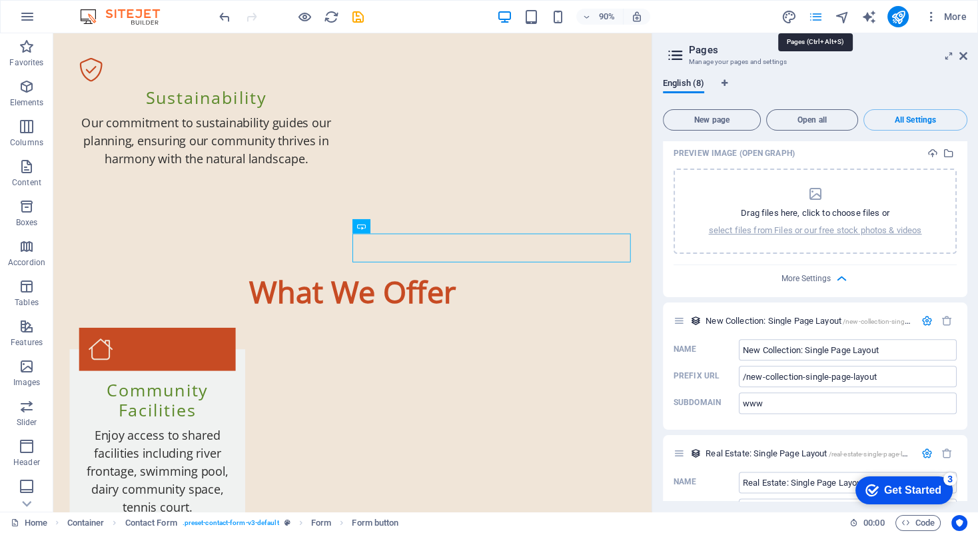
click at [814, 15] on icon "pages" at bounding box center [814, 16] width 15 height 15
click at [962, 56] on icon at bounding box center [963, 56] width 8 height 11
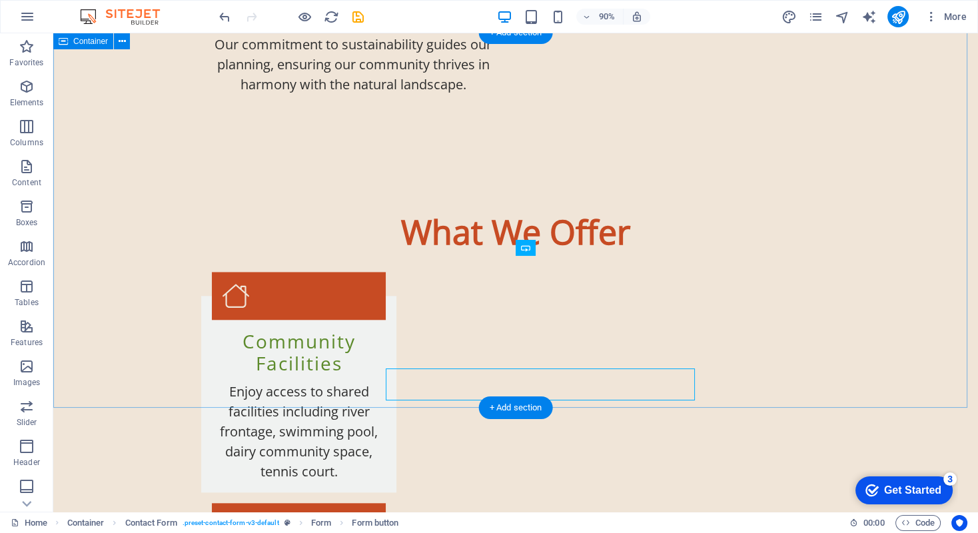
scroll to position [1682, 0]
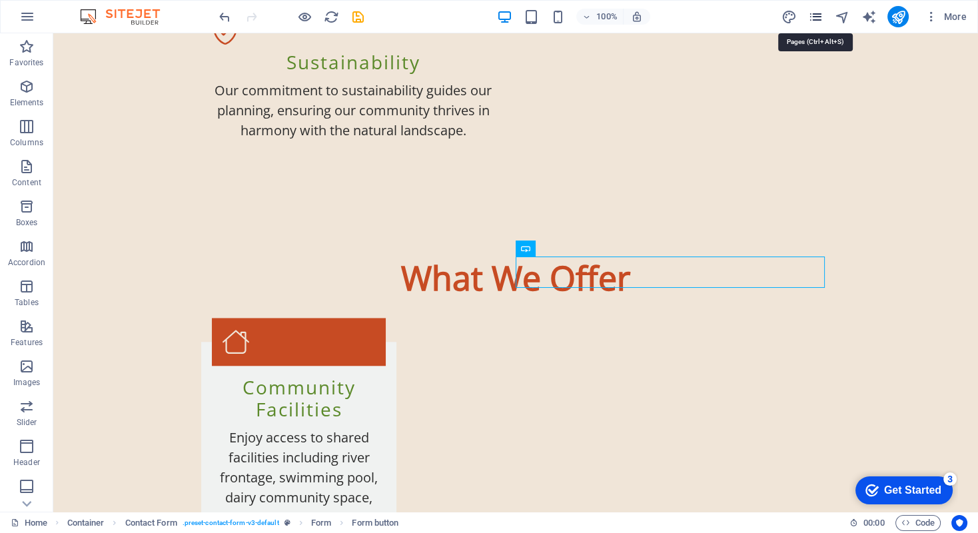
click at [816, 17] on icon "pages" at bounding box center [814, 16] width 15 height 15
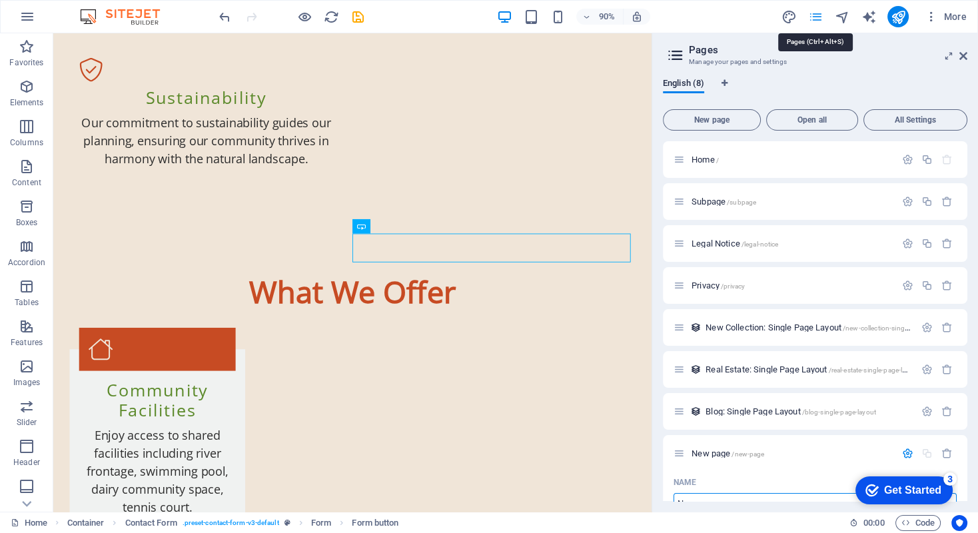
scroll to position [13, 0]
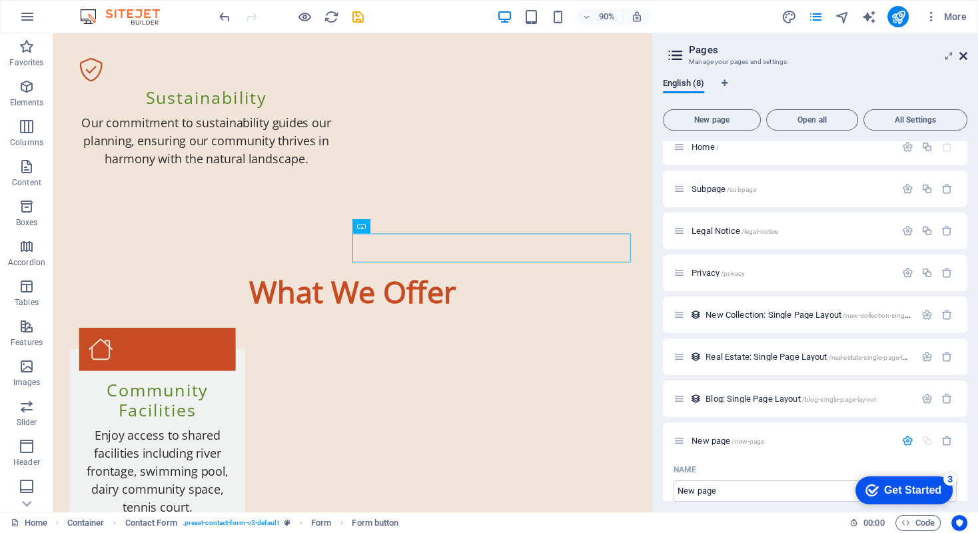
drag, startPoint x: 965, startPoint y: 53, endPoint x: 908, endPoint y: 13, distance: 69.8
click at [965, 53] on icon at bounding box center [963, 56] width 8 height 11
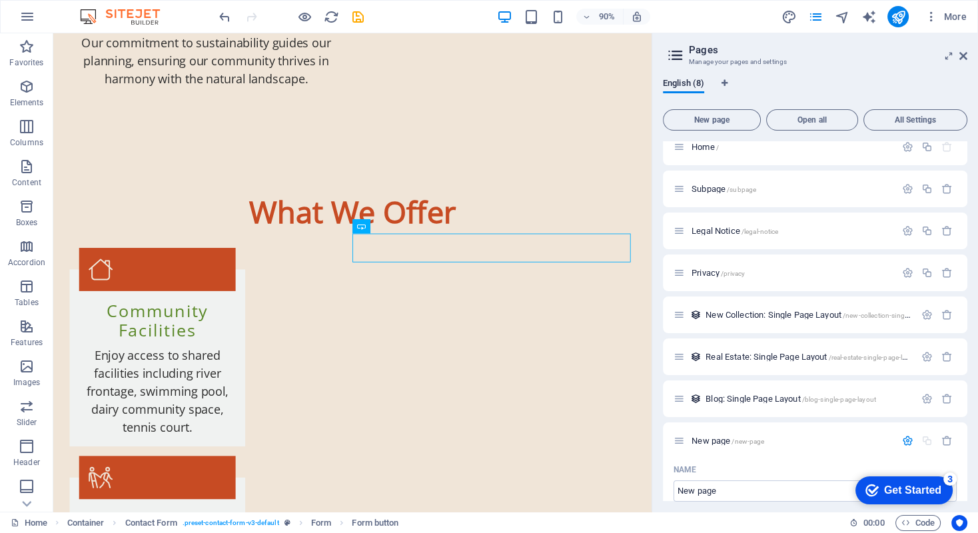
scroll to position [1682, 0]
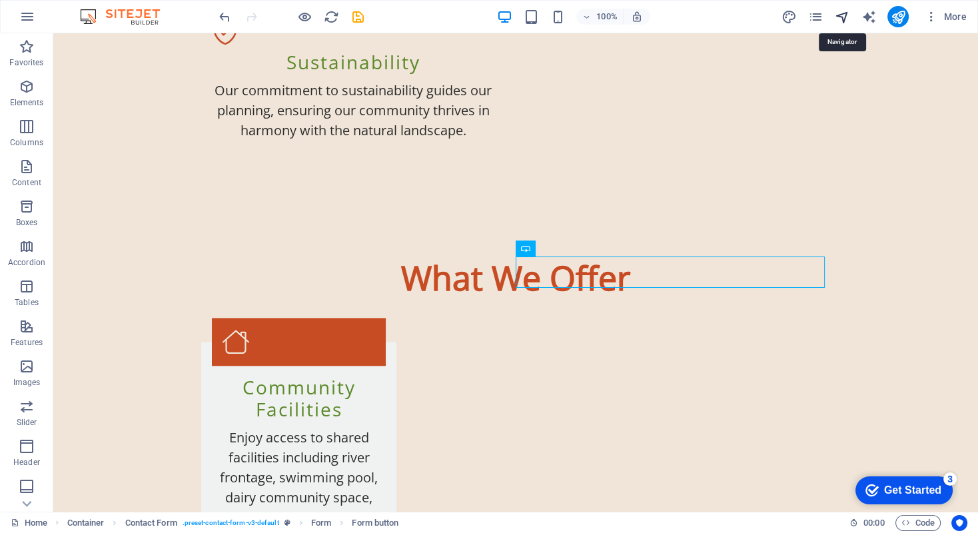
click at [844, 19] on icon "navigator" at bounding box center [841, 16] width 15 height 15
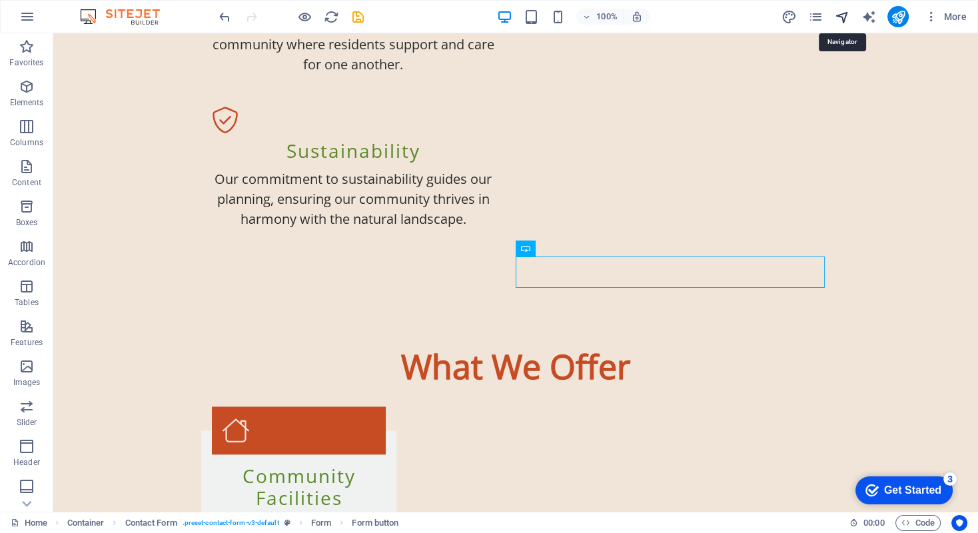
scroll to position [1728, 0]
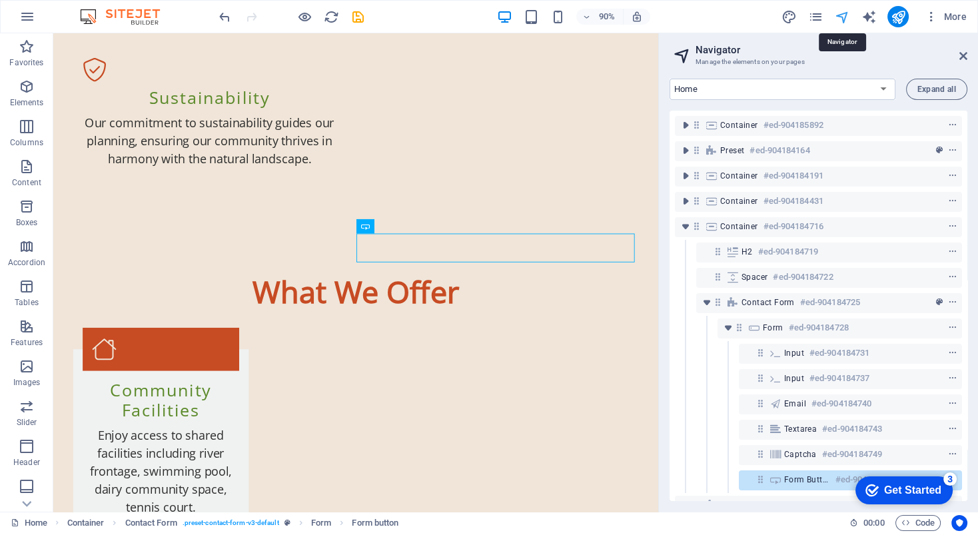
click at [843, 17] on icon "navigator" at bounding box center [841, 16] width 15 height 15
click at [962, 55] on icon at bounding box center [963, 56] width 8 height 11
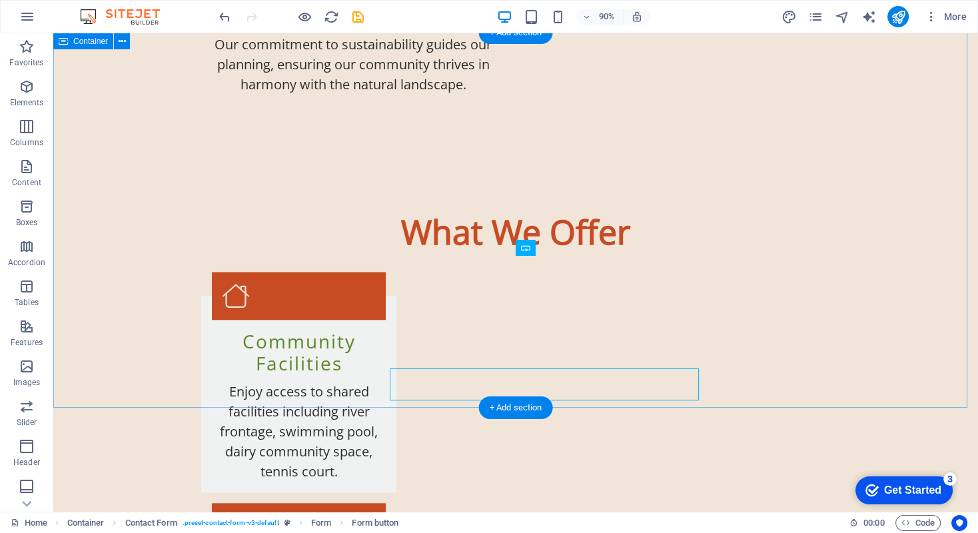
scroll to position [1682, 0]
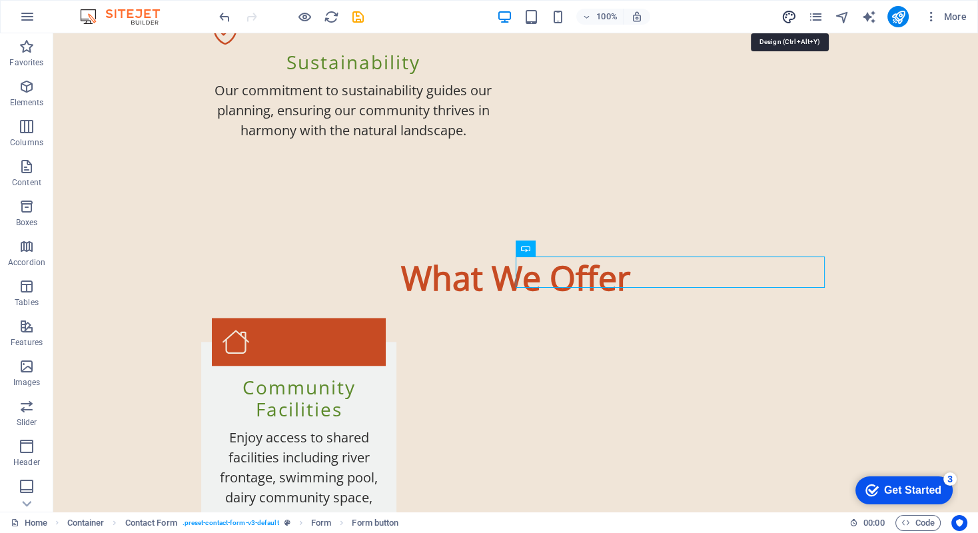
click at [790, 18] on icon "design" at bounding box center [788, 16] width 15 height 15
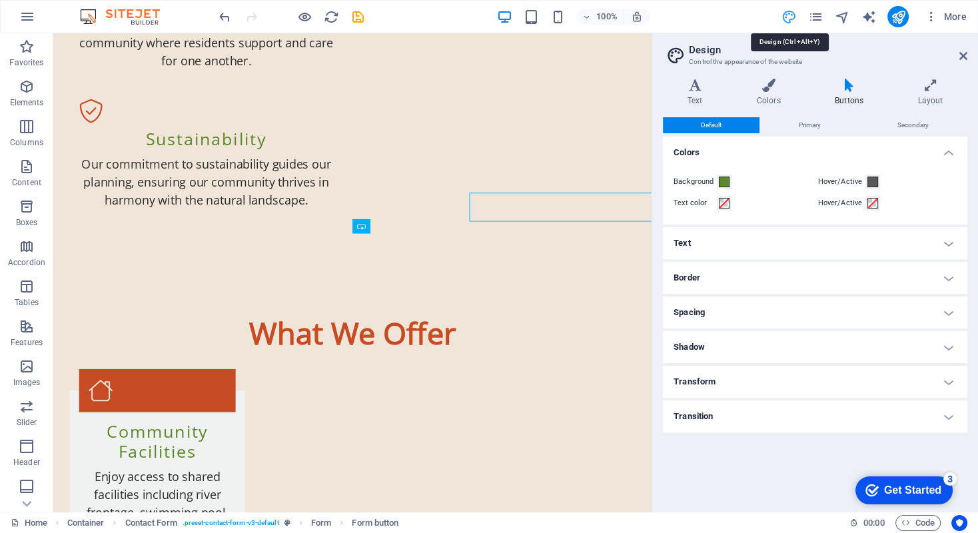
scroll to position [1728, 0]
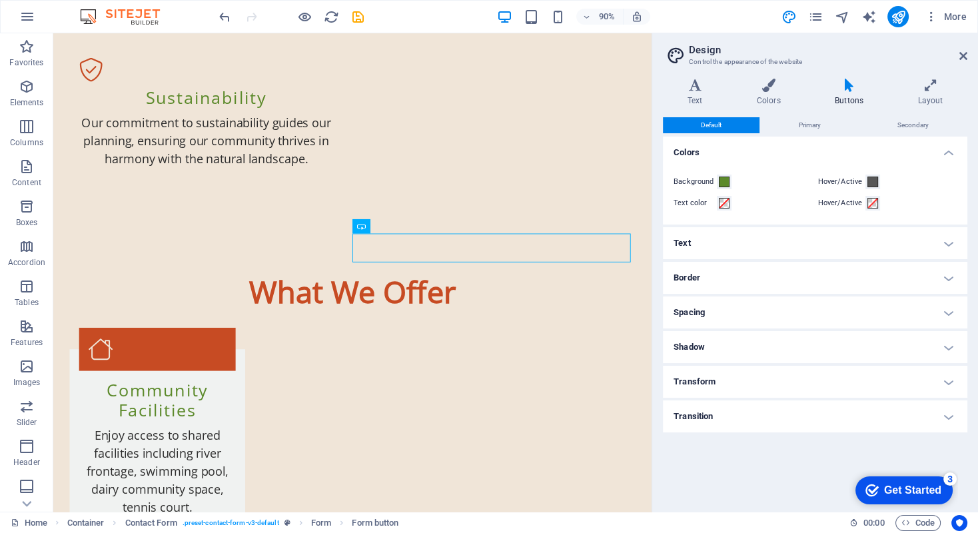
click at [847, 92] on h4 "Buttons" at bounding box center [851, 93] width 83 height 28
click at [932, 17] on icon "button" at bounding box center [930, 16] width 13 height 13
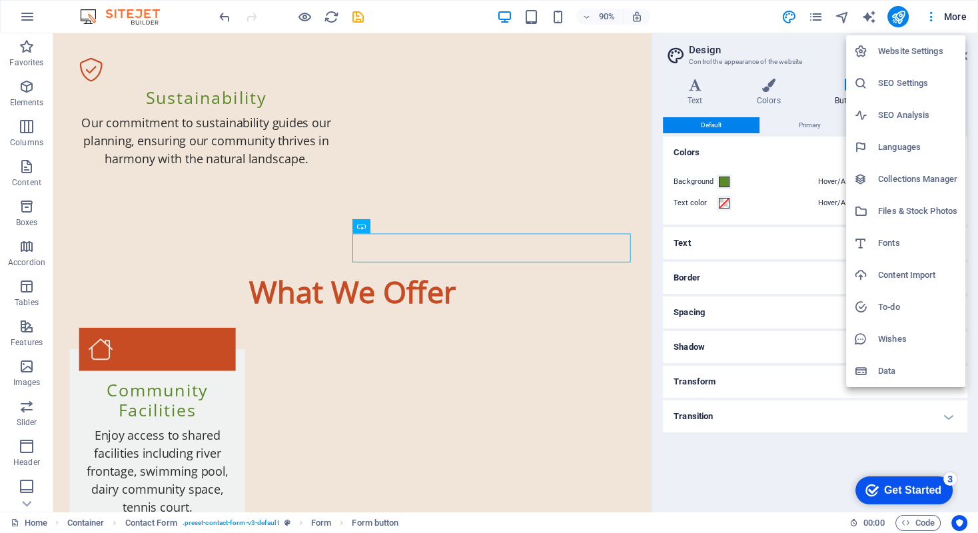
click at [908, 180] on h6 "Collections Manager" at bounding box center [917, 179] width 79 height 16
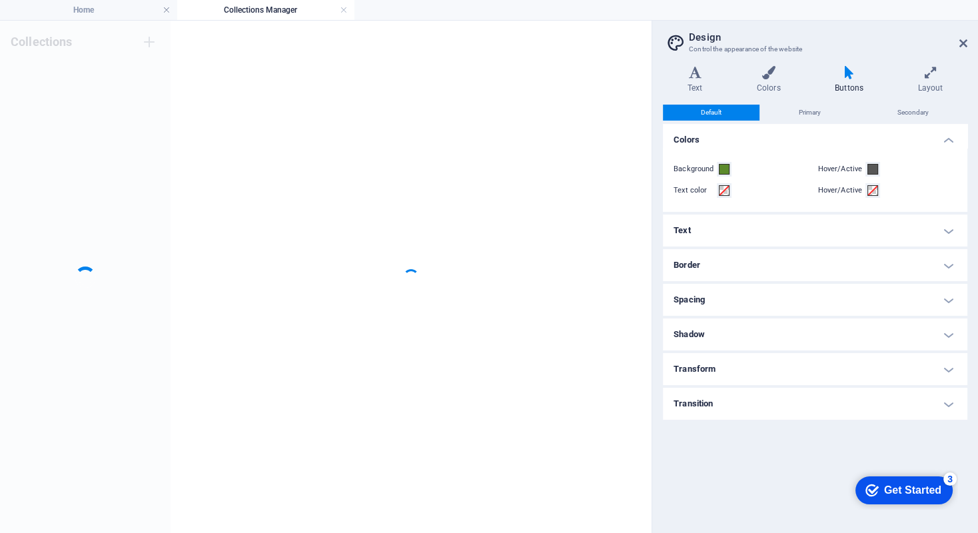
scroll to position [0, 0]
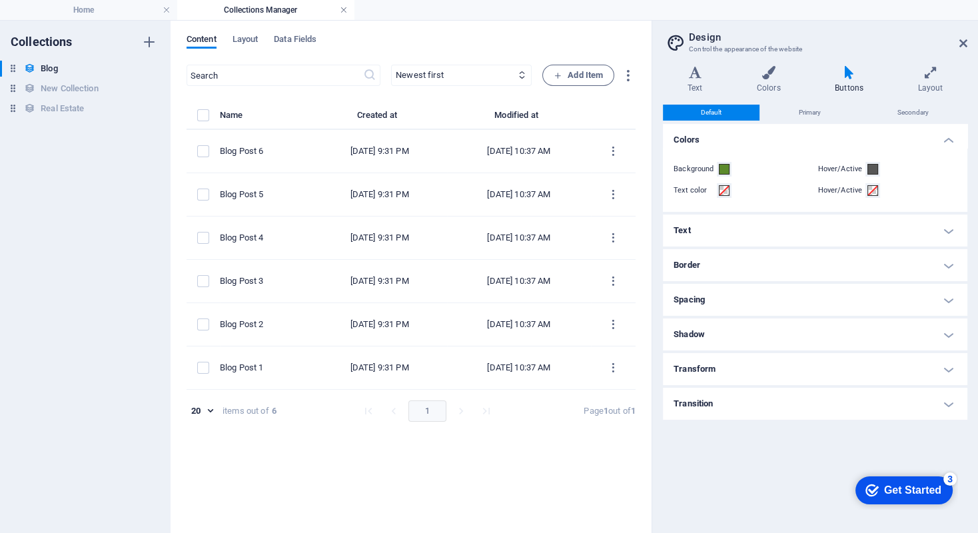
click at [340, 9] on link at bounding box center [344, 10] width 8 height 13
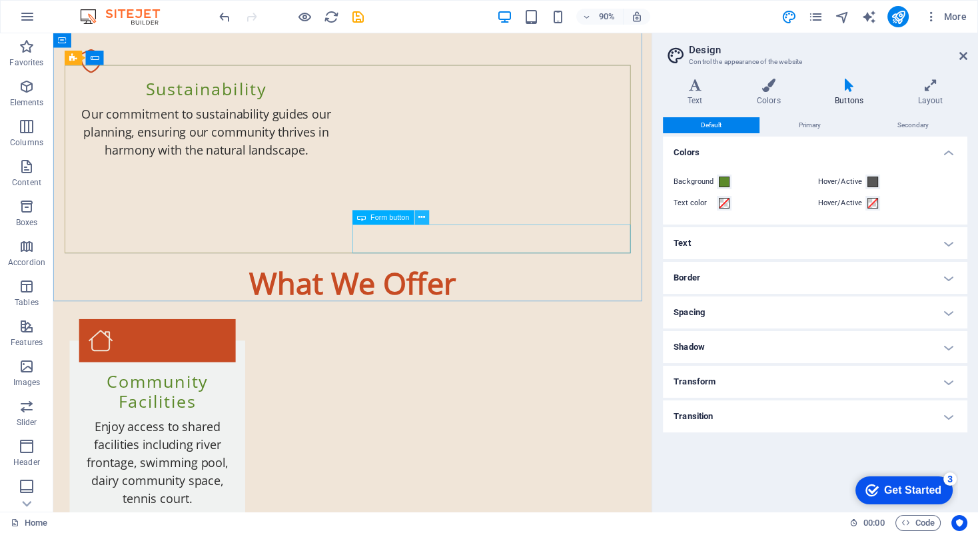
click at [418, 217] on icon at bounding box center [421, 217] width 7 height 13
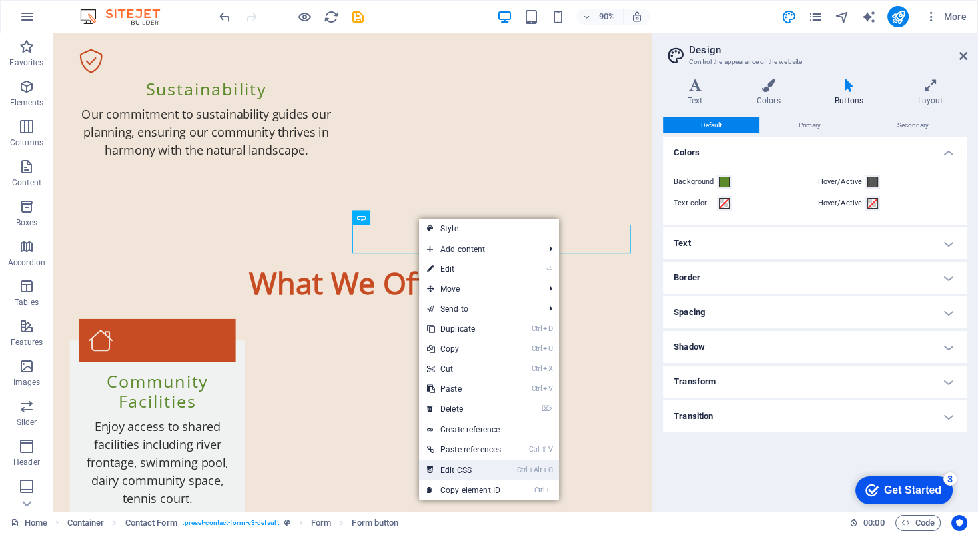
click at [460, 468] on link "Ctrl Alt C Edit CSS" at bounding box center [464, 470] width 90 height 20
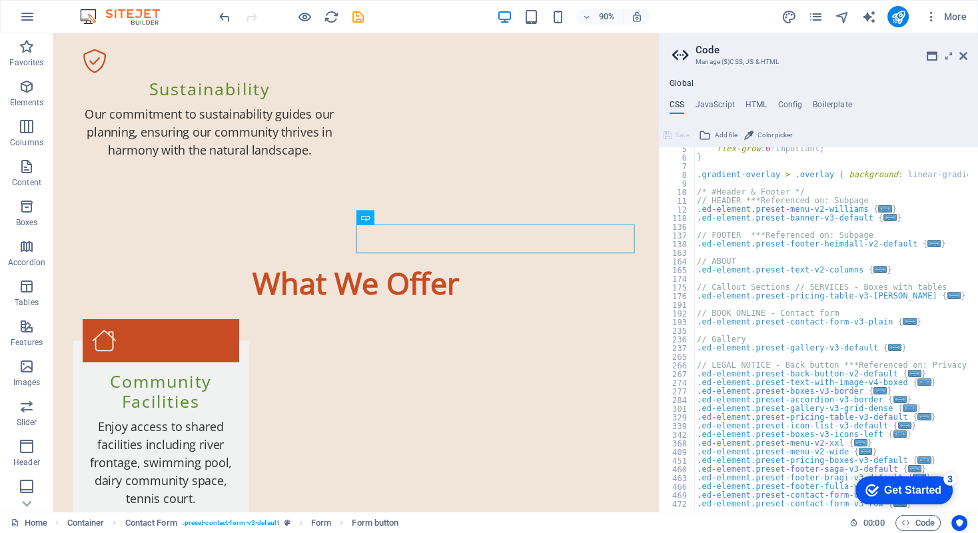
scroll to position [0, 0]
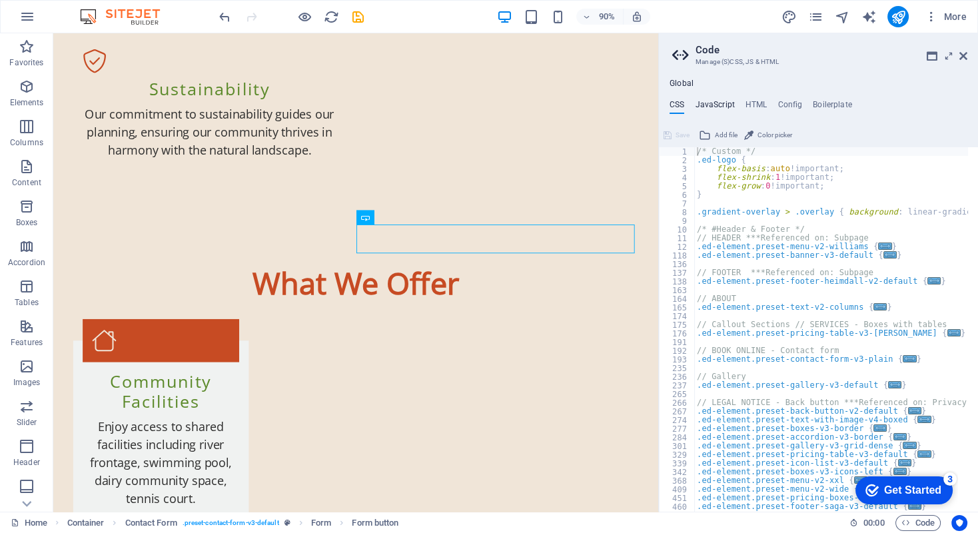
click at [709, 106] on h4 "JavaScript" at bounding box center [714, 107] width 39 height 15
type textarea "/* JS for preset "Menu V2" */"
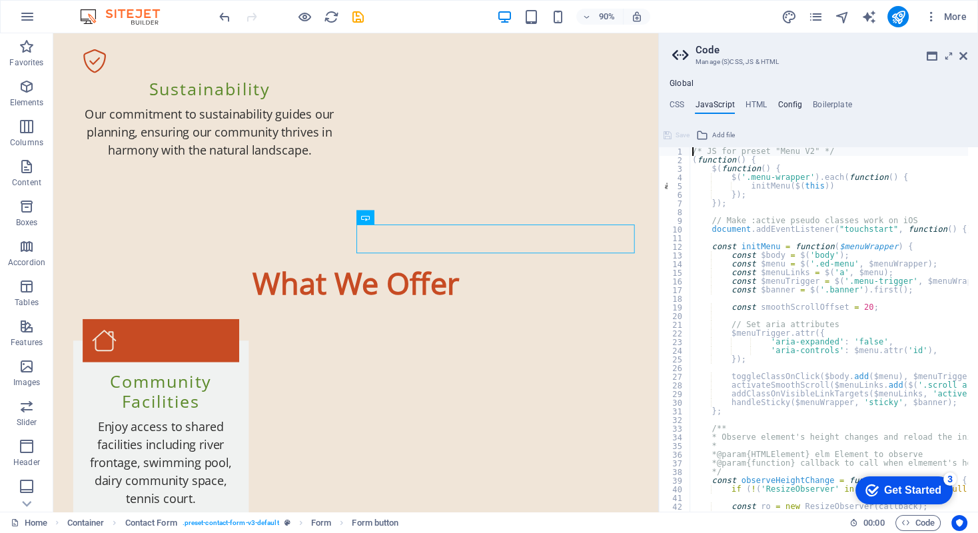
click at [792, 107] on h4 "Config" at bounding box center [789, 107] width 25 height 15
type textarea "$color-background: #F0E5D8;"
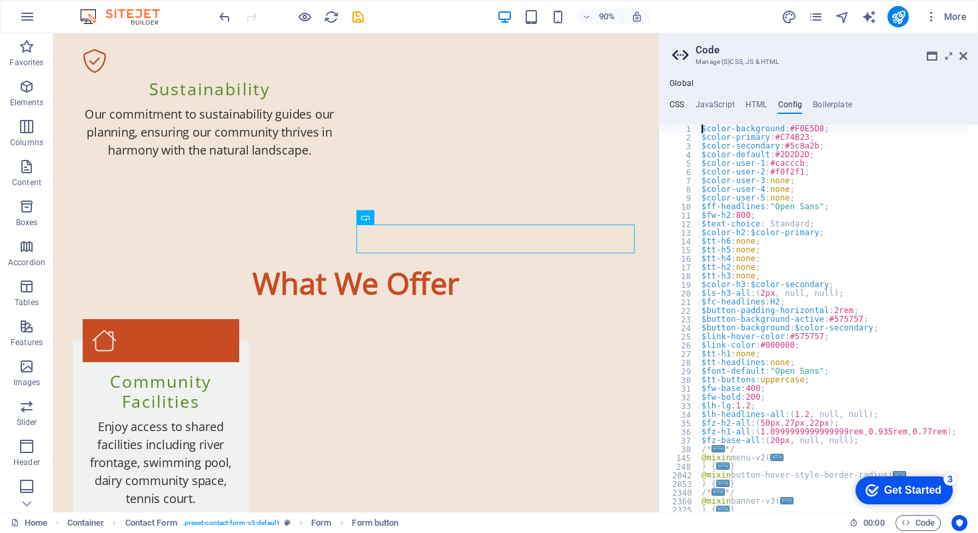
click at [673, 103] on h4 "CSS" at bounding box center [676, 107] width 15 height 15
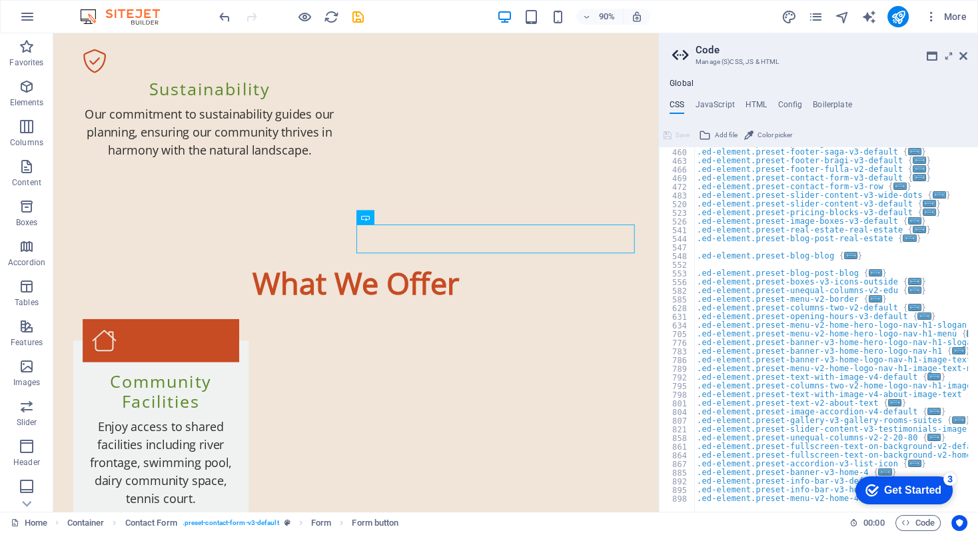
scroll to position [433, 0]
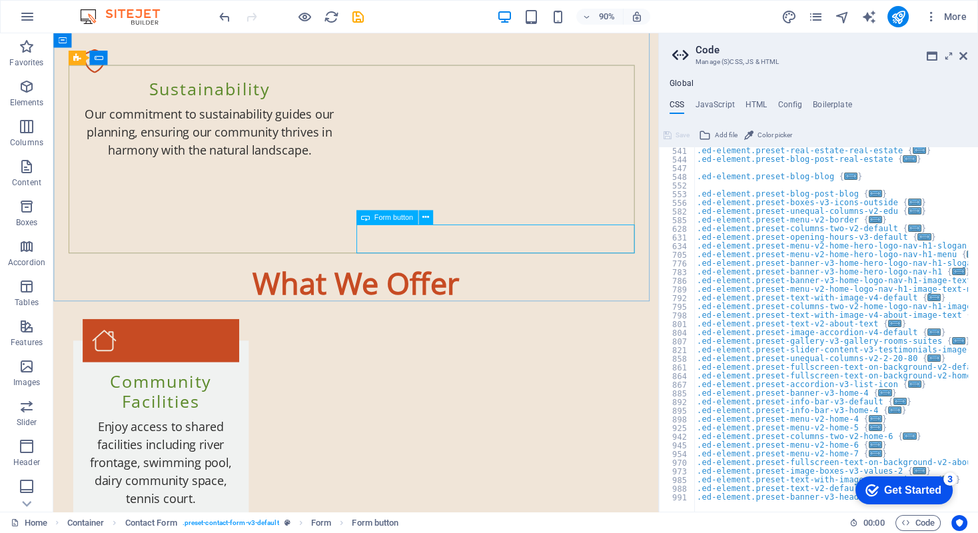
click at [394, 214] on span "Form button" at bounding box center [393, 217] width 39 height 7
click at [424, 220] on icon at bounding box center [425, 217] width 7 height 13
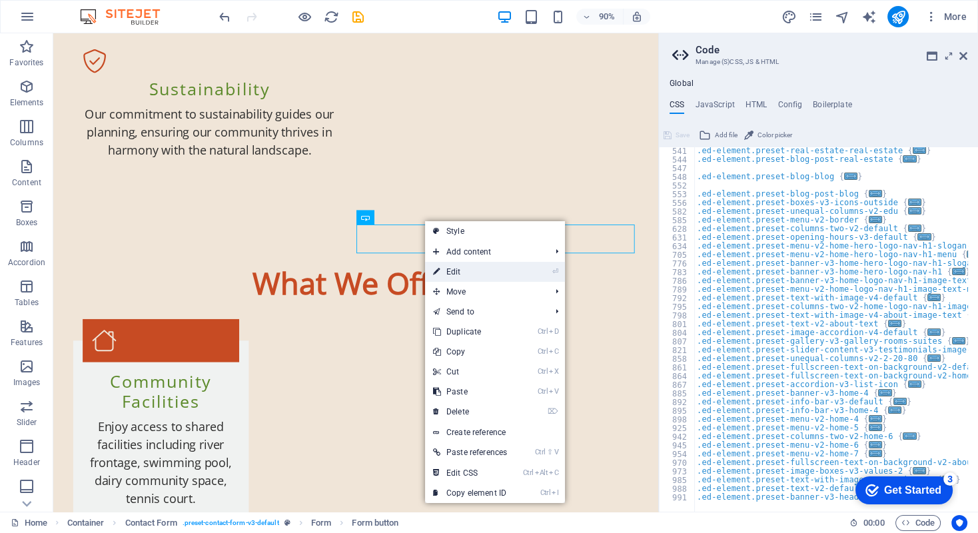
click at [478, 272] on link "⏎ Edit" at bounding box center [470, 272] width 90 height 20
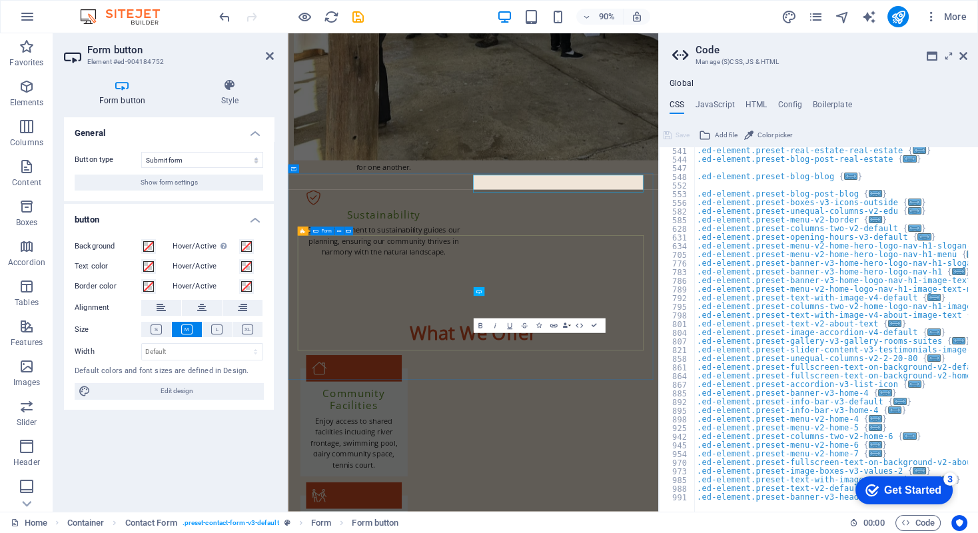
scroll to position [1692, 0]
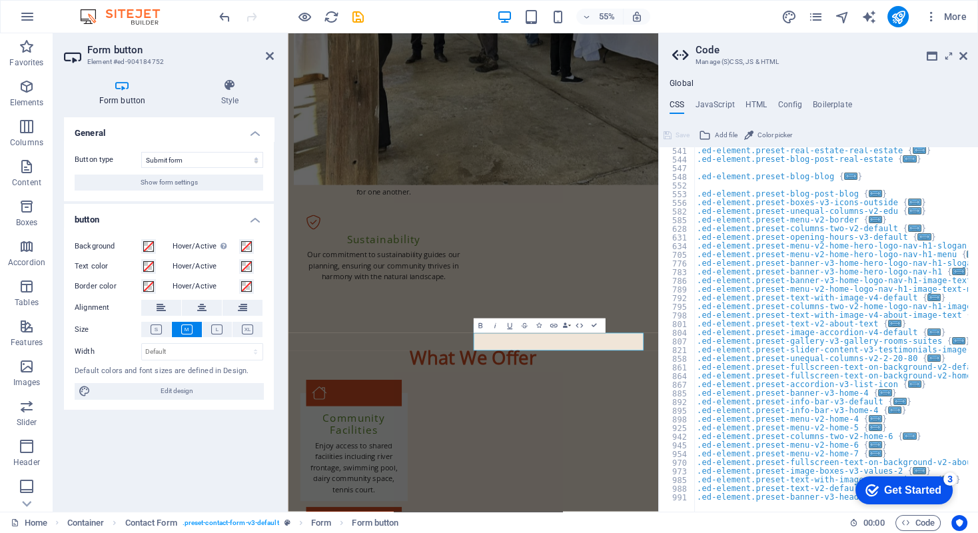
click at [197, 431] on div "General Button type Submit form Reset form No action Show form settings button …" at bounding box center [169, 309] width 210 height 384
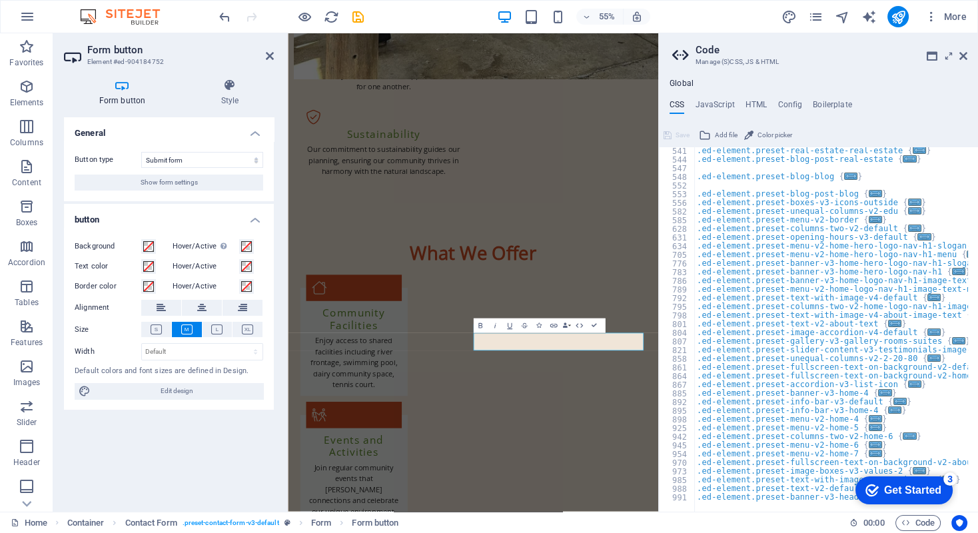
scroll to position [1654, 0]
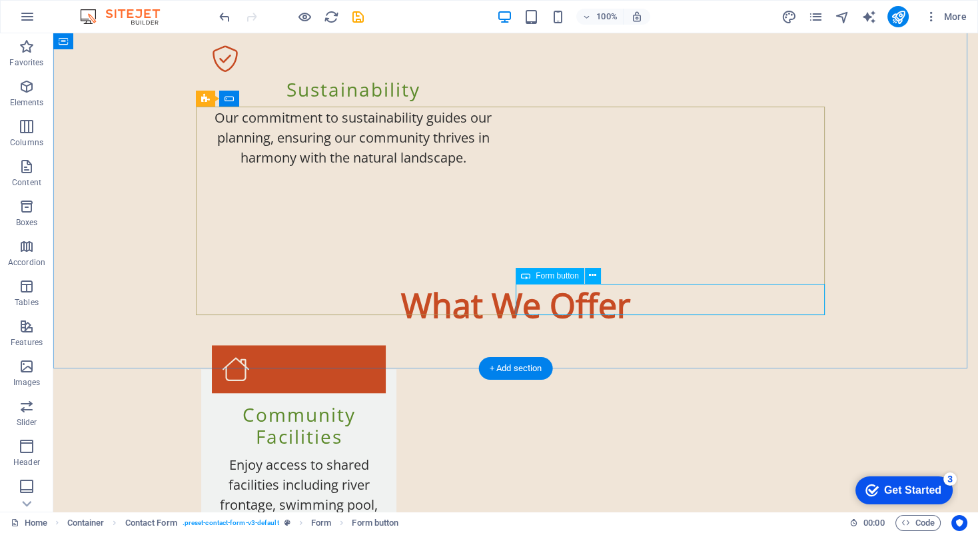
click at [559, 275] on span "Form button" at bounding box center [556, 276] width 43 height 8
click at [591, 277] on icon at bounding box center [592, 275] width 7 height 14
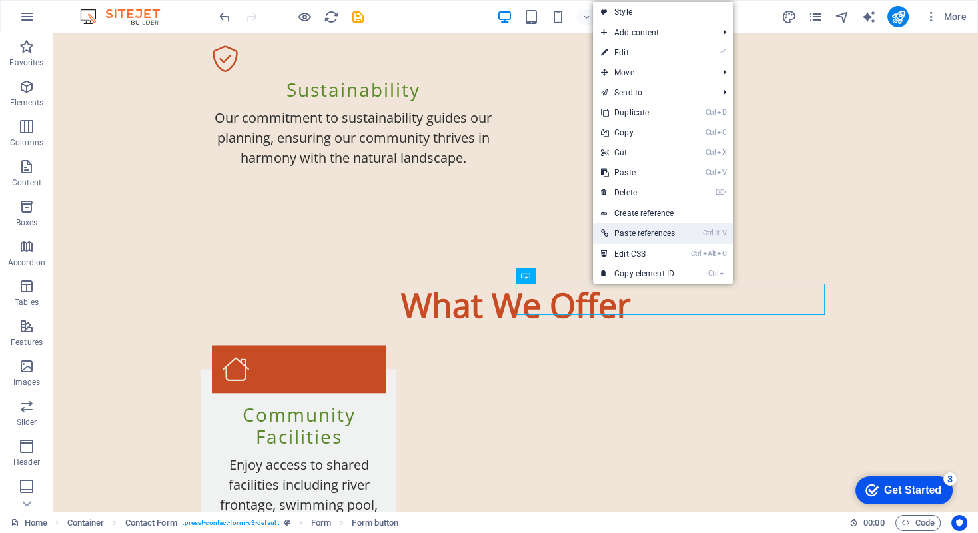
click at [635, 230] on link "Ctrl ⇧ V Paste references" at bounding box center [638, 233] width 90 height 20
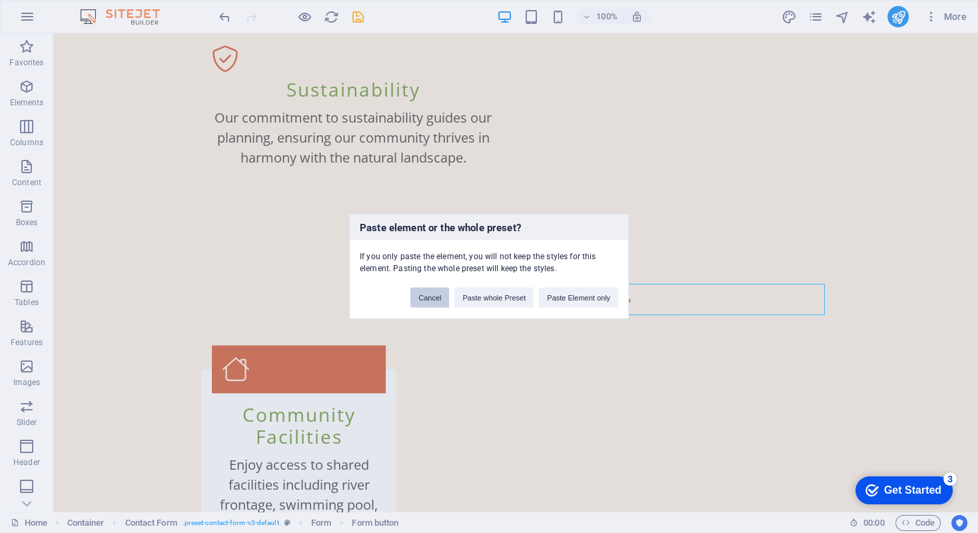
click at [428, 292] on button "Cancel" at bounding box center [429, 298] width 39 height 20
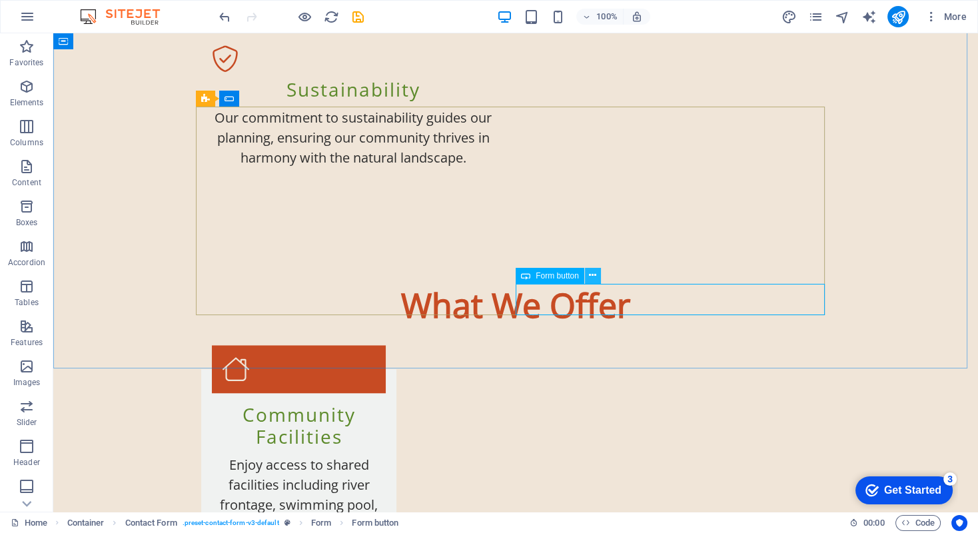
click at [593, 278] on icon at bounding box center [592, 275] width 7 height 14
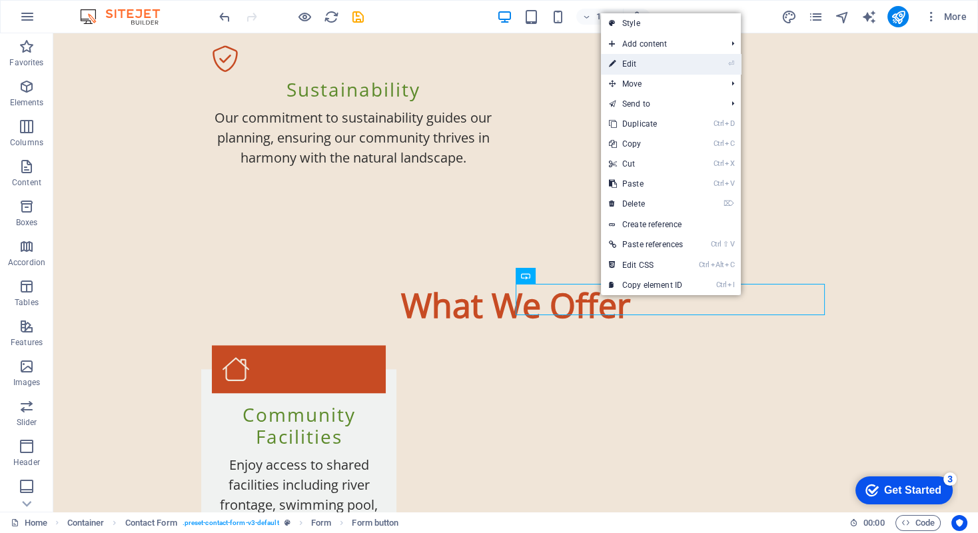
click at [630, 63] on link "⏎ Edit" at bounding box center [646, 64] width 90 height 20
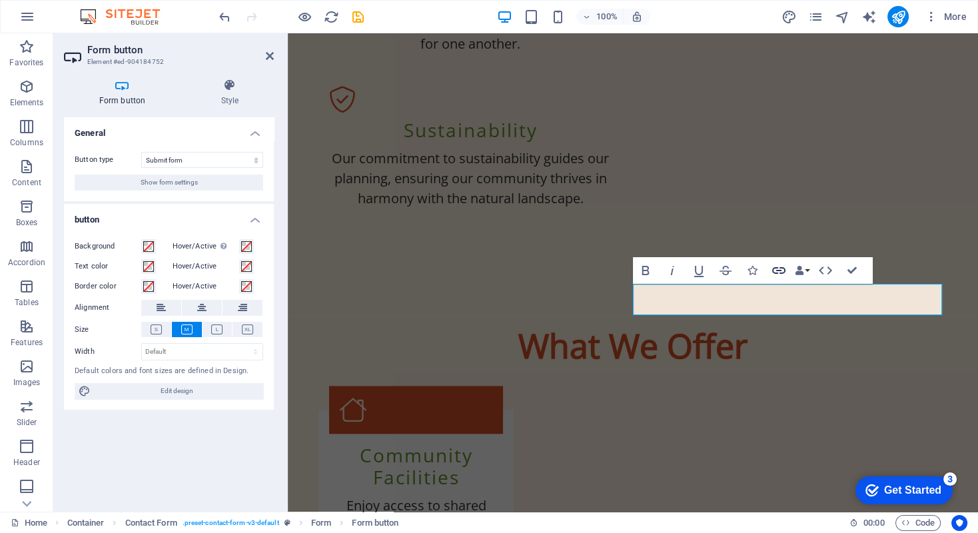
click at [775, 270] on icon "button" at bounding box center [779, 270] width 16 height 16
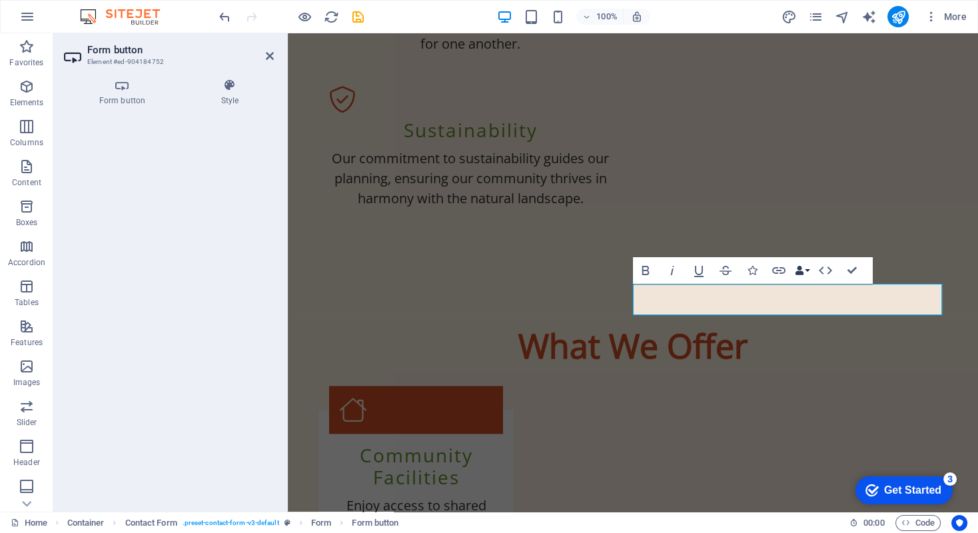
click at [801, 272] on icon "button" at bounding box center [799, 270] width 9 height 9
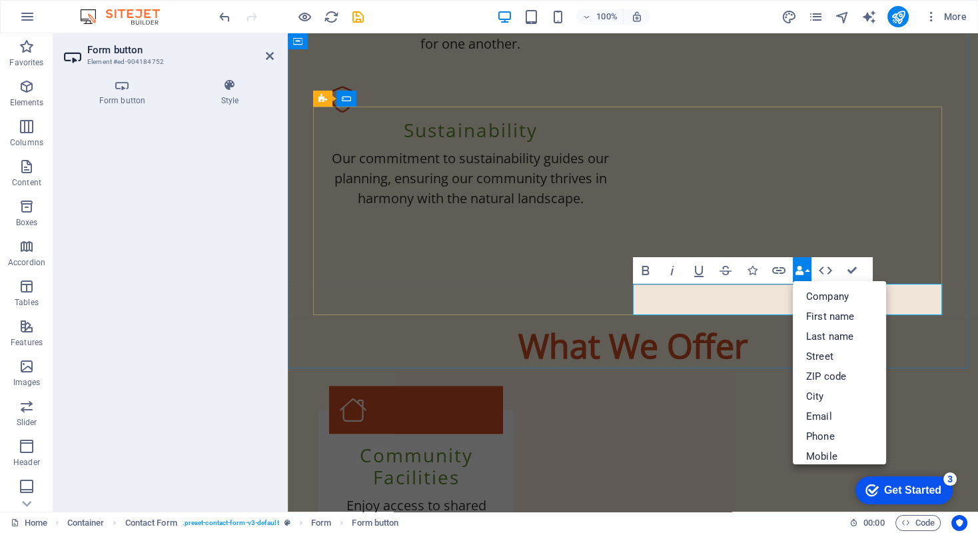
click at [783, 274] on icon "button" at bounding box center [779, 270] width 16 height 16
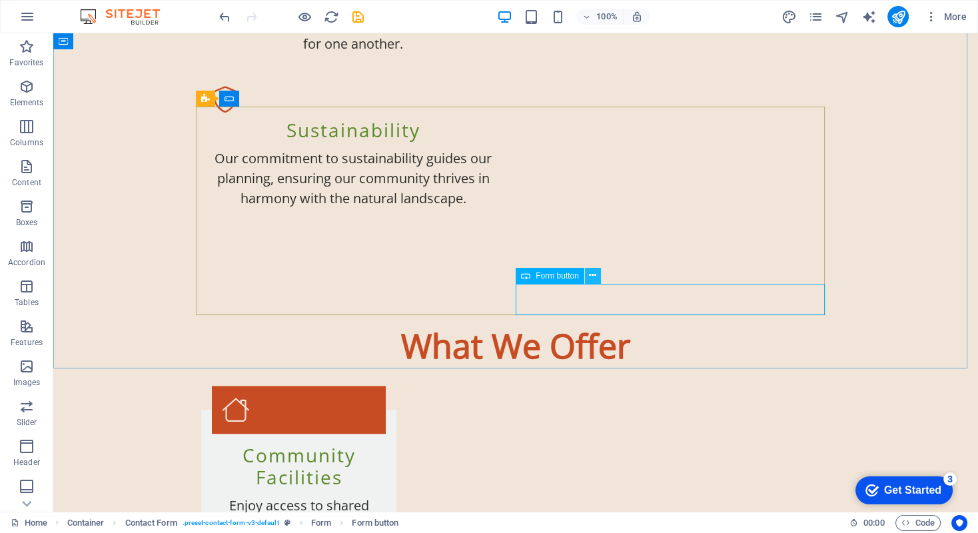
click at [593, 274] on icon at bounding box center [592, 275] width 7 height 14
click at [551, 274] on span "Form button" at bounding box center [556, 276] width 43 height 8
click at [591, 278] on icon at bounding box center [592, 275] width 7 height 14
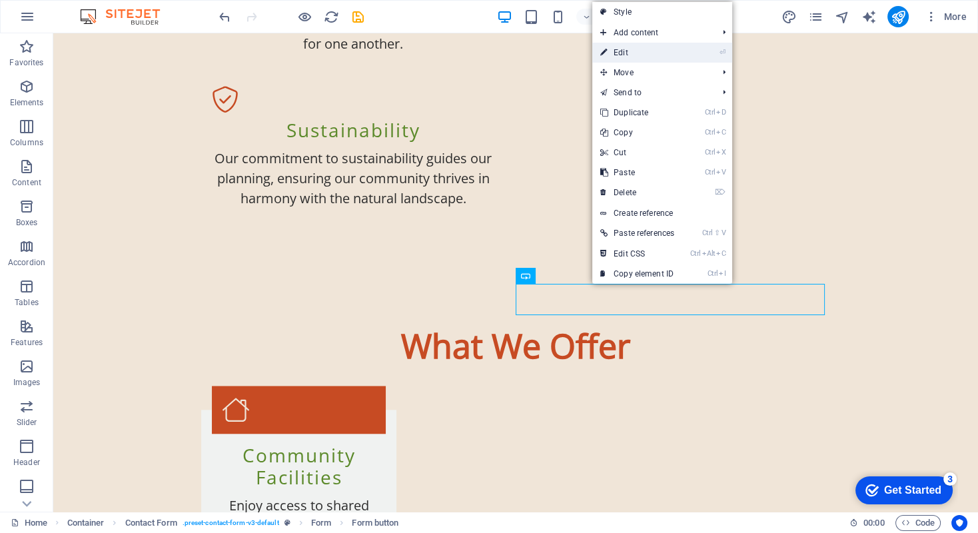
click at [618, 50] on link "⏎ Edit" at bounding box center [637, 53] width 90 height 20
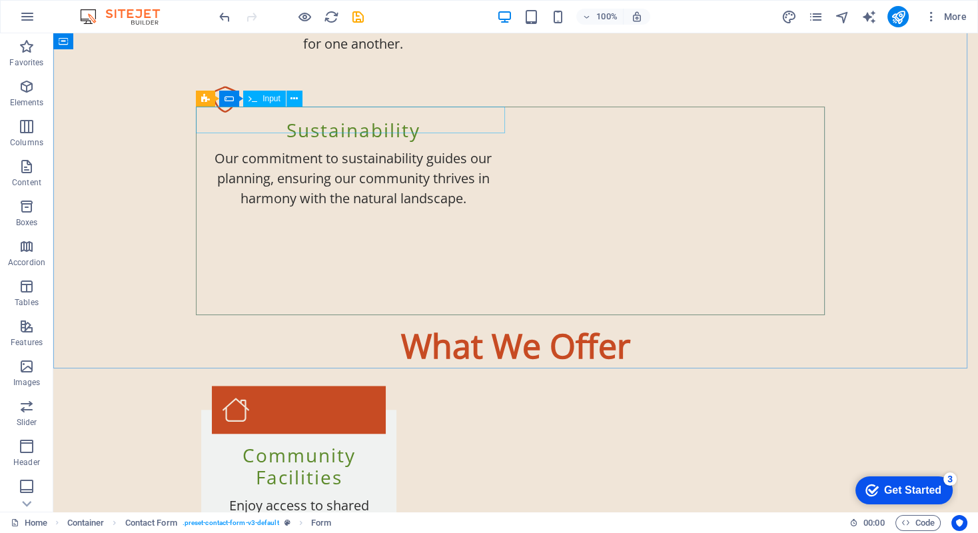
click at [265, 99] on span "Input" at bounding box center [271, 99] width 18 height 8
click at [292, 99] on icon at bounding box center [293, 99] width 7 height 14
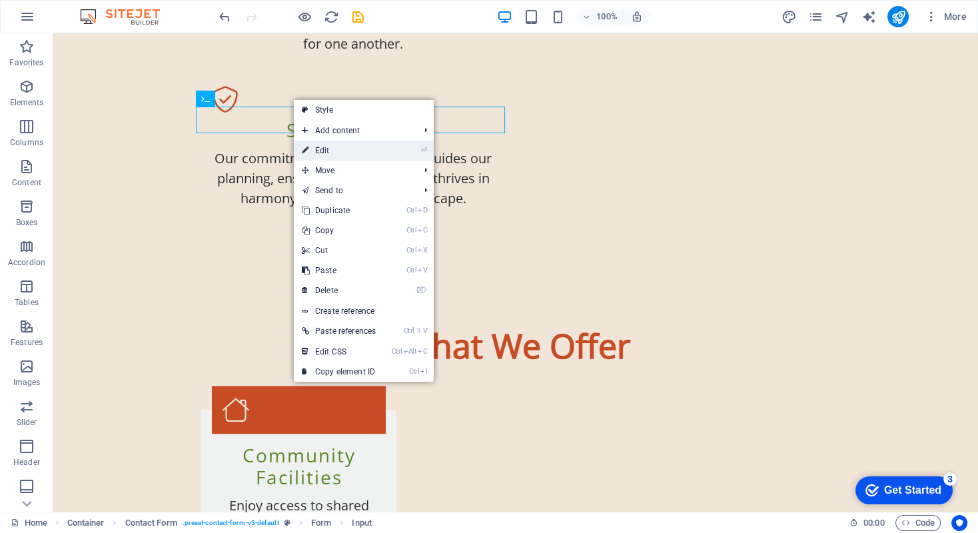
drag, startPoint x: 316, startPoint y: 146, endPoint x: 29, endPoint y: 113, distance: 289.0
click at [316, 146] on link "⏎ Edit" at bounding box center [339, 151] width 90 height 20
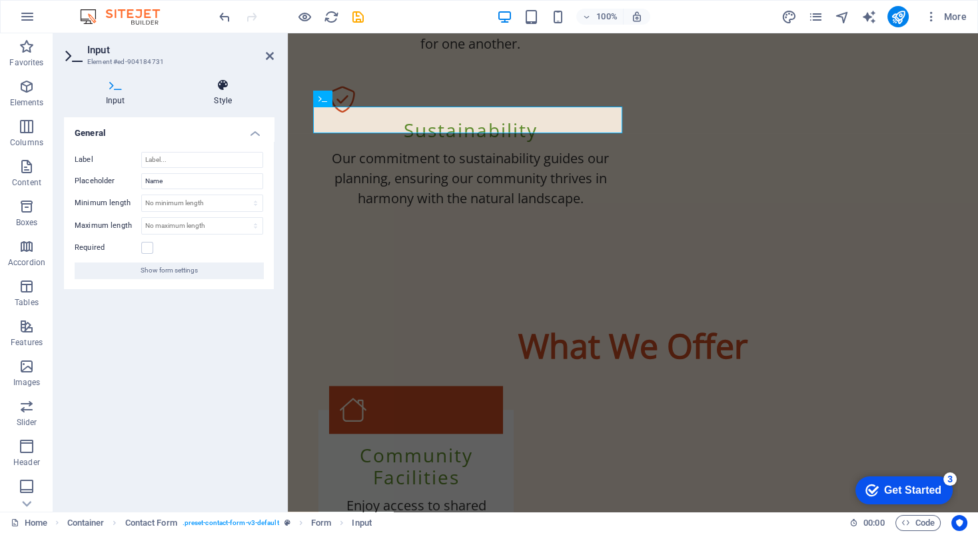
click at [221, 85] on icon at bounding box center [223, 85] width 102 height 13
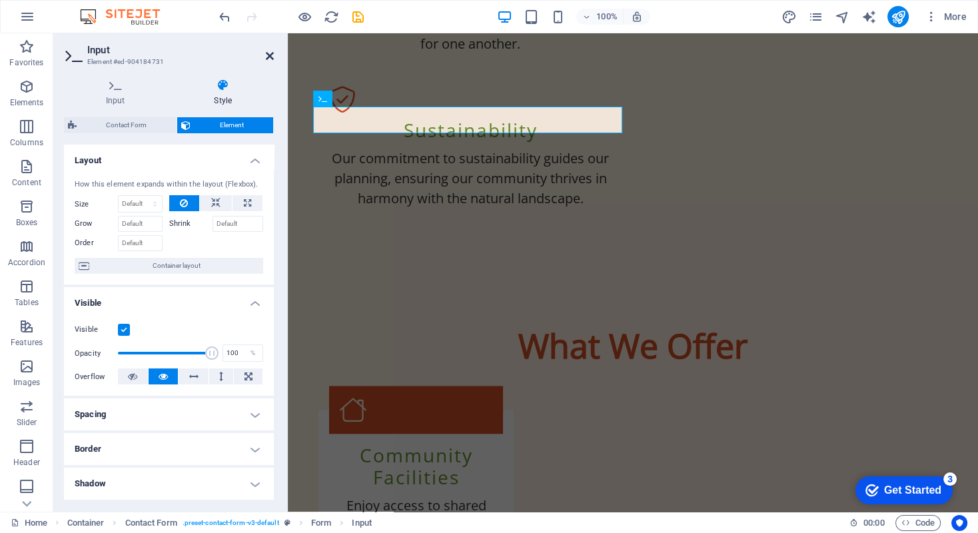
click at [267, 53] on icon at bounding box center [270, 56] width 8 height 11
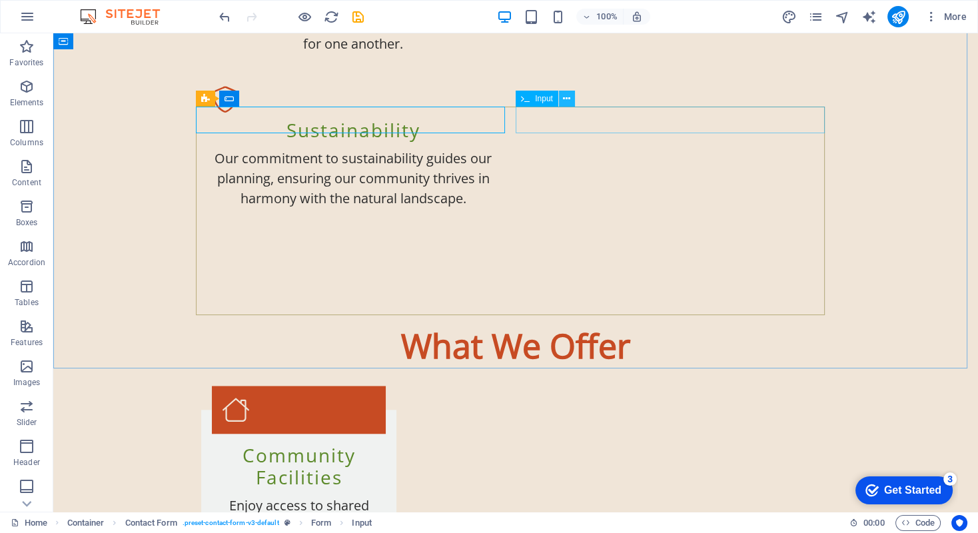
click at [564, 102] on icon at bounding box center [566, 99] width 7 height 14
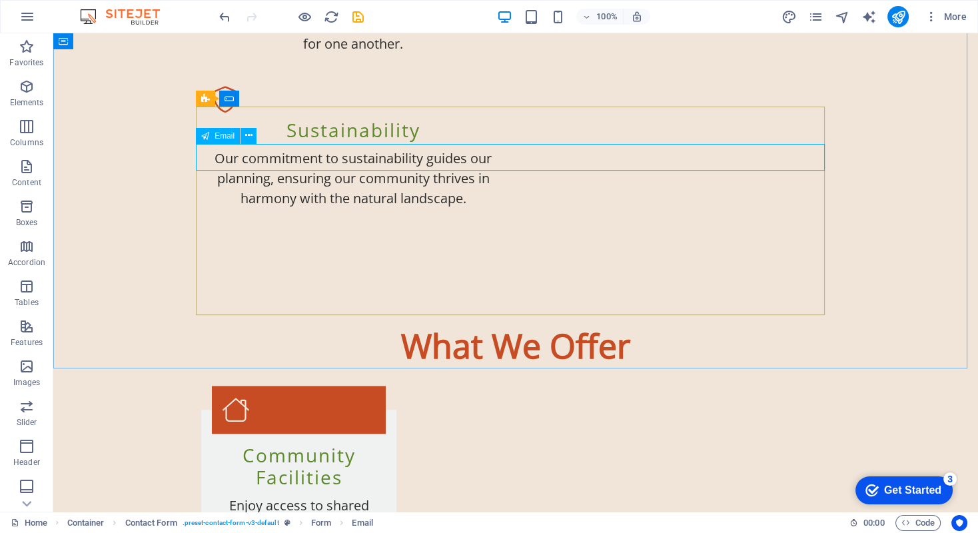
click at [224, 136] on span "Email" at bounding box center [224, 136] width 20 height 8
click at [247, 136] on icon at bounding box center [248, 136] width 7 height 14
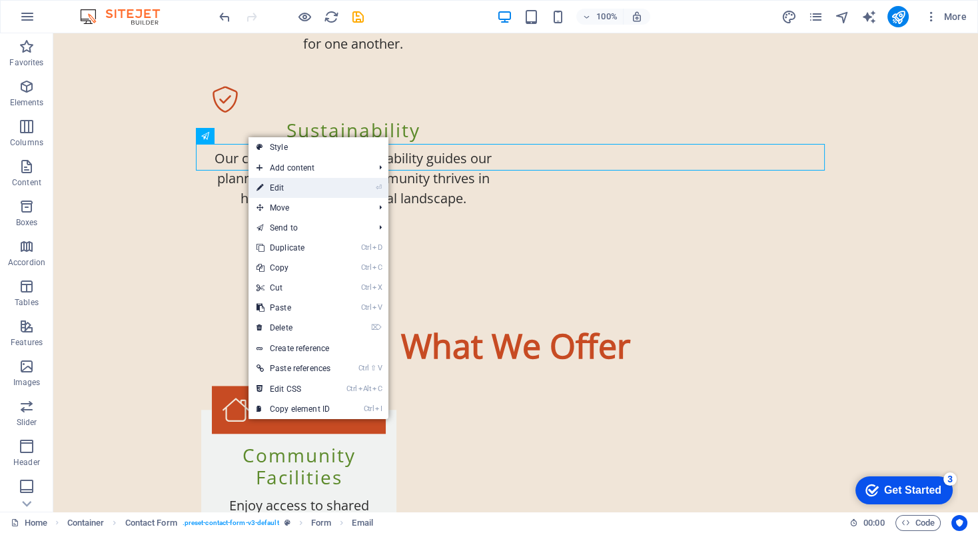
click at [276, 186] on link "⏎ Edit" at bounding box center [293, 188] width 90 height 20
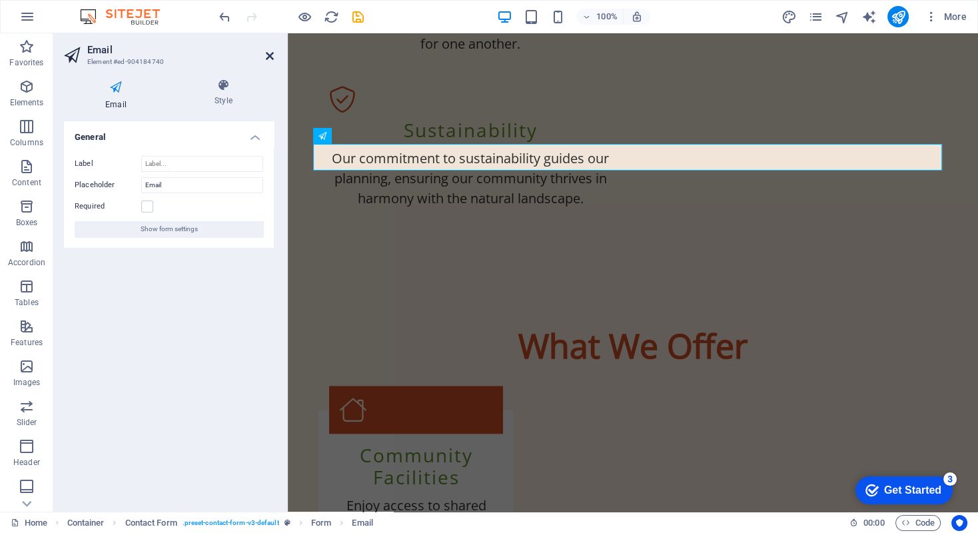
click at [270, 54] on icon at bounding box center [270, 56] width 8 height 11
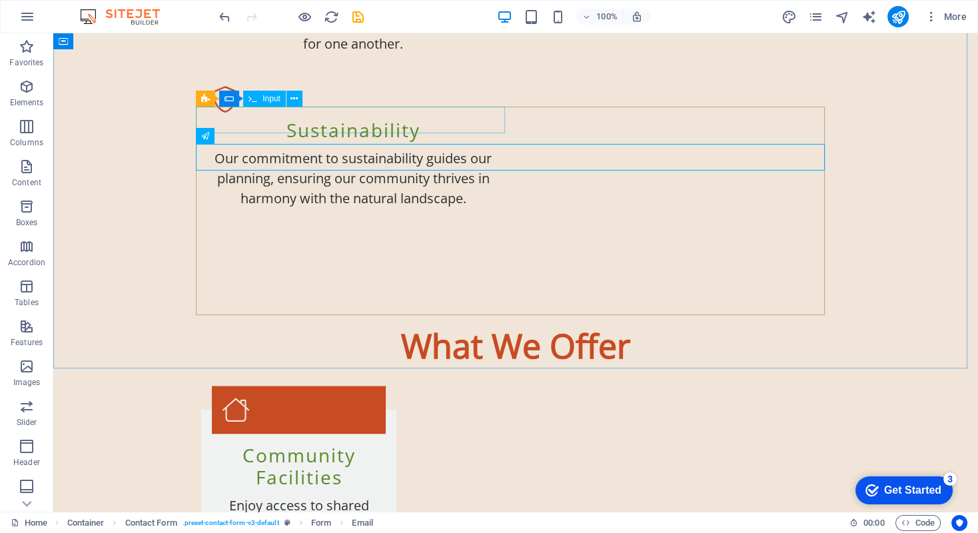
click at [270, 99] on span "Input" at bounding box center [271, 99] width 18 height 8
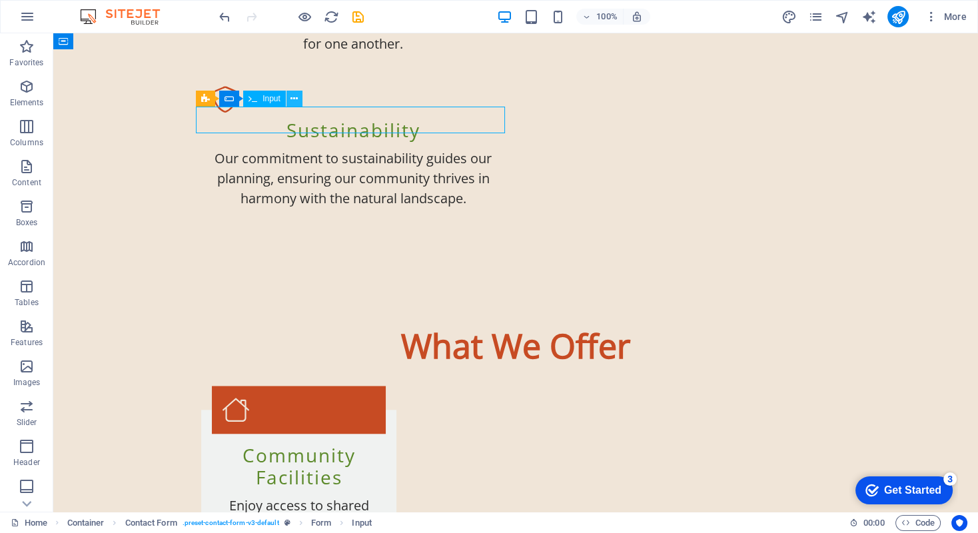
click at [295, 102] on icon at bounding box center [293, 99] width 7 height 14
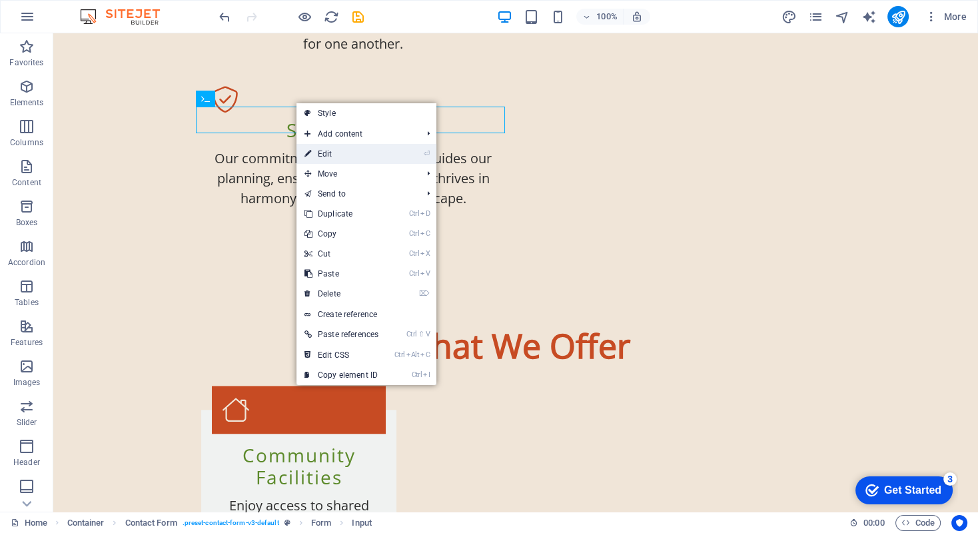
click at [314, 154] on link "⏎ Edit" at bounding box center [341, 154] width 90 height 20
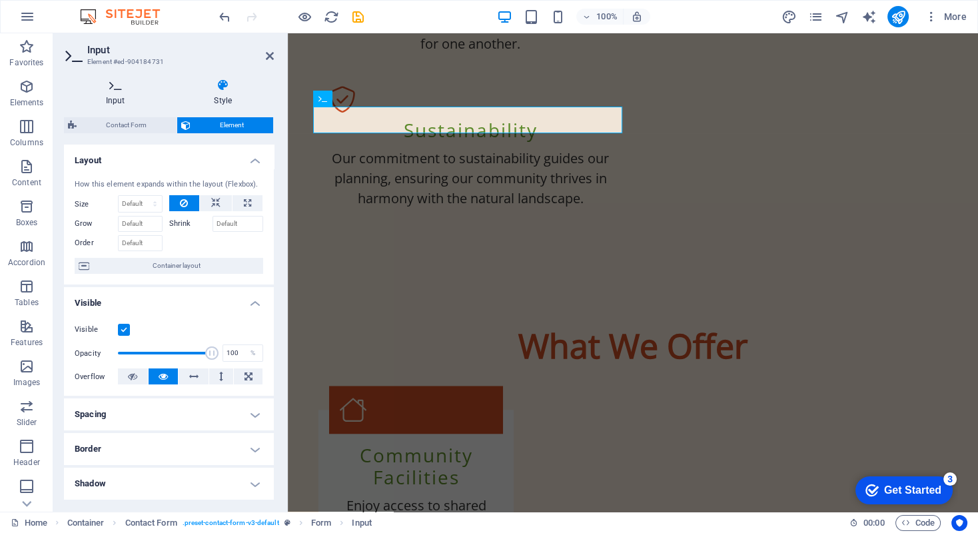
click at [117, 90] on icon at bounding box center [115, 85] width 103 height 13
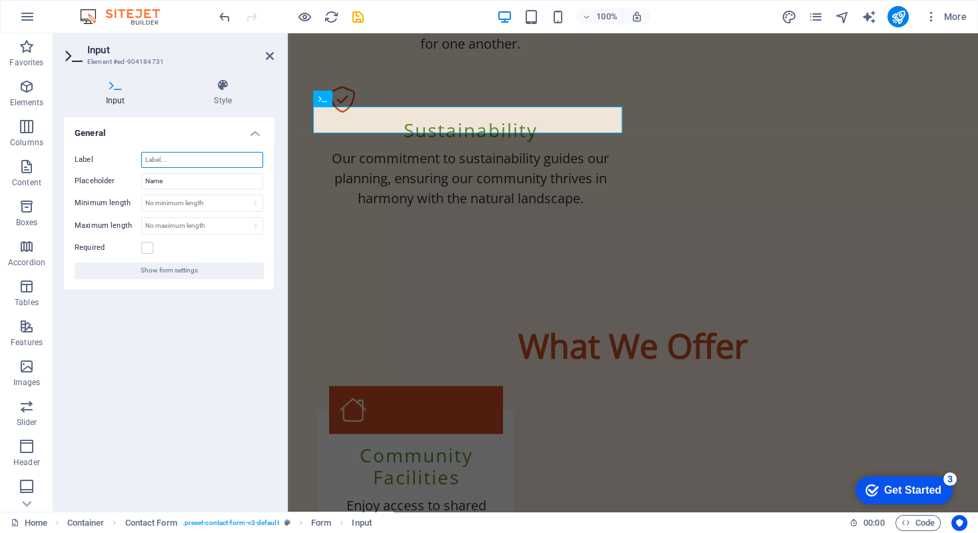
drag, startPoint x: 177, startPoint y: 155, endPoint x: 134, endPoint y: 155, distance: 43.3
click at [134, 155] on div "Label" at bounding box center [169, 160] width 188 height 16
click at [162, 102] on h4 "Input" at bounding box center [118, 93] width 109 height 28
click at [268, 54] on icon at bounding box center [270, 56] width 8 height 11
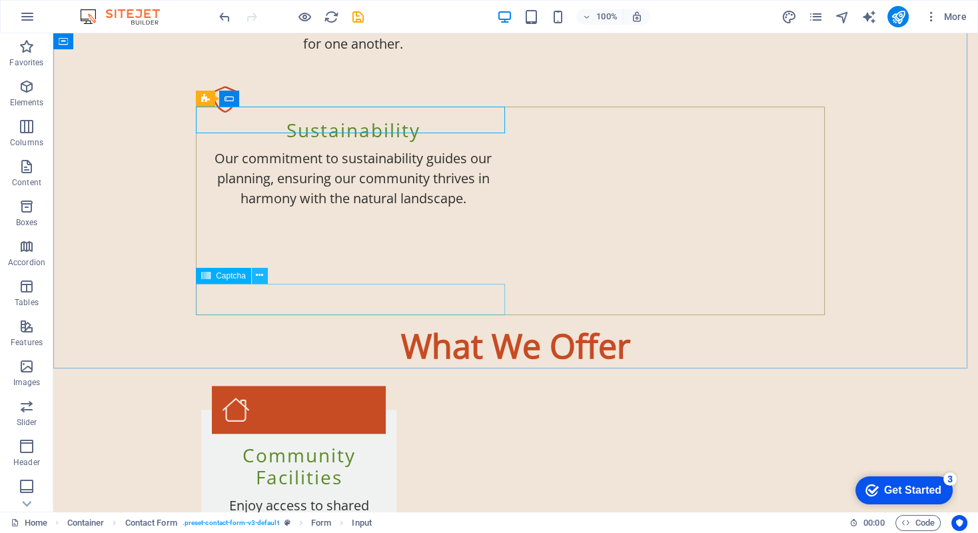
click at [260, 276] on icon at bounding box center [259, 275] width 7 height 14
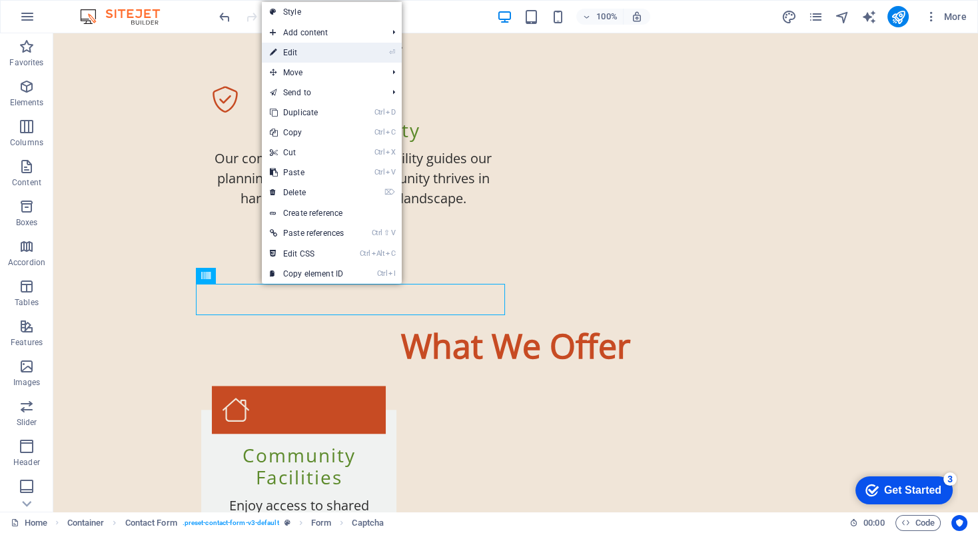
click at [294, 49] on link "⏎ Edit" at bounding box center [307, 53] width 90 height 20
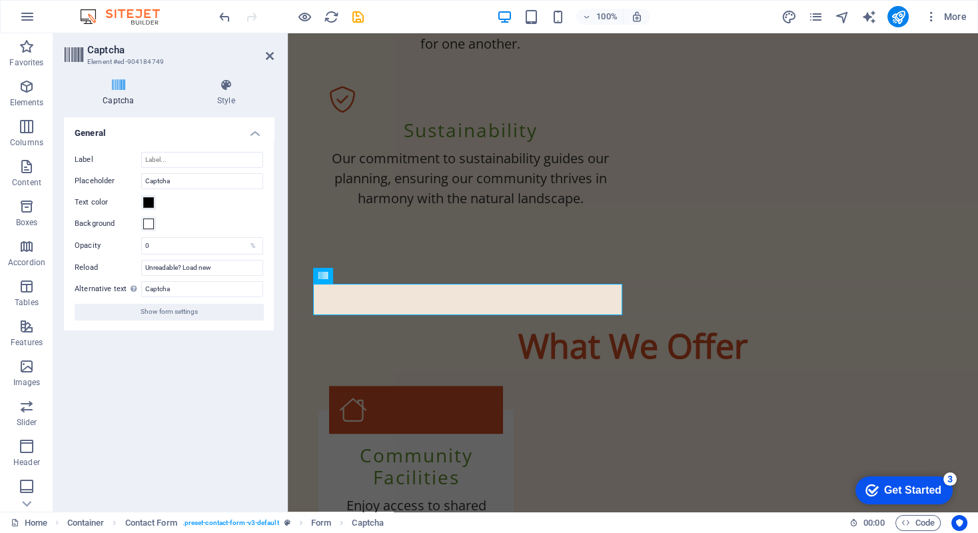
click at [187, 388] on div "Turnstile Turnstile by Cloudfare is a third-party integration that offers acces…" at bounding box center [169, 309] width 210 height 384
click at [268, 57] on icon at bounding box center [270, 56] width 8 height 11
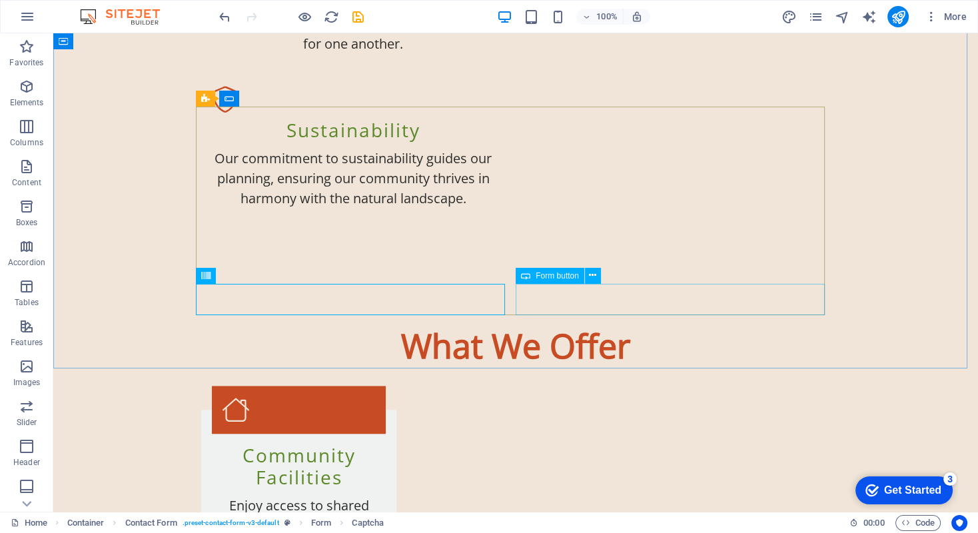
click at [553, 274] on span "Form button" at bounding box center [556, 276] width 43 height 8
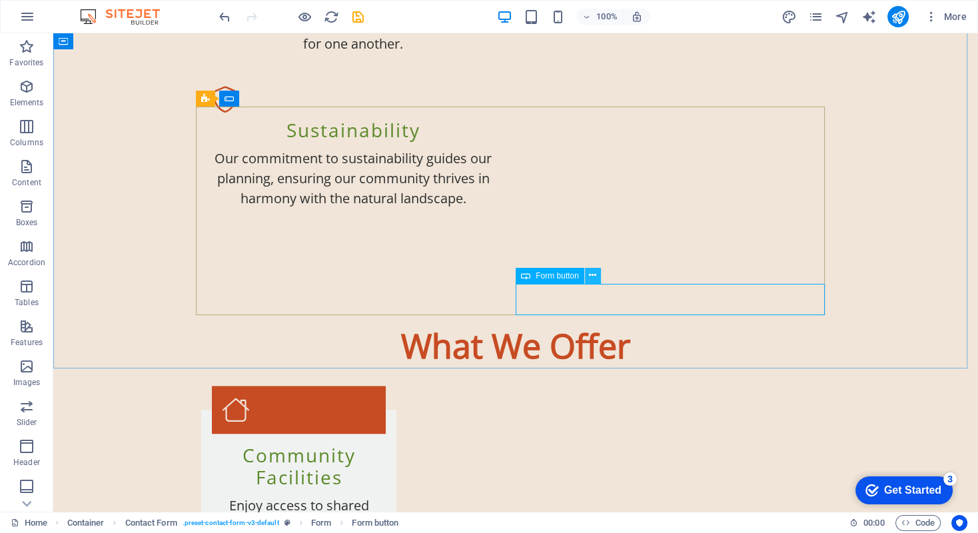
click at [591, 279] on icon at bounding box center [592, 275] width 7 height 14
click at [591, 277] on icon at bounding box center [592, 275] width 7 height 14
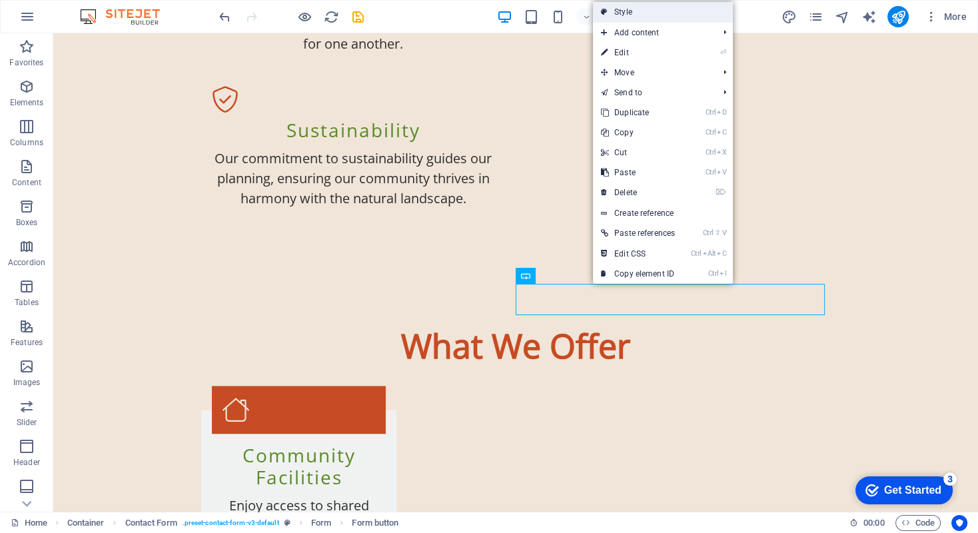
click at [619, 13] on link "Style" at bounding box center [663, 12] width 140 height 20
select select "rem"
select select "preset-contact-form-v3-default"
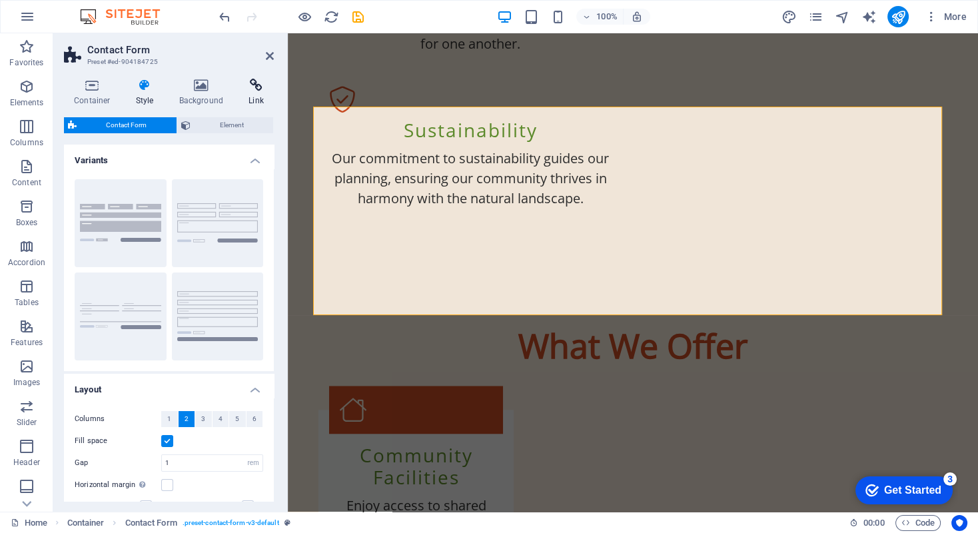
click at [259, 85] on icon at bounding box center [255, 85] width 35 height 13
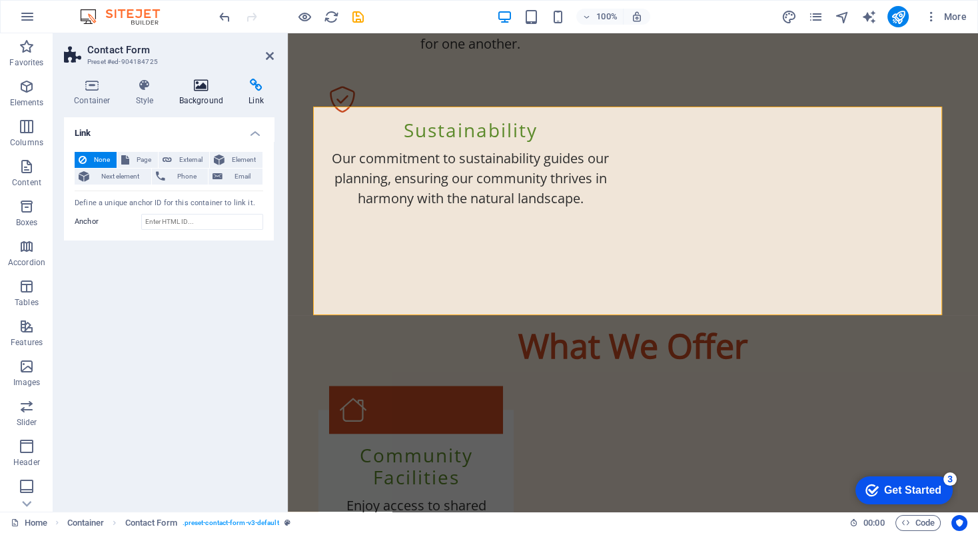
click at [200, 85] on icon at bounding box center [201, 85] width 65 height 13
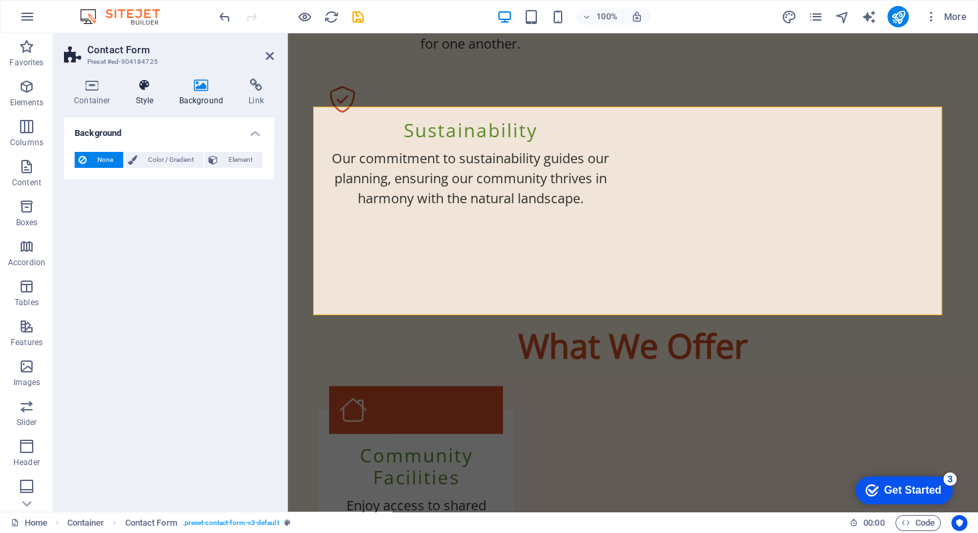
click at [145, 88] on icon at bounding box center [145, 85] width 38 height 13
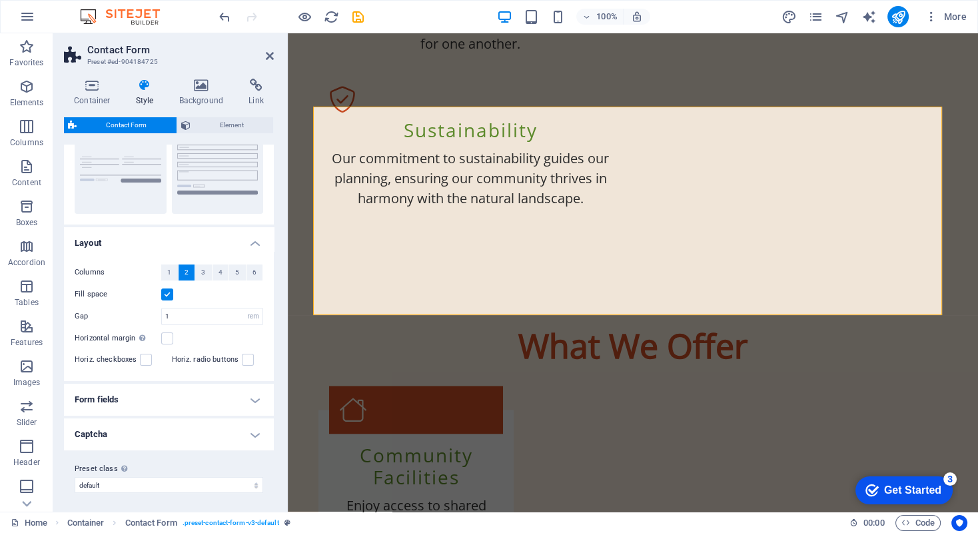
scroll to position [149, 0]
click at [255, 398] on h4 "Form fields" at bounding box center [169, 398] width 210 height 32
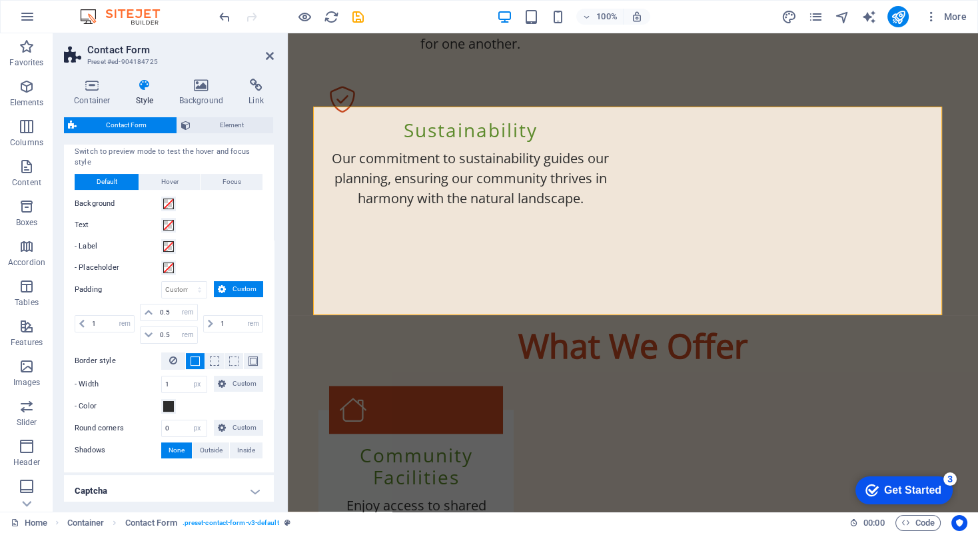
scroll to position [477, 0]
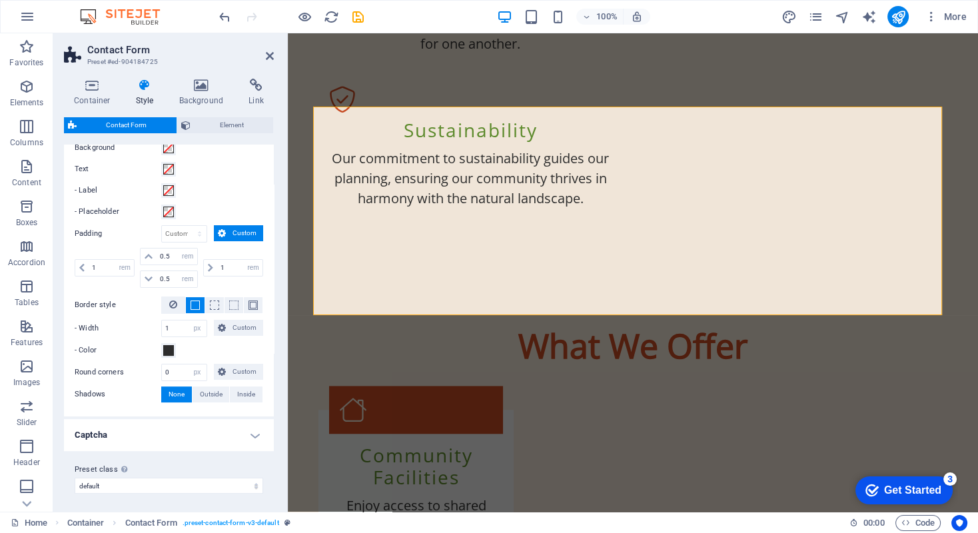
click at [250, 430] on h4 "Captcha" at bounding box center [169, 435] width 210 height 32
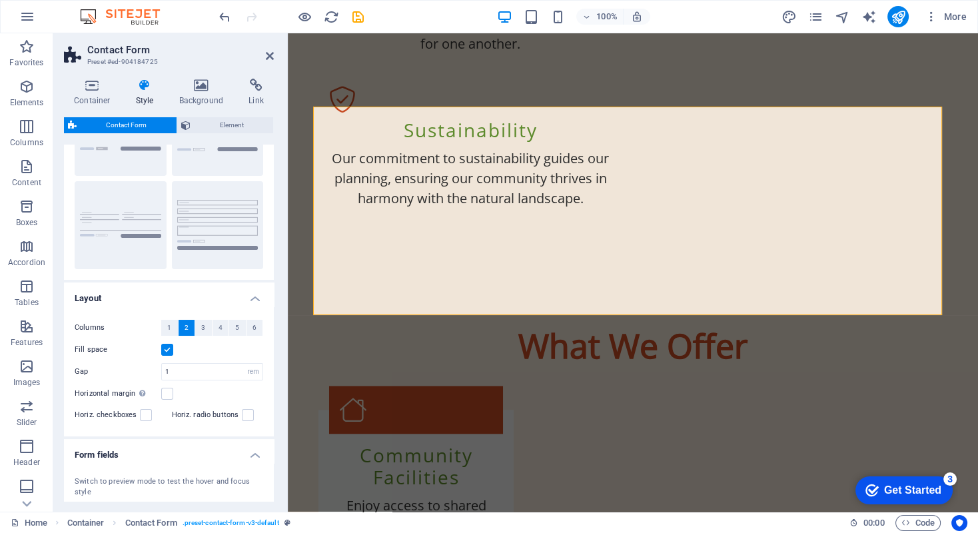
scroll to position [0, 0]
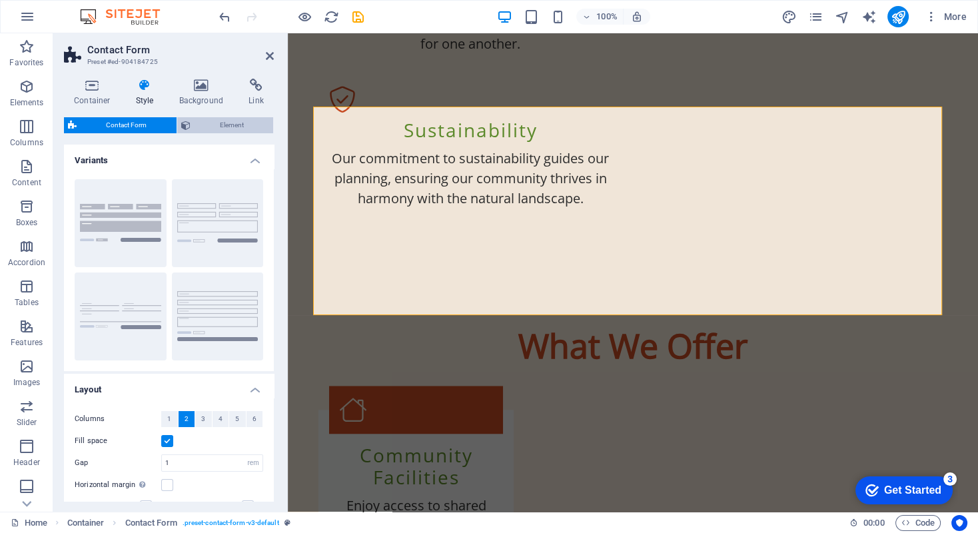
click at [213, 126] on span "Element" at bounding box center [231, 125] width 75 height 16
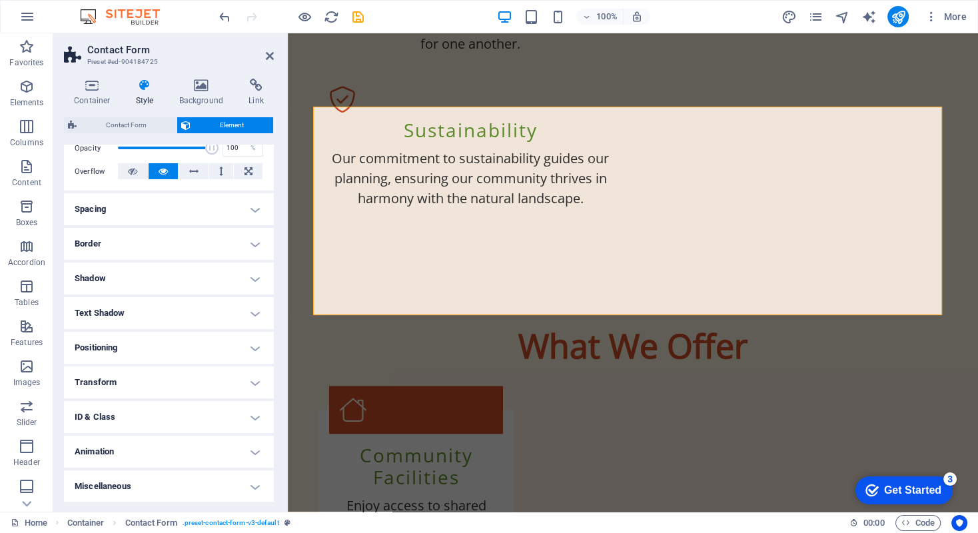
scroll to position [205, 0]
click at [252, 485] on h4 "Miscellaneous" at bounding box center [169, 486] width 210 height 32
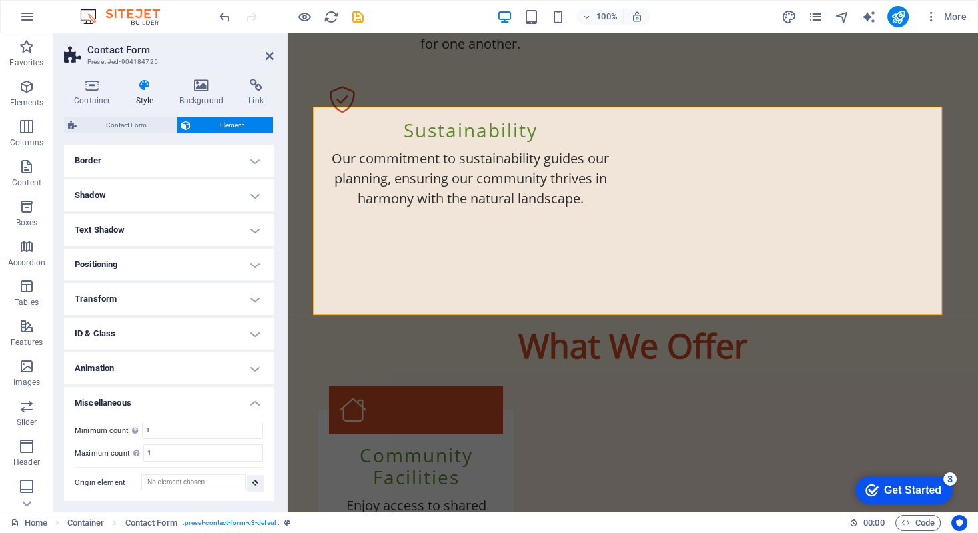
click at [250, 402] on h4 "Miscellaneous" at bounding box center [169, 399] width 210 height 24
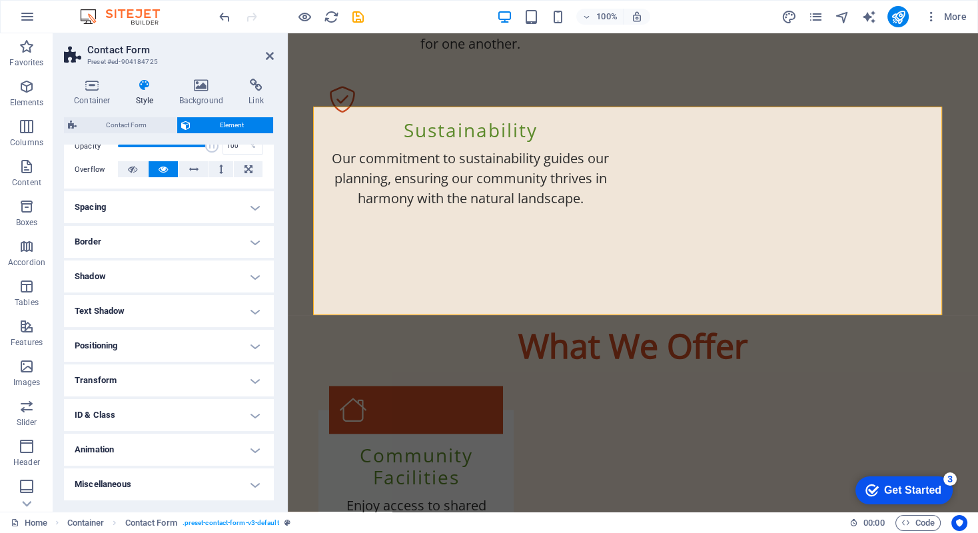
scroll to position [205, 0]
click at [250, 418] on h4 "ID & Class" at bounding box center [169, 417] width 210 height 32
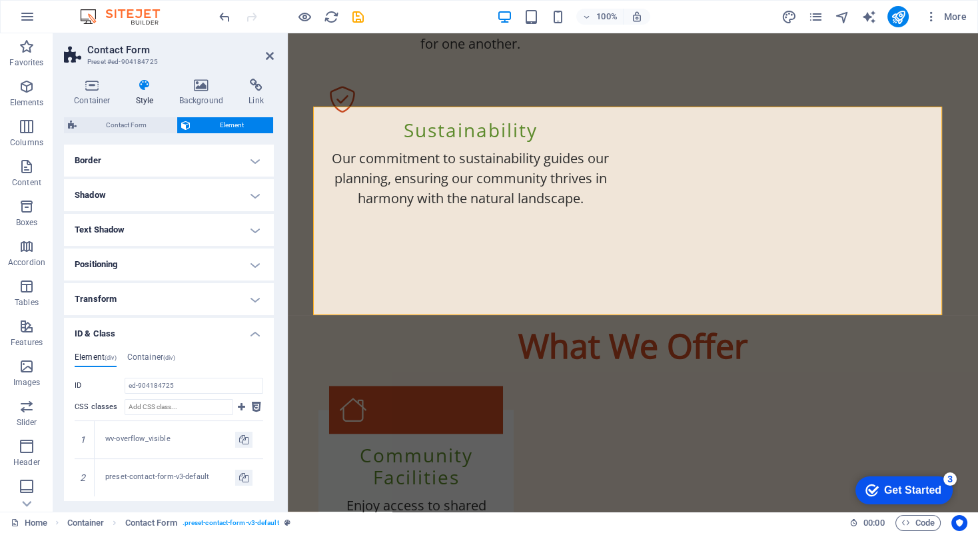
click at [254, 333] on h4 "ID & Class" at bounding box center [169, 330] width 210 height 24
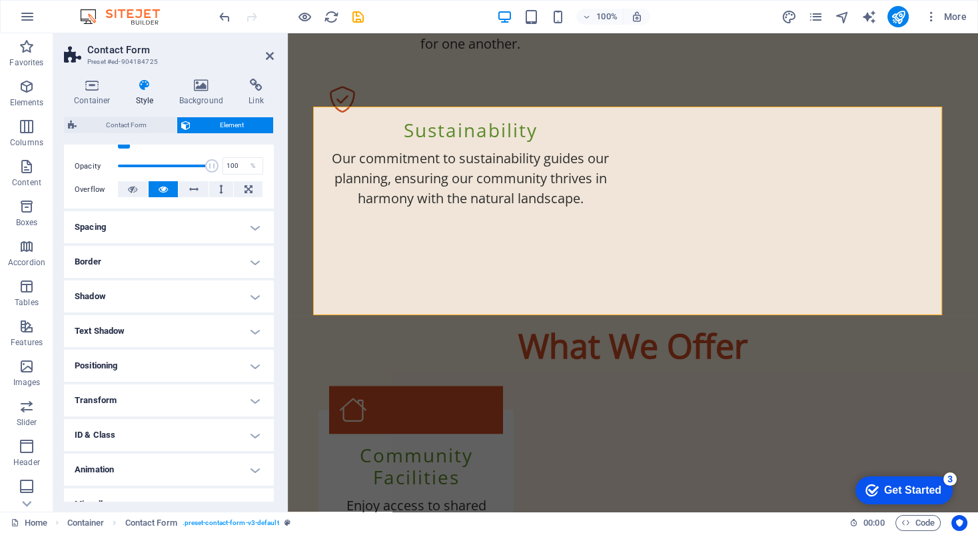
scroll to position [205, 0]
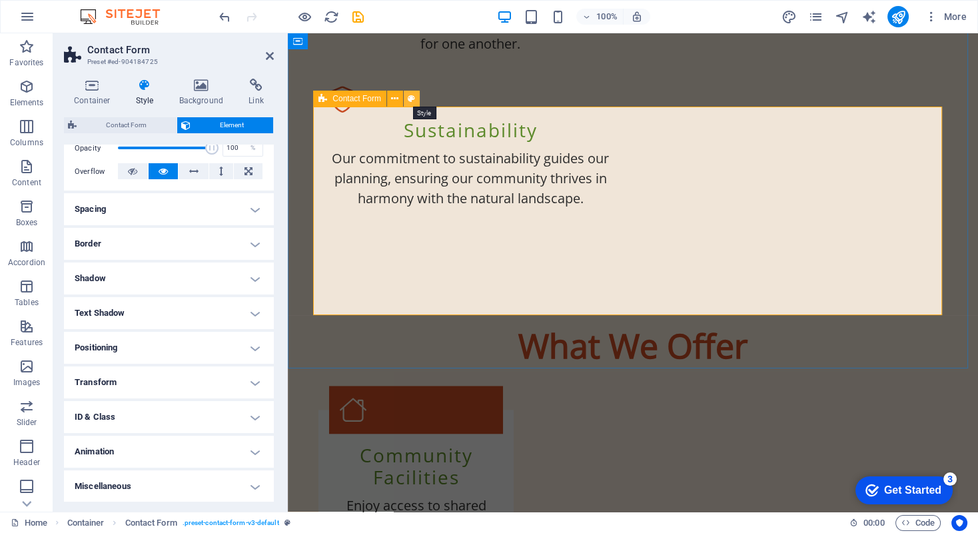
click at [410, 99] on icon at bounding box center [411, 99] width 7 height 14
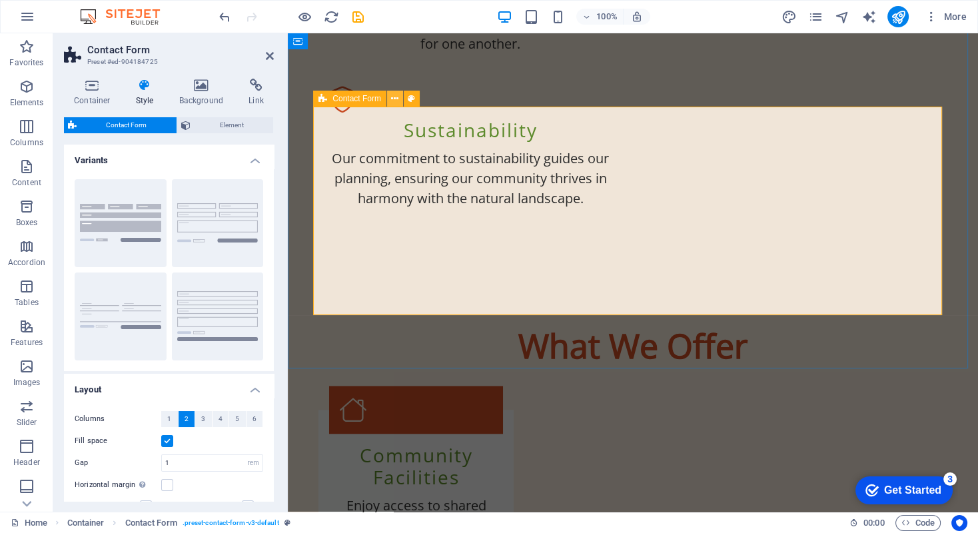
click at [396, 101] on icon at bounding box center [394, 99] width 7 height 14
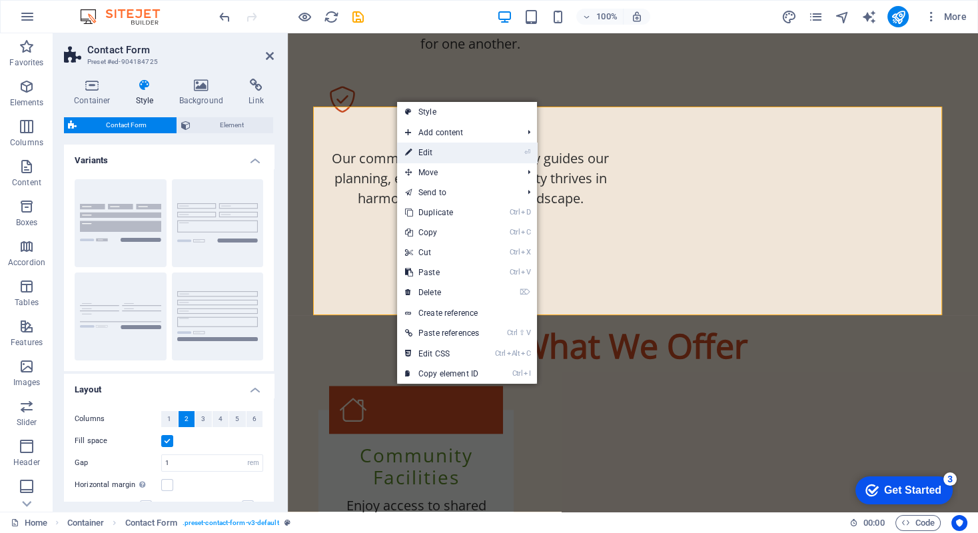
click at [416, 151] on link "⏎ Edit" at bounding box center [442, 153] width 90 height 20
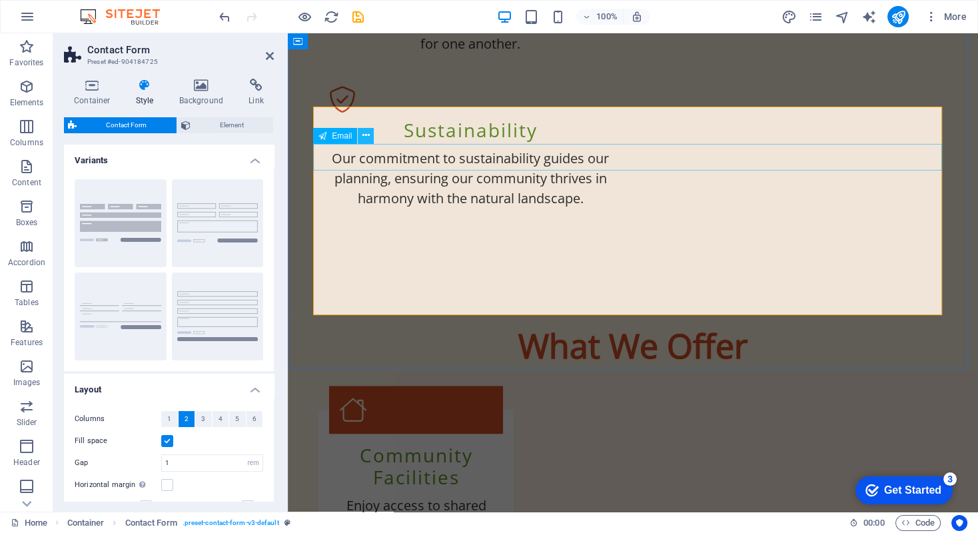
click at [364, 134] on icon at bounding box center [365, 136] width 7 height 14
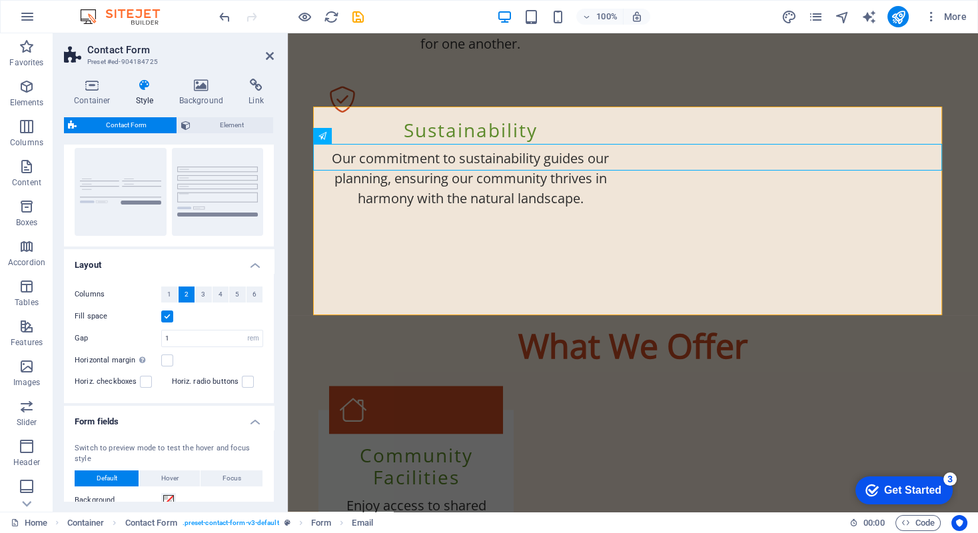
scroll to position [67, 0]
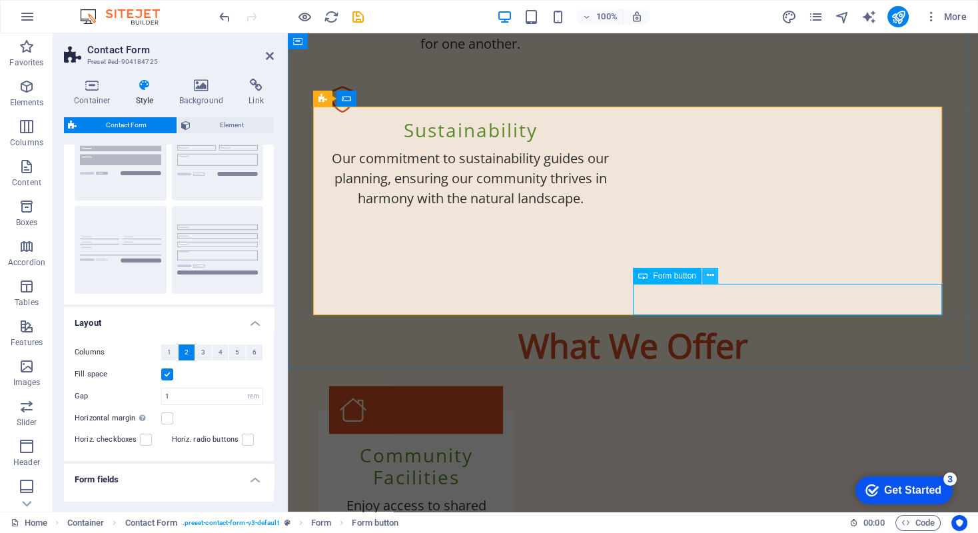
click at [711, 278] on icon at bounding box center [709, 275] width 7 height 14
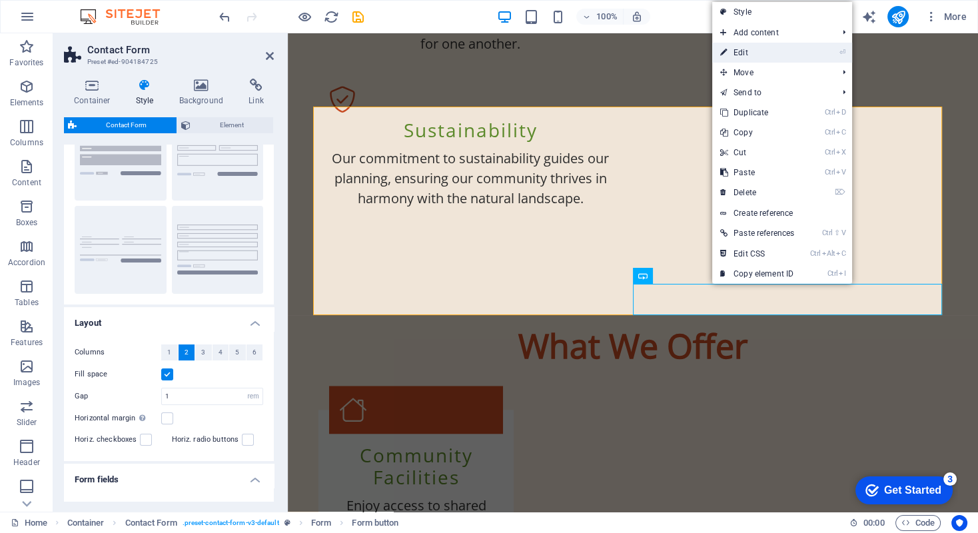
click at [745, 51] on link "⏎ Edit" at bounding box center [757, 53] width 90 height 20
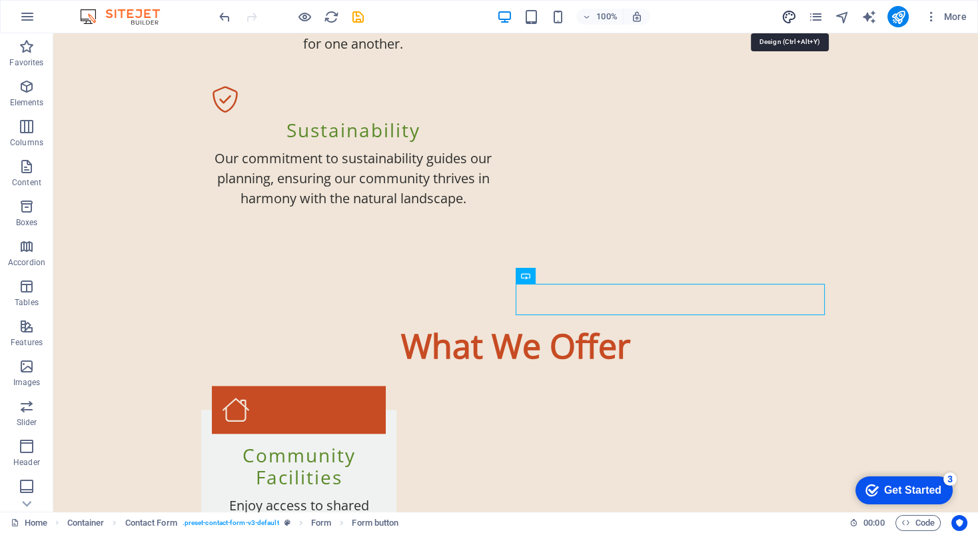
click at [786, 15] on icon "design" at bounding box center [788, 16] width 15 height 15
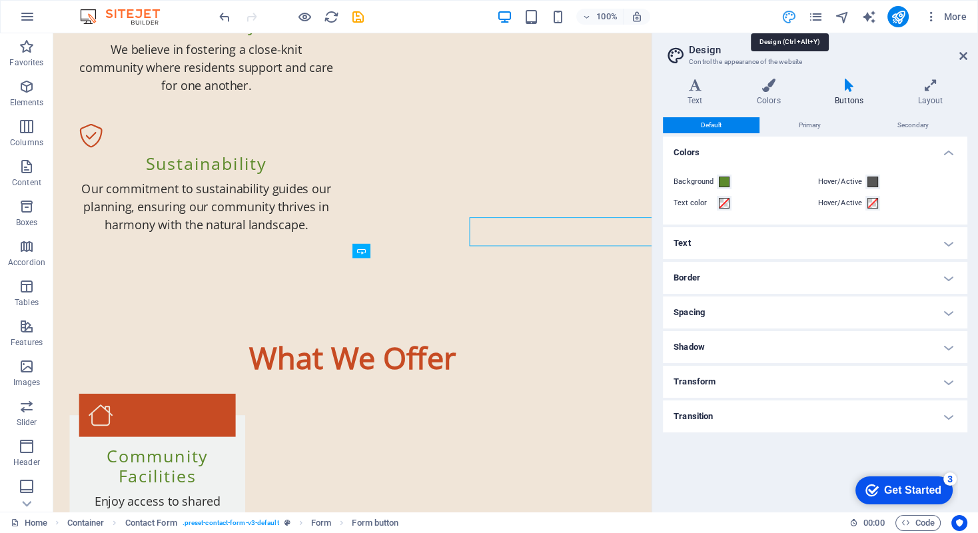
scroll to position [1700, 0]
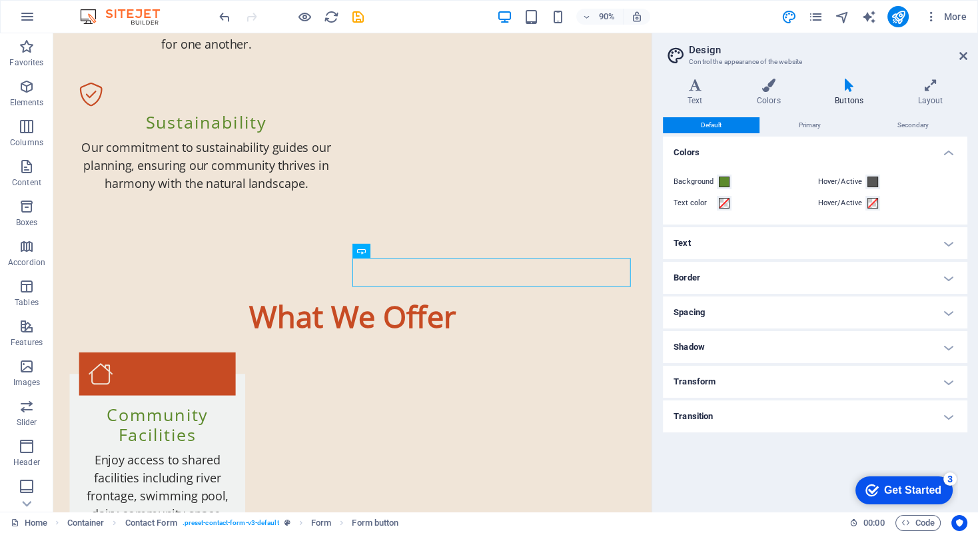
click at [851, 93] on h4 "Buttons" at bounding box center [851, 93] width 83 height 28
click at [940, 417] on h4 "Transition" at bounding box center [815, 416] width 304 height 32
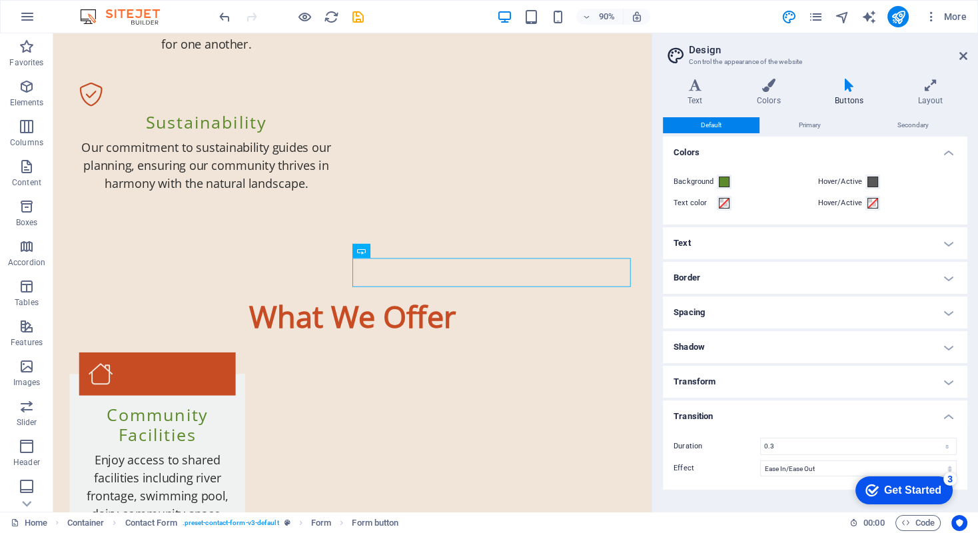
click at [940, 417] on h4 "Transition" at bounding box center [815, 412] width 304 height 24
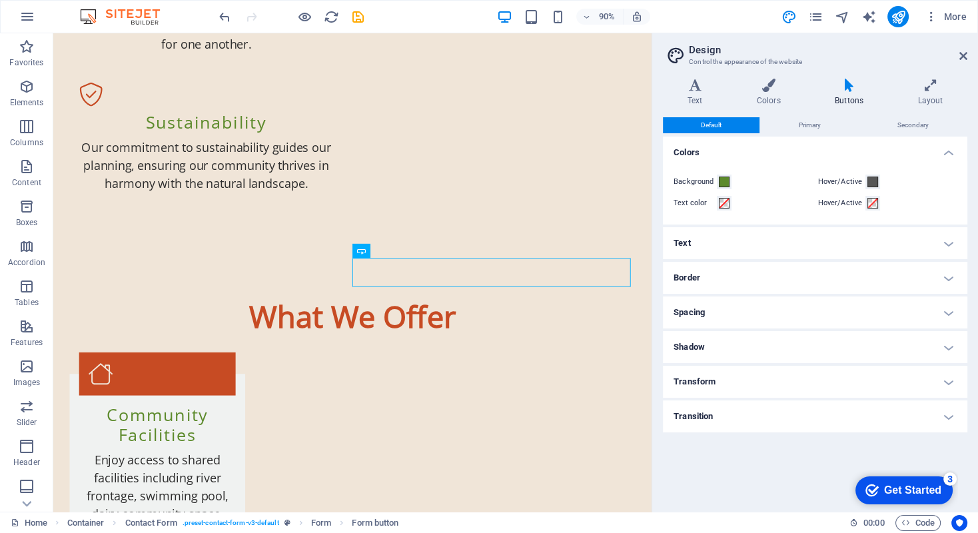
click at [950, 380] on h4 "Transform" at bounding box center [815, 382] width 304 height 32
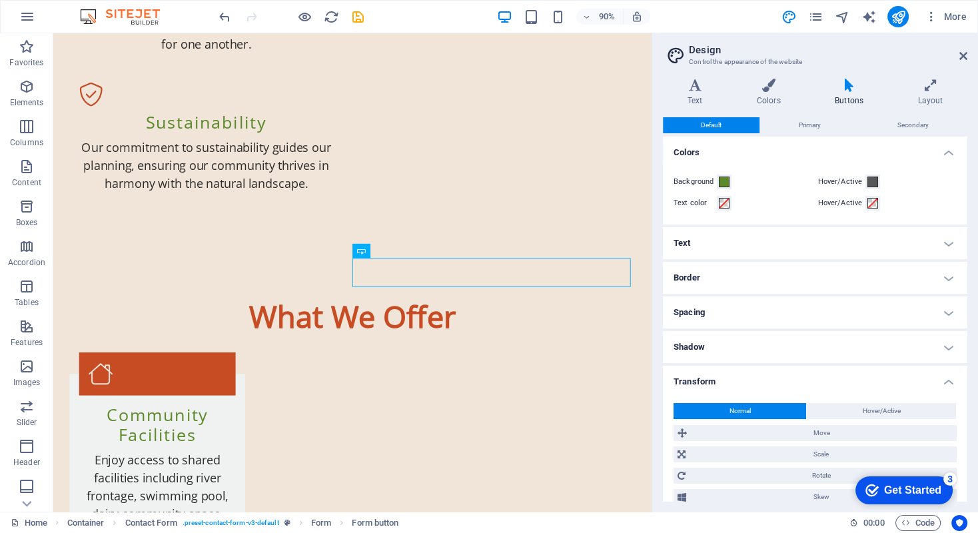
click at [950, 380] on h4 "Transform" at bounding box center [815, 378] width 304 height 24
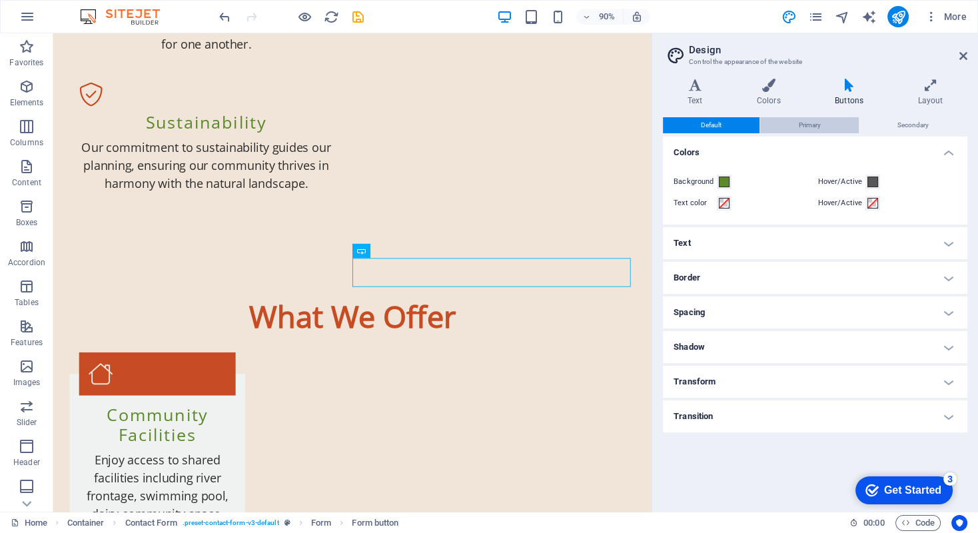
click at [808, 125] on span "Primary" at bounding box center [809, 125] width 22 height 16
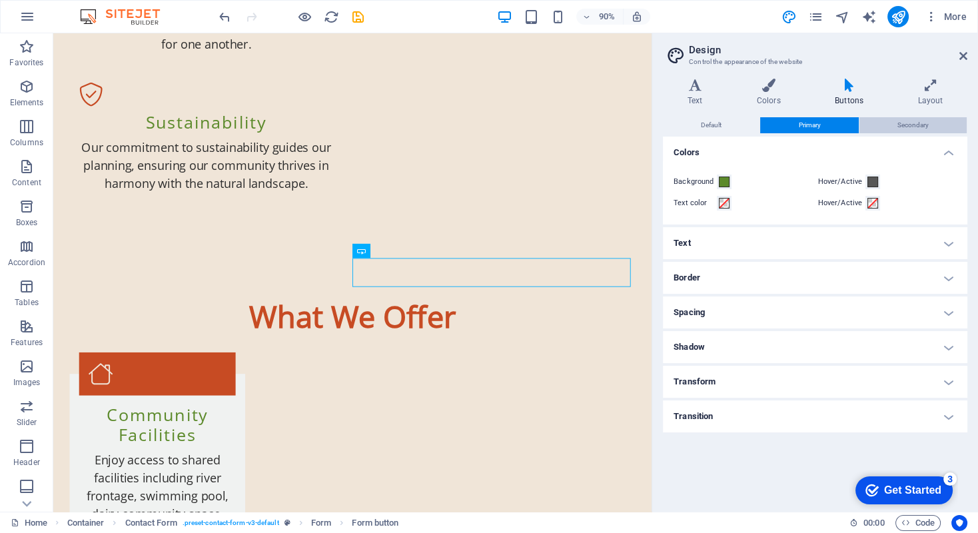
click at [917, 127] on span "Secondary" at bounding box center [912, 125] width 31 height 16
click at [807, 128] on span "Primary" at bounding box center [809, 125] width 22 height 16
click at [709, 129] on span "Default" at bounding box center [711, 125] width 21 height 16
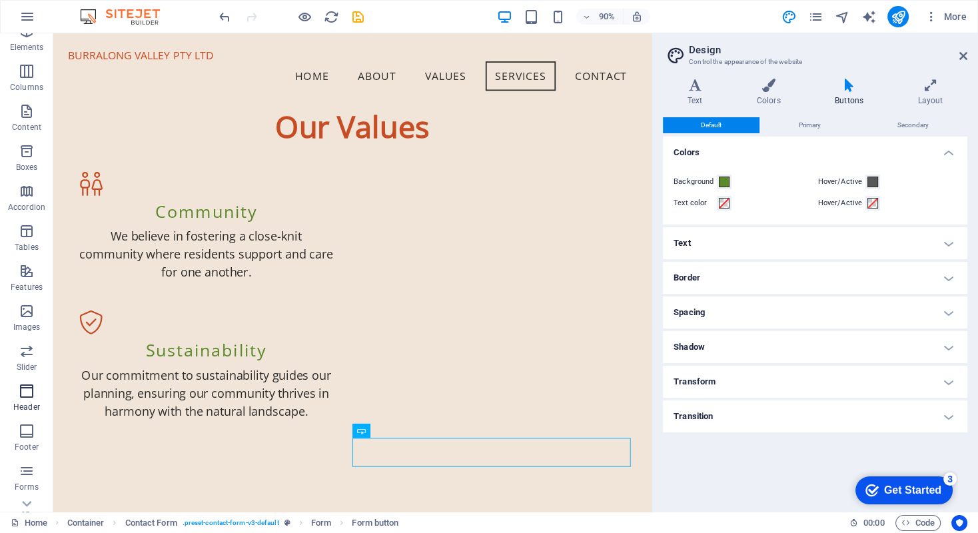
scroll to position [121, 0]
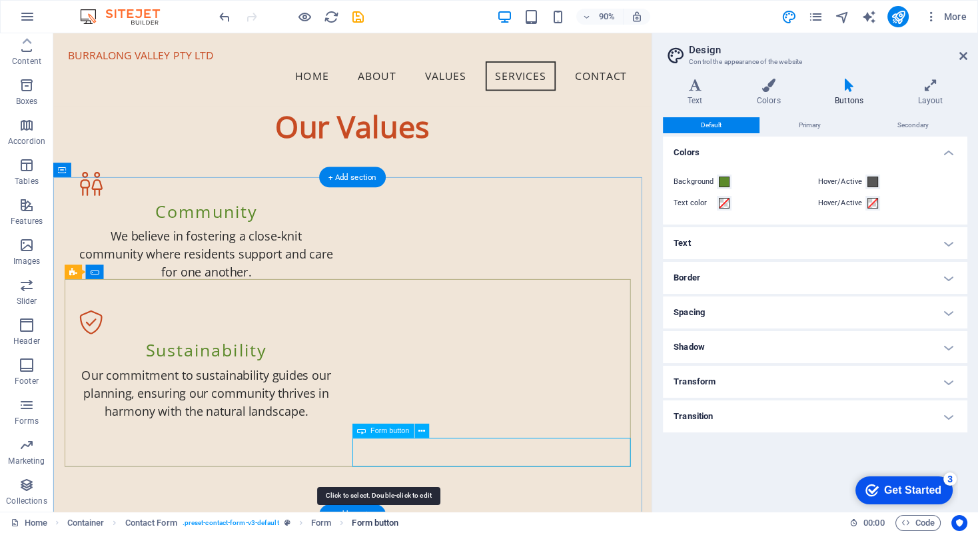
click at [380, 519] on span "Form button" at bounding box center [375, 523] width 47 height 16
click at [419, 431] on icon at bounding box center [421, 431] width 7 height 13
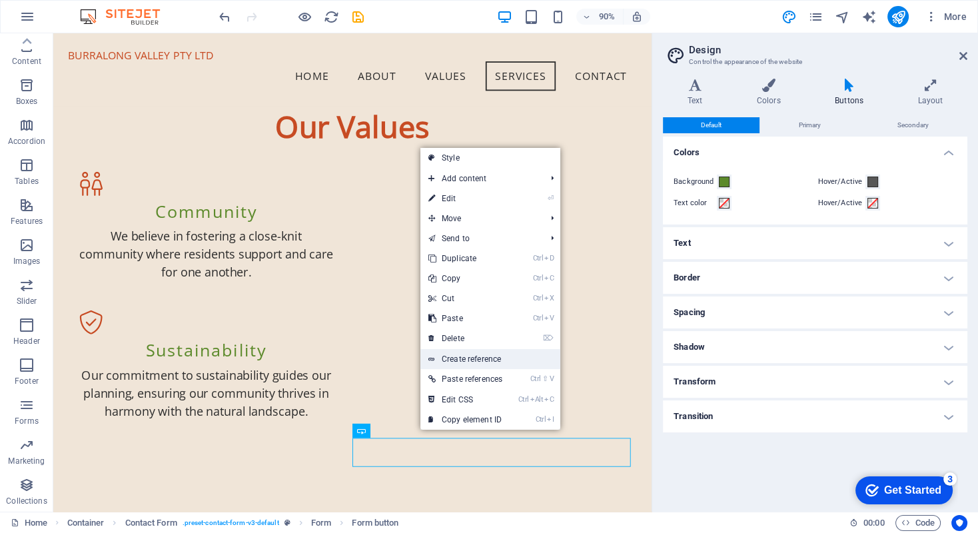
click at [456, 362] on link "Create reference" at bounding box center [490, 359] width 140 height 20
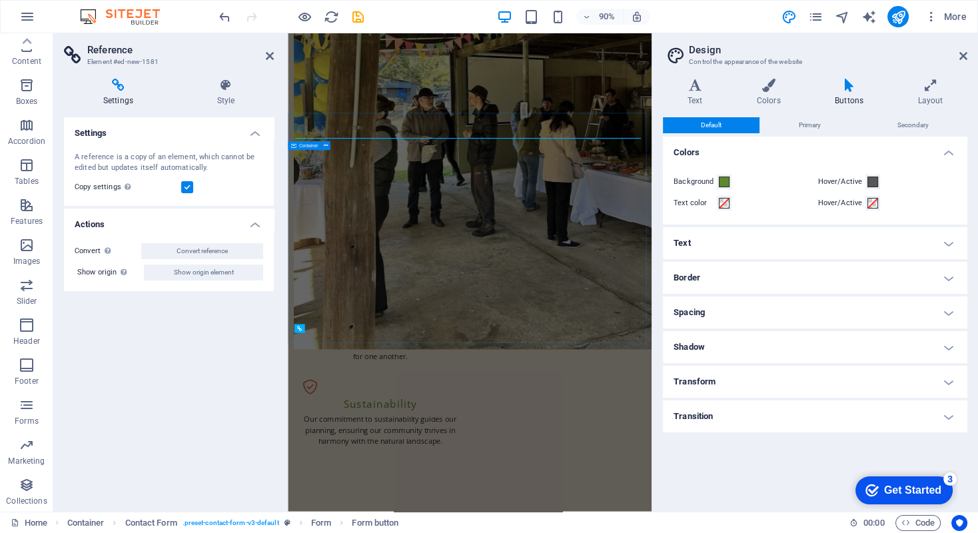
scroll to position [1735, 0]
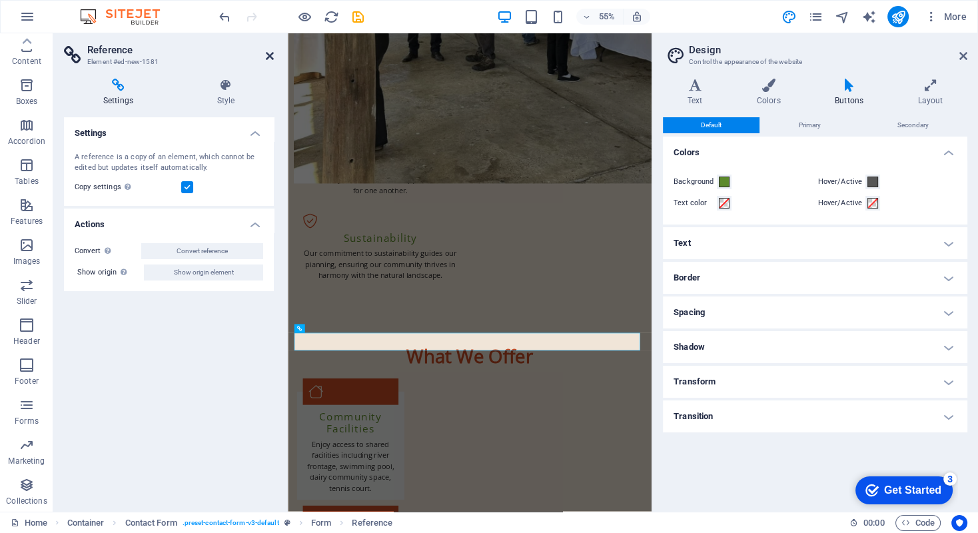
drag, startPoint x: 269, startPoint y: 54, endPoint x: 237, endPoint y: 24, distance: 43.8
click at [269, 54] on icon at bounding box center [270, 56] width 8 height 11
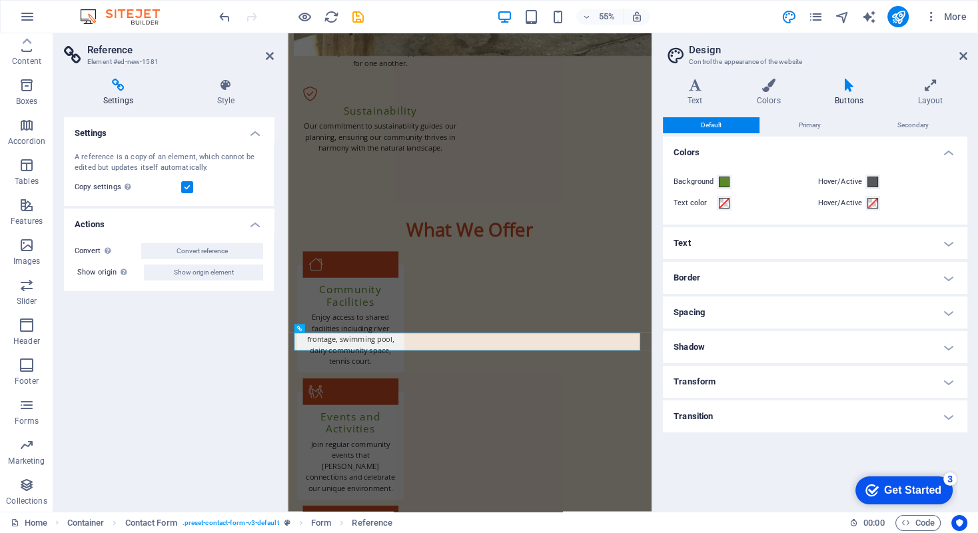
scroll to position [1500, 0]
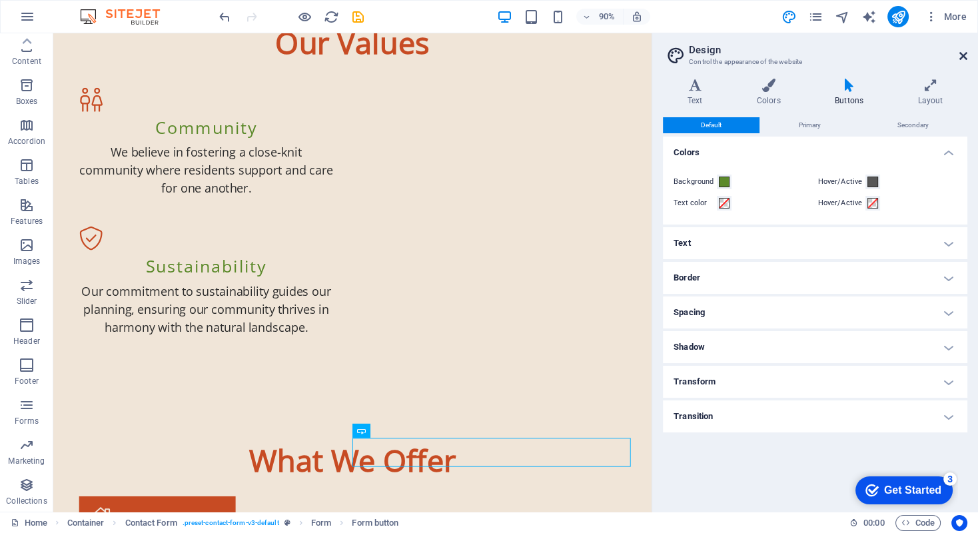
click at [960, 52] on icon at bounding box center [963, 56] width 8 height 11
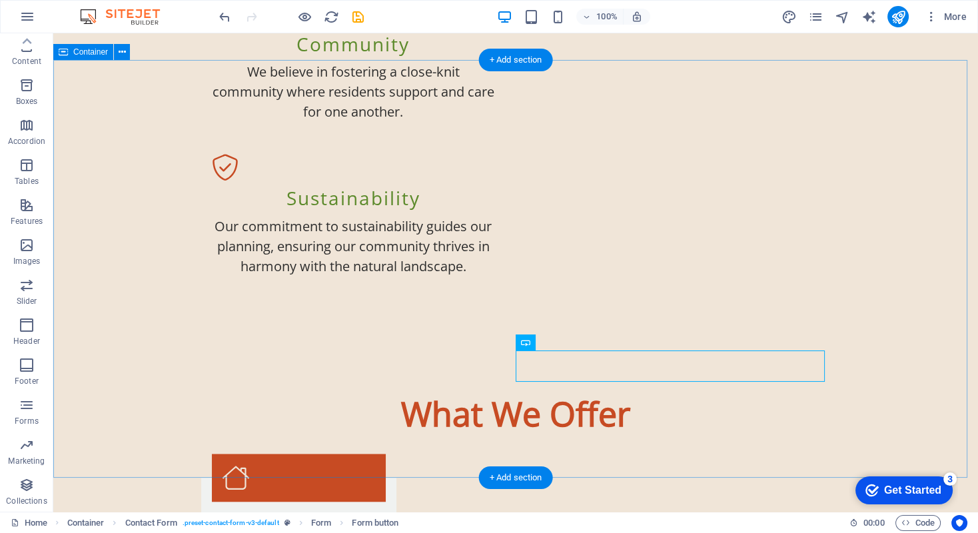
scroll to position [1588, 0]
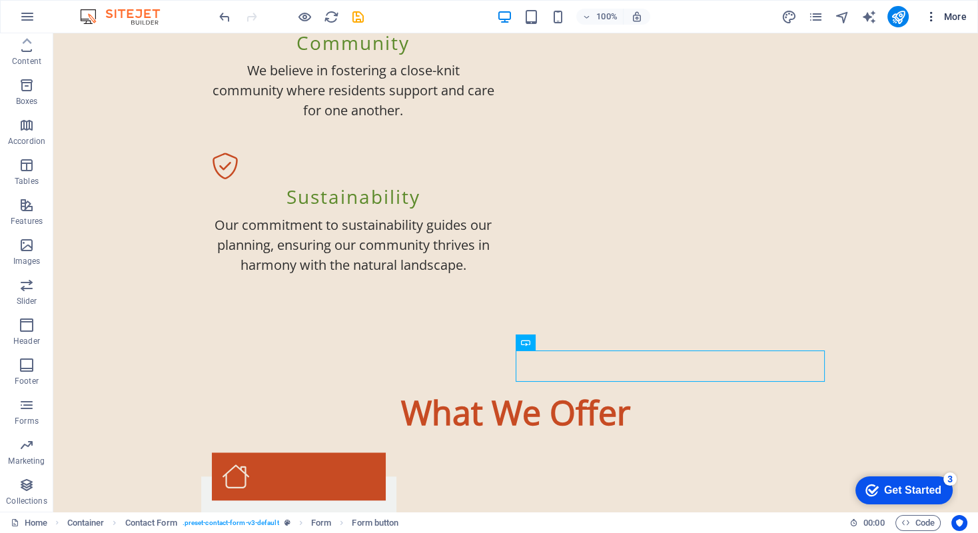
click at [929, 14] on icon "button" at bounding box center [930, 16] width 13 height 13
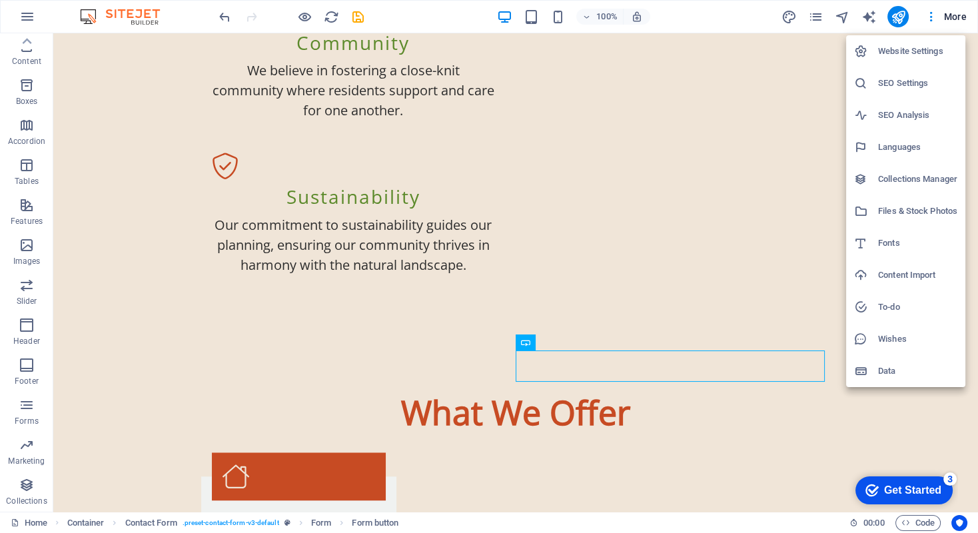
click at [830, 54] on div at bounding box center [489, 266] width 978 height 533
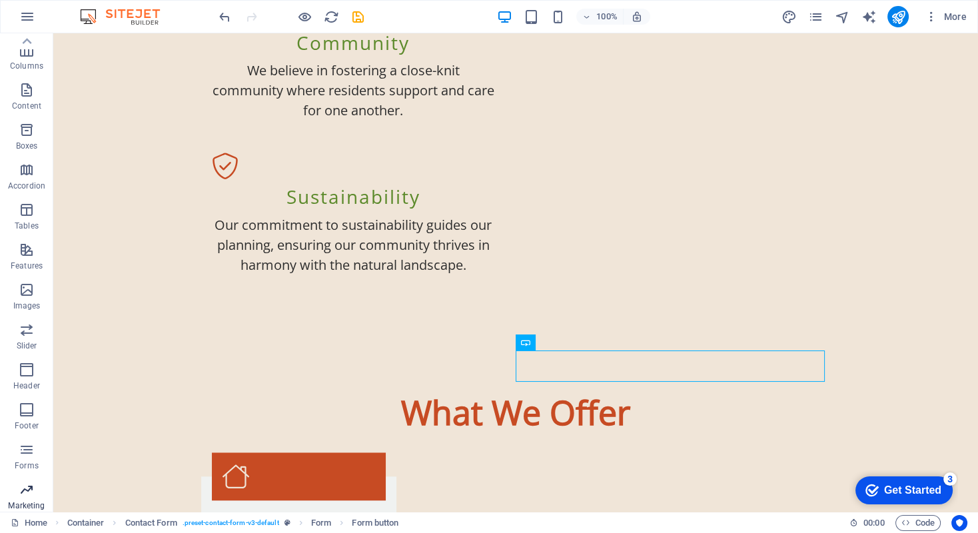
scroll to position [55, 0]
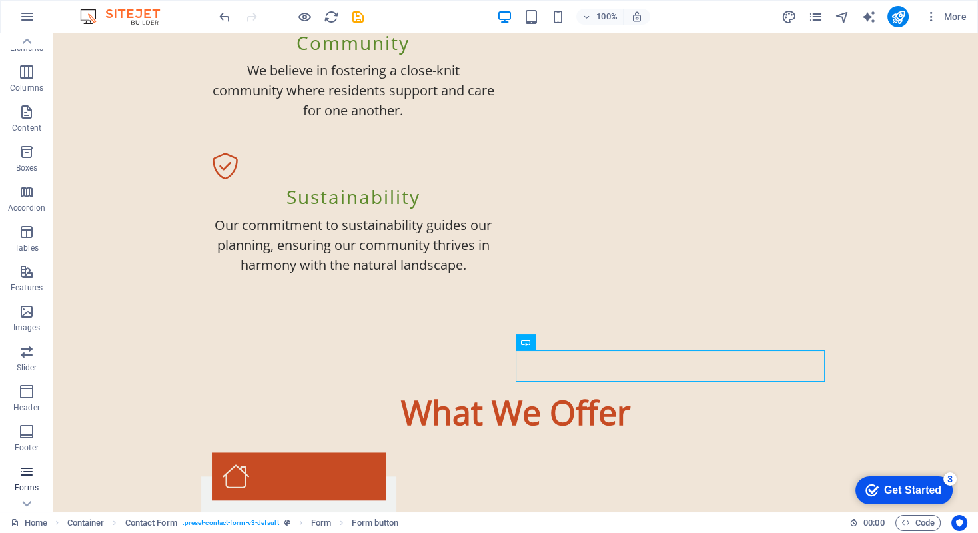
click at [21, 468] on icon "button" at bounding box center [27, 472] width 16 height 16
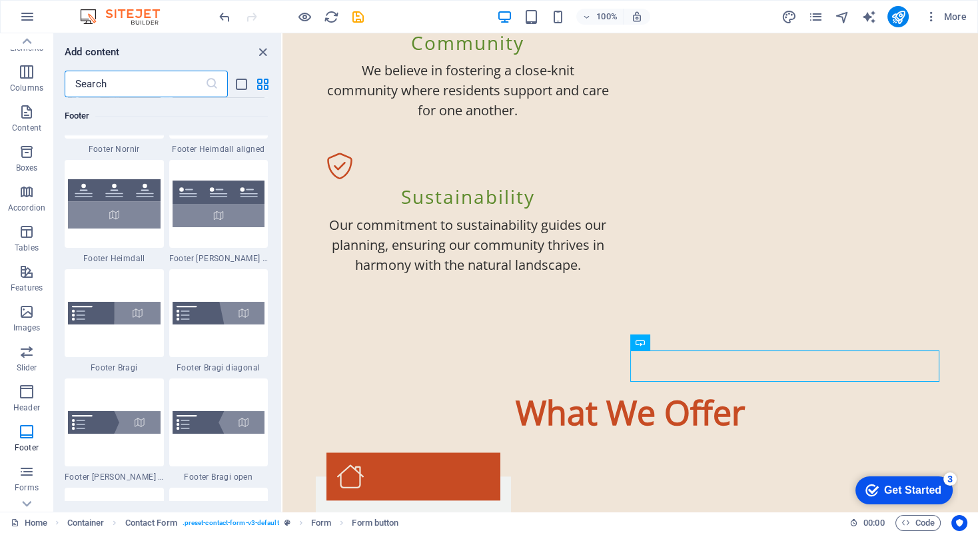
scroll to position [8989, 0]
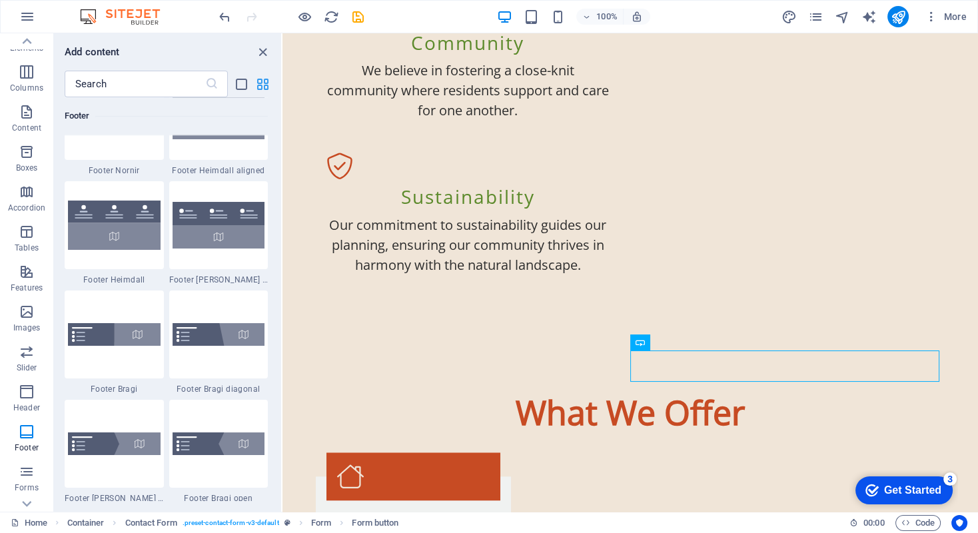
click at [264, 83] on icon "grid-view" at bounding box center [262, 84] width 15 height 15
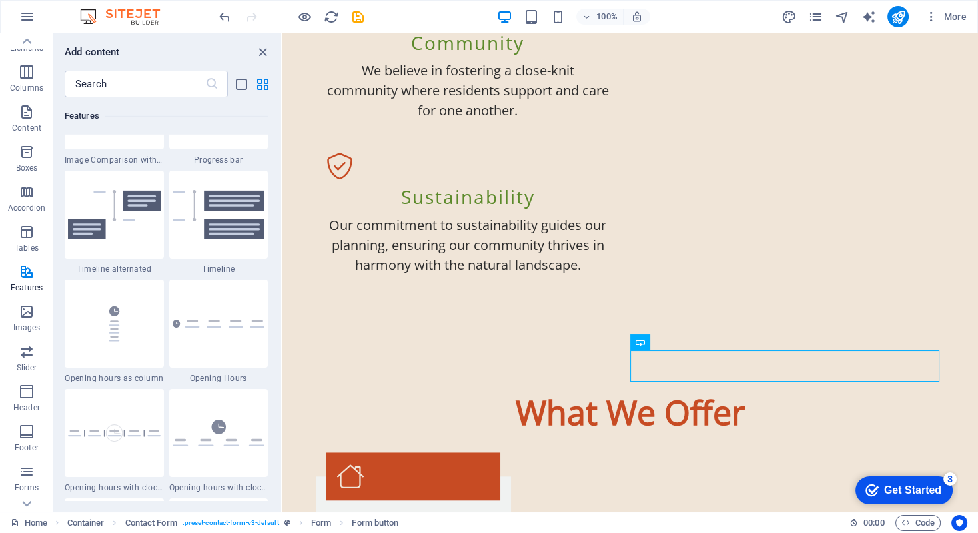
scroll to position [5193, 0]
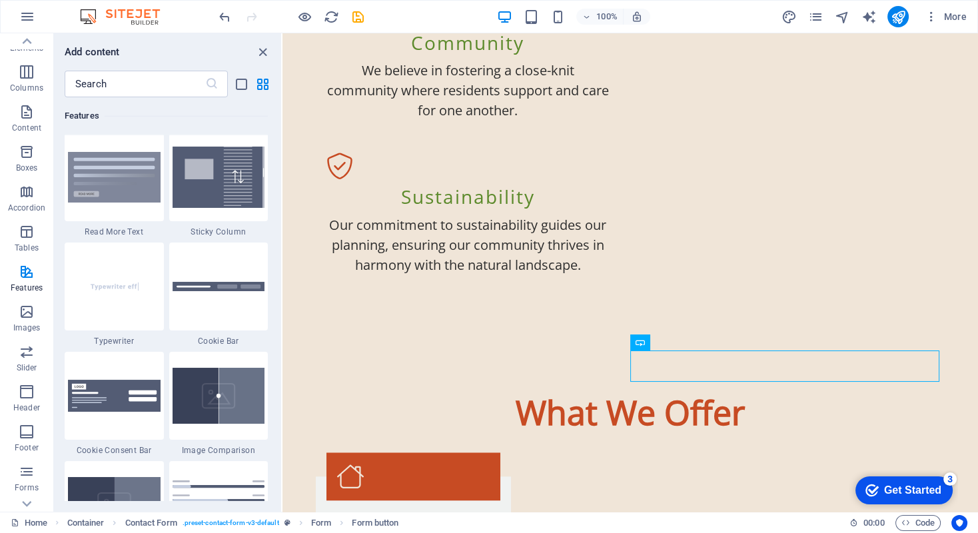
drag, startPoint x: 277, startPoint y: 263, endPoint x: 272, endPoint y: 203, distance: 60.2
click at [272, 203] on div "Favorites 1 Star Headline 1 Star Container Elements 1 Star Headline 1 Star Text…" at bounding box center [167, 299] width 227 height 404
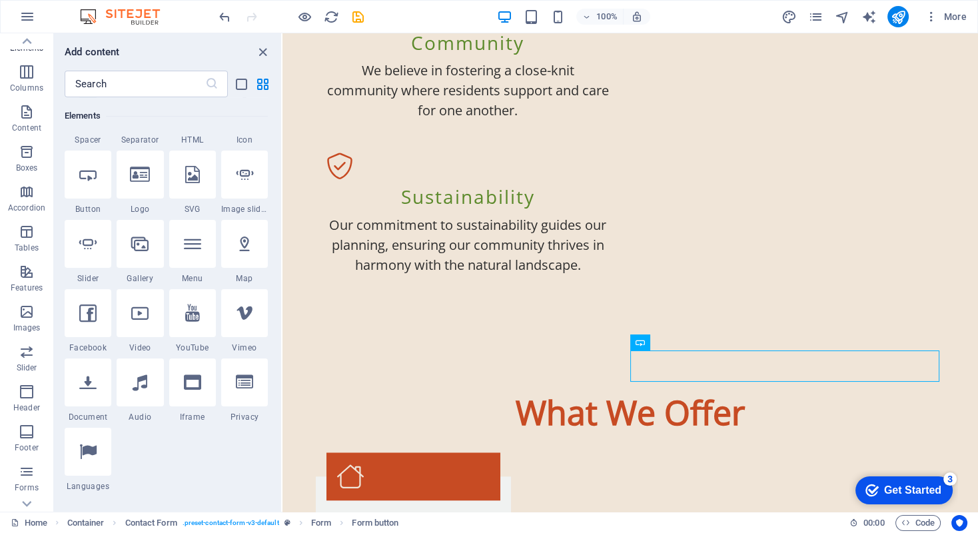
scroll to position [0, 0]
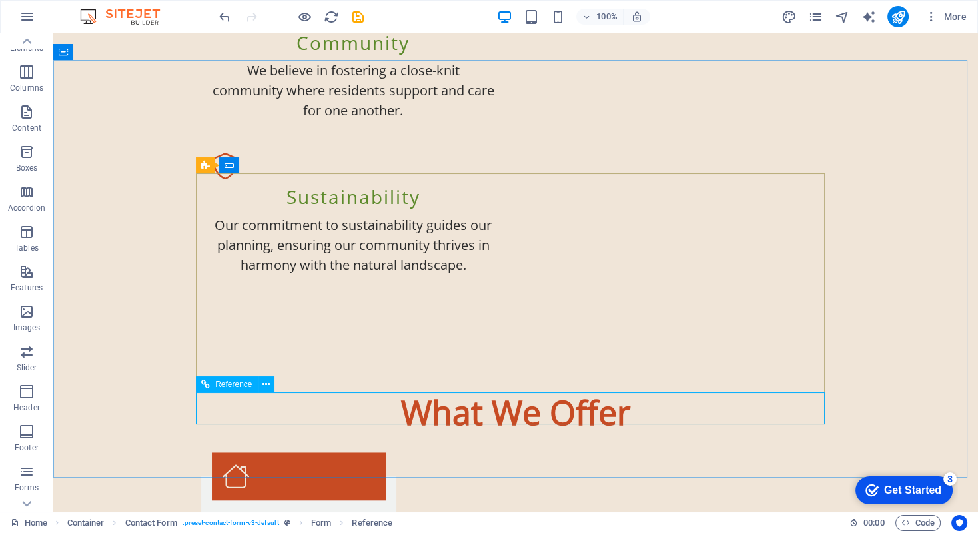
click at [244, 387] on span "Reference" at bounding box center [233, 384] width 37 height 8
click at [266, 389] on icon at bounding box center [265, 385] width 7 height 14
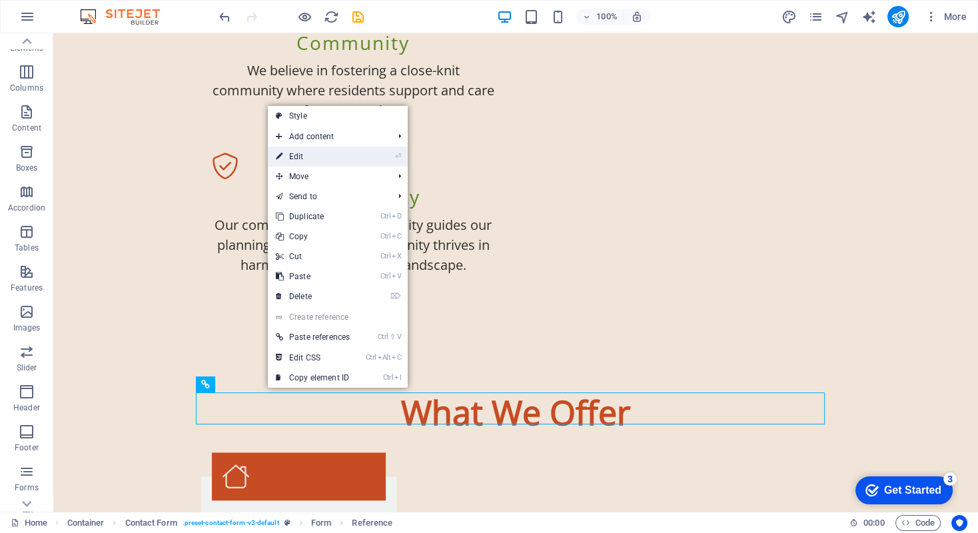
click at [294, 154] on link "⏎ Edit" at bounding box center [313, 157] width 90 height 20
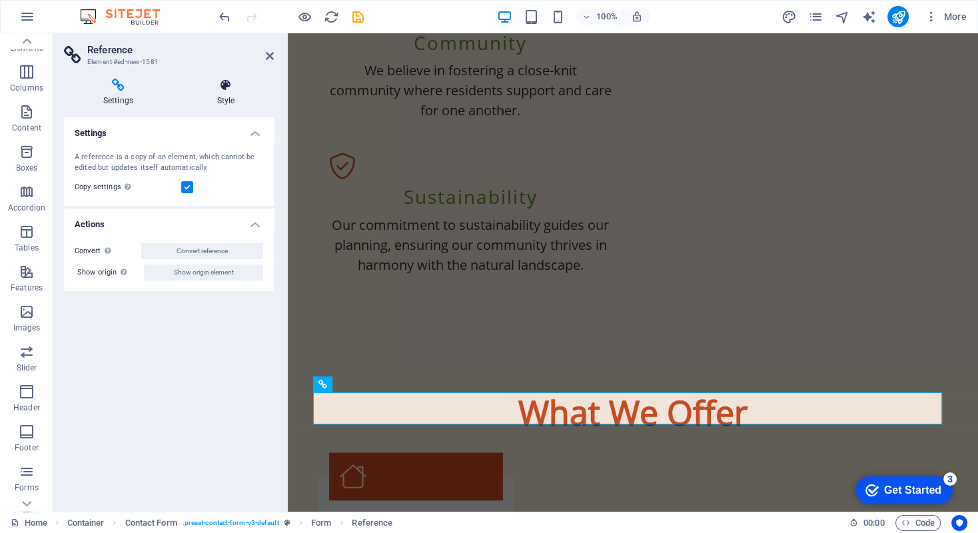
click at [228, 83] on icon at bounding box center [226, 85] width 96 height 13
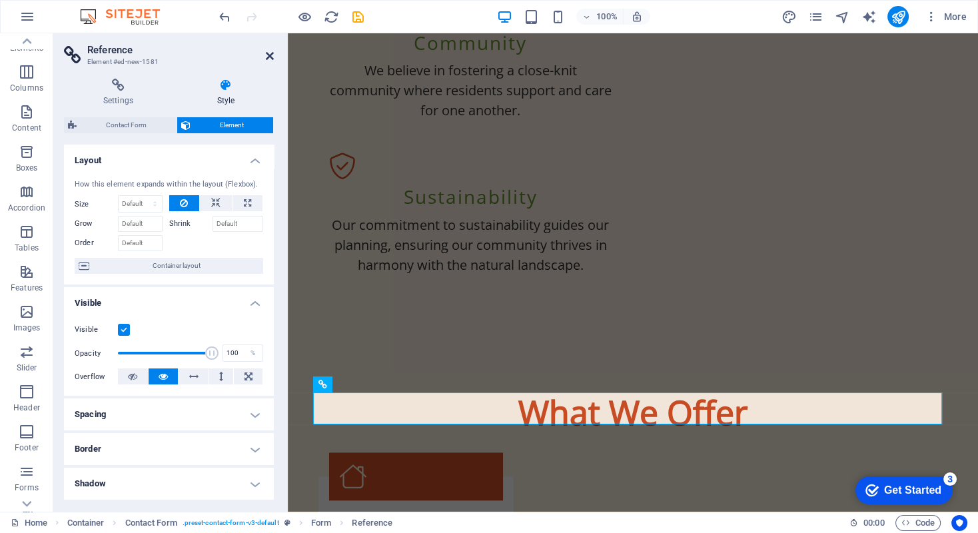
click at [267, 53] on icon at bounding box center [270, 56] width 8 height 11
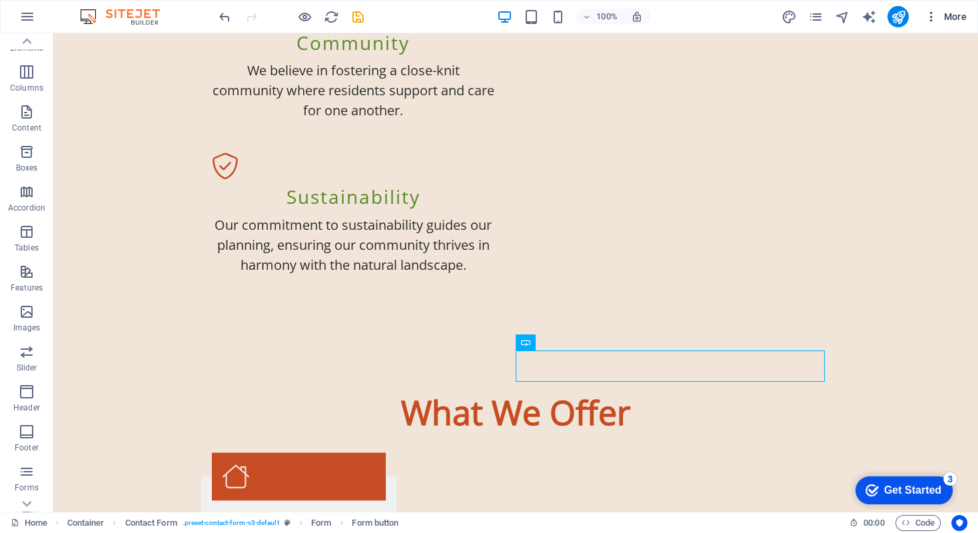
click at [928, 13] on icon "button" at bounding box center [930, 16] width 13 height 13
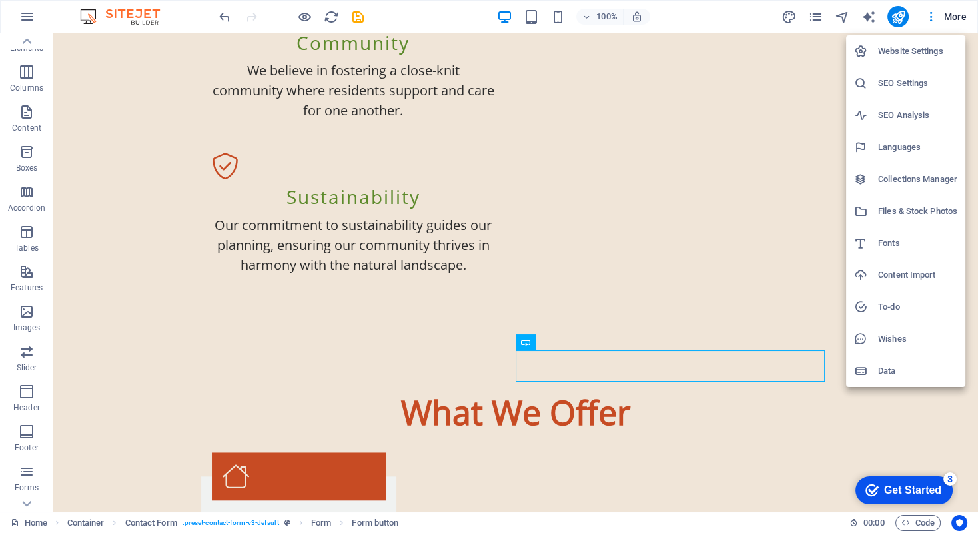
click at [890, 51] on h6 "Website Settings" at bounding box center [917, 51] width 79 height 16
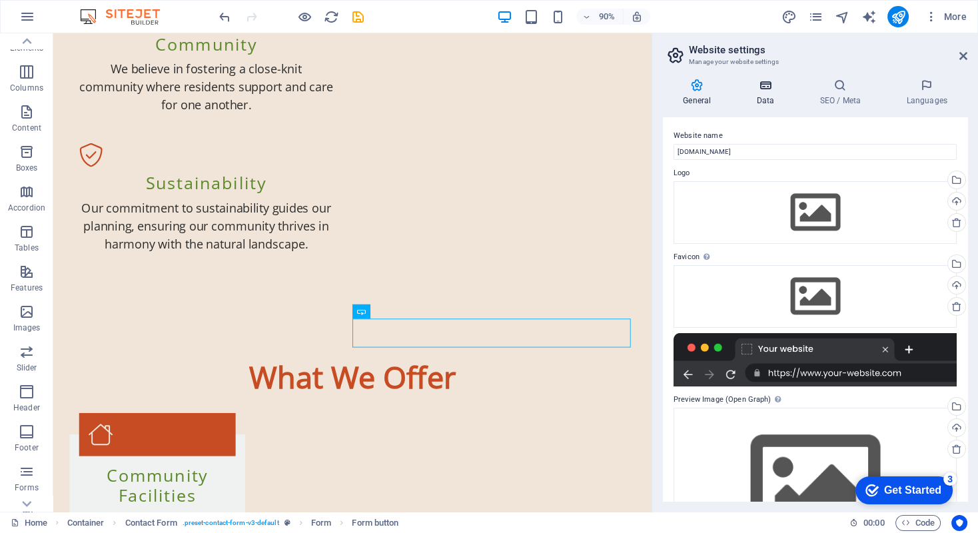
click at [763, 86] on icon at bounding box center [765, 85] width 58 height 13
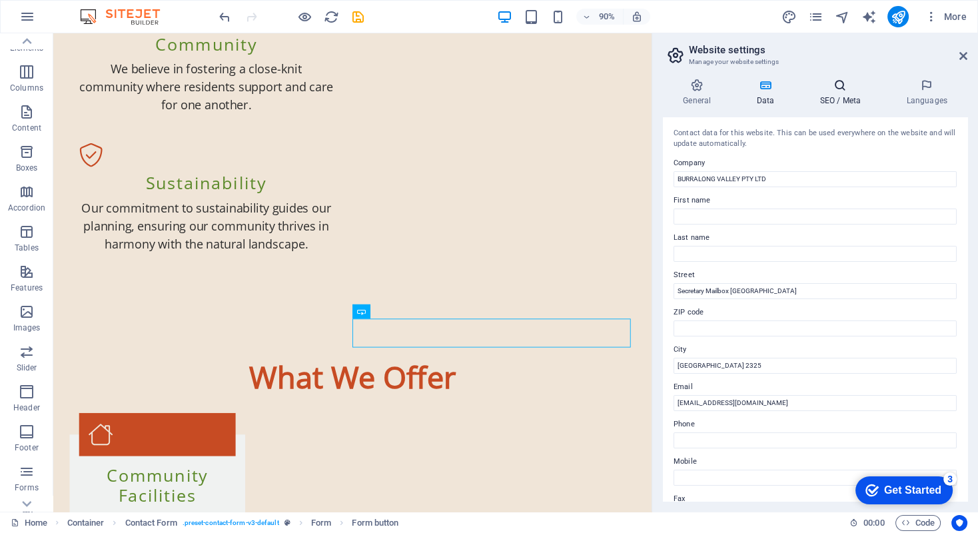
click at [838, 90] on icon at bounding box center [839, 85] width 81 height 13
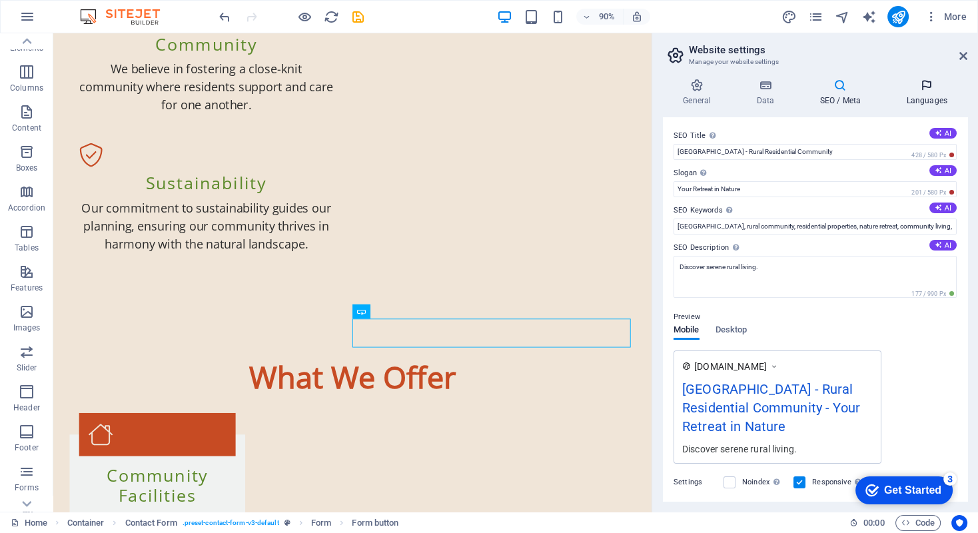
click at [924, 87] on icon at bounding box center [926, 85] width 81 height 13
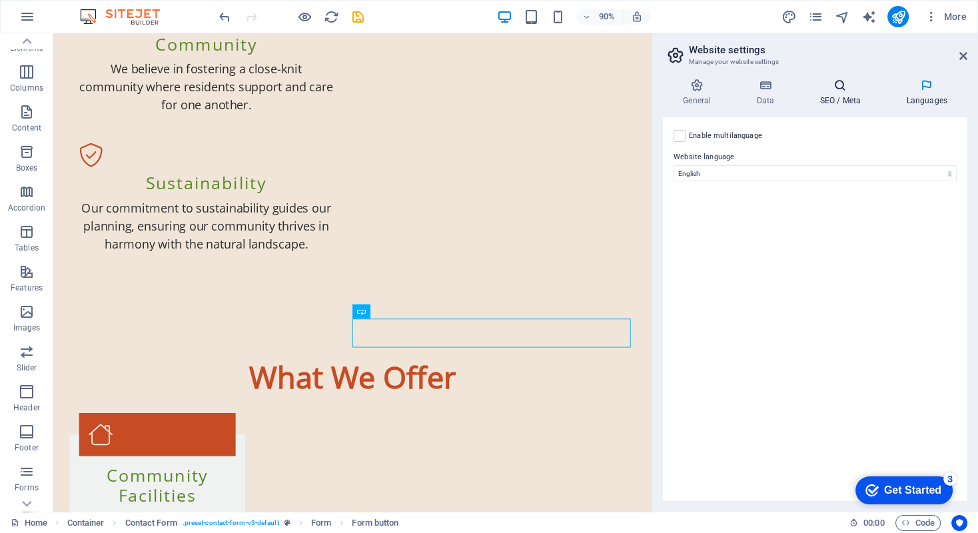
click at [848, 87] on icon at bounding box center [839, 85] width 81 height 13
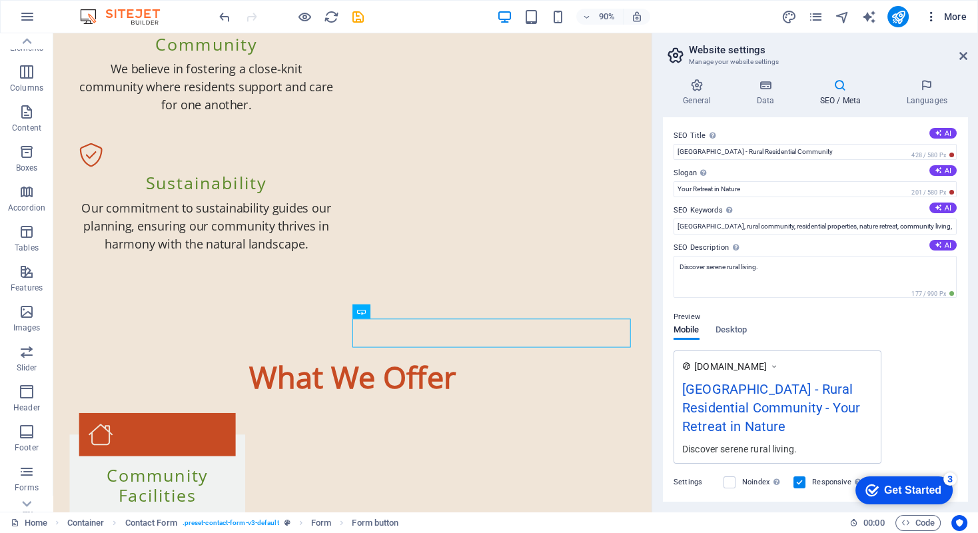
click at [934, 15] on icon "button" at bounding box center [930, 16] width 13 height 13
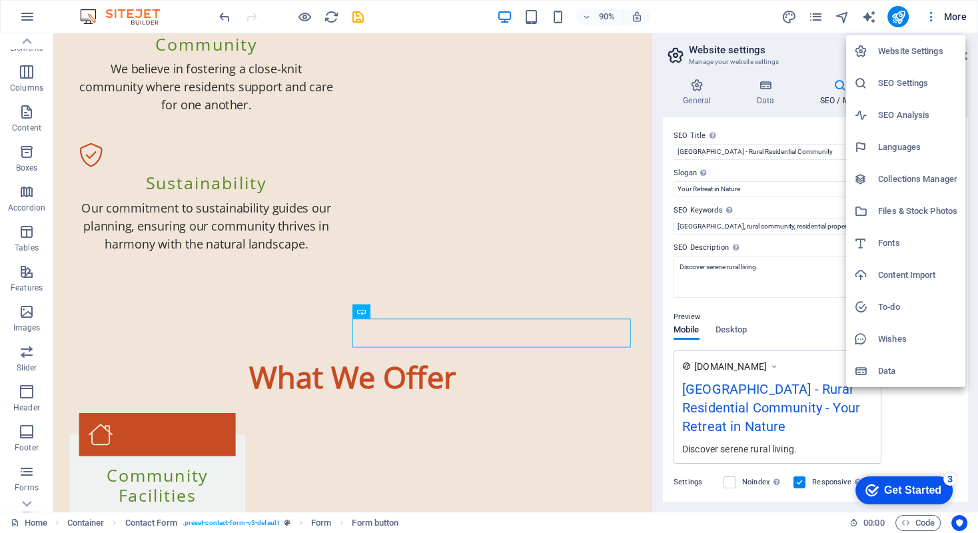
click at [25, 486] on div at bounding box center [489, 266] width 978 height 533
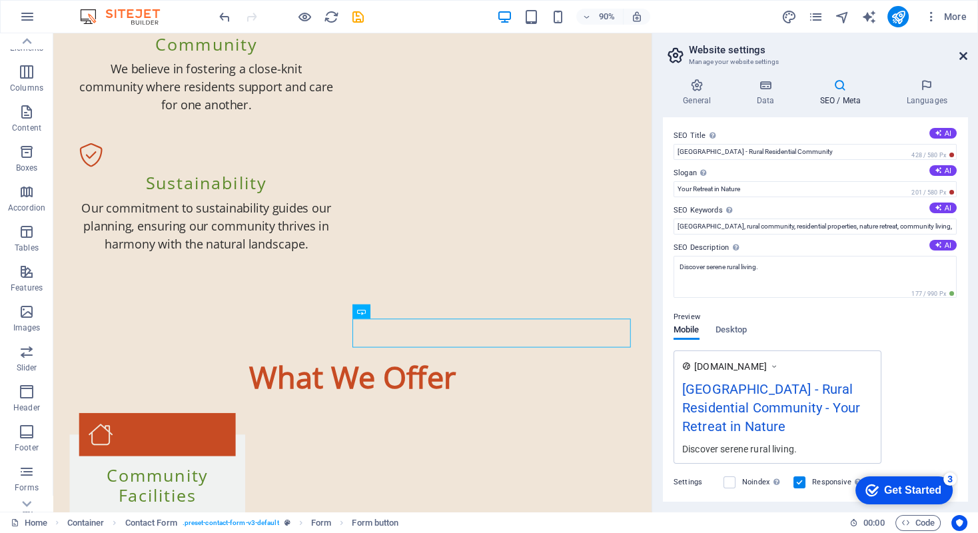
click at [964, 53] on icon at bounding box center [963, 56] width 8 height 11
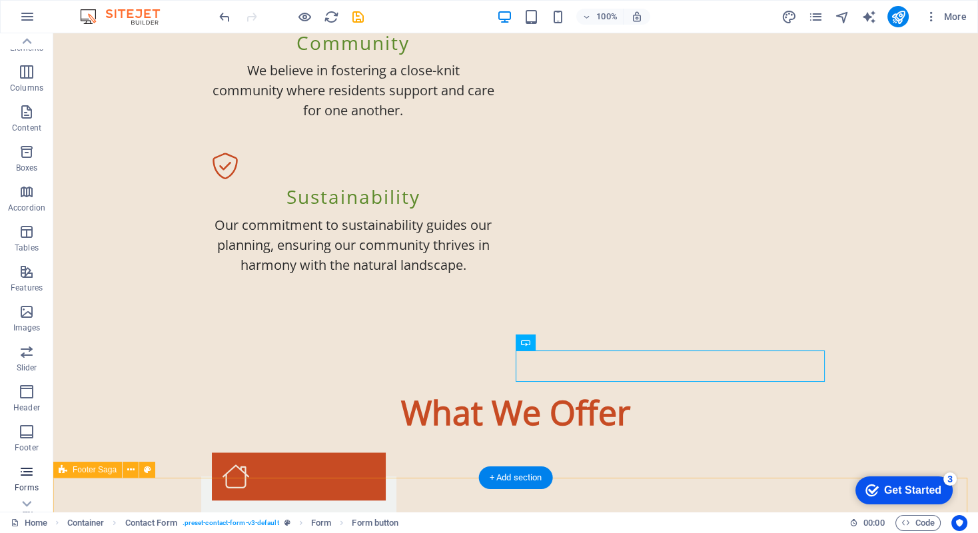
scroll to position [1787, 0]
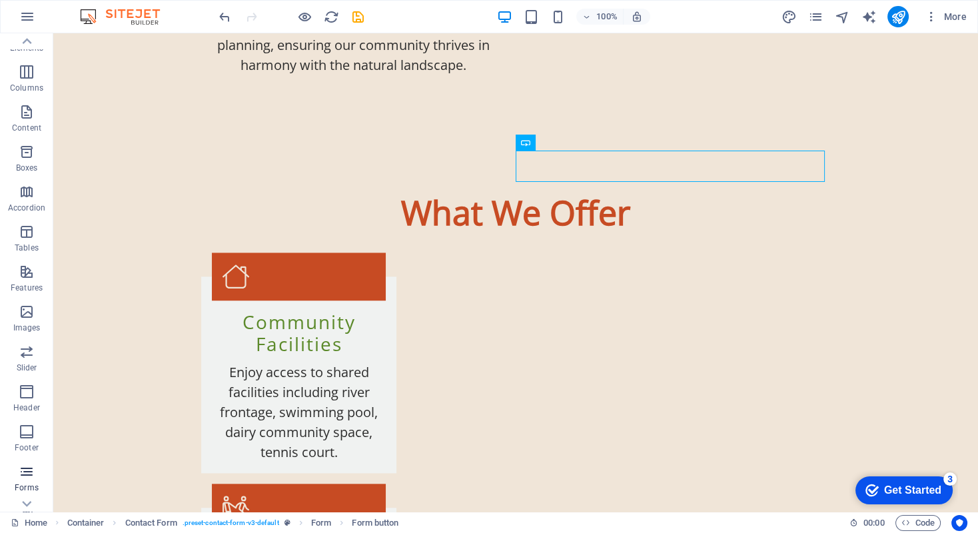
click at [26, 472] on icon "button" at bounding box center [27, 472] width 16 height 16
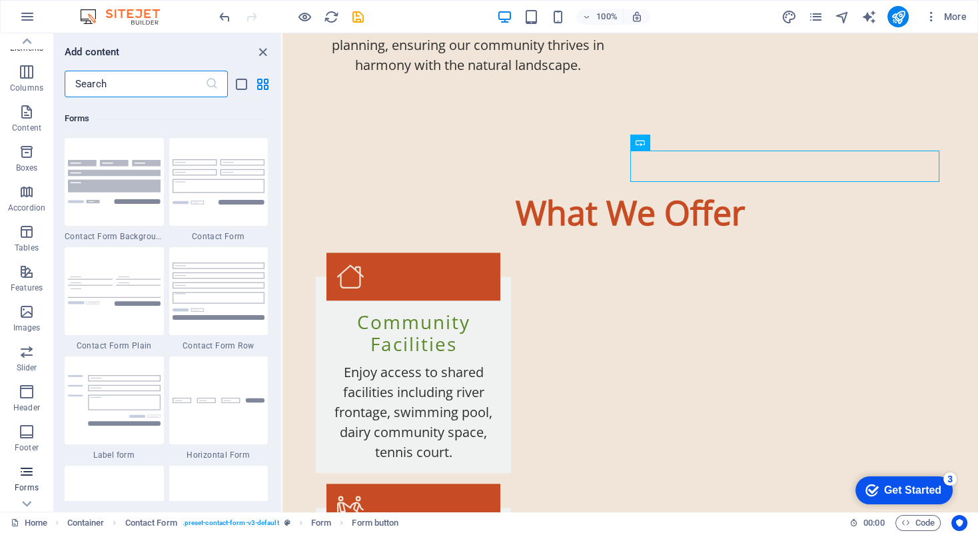
scroll to position [9722, 0]
click at [665, 142] on span "Form button" at bounding box center [671, 143] width 43 height 8
click at [236, 85] on icon "list-view" at bounding box center [241, 84] width 15 height 15
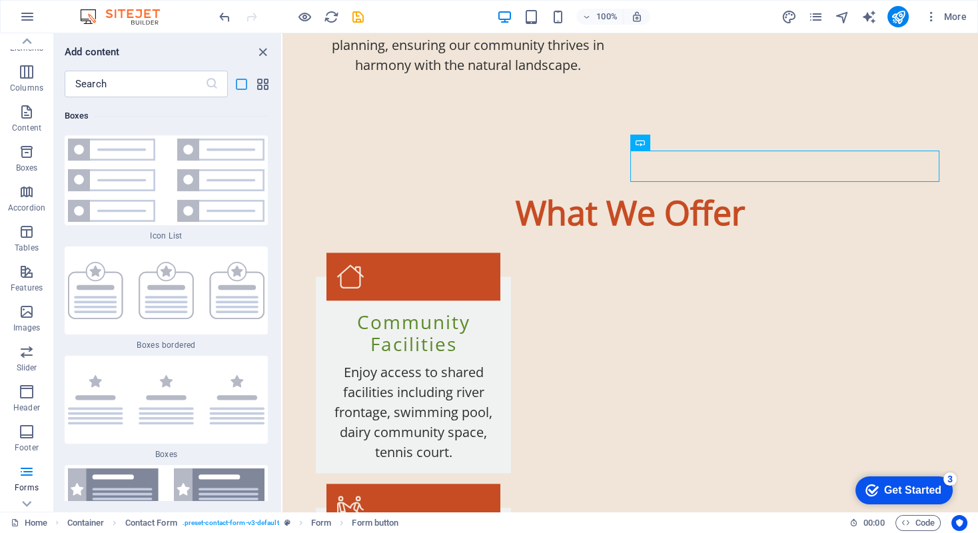
scroll to position [22009, 0]
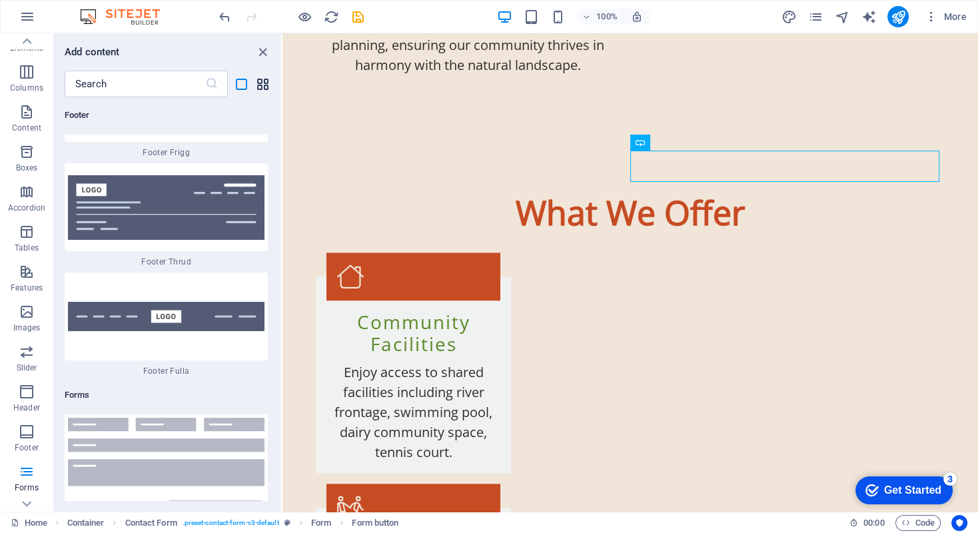
click at [262, 85] on icon "grid-view" at bounding box center [262, 84] width 15 height 15
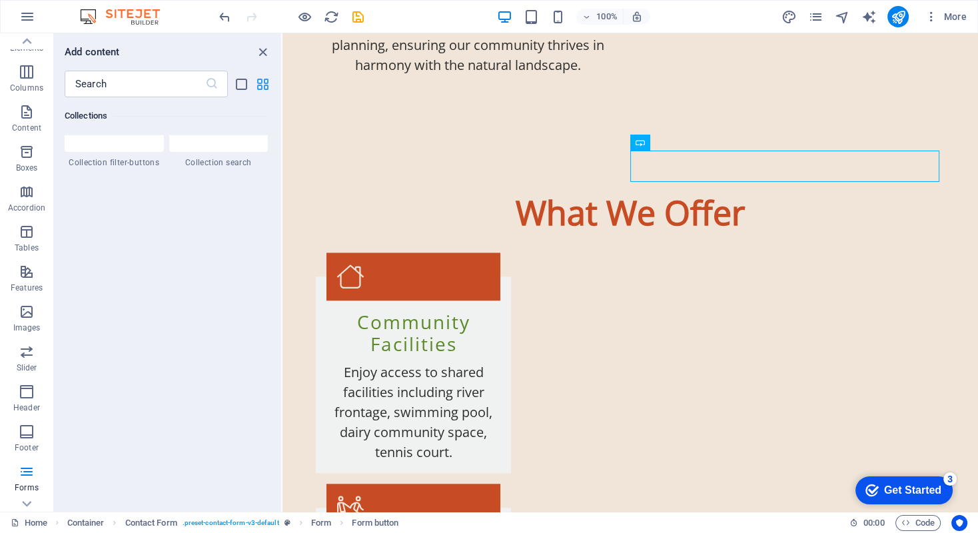
scroll to position [9722, 0]
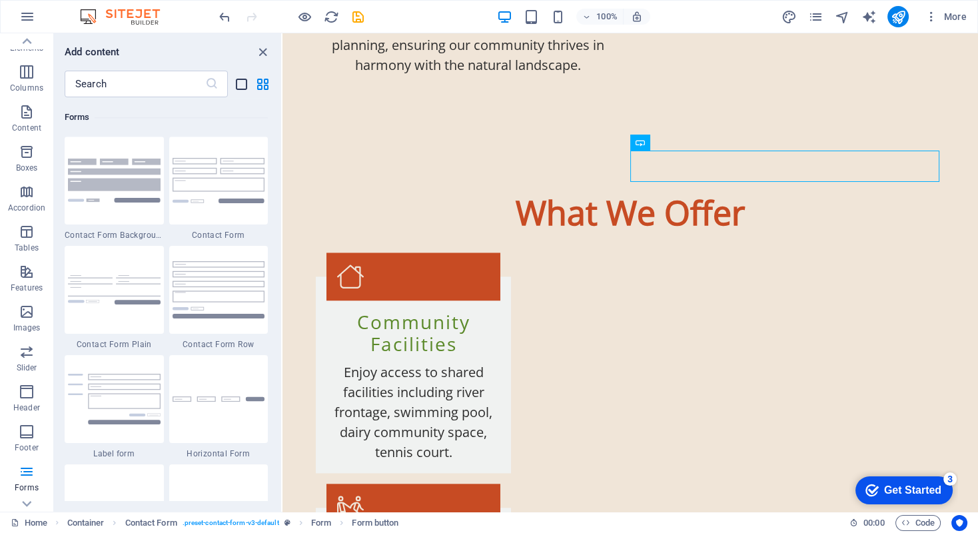
click at [238, 89] on icon "list-view" at bounding box center [241, 84] width 15 height 15
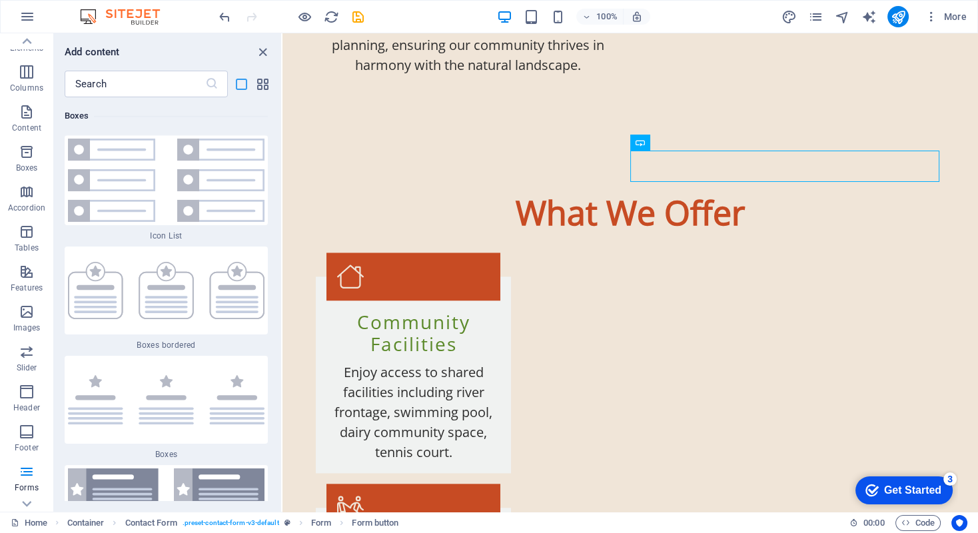
scroll to position [22009, 0]
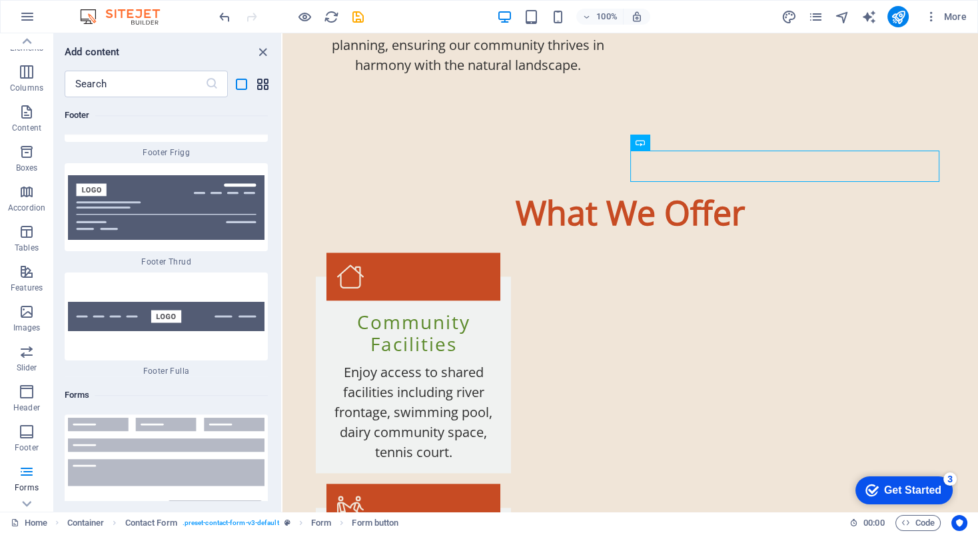
click at [260, 86] on icon "grid-view" at bounding box center [262, 84] width 15 height 15
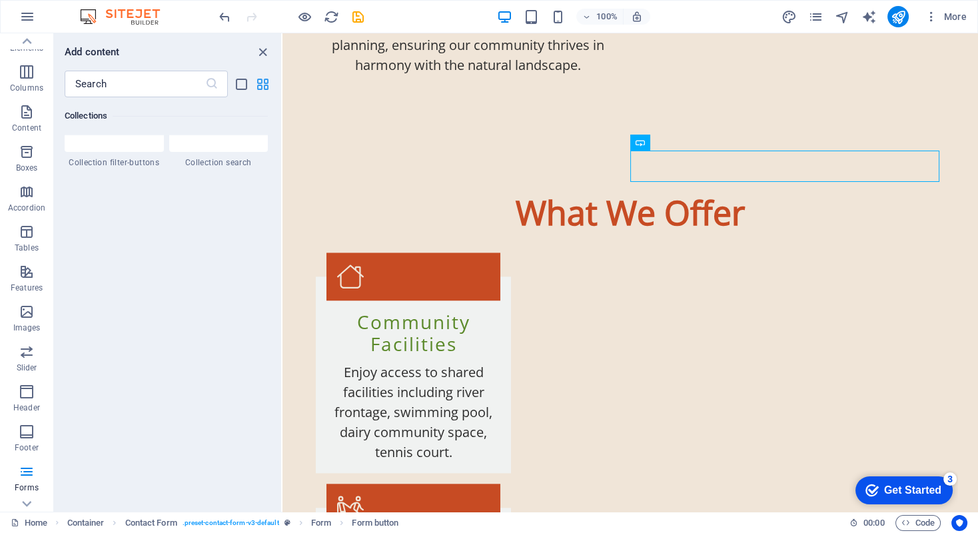
scroll to position [9722, 0]
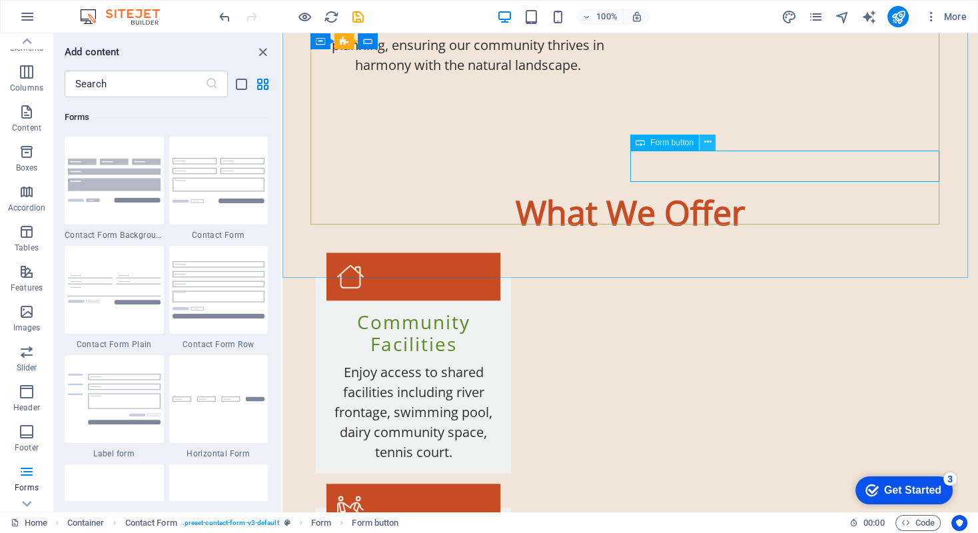
click at [705, 141] on icon at bounding box center [706, 142] width 7 height 14
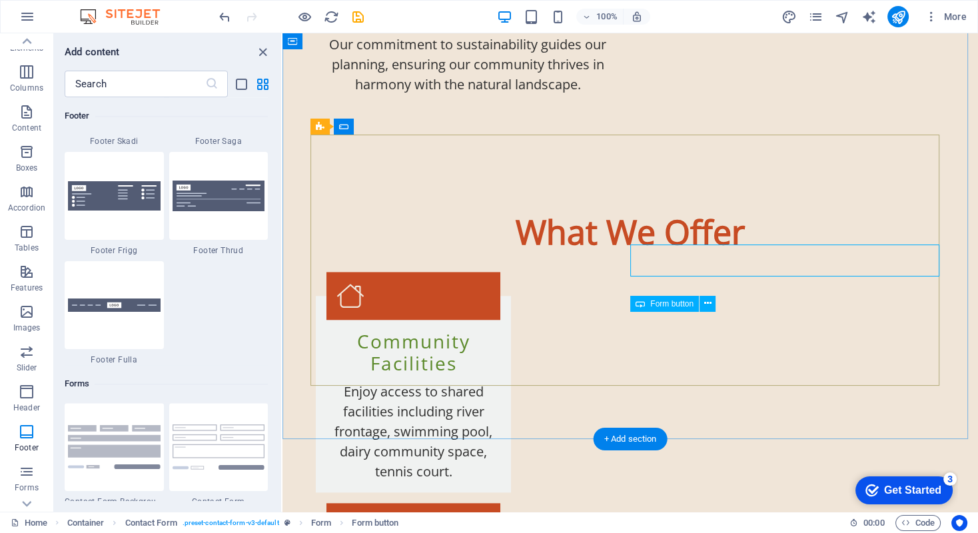
scroll to position [1787, 0]
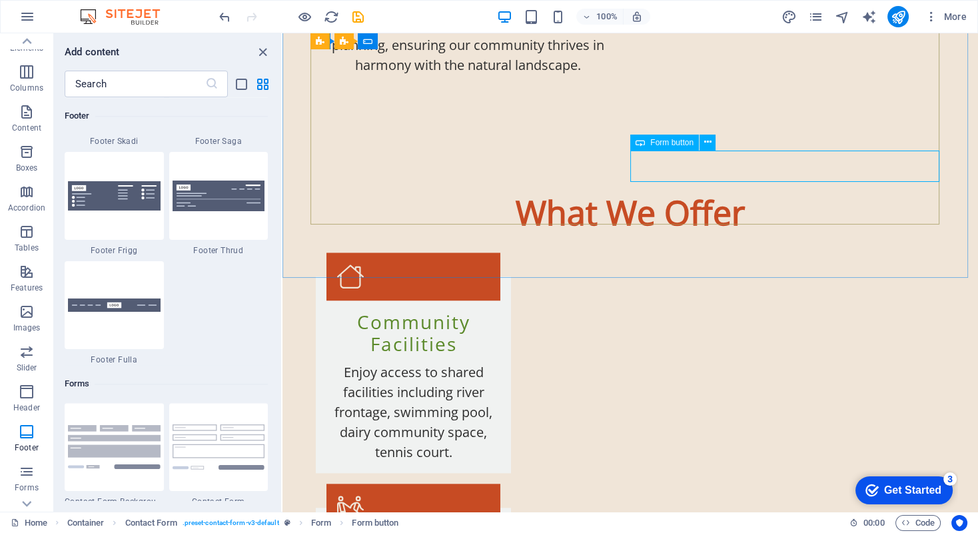
click at [664, 144] on span "Form button" at bounding box center [671, 143] width 43 height 8
click at [706, 143] on icon at bounding box center [706, 142] width 7 height 14
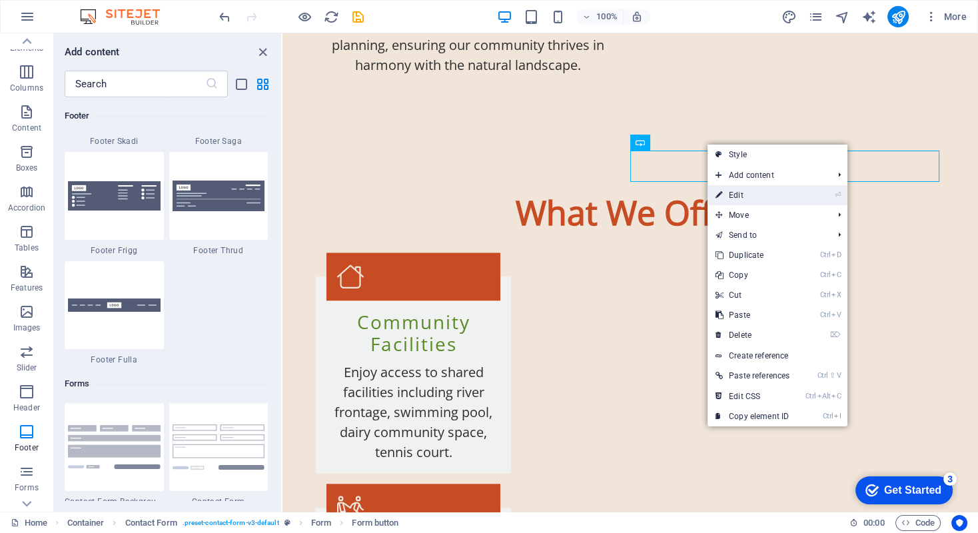
click at [727, 192] on link "⏎ Edit" at bounding box center [752, 195] width 90 height 20
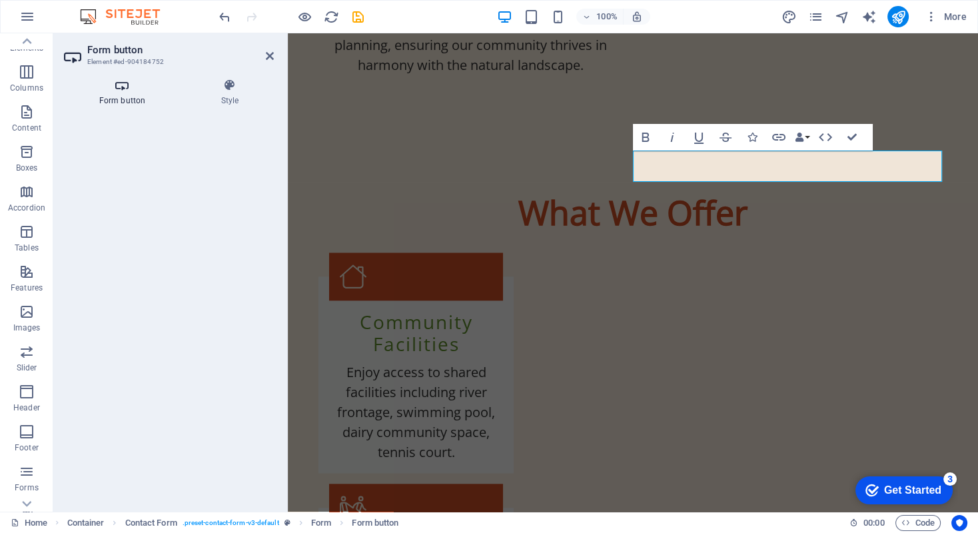
click at [124, 88] on icon at bounding box center [122, 85] width 117 height 13
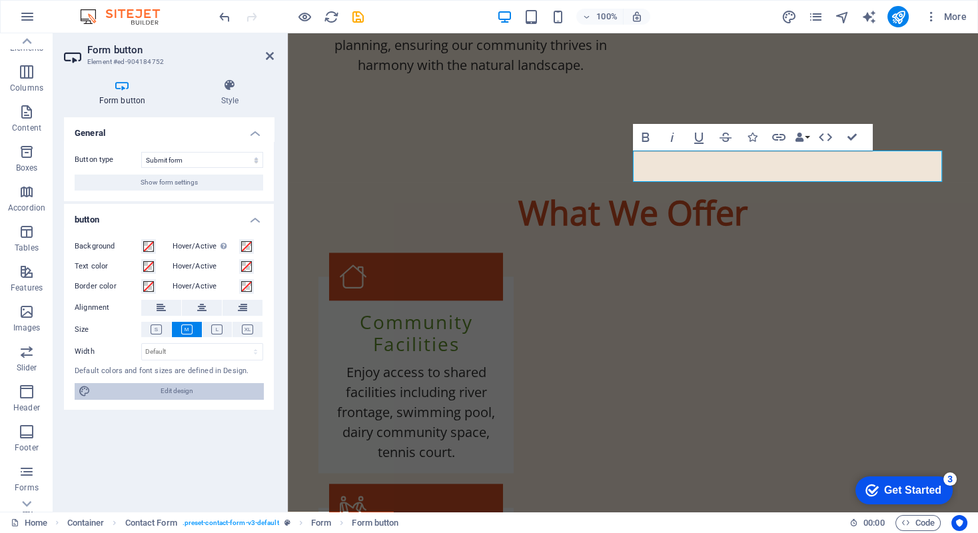
click at [147, 388] on span "Edit design" at bounding box center [177, 391] width 164 height 16
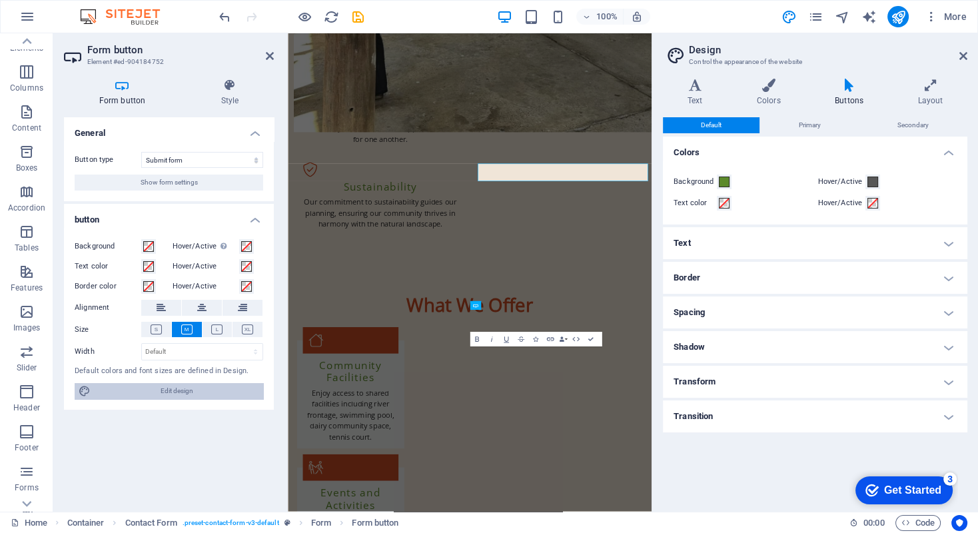
scroll to position [1735, 0]
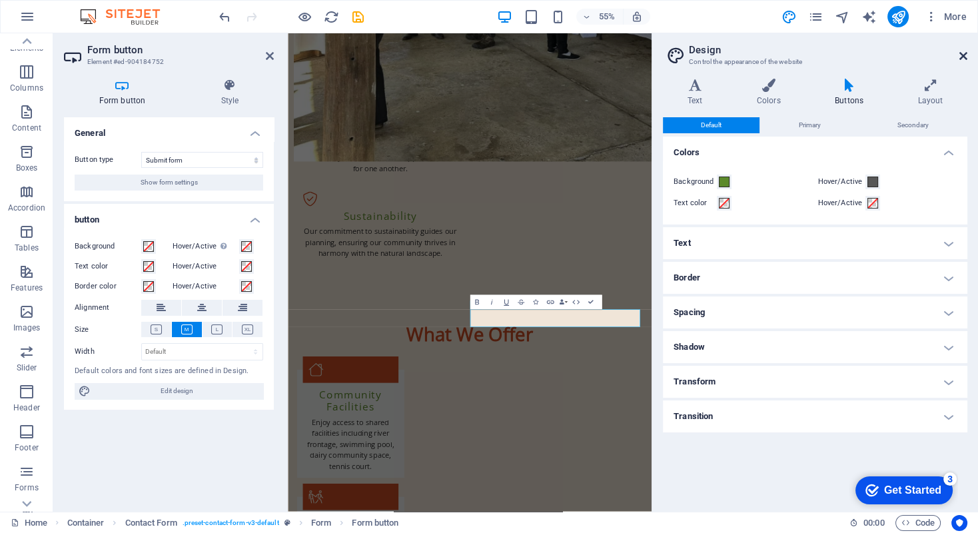
click at [962, 53] on icon at bounding box center [963, 56] width 8 height 11
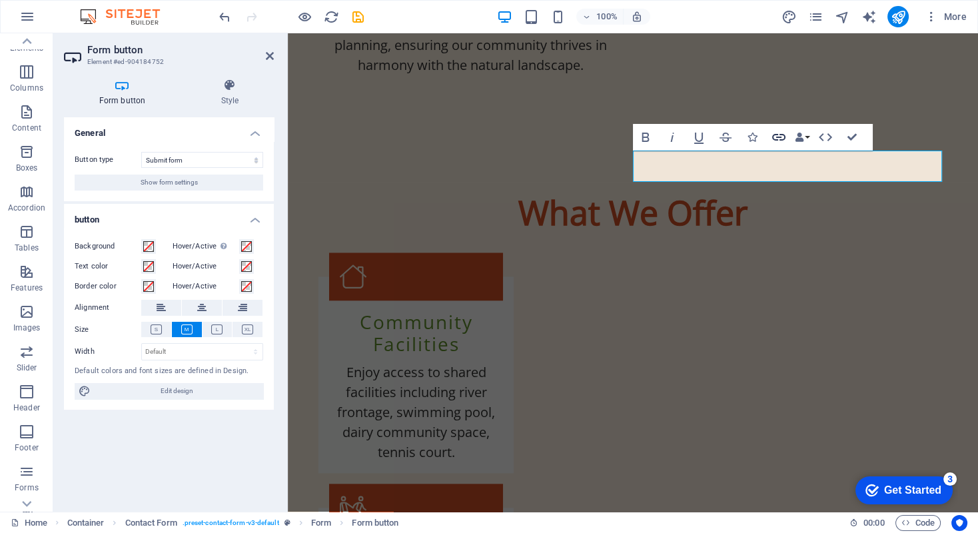
click at [775, 136] on icon "button" at bounding box center [779, 137] width 16 height 16
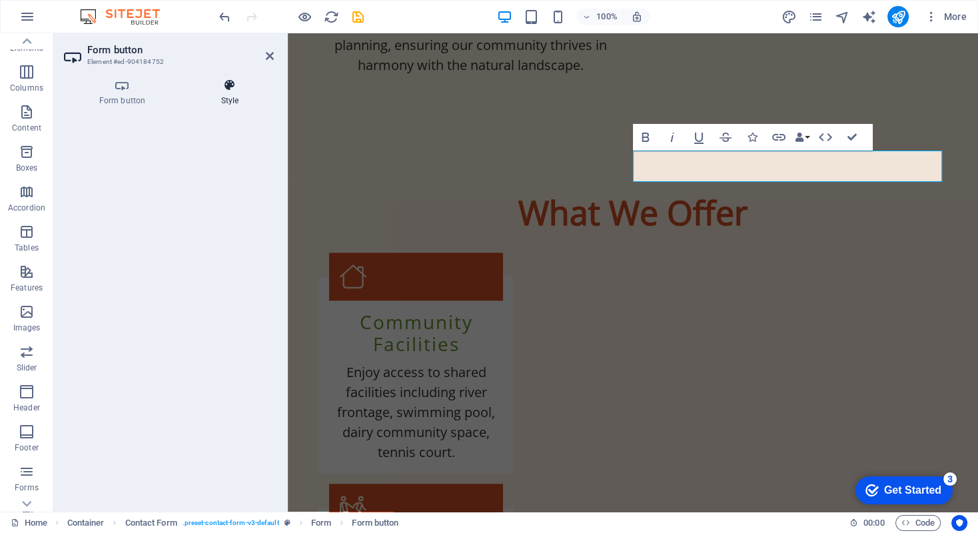
click at [228, 88] on icon at bounding box center [230, 85] width 88 height 13
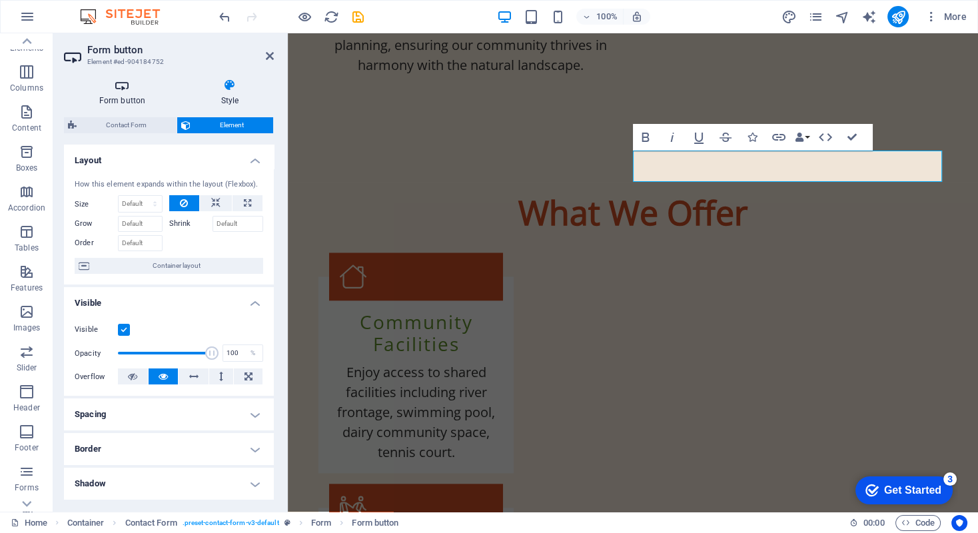
click at [127, 90] on icon at bounding box center [122, 85] width 117 height 13
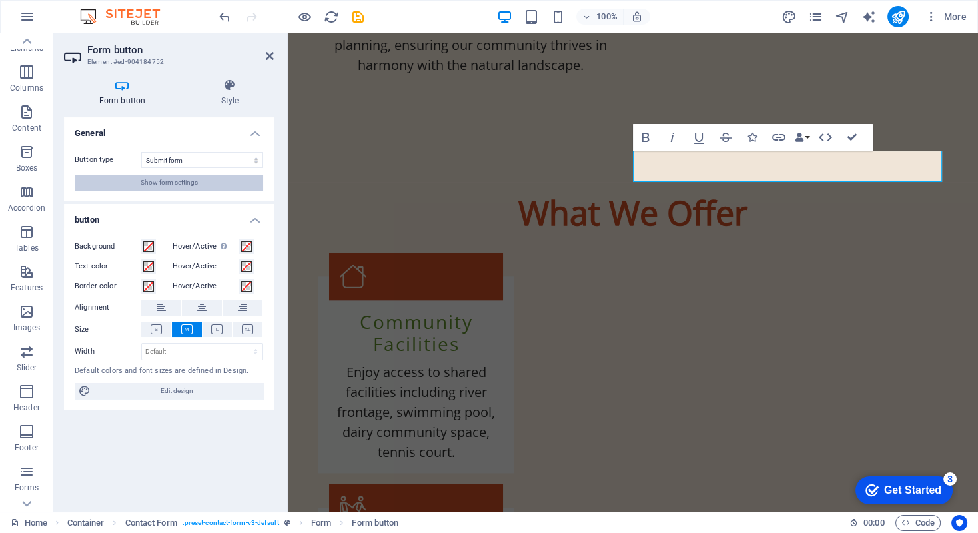
click at [145, 179] on span "Show form settings" at bounding box center [169, 182] width 57 height 16
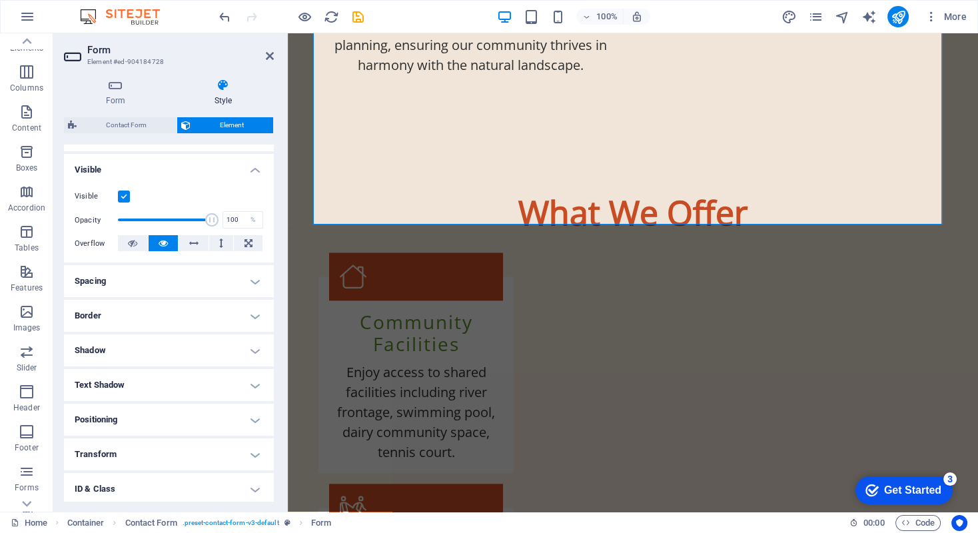
scroll to position [205, 0]
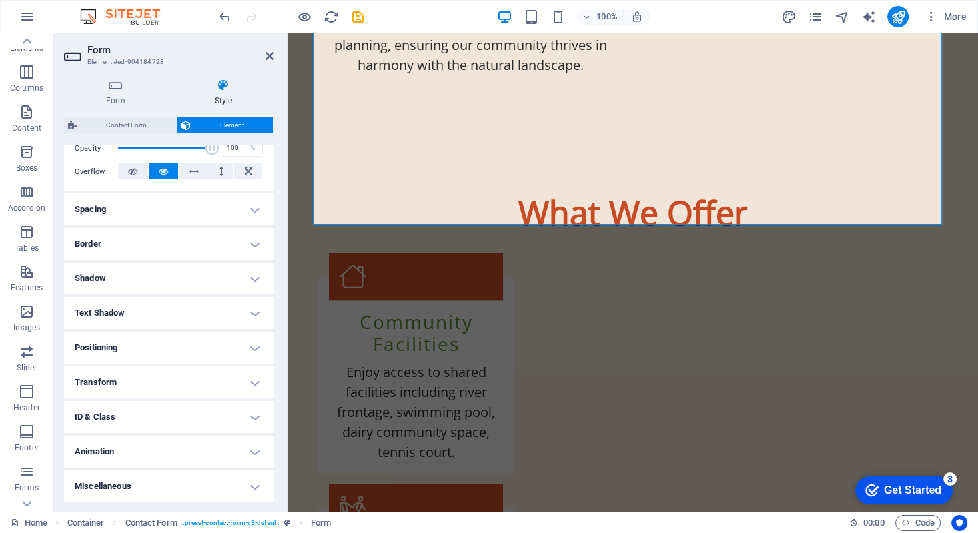
click at [254, 484] on h4 "Miscellaneous" at bounding box center [169, 486] width 210 height 32
click at [252, 488] on h4 "Miscellaneous" at bounding box center [169, 482] width 210 height 24
click at [250, 450] on h4 "Animation" at bounding box center [169, 452] width 210 height 32
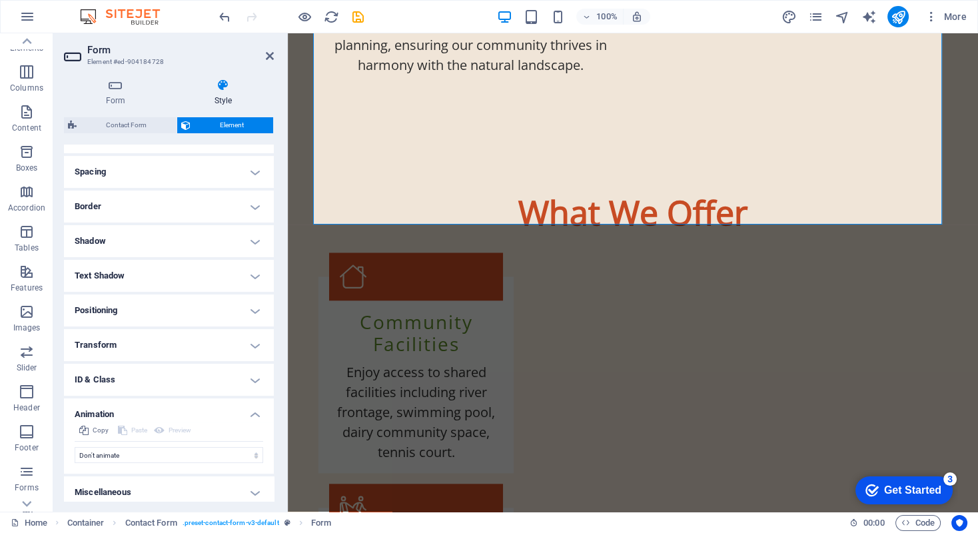
scroll to position [249, 0]
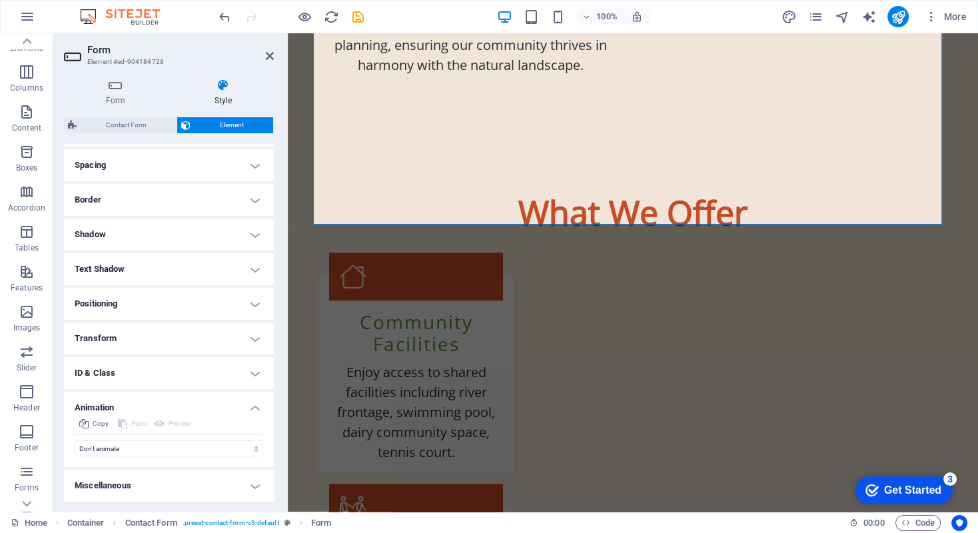
click at [253, 406] on h4 "Animation" at bounding box center [169, 404] width 210 height 24
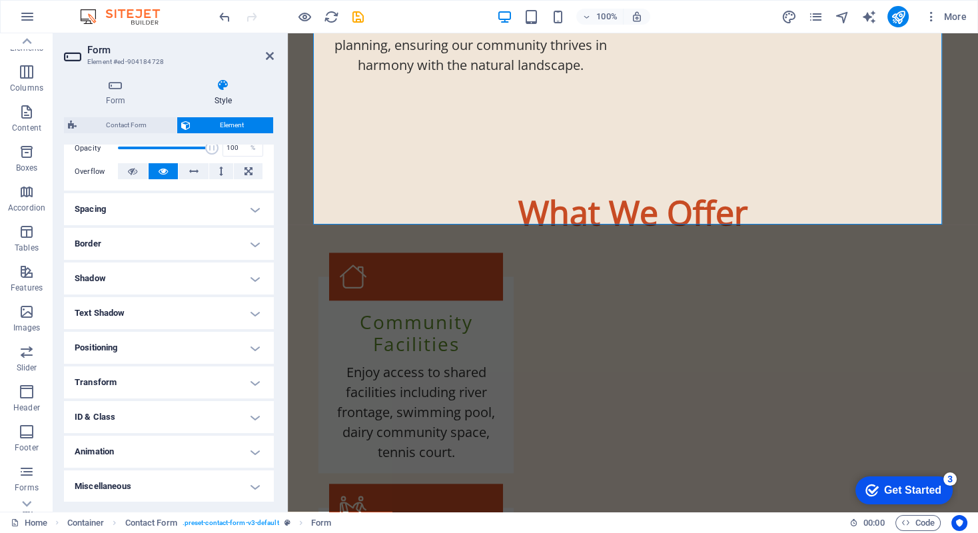
click at [250, 347] on h4 "Positioning" at bounding box center [169, 348] width 210 height 32
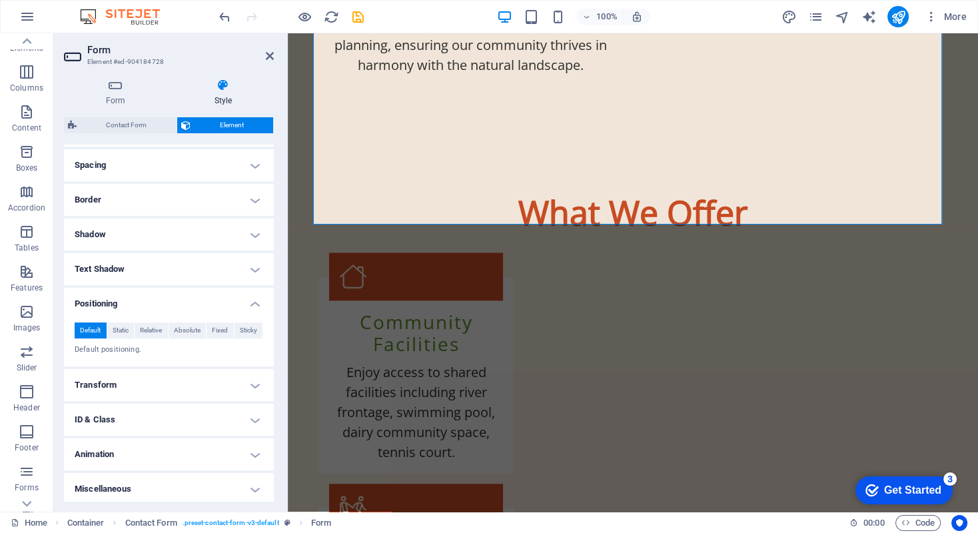
click at [253, 304] on h4 "Positioning" at bounding box center [169, 300] width 210 height 24
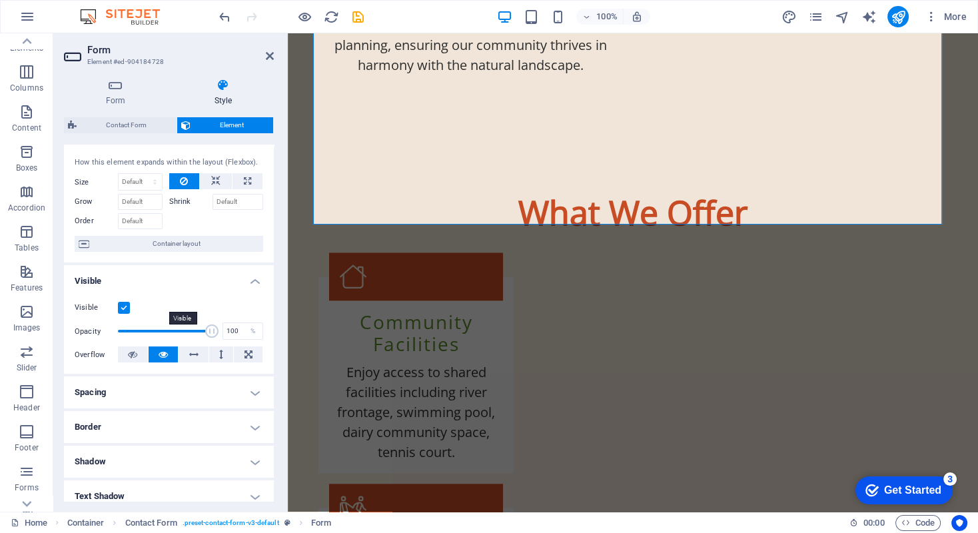
scroll to position [0, 0]
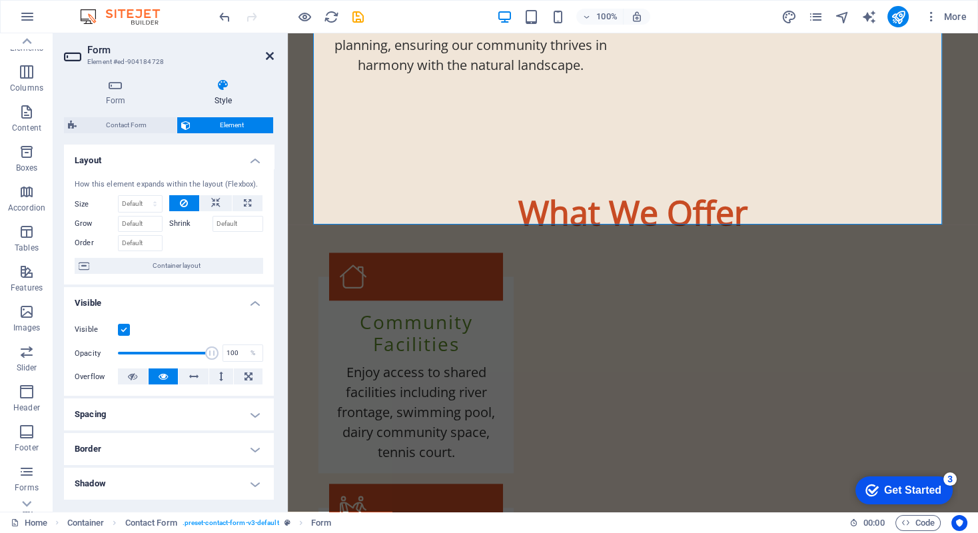
click at [270, 55] on icon at bounding box center [270, 56] width 8 height 11
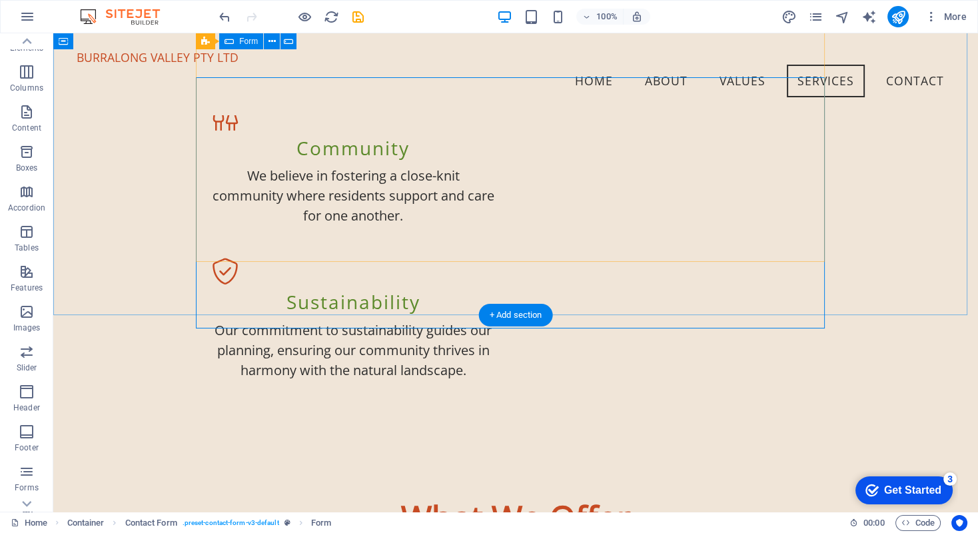
scroll to position [1393, 0]
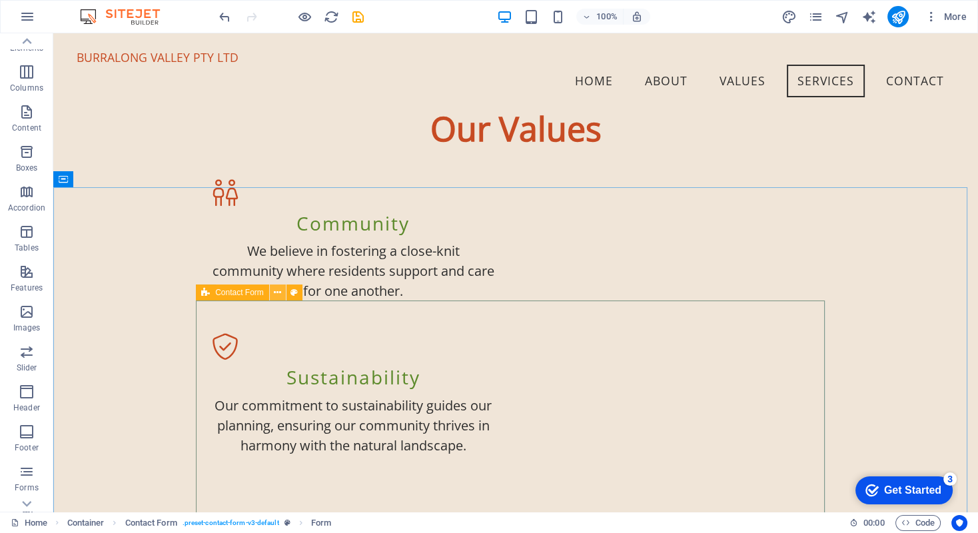
click at [277, 292] on icon at bounding box center [277, 293] width 7 height 14
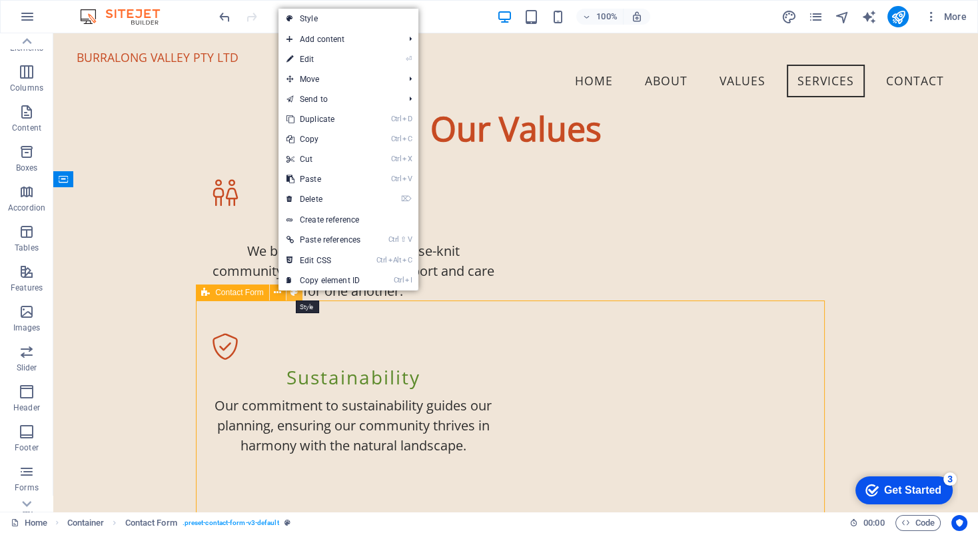
click at [295, 296] on icon at bounding box center [293, 293] width 7 height 14
select select "rem"
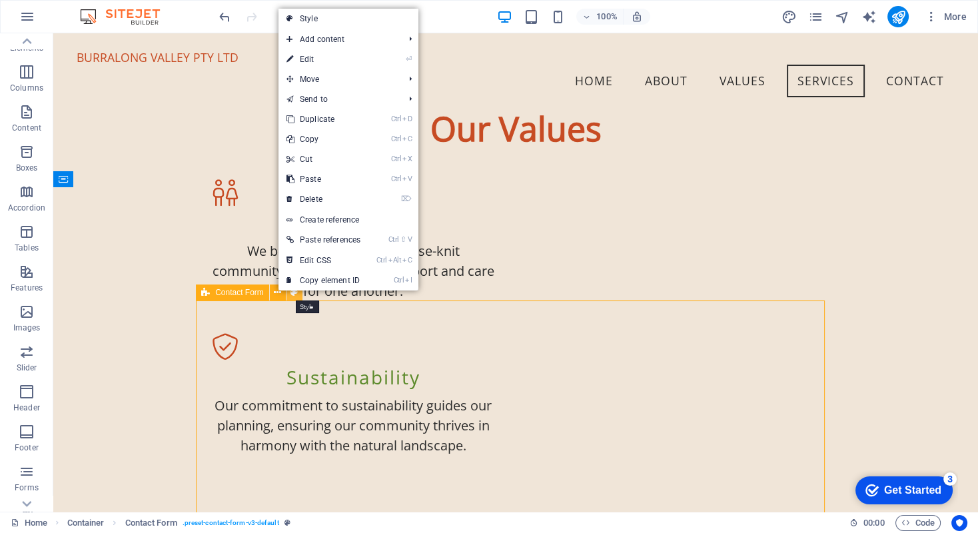
select select "rem"
select select "px"
select select "rem"
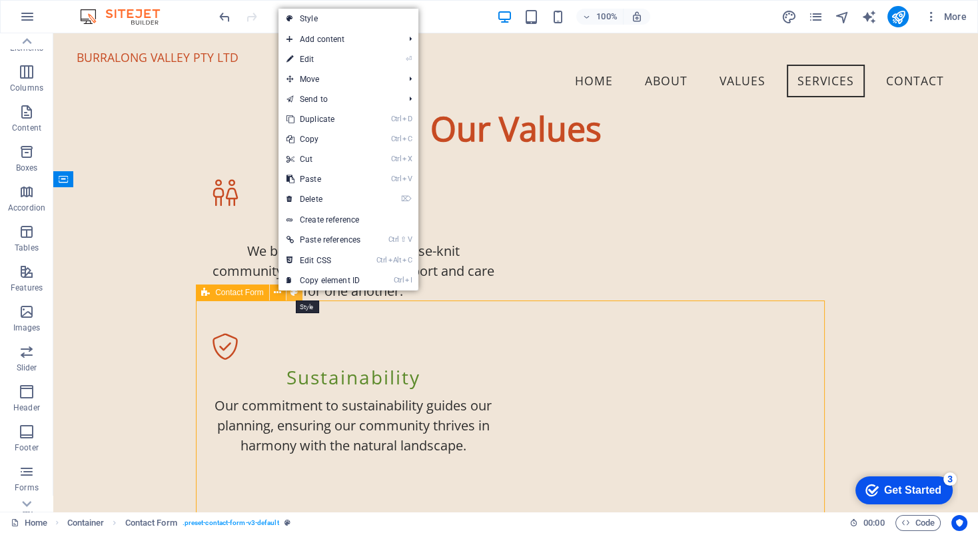
select select "preset-contact-form-v3-default"
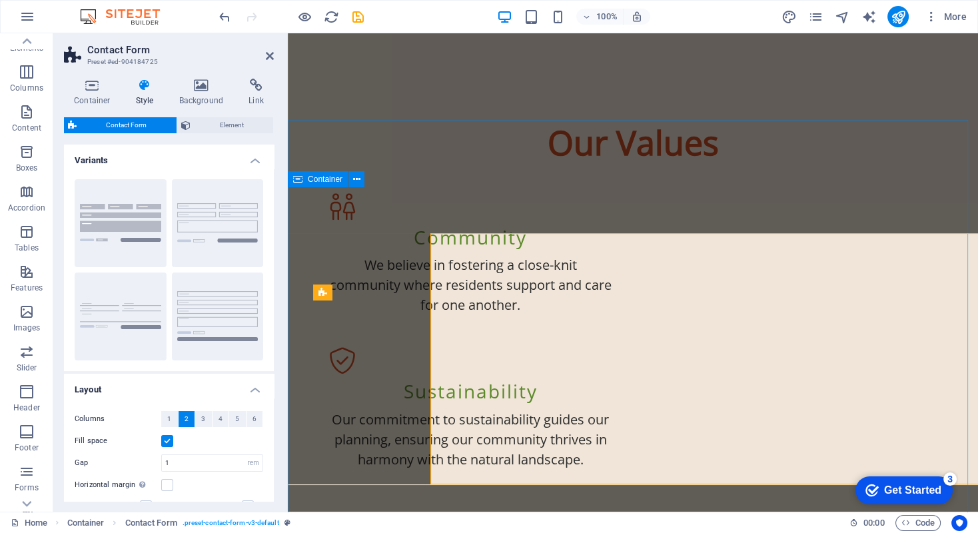
scroll to position [1460, 0]
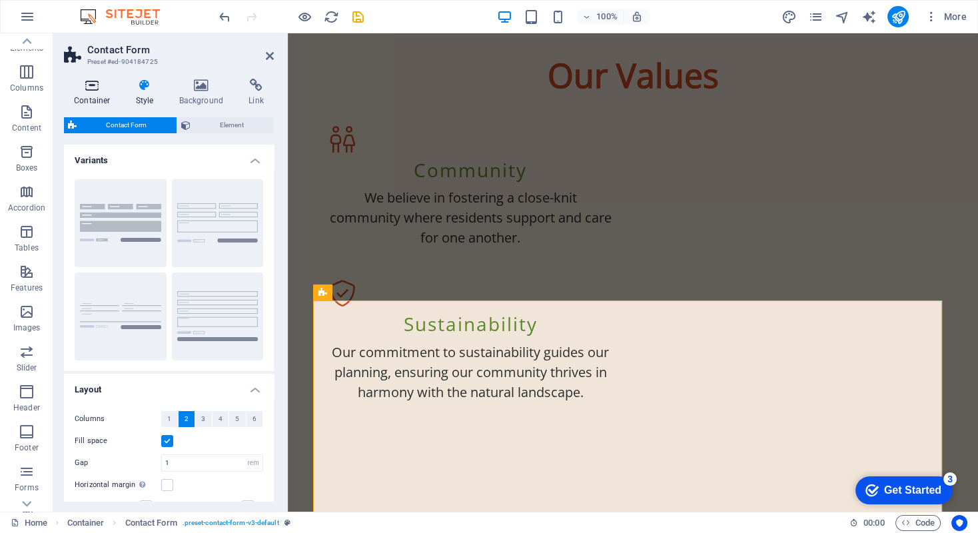
click at [91, 88] on icon at bounding box center [92, 85] width 57 height 13
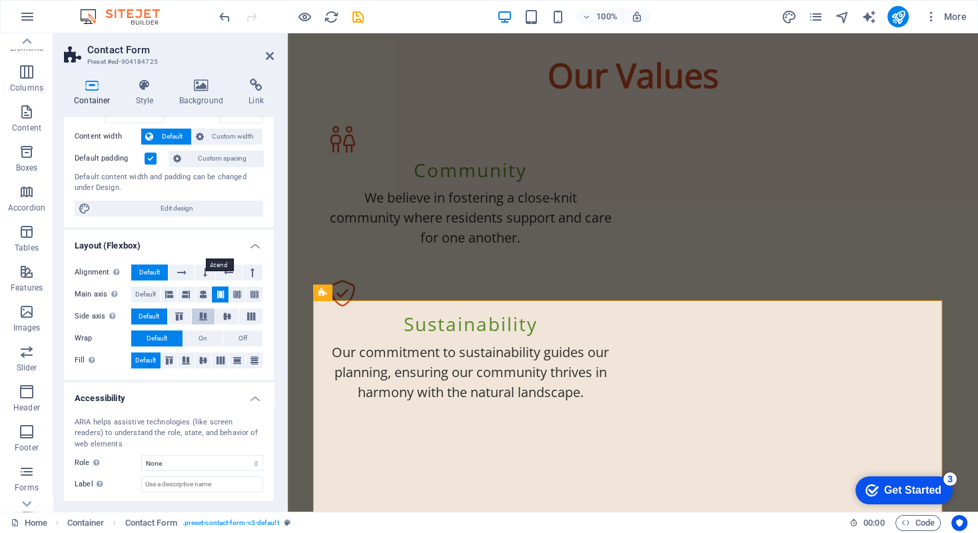
scroll to position [0, 0]
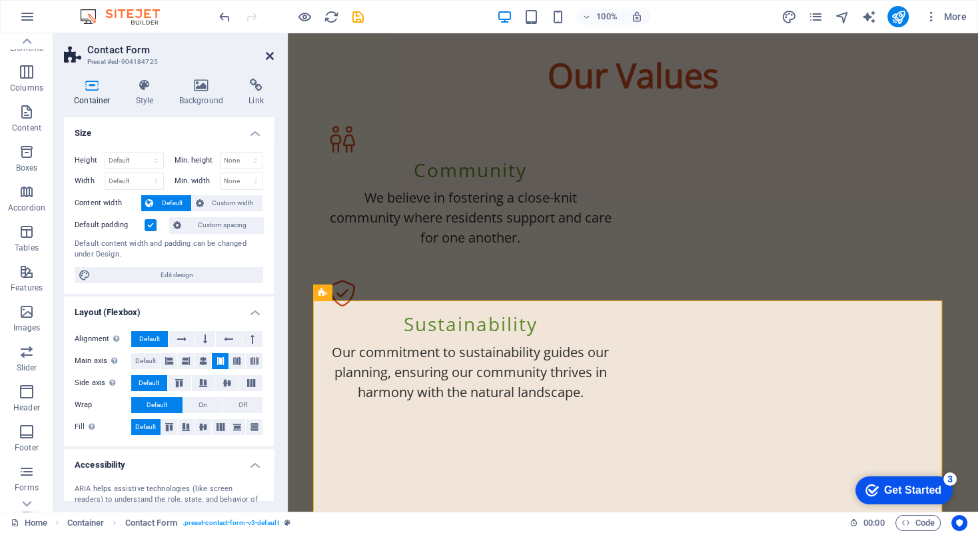
click at [272, 55] on icon at bounding box center [270, 56] width 8 height 11
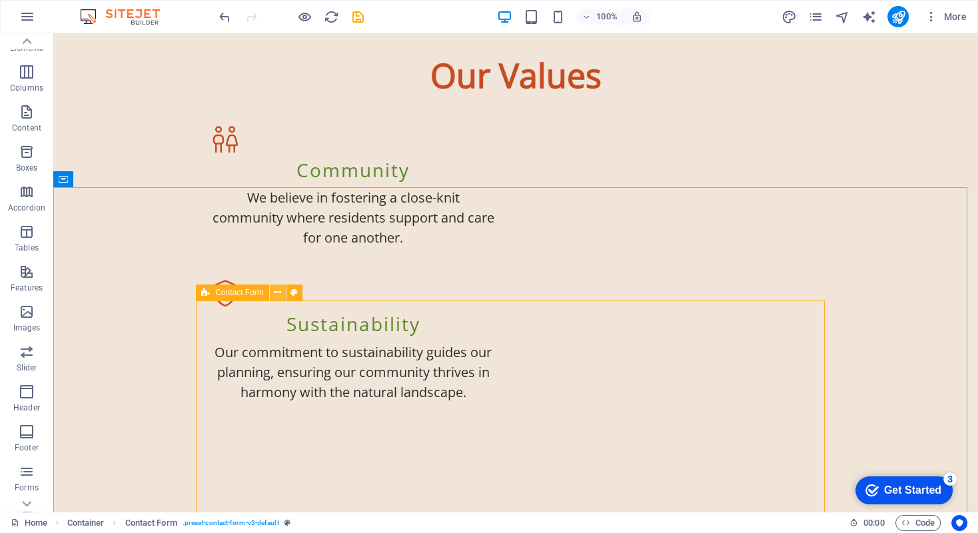
click at [276, 293] on icon at bounding box center [277, 293] width 7 height 14
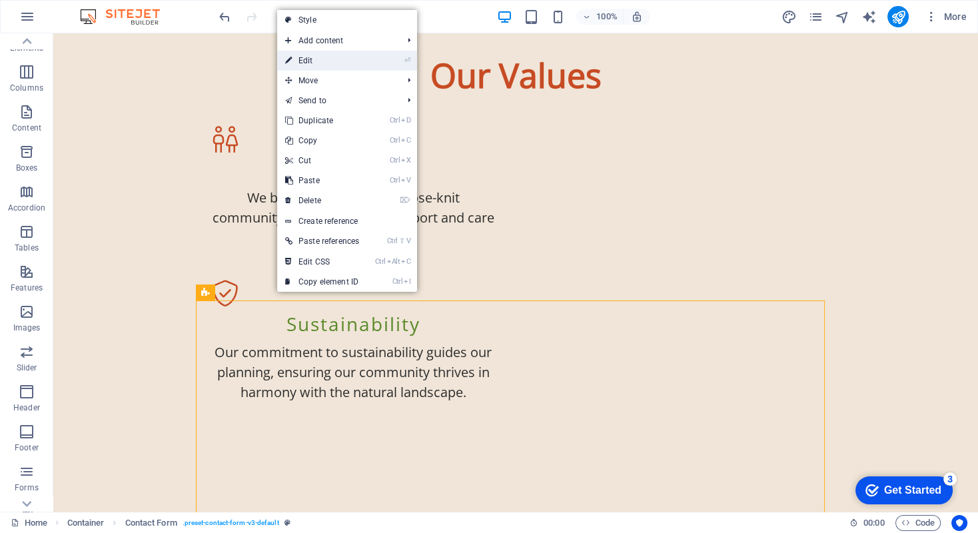
click at [308, 58] on link "⏎ Edit" at bounding box center [322, 61] width 90 height 20
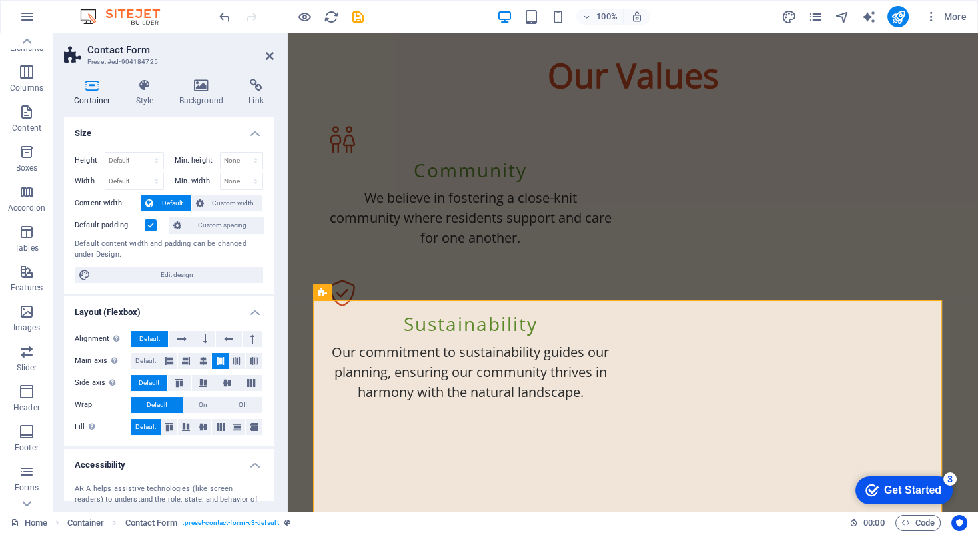
click at [214, 54] on h2 "Contact Form" at bounding box center [180, 50] width 186 height 12
click at [270, 53] on icon at bounding box center [270, 56] width 8 height 11
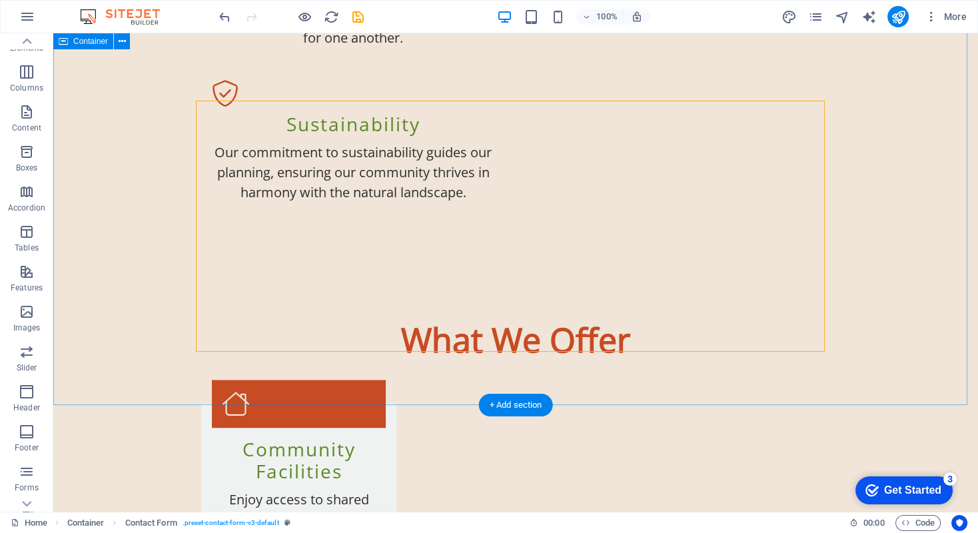
scroll to position [1793, 0]
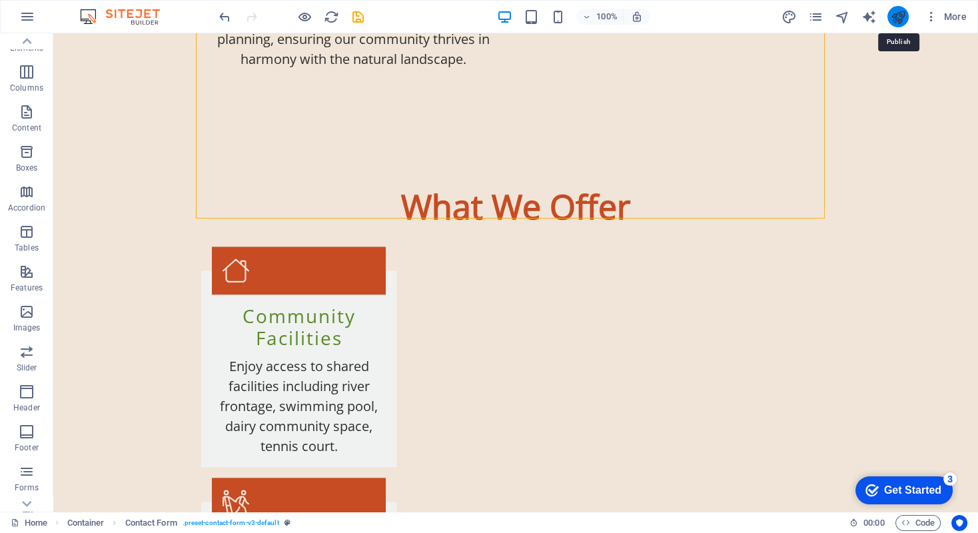
click at [898, 15] on icon "publish" at bounding box center [897, 16] width 15 height 15
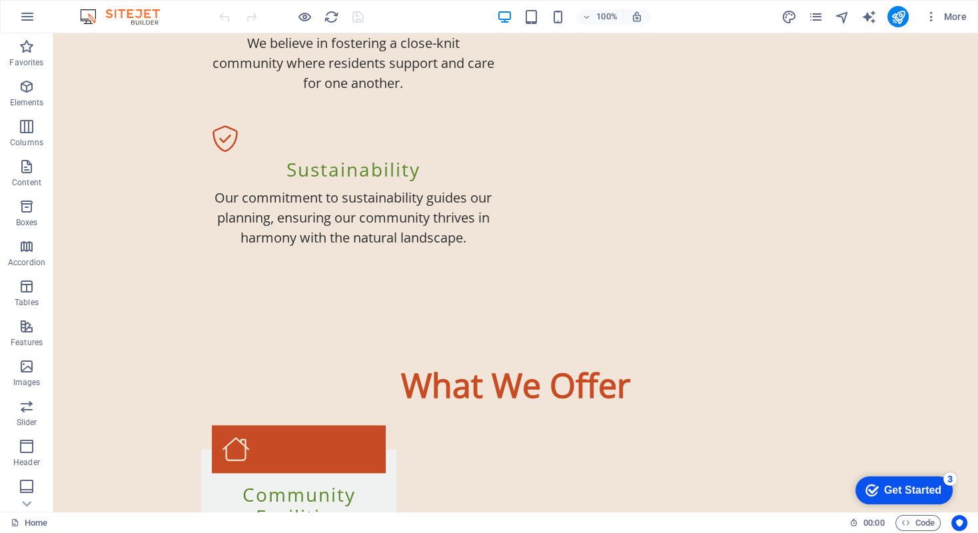
scroll to position [1674, 0]
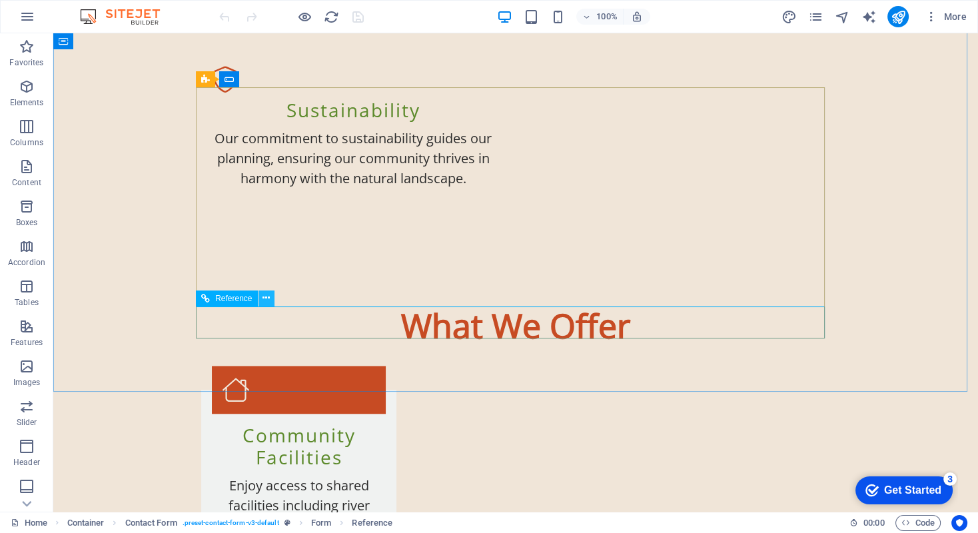
click at [264, 298] on icon at bounding box center [265, 298] width 7 height 14
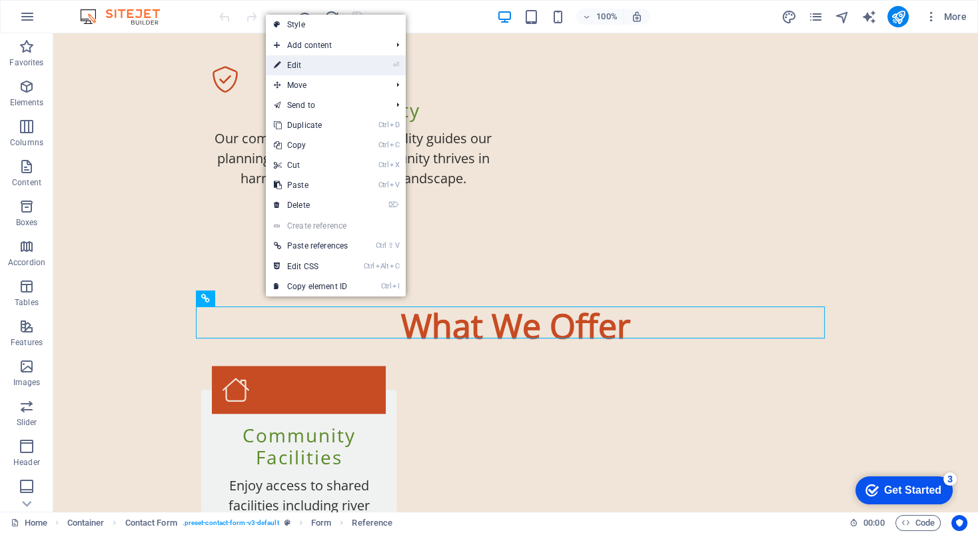
click at [305, 63] on link "⏎ Edit" at bounding box center [311, 65] width 90 height 20
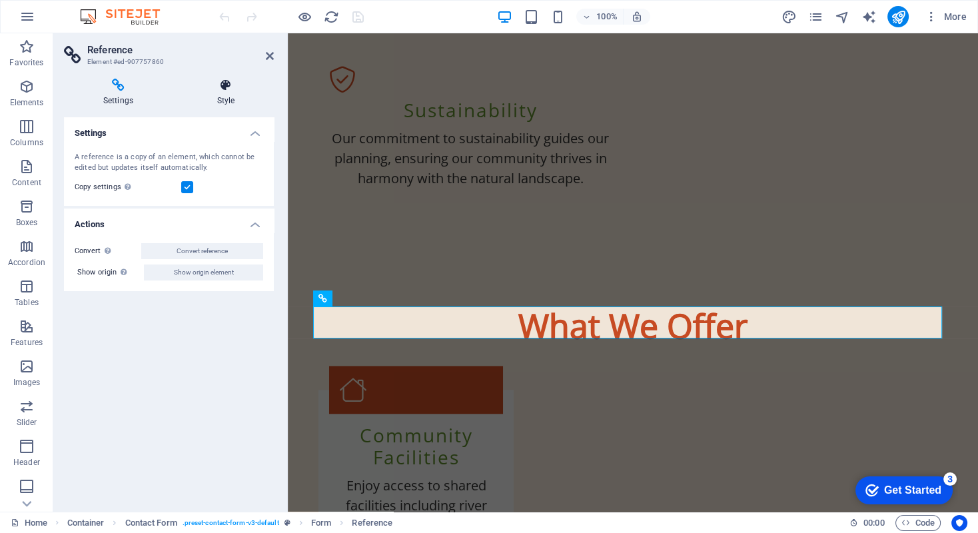
click at [223, 87] on icon at bounding box center [226, 85] width 96 height 13
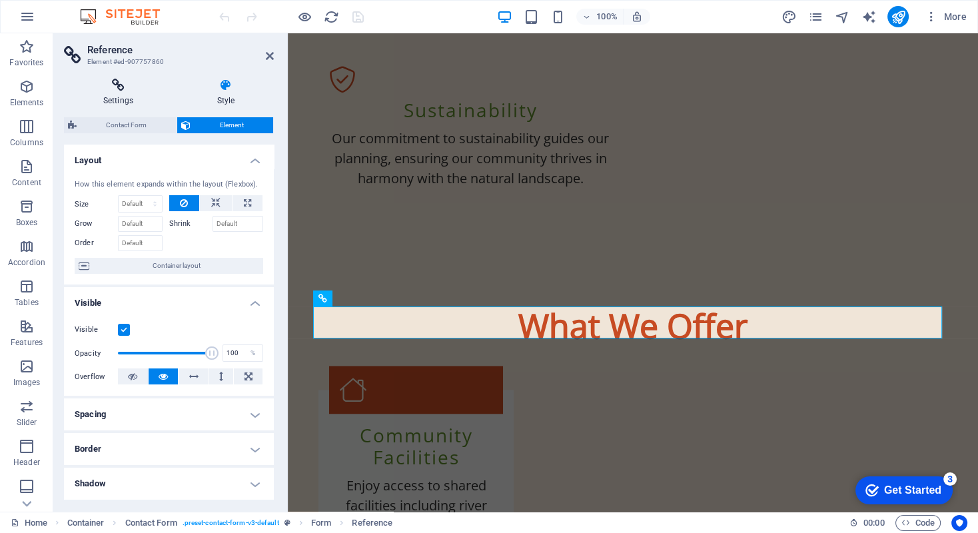
click at [119, 91] on icon at bounding box center [118, 85] width 109 height 13
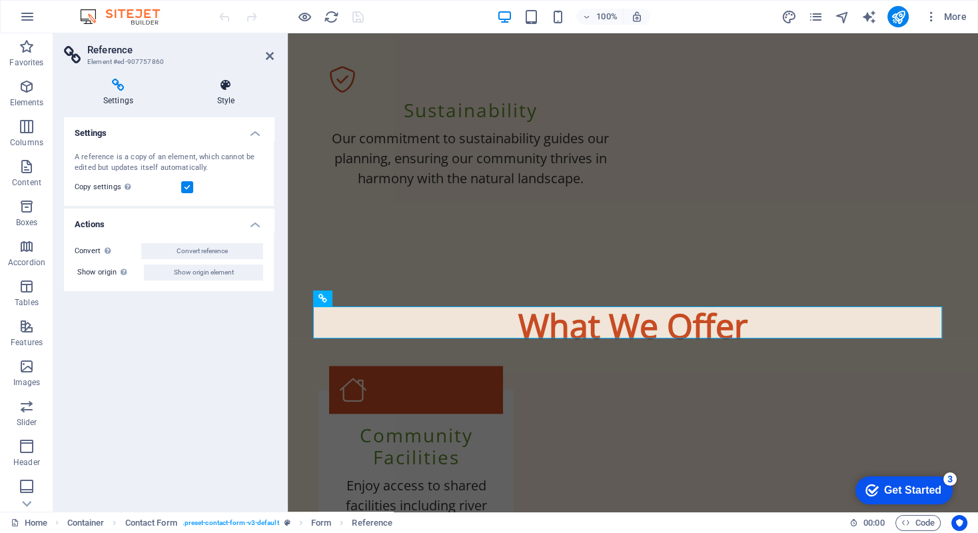
click at [224, 85] on icon at bounding box center [226, 85] width 96 height 13
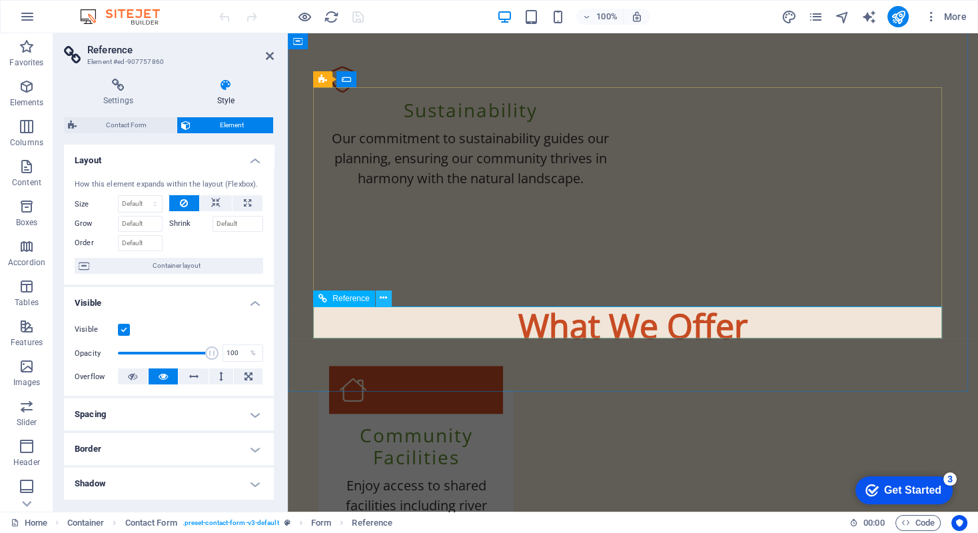
click at [383, 297] on icon at bounding box center [383, 298] width 7 height 14
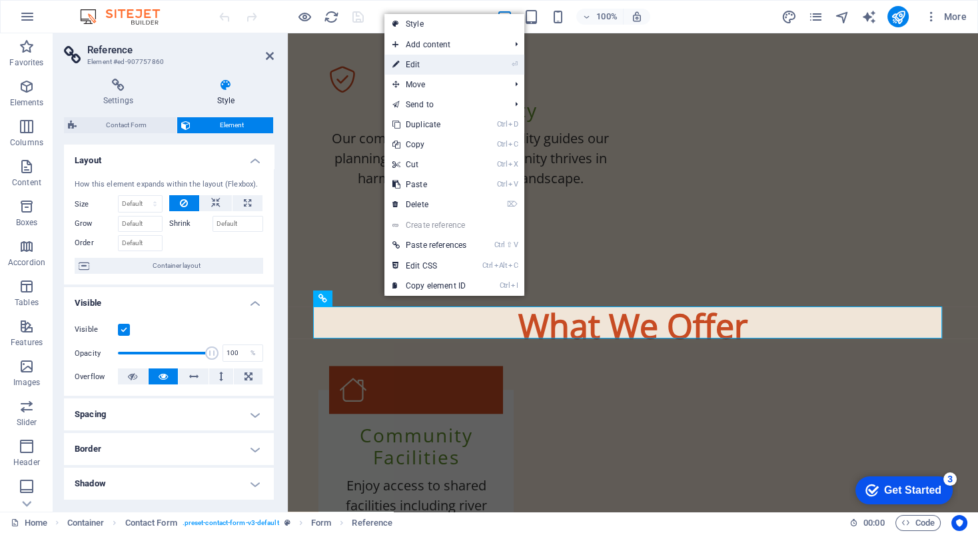
click at [414, 61] on link "⏎ Edit" at bounding box center [429, 65] width 90 height 20
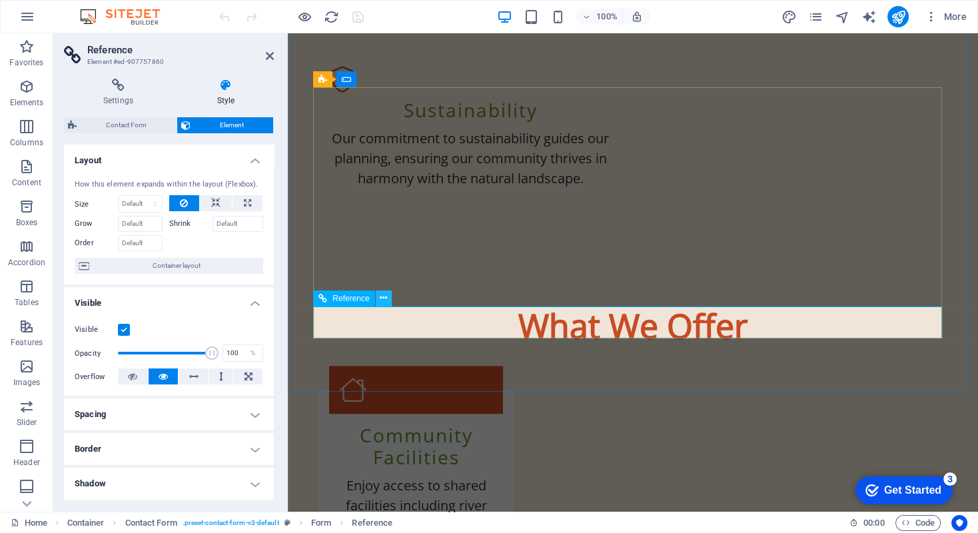
click at [382, 298] on icon at bounding box center [383, 298] width 7 height 14
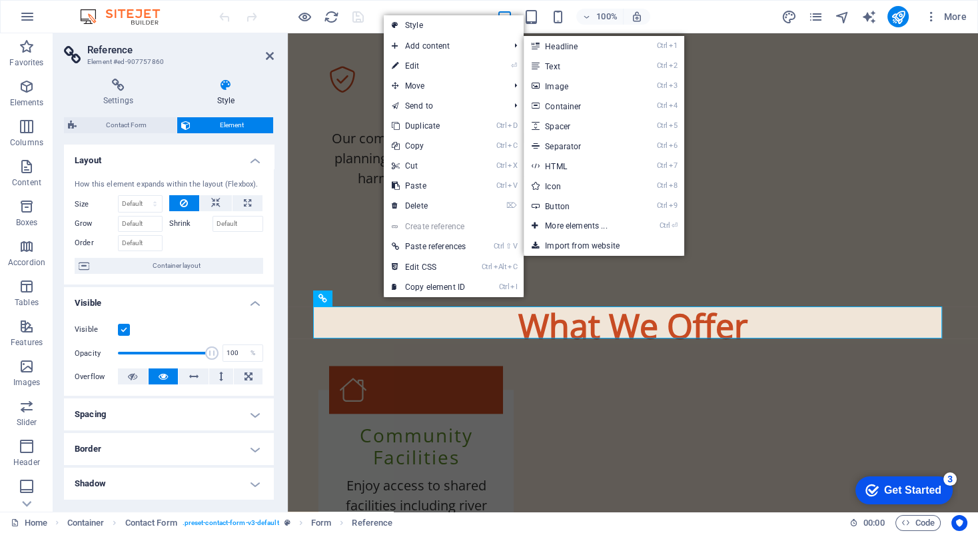
click at [412, 23] on link "Style" at bounding box center [454, 25] width 140 height 20
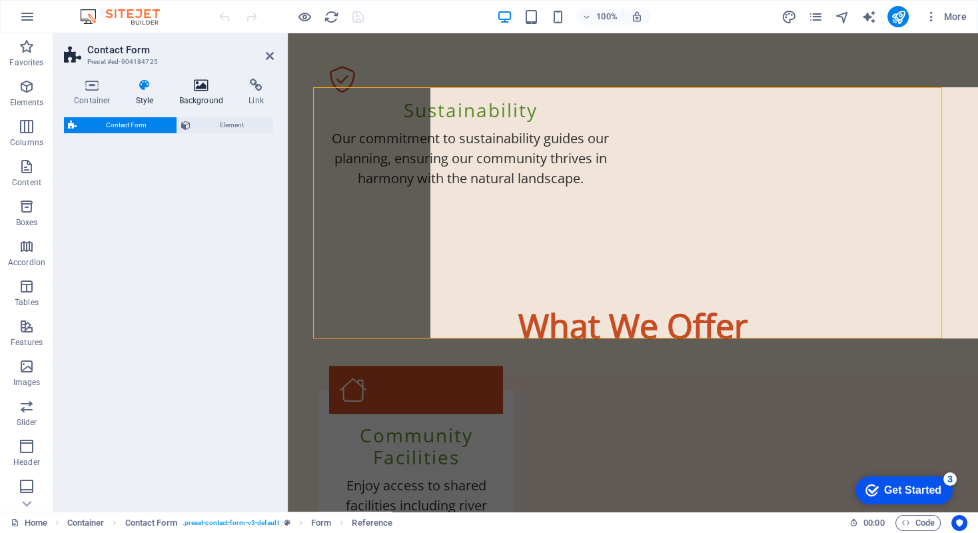
select select "rem"
select select "preset-contact-form-v3-default"
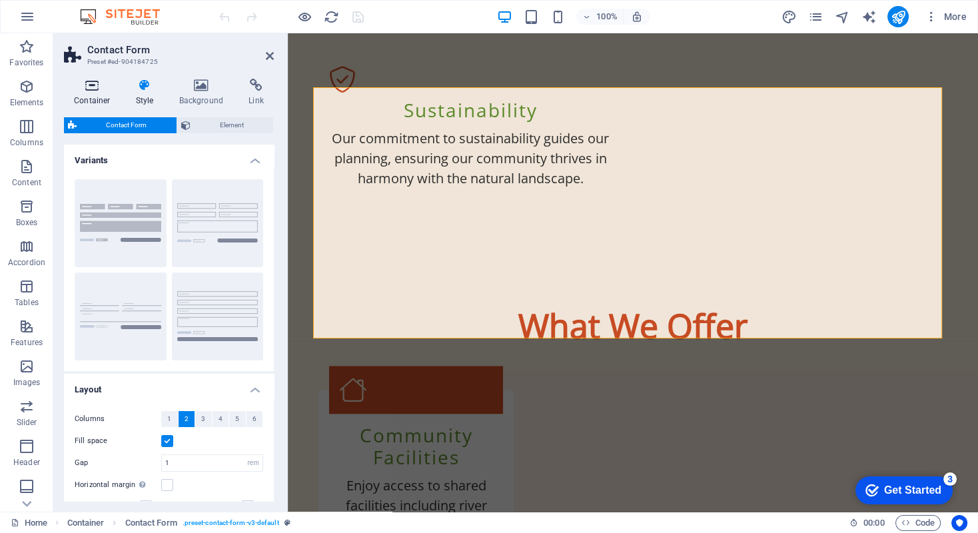
click at [89, 86] on icon at bounding box center [92, 85] width 57 height 13
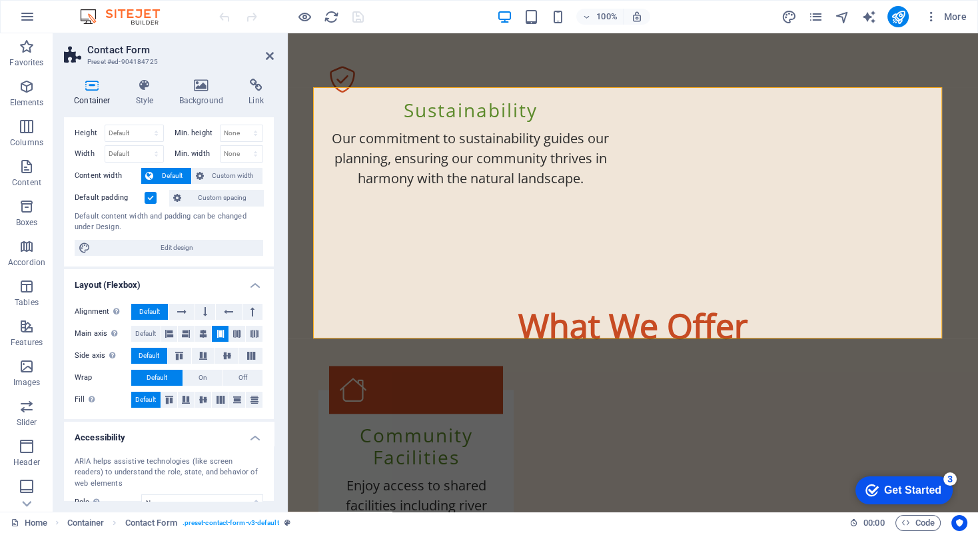
scroll to position [0, 0]
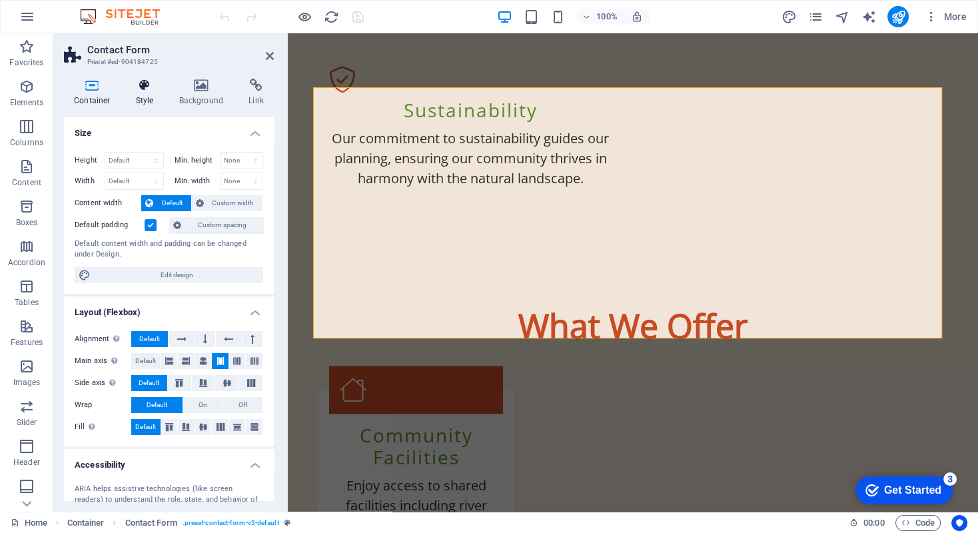
click at [144, 86] on icon at bounding box center [145, 85] width 38 height 13
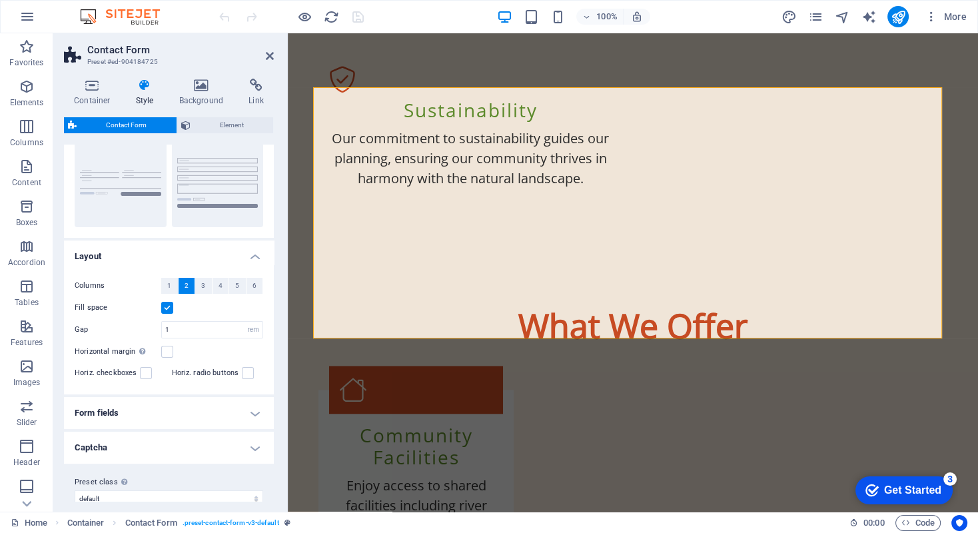
scroll to position [149, 0]
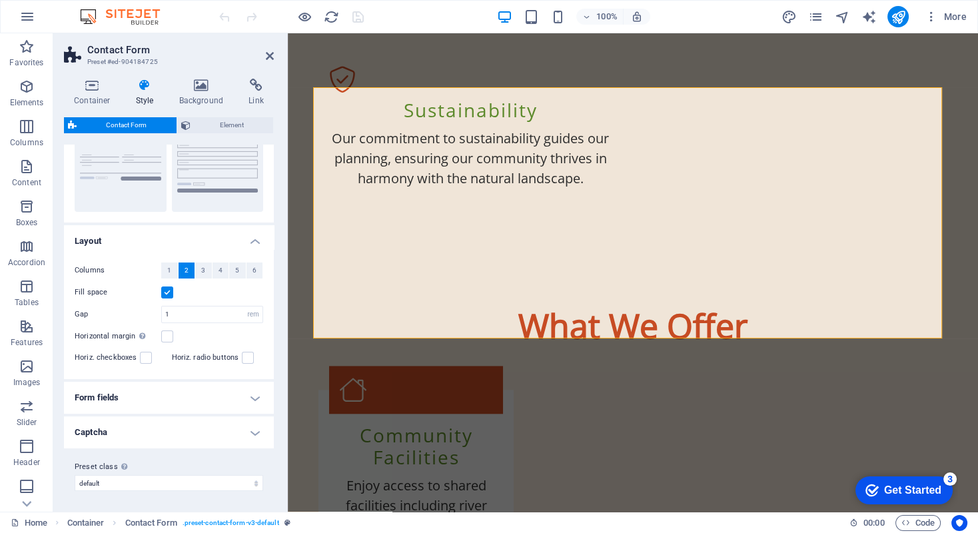
click at [252, 396] on h4 "Form fields" at bounding box center [169, 398] width 210 height 32
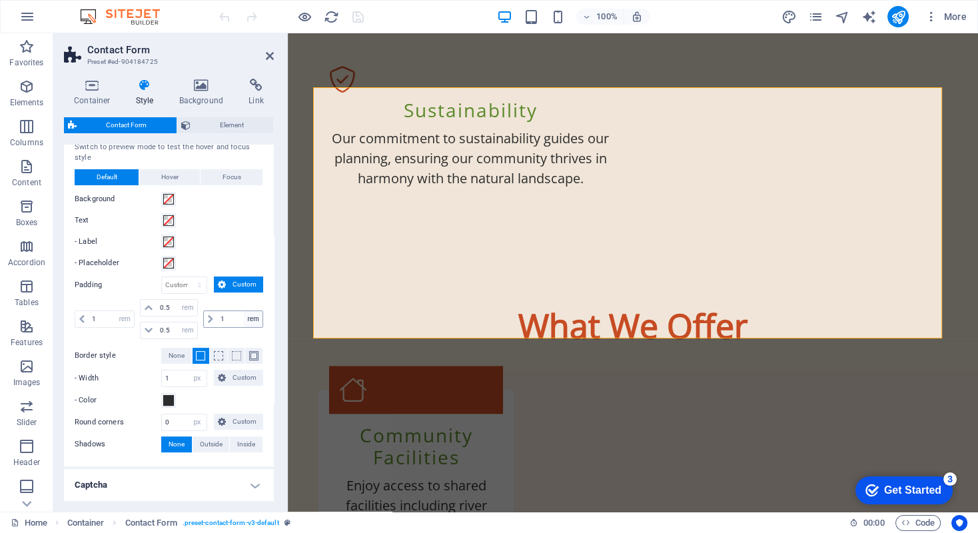
scroll to position [477, 0]
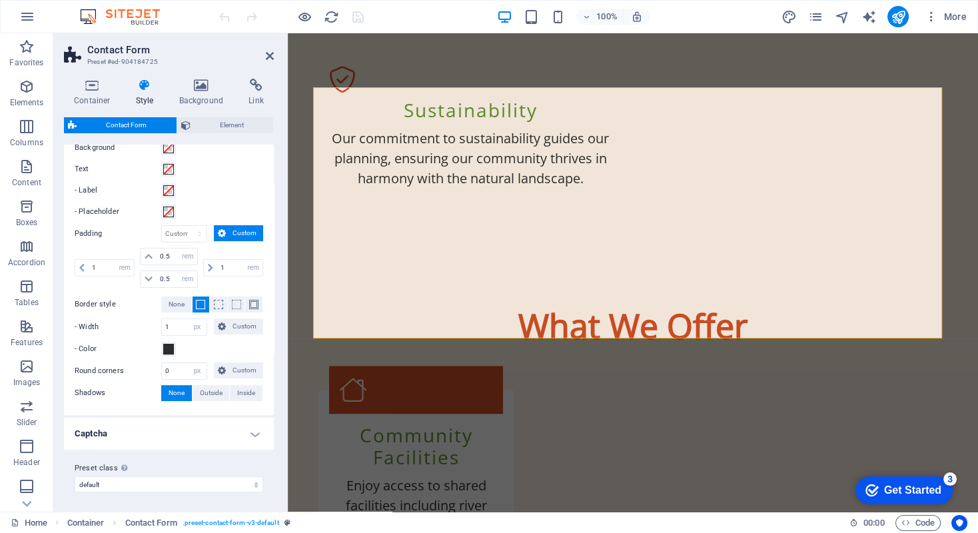
click at [251, 433] on h4 "Captcha" at bounding box center [169, 434] width 210 height 32
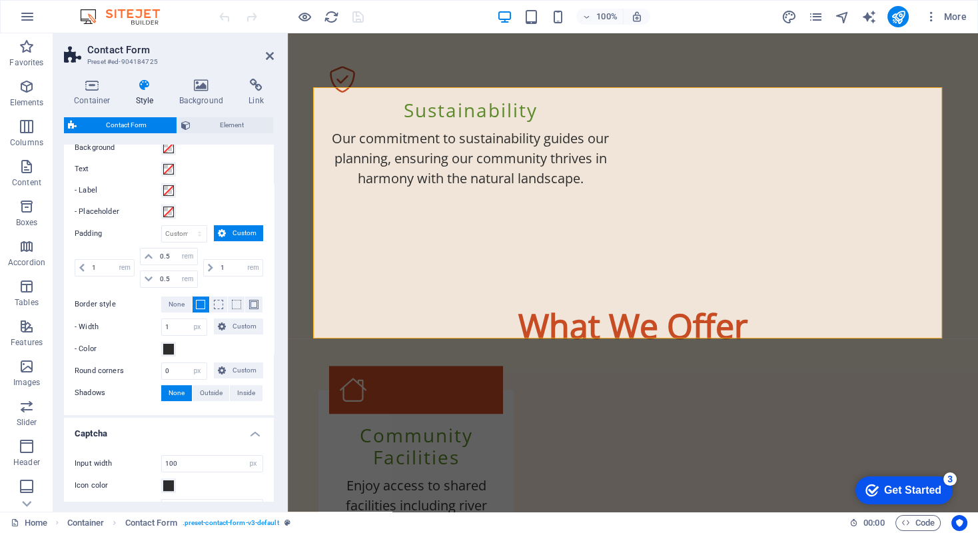
click at [251, 433] on h4 "Captcha" at bounding box center [169, 430] width 210 height 24
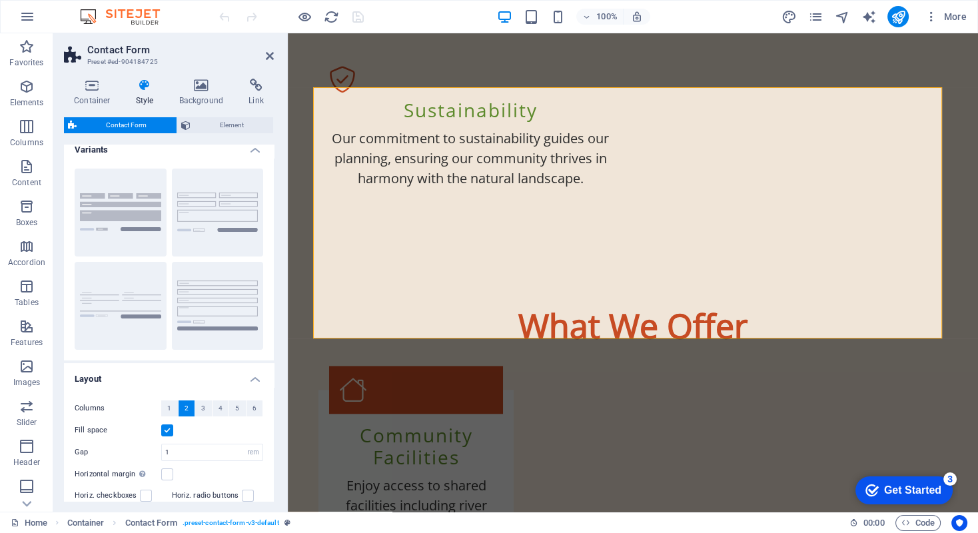
scroll to position [0, 0]
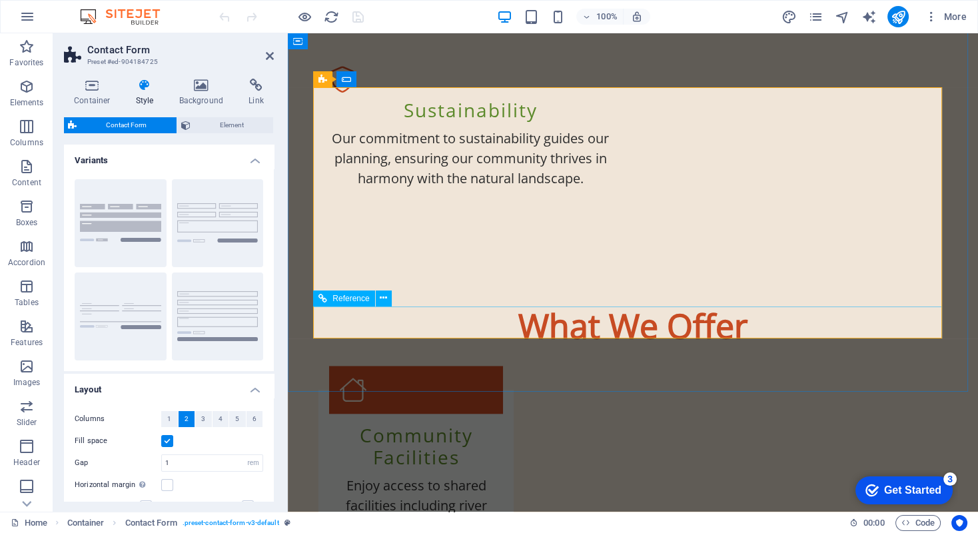
click at [254, 91] on icon at bounding box center [255, 85] width 35 height 13
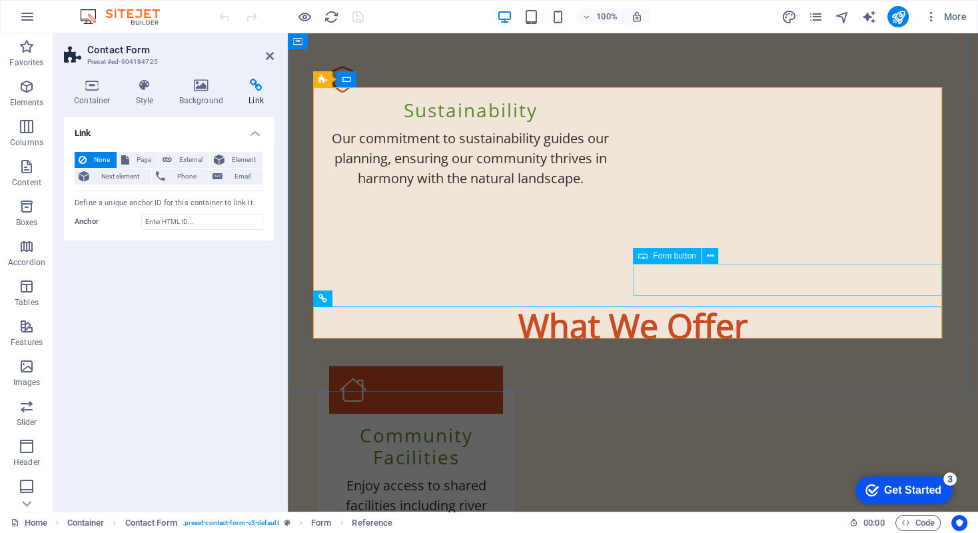
click at [709, 258] on icon at bounding box center [709, 256] width 7 height 14
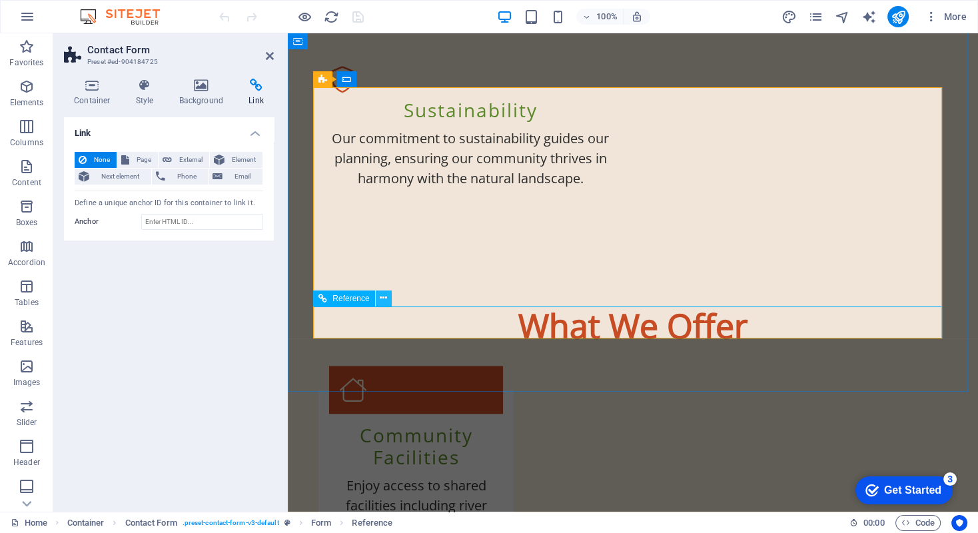
click at [382, 297] on icon at bounding box center [383, 298] width 7 height 14
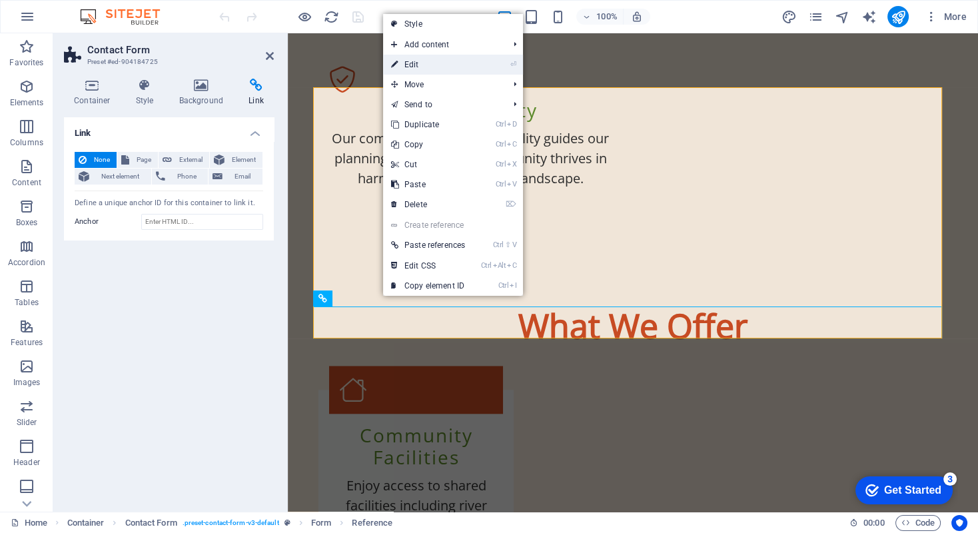
click at [414, 61] on link "⏎ Edit" at bounding box center [428, 65] width 90 height 20
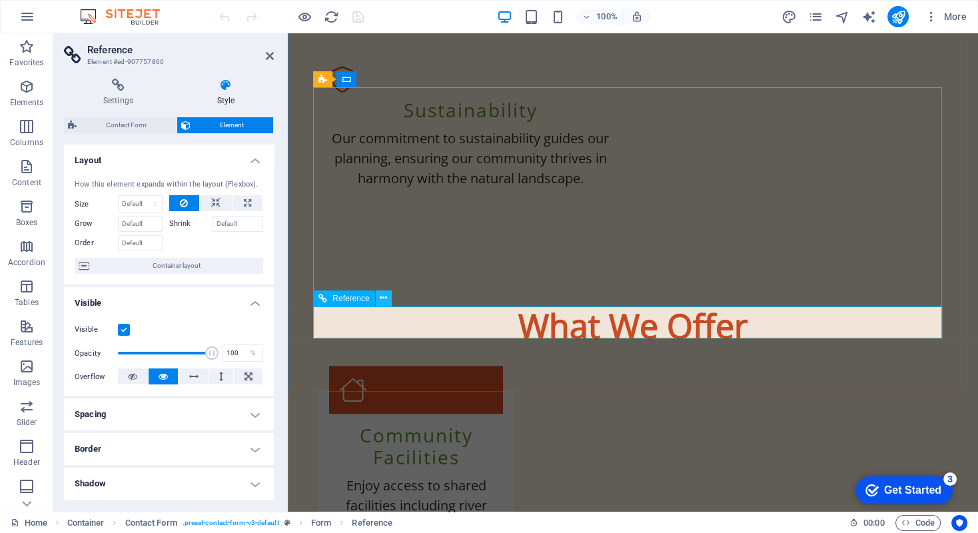
click at [384, 300] on icon at bounding box center [383, 298] width 7 height 14
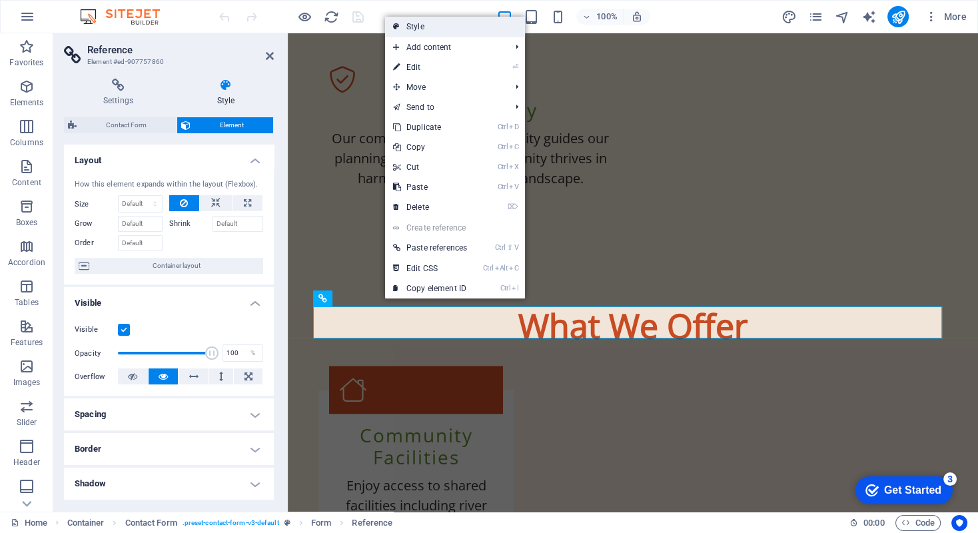
click at [414, 25] on link "Style" at bounding box center [455, 27] width 140 height 20
select select "rem"
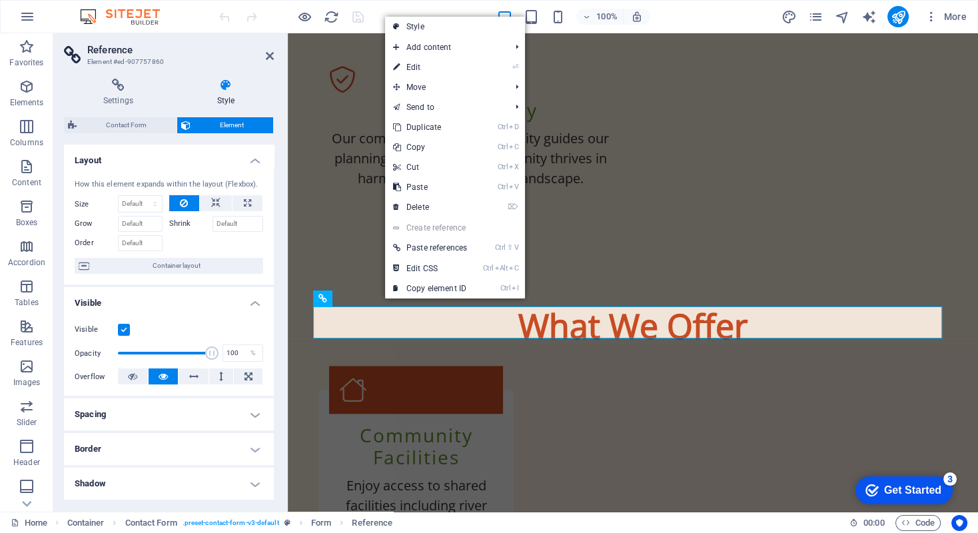
select select "rem"
select select "px"
select select "preset-contact-form-v3-default"
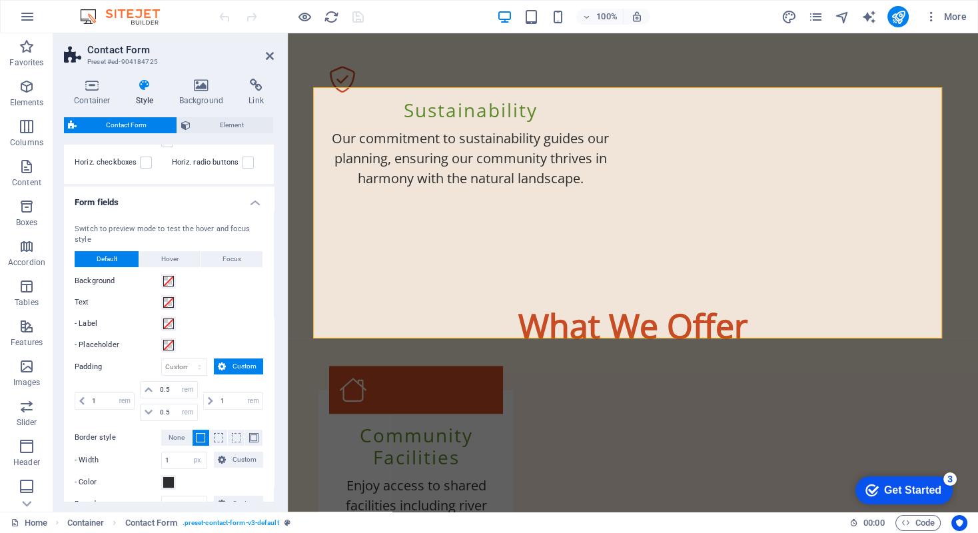
scroll to position [210, 0]
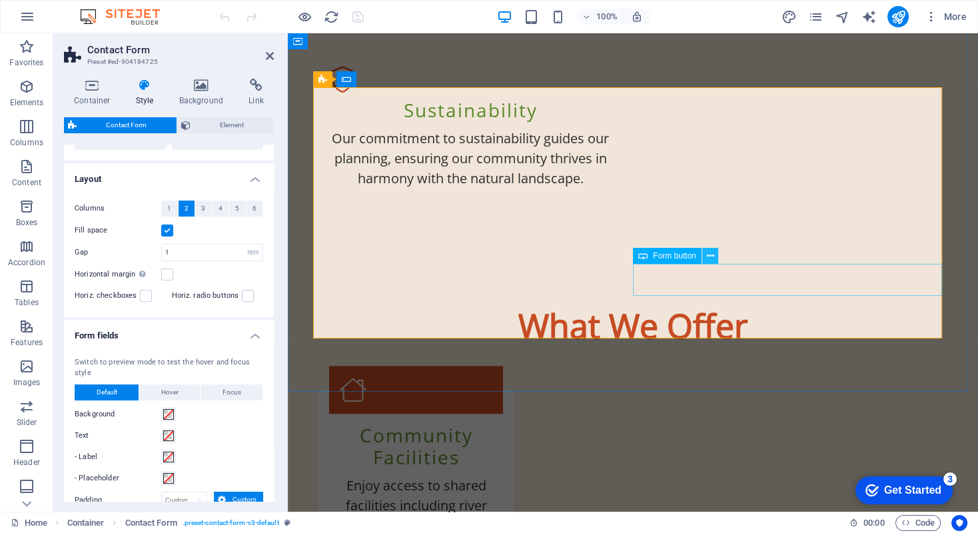
click at [708, 258] on icon at bounding box center [709, 256] width 7 height 14
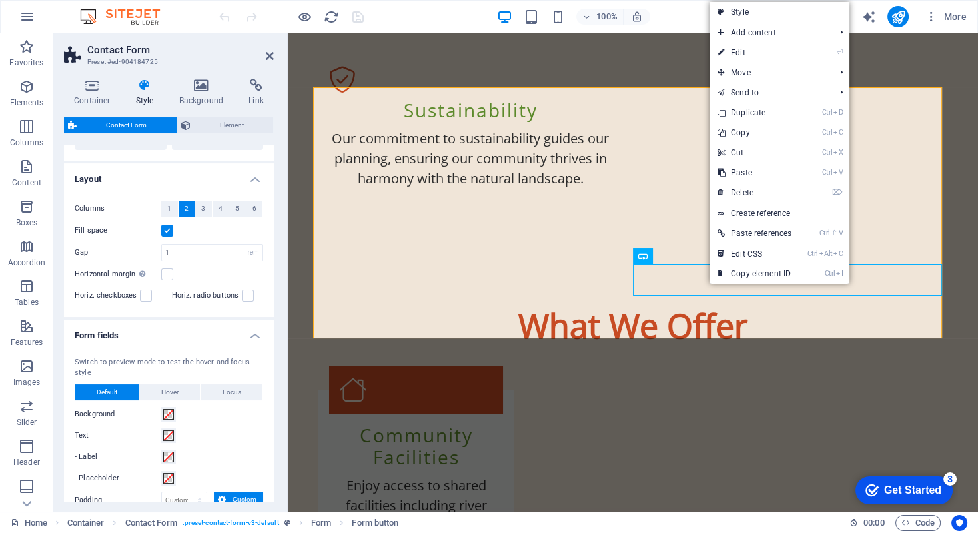
click at [738, 11] on link "Style" at bounding box center [779, 12] width 140 height 20
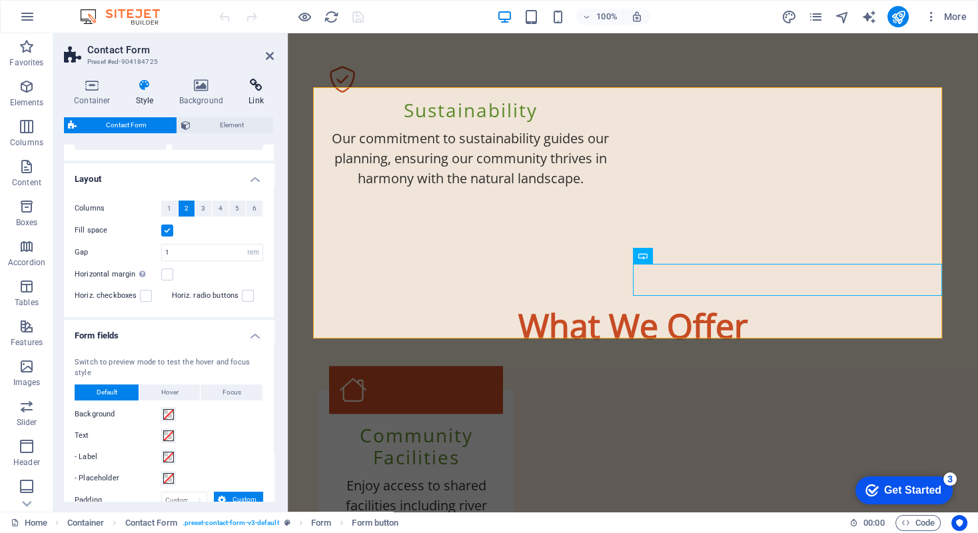
click at [255, 89] on icon at bounding box center [255, 85] width 35 height 13
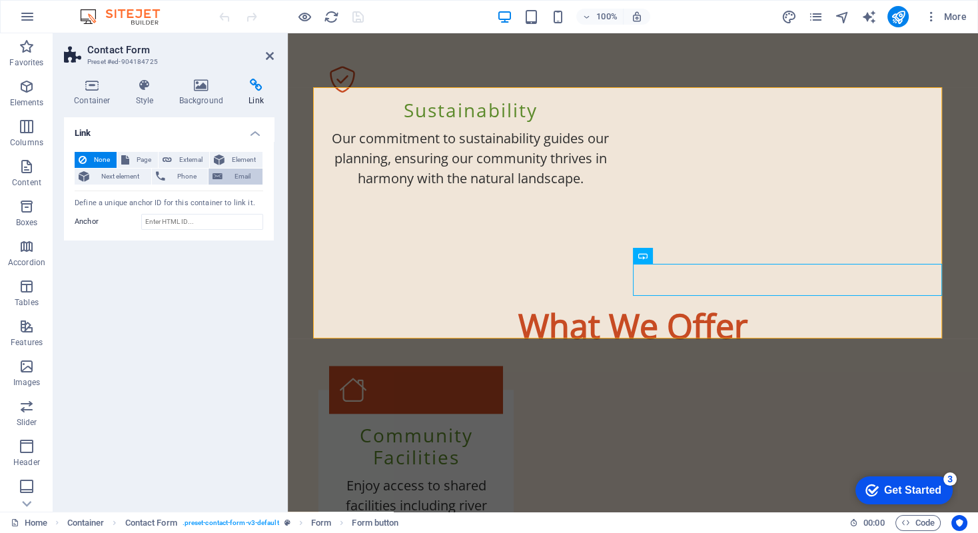
click at [236, 172] on span "Email" at bounding box center [242, 176] width 32 height 16
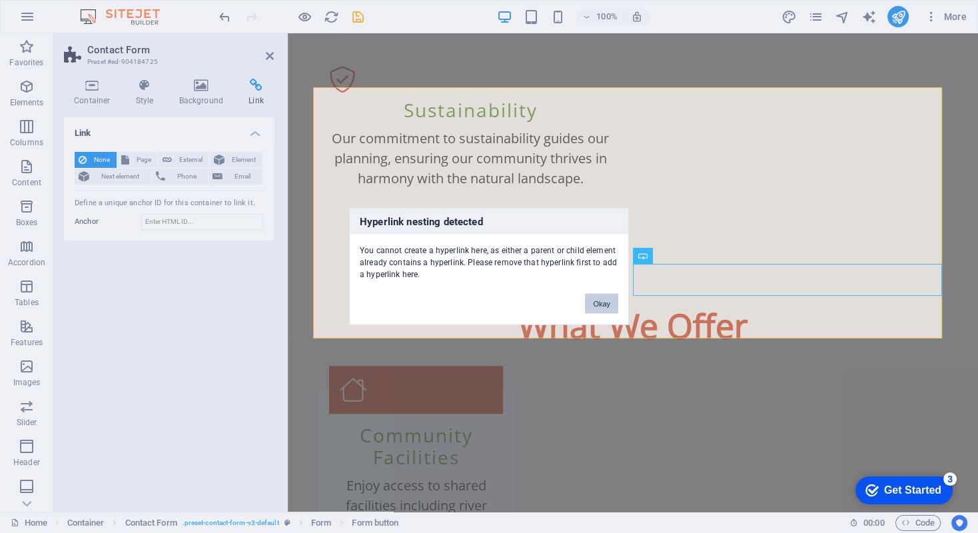
click at [605, 304] on button "Okay" at bounding box center [601, 304] width 33 height 20
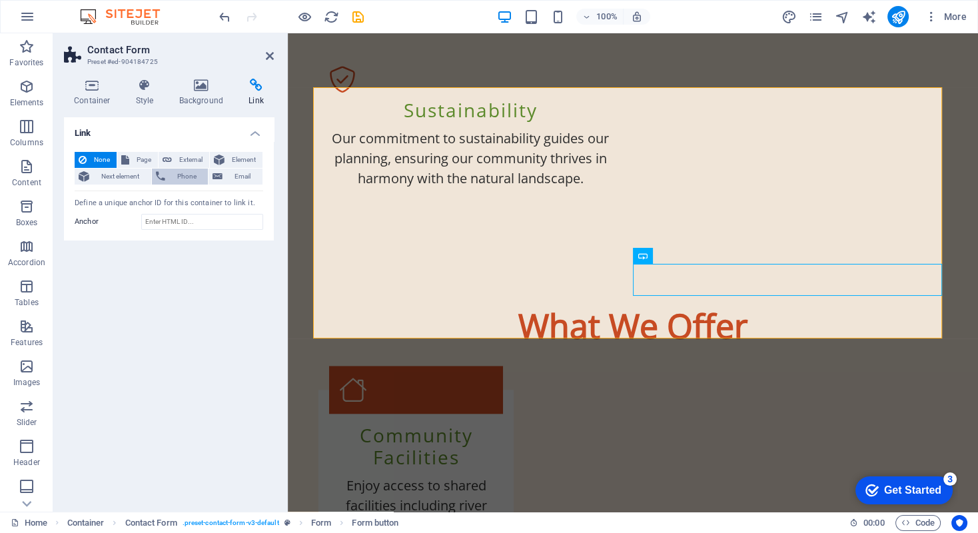
click at [177, 174] on span "Phone" at bounding box center [186, 176] width 35 height 16
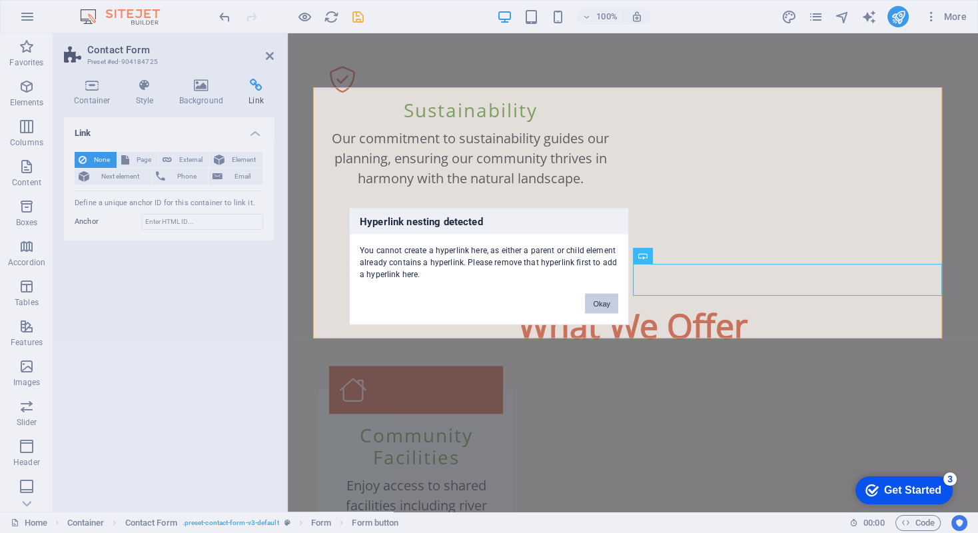
click at [608, 302] on button "Okay" at bounding box center [601, 304] width 33 height 20
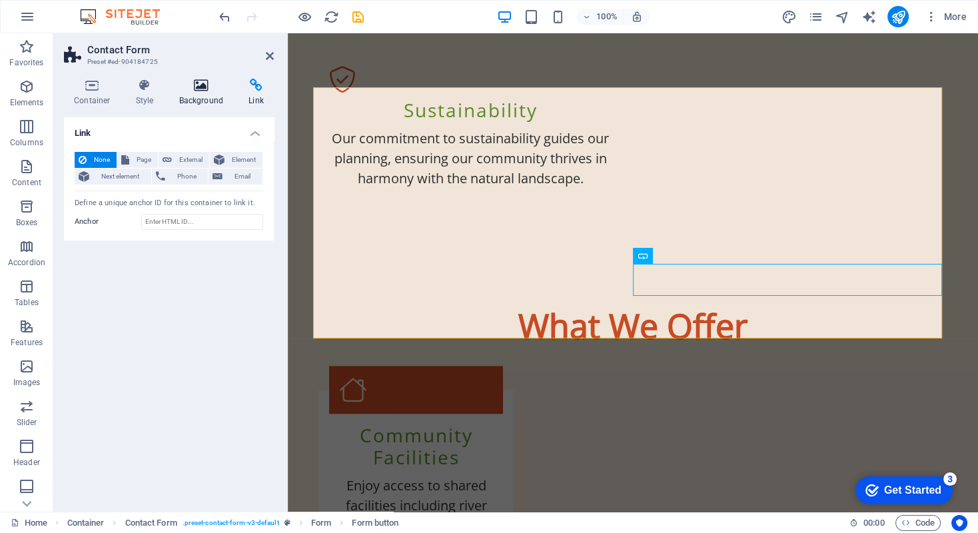
click at [202, 88] on icon at bounding box center [201, 85] width 65 height 13
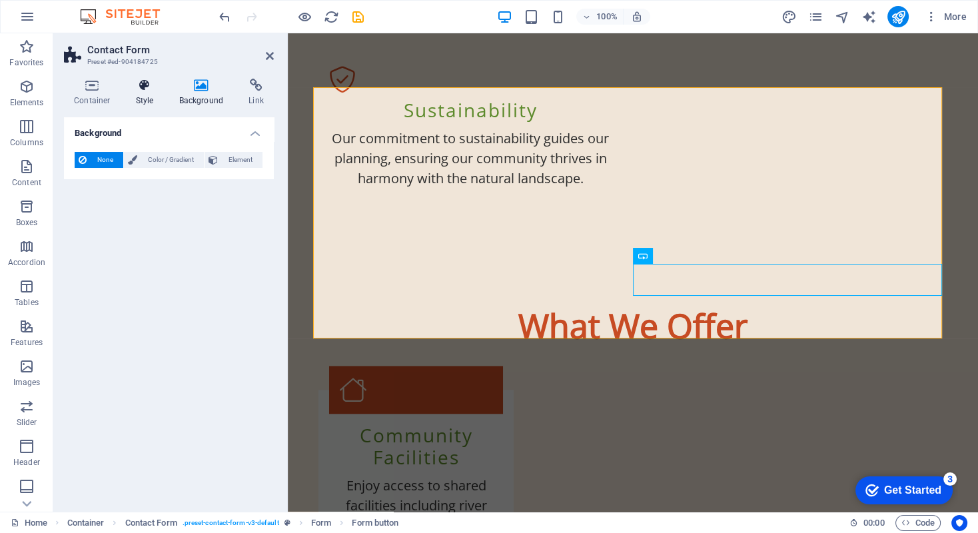
click at [146, 90] on icon at bounding box center [145, 85] width 38 height 13
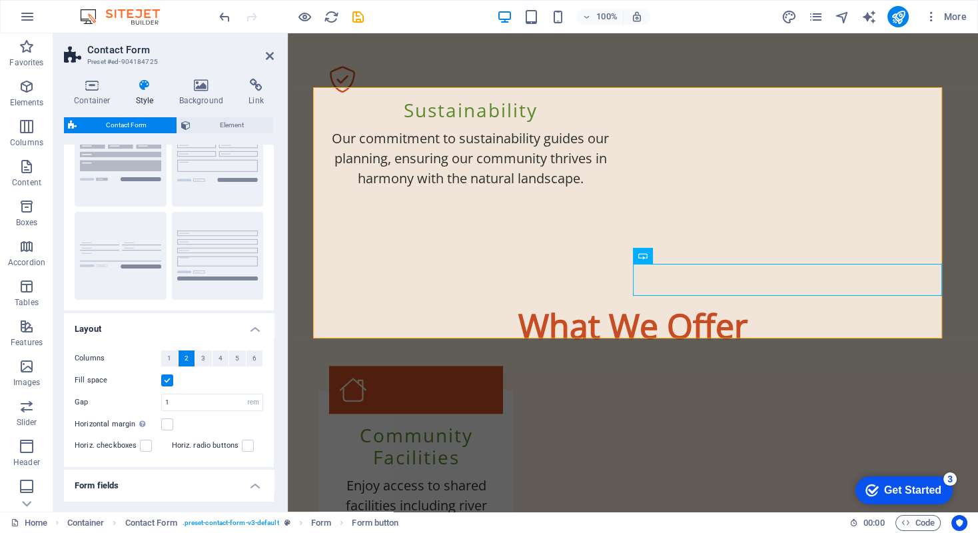
scroll to position [11, 0]
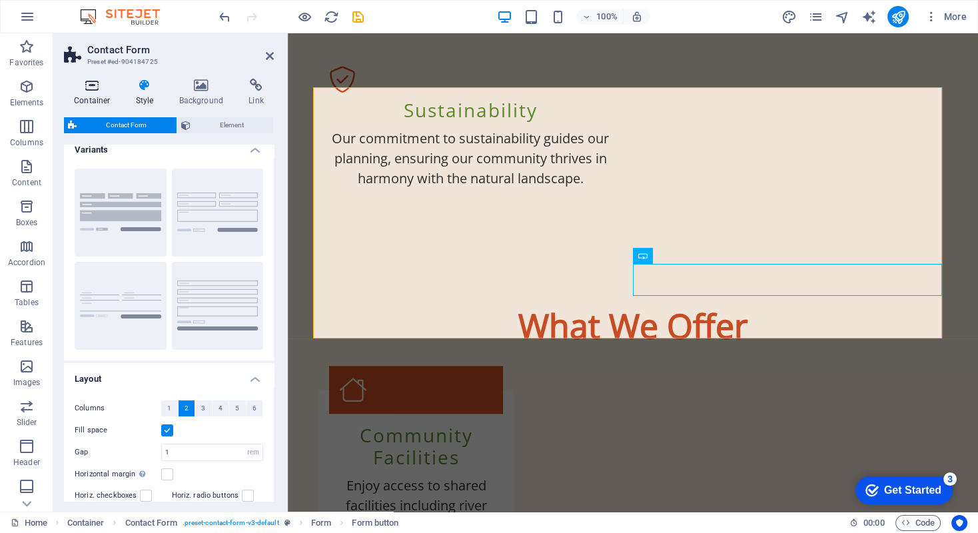
click at [90, 87] on icon at bounding box center [92, 85] width 57 height 13
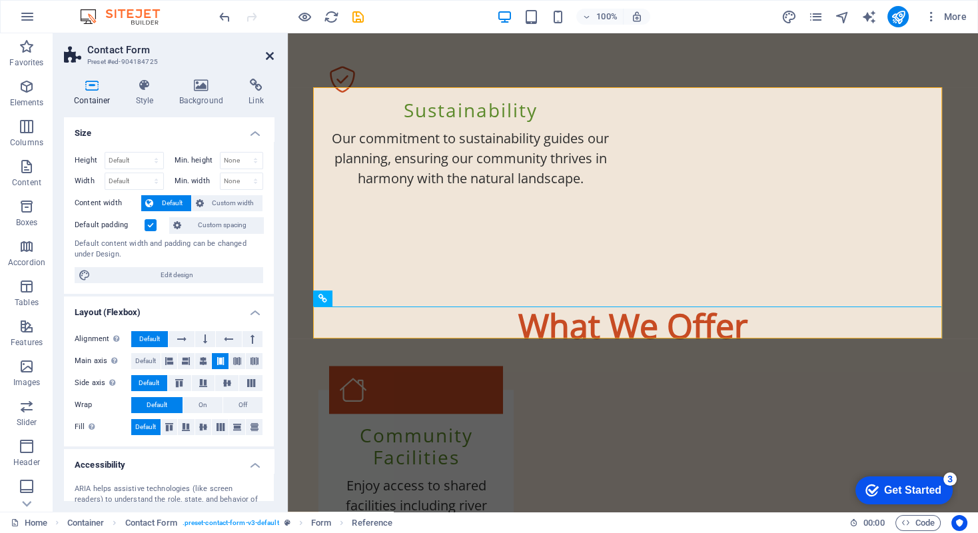
click at [270, 55] on icon at bounding box center [270, 56] width 8 height 11
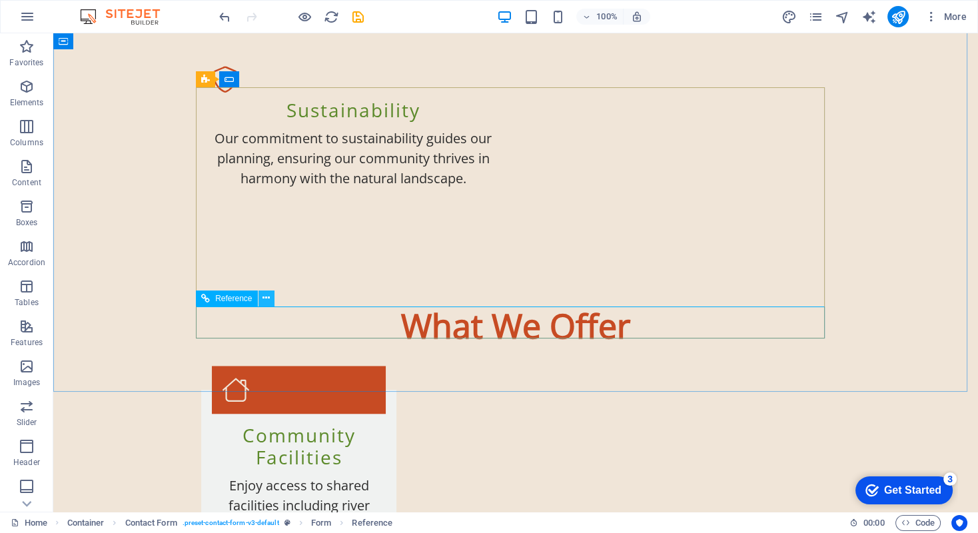
click at [267, 300] on icon at bounding box center [265, 298] width 7 height 14
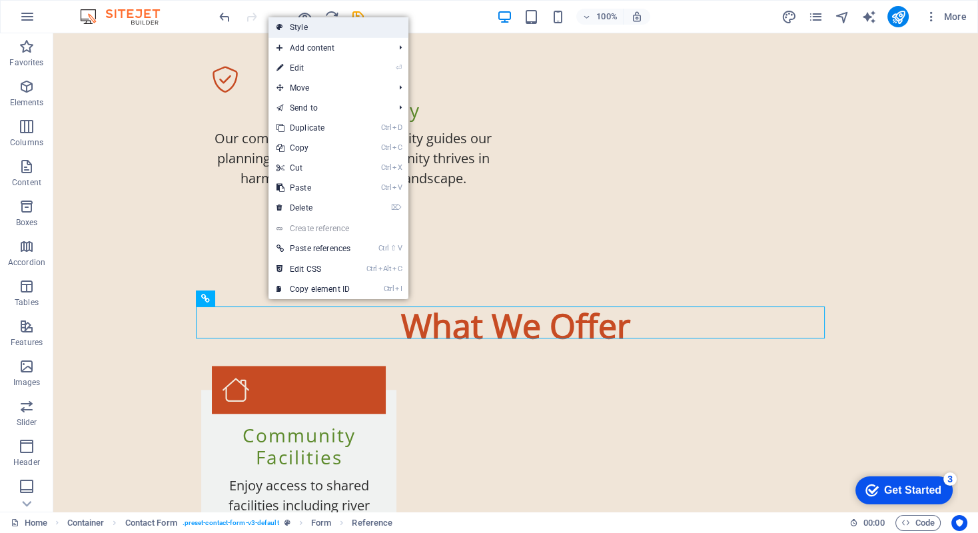
click at [294, 25] on link "Style" at bounding box center [338, 27] width 140 height 20
select select "rem"
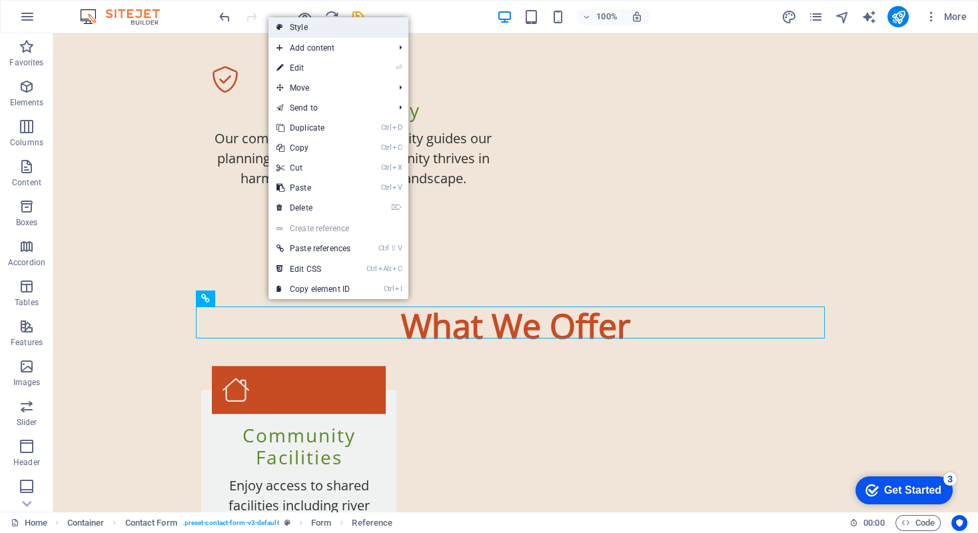
select select "rem"
select select "px"
select select "preset-contact-form-v3-default"
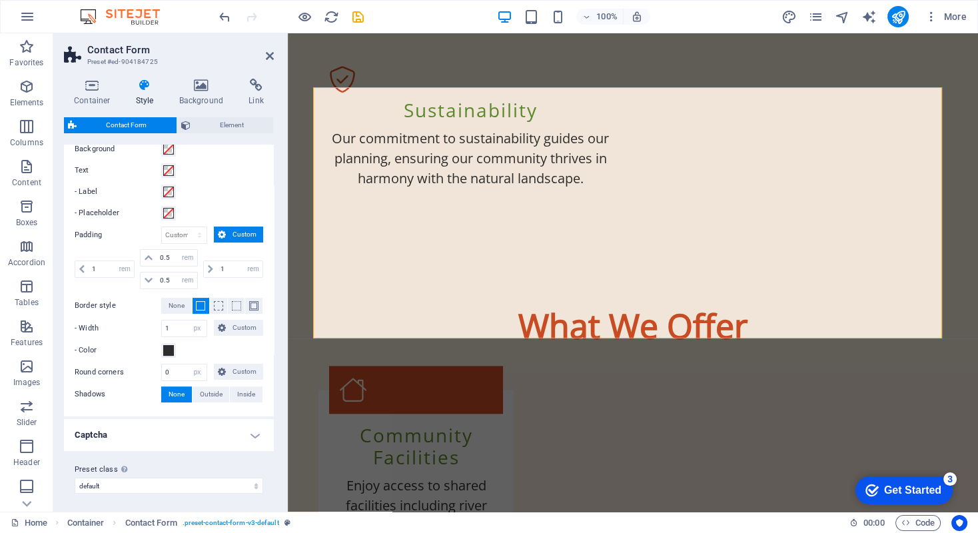
scroll to position [477, 0]
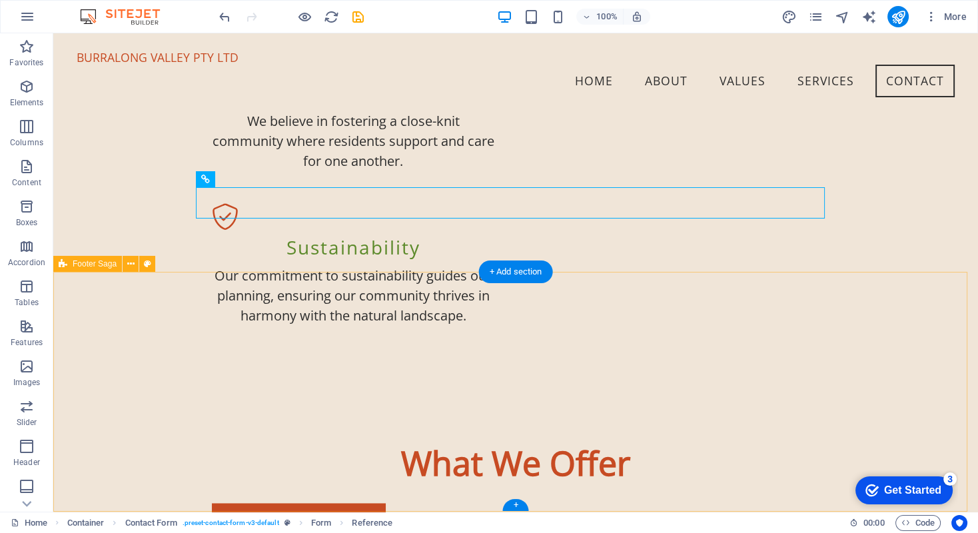
scroll to position [1460, 0]
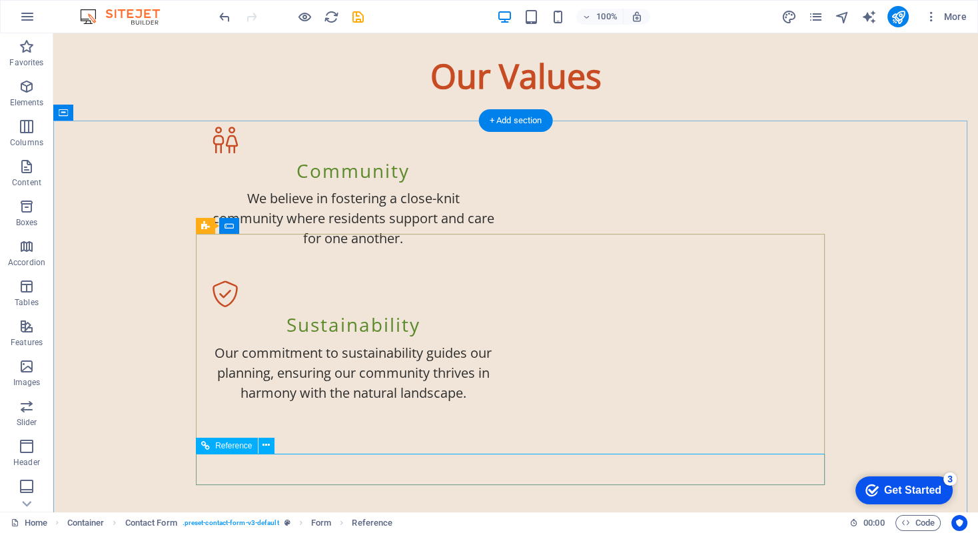
scroll to position [1527, 0]
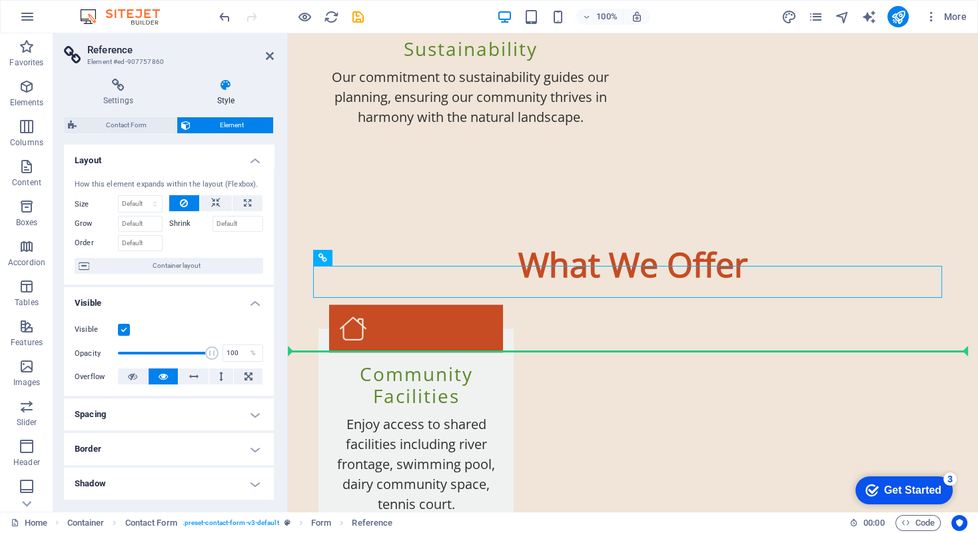
drag, startPoint x: 592, startPoint y: 468, endPoint x: 621, endPoint y: 461, distance: 30.1
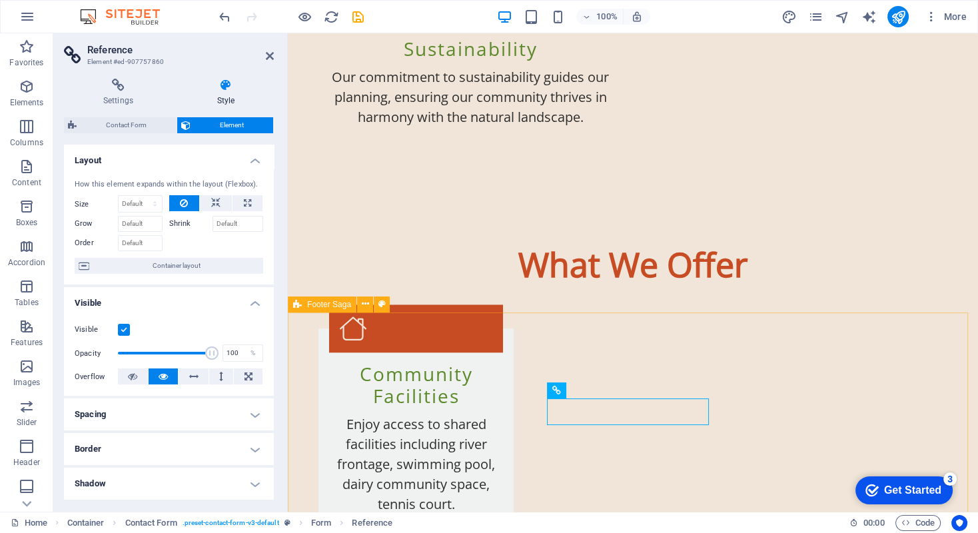
scroll to position [1778, 0]
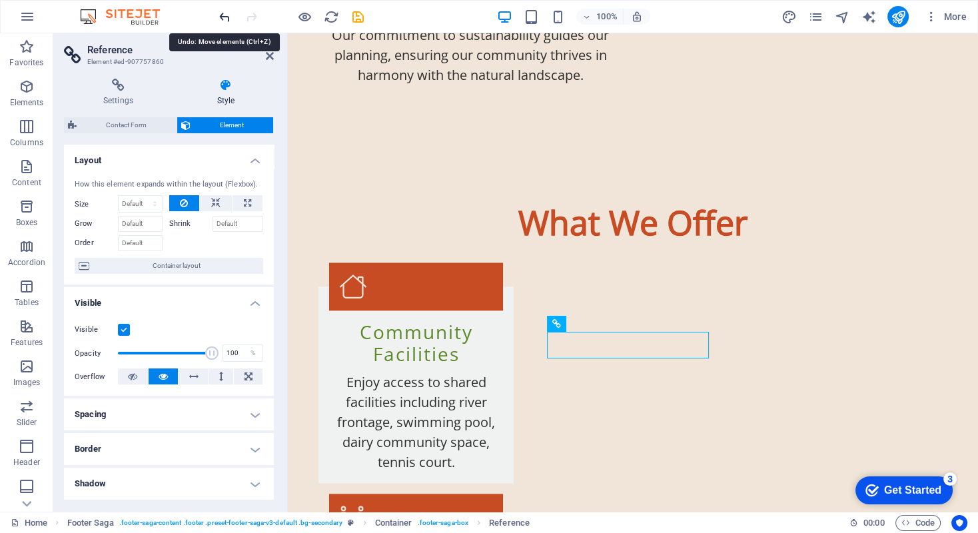
click at [220, 13] on icon "undo" at bounding box center [224, 16] width 15 height 15
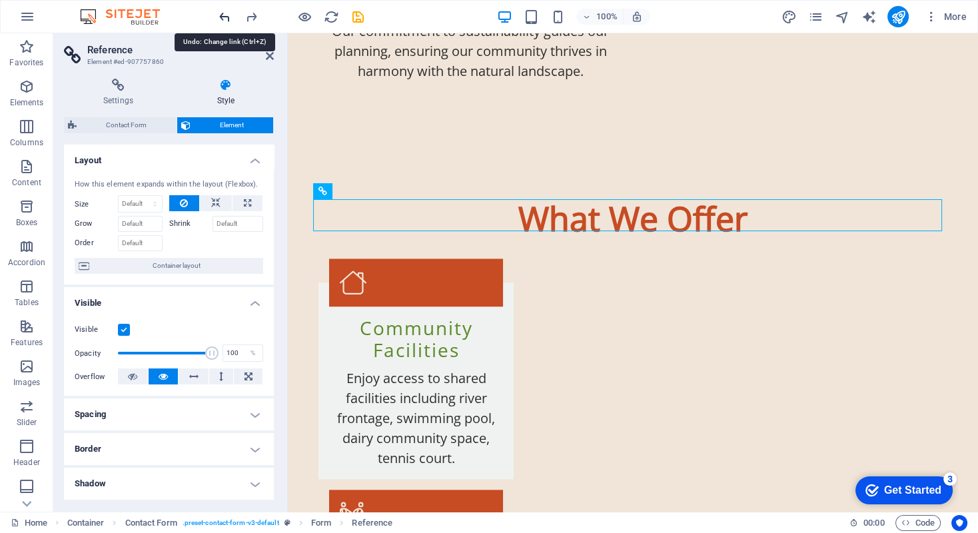
click at [219, 13] on icon "undo" at bounding box center [224, 16] width 15 height 15
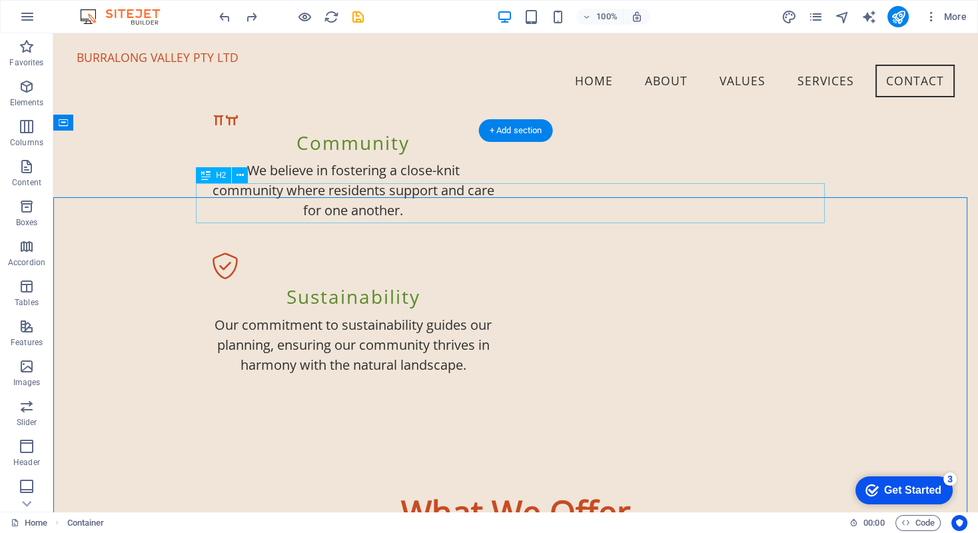
scroll to position [1448, 0]
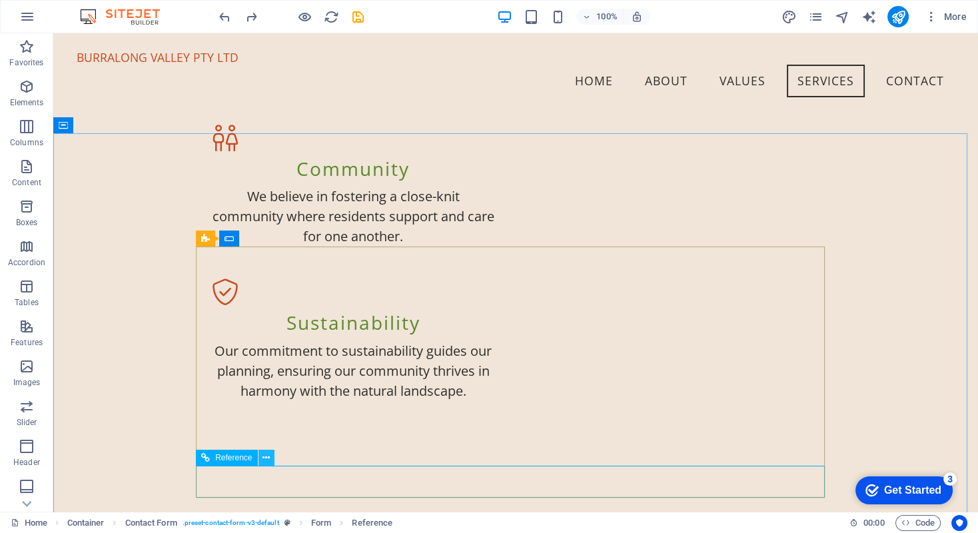
click at [268, 458] on icon at bounding box center [265, 458] width 7 height 14
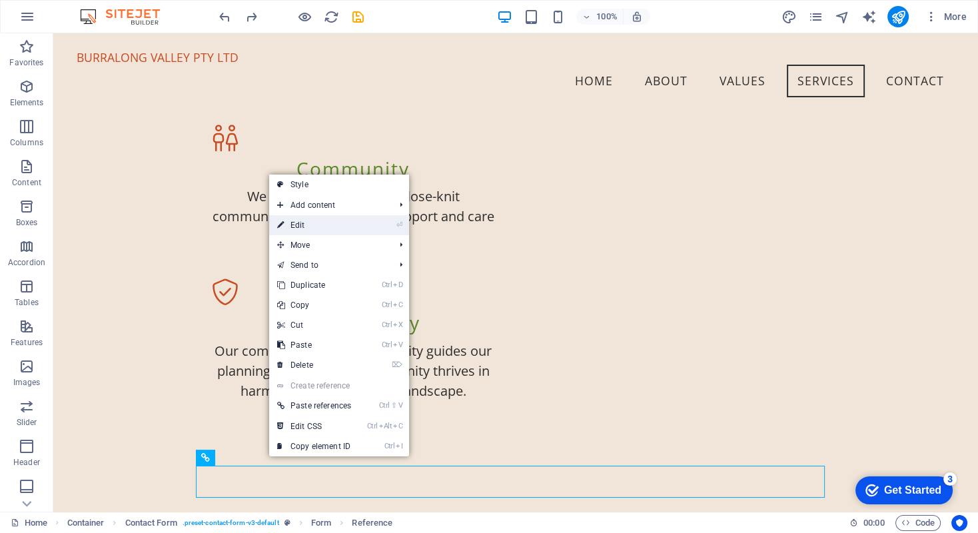
click at [300, 225] on link "⏎ Edit" at bounding box center [314, 225] width 90 height 20
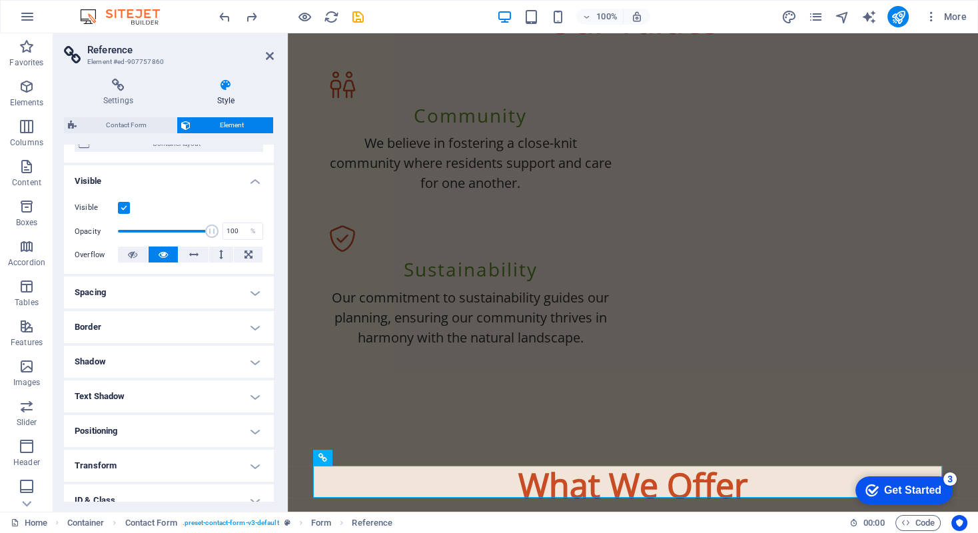
scroll to position [133, 0]
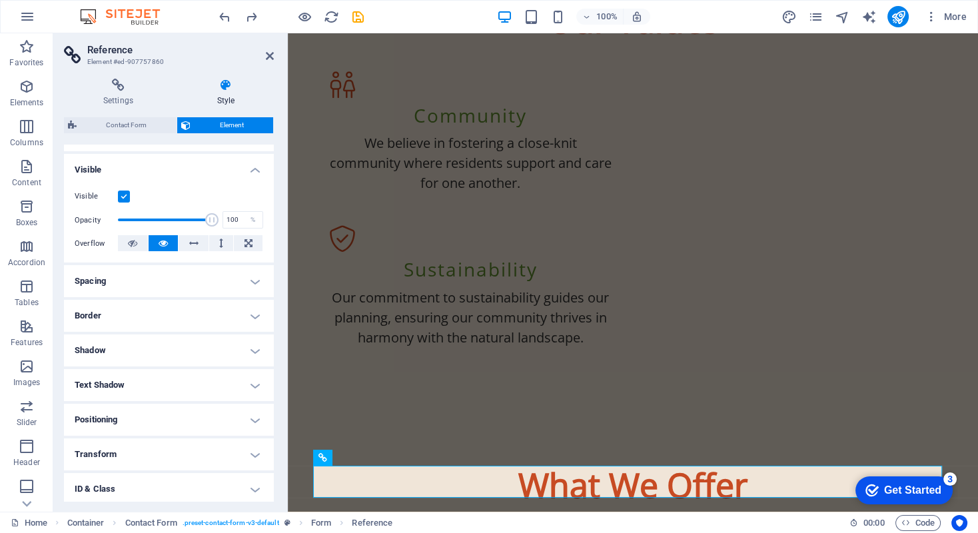
click at [123, 198] on label at bounding box center [124, 196] width 12 height 12
click at [0, 0] on input "Visible" at bounding box center [0, 0] width 0 height 0
click at [268, 51] on icon at bounding box center [270, 56] width 8 height 11
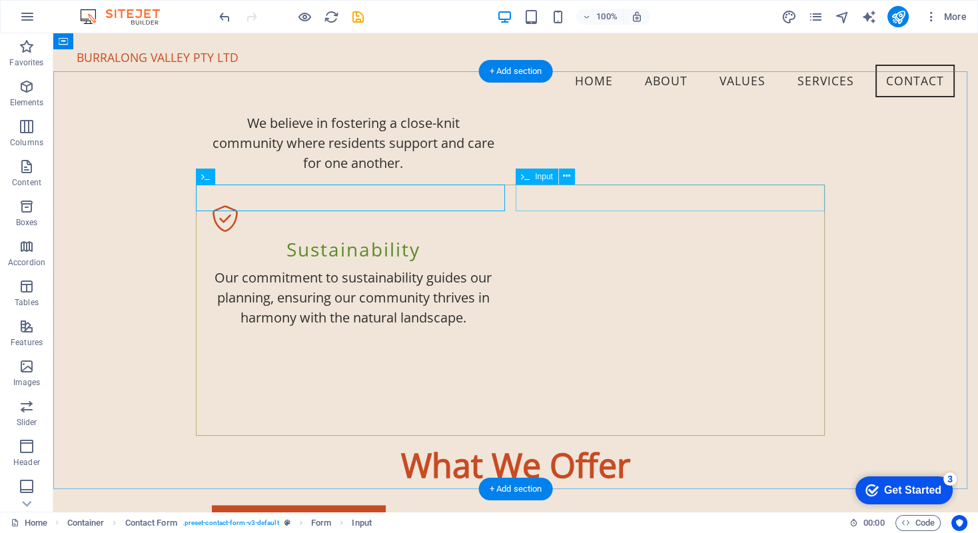
scroll to position [1449, 0]
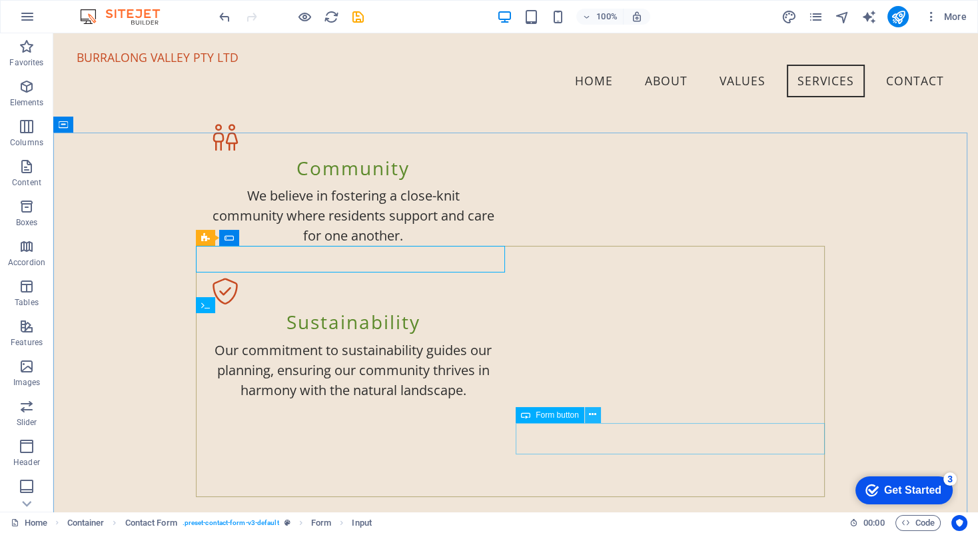
click at [594, 417] on icon at bounding box center [592, 415] width 7 height 14
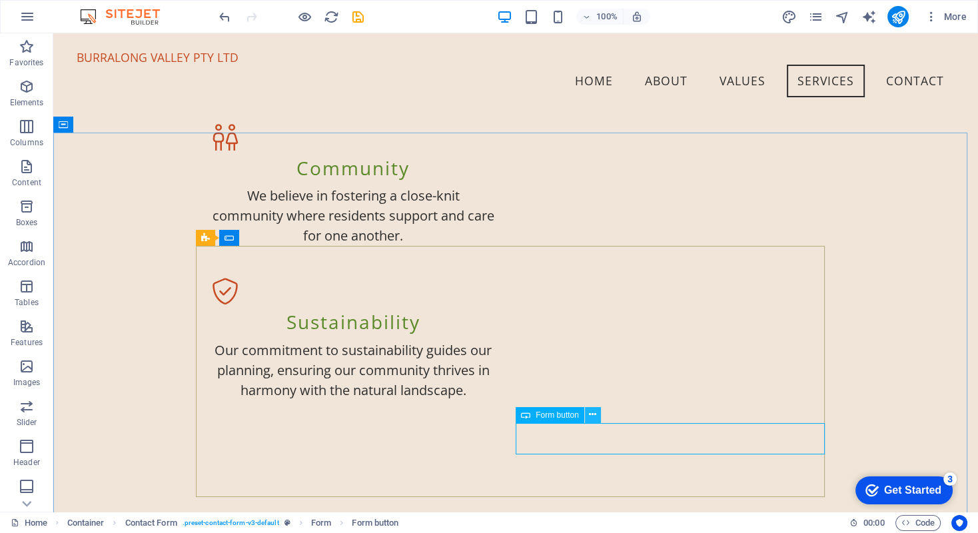
click at [591, 415] on icon at bounding box center [592, 415] width 7 height 14
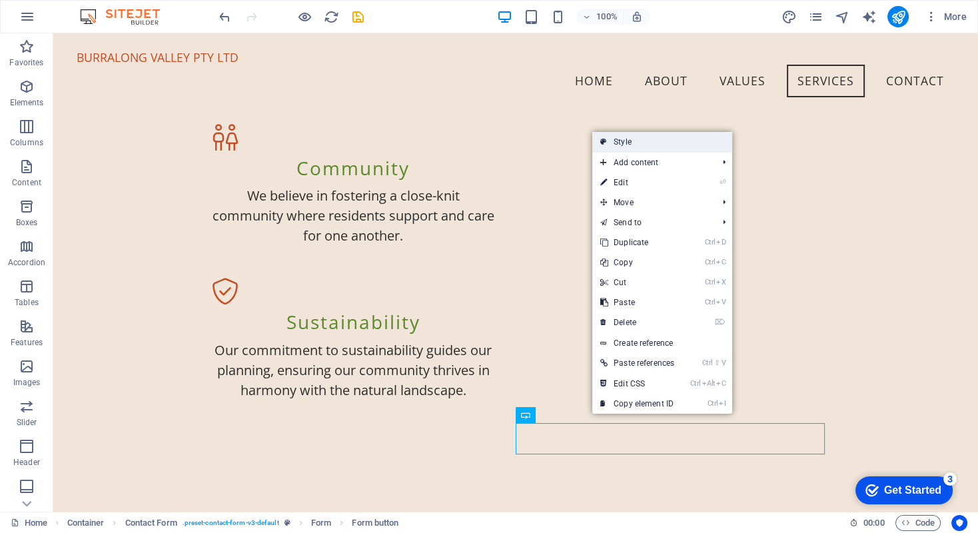
click at [627, 141] on link "Style" at bounding box center [662, 142] width 140 height 20
select select "rem"
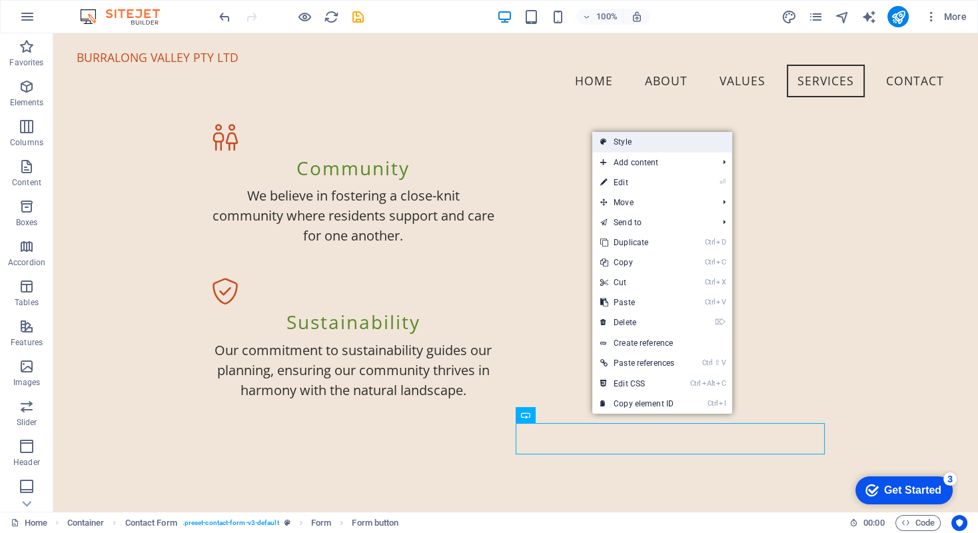
select select "rem"
select select "px"
select select "preset-contact-form-v3-default"
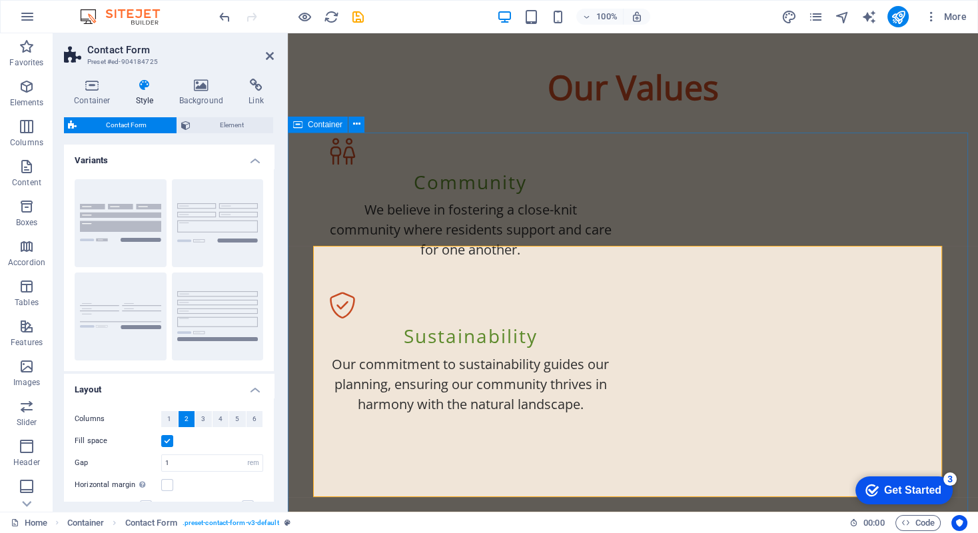
scroll to position [1515, 0]
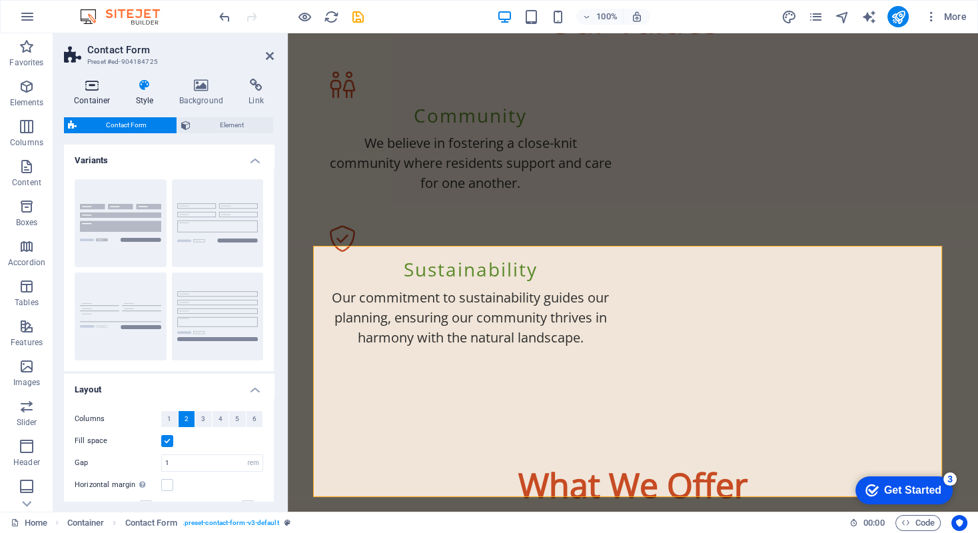
click at [91, 85] on icon at bounding box center [92, 85] width 57 height 13
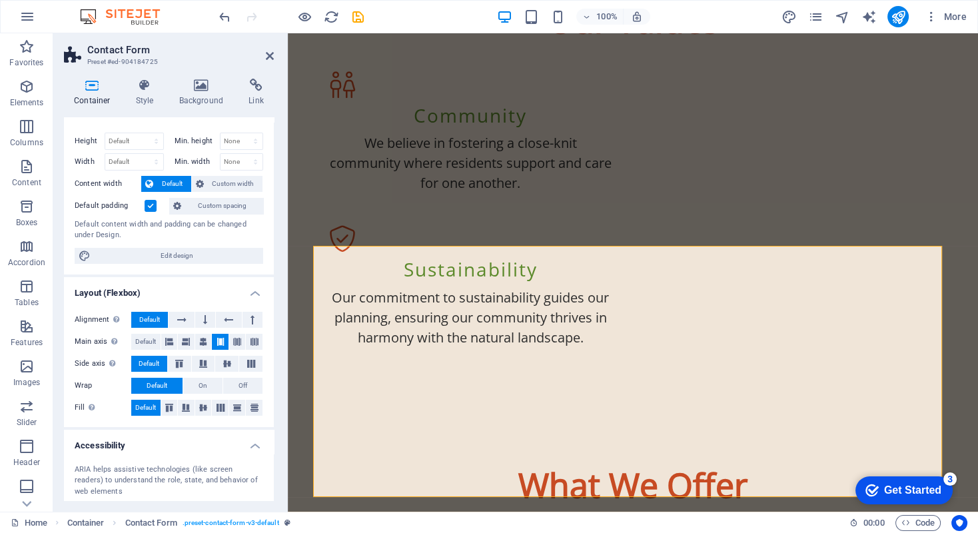
scroll to position [0, 0]
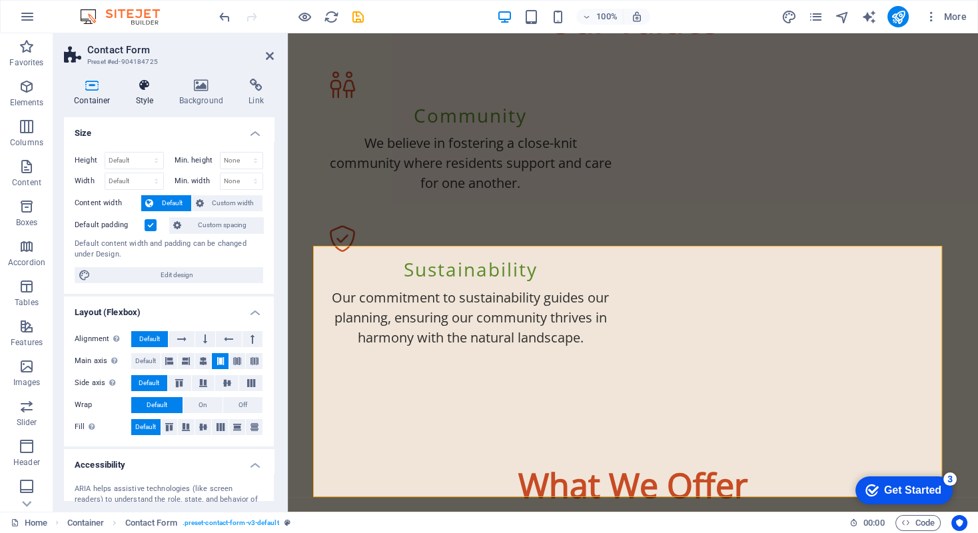
click at [141, 85] on icon at bounding box center [145, 85] width 38 height 13
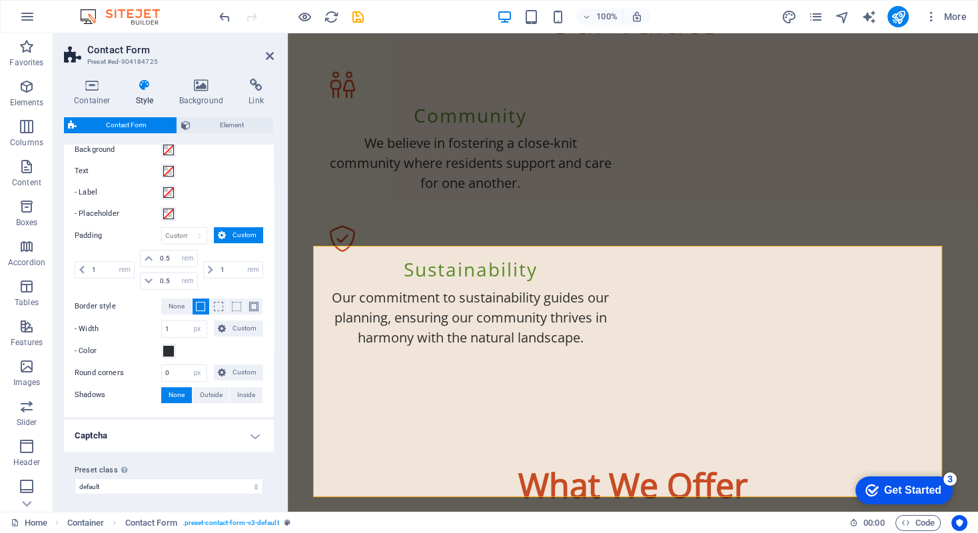
scroll to position [477, 0]
click at [250, 433] on h4 "Captcha" at bounding box center [169, 434] width 210 height 32
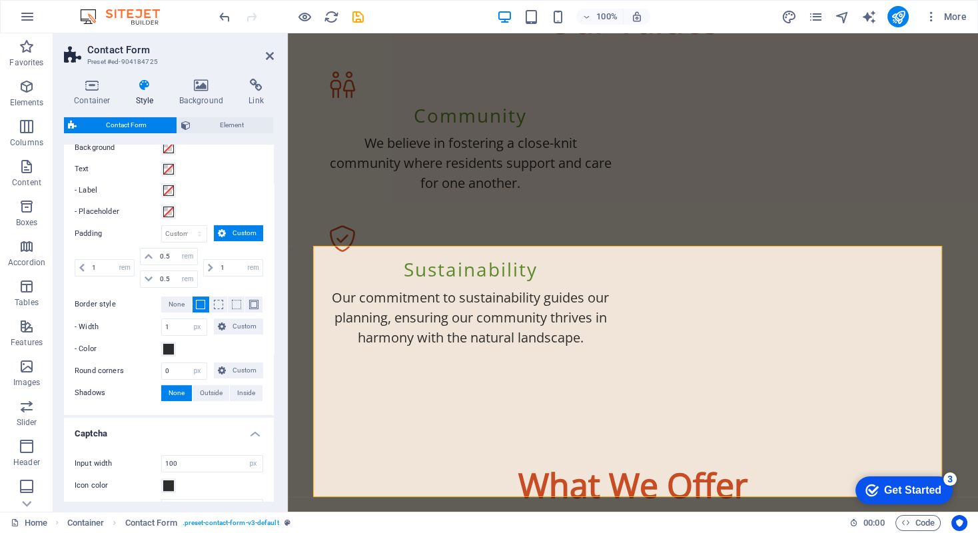
click at [250, 432] on h4 "Captcha" at bounding box center [169, 430] width 210 height 24
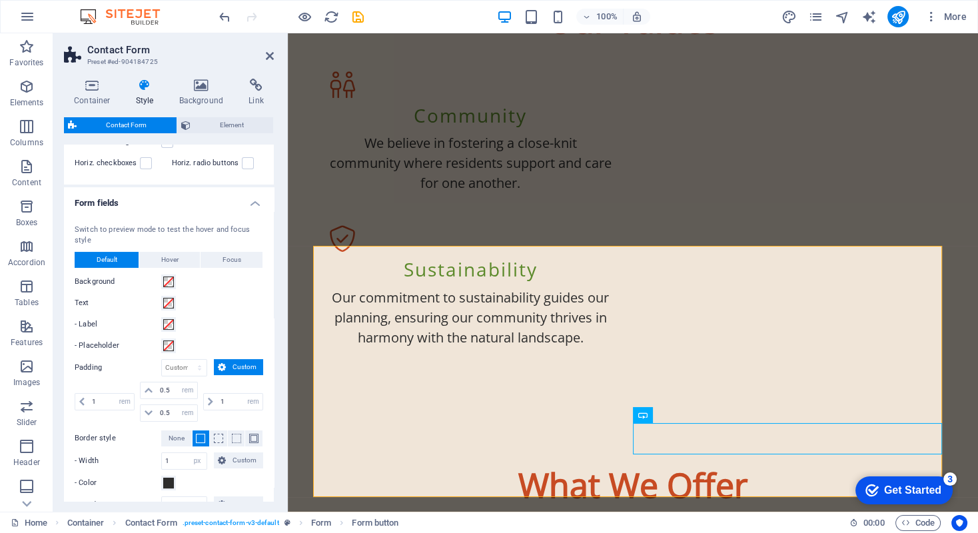
scroll to position [144, 0]
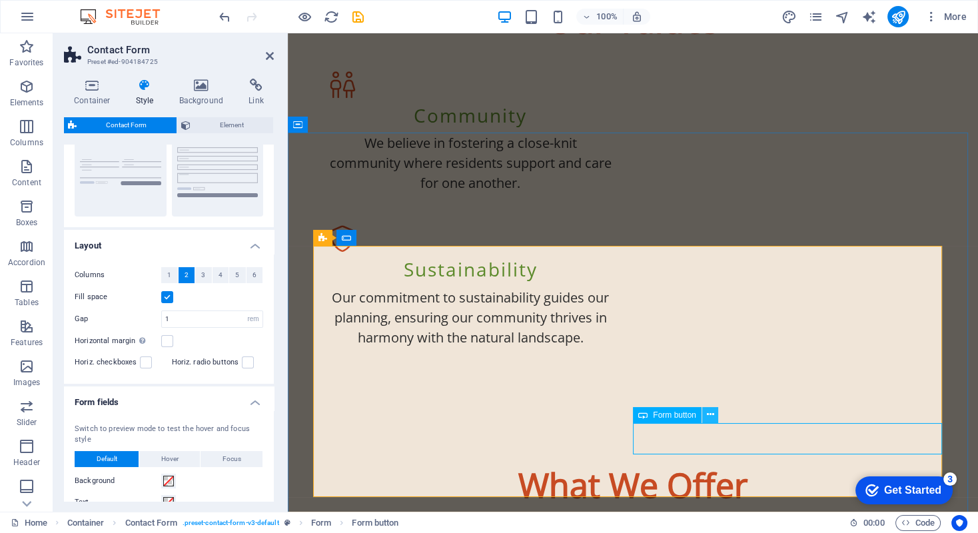
click at [709, 415] on icon at bounding box center [709, 415] width 7 height 14
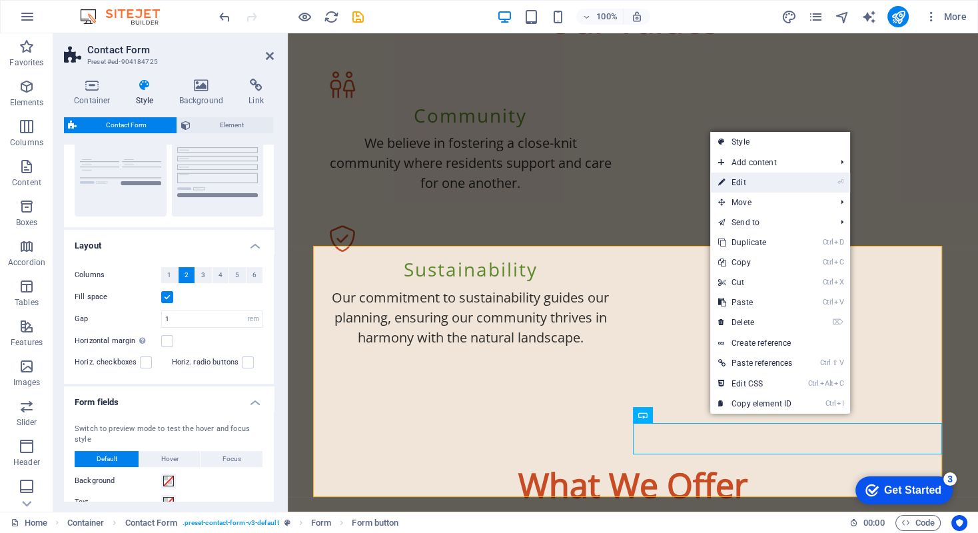
click at [747, 178] on link "⏎ Edit" at bounding box center [755, 182] width 90 height 20
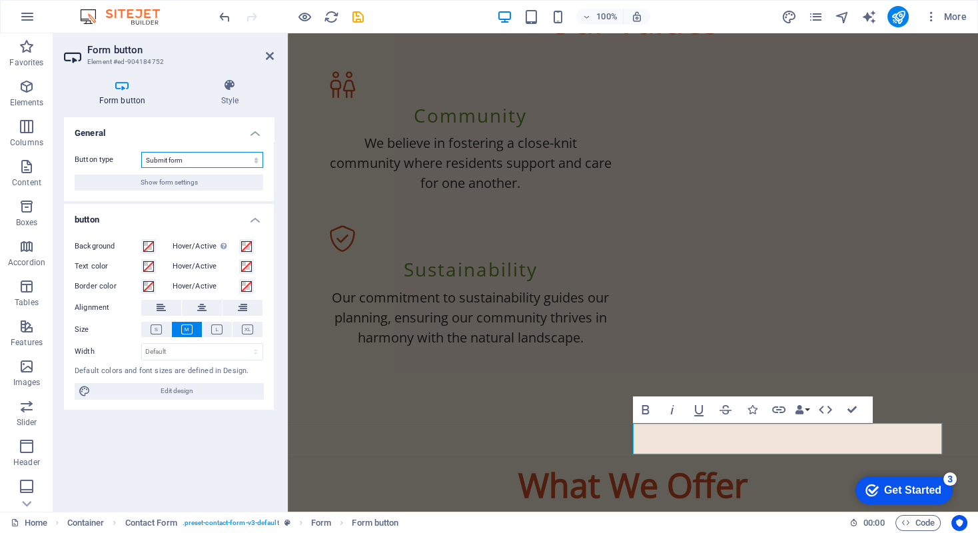
click at [255, 159] on select "Submit form Reset form No action" at bounding box center [202, 160] width 122 height 16
click at [184, 424] on div "General Button type Submit form Reset form No action Show form settings button …" at bounding box center [169, 309] width 210 height 384
click at [266, 53] on icon at bounding box center [270, 56] width 8 height 11
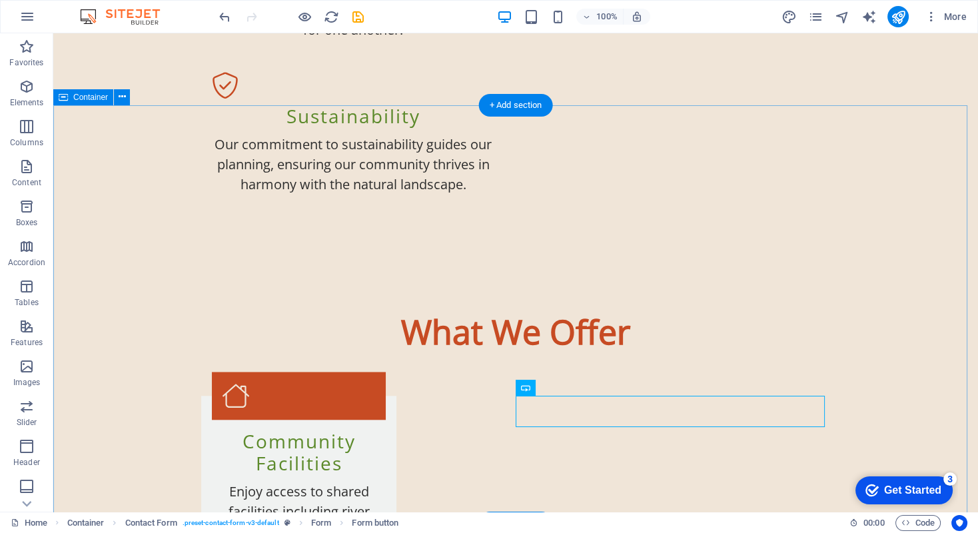
scroll to position [1781, 0]
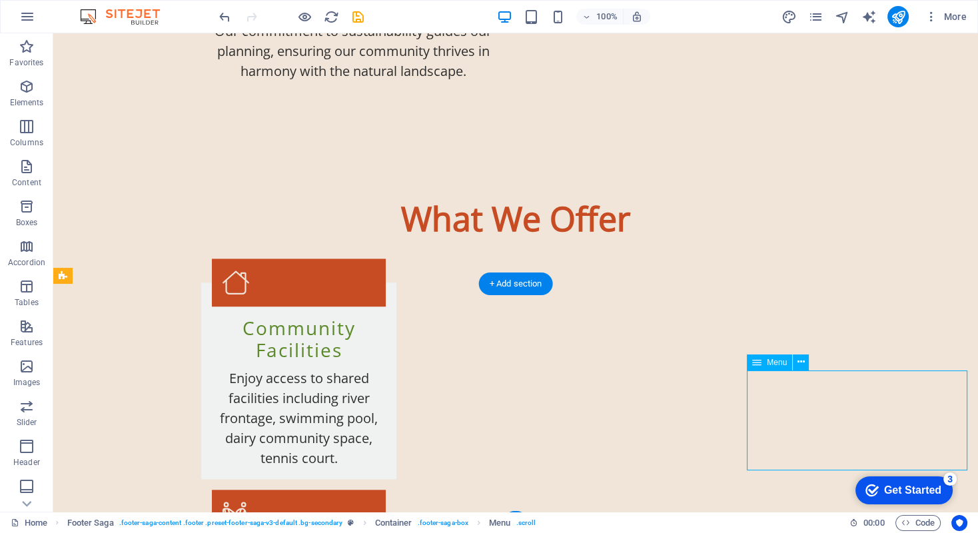
select select
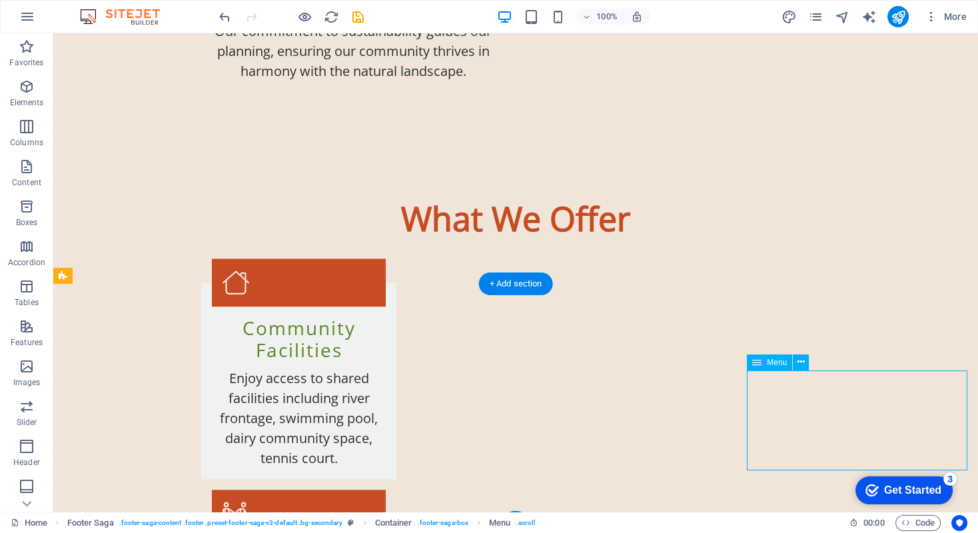
select select
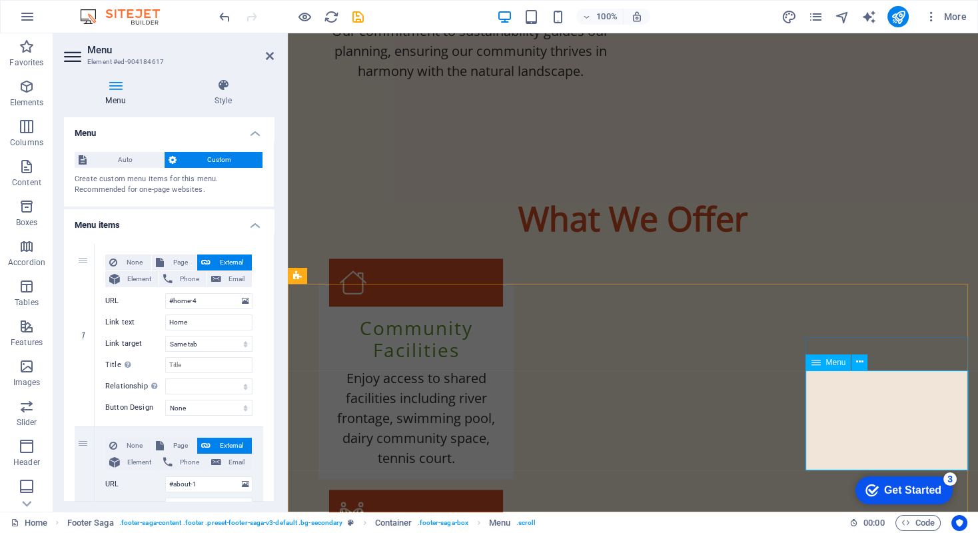
click at [857, 362] on icon at bounding box center [859, 362] width 7 height 14
click at [858, 363] on icon at bounding box center [859, 362] width 7 height 14
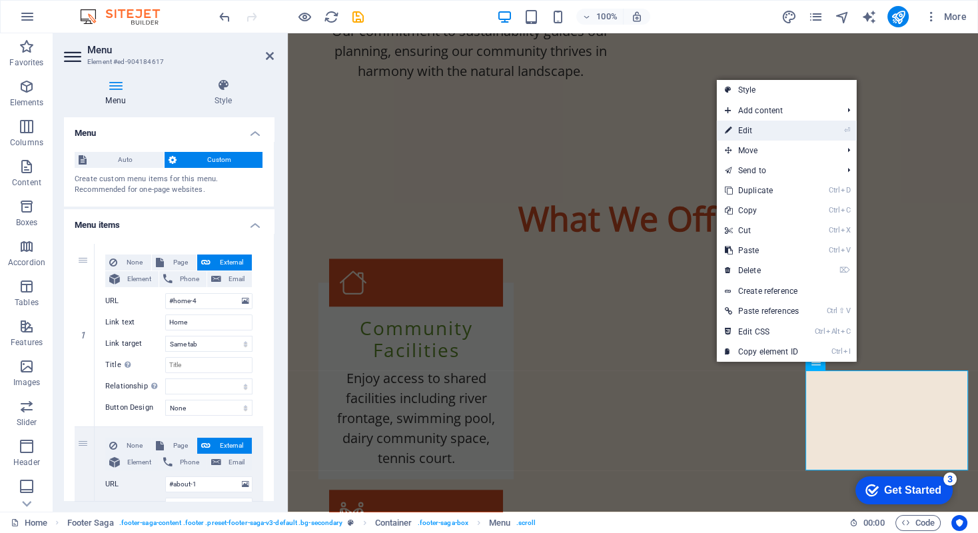
click at [739, 131] on link "⏎ Edit" at bounding box center [762, 131] width 90 height 20
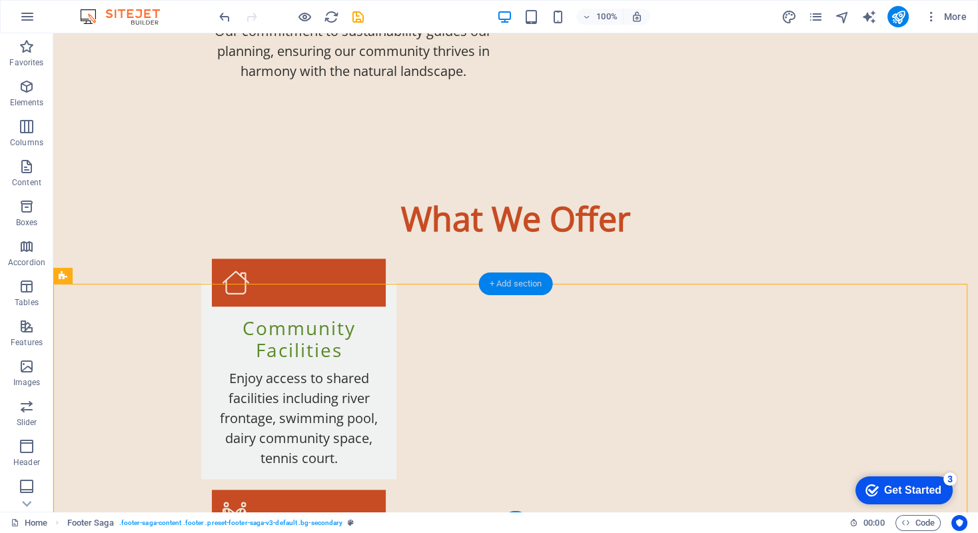
click at [519, 281] on div "+ Add section" at bounding box center [516, 283] width 74 height 23
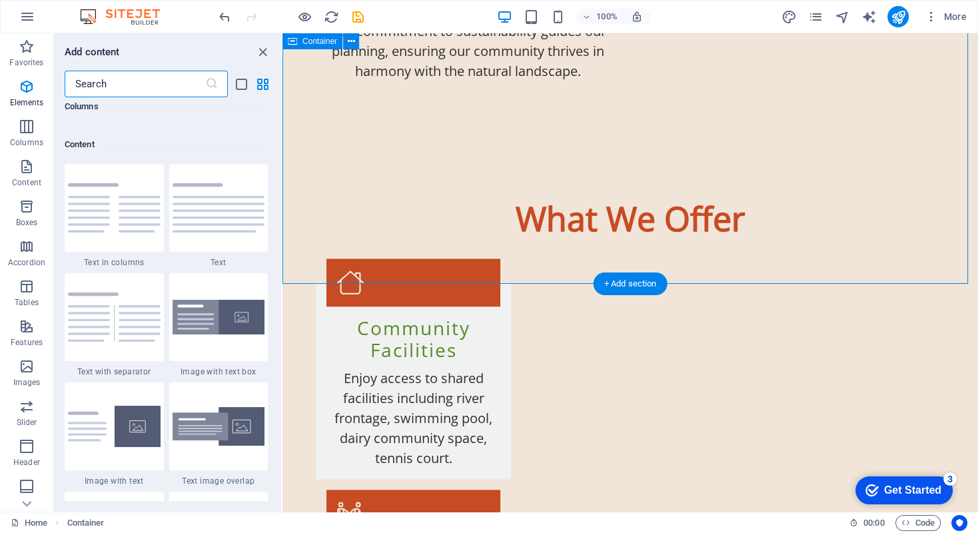
scroll to position [2330, 0]
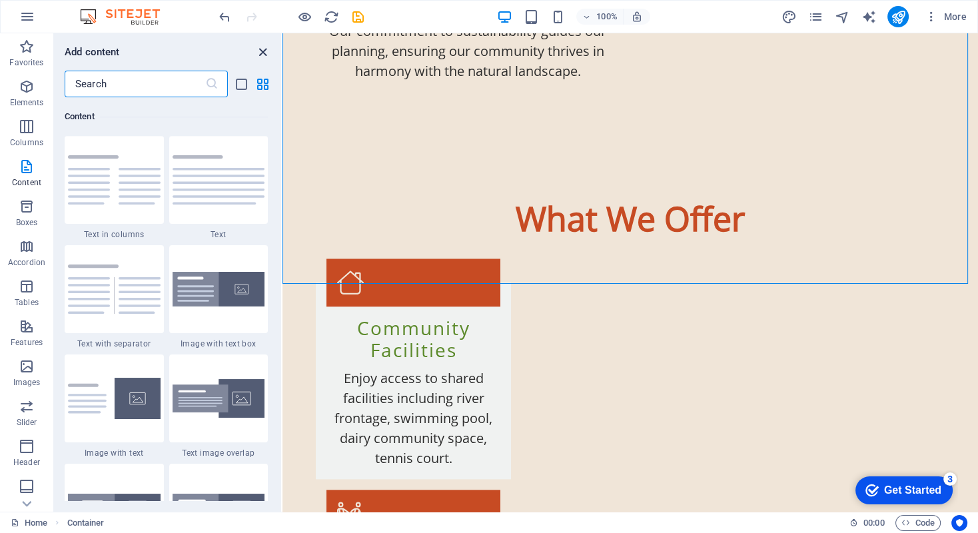
click at [261, 52] on icon "close panel" at bounding box center [262, 52] width 15 height 15
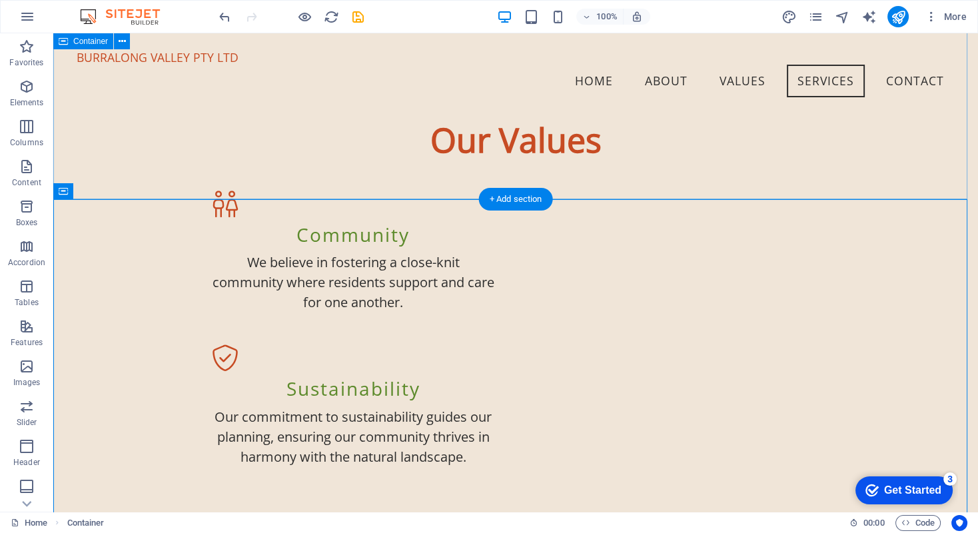
scroll to position [1049, 0]
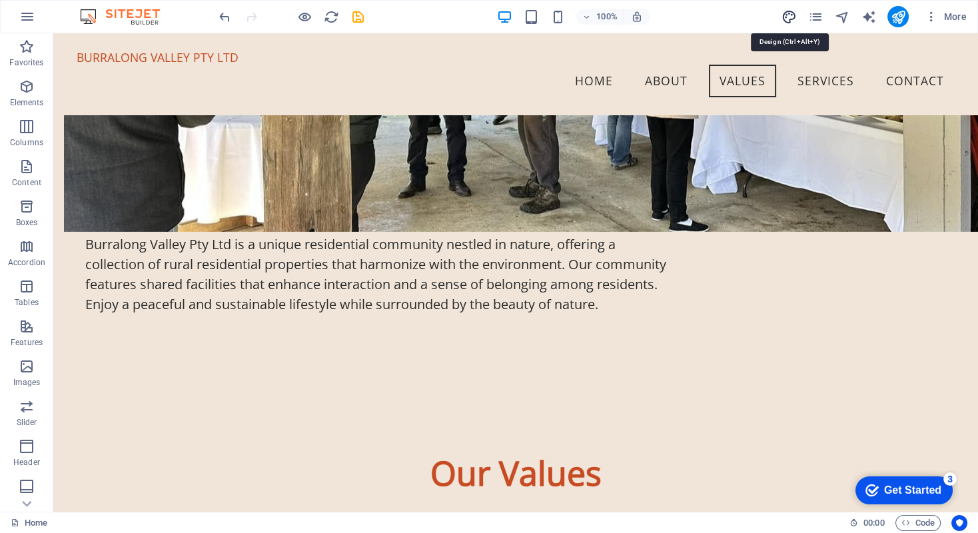
click at [788, 16] on icon "design" at bounding box center [788, 16] width 15 height 15
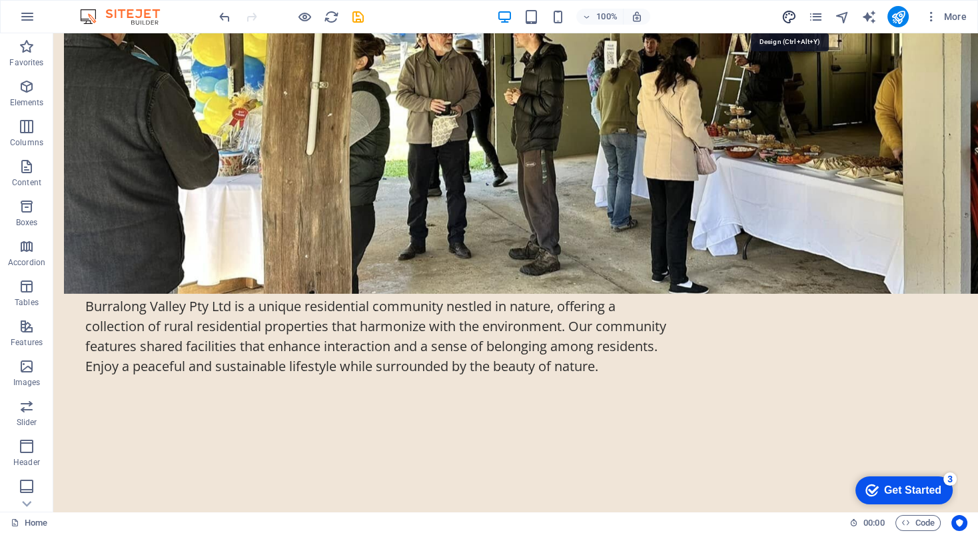
select select "px"
select select "400"
select select "px"
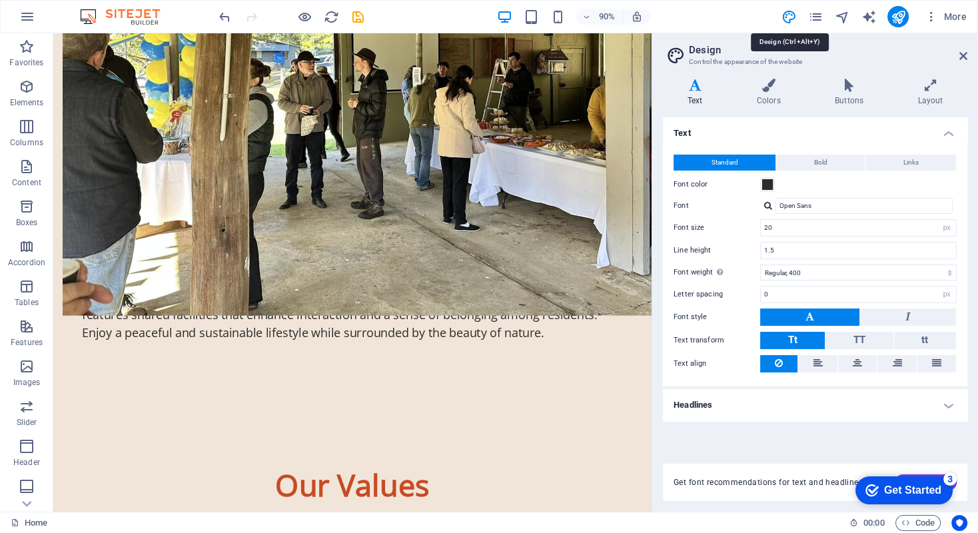
scroll to position [1161, 0]
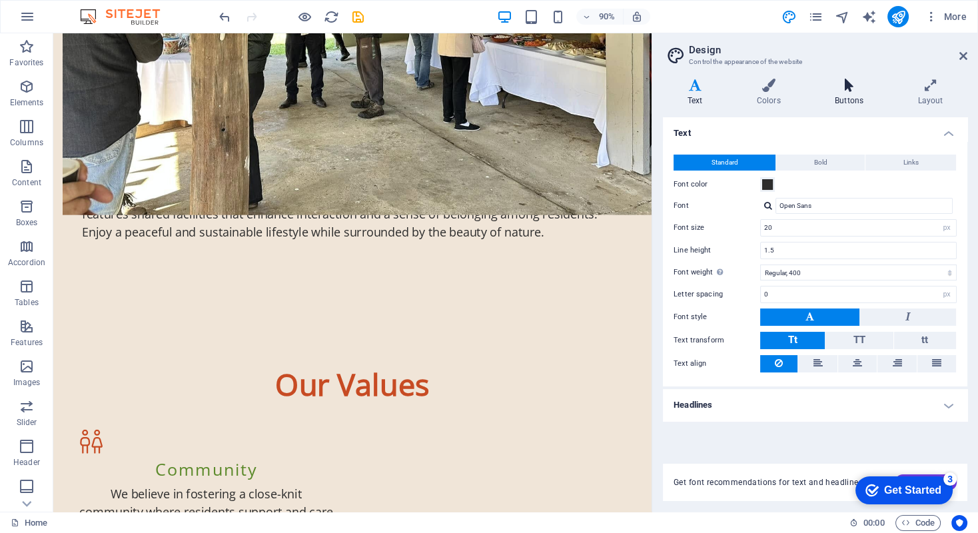
click at [854, 85] on icon at bounding box center [848, 85] width 77 height 13
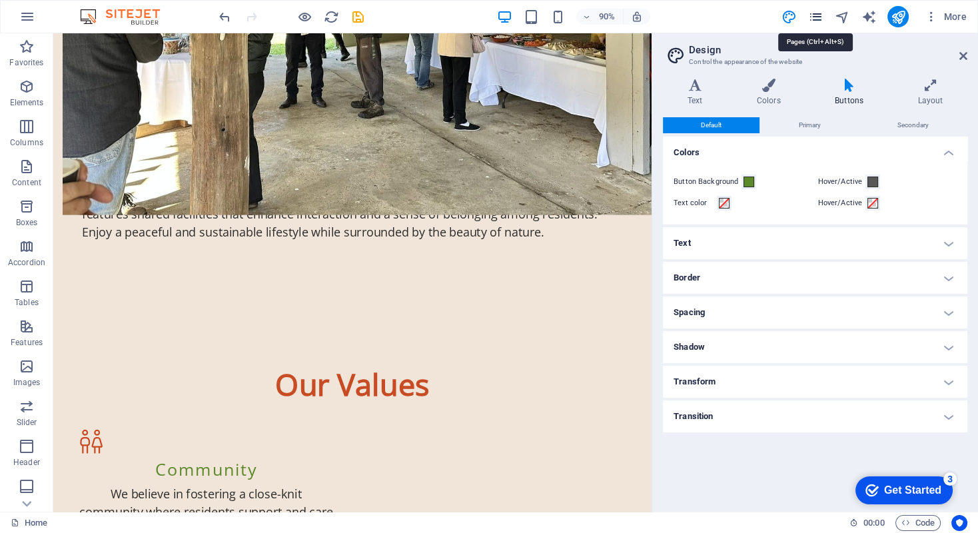
click at [815, 15] on icon "pages" at bounding box center [814, 16] width 15 height 15
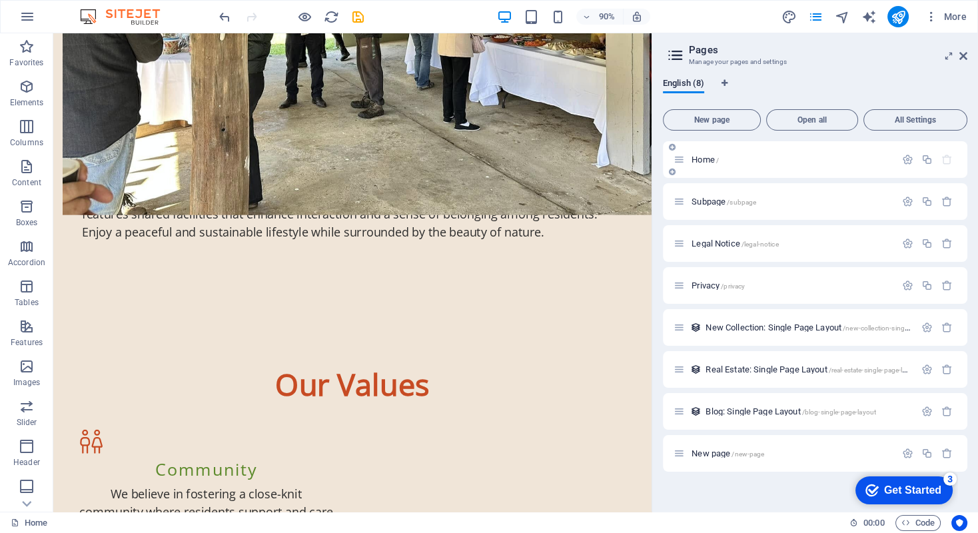
click at [702, 160] on span "Home /" at bounding box center [704, 160] width 27 height 10
click at [703, 159] on span "Home /" at bounding box center [704, 160] width 27 height 10
click at [906, 159] on icon "button" at bounding box center [907, 159] width 11 height 11
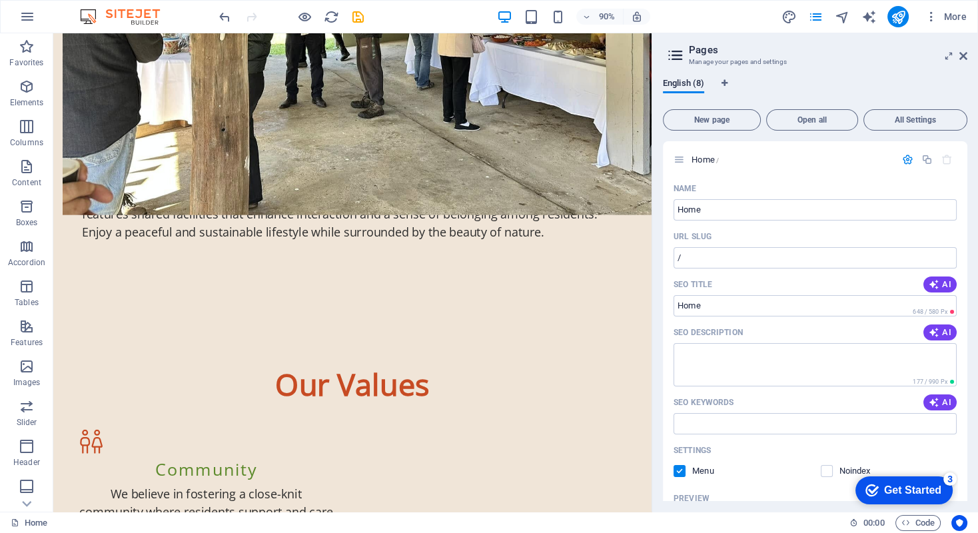
click at [801, 85] on div "English (8)" at bounding box center [815, 91] width 304 height 25
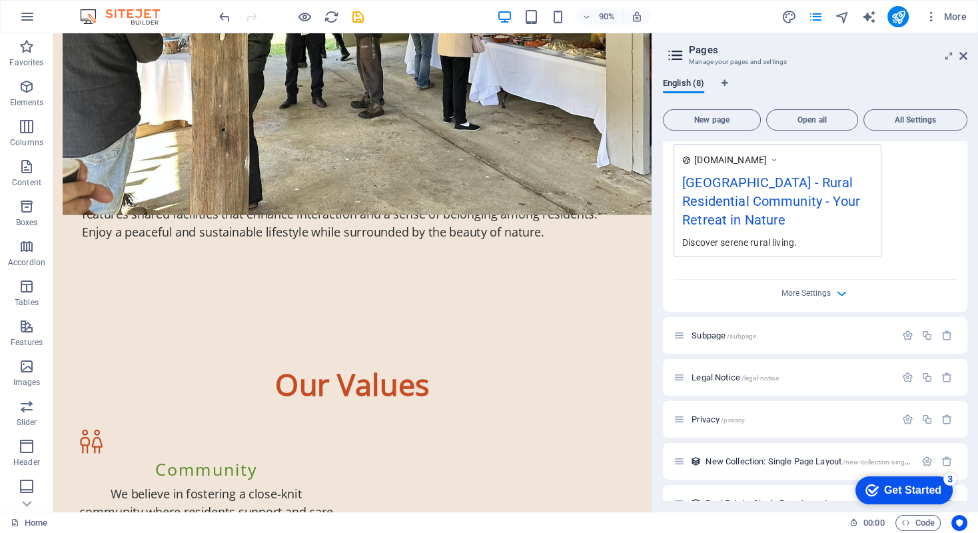
scroll to position [466, 0]
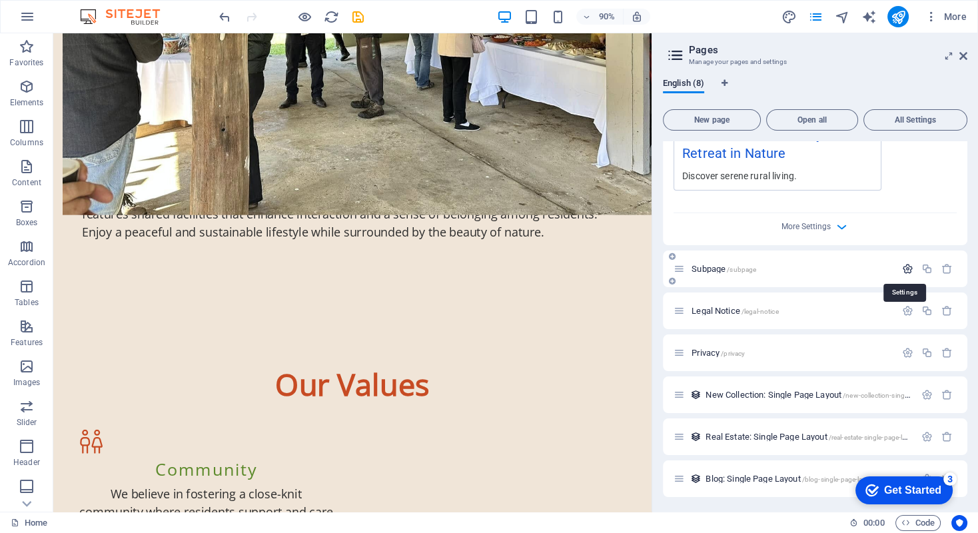
click at [904, 268] on icon "button" at bounding box center [907, 268] width 11 height 11
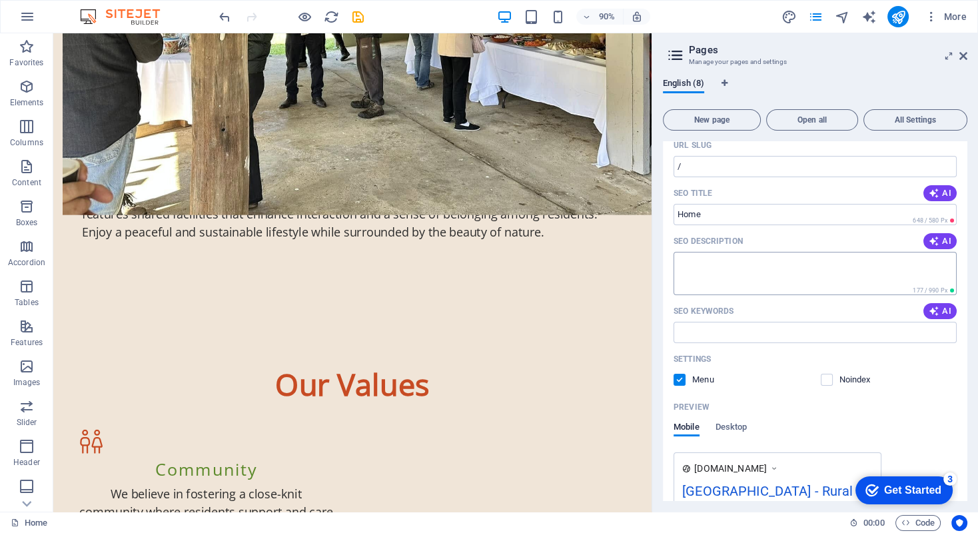
scroll to position [0, 0]
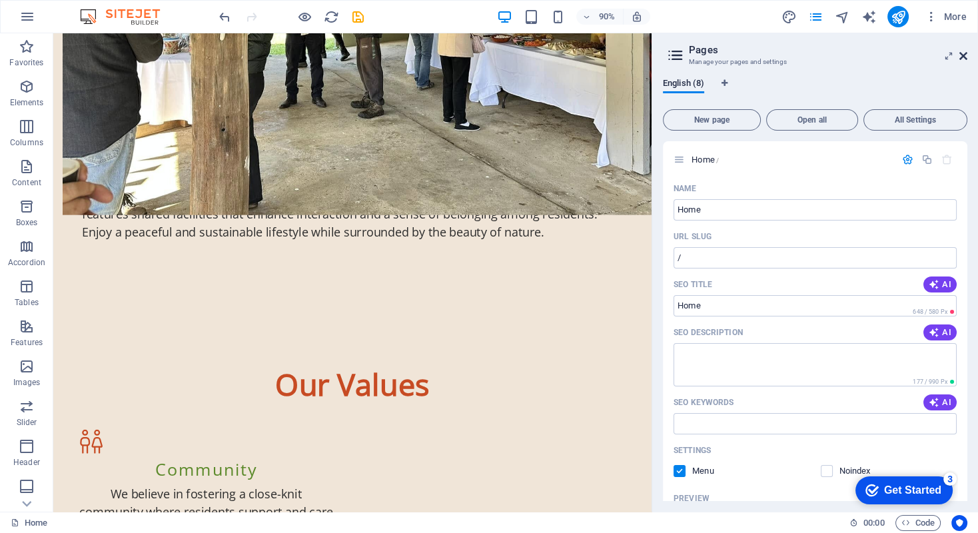
click at [962, 54] on icon at bounding box center [963, 56] width 8 height 11
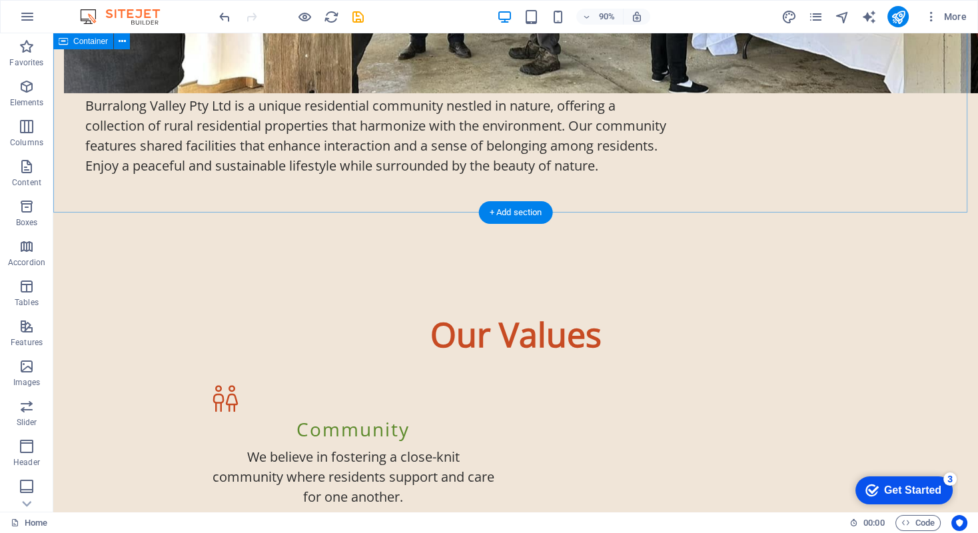
scroll to position [1116, 0]
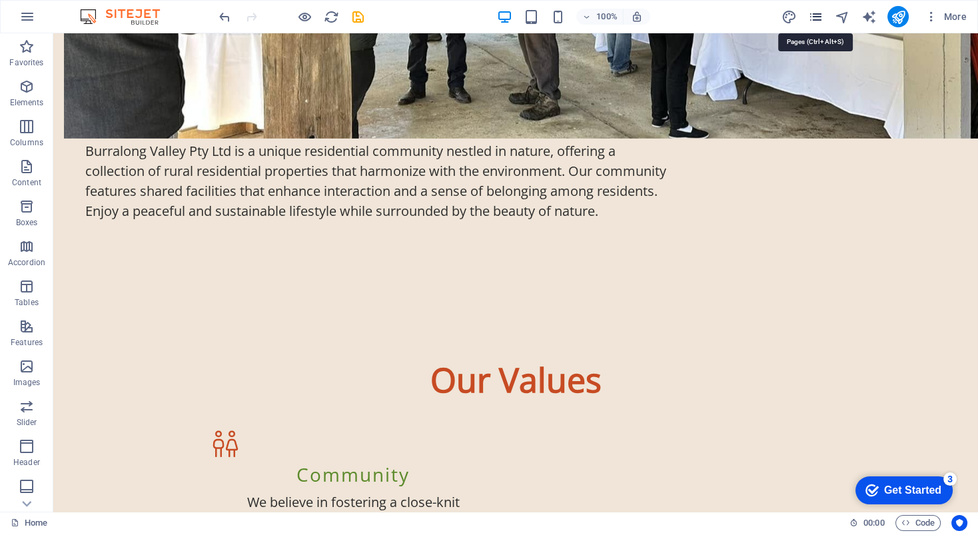
click at [814, 13] on icon "pages" at bounding box center [814, 16] width 15 height 15
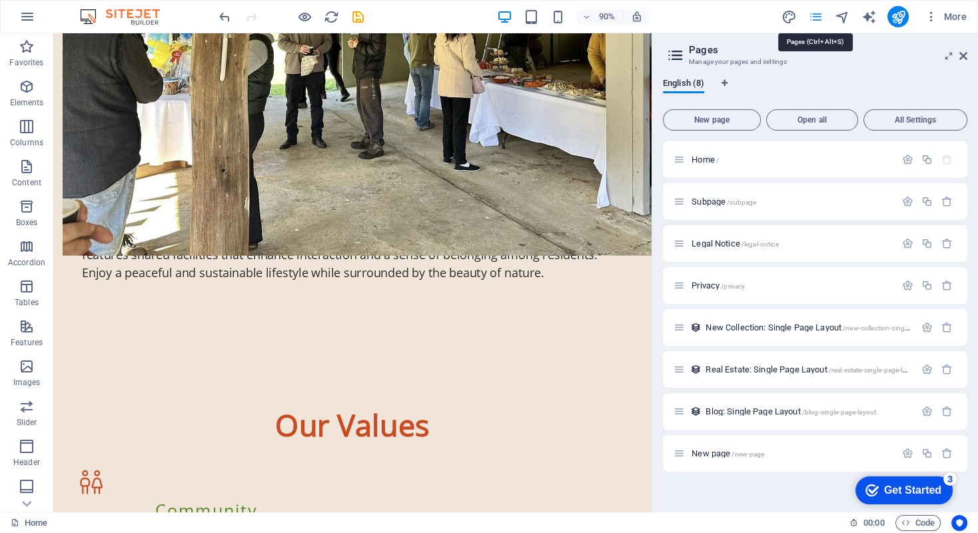
scroll to position [1161, 0]
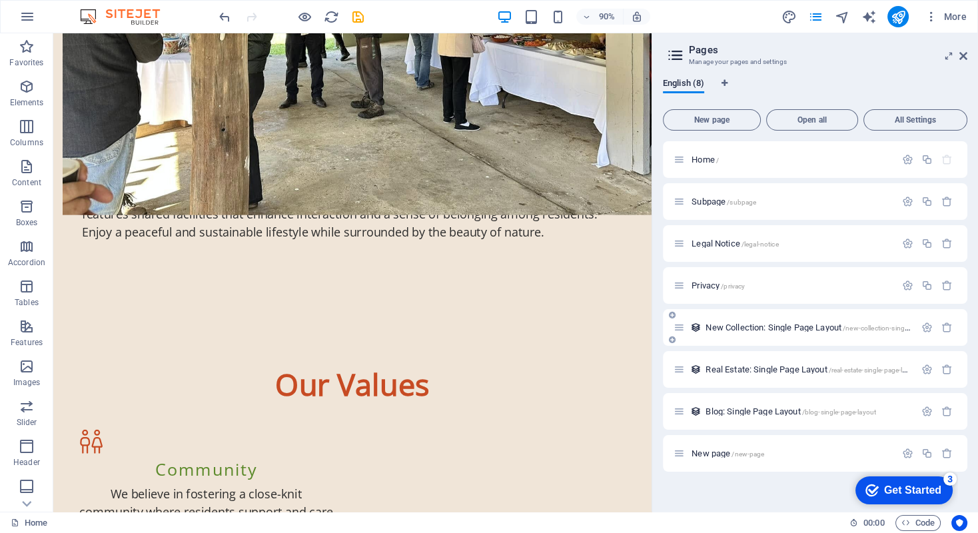
click at [724, 325] on span "New Collection: Single Page Layout /new-collection-single-page-layout" at bounding box center [825, 327] width 241 height 10
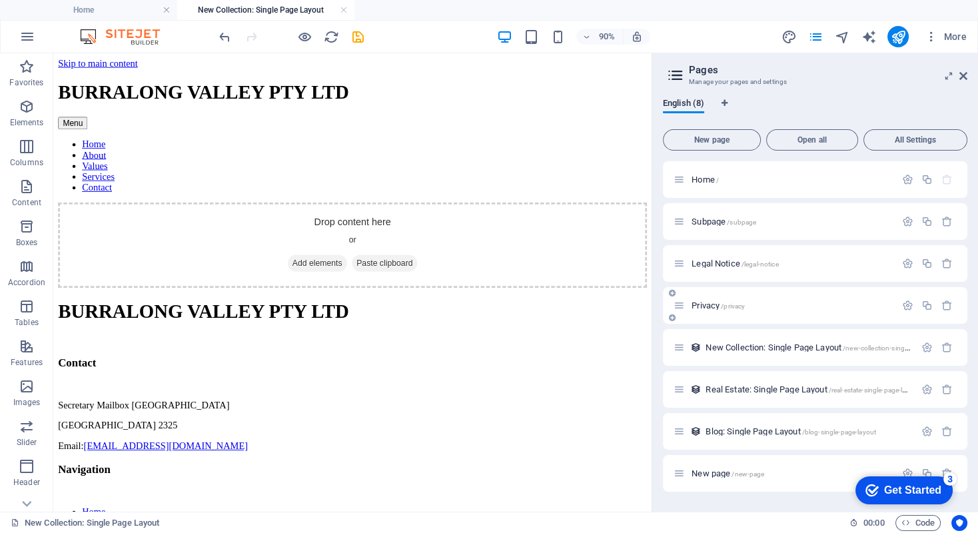
scroll to position [0, 0]
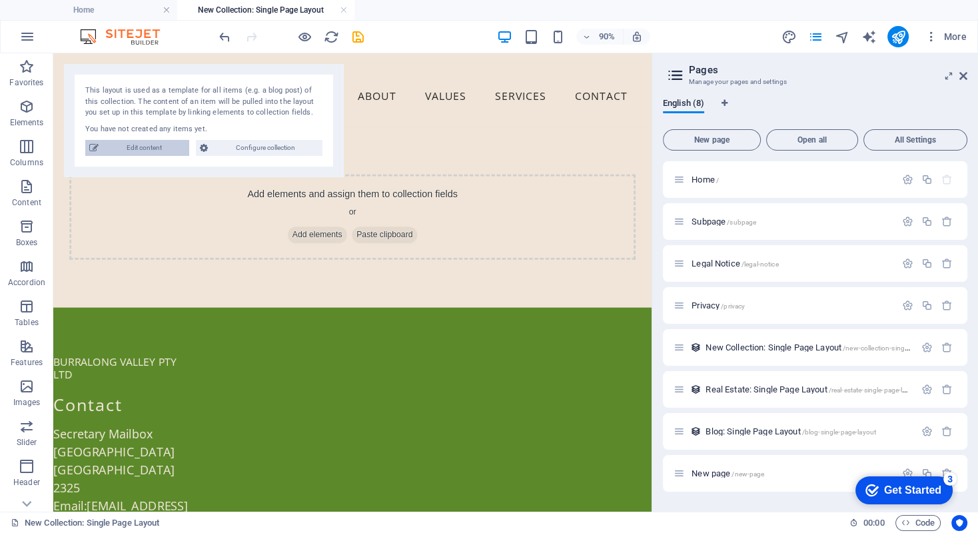
click at [137, 143] on span "Edit content" at bounding box center [144, 148] width 83 height 16
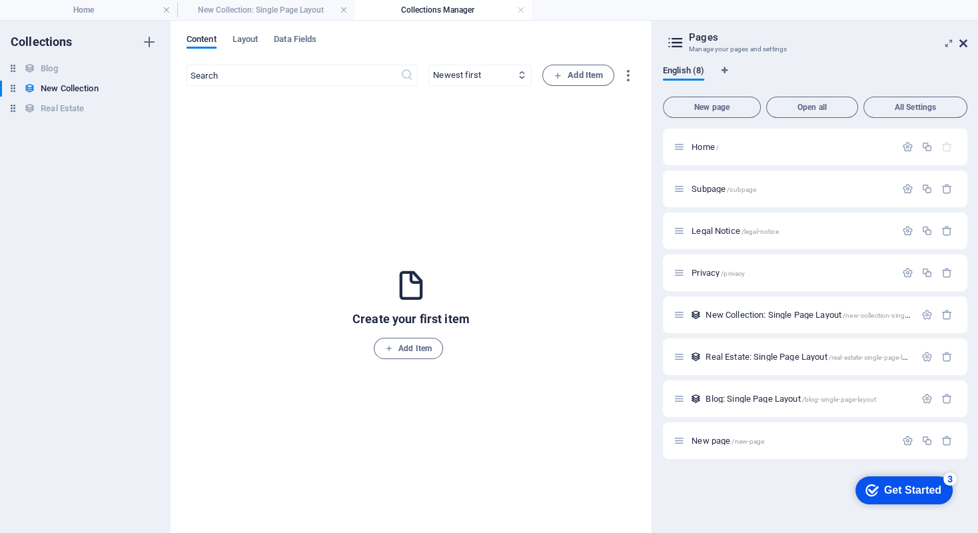
click at [964, 41] on icon at bounding box center [963, 43] width 8 height 11
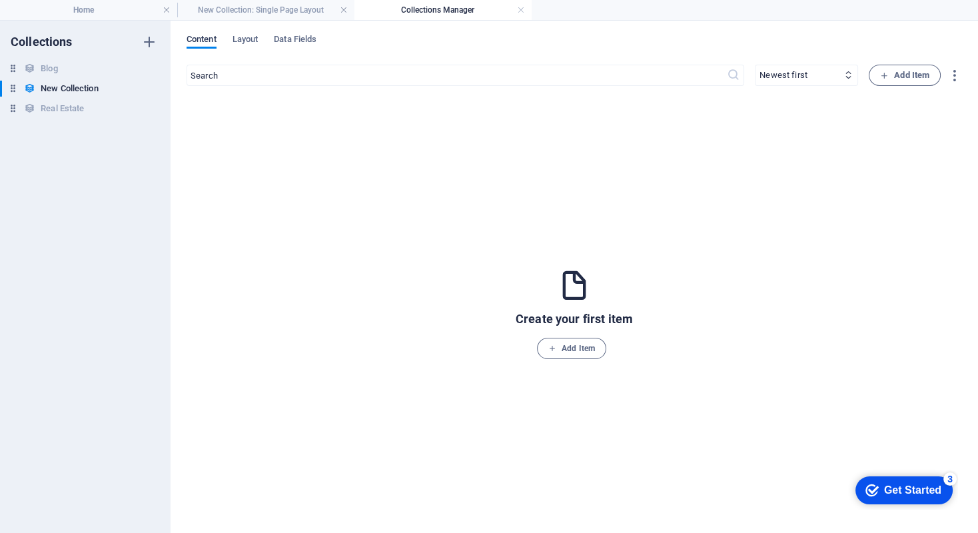
click at [200, 42] on span "Content" at bounding box center [201, 40] width 30 height 19
drag, startPoint x: 243, startPoint y: 37, endPoint x: 236, endPoint y: 31, distance: 9.5
click at [242, 36] on span "Layout" at bounding box center [245, 40] width 26 height 19
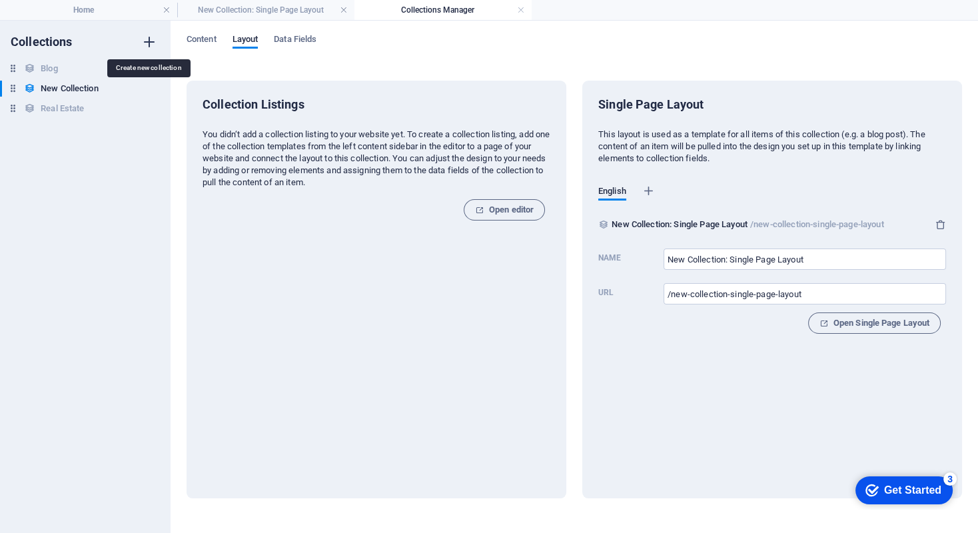
click at [147, 41] on icon "button" at bounding box center [149, 42] width 16 height 16
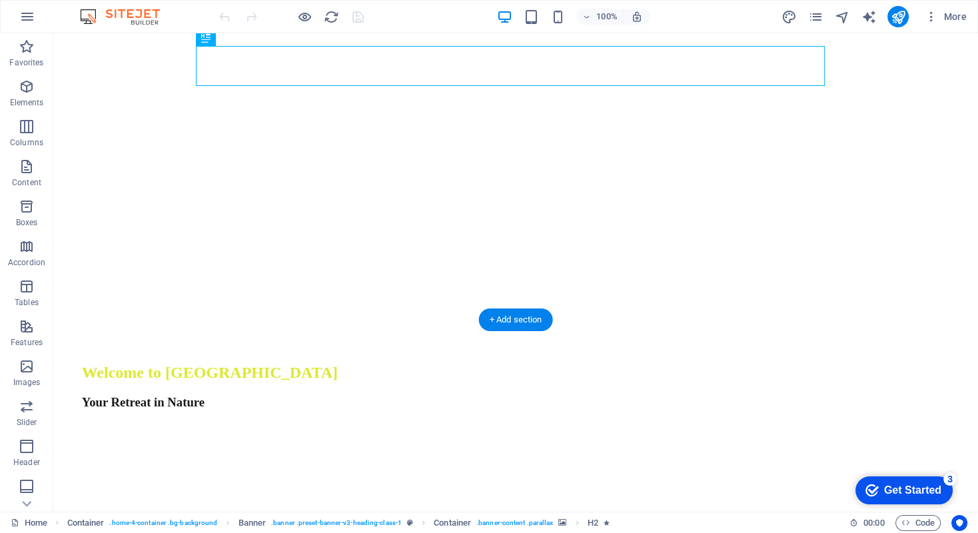
scroll to position [400, 0]
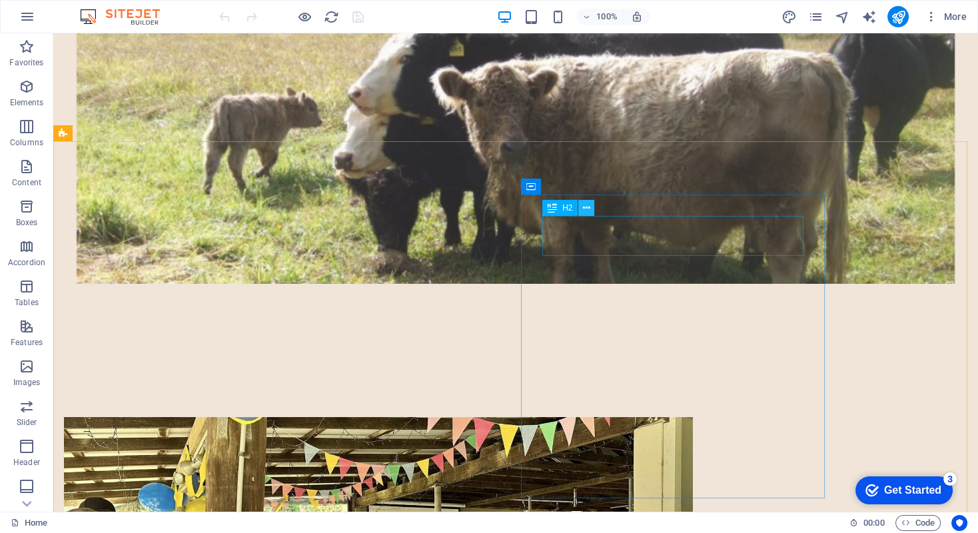
click at [589, 208] on icon at bounding box center [586, 208] width 7 height 14
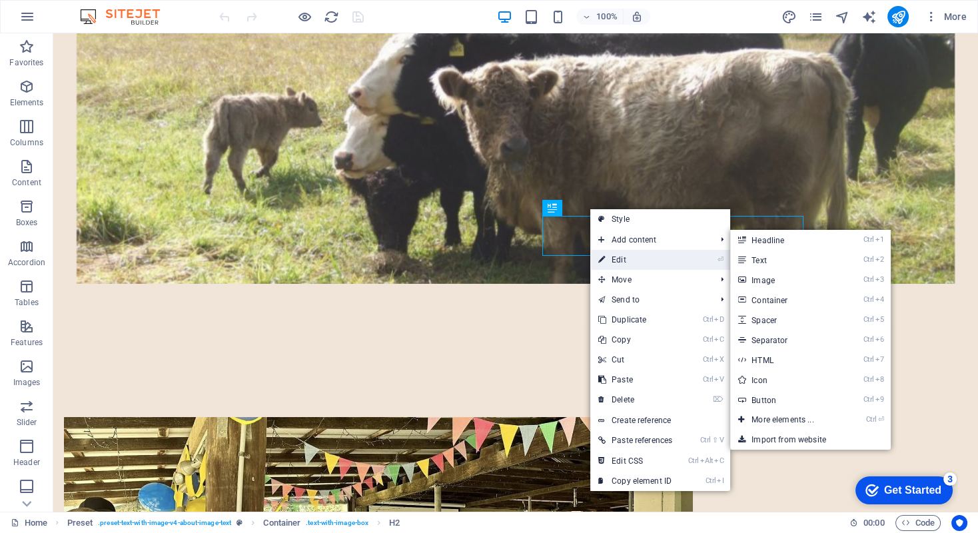
click at [610, 258] on link "⏎ Edit" at bounding box center [635, 260] width 90 height 20
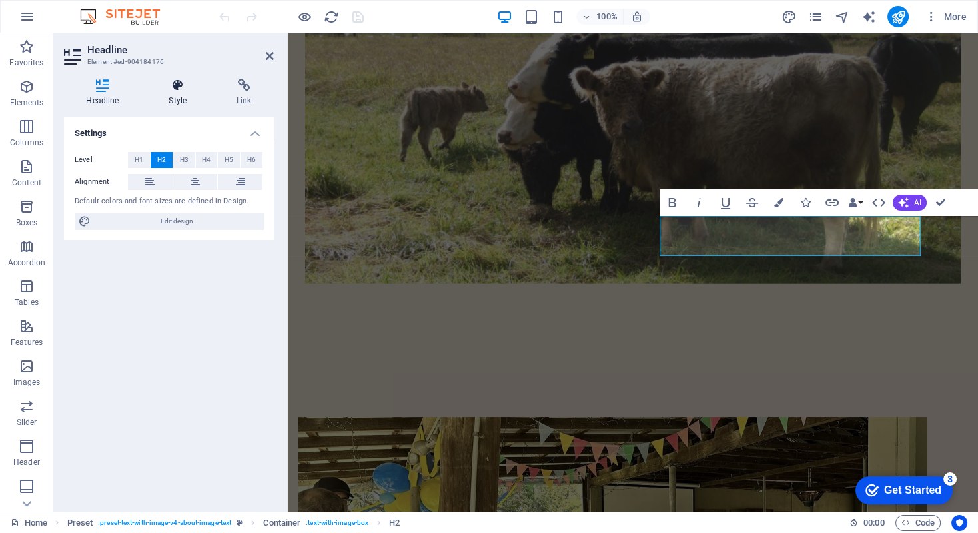
click at [174, 93] on h4 "Style" at bounding box center [181, 93] width 68 height 28
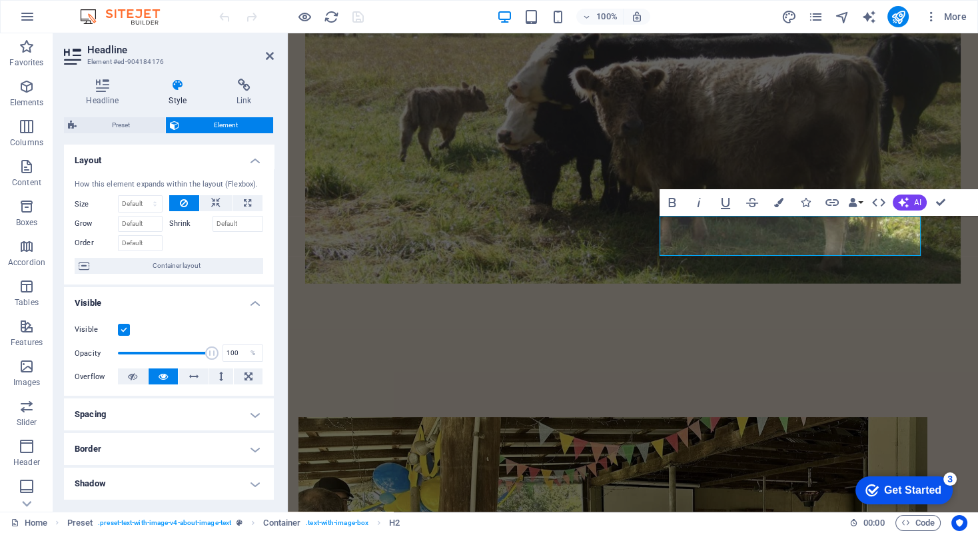
scroll to position [0, 0]
click at [98, 84] on icon at bounding box center [102, 85] width 77 height 13
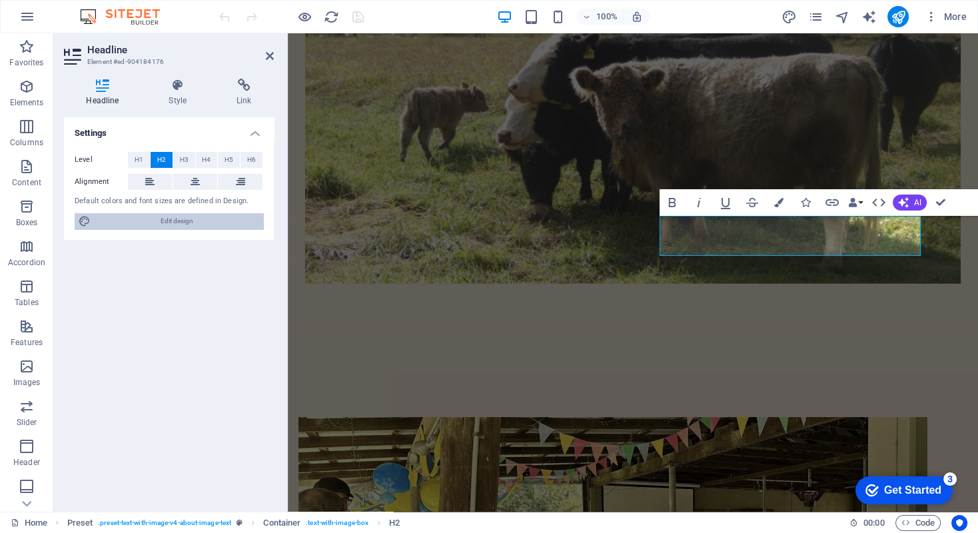
click at [157, 216] on span "Edit design" at bounding box center [177, 221] width 164 height 16
select select "px"
select select "400"
select select "px"
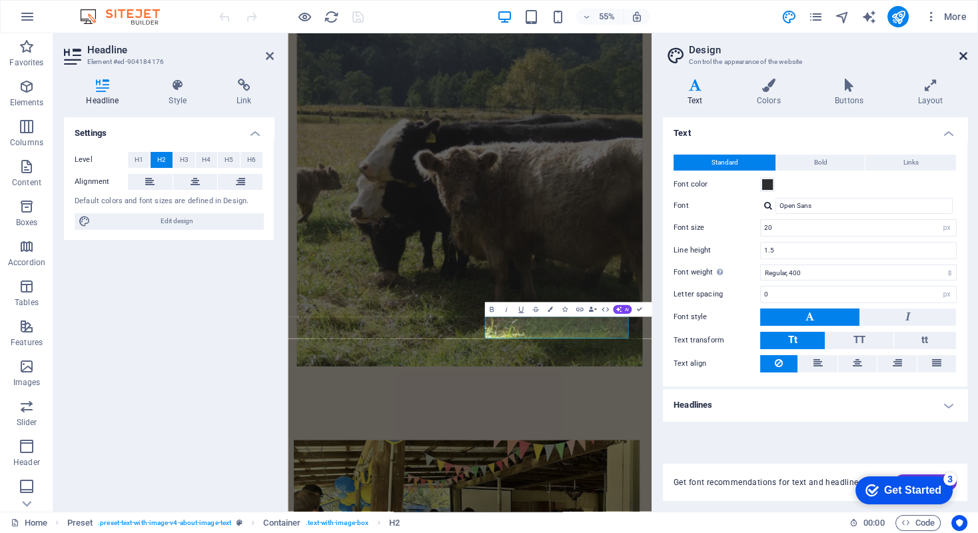
drag, startPoint x: 675, startPoint y: 23, endPoint x: 961, endPoint y: 56, distance: 288.3
click at [961, 56] on icon at bounding box center [963, 56] width 8 height 11
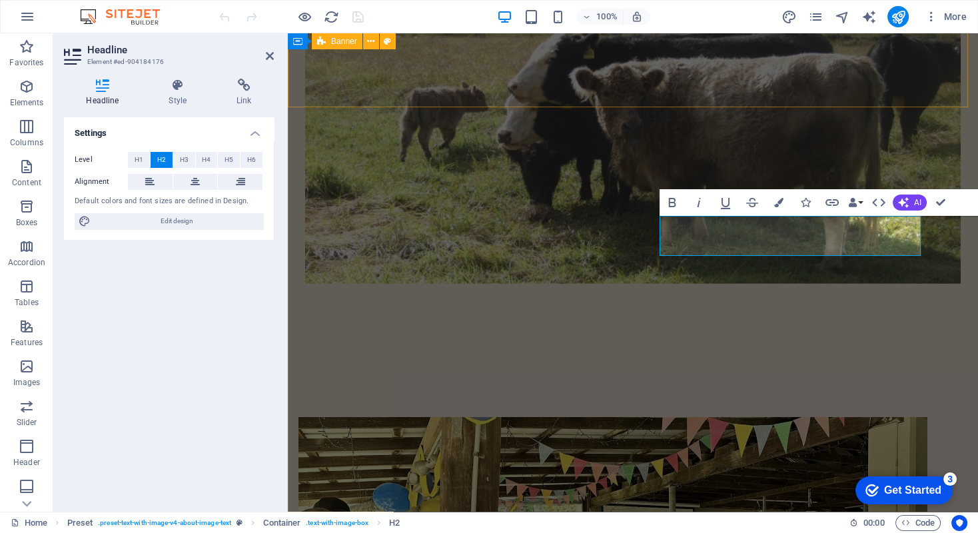
click at [199, 270] on div "Settings Level H1 H2 H3 H4 H5 H6 Alignment Default colors and font sizes are de…" at bounding box center [169, 309] width 210 height 384
drag, startPoint x: 266, startPoint y: 53, endPoint x: 211, endPoint y: 21, distance: 63.9
click at [266, 53] on icon at bounding box center [270, 56] width 8 height 11
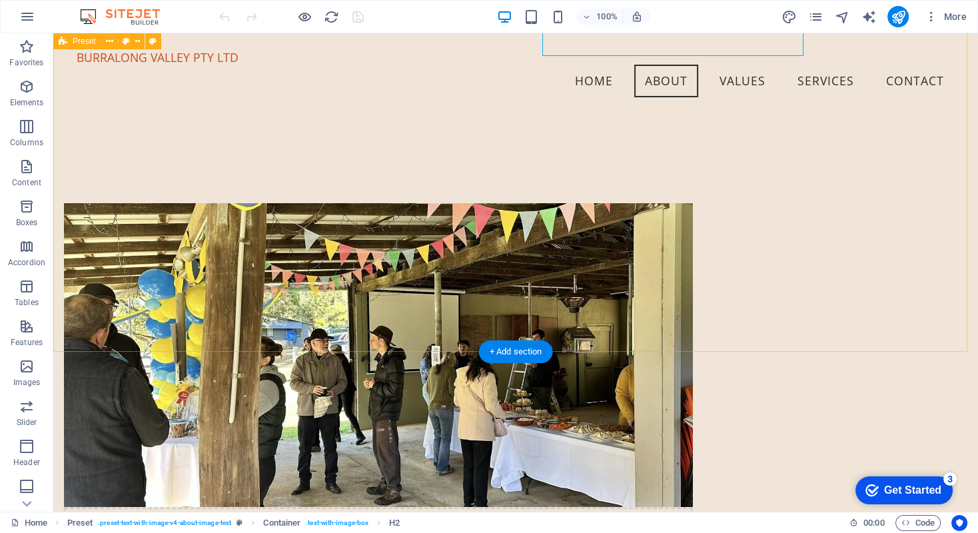
scroll to position [333, 0]
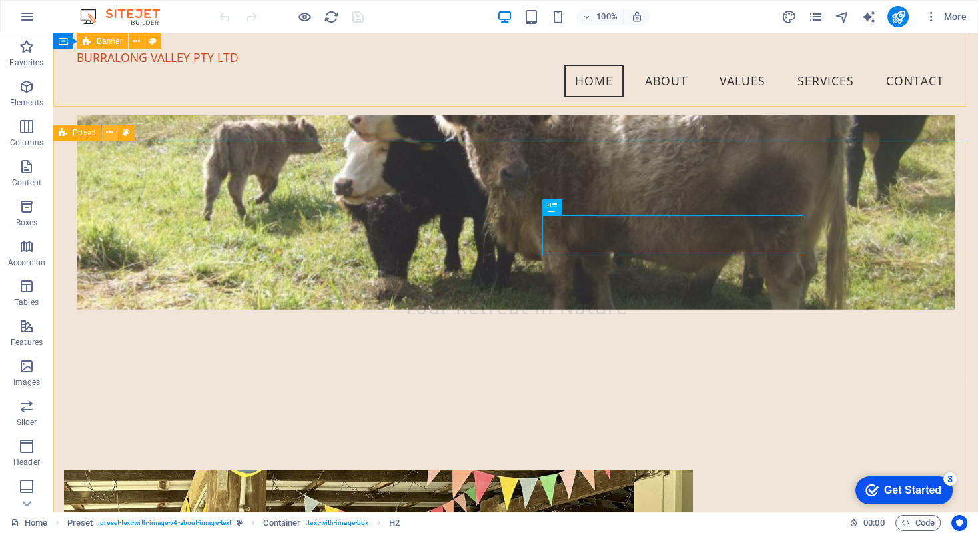
click at [110, 134] on icon at bounding box center [109, 133] width 7 height 14
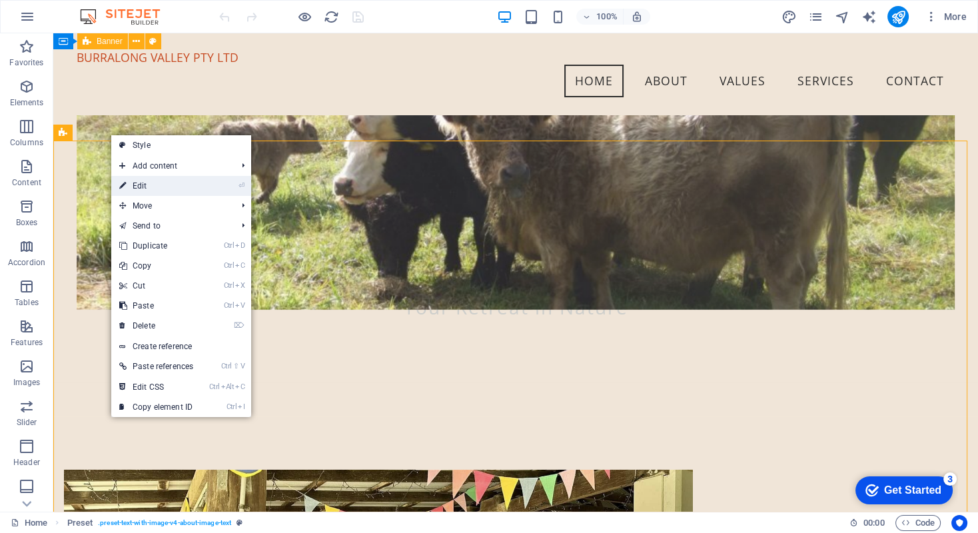
click at [139, 180] on link "⏎ Edit" at bounding box center [156, 186] width 90 height 20
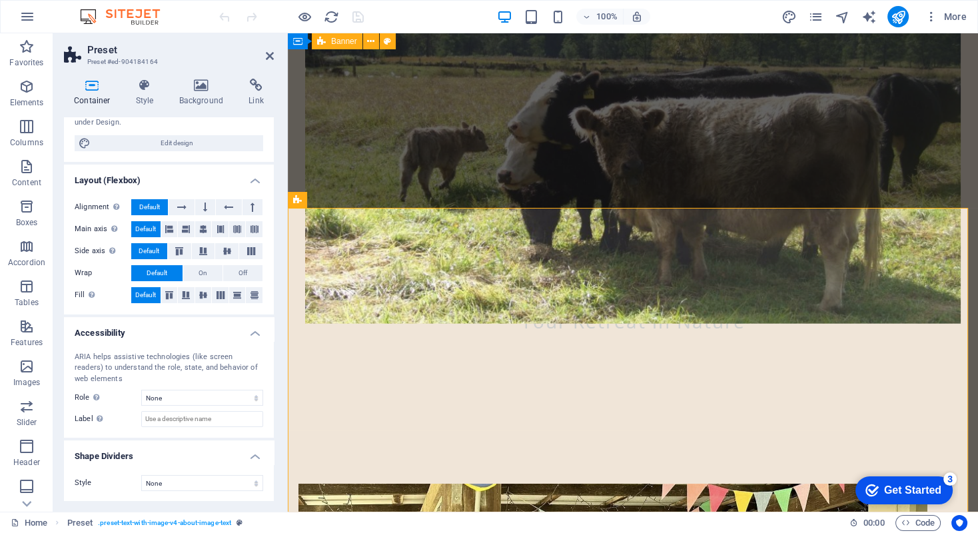
scroll to position [0, 0]
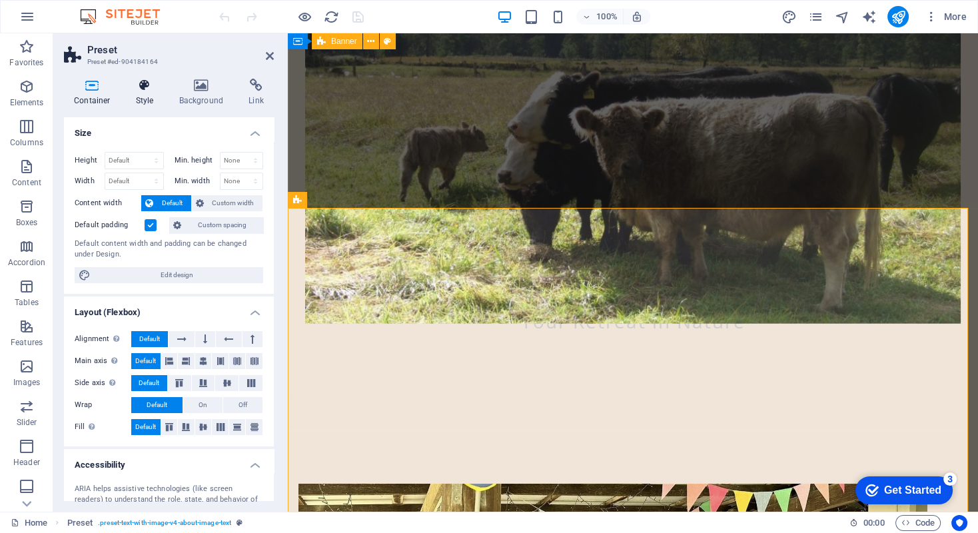
click at [141, 80] on icon at bounding box center [145, 85] width 38 height 13
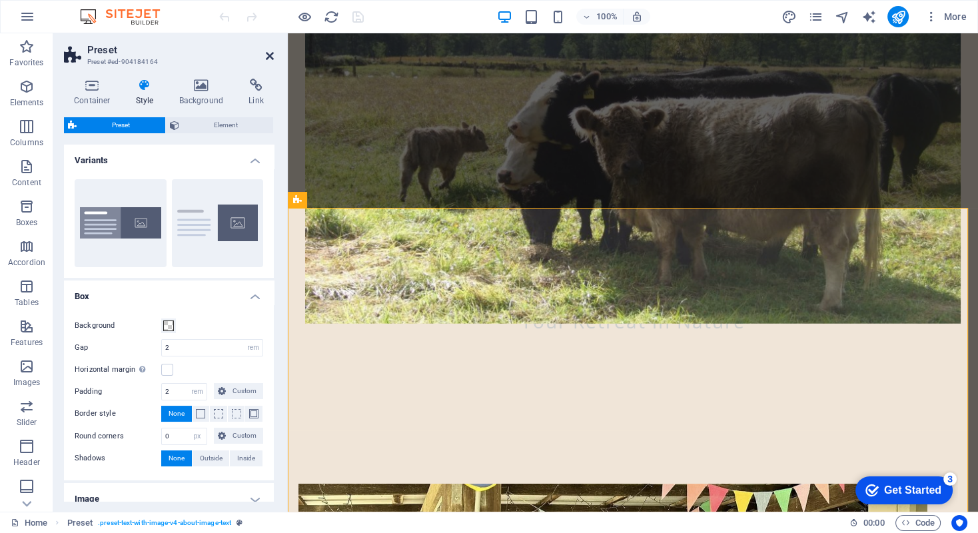
drag, startPoint x: 212, startPoint y: 23, endPoint x: 265, endPoint y: 56, distance: 62.3
click at [266, 56] on icon at bounding box center [270, 56] width 8 height 11
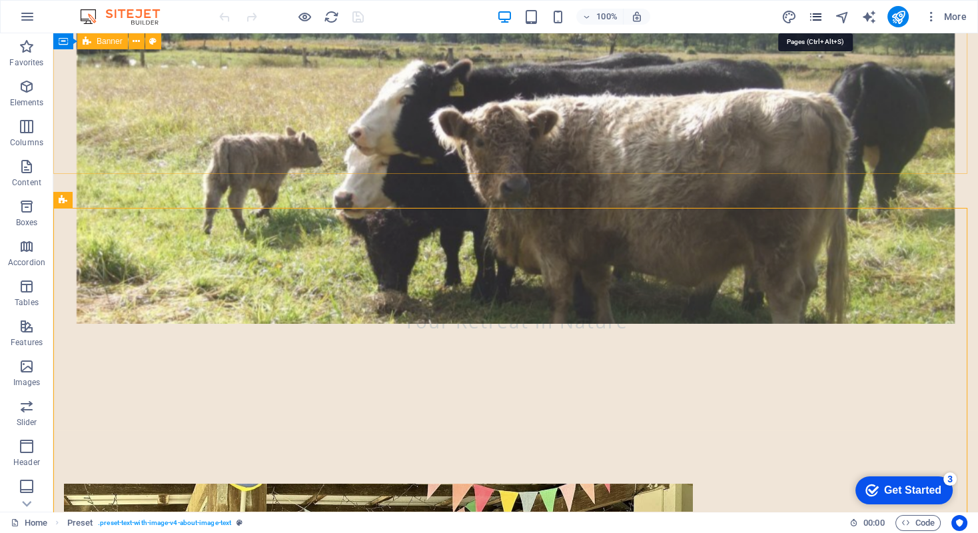
click at [813, 13] on icon "pages" at bounding box center [814, 16] width 15 height 15
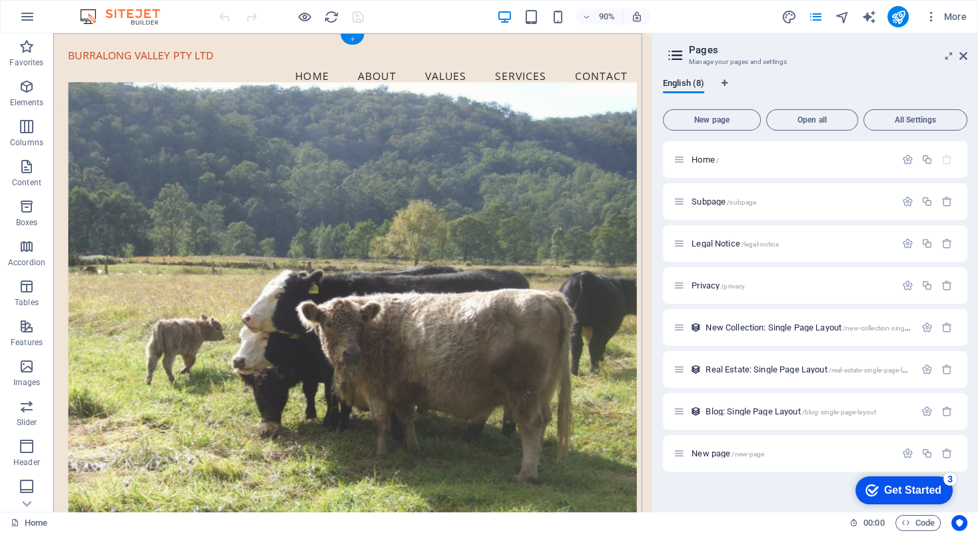
drag, startPoint x: 352, startPoint y: 38, endPoint x: 127, endPoint y: 9, distance: 226.3
click at [352, 38] on div "+" at bounding box center [351, 39] width 23 height 11
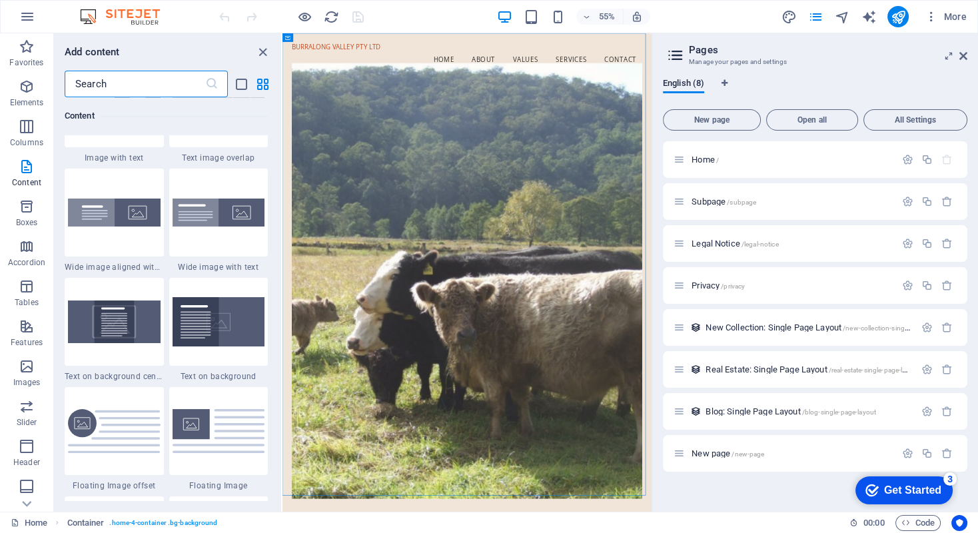
scroll to position [2729, 0]
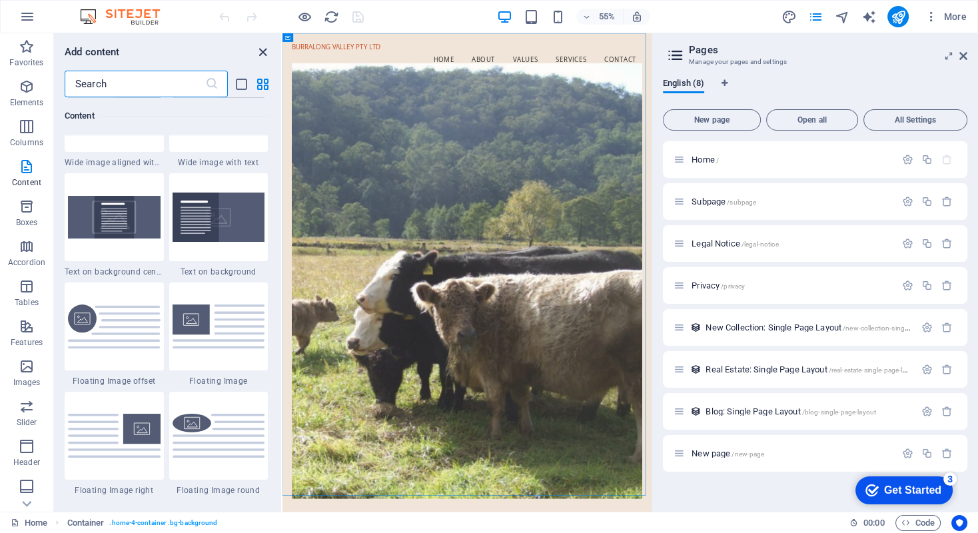
click at [260, 53] on icon "close panel" at bounding box center [262, 52] width 15 height 15
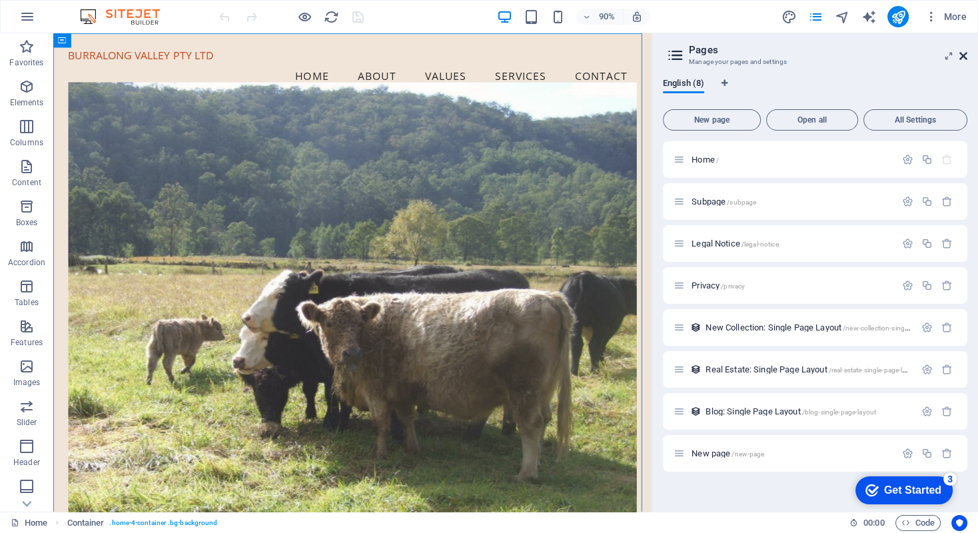
drag, startPoint x: 906, startPoint y: 26, endPoint x: 962, endPoint y: 55, distance: 63.7
click at [962, 55] on icon at bounding box center [963, 56] width 8 height 11
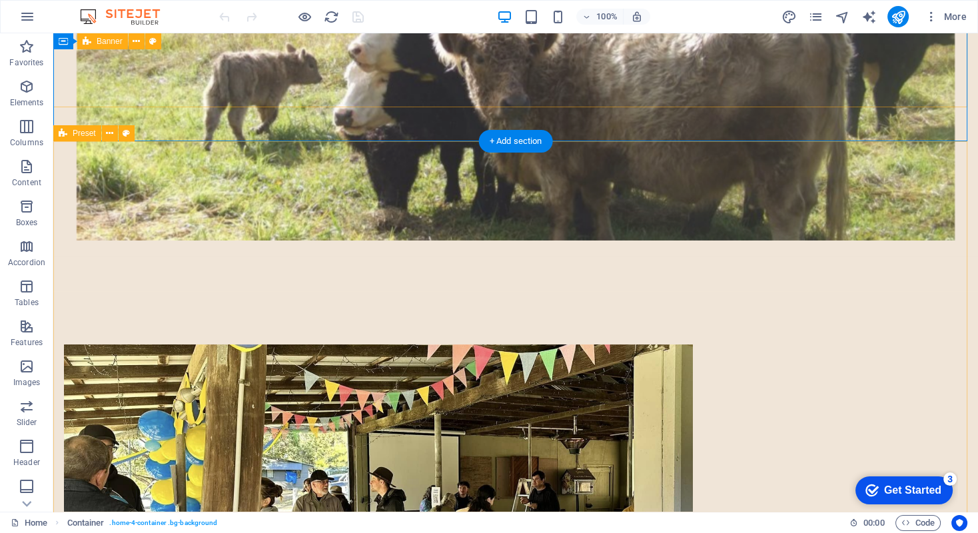
scroll to position [533, 0]
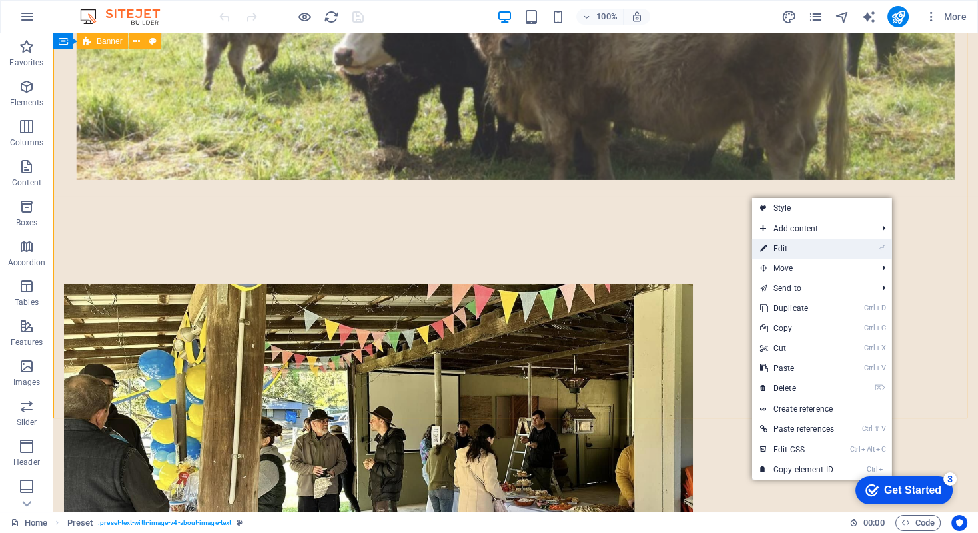
click at [784, 243] on link "⏎ Edit" at bounding box center [797, 248] width 90 height 20
select select "rem"
select select "px"
select select "preset-text-with-image-v4-about-image-text"
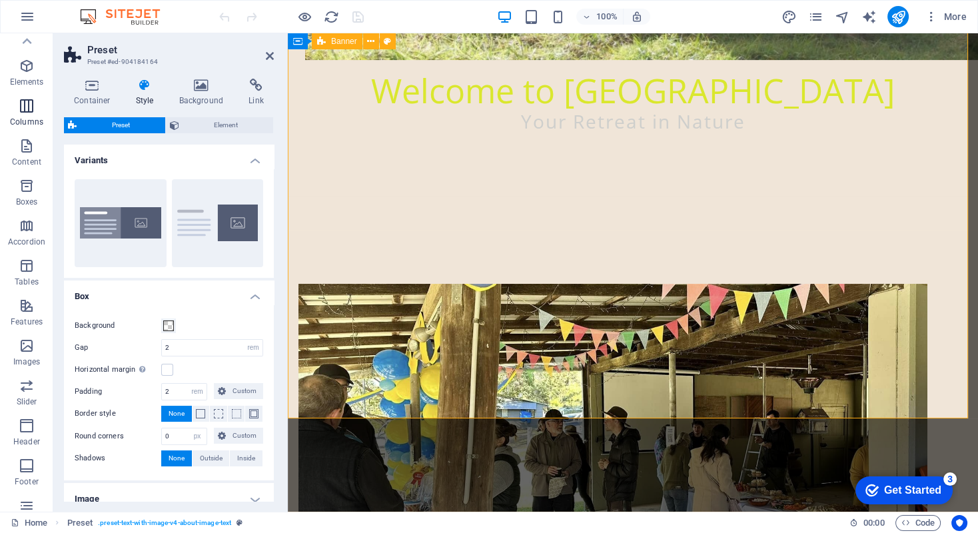
scroll to position [0, 0]
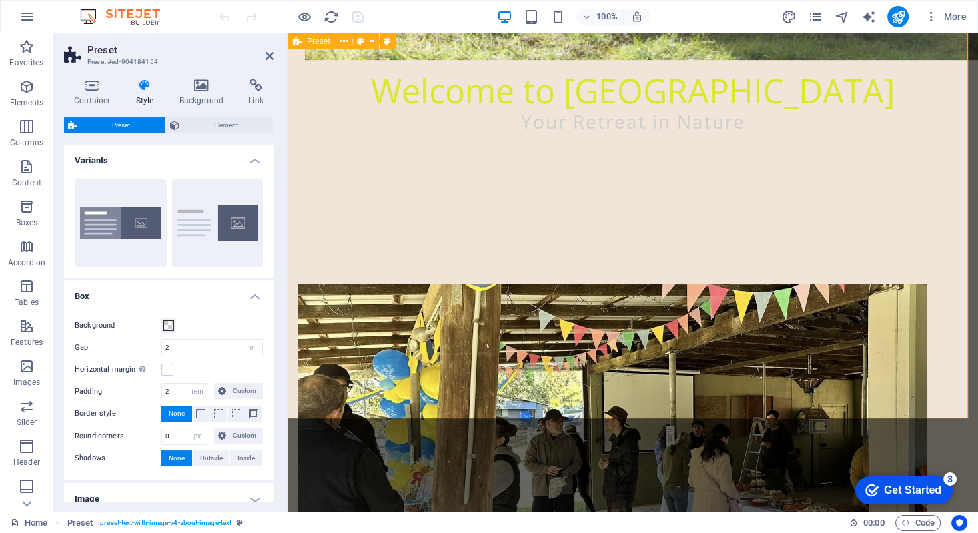
click at [932, 16] on icon "button" at bounding box center [930, 16] width 13 height 13
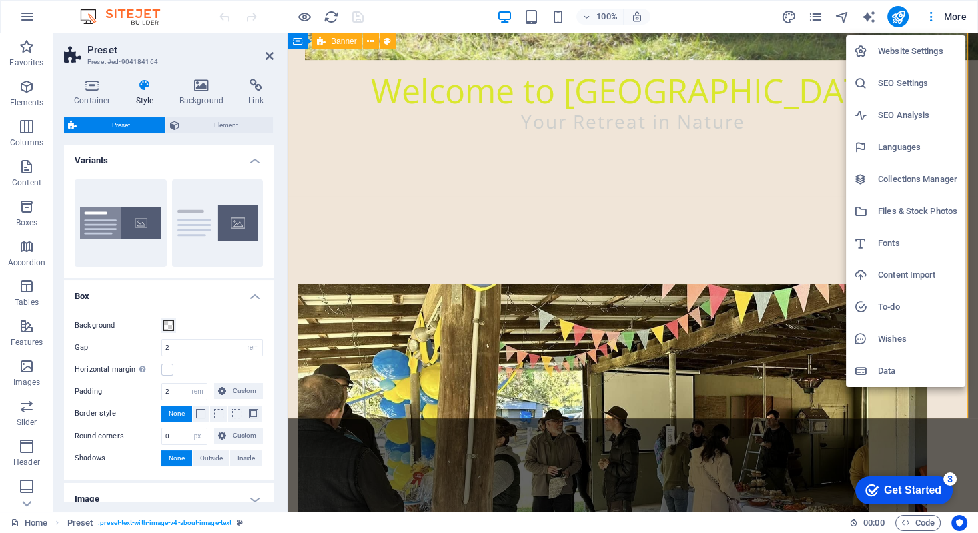
click at [810, 76] on div at bounding box center [489, 266] width 978 height 533
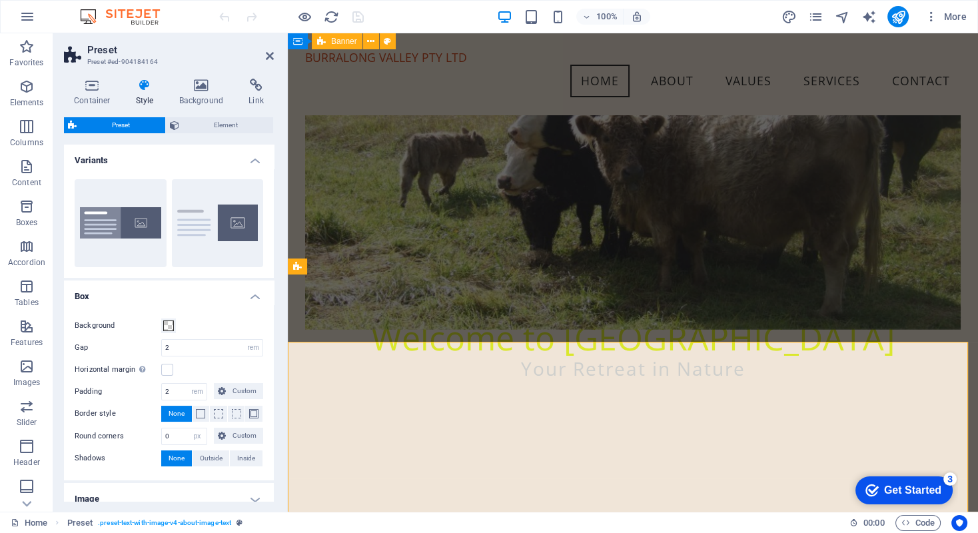
scroll to position [199, 0]
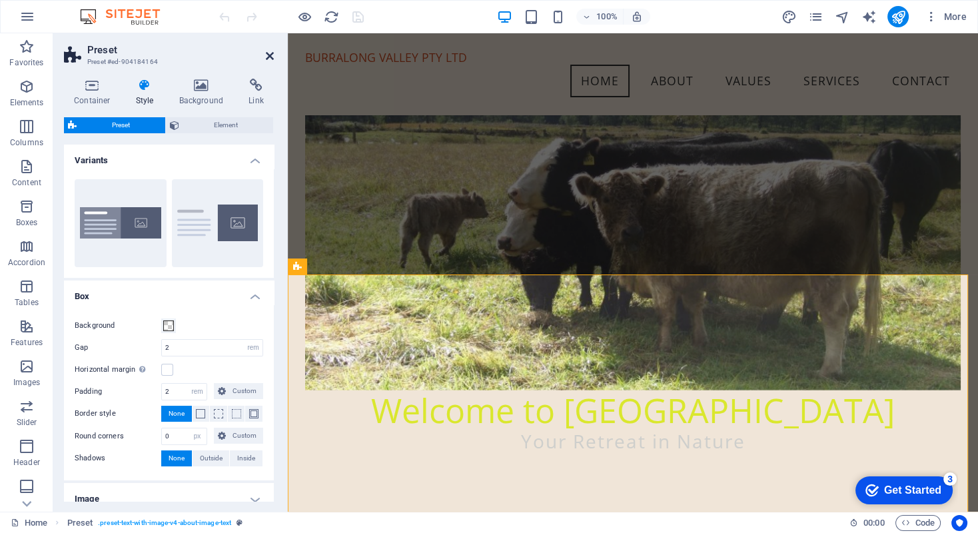
drag, startPoint x: 213, startPoint y: 27, endPoint x: 269, endPoint y: 51, distance: 60.9
click at [269, 51] on icon at bounding box center [270, 56] width 8 height 11
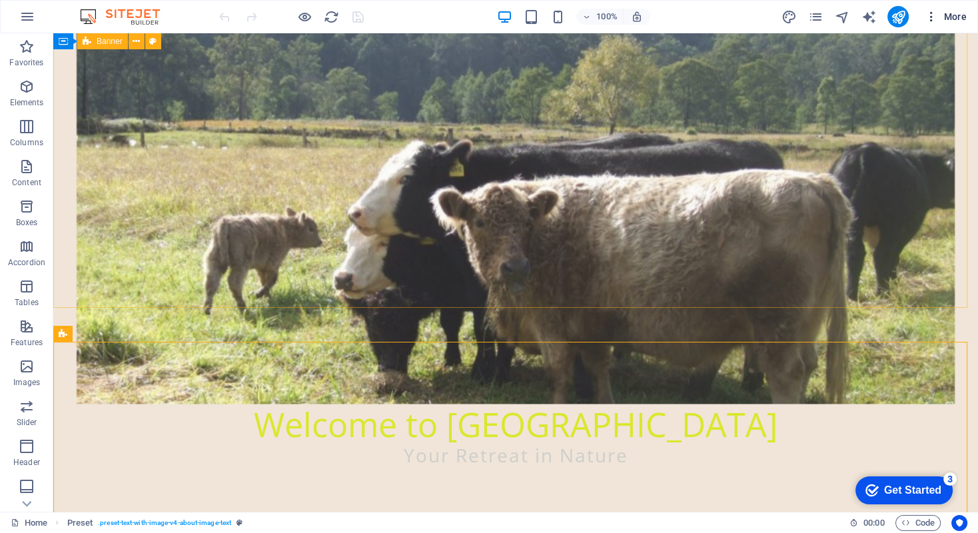
click at [945, 15] on span "More" at bounding box center [945, 16] width 42 height 13
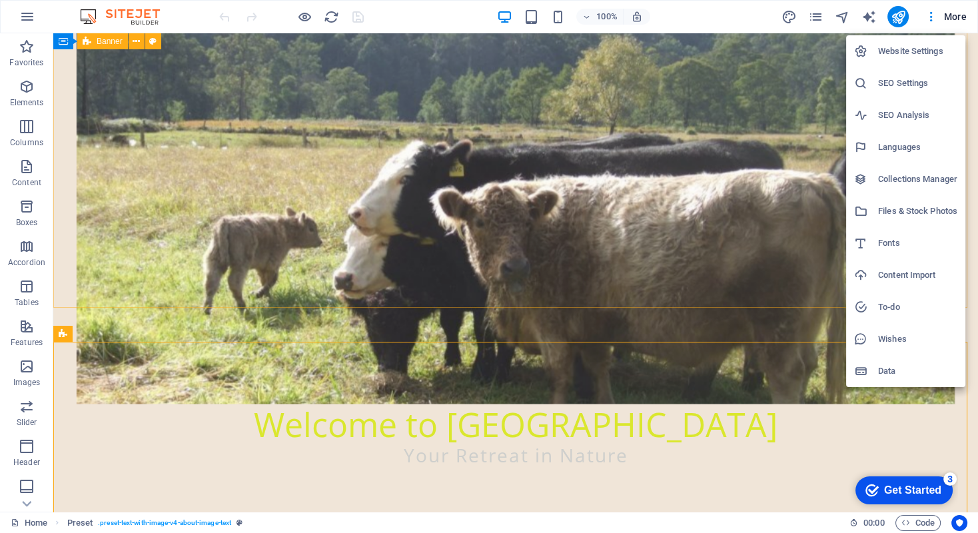
click at [891, 209] on h6 "Files & Stock Photos" at bounding box center [917, 211] width 79 height 16
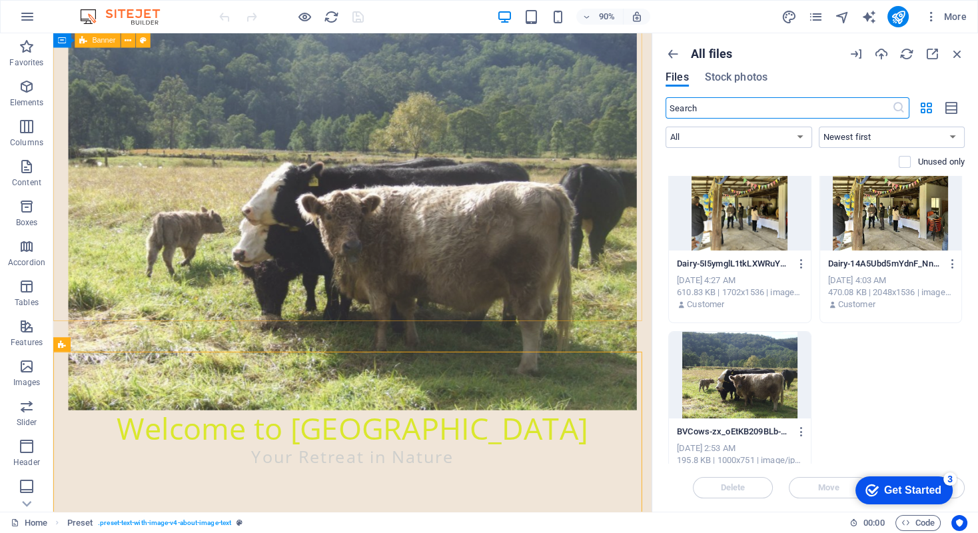
scroll to position [0, 0]
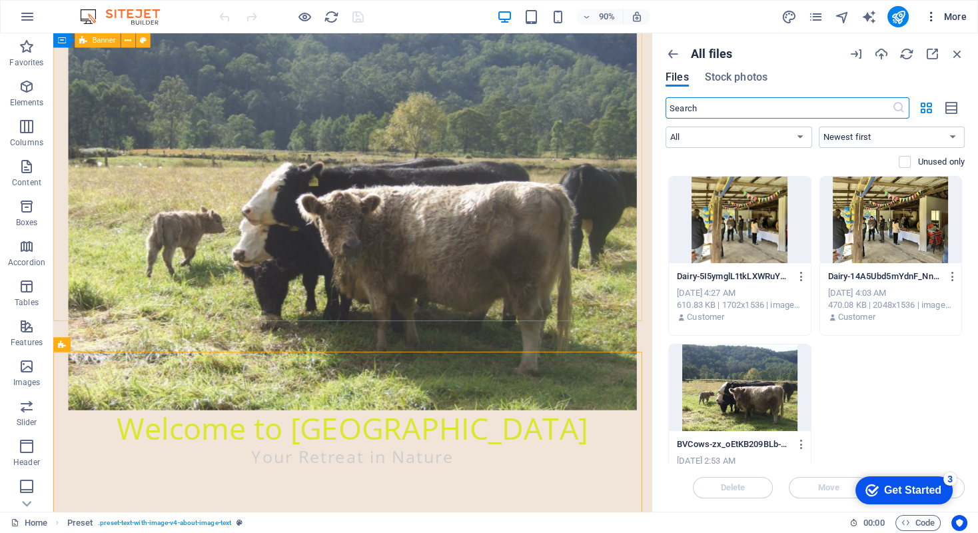
click at [954, 19] on span "More" at bounding box center [945, 16] width 42 height 13
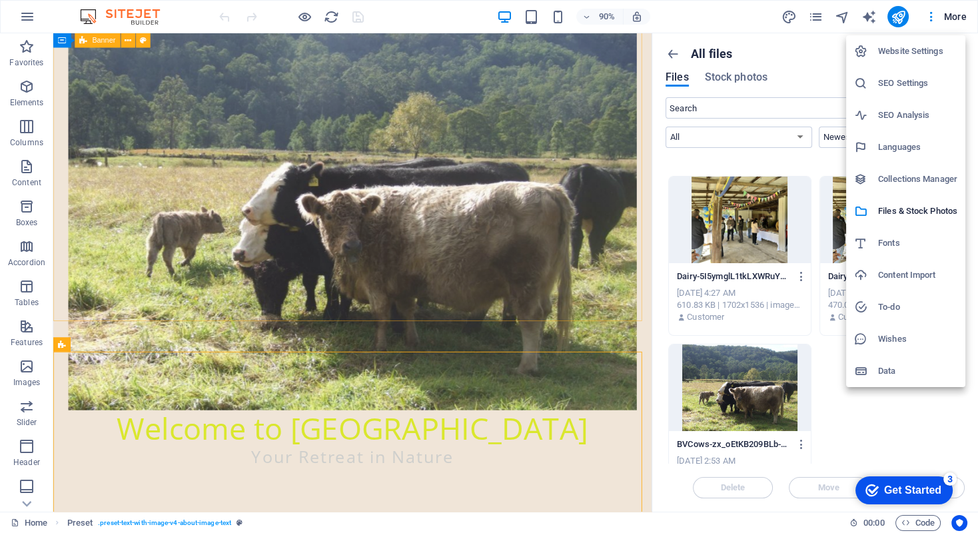
click at [921, 174] on h6 "Collections Manager" at bounding box center [917, 179] width 79 height 16
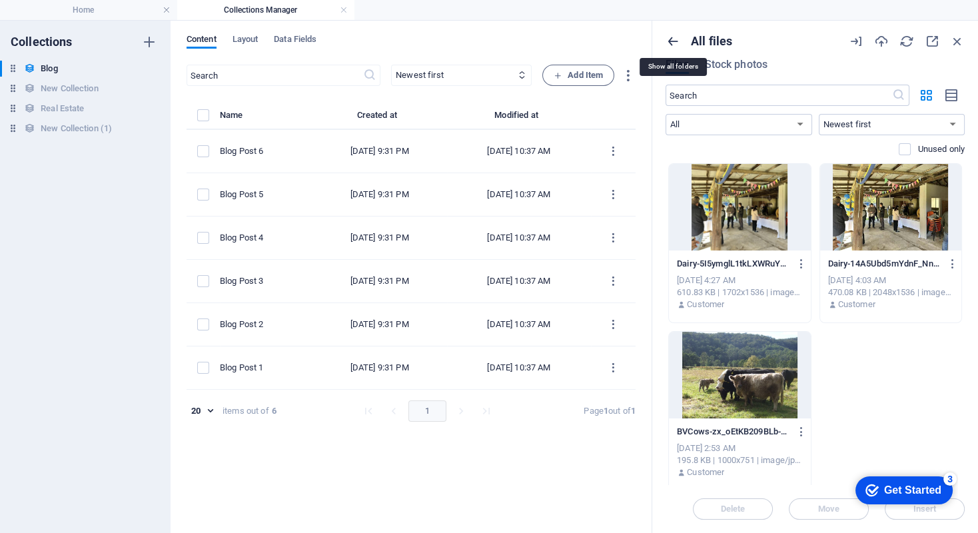
click at [669, 37] on icon "button" at bounding box center [672, 41] width 15 height 15
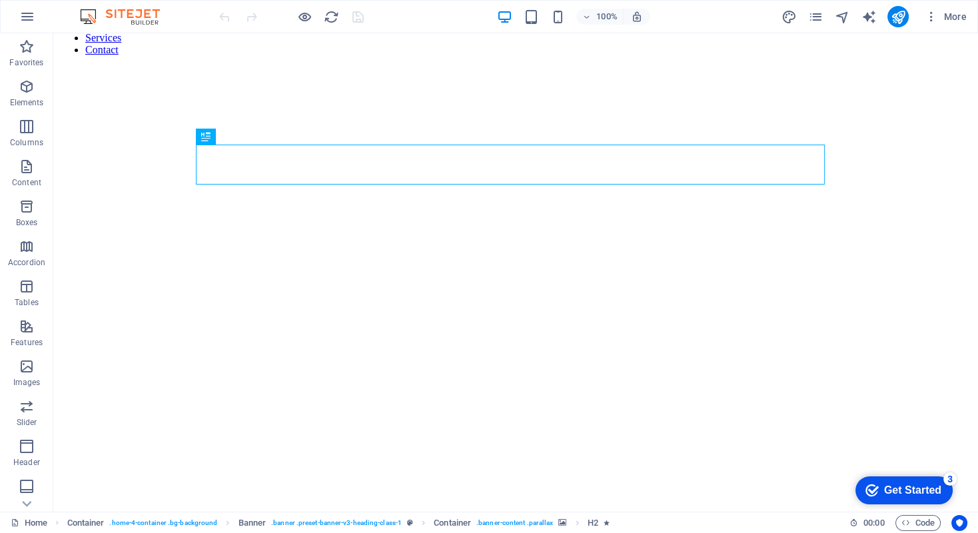
scroll to position [133, 0]
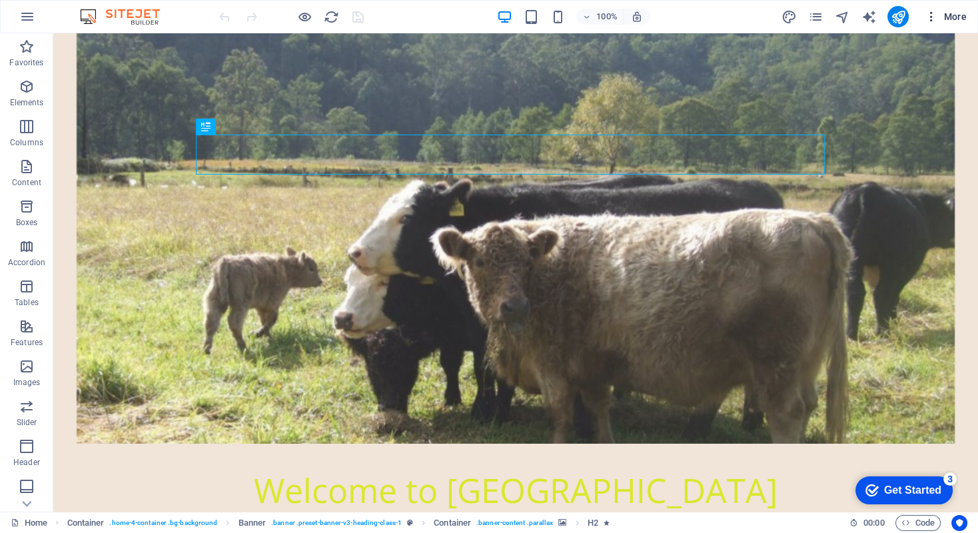
click at [930, 19] on icon "button" at bounding box center [930, 16] width 13 height 13
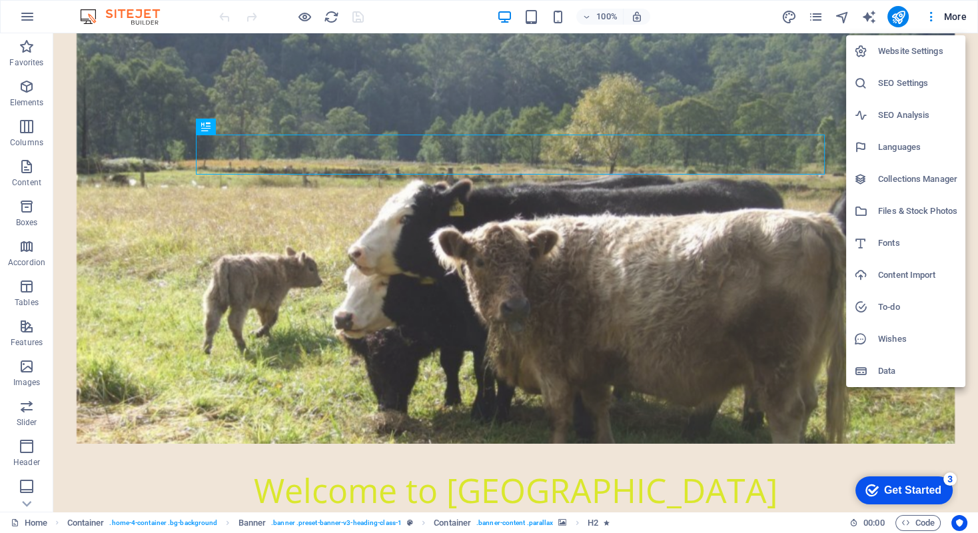
click at [906, 47] on h6 "Website Settings" at bounding box center [917, 51] width 79 height 16
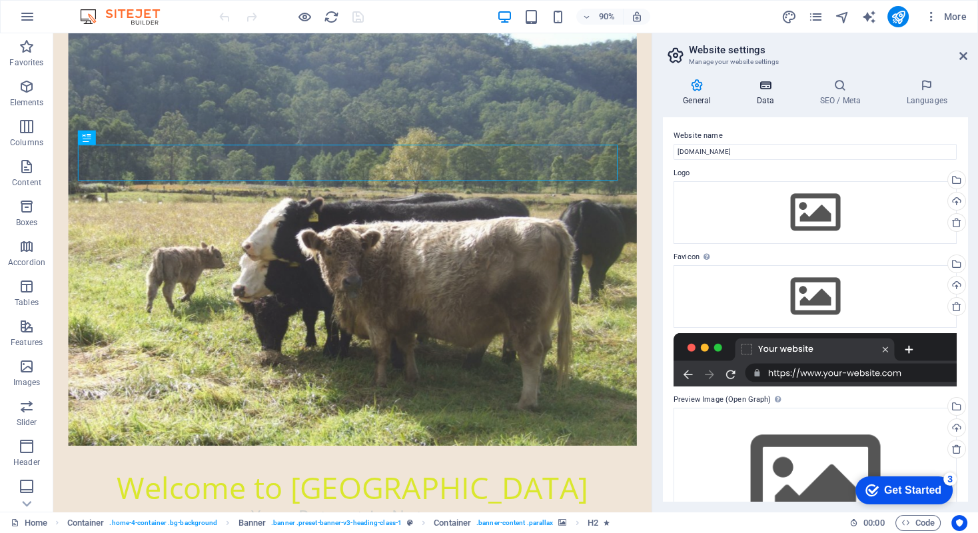
click at [760, 88] on icon at bounding box center [765, 85] width 58 height 13
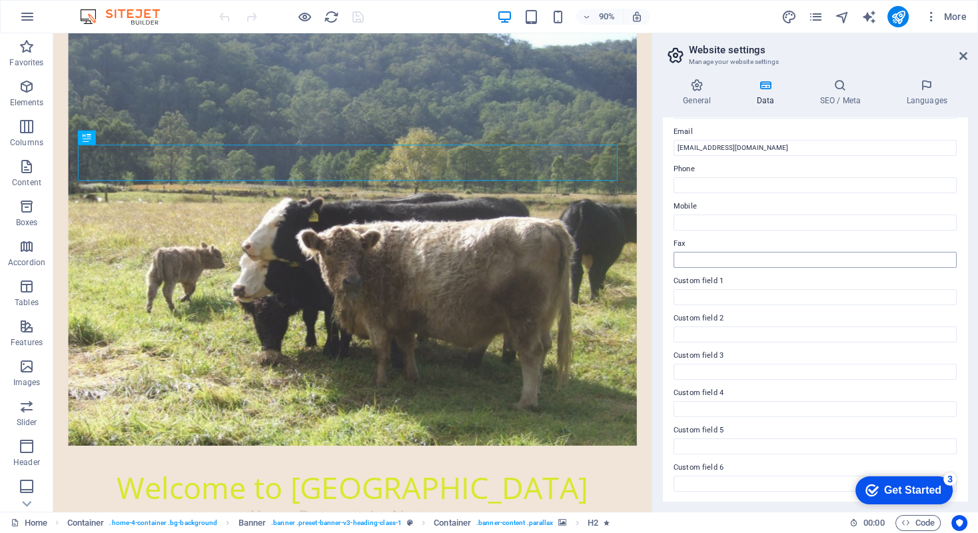
scroll to position [0, 0]
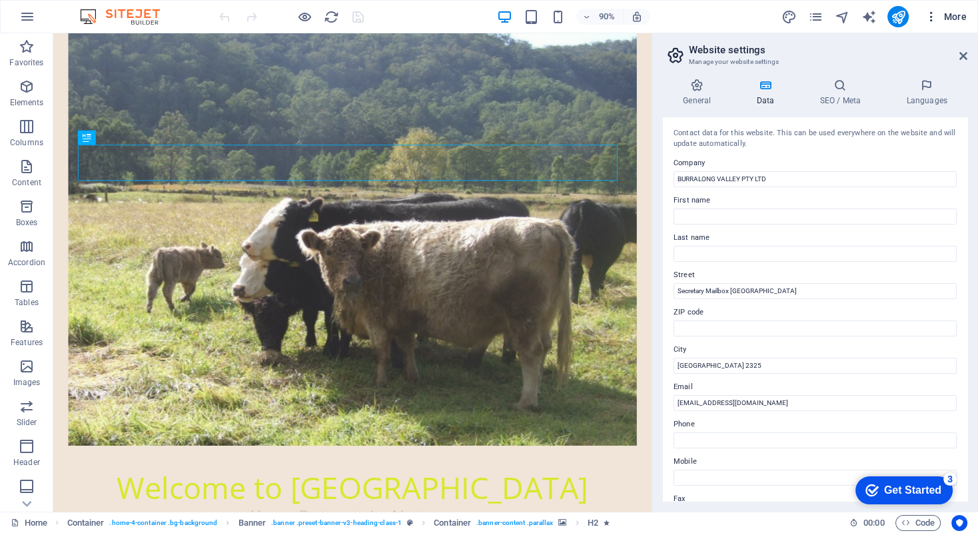
click at [928, 19] on icon "button" at bounding box center [930, 16] width 13 height 13
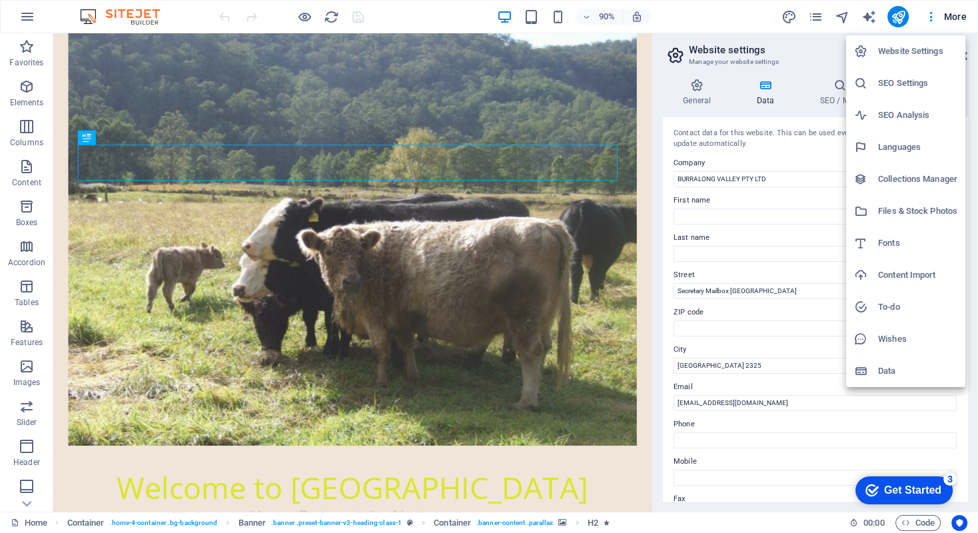
click at [882, 244] on h6 "Fonts" at bounding box center [917, 243] width 79 height 16
select select "popularity"
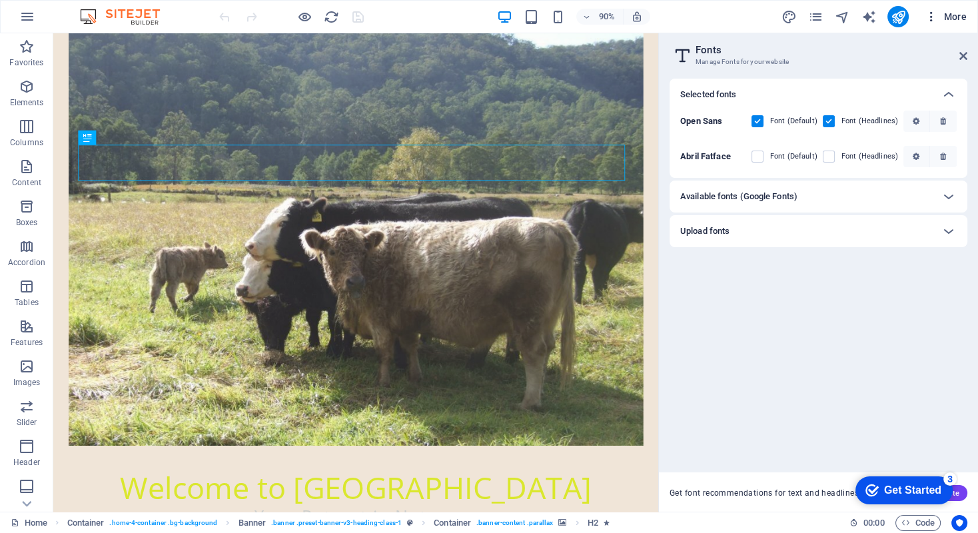
click at [932, 20] on icon "button" at bounding box center [930, 16] width 13 height 13
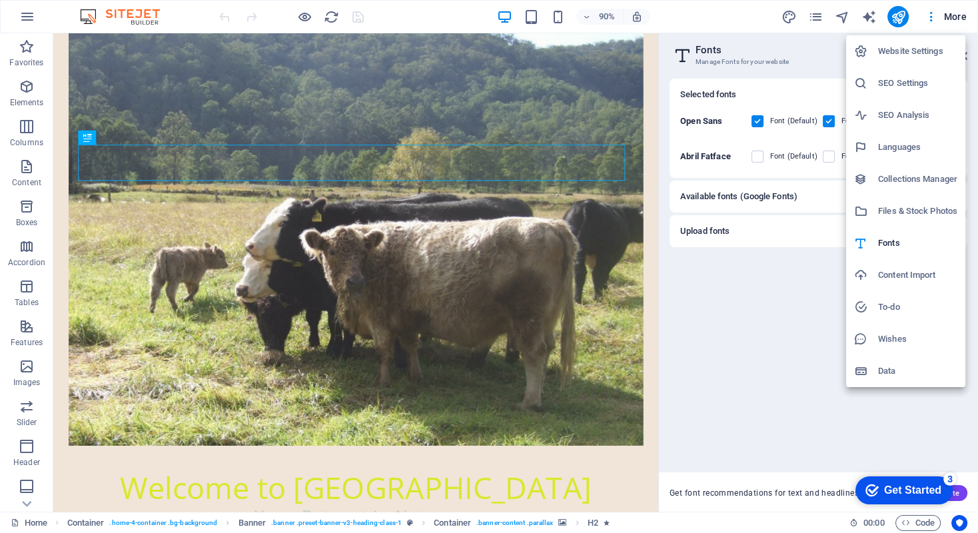
click at [816, 15] on div at bounding box center [489, 266] width 978 height 533
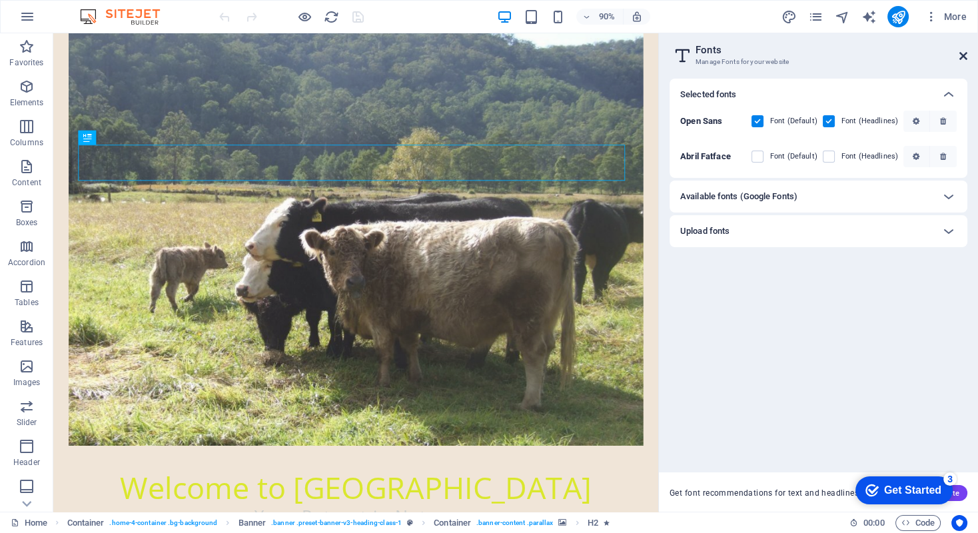
drag, startPoint x: 903, startPoint y: 21, endPoint x: 962, endPoint y: 53, distance: 66.8
click at [962, 53] on icon at bounding box center [963, 56] width 8 height 11
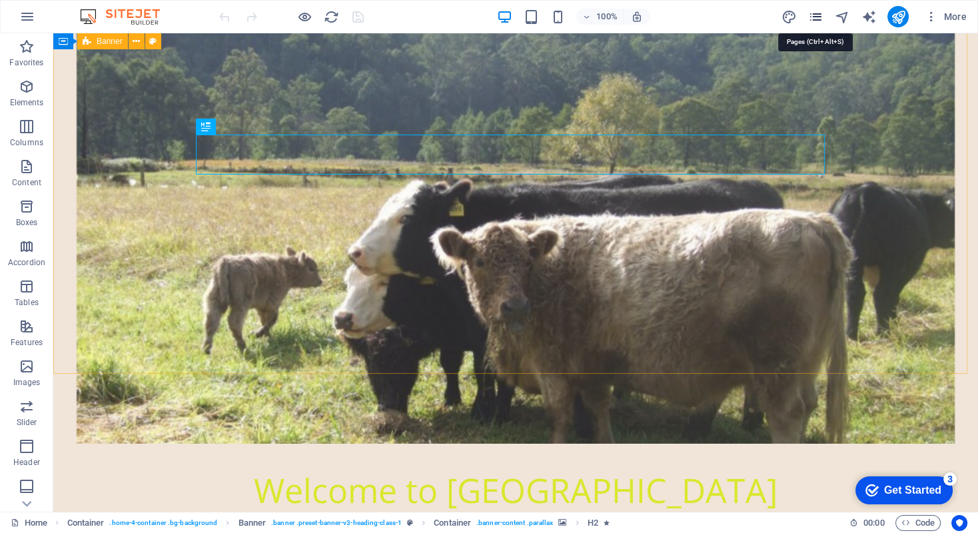
click at [817, 17] on icon "pages" at bounding box center [814, 16] width 15 height 15
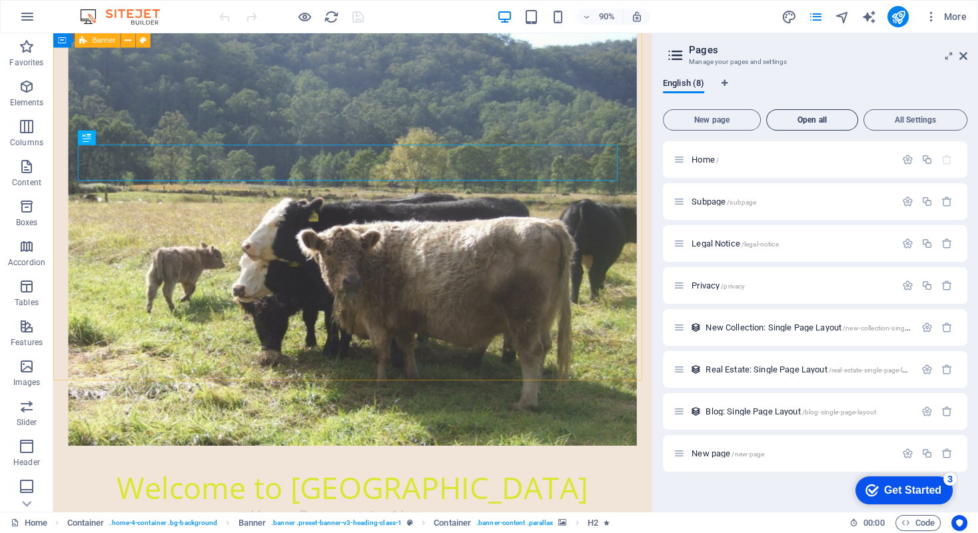
click at [814, 121] on span "Open all" at bounding box center [812, 120] width 80 height 8
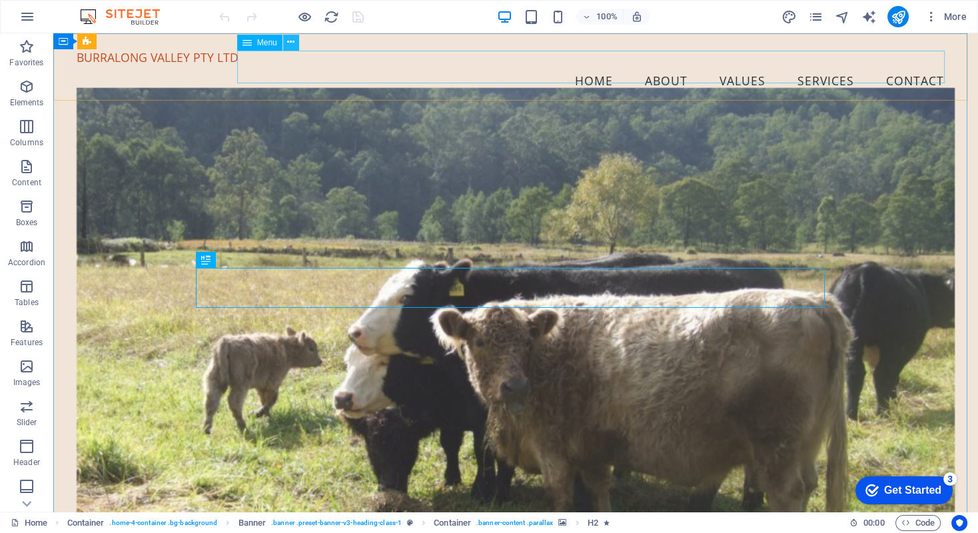
click at [288, 44] on icon at bounding box center [290, 42] width 7 height 14
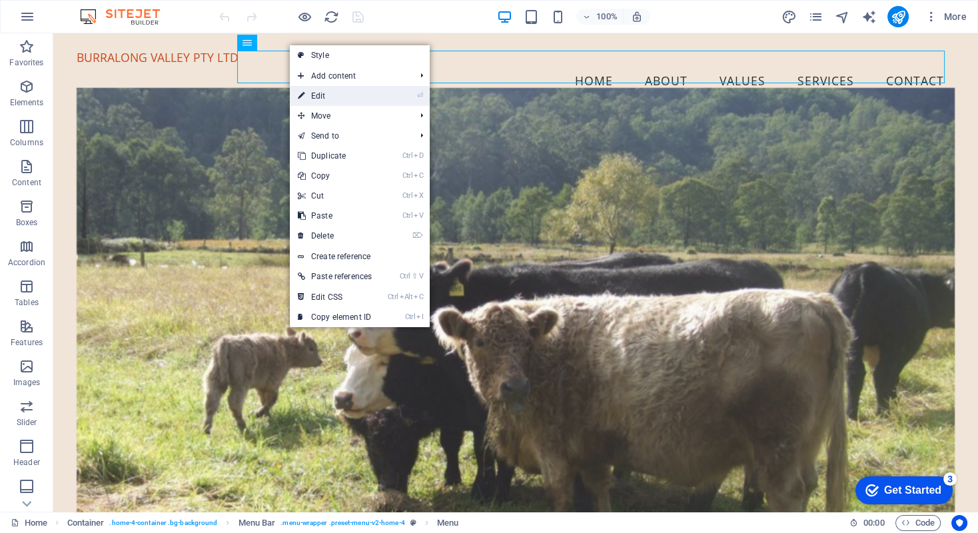
click at [306, 93] on link "⏎ Edit" at bounding box center [335, 96] width 90 height 20
select select
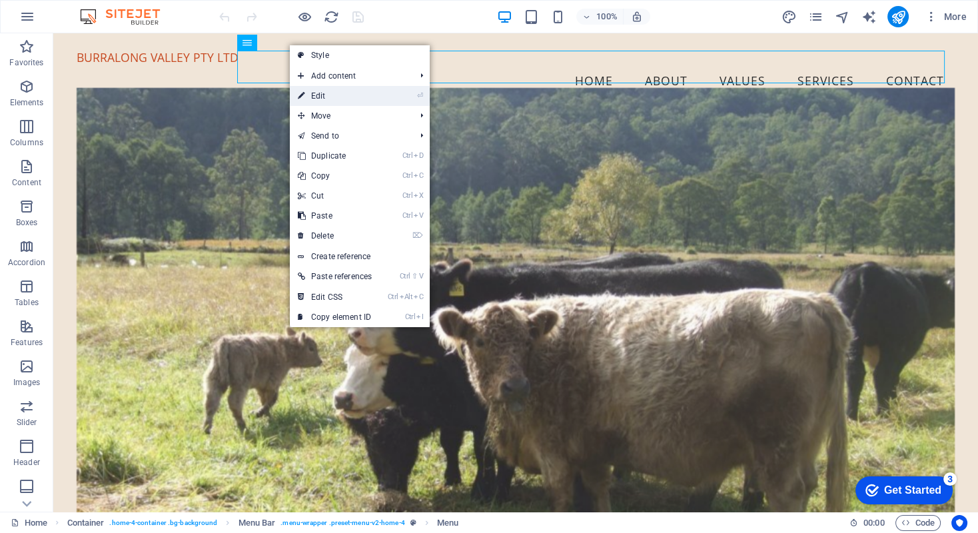
select select
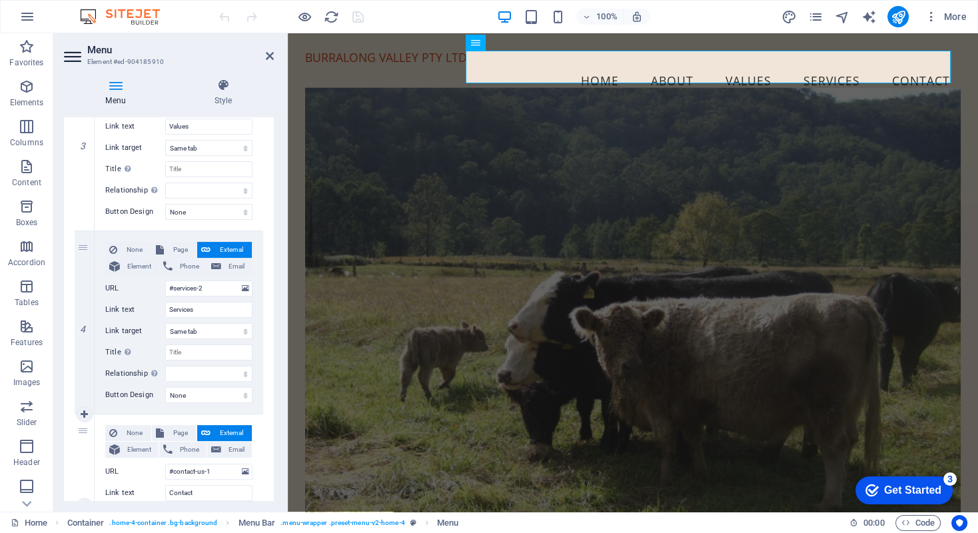
scroll to position [561, 0]
click at [266, 52] on icon at bounding box center [270, 56] width 8 height 11
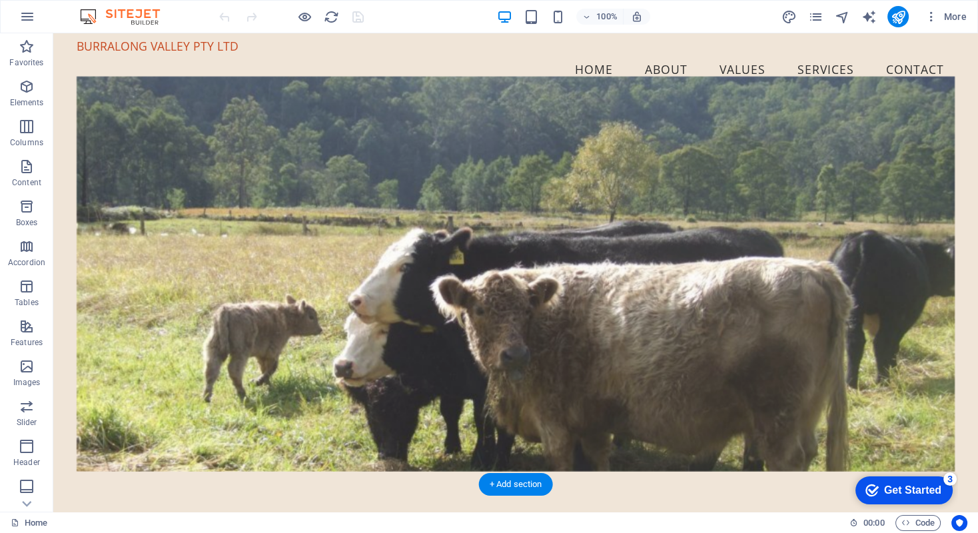
scroll to position [0, 0]
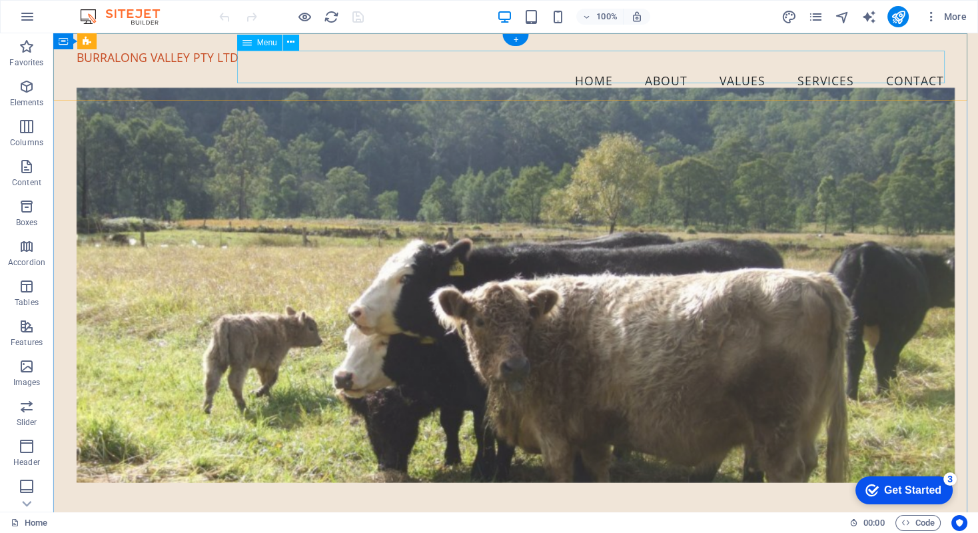
click at [645, 69] on nav "Home About Values Services Contact" at bounding box center [516, 81] width 878 height 33
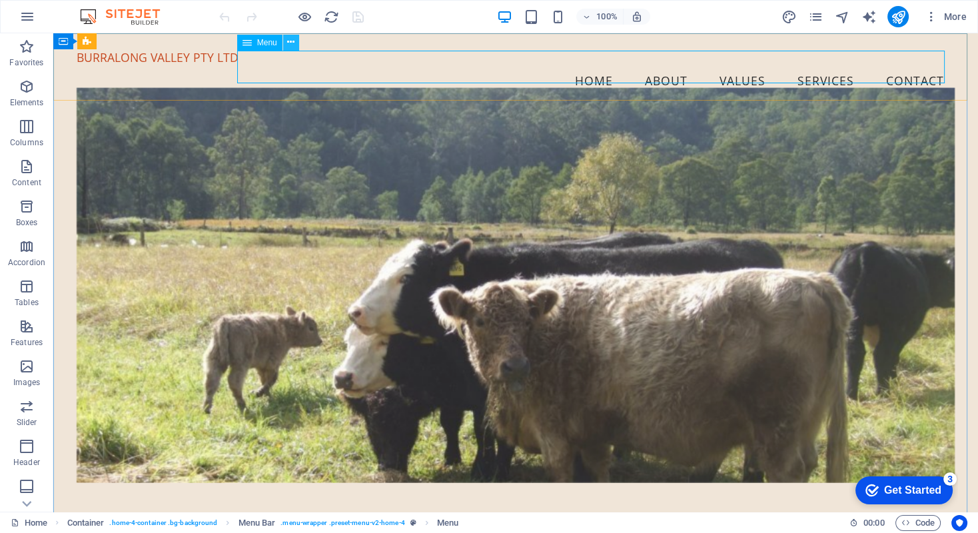
click at [294, 43] on icon at bounding box center [290, 42] width 7 height 14
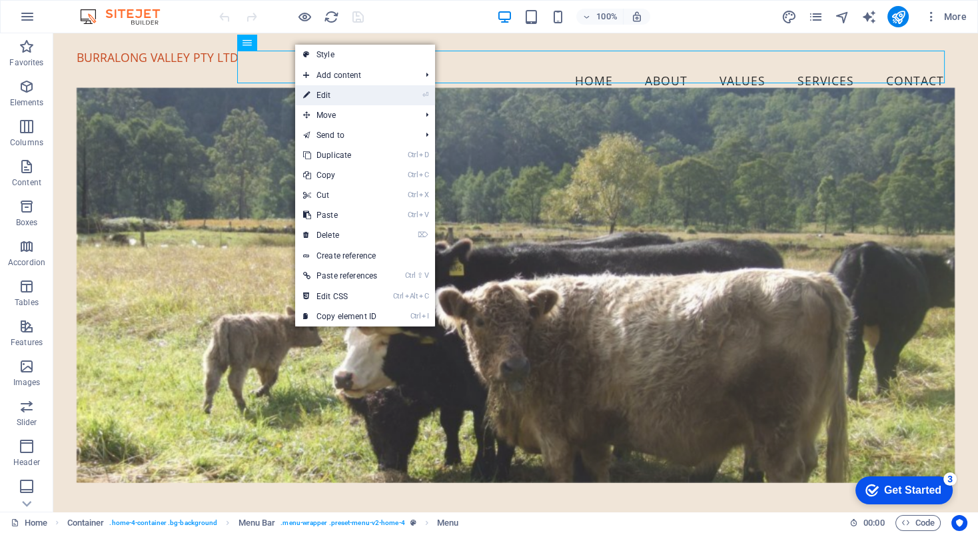
click at [316, 95] on link "⏎ Edit" at bounding box center [340, 95] width 90 height 20
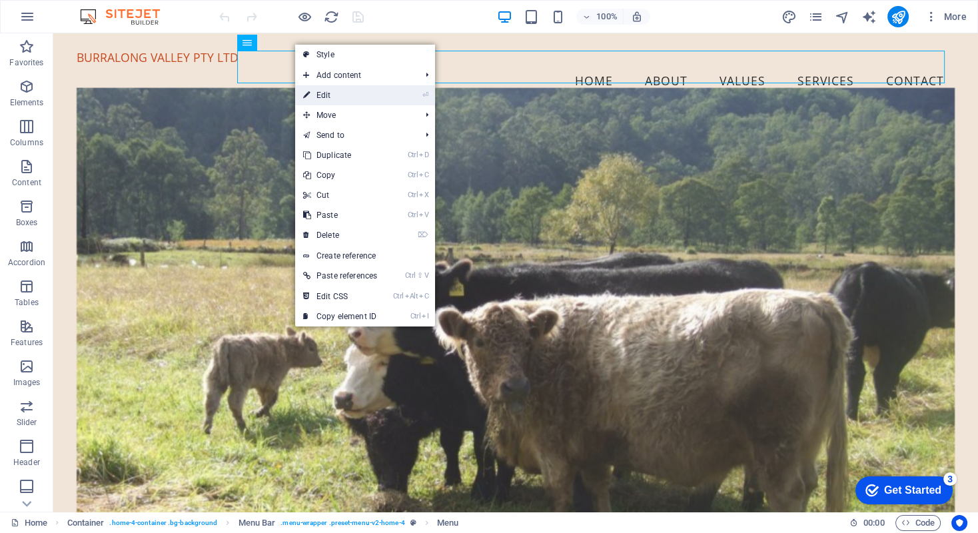
select select
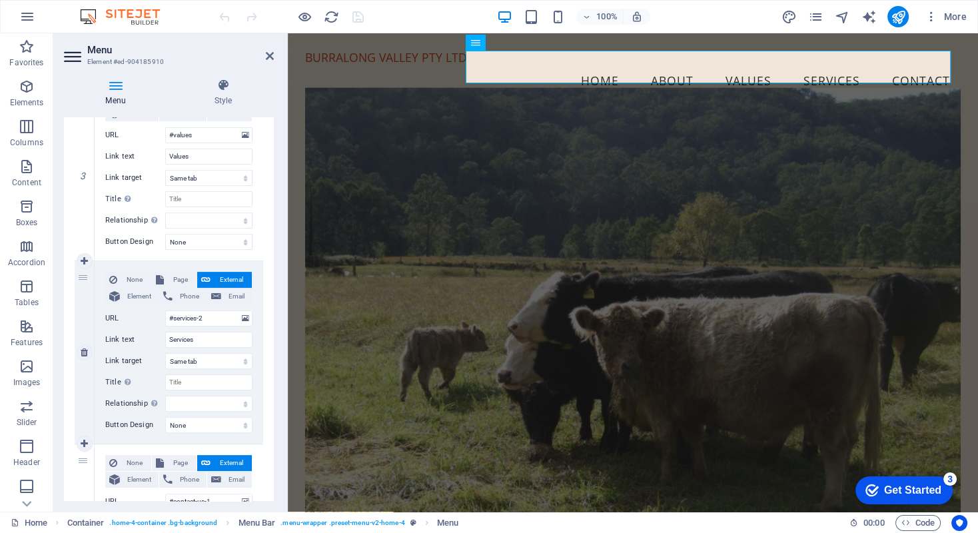
scroll to position [533, 0]
click at [198, 317] on input "#services-2" at bounding box center [208, 318] width 87 height 16
type input "#s-2"
select select
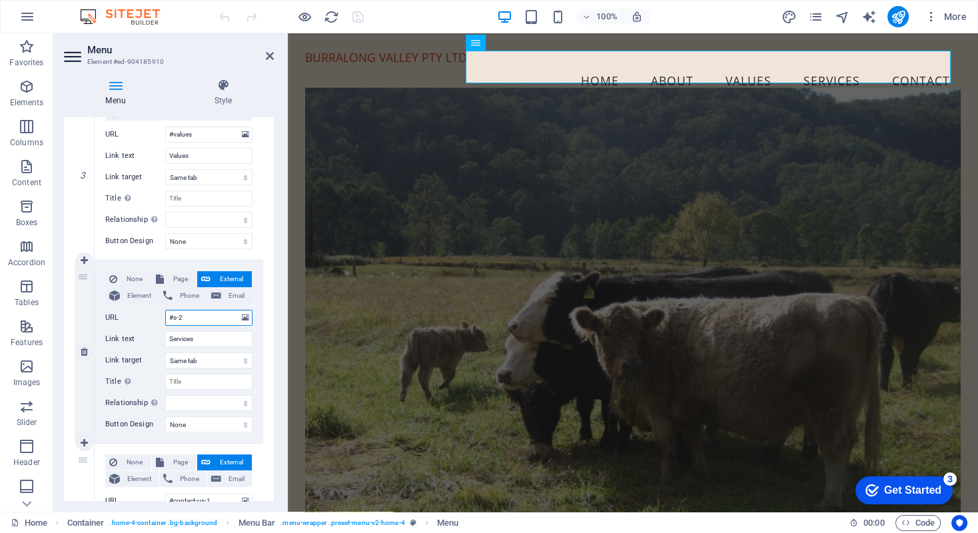
select select
type input "#-2"
select select
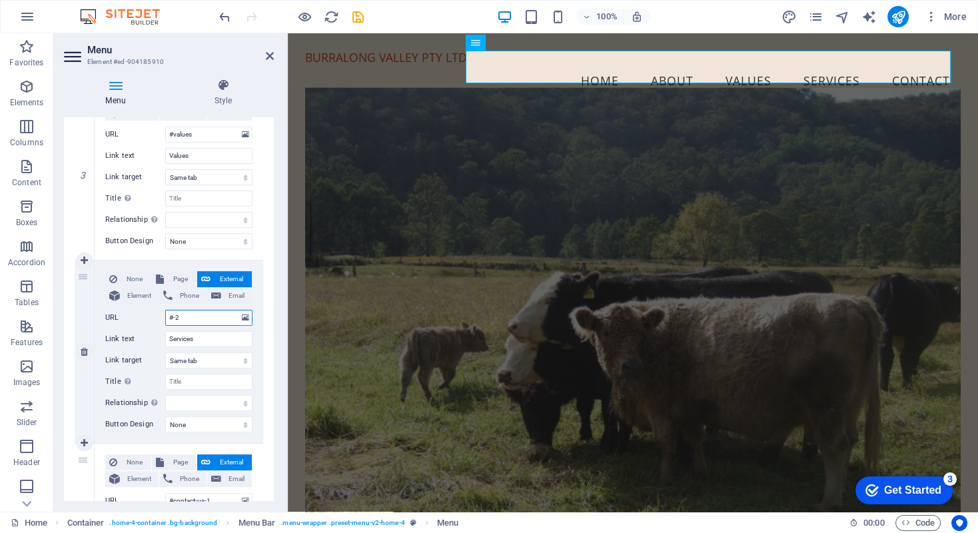
select select
type input "#offer-2"
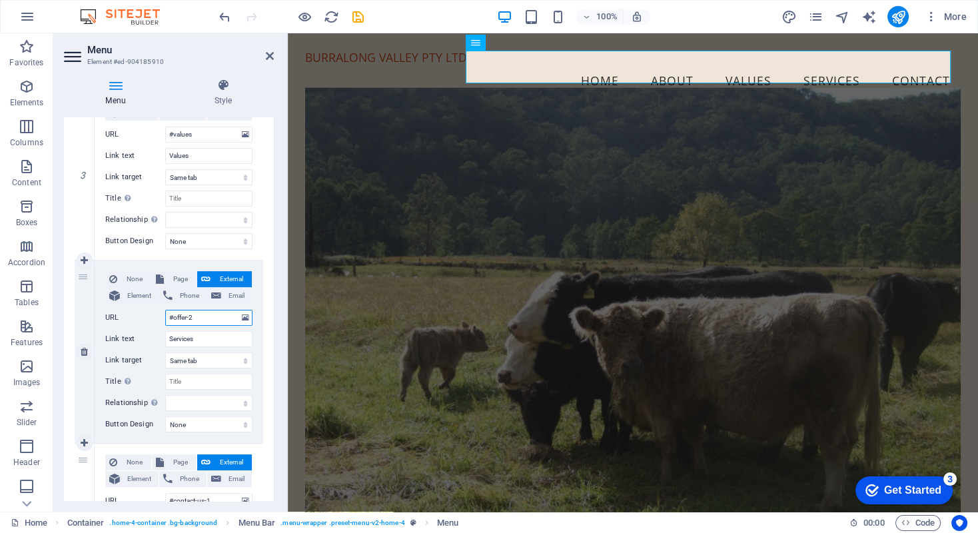
select select
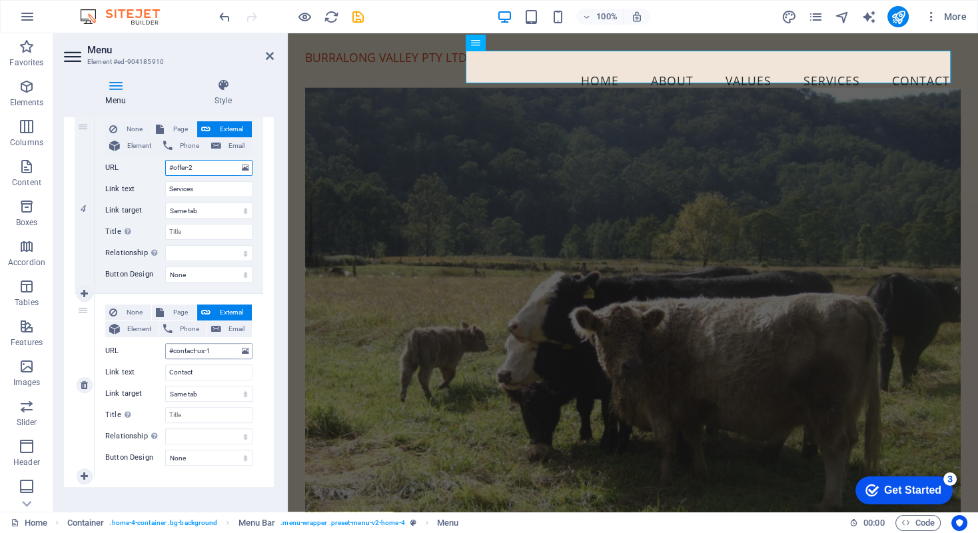
scroll to position [693, 0]
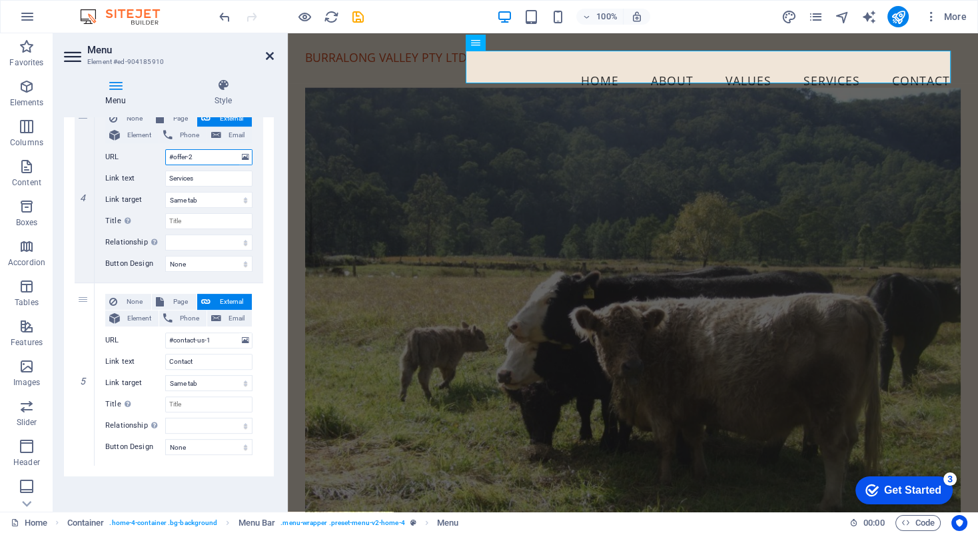
type input "#offer-2"
click at [268, 52] on icon at bounding box center [270, 56] width 8 height 11
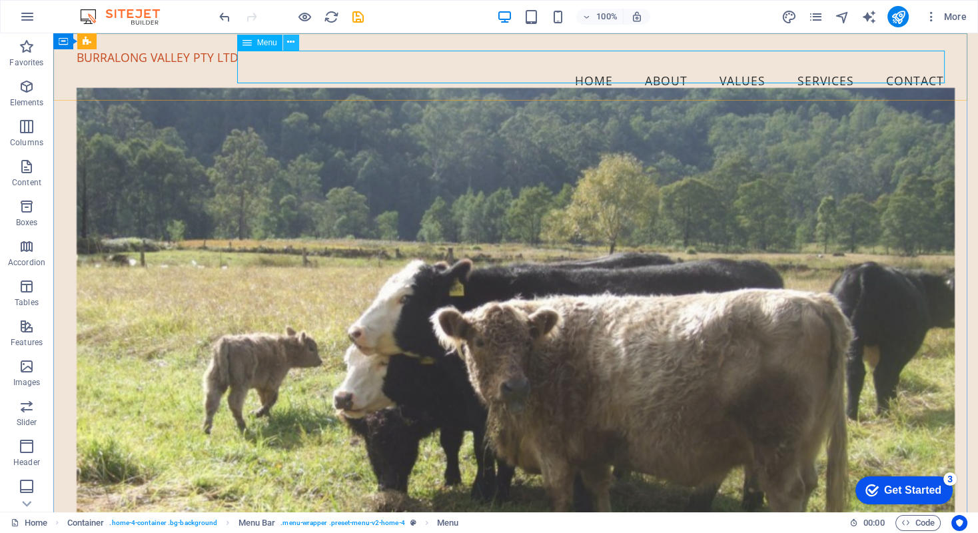
click at [292, 40] on icon at bounding box center [290, 42] width 7 height 14
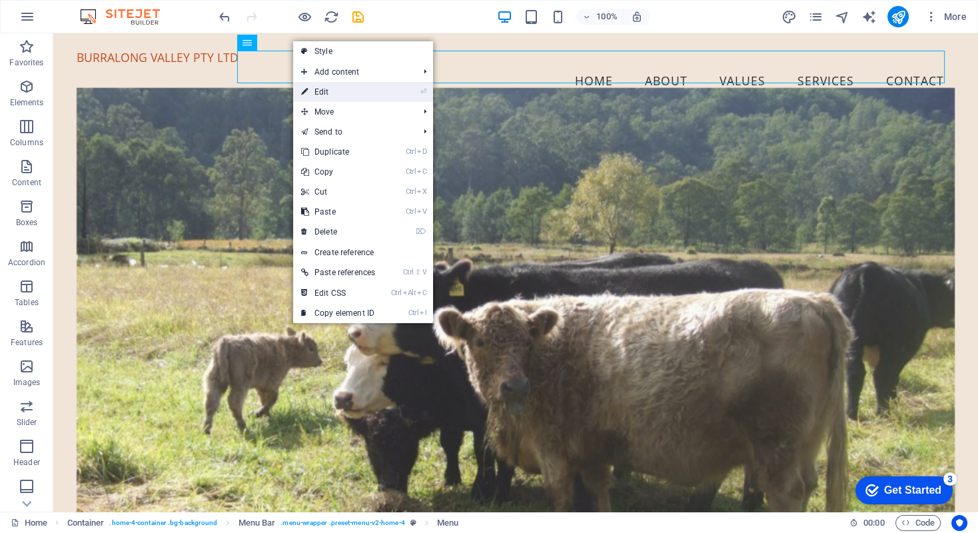
click at [318, 91] on link "⏎ Edit" at bounding box center [338, 92] width 90 height 20
select select
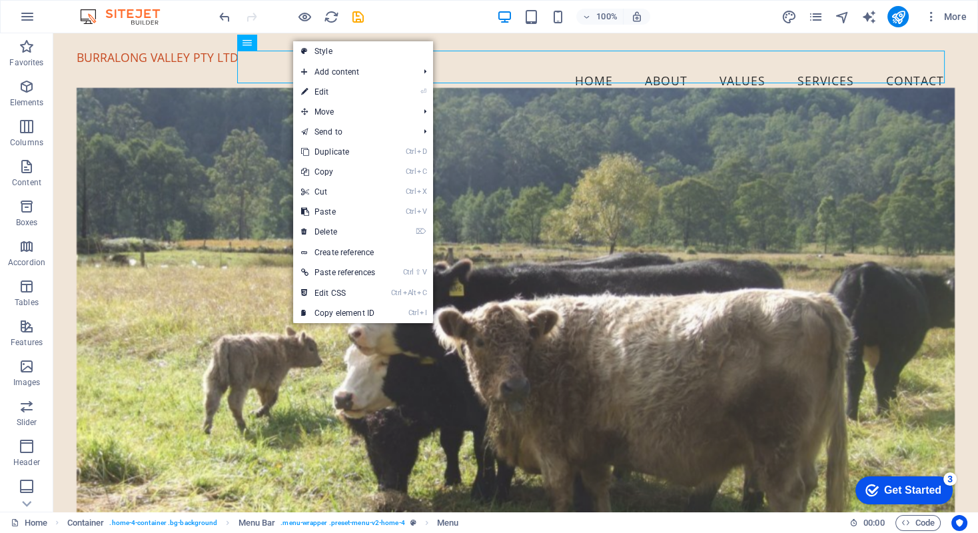
select select
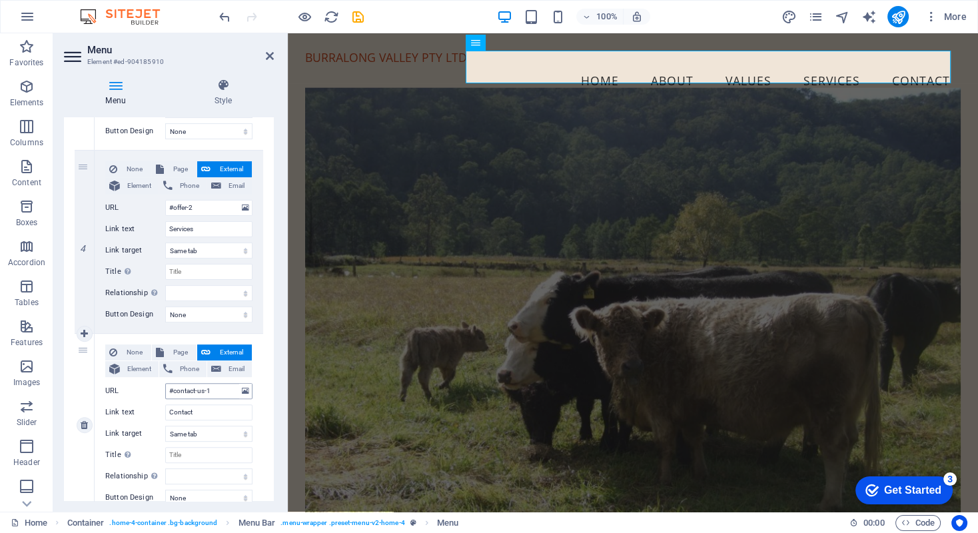
scroll to position [627, 0]
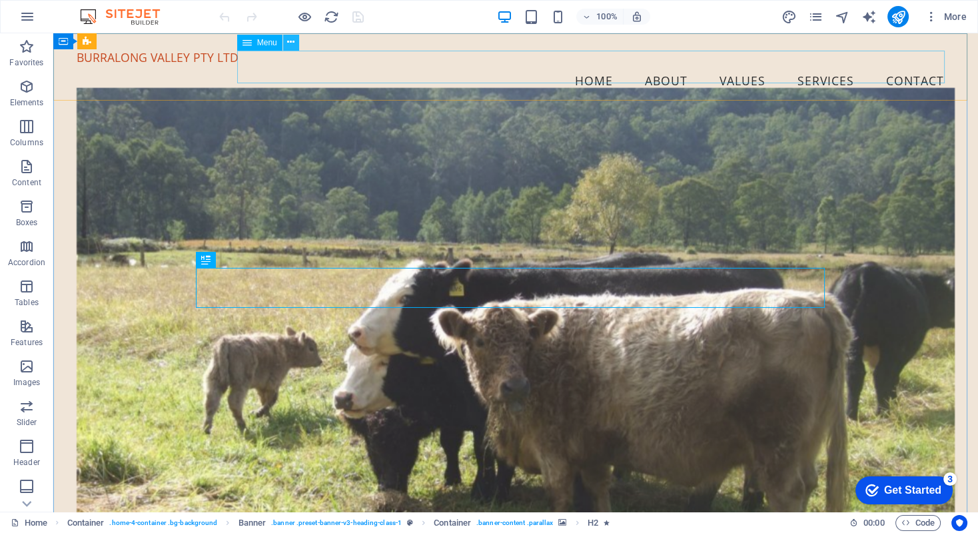
click at [289, 43] on icon at bounding box center [290, 42] width 7 height 14
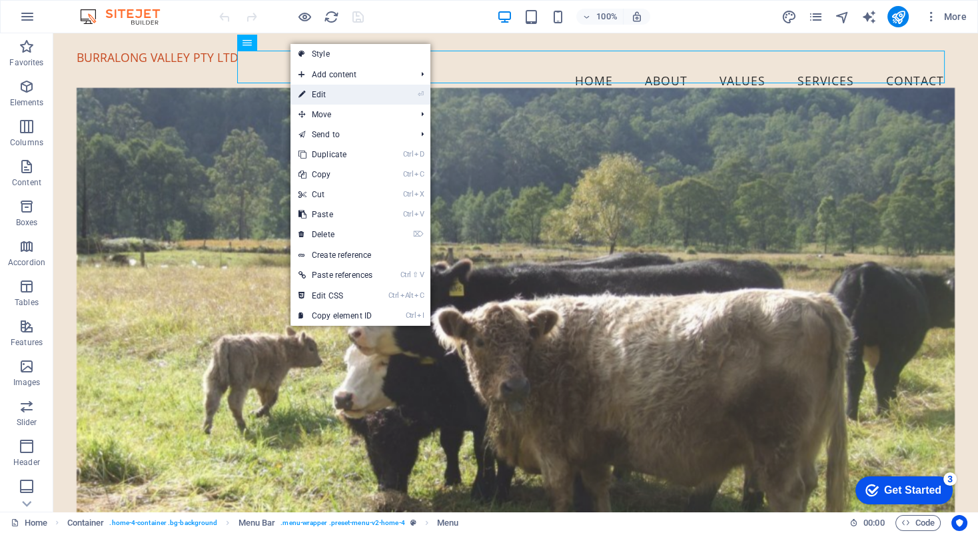
click at [310, 92] on link "⏎ Edit" at bounding box center [335, 95] width 90 height 20
select select
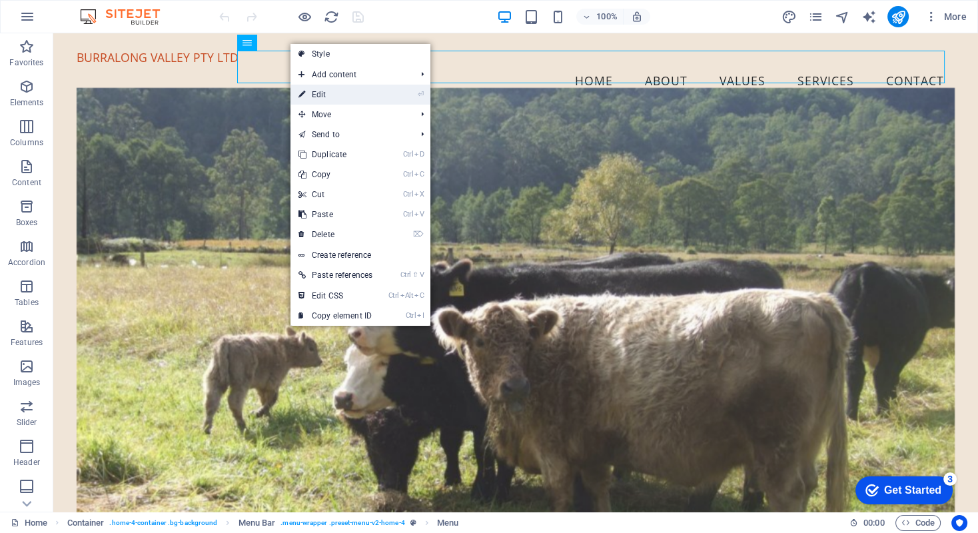
select select
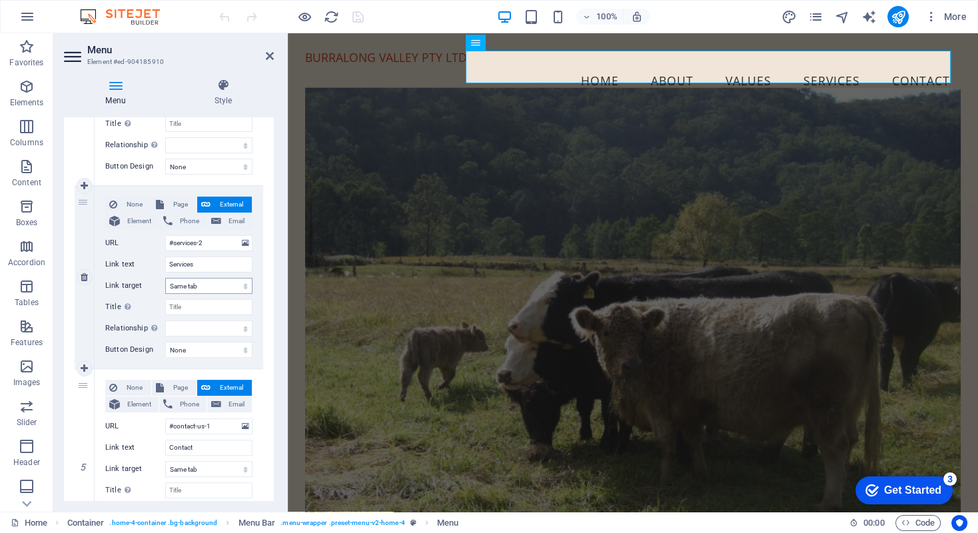
scroll to position [666, 0]
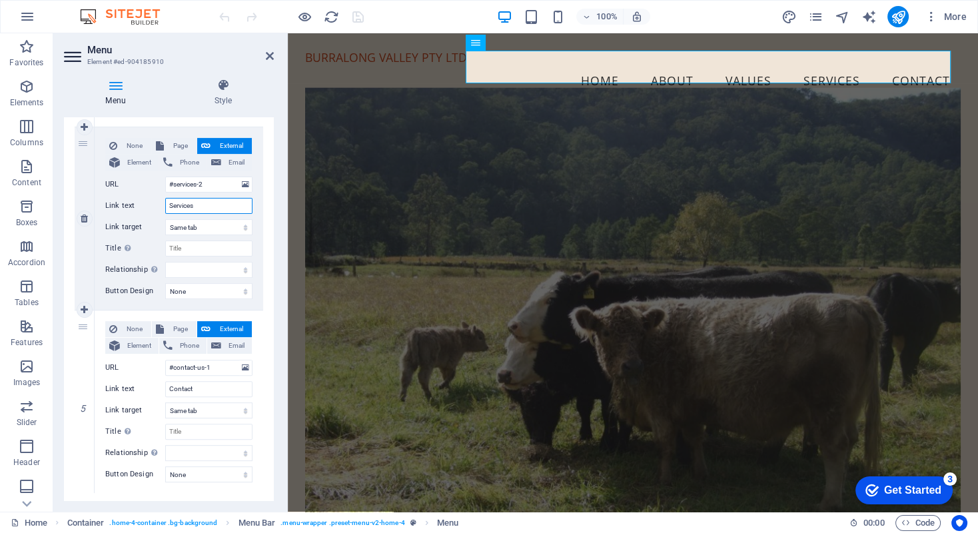
drag, startPoint x: 195, startPoint y: 204, endPoint x: 161, endPoint y: 202, distance: 34.0
click at [161, 202] on div "Link text Services" at bounding box center [178, 206] width 147 height 16
type input "Of"
select select
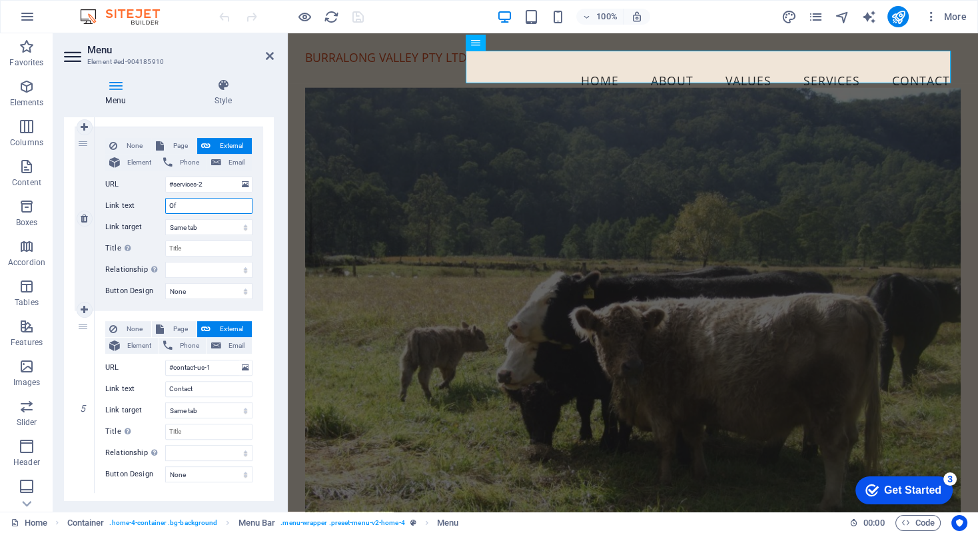
select select
type input "Offer"
select select
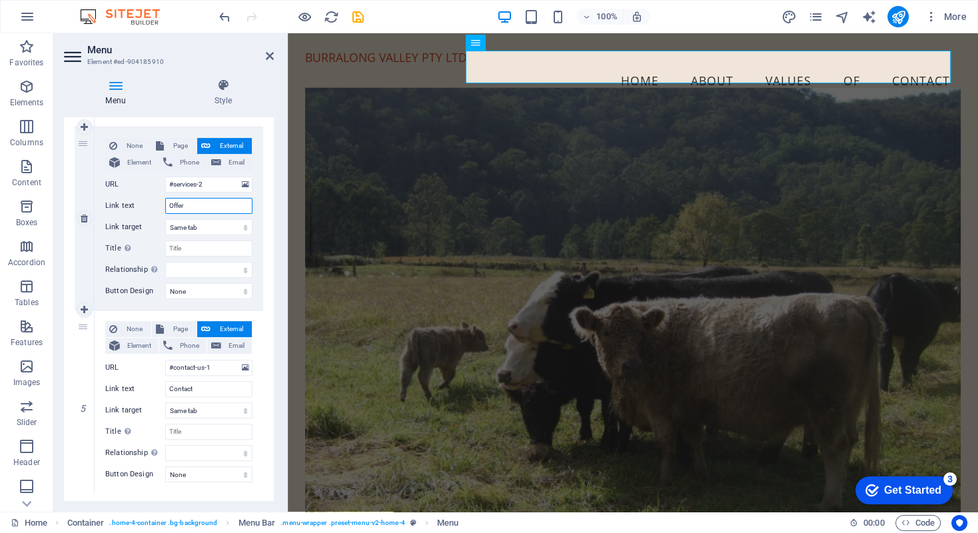
select select
type input "Offer"
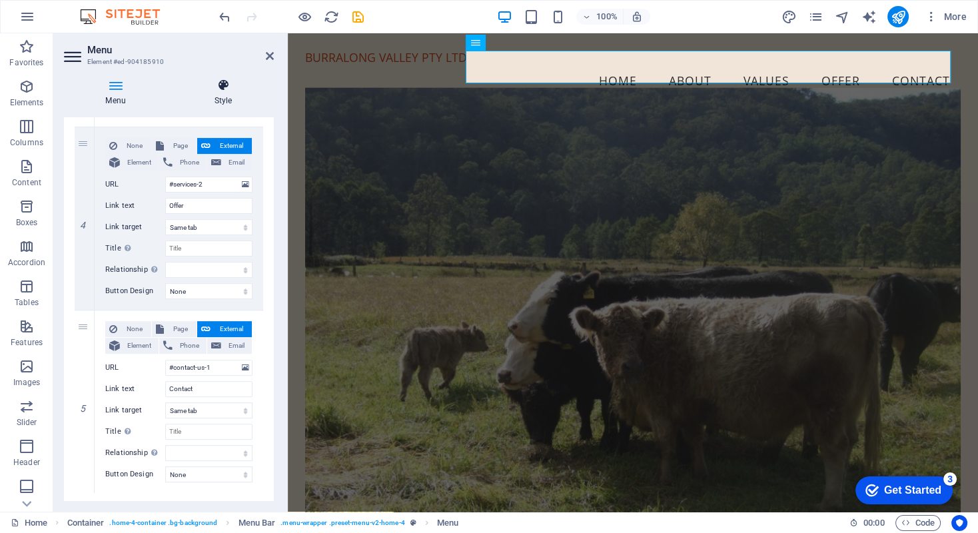
click at [266, 79] on icon at bounding box center [222, 85] width 101 height 13
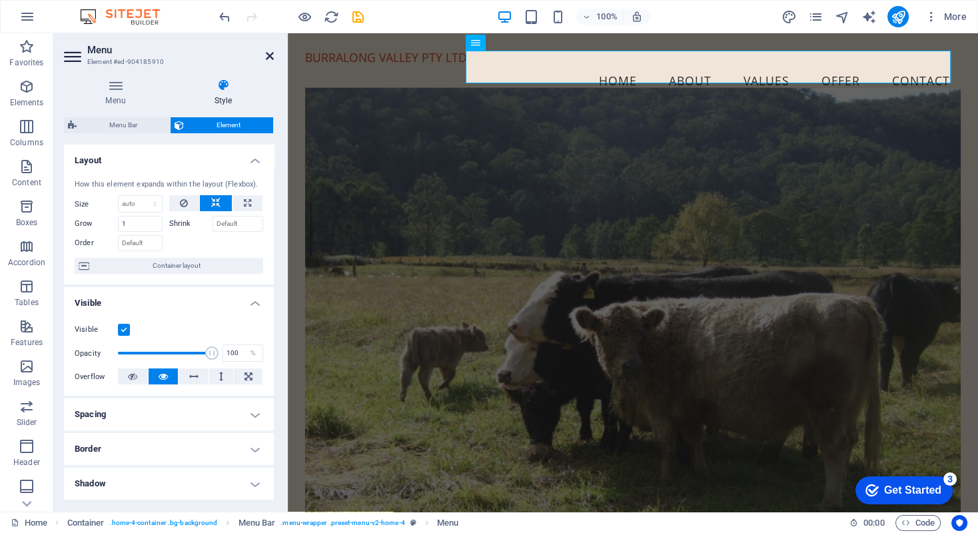
click at [267, 54] on icon at bounding box center [270, 56] width 8 height 11
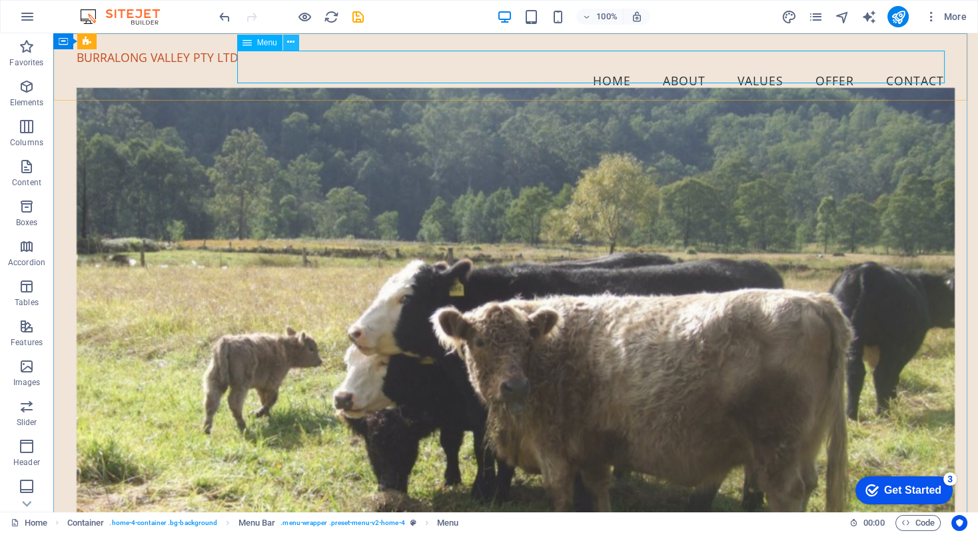
click at [292, 42] on icon at bounding box center [290, 42] width 7 height 14
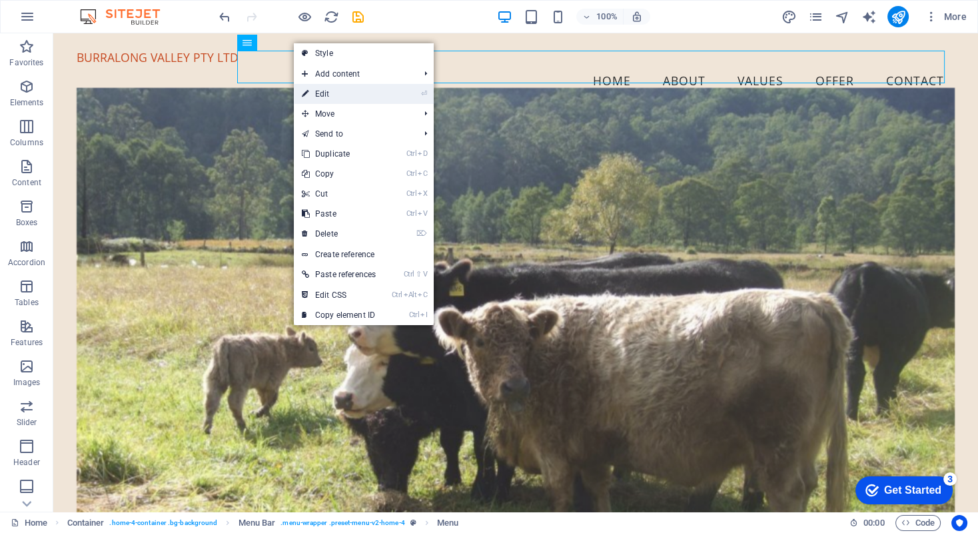
click at [303, 93] on icon at bounding box center [305, 94] width 7 height 20
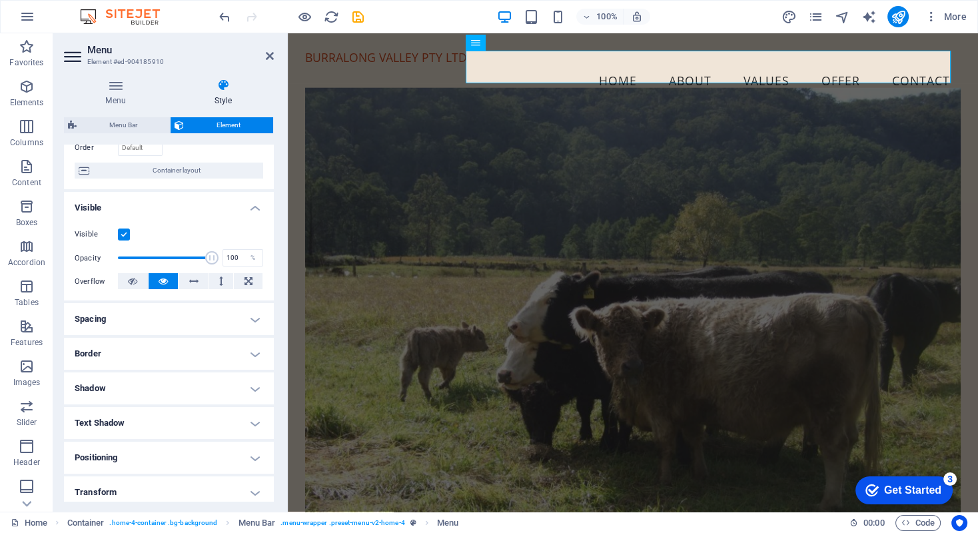
scroll to position [0, 0]
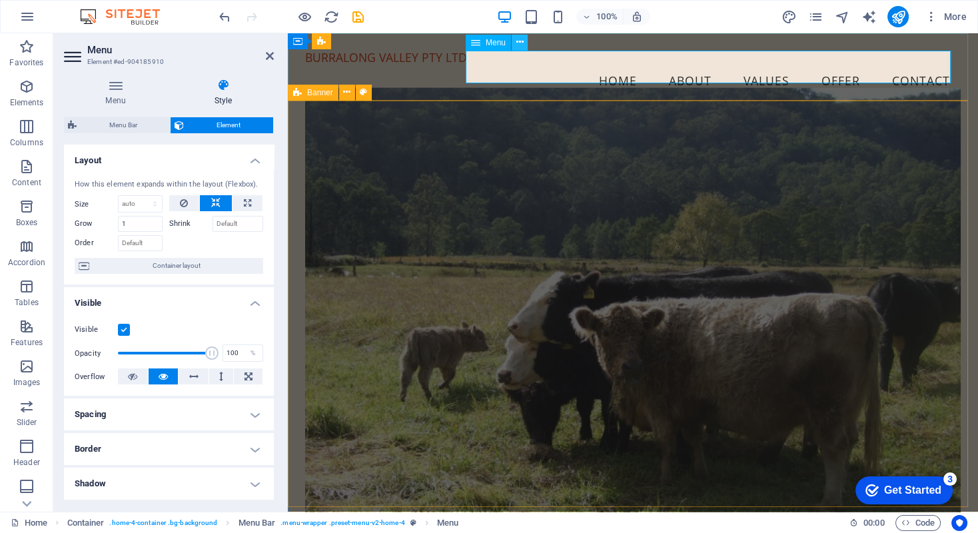
click at [517, 43] on icon at bounding box center [518, 42] width 7 height 14
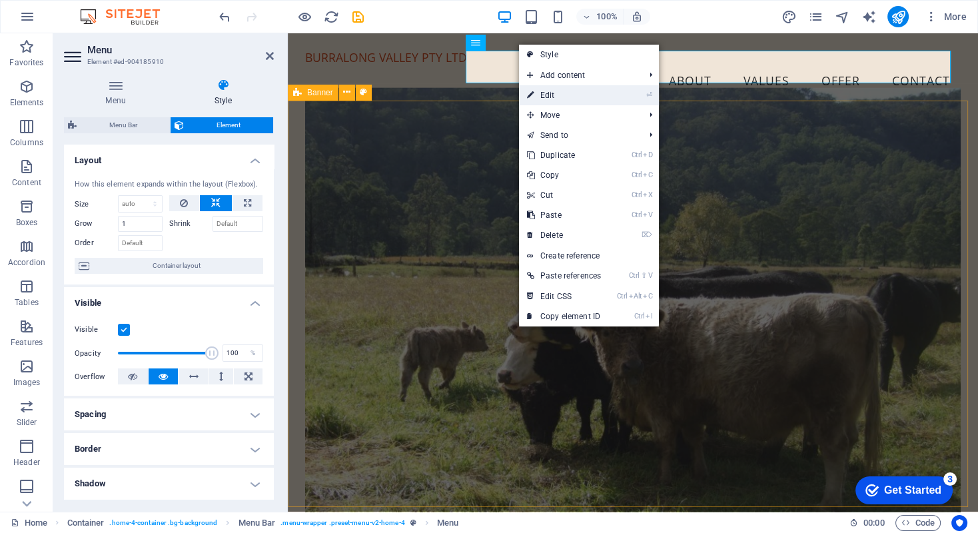
click at [529, 95] on icon at bounding box center [530, 95] width 7 height 20
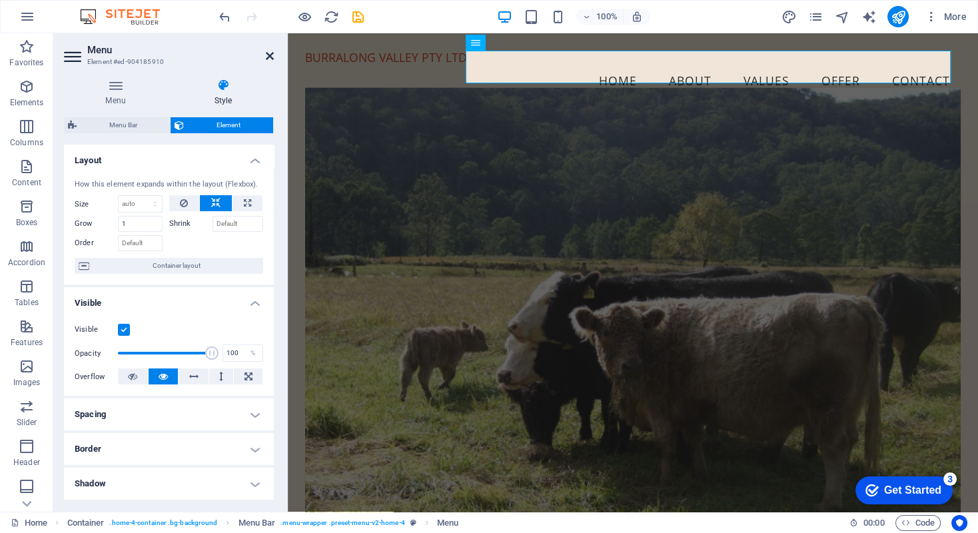
drag, startPoint x: 271, startPoint y: 57, endPoint x: 213, endPoint y: 21, distance: 67.8
click at [271, 57] on icon at bounding box center [270, 56] width 8 height 11
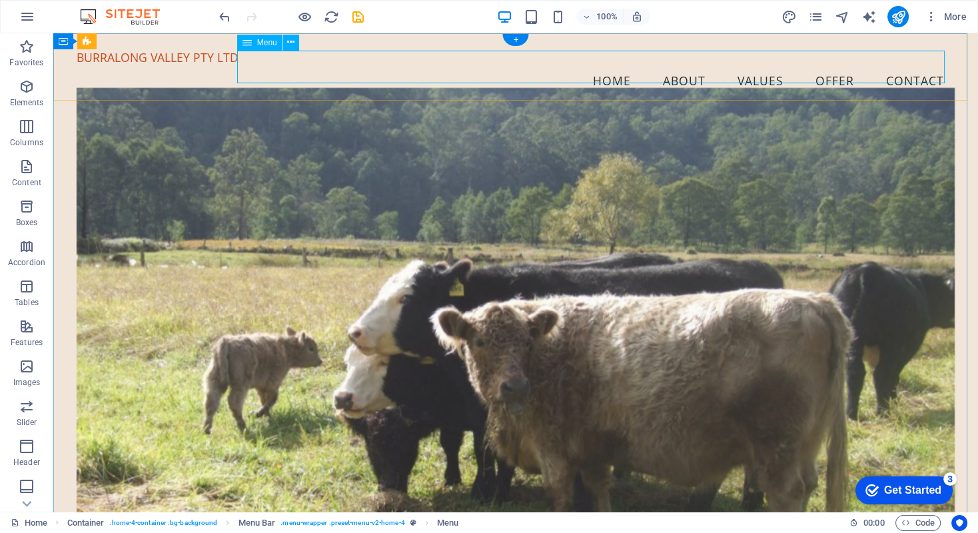
click at [468, 80] on nav "Home About Values Offer Contact" at bounding box center [516, 81] width 878 height 33
click at [817, 69] on nav "Home About Values Offer Contact" at bounding box center [516, 81] width 878 height 33
click at [820, 65] on nav "Home About Values Offer Contact" at bounding box center [516, 81] width 878 height 33
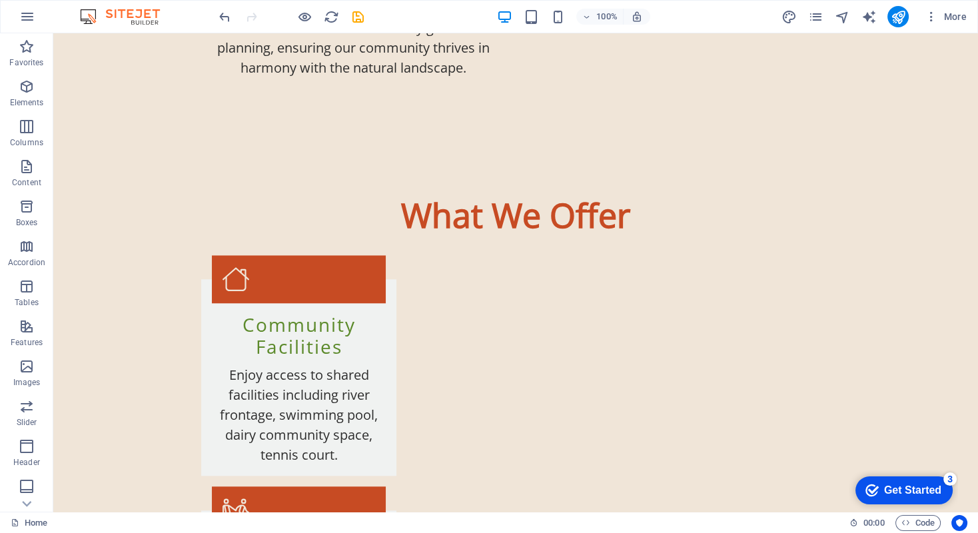
scroll to position [1793, 0]
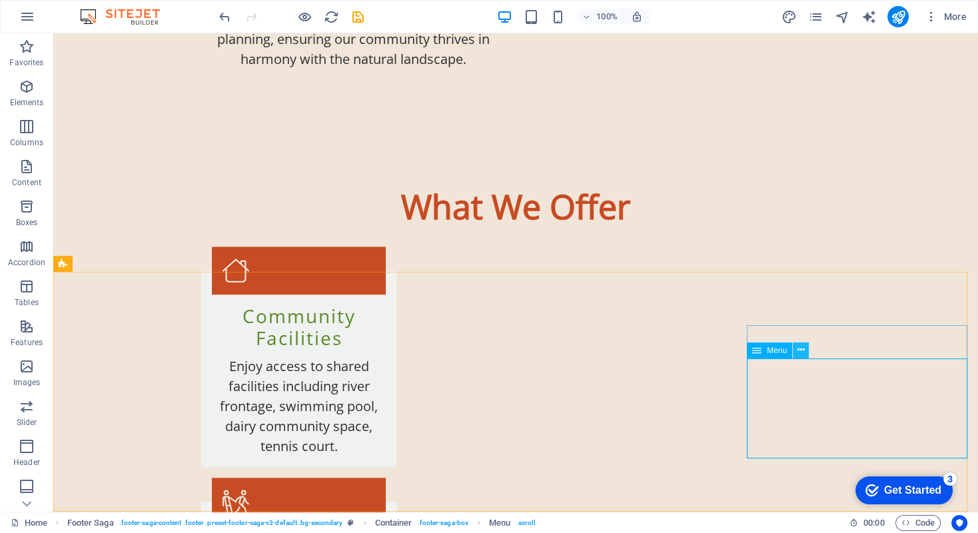
click at [797, 347] on icon at bounding box center [800, 350] width 7 height 14
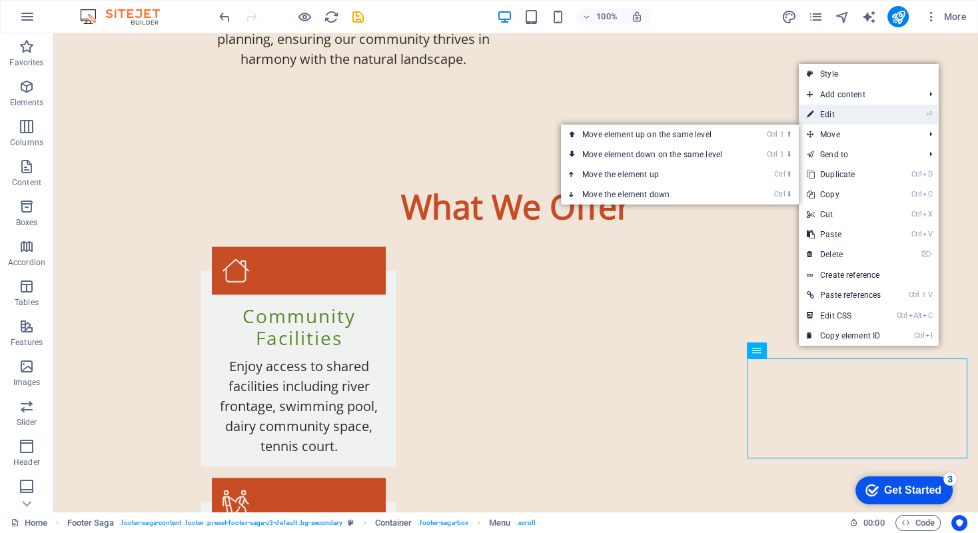
click at [816, 116] on link "⏎ Edit" at bounding box center [844, 115] width 90 height 20
select select
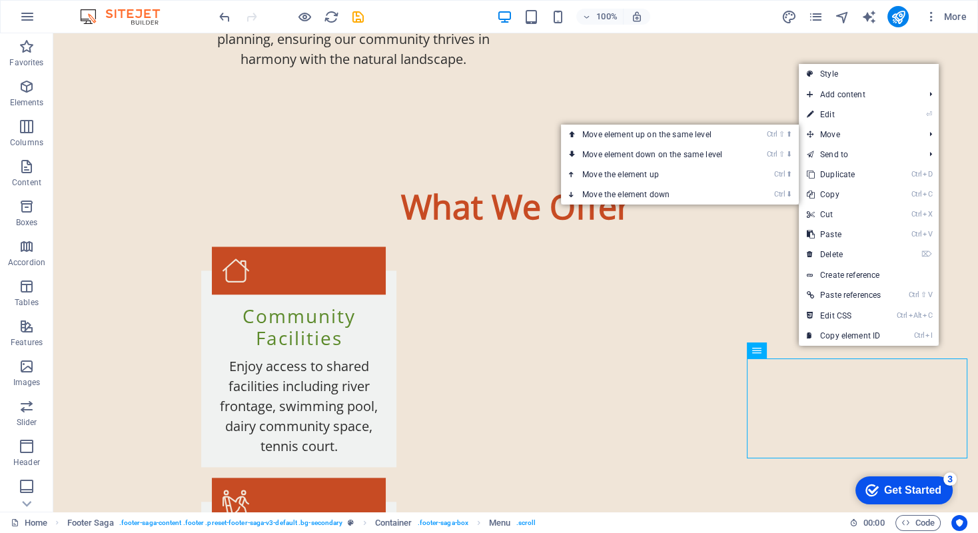
select select
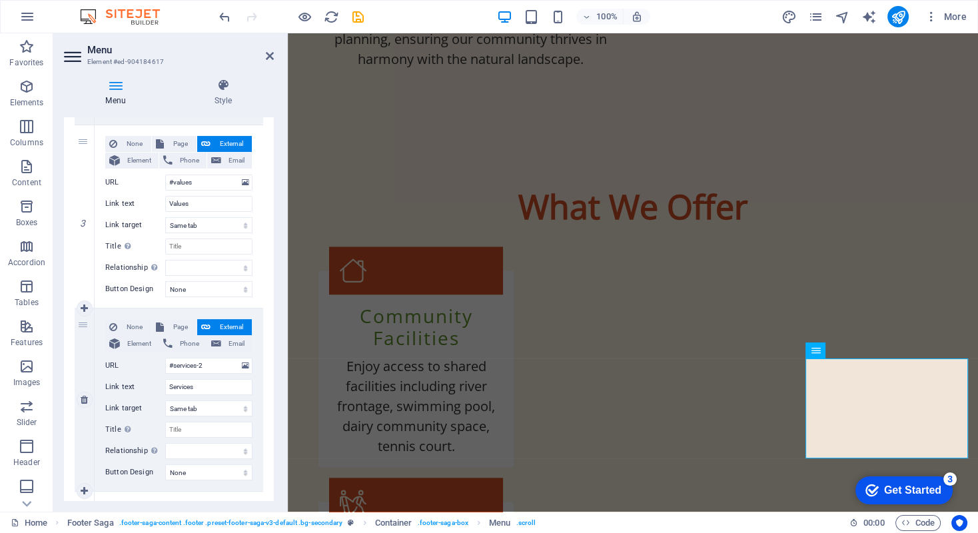
scroll to position [533, 0]
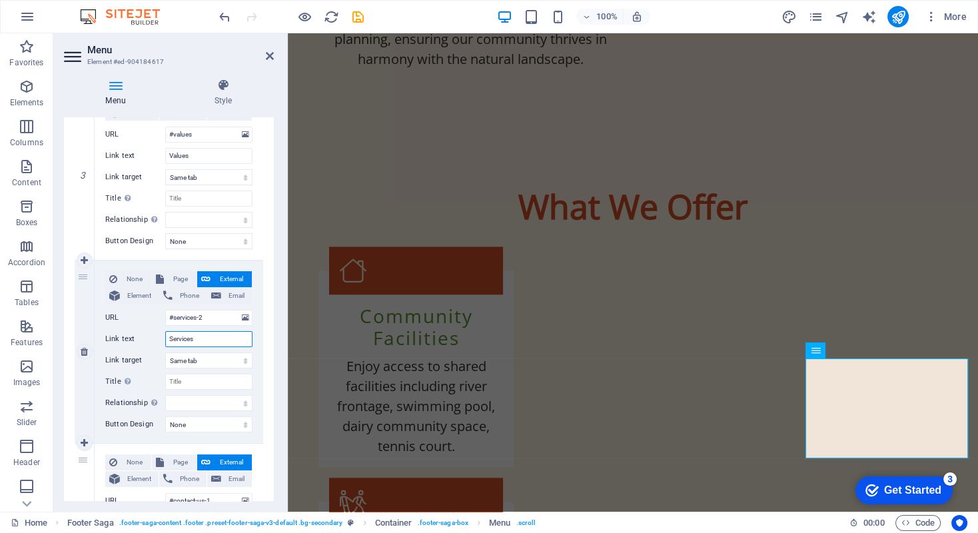
drag, startPoint x: 198, startPoint y: 336, endPoint x: 163, endPoint y: 336, distance: 34.6
click at [163, 336] on div "Link text Services" at bounding box center [178, 339] width 147 height 16
type input "Offer"
select select
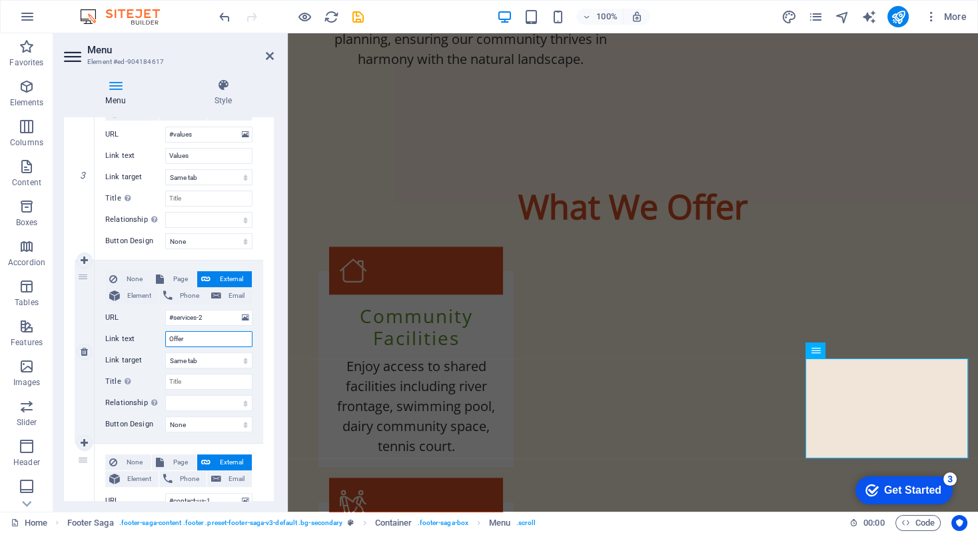
select select
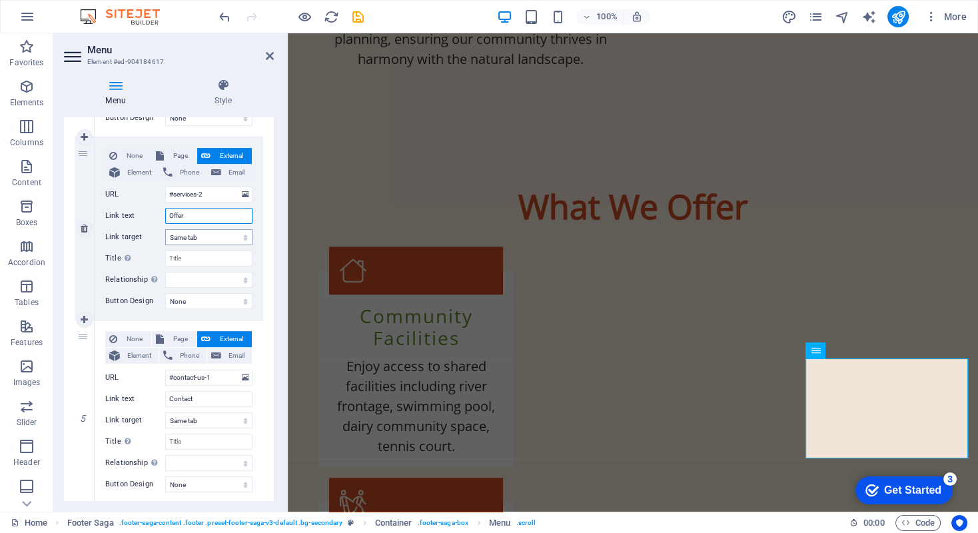
scroll to position [666, 0]
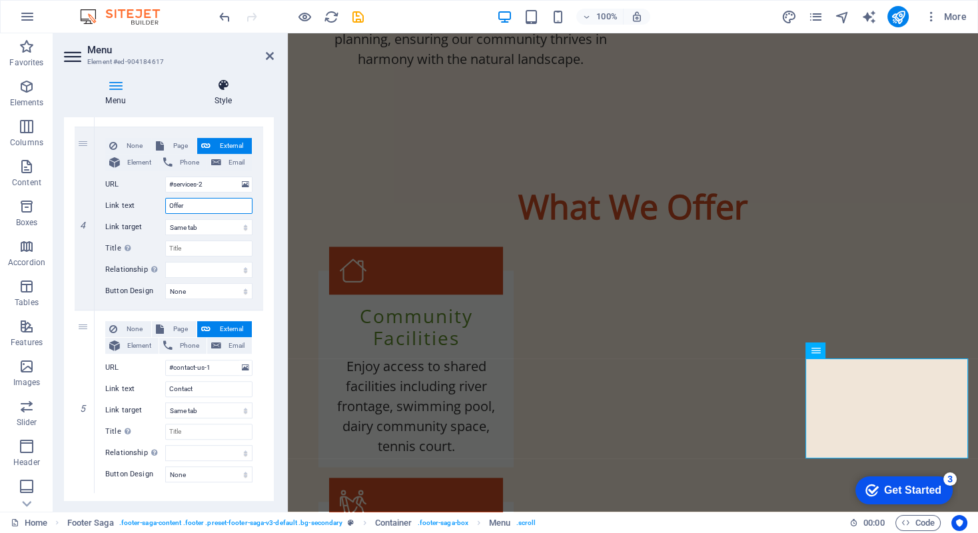
type input "Offer"
click at [253, 89] on icon at bounding box center [222, 85] width 101 height 13
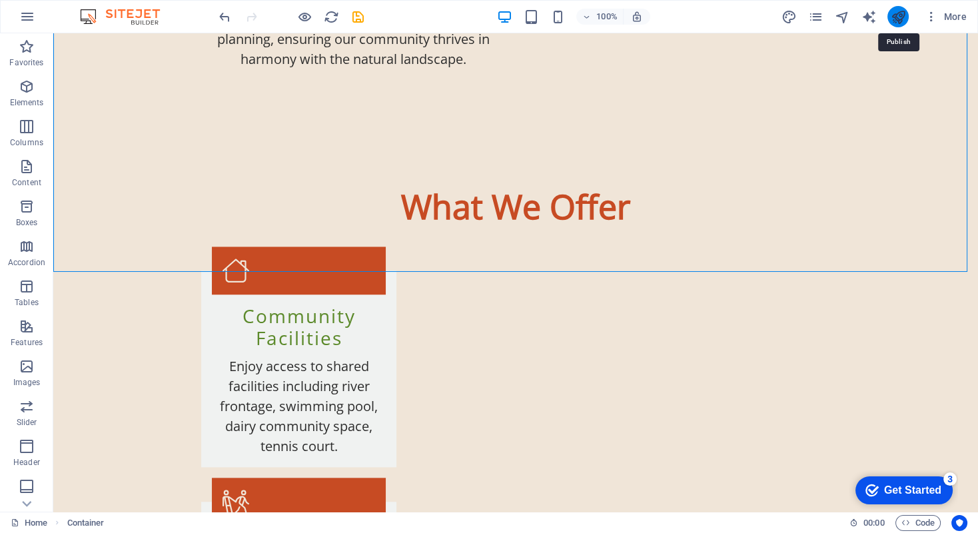
click at [899, 18] on icon "publish" at bounding box center [897, 16] width 15 height 15
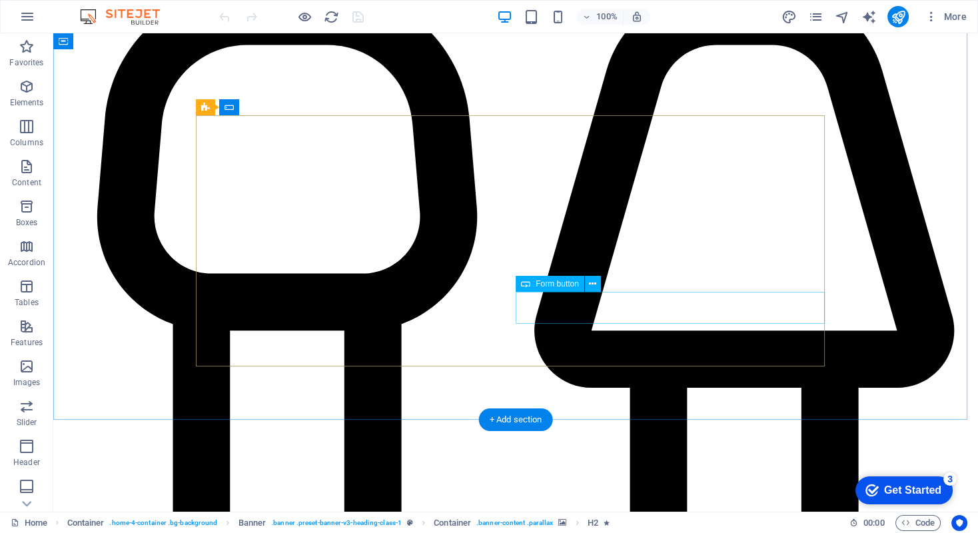
scroll to position [1793, 0]
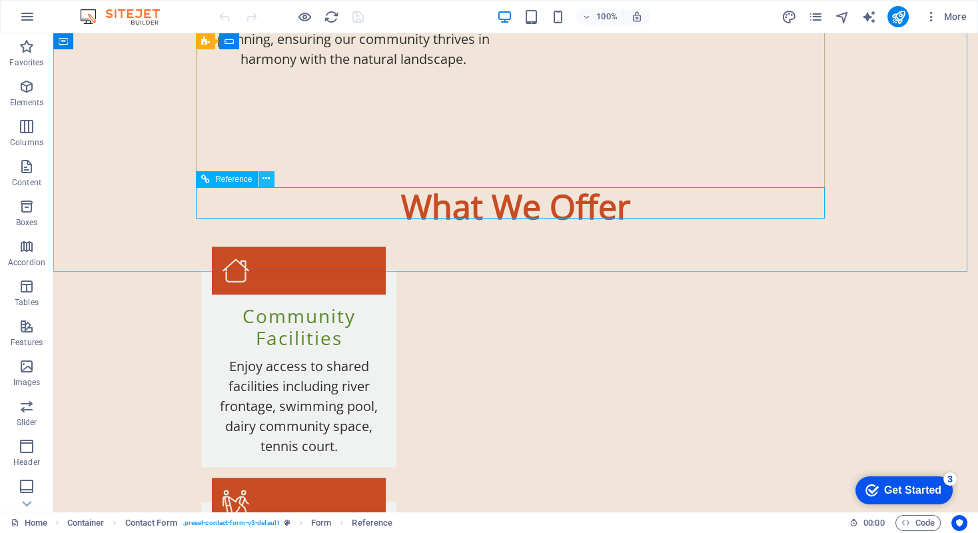
click at [266, 180] on icon at bounding box center [265, 179] width 7 height 14
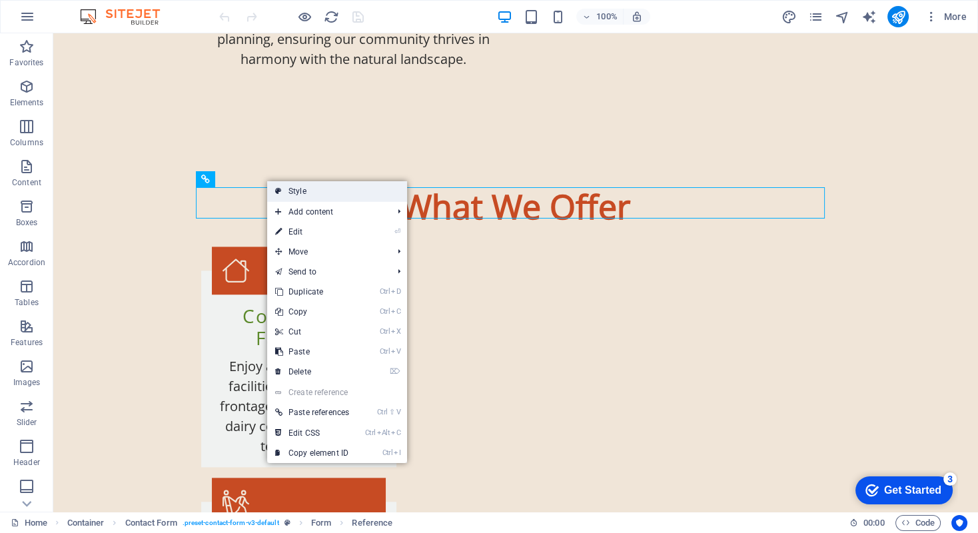
click at [290, 186] on link "Style" at bounding box center [337, 191] width 140 height 20
select select "rem"
select select "preset-contact-form-v3-default"
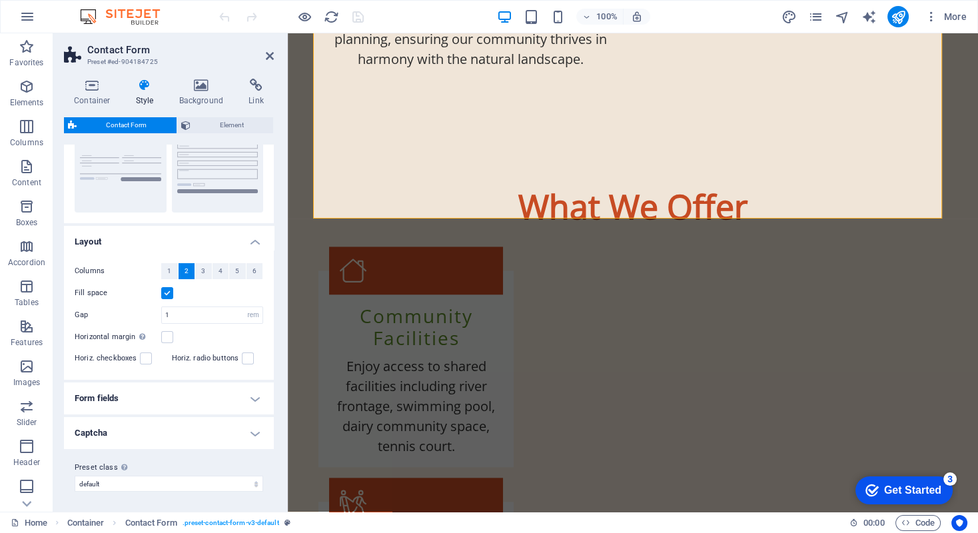
scroll to position [149, 0]
click at [253, 394] on h4 "Form fields" at bounding box center [169, 398] width 210 height 32
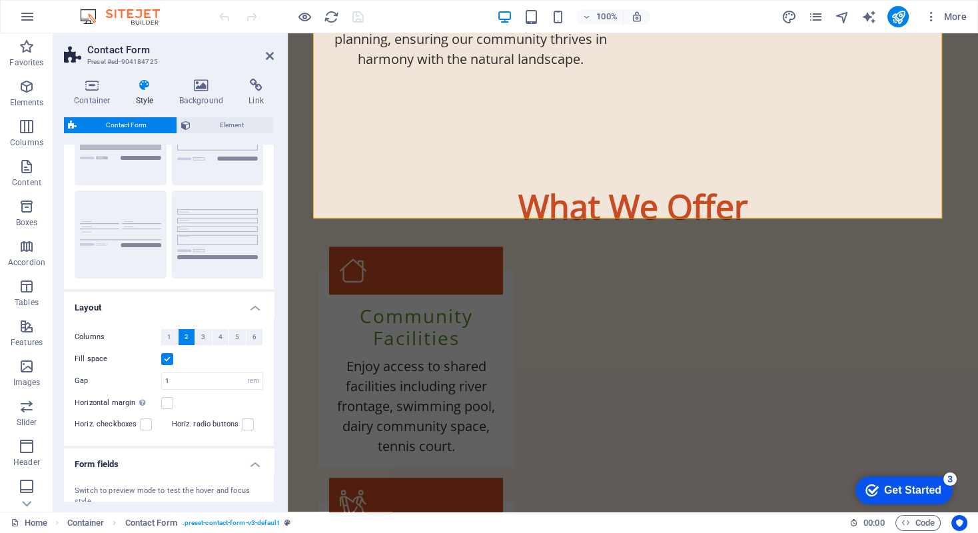
scroll to position [0, 0]
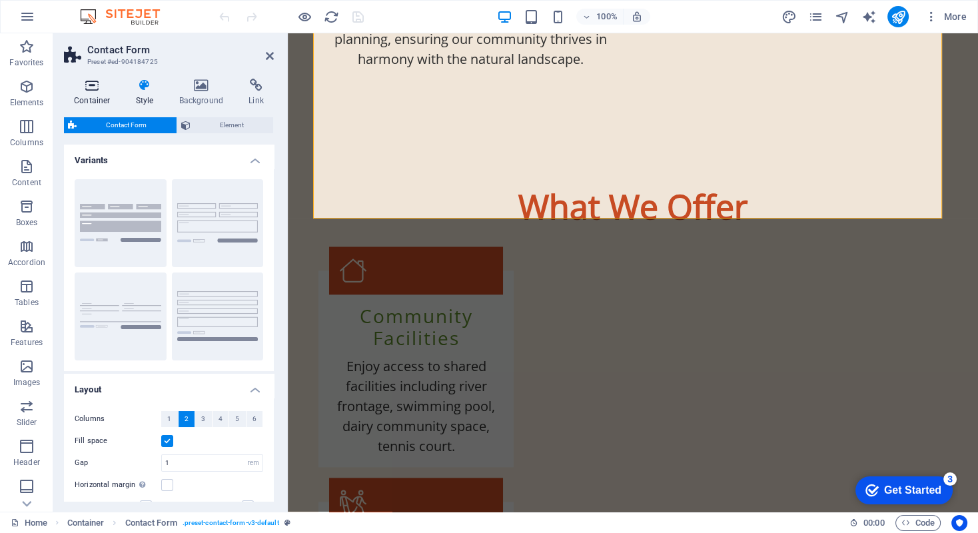
click at [94, 88] on icon at bounding box center [92, 85] width 57 height 13
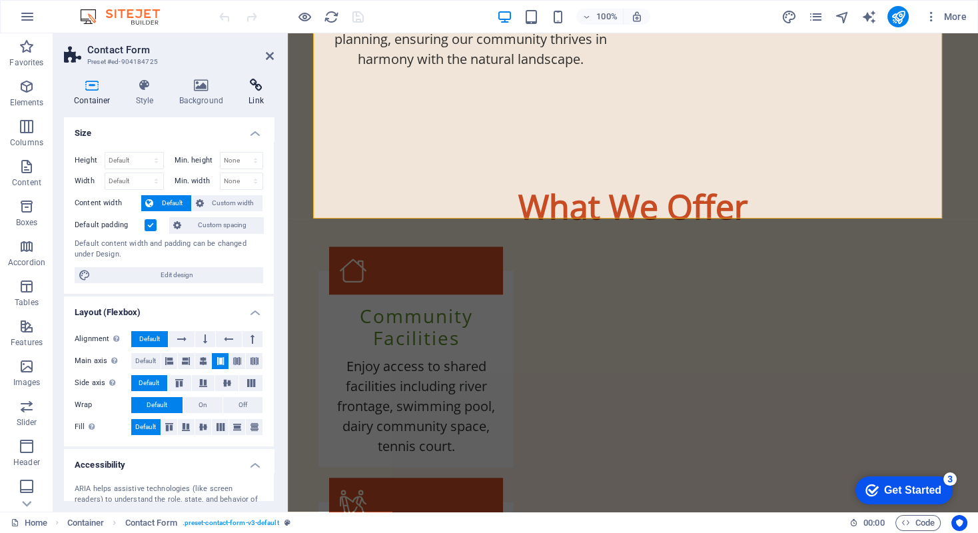
click at [255, 87] on icon at bounding box center [255, 85] width 35 height 13
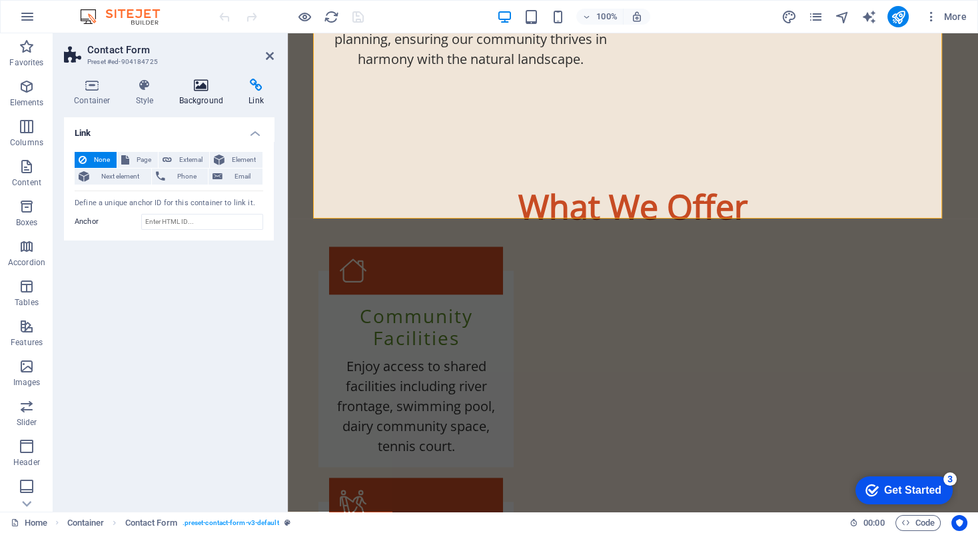
click at [203, 91] on icon at bounding box center [201, 85] width 65 height 13
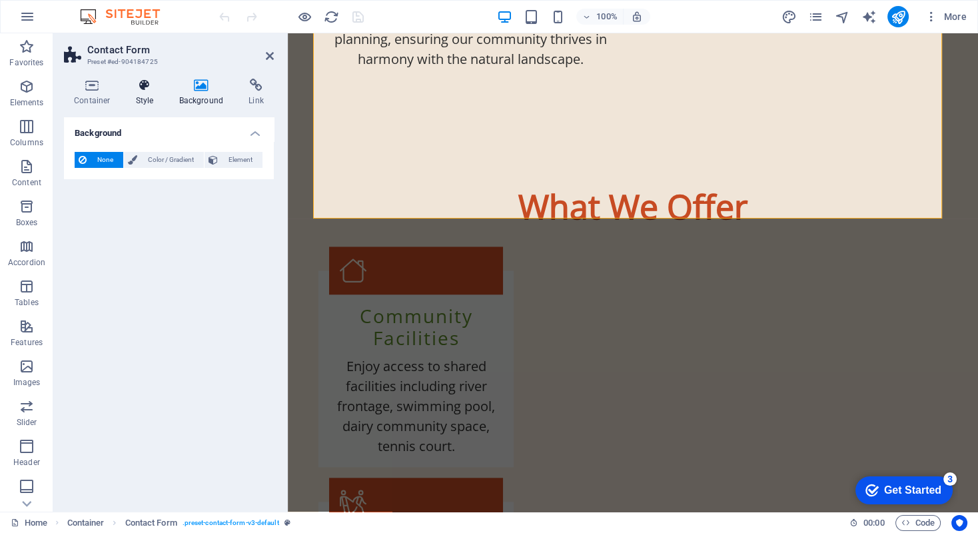
click at [141, 89] on icon at bounding box center [145, 85] width 38 height 13
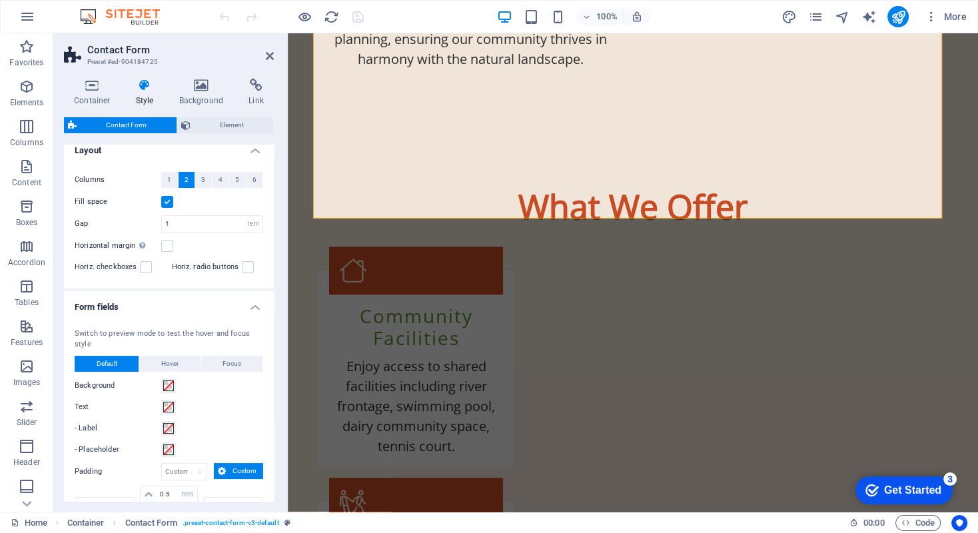
scroll to position [266, 0]
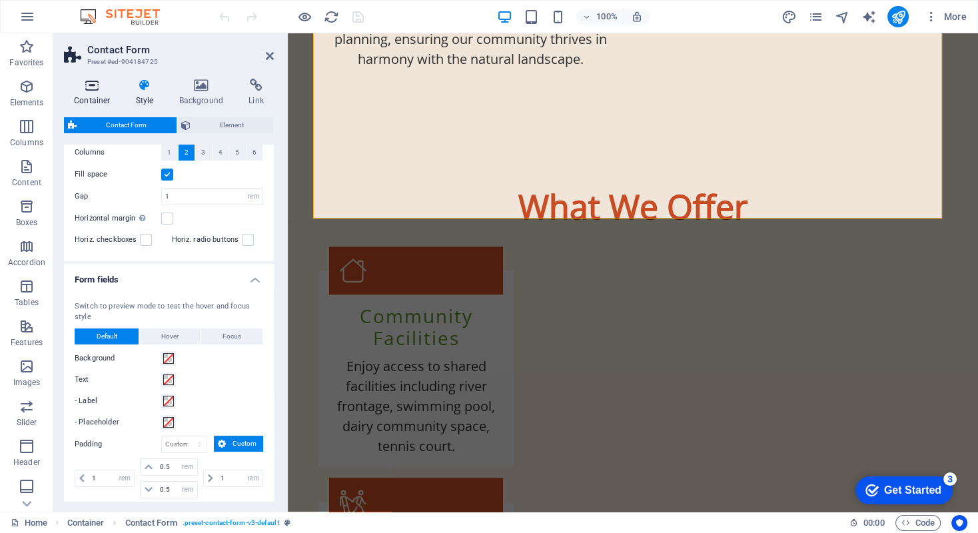
click at [91, 90] on icon at bounding box center [92, 85] width 57 height 13
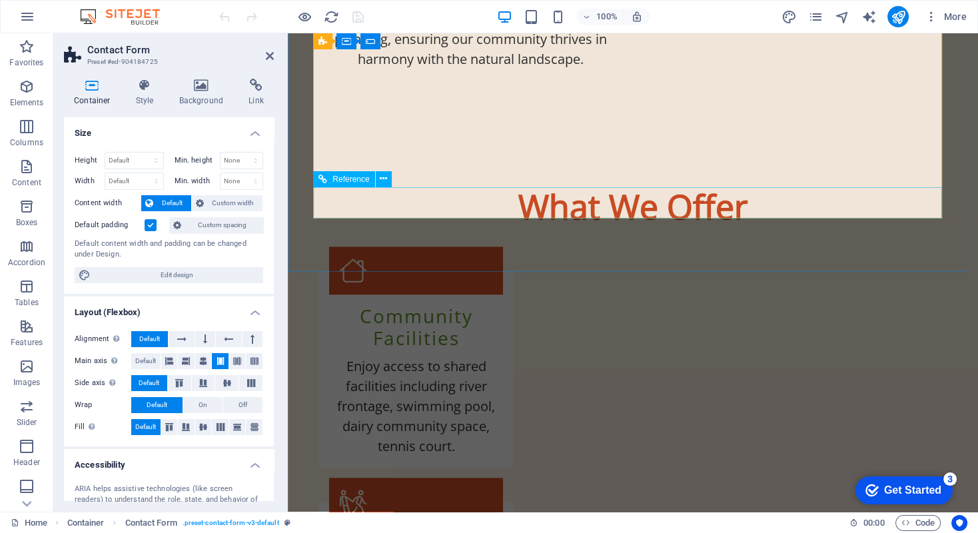
click at [384, 182] on icon at bounding box center [383, 179] width 7 height 14
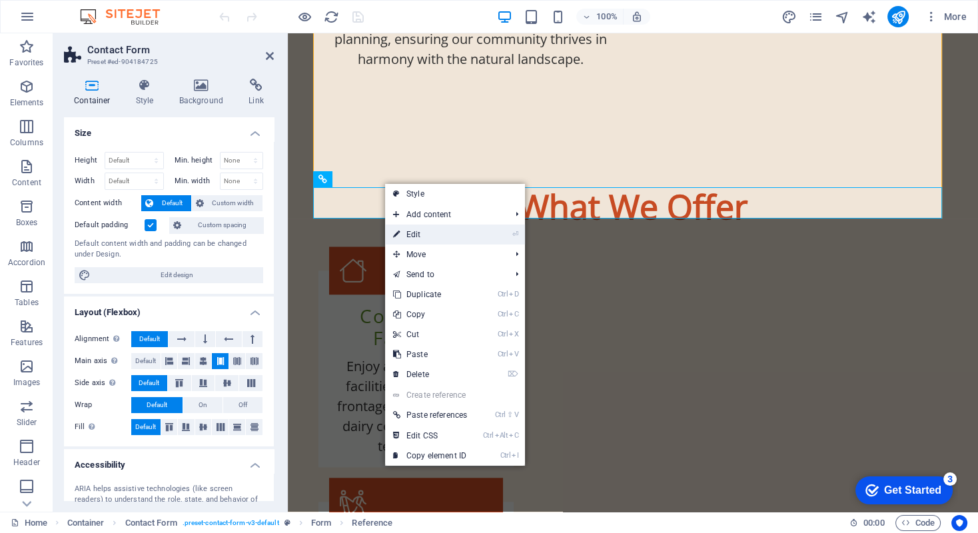
click at [402, 234] on link "⏎ Edit" at bounding box center [430, 234] width 90 height 20
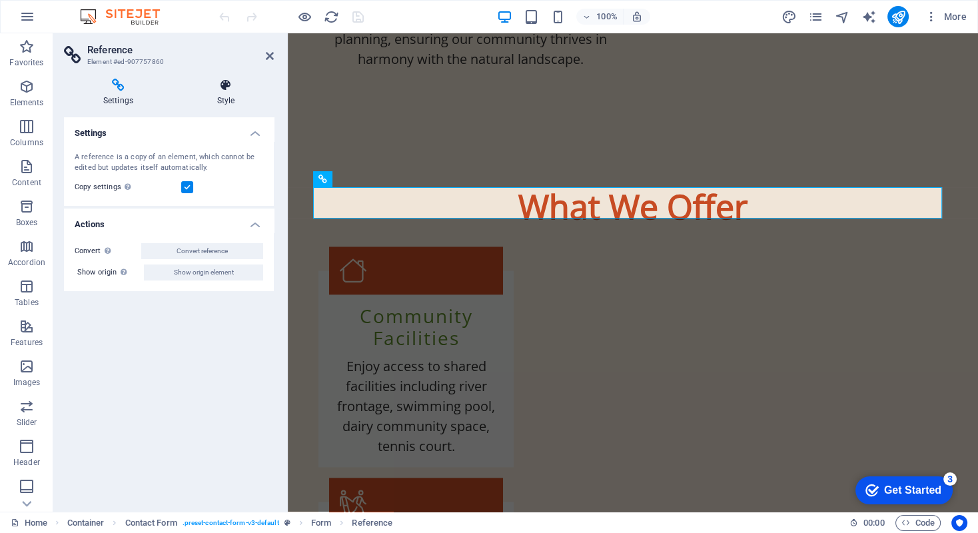
click at [221, 89] on icon at bounding box center [226, 85] width 96 height 13
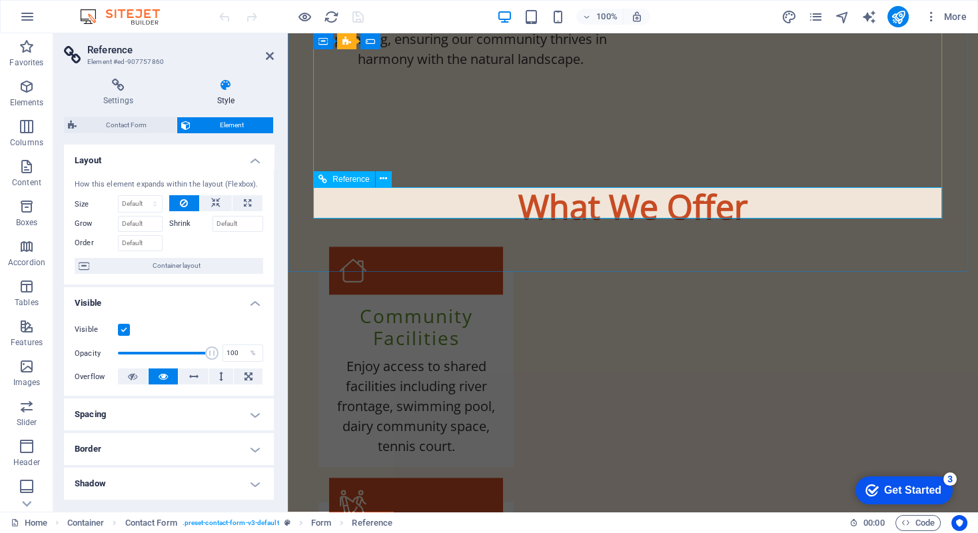
click at [344, 180] on span "Reference" at bounding box center [350, 179] width 37 height 8
click at [117, 86] on icon at bounding box center [118, 85] width 109 height 13
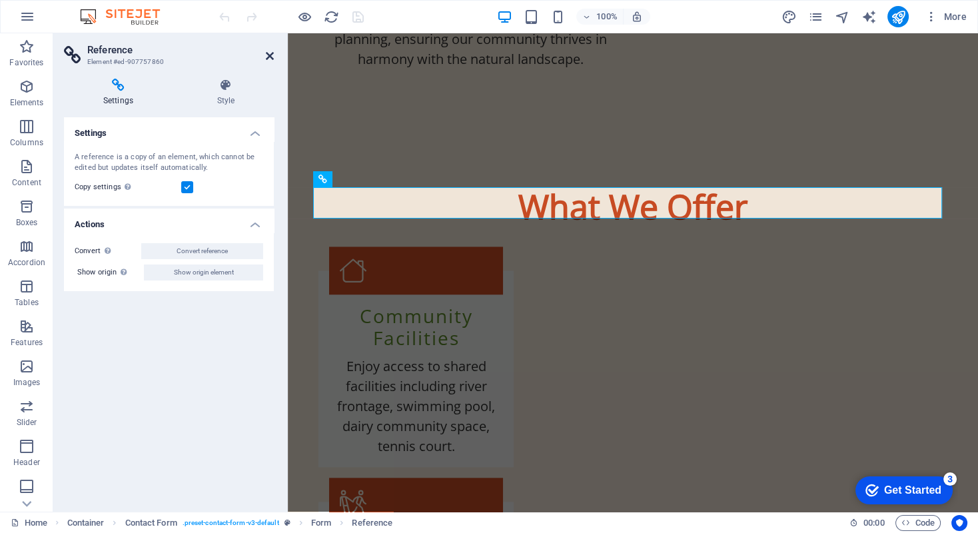
click at [266, 54] on icon at bounding box center [270, 56] width 8 height 11
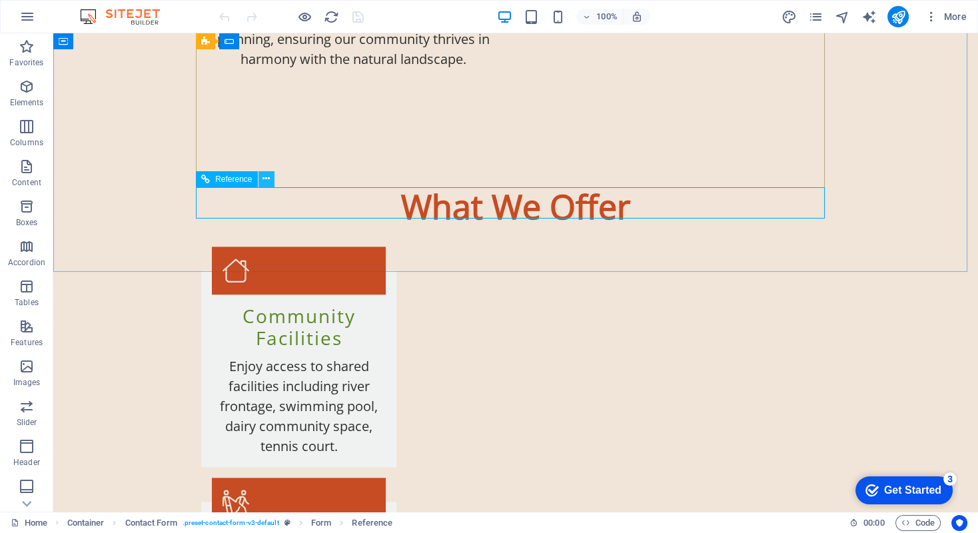
click at [267, 182] on icon at bounding box center [265, 179] width 7 height 14
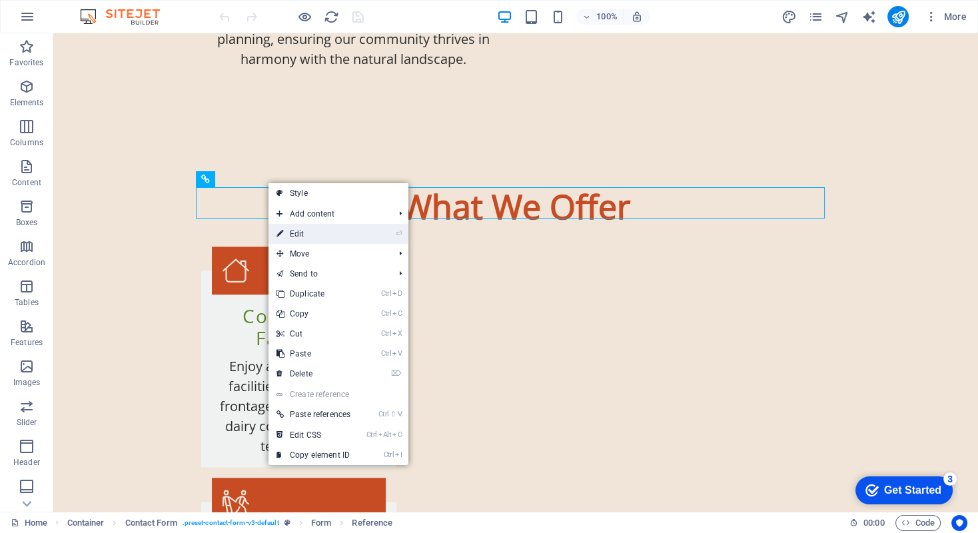
click at [293, 232] on link "⏎ Edit" at bounding box center [313, 234] width 90 height 20
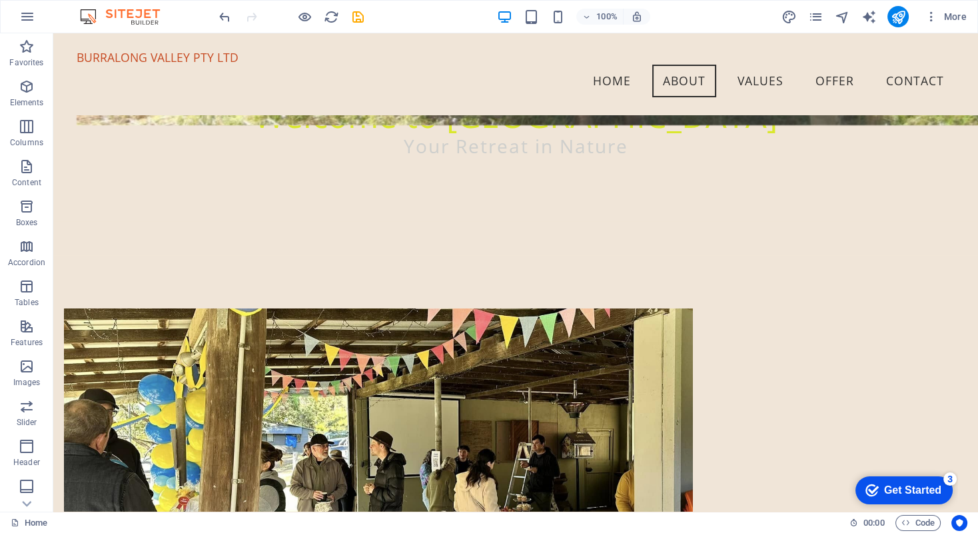
scroll to position [0, 0]
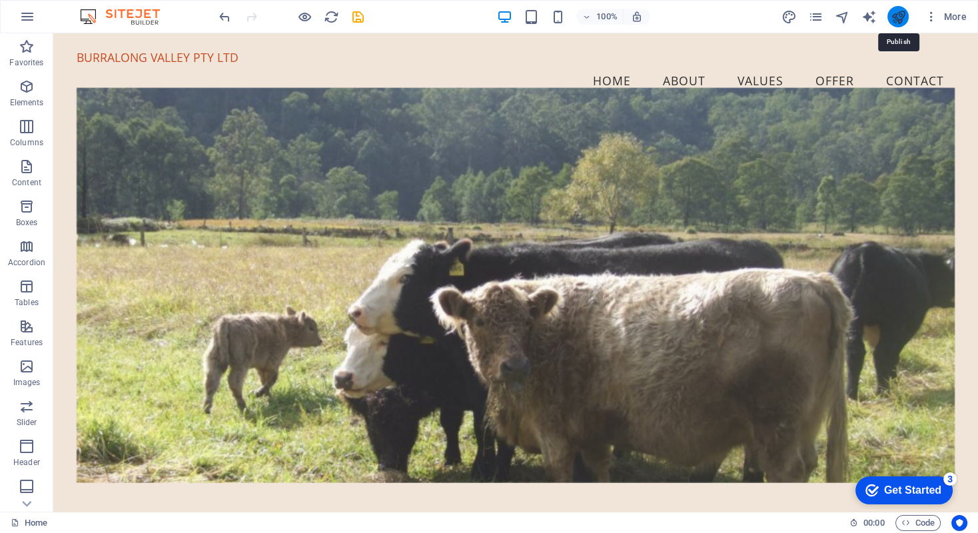
click at [896, 11] on icon "publish" at bounding box center [897, 16] width 15 height 15
